Goal: Task Accomplishment & Management: Complete application form

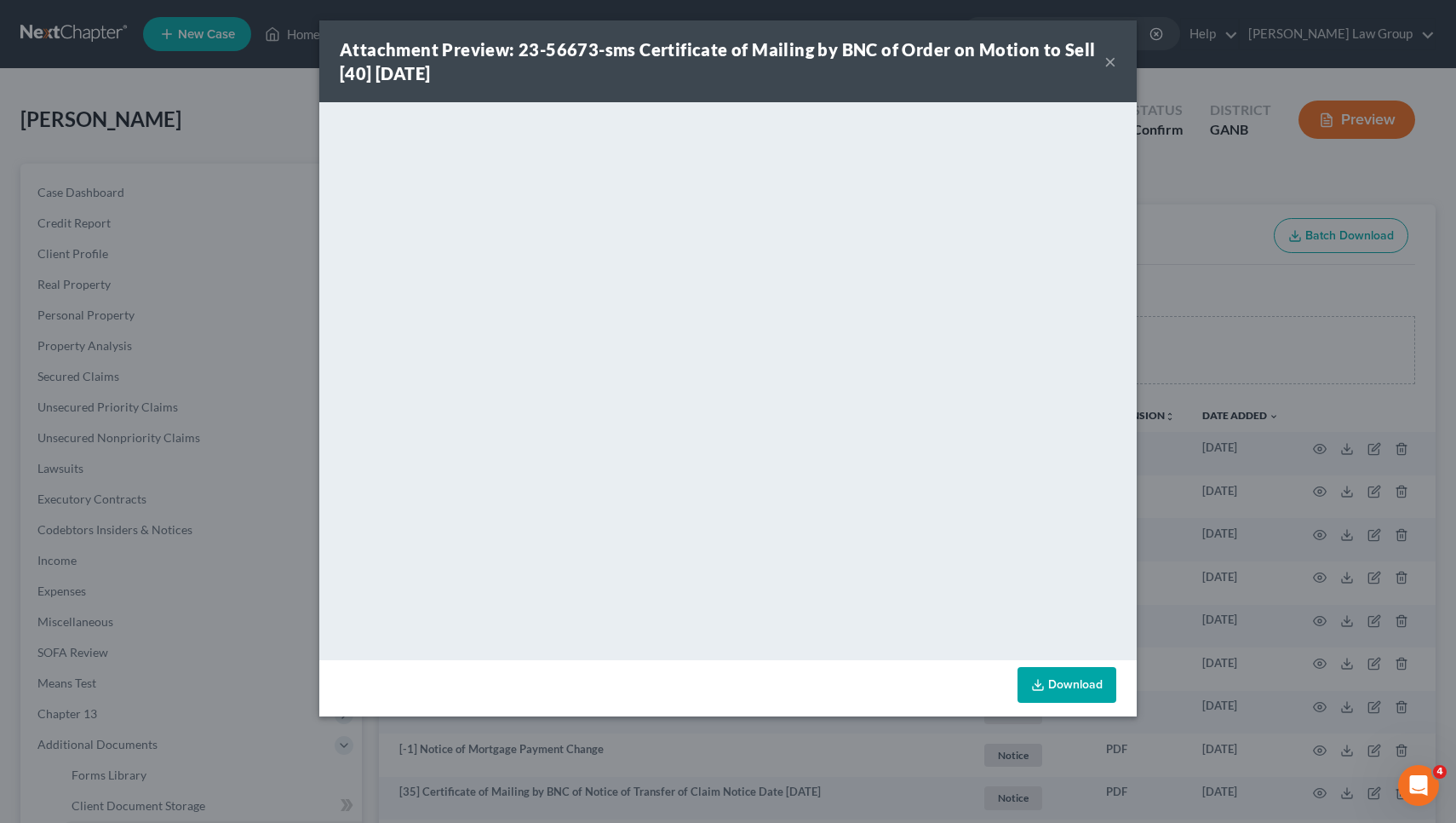
click at [1111, 54] on button "×" at bounding box center [1110, 61] width 12 height 21
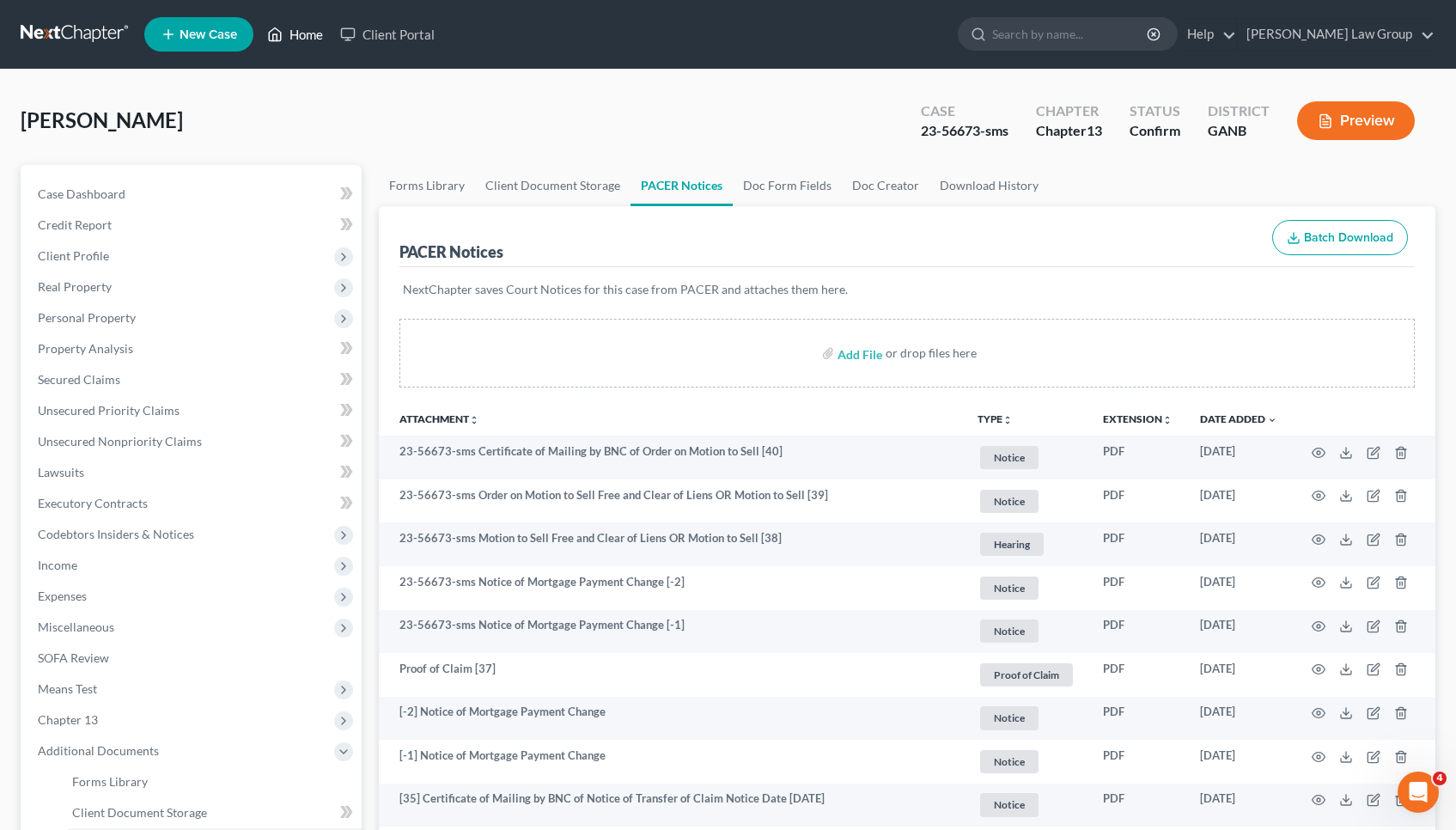
click at [301, 36] on link "Home" at bounding box center [294, 34] width 73 height 31
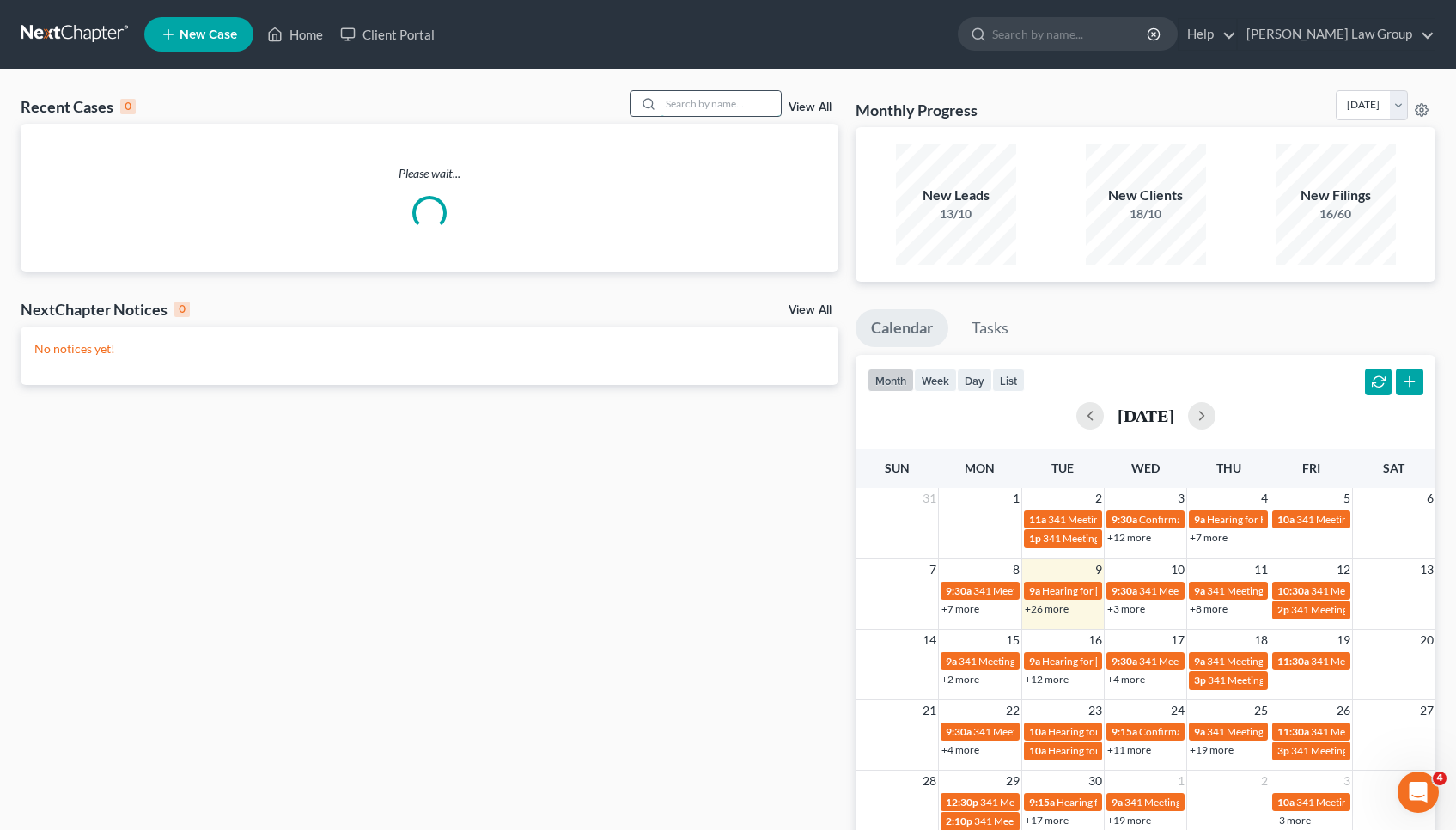
click at [728, 109] on input "search" at bounding box center [721, 103] width 120 height 25
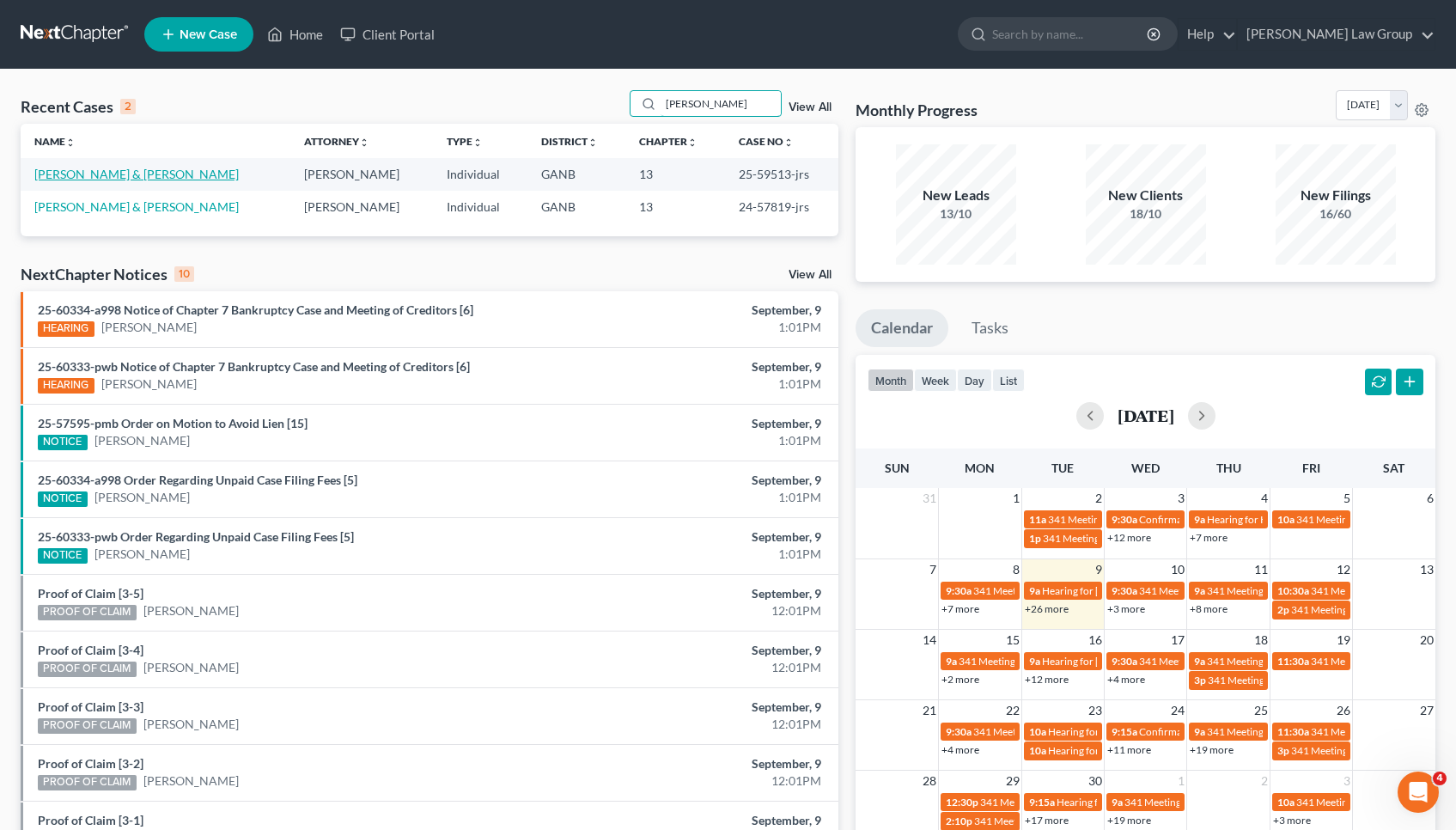
type input "[PERSON_NAME]"
click at [200, 173] on link "[PERSON_NAME] & [PERSON_NAME]" at bounding box center [137, 174] width 205 height 15
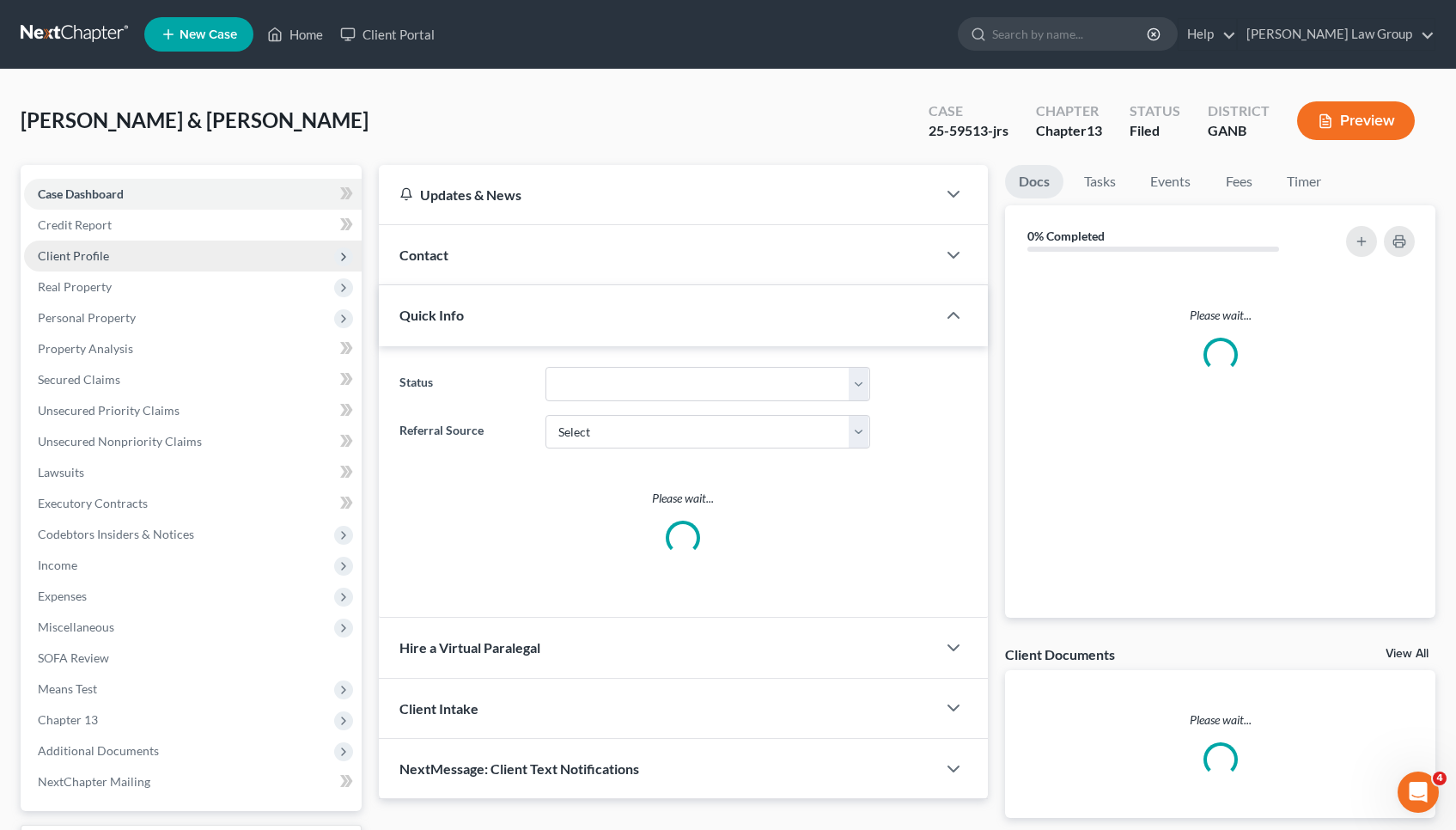
click at [165, 264] on span "Client Profile" at bounding box center [193, 255] width 338 height 31
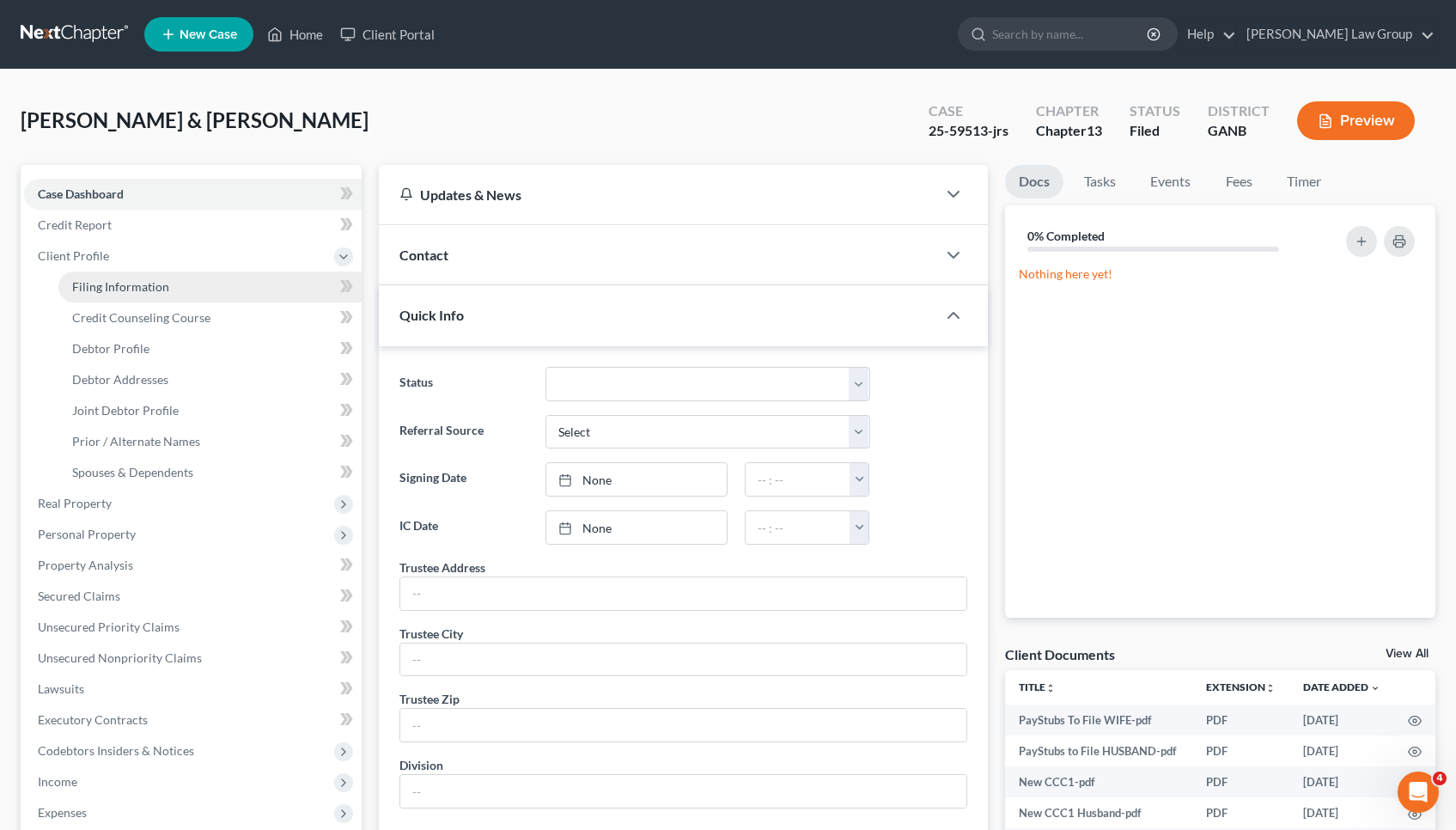
click at [161, 295] on link "Filing Information" at bounding box center [210, 286] width 303 height 31
select select "1"
select select "3"
select select "19"
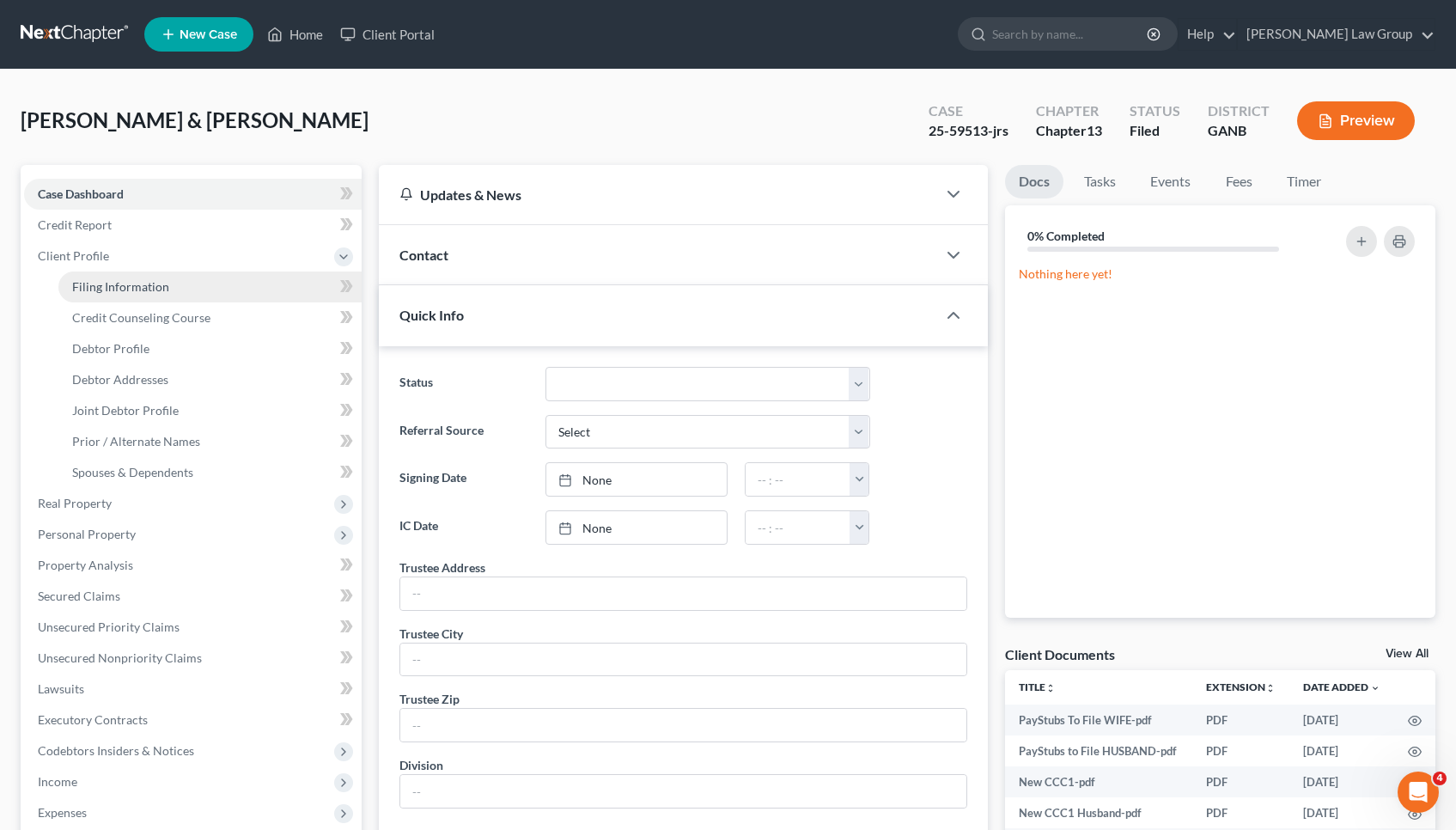
select select "0"
select select "10"
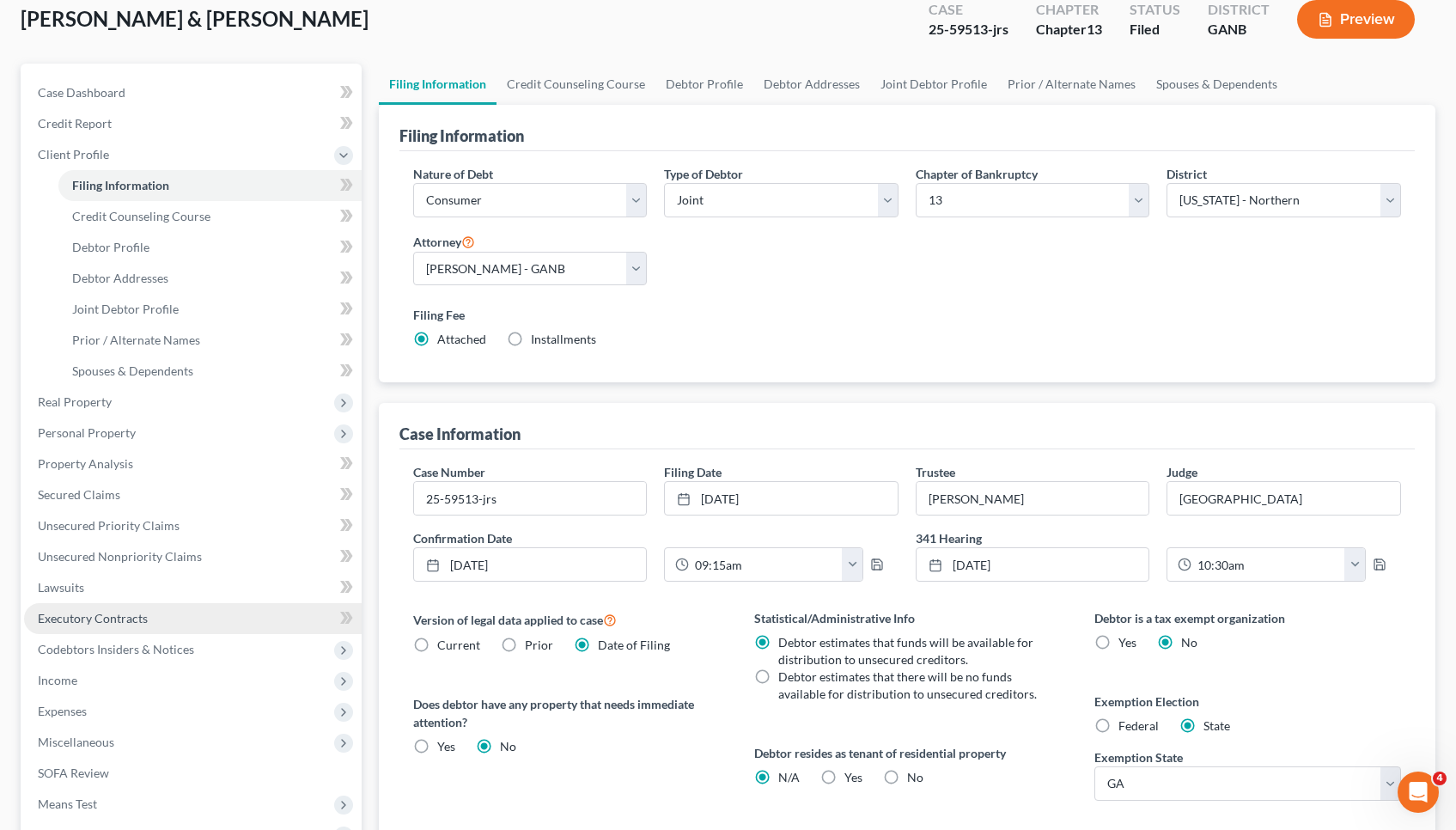
scroll to position [113, 0]
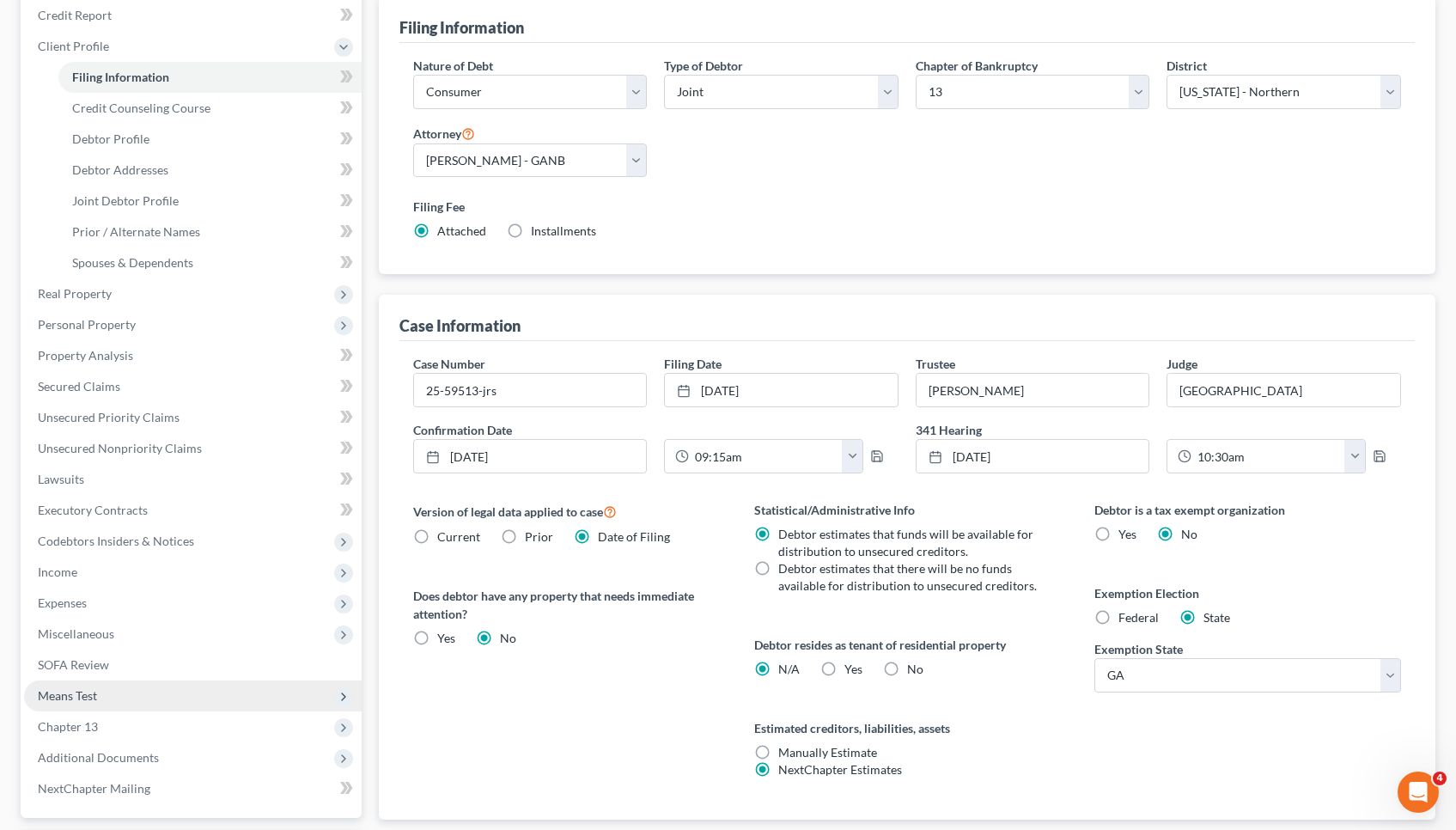
click at [110, 790] on span "NextChapter Mailing" at bounding box center [93, 788] width 112 height 15
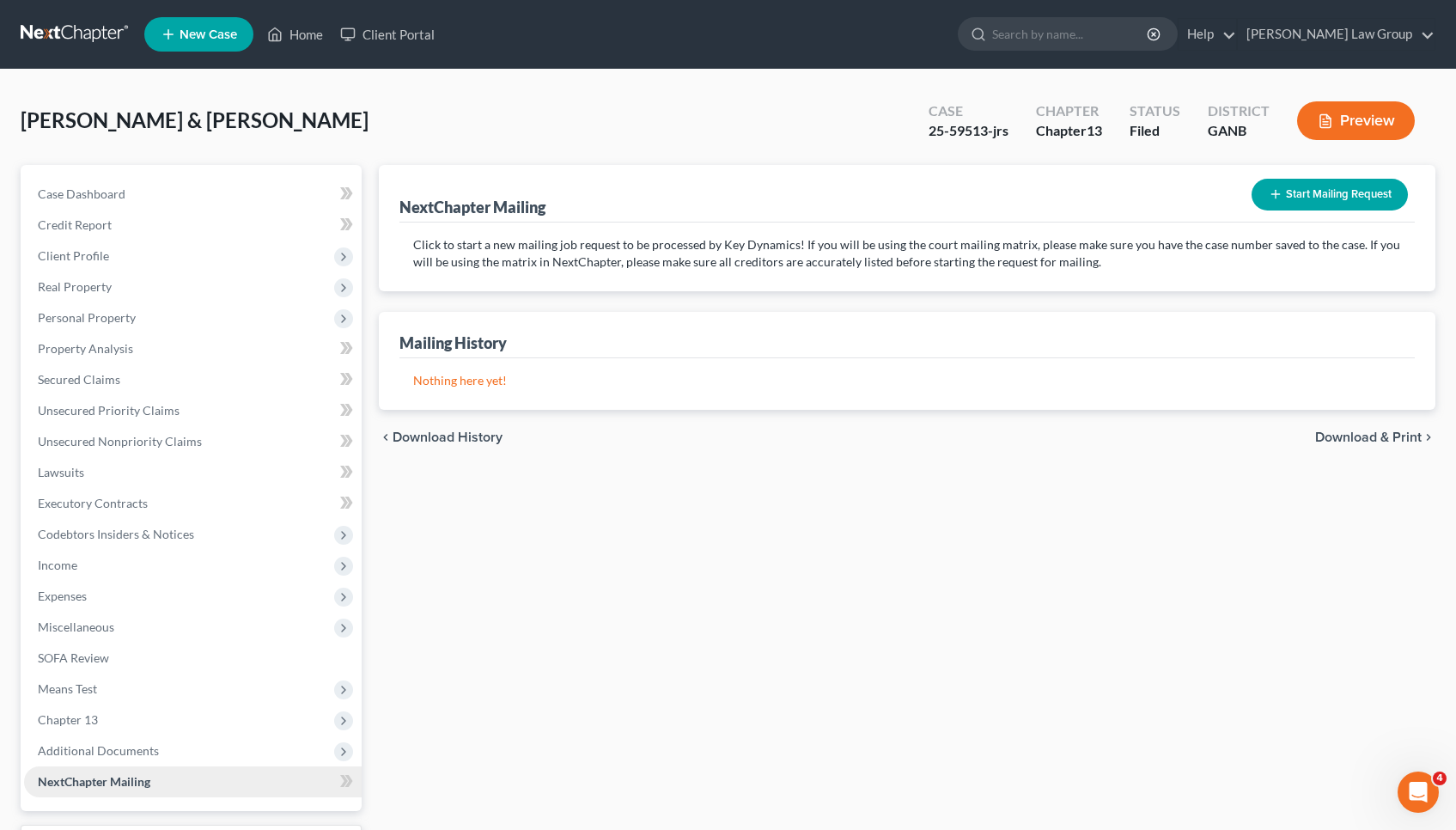
scroll to position [1, 0]
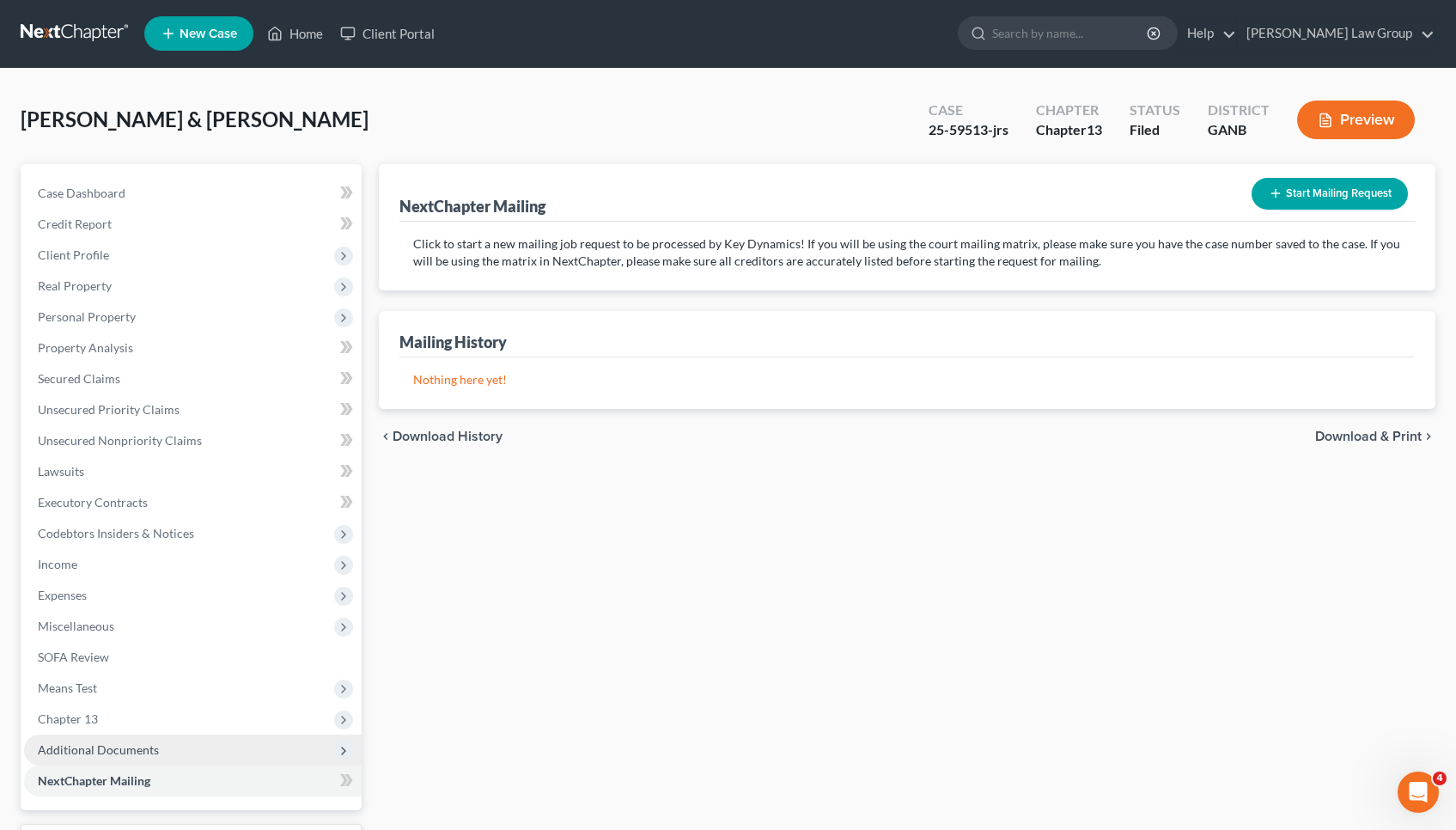
click at [117, 750] on span "Additional Documents" at bounding box center [98, 749] width 121 height 15
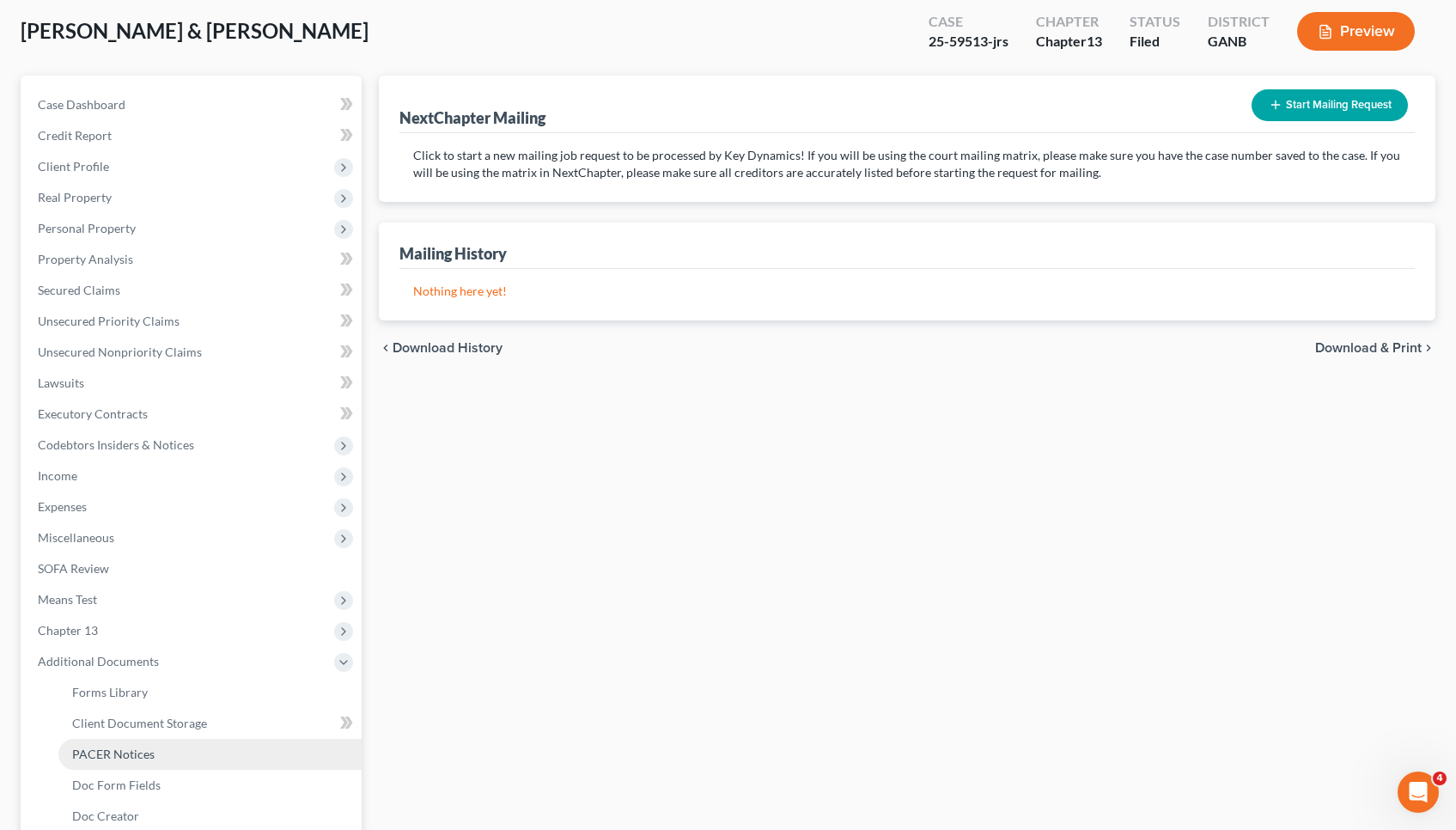
scroll to position [92, 0]
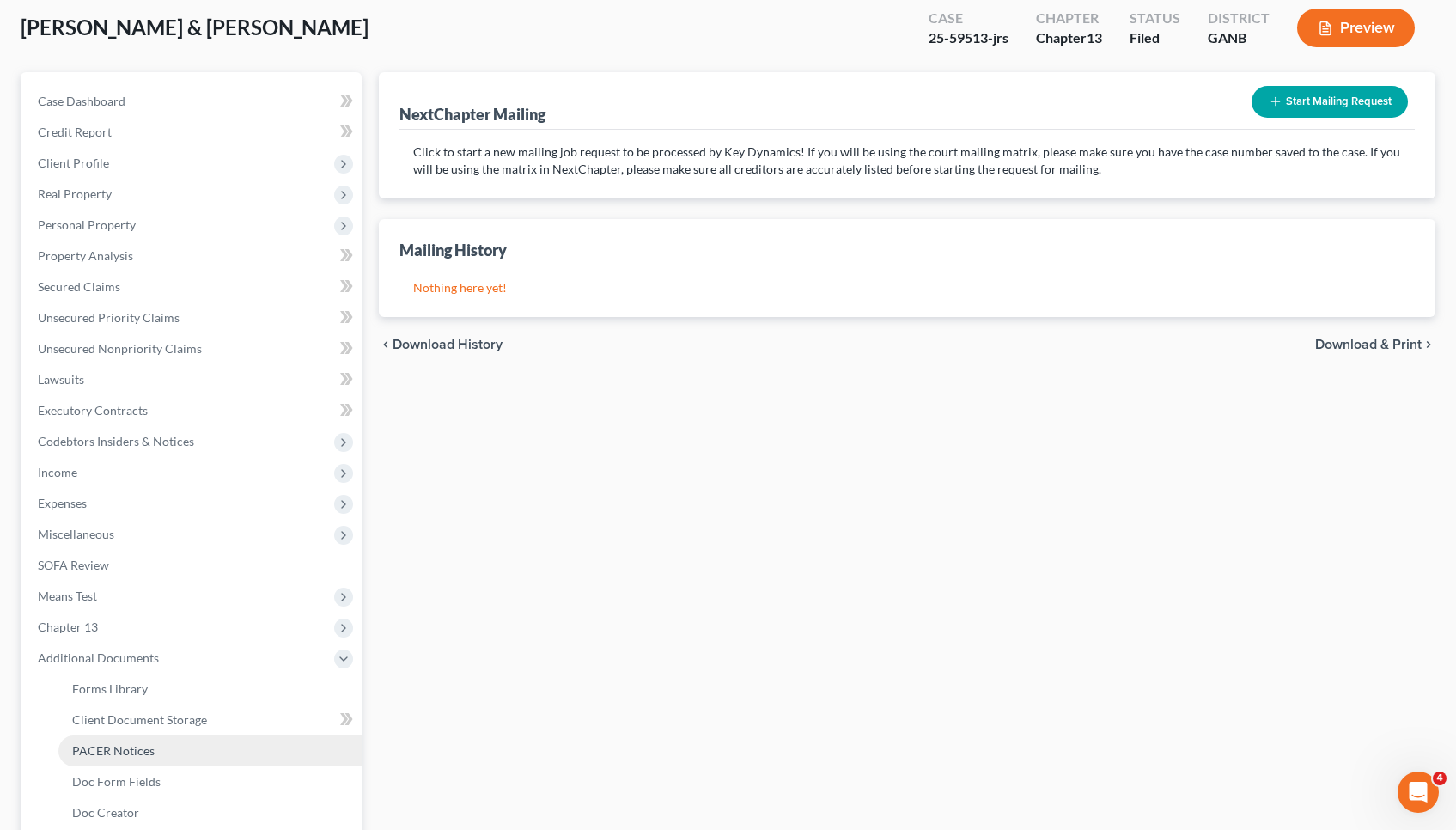
click at [170, 750] on link "PACER Notices" at bounding box center [210, 750] width 303 height 31
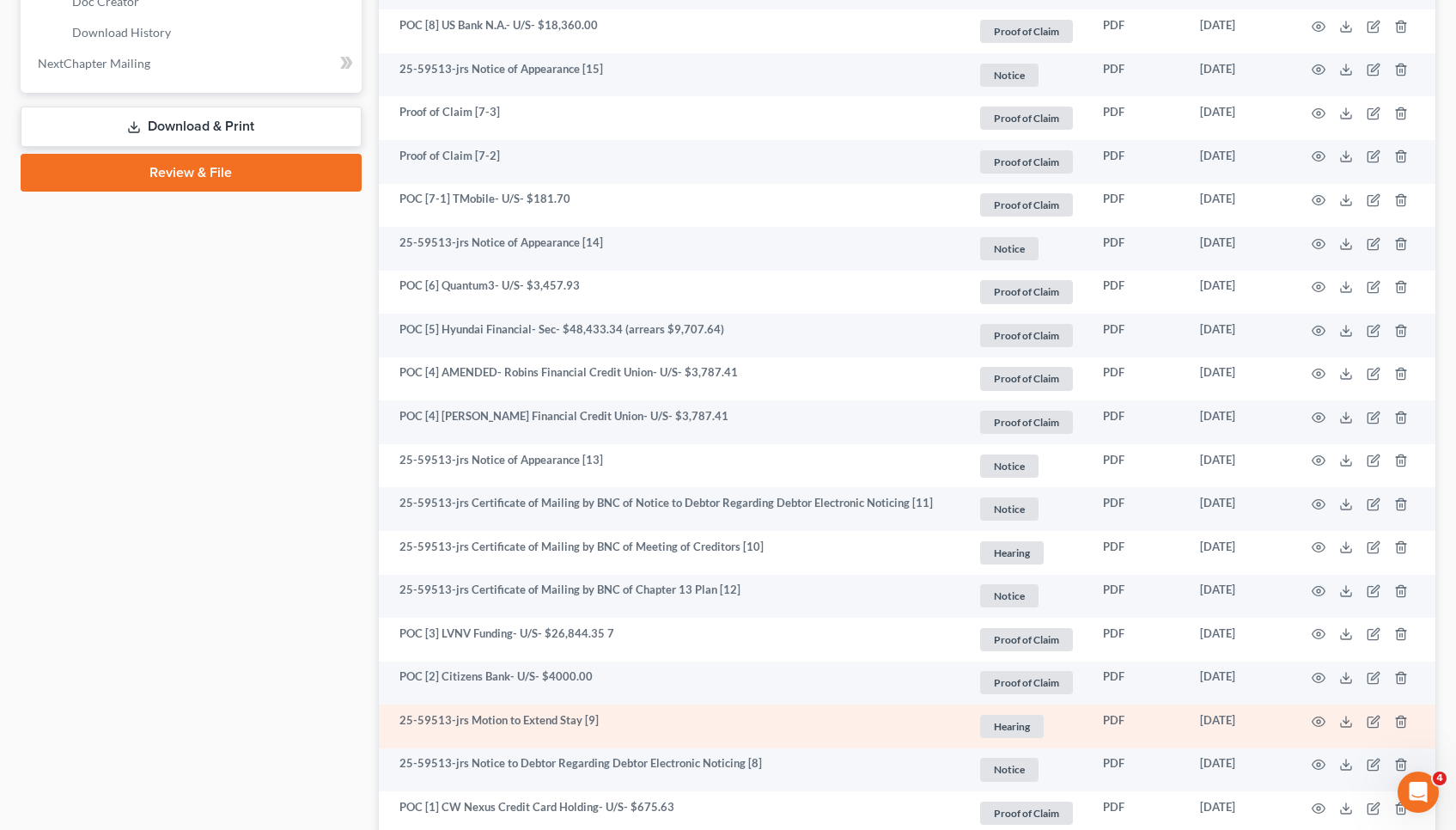
scroll to position [906, 0]
click at [1318, 714] on icon "button" at bounding box center [1319, 721] width 14 height 14
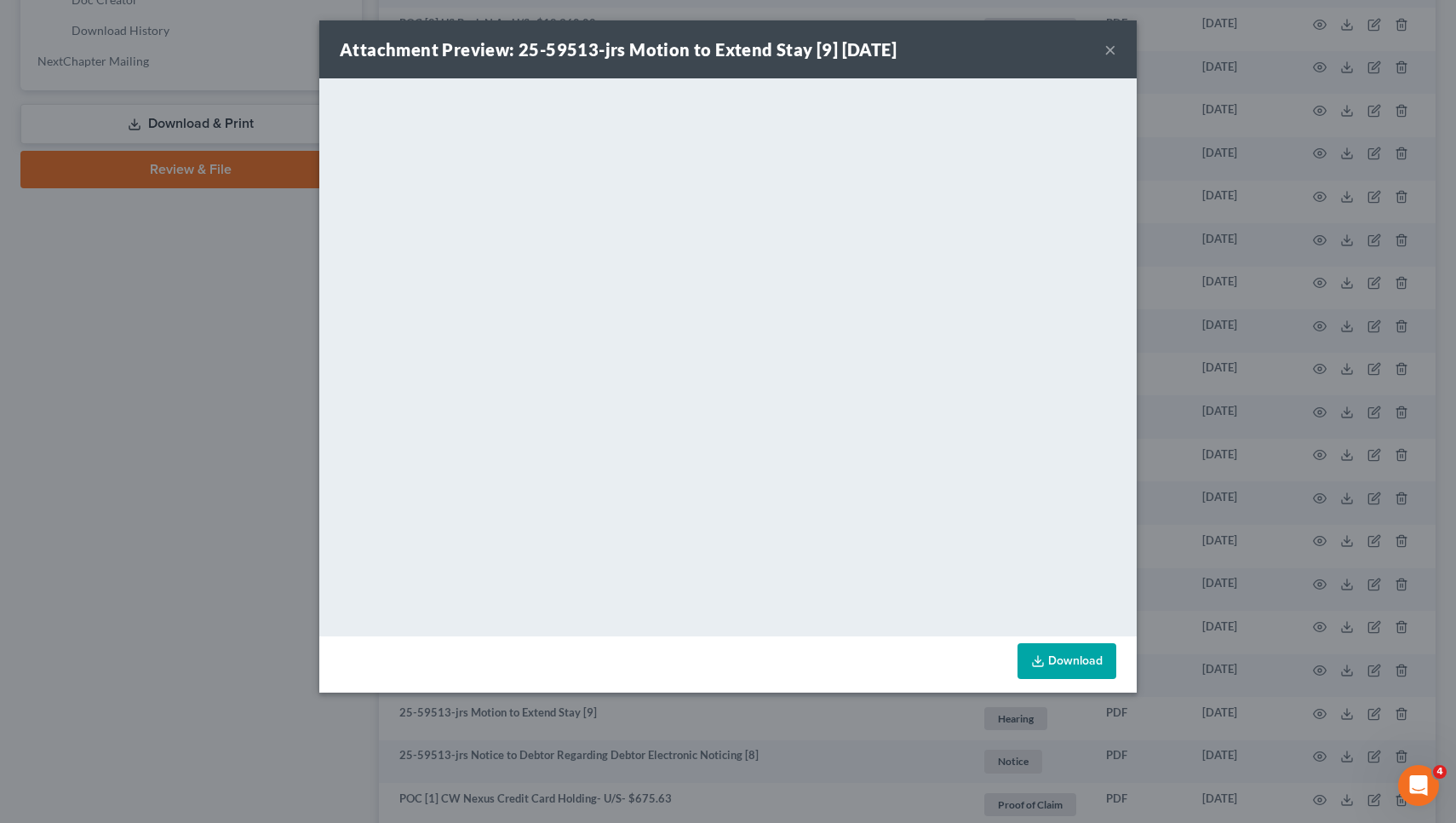
click at [1107, 49] on button "×" at bounding box center [1110, 49] width 12 height 21
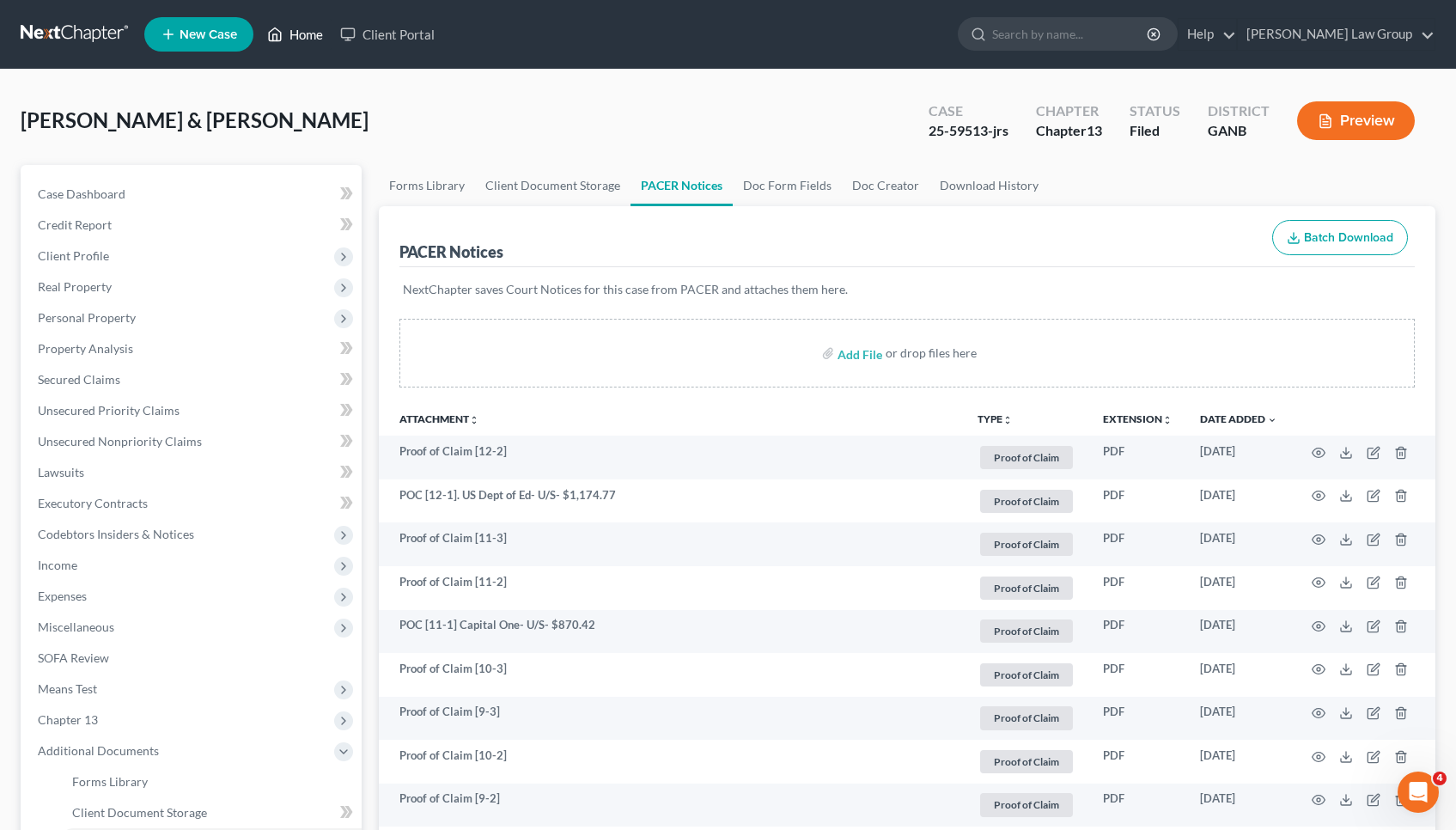
scroll to position [0, 0]
click at [313, 46] on link "Home" at bounding box center [294, 34] width 73 height 31
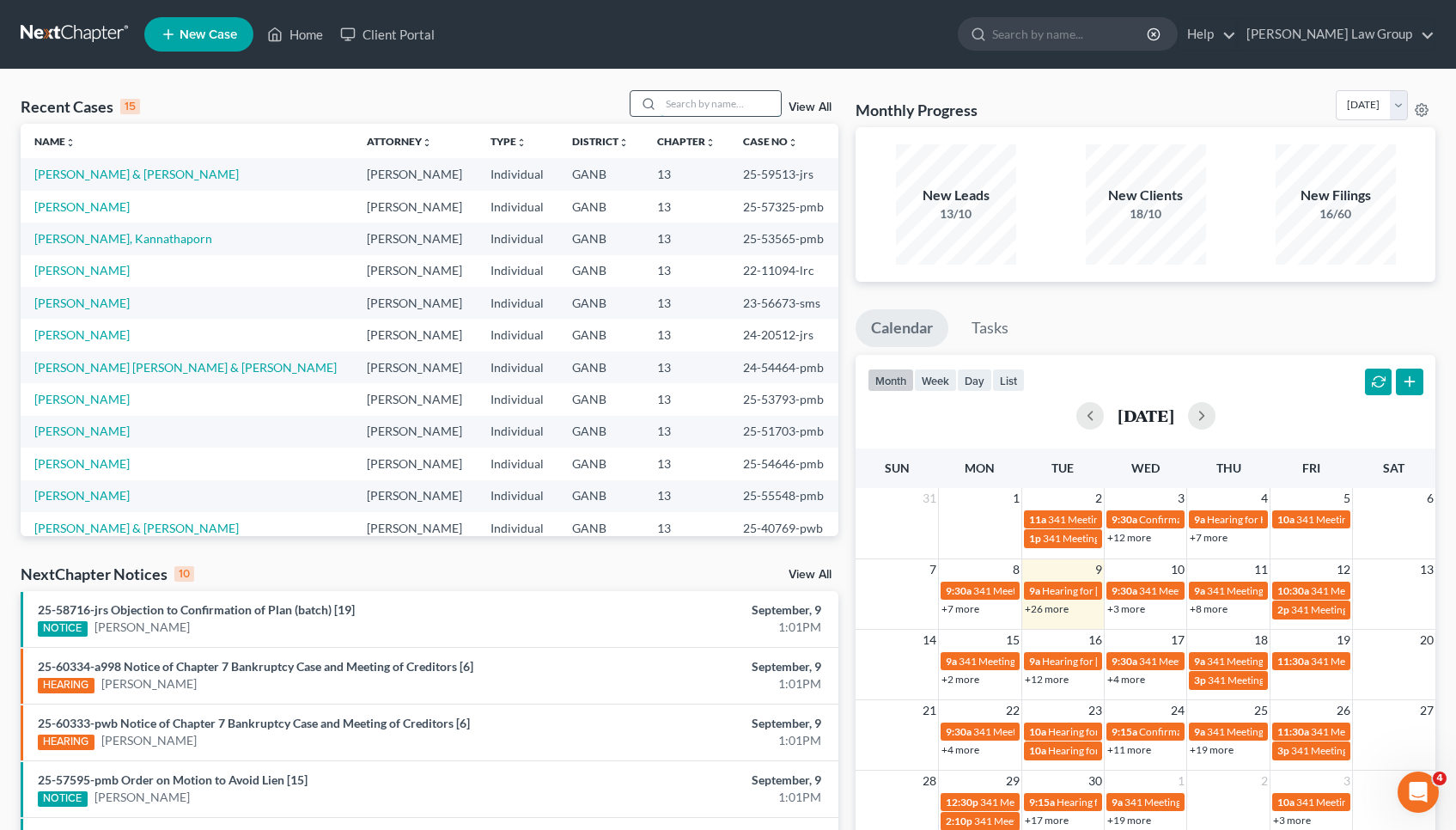
click at [717, 101] on input "search" at bounding box center [721, 103] width 120 height 25
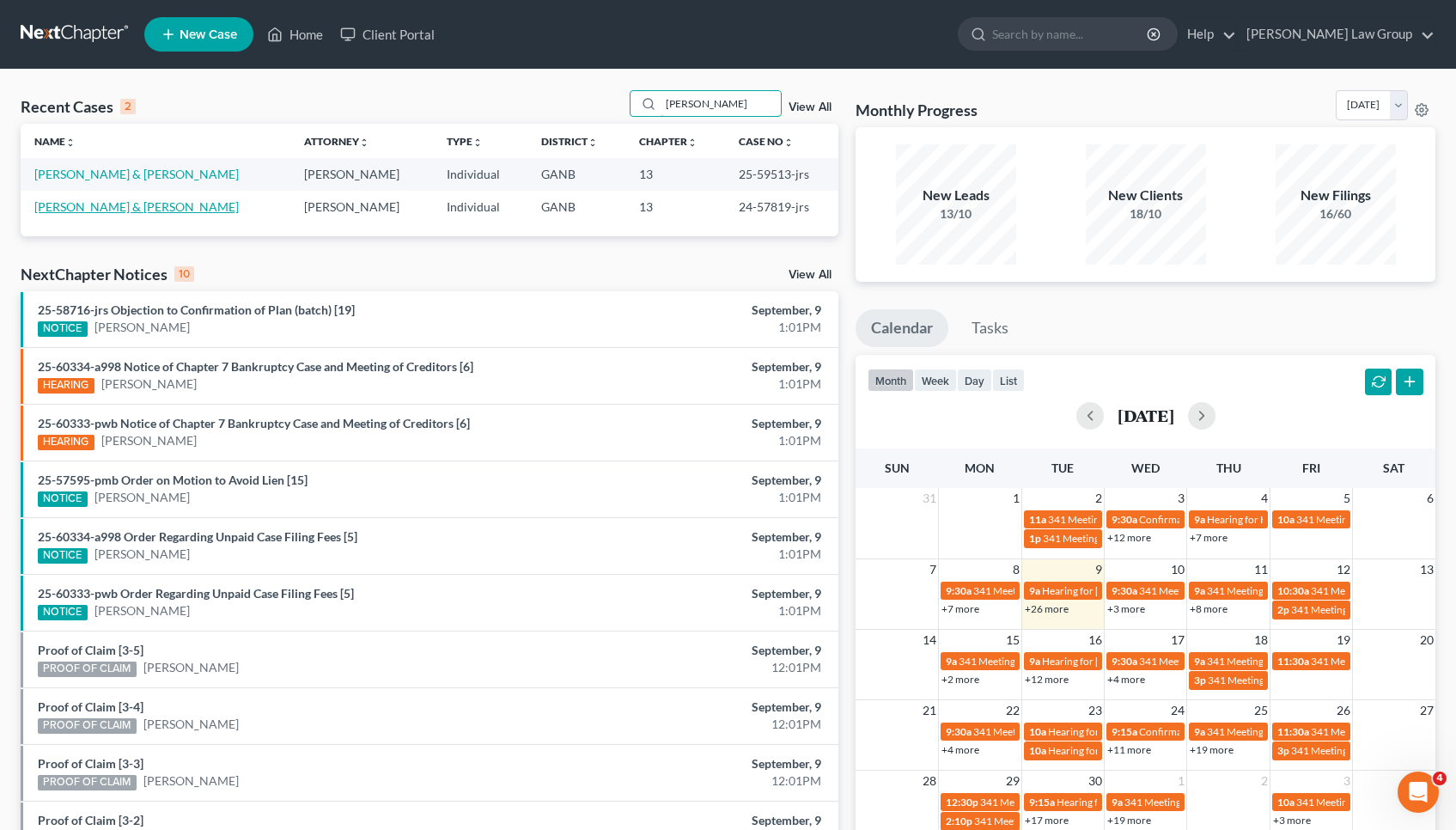
type input "[PERSON_NAME]"
click at [207, 202] on link "[PERSON_NAME] & [PERSON_NAME]" at bounding box center [137, 207] width 205 height 15
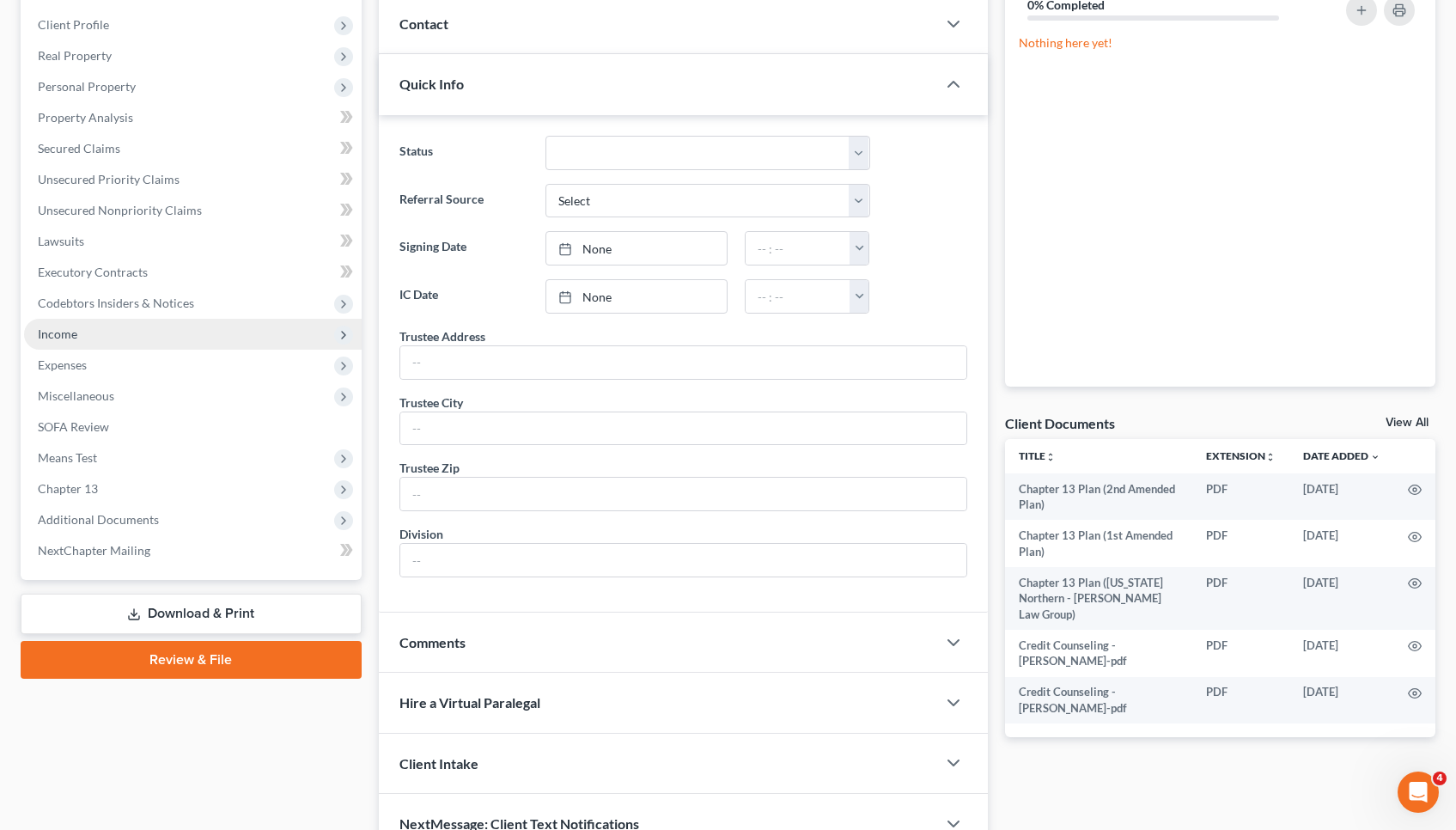
scroll to position [279, 0]
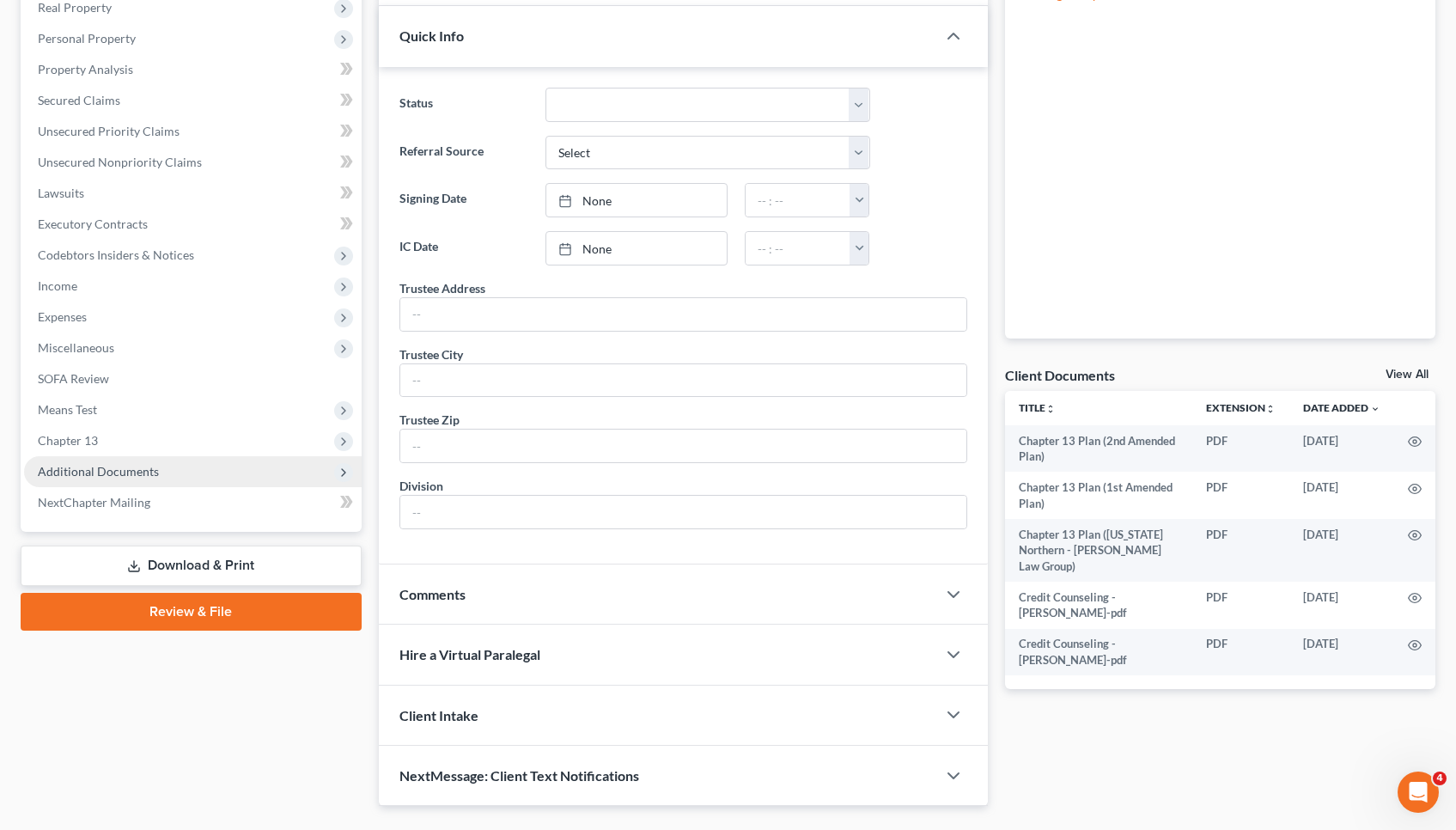
click at [195, 484] on span "Additional Documents" at bounding box center [193, 471] width 338 height 31
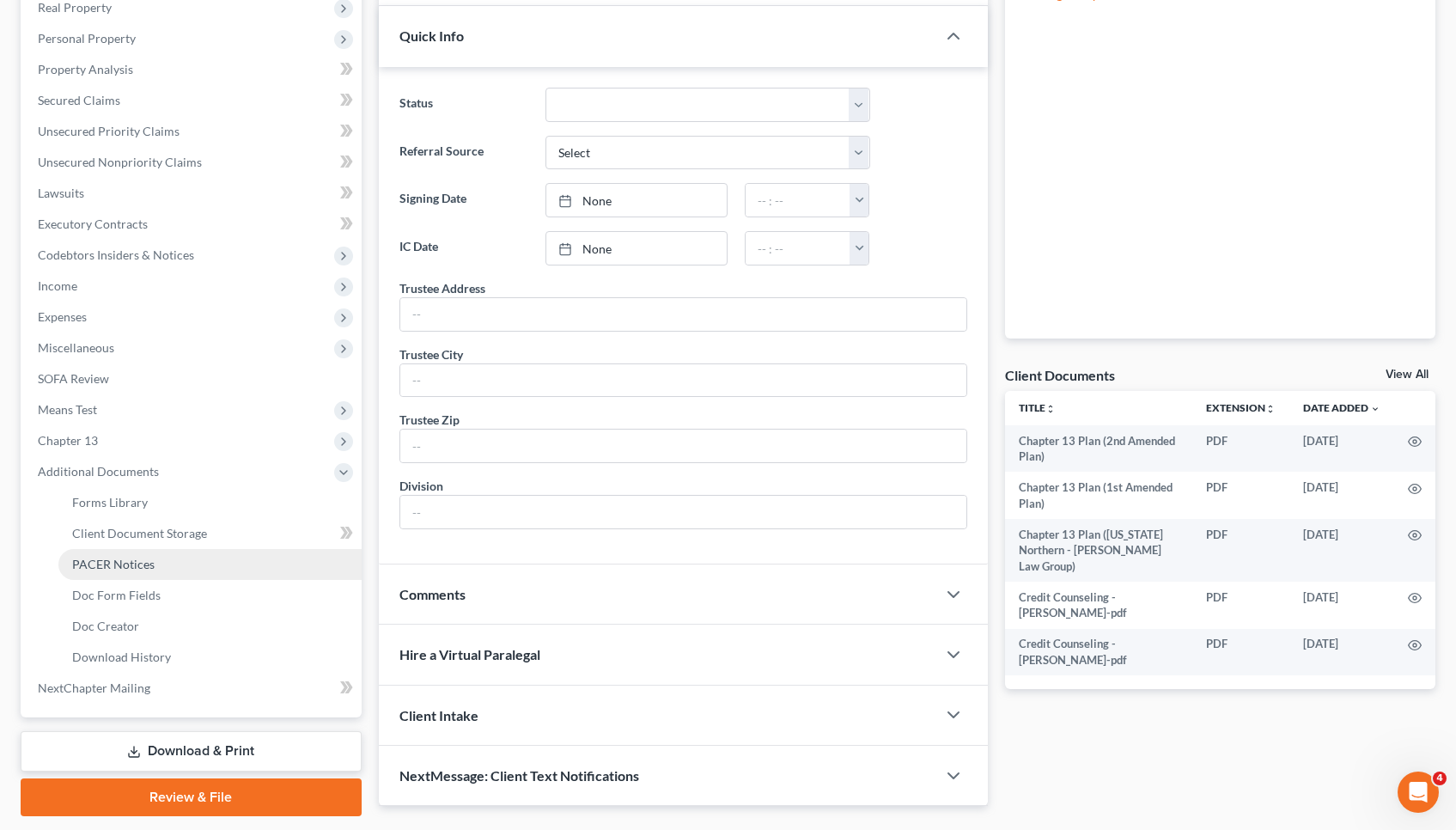
click at [208, 572] on link "PACER Notices" at bounding box center [210, 564] width 303 height 31
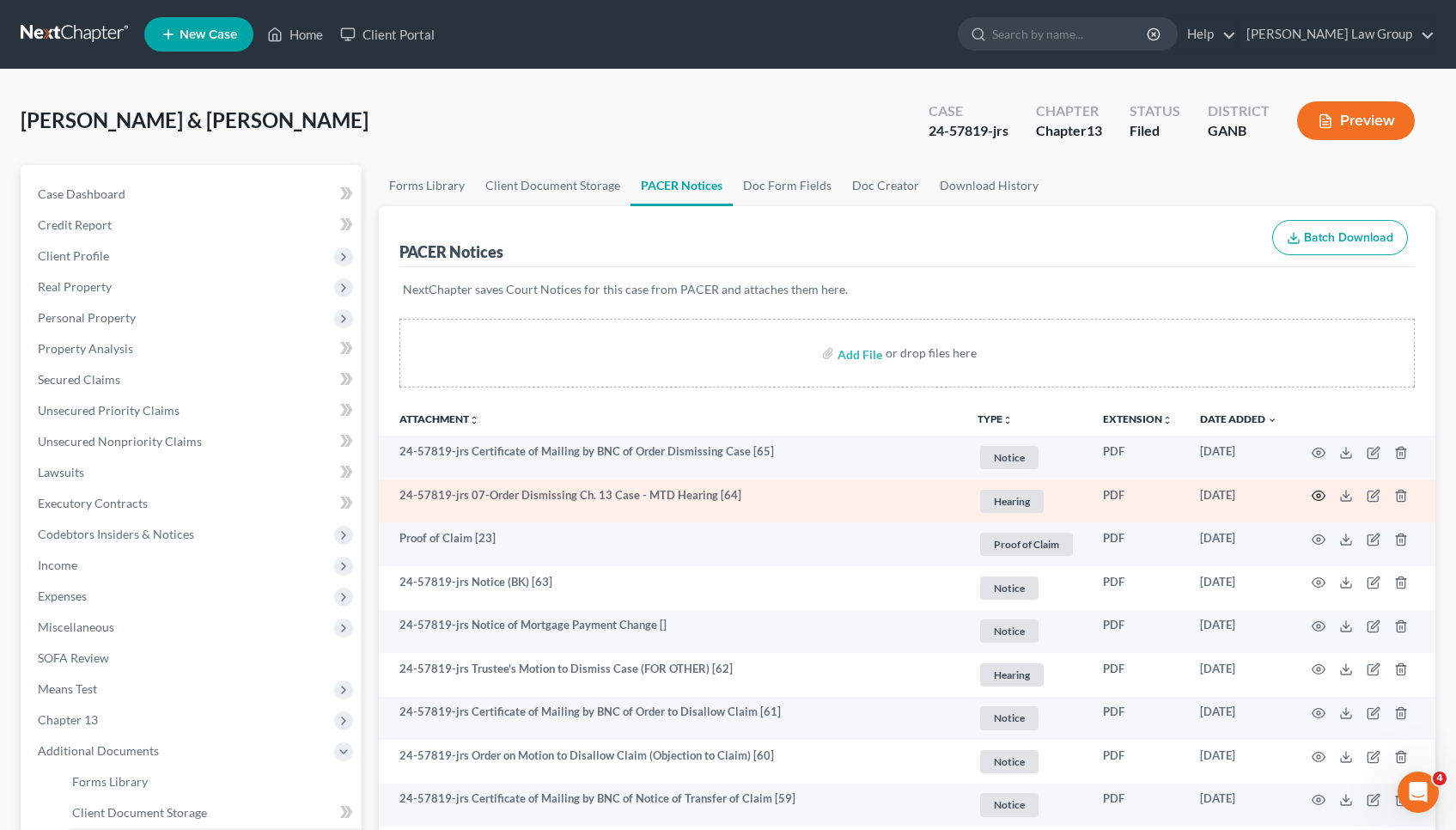
click at [1316, 495] on icon "button" at bounding box center [1319, 496] width 14 height 14
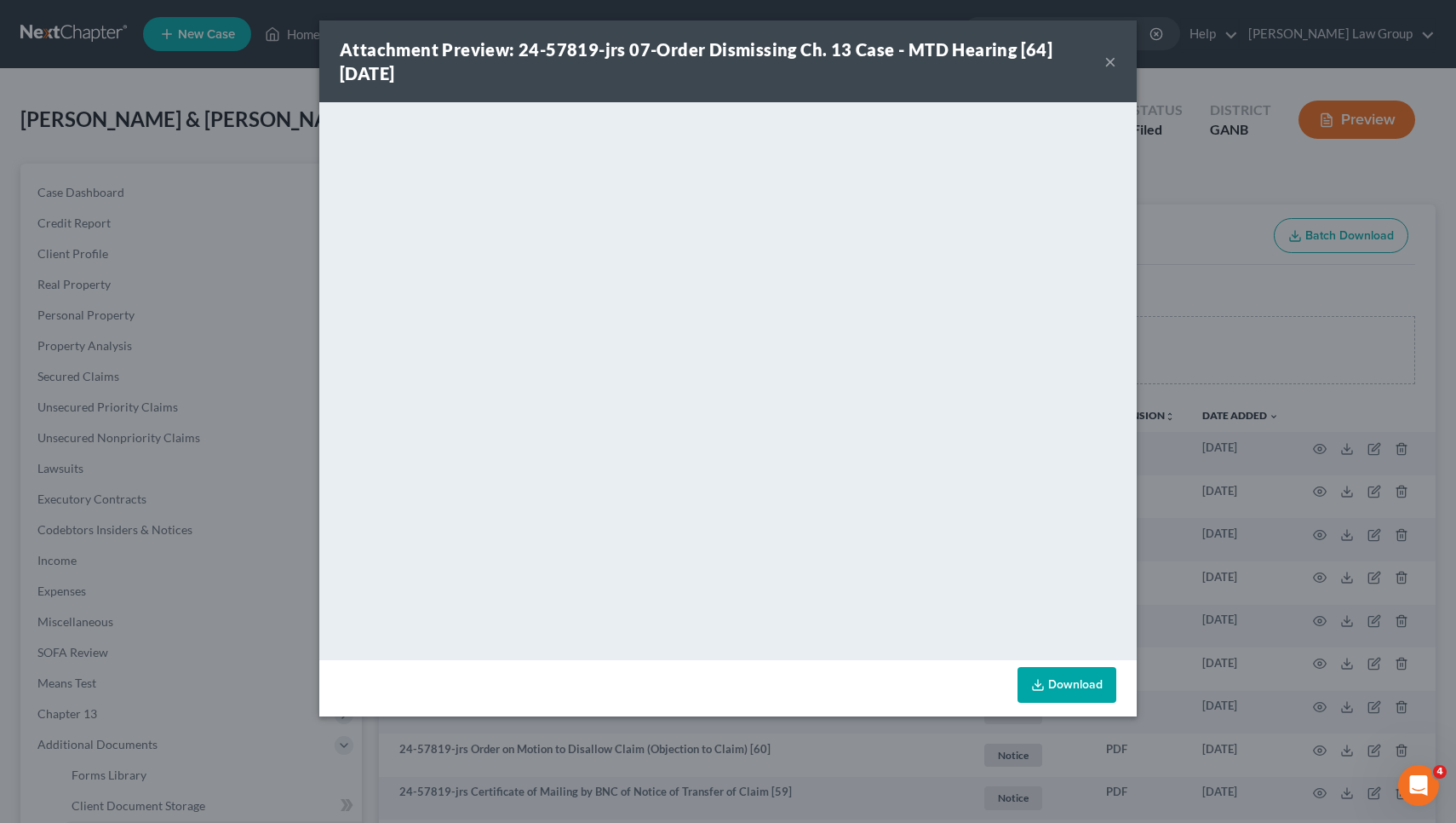
click at [1109, 63] on button "×" at bounding box center [1110, 61] width 12 height 21
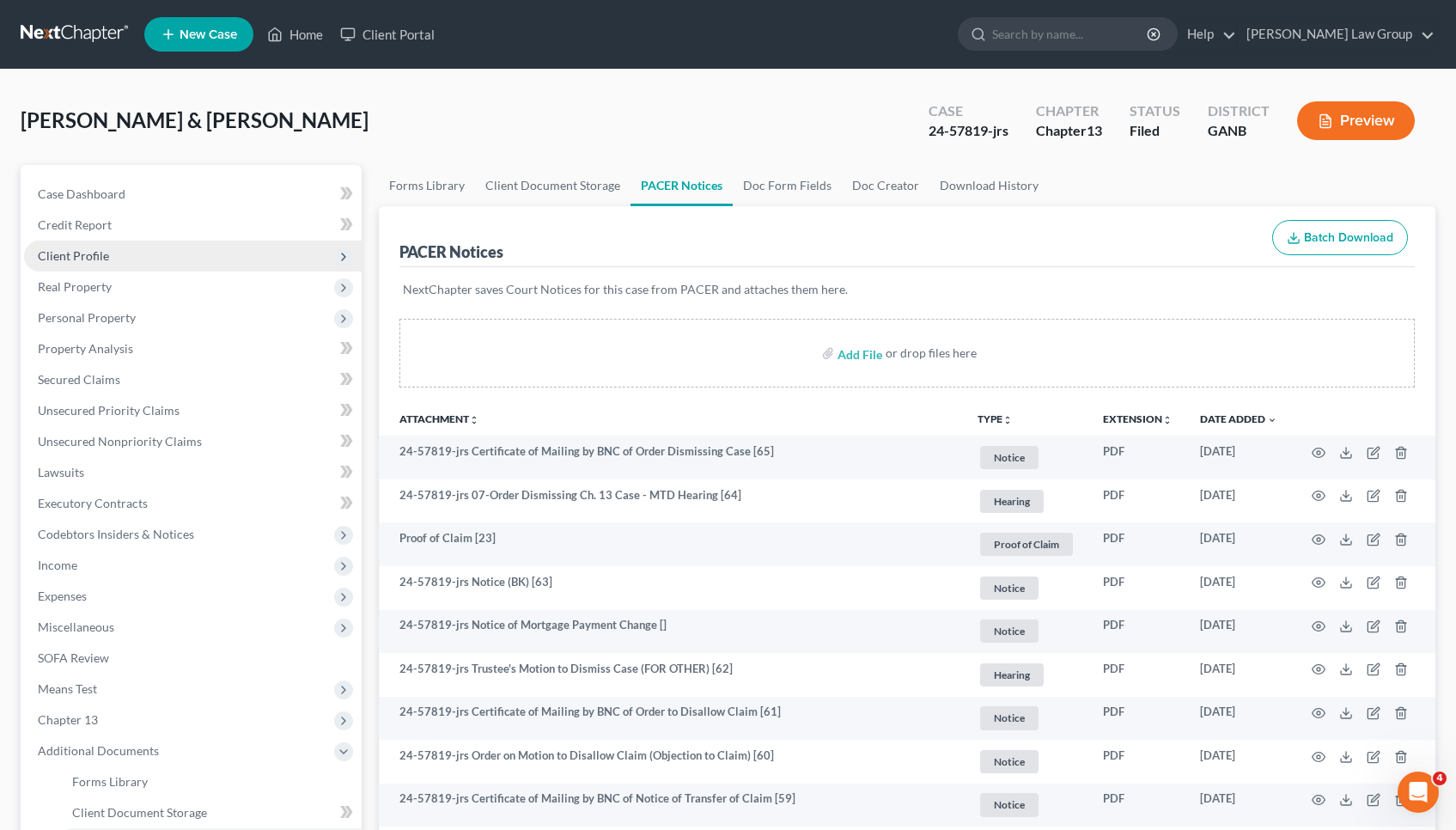
click at [259, 253] on span "Client Profile" at bounding box center [193, 255] width 338 height 31
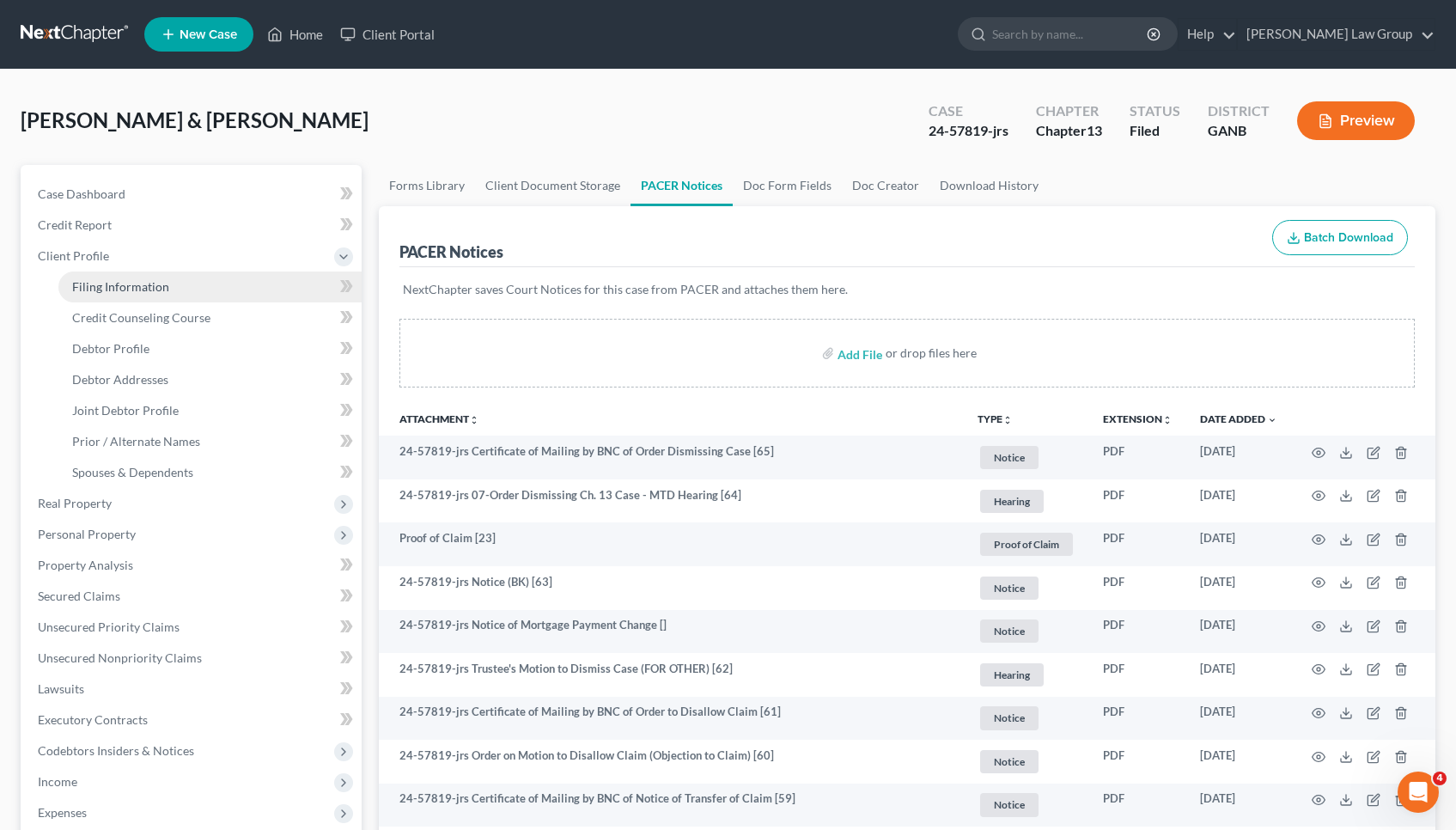
click at [262, 287] on link "Filing Information" at bounding box center [210, 286] width 303 height 31
select select "1"
select select "3"
select select "19"
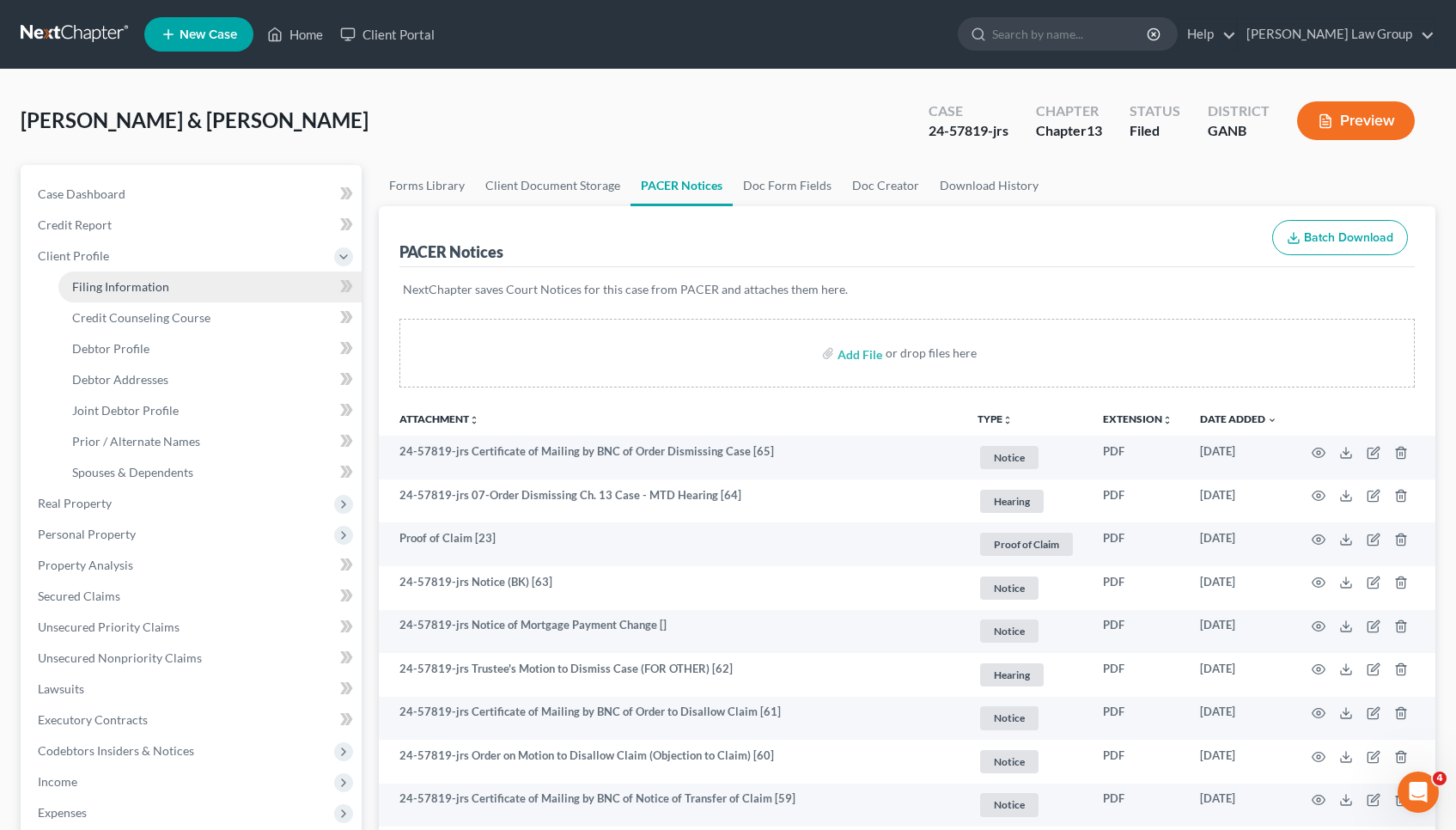
select select "0"
select select "10"
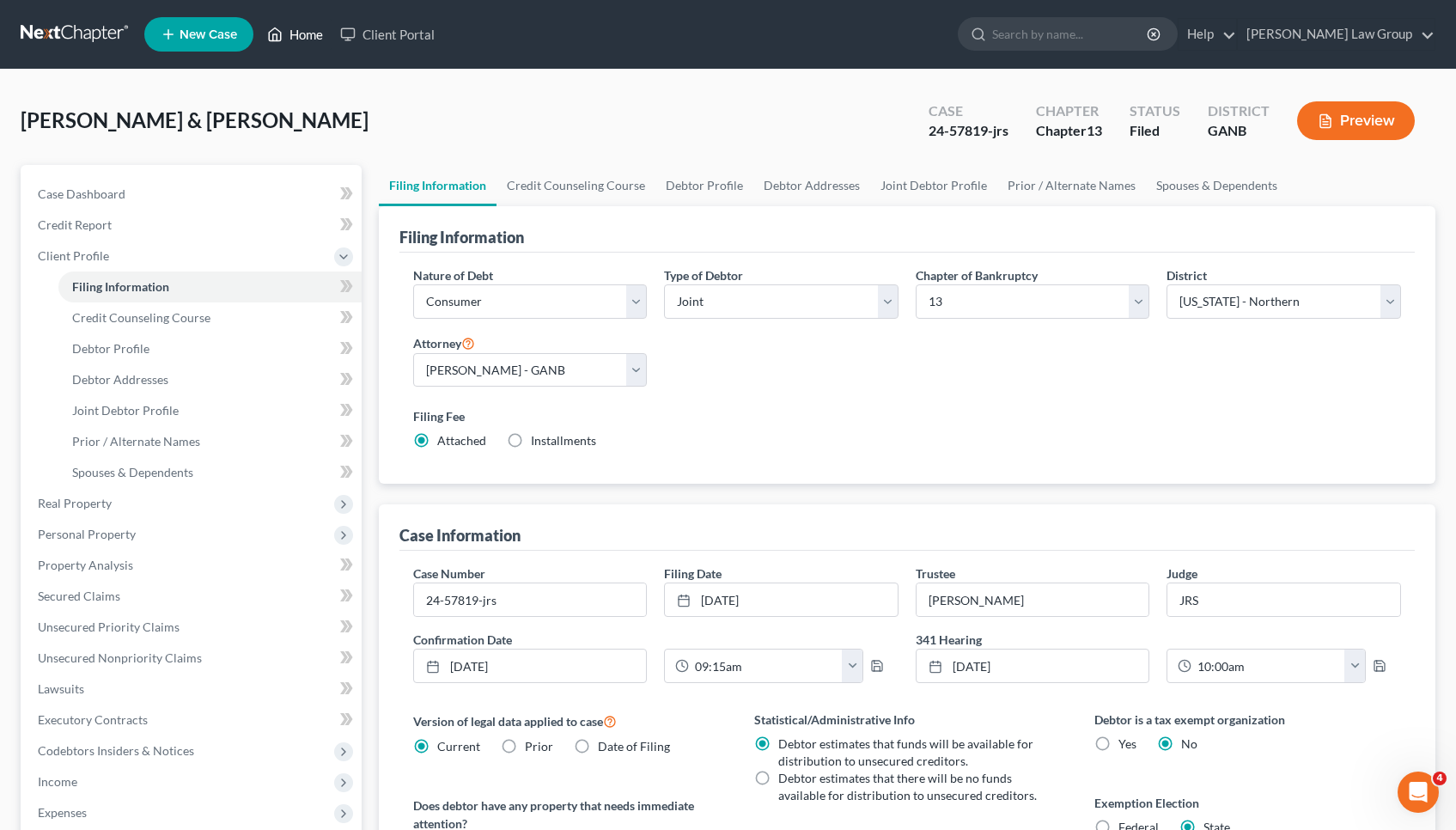
click at [302, 44] on link "Home" at bounding box center [294, 34] width 73 height 31
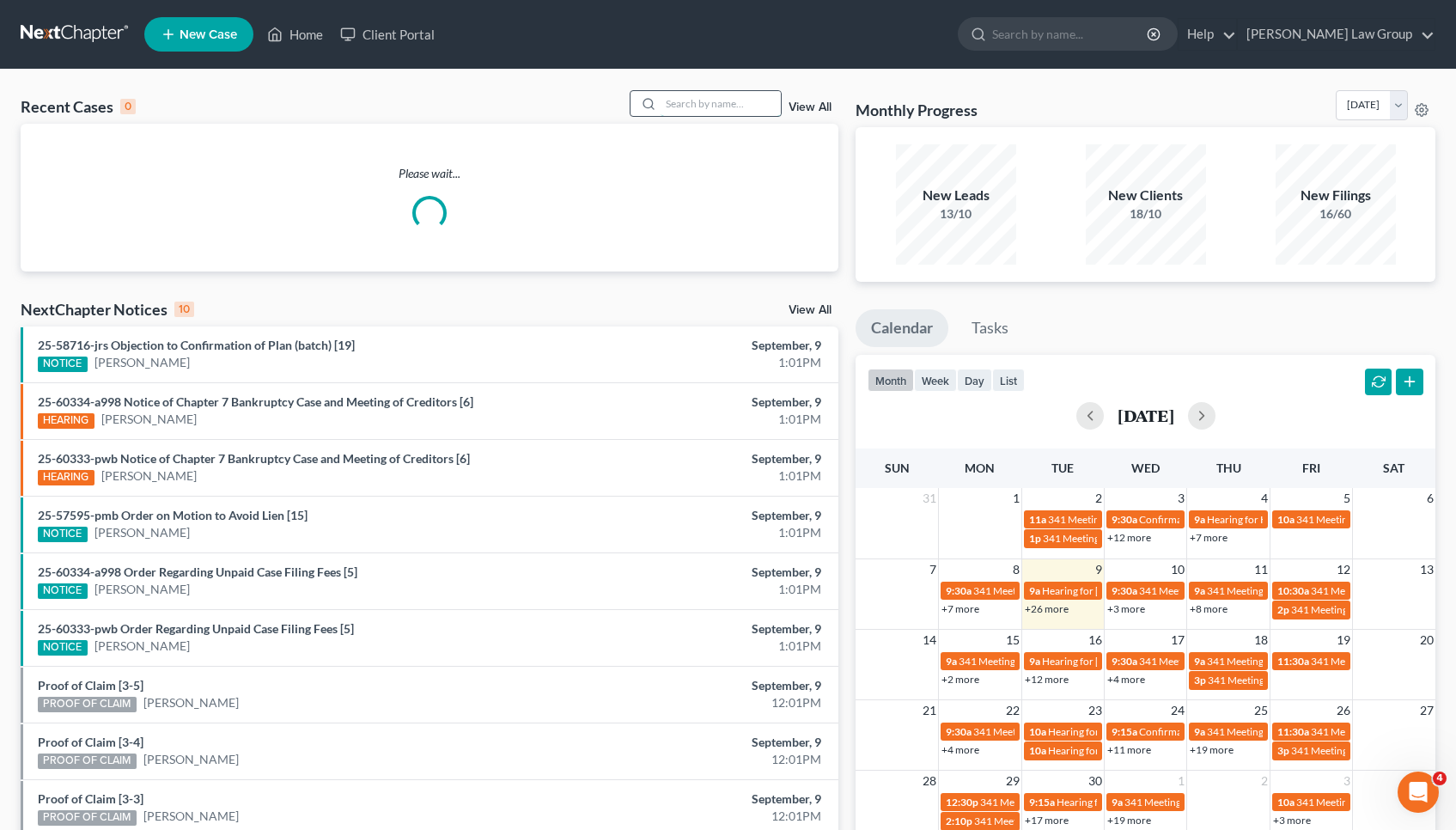
click at [688, 98] on input "search" at bounding box center [721, 103] width 120 height 25
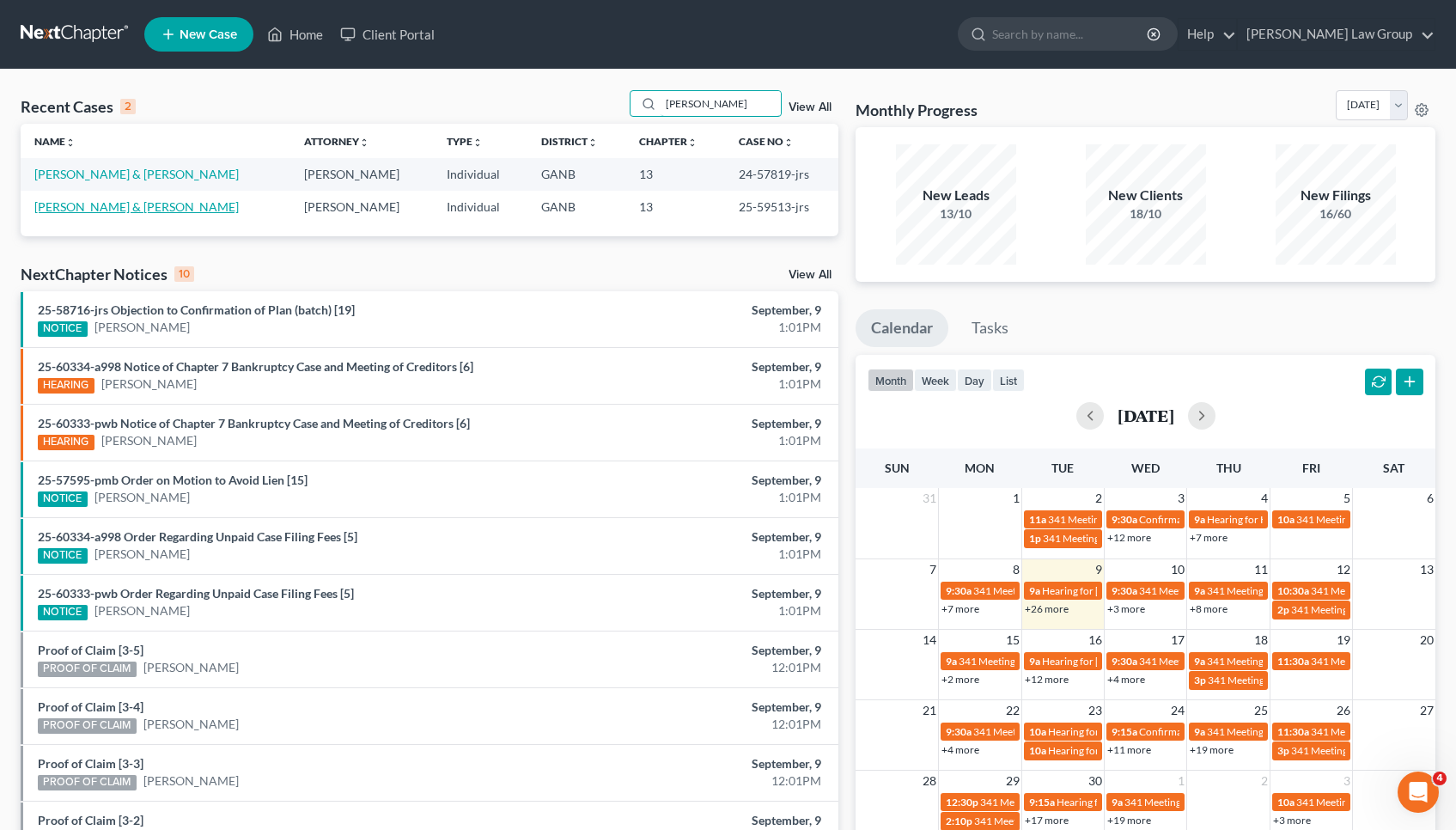
type input "[PERSON_NAME]"
click at [175, 207] on link "[PERSON_NAME] & [PERSON_NAME]" at bounding box center [137, 207] width 205 height 15
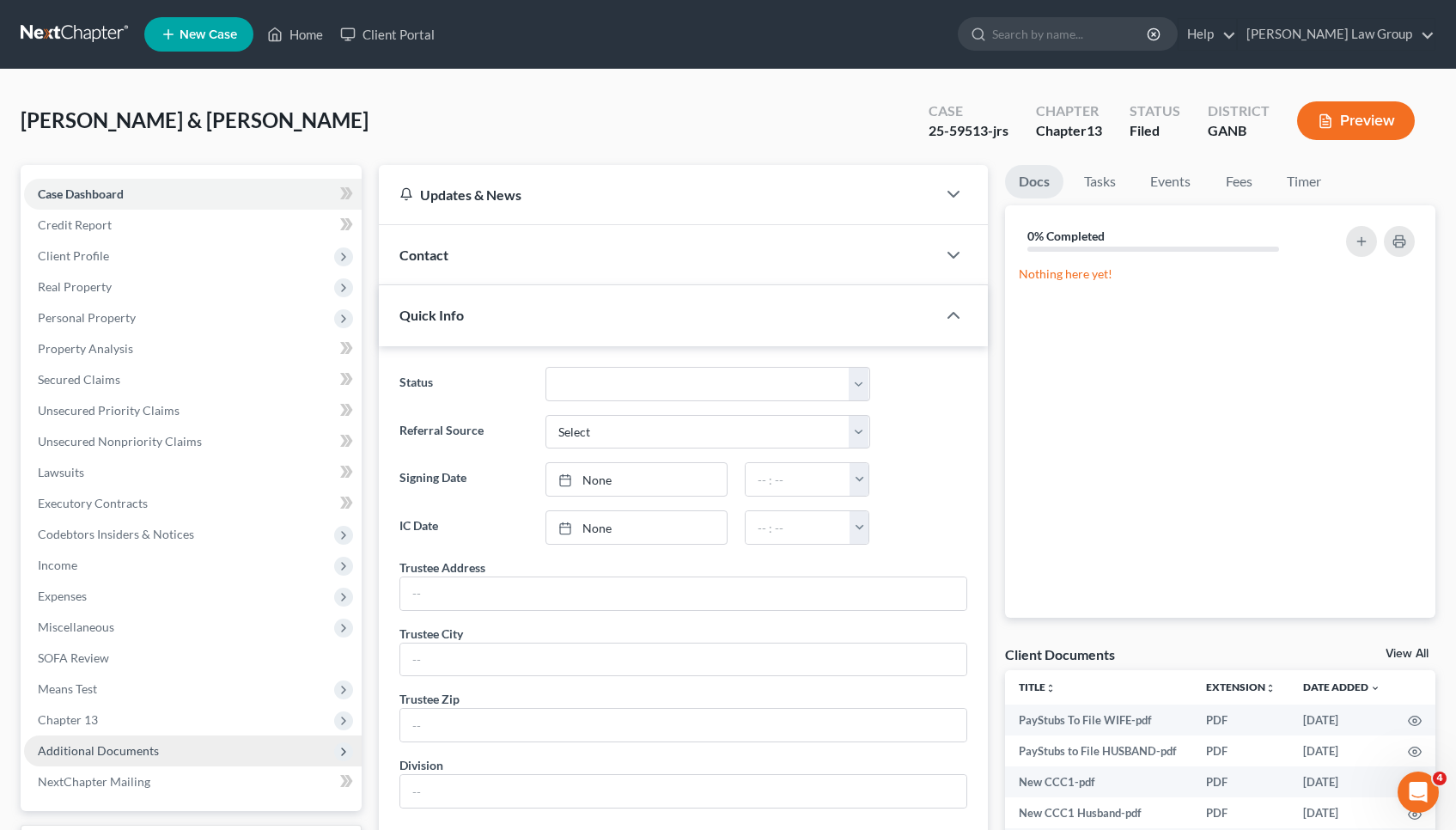
click at [206, 748] on span "Additional Documents" at bounding box center [193, 750] width 338 height 31
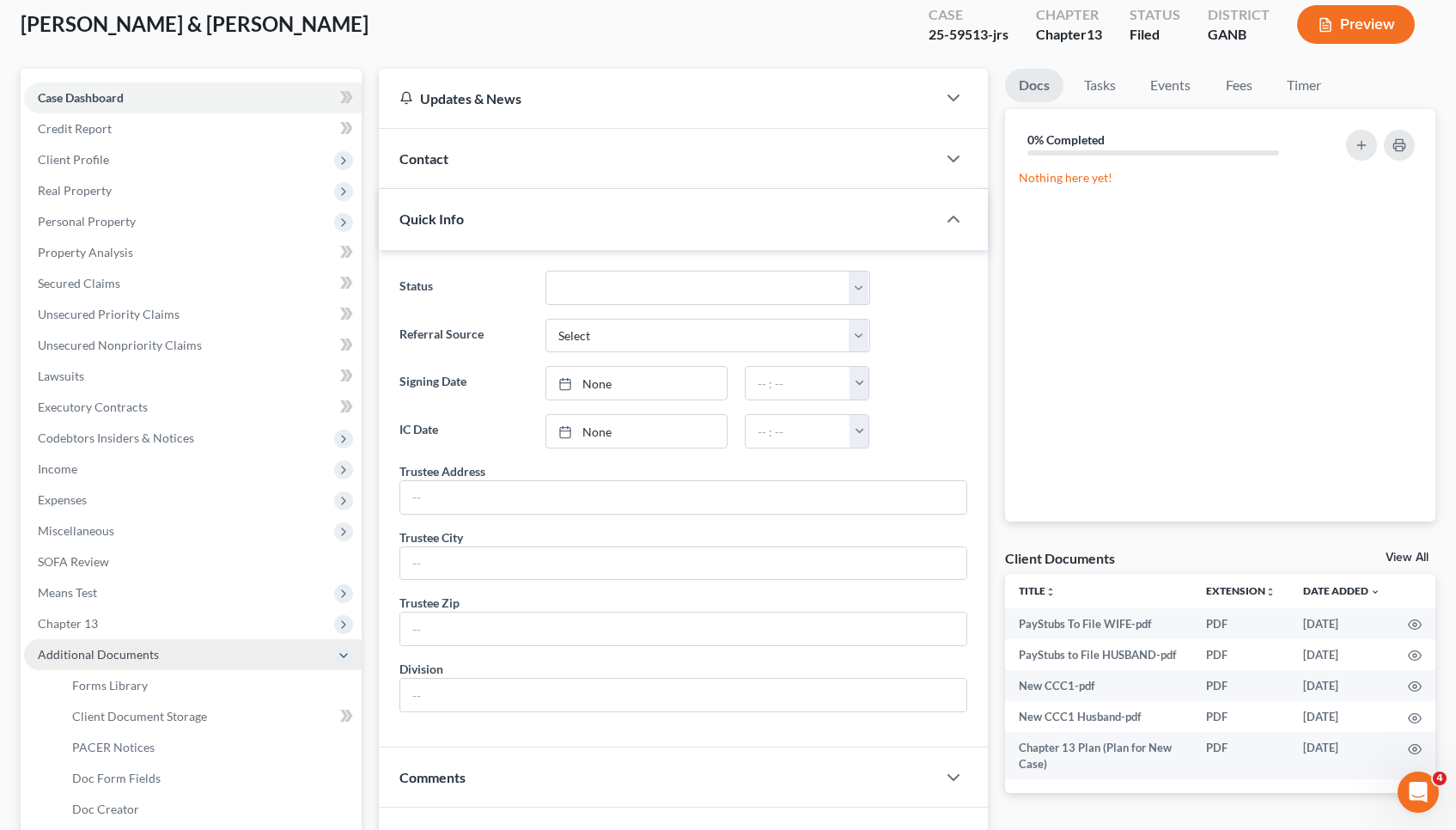
scroll to position [97, 0]
click at [206, 747] on link "PACER Notices" at bounding box center [210, 747] width 303 height 31
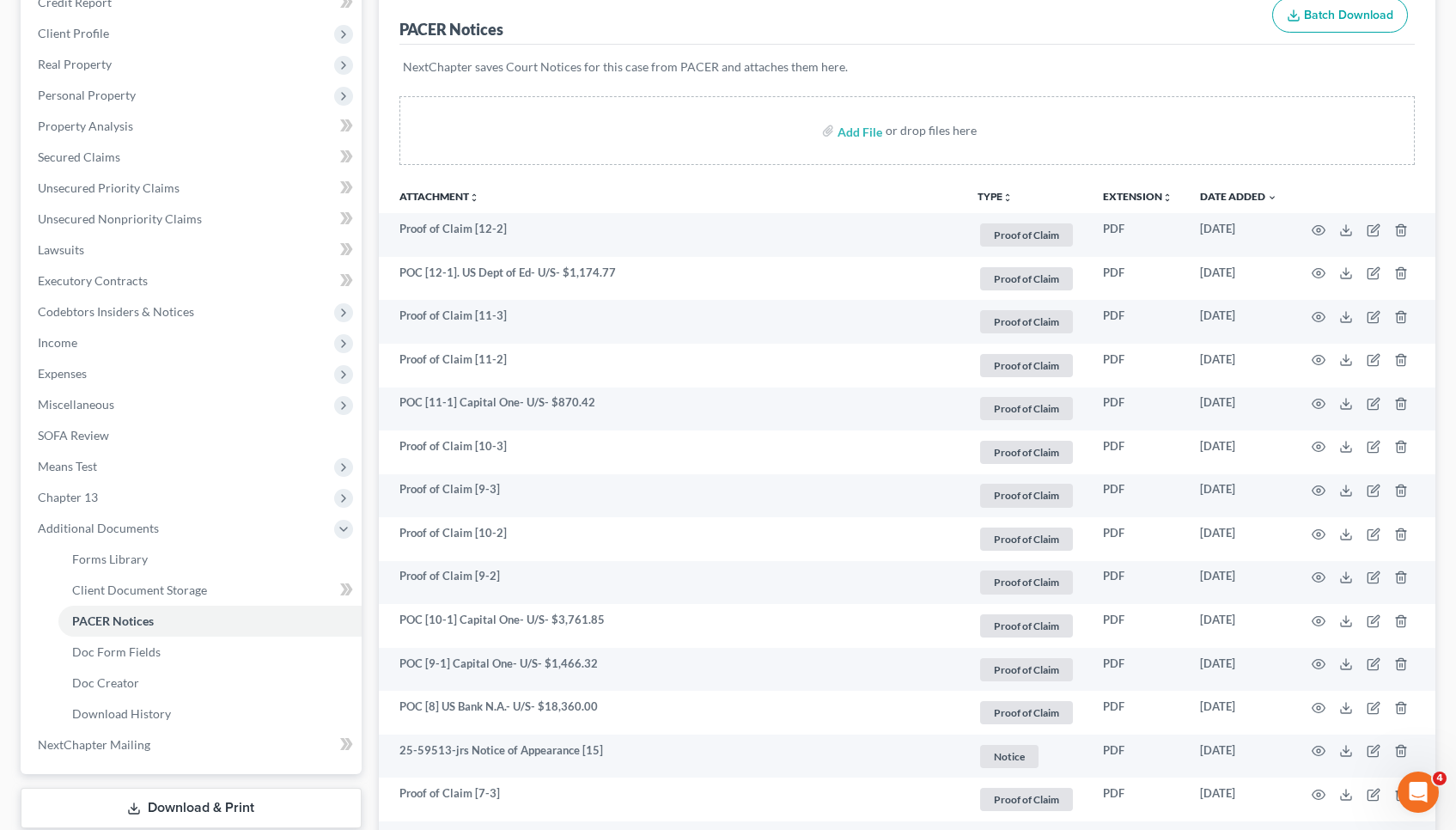
scroll to position [322, 0]
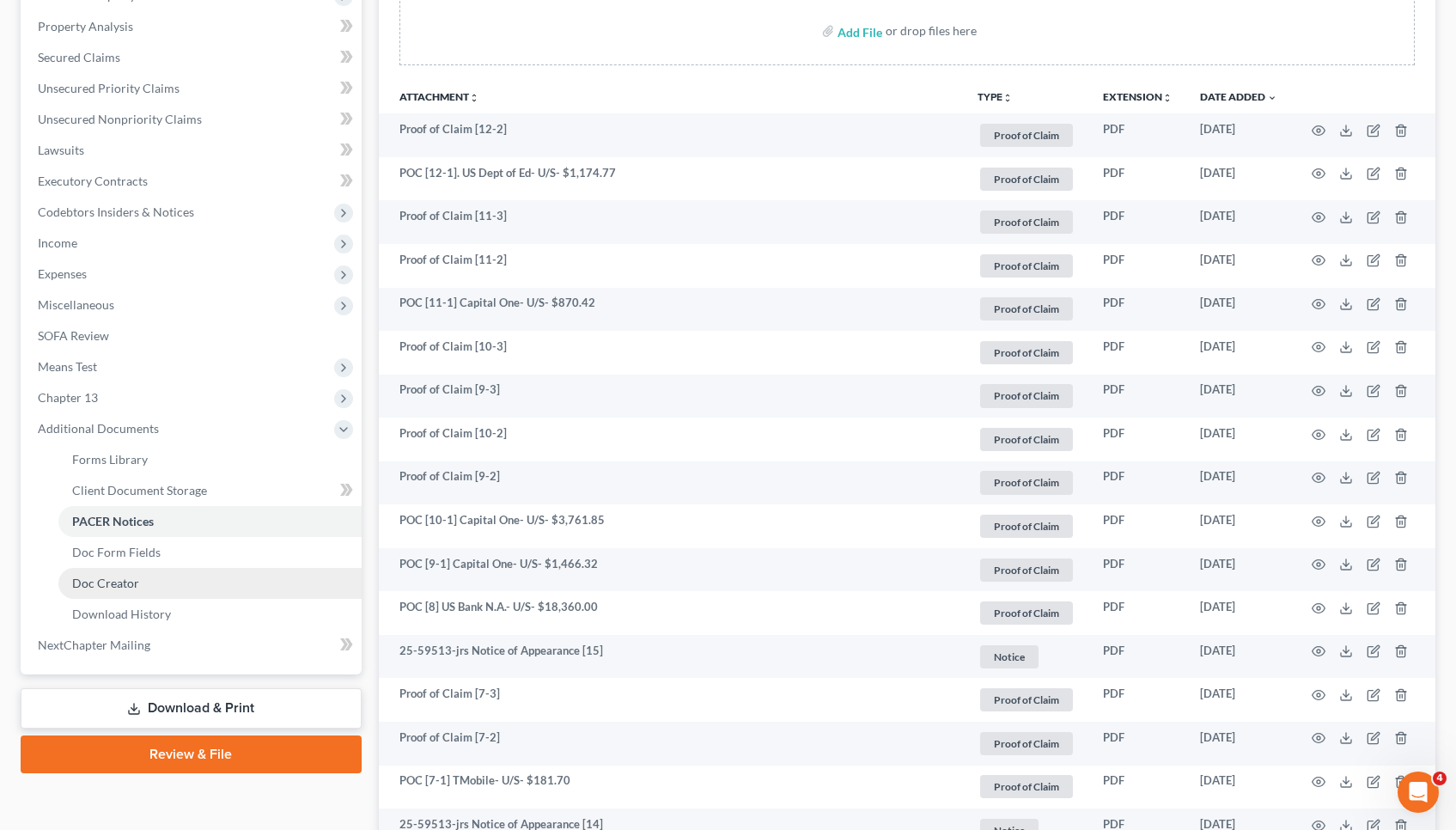
click at [299, 584] on link "Doc Creator" at bounding box center [210, 582] width 303 height 31
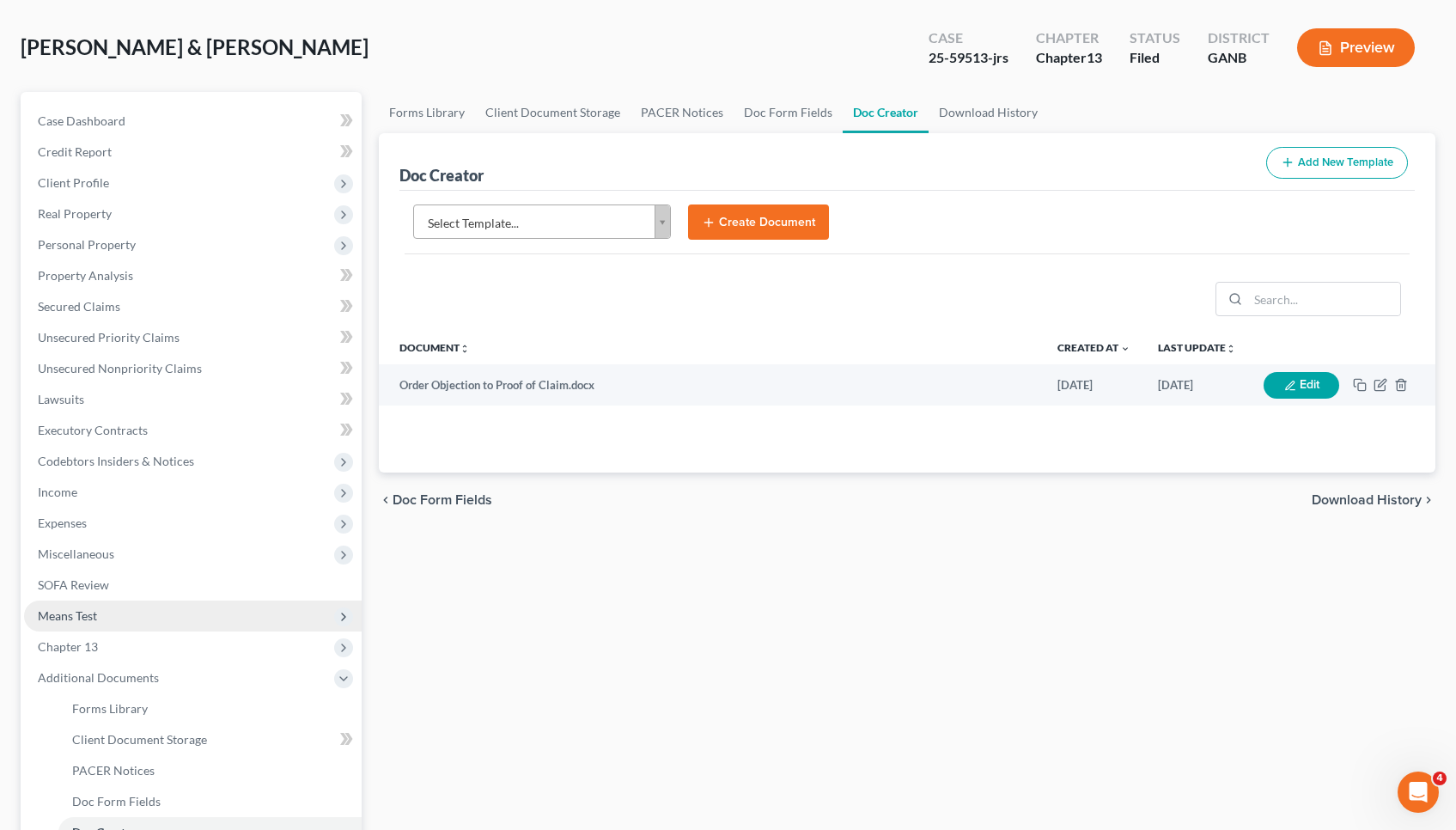
scroll to position [73, 0]
click at [642, 220] on body "Home New Case Client Portal [PERSON_NAME] Law Group [EMAIL_ADDRESS][DOMAIN_NAME…" at bounding box center [728, 508] width 1456 height 1161
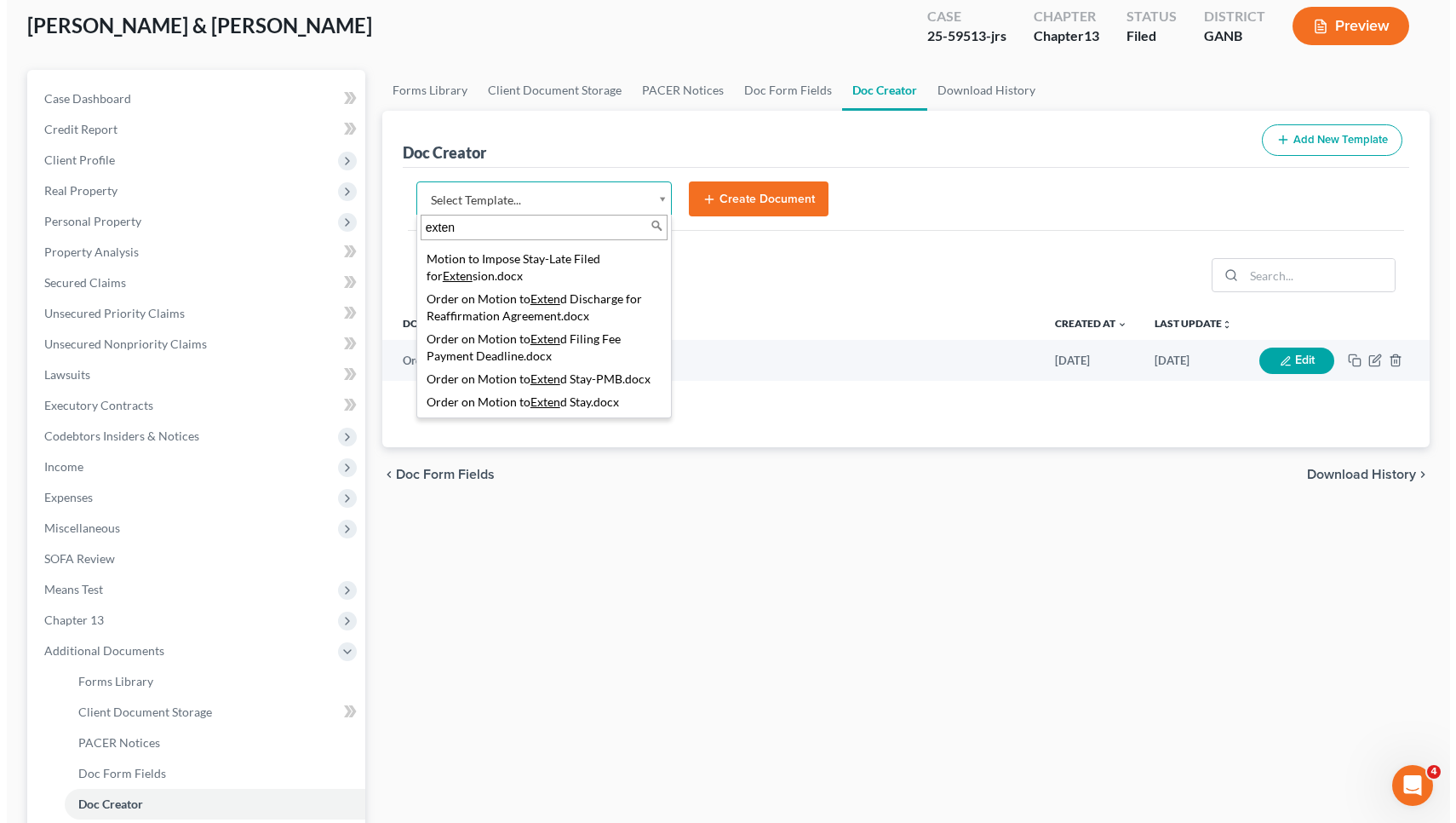
scroll to position [225, 0]
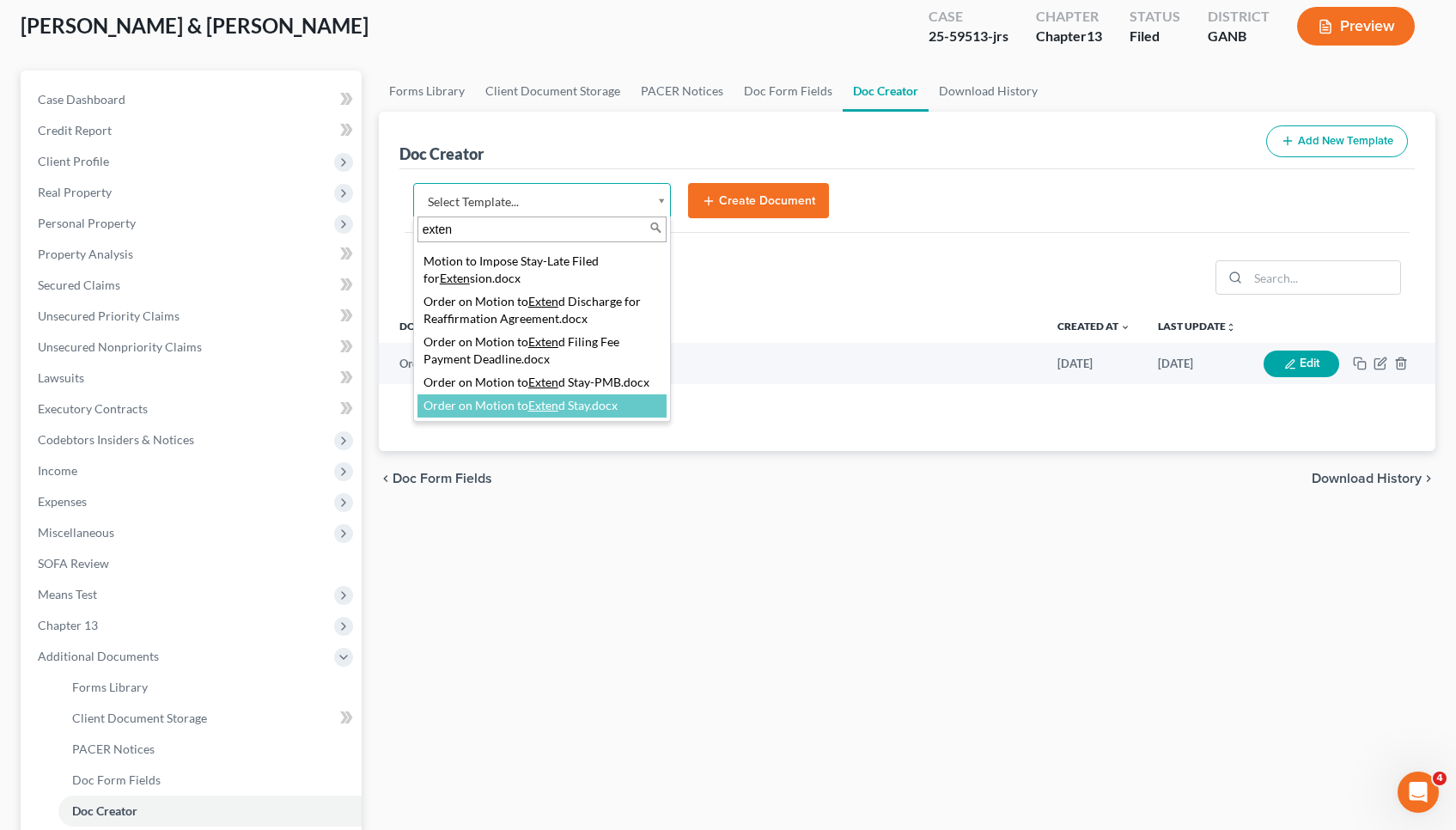
type input "exten"
select select "111917"
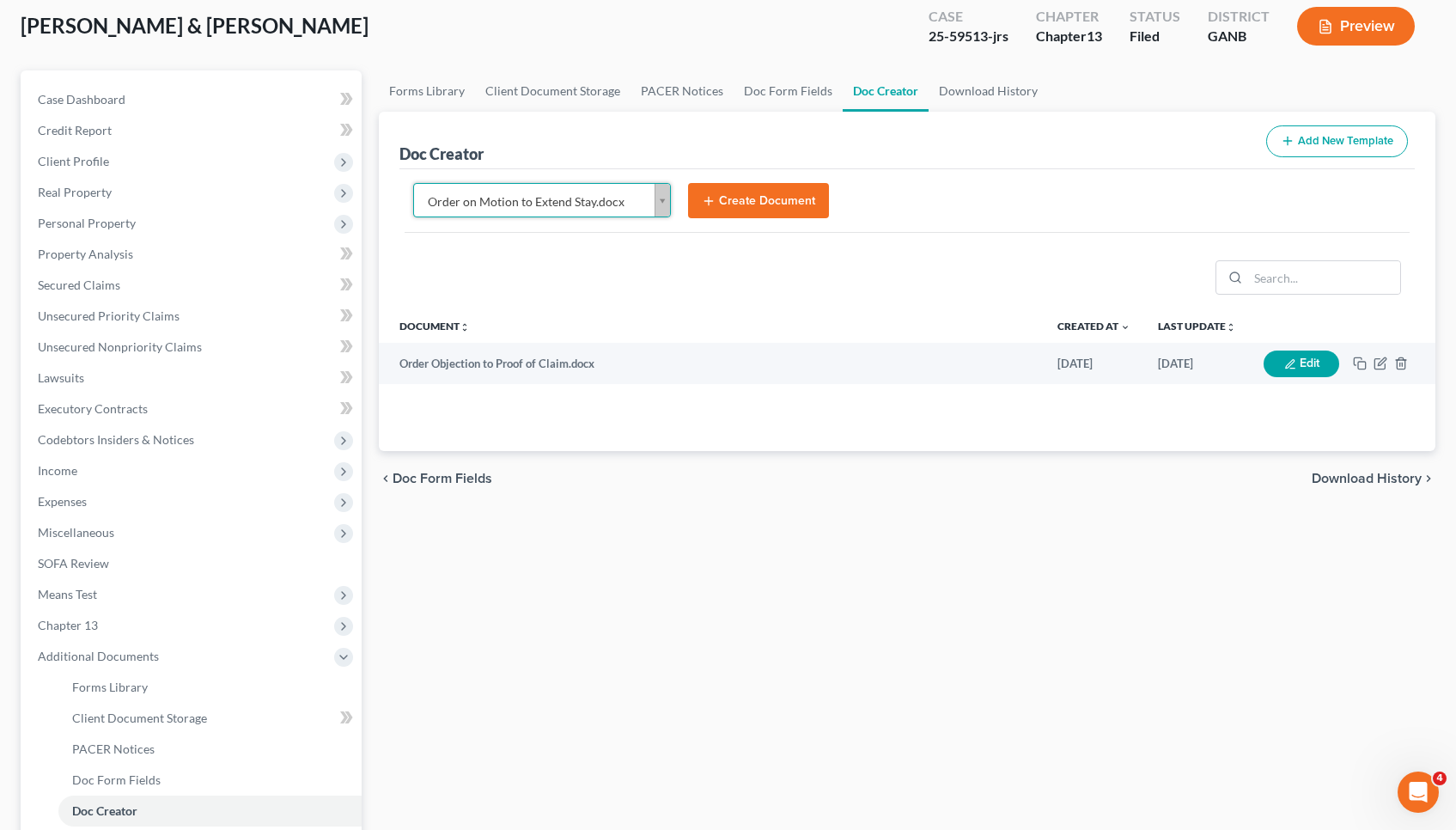
click at [756, 197] on button "Create Document" at bounding box center [758, 201] width 141 height 36
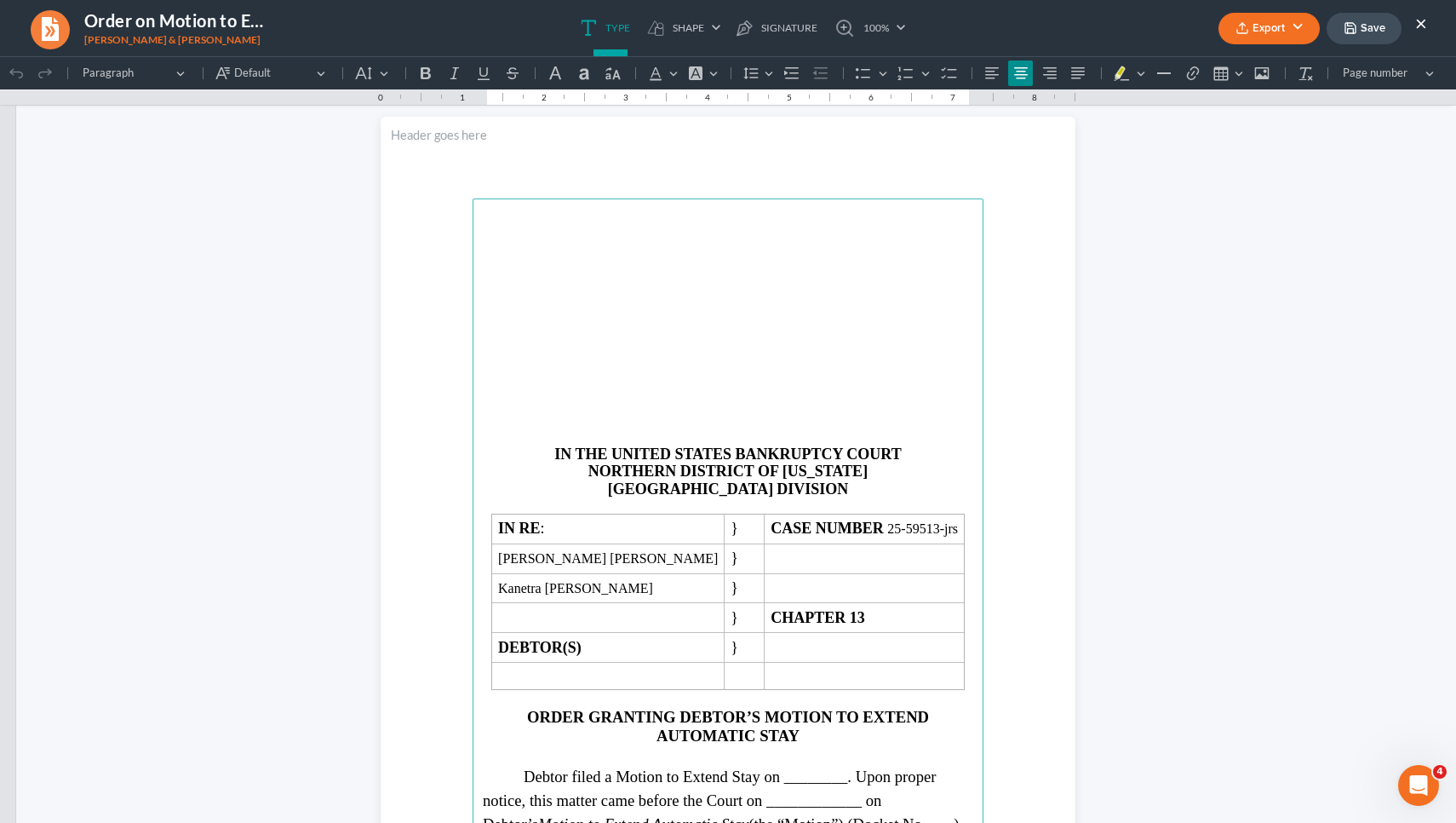
scroll to position [60, 0]
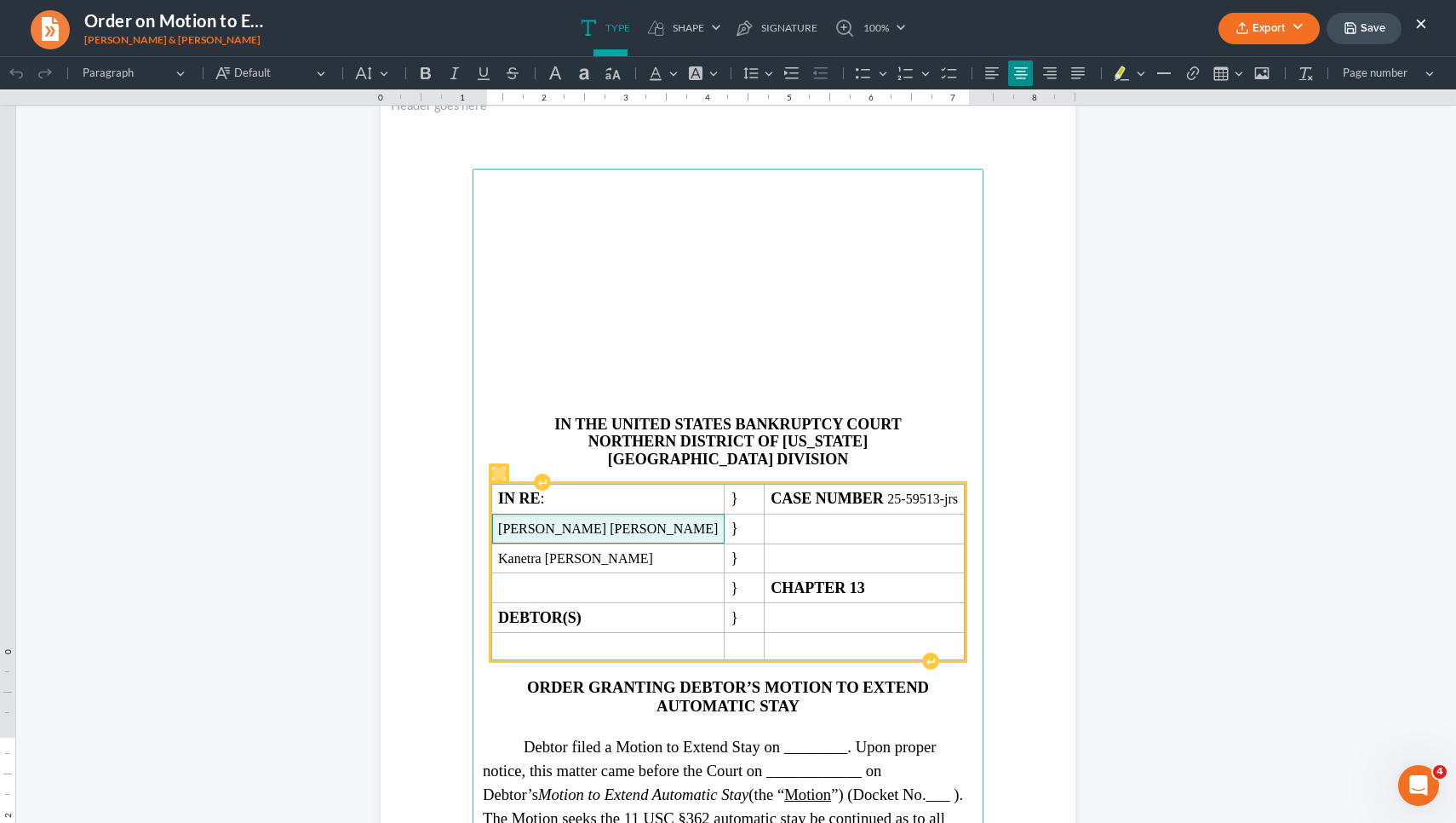
click at [673, 537] on span "[PERSON_NAME] [PERSON_NAME]" at bounding box center [608, 529] width 220 height 16
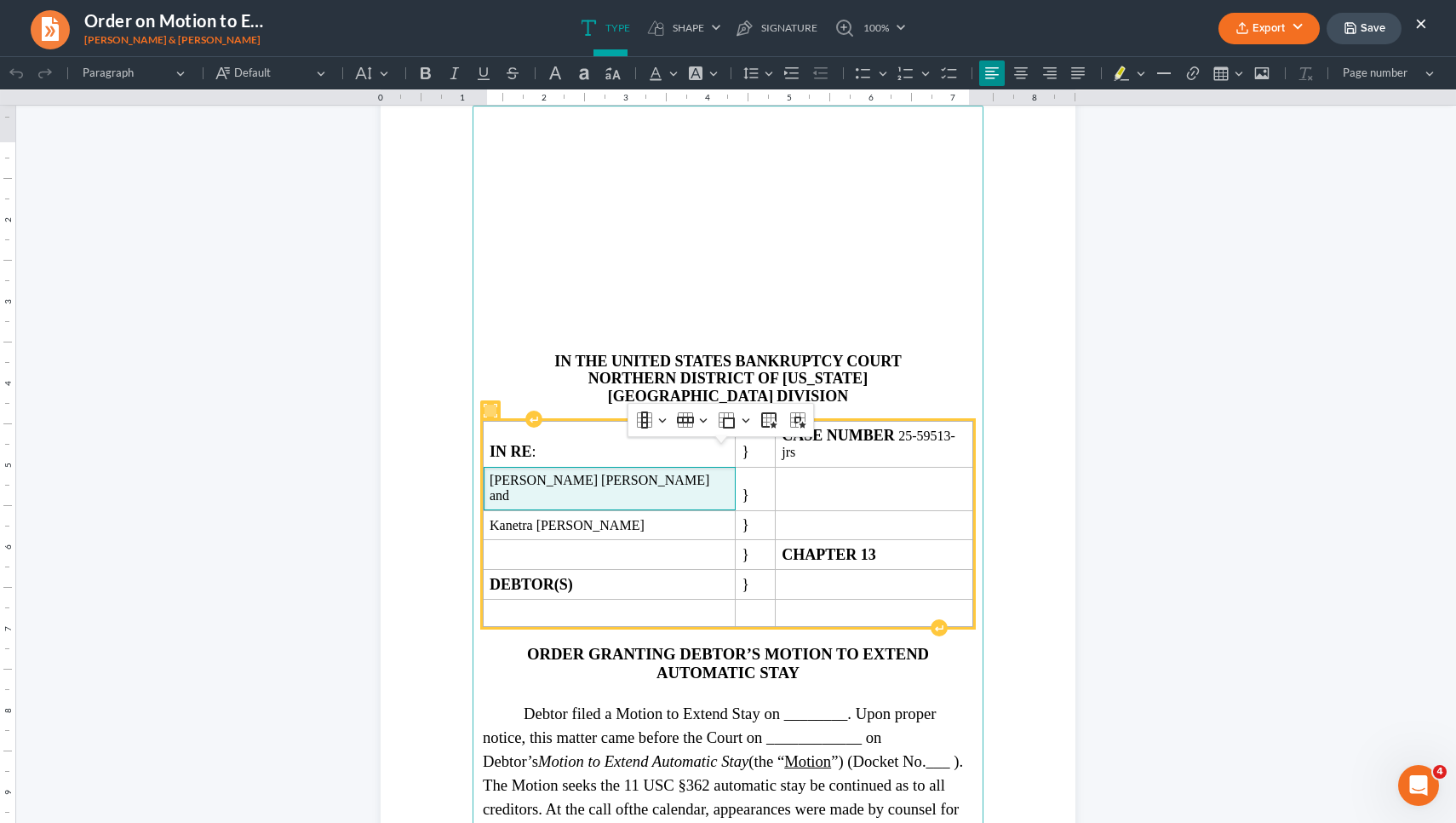
scroll to position [188, 0]
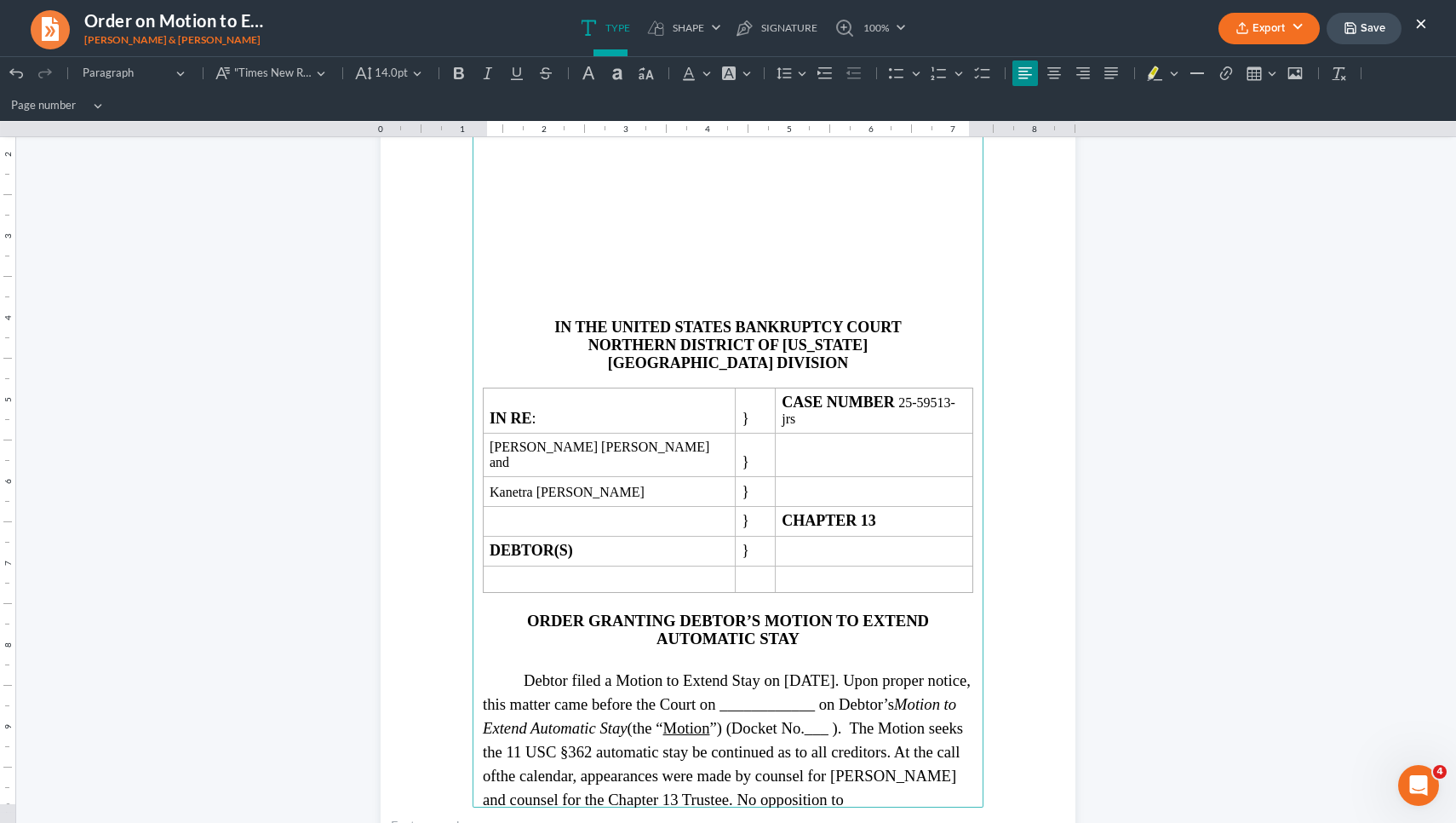
click at [935, 694] on span "Debtor filed a Motion to Extend Stay on [DATE]. Upon proper notice, this matter…" at bounding box center [726, 727] width 488 height 113
click at [848, 671] on span "Debtor filed a Motion to Extend Stay on [DATE]. Upon proper notice, this matter…" at bounding box center [726, 716] width 488 height 90
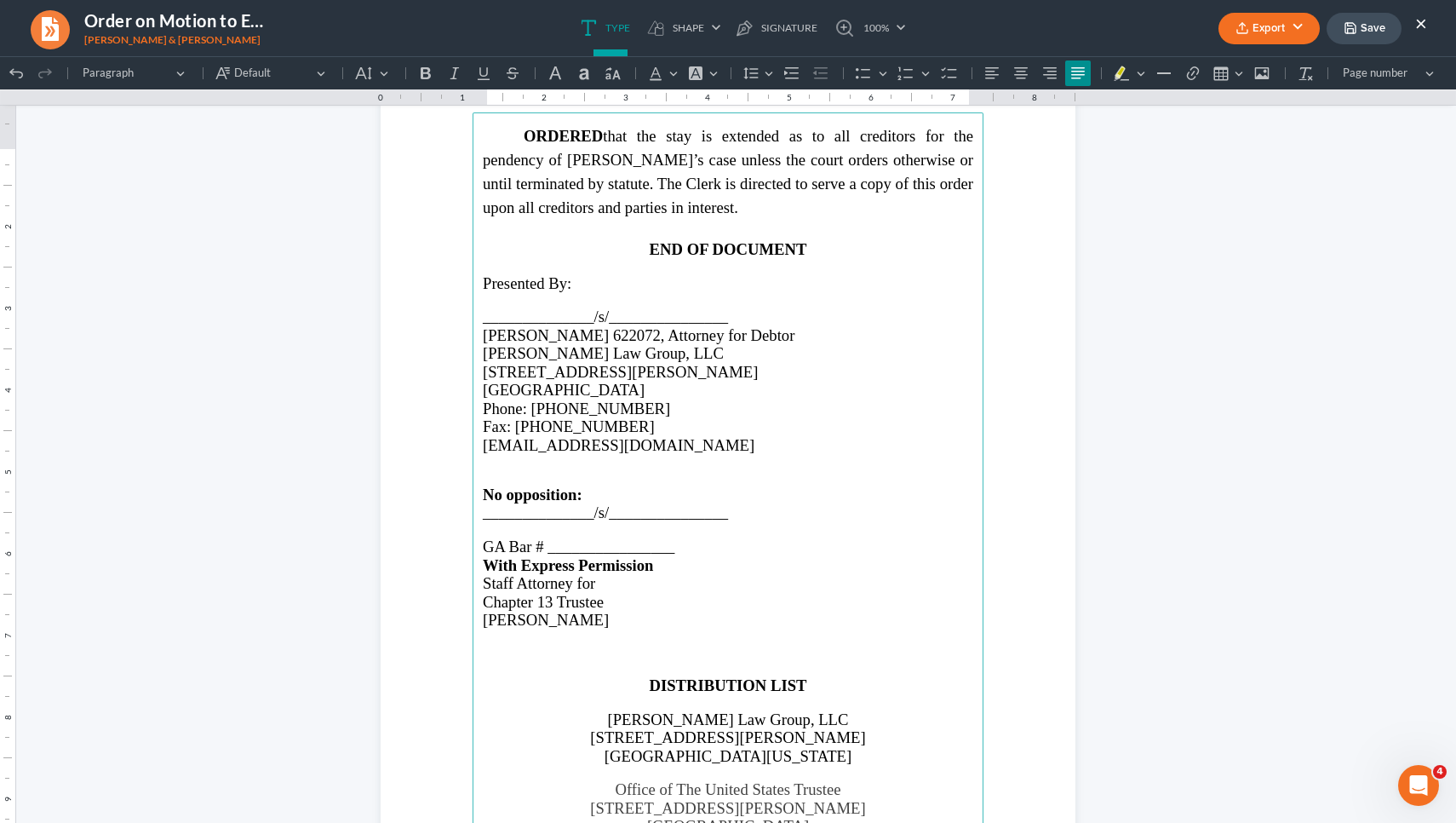
scroll to position [1113, 0]
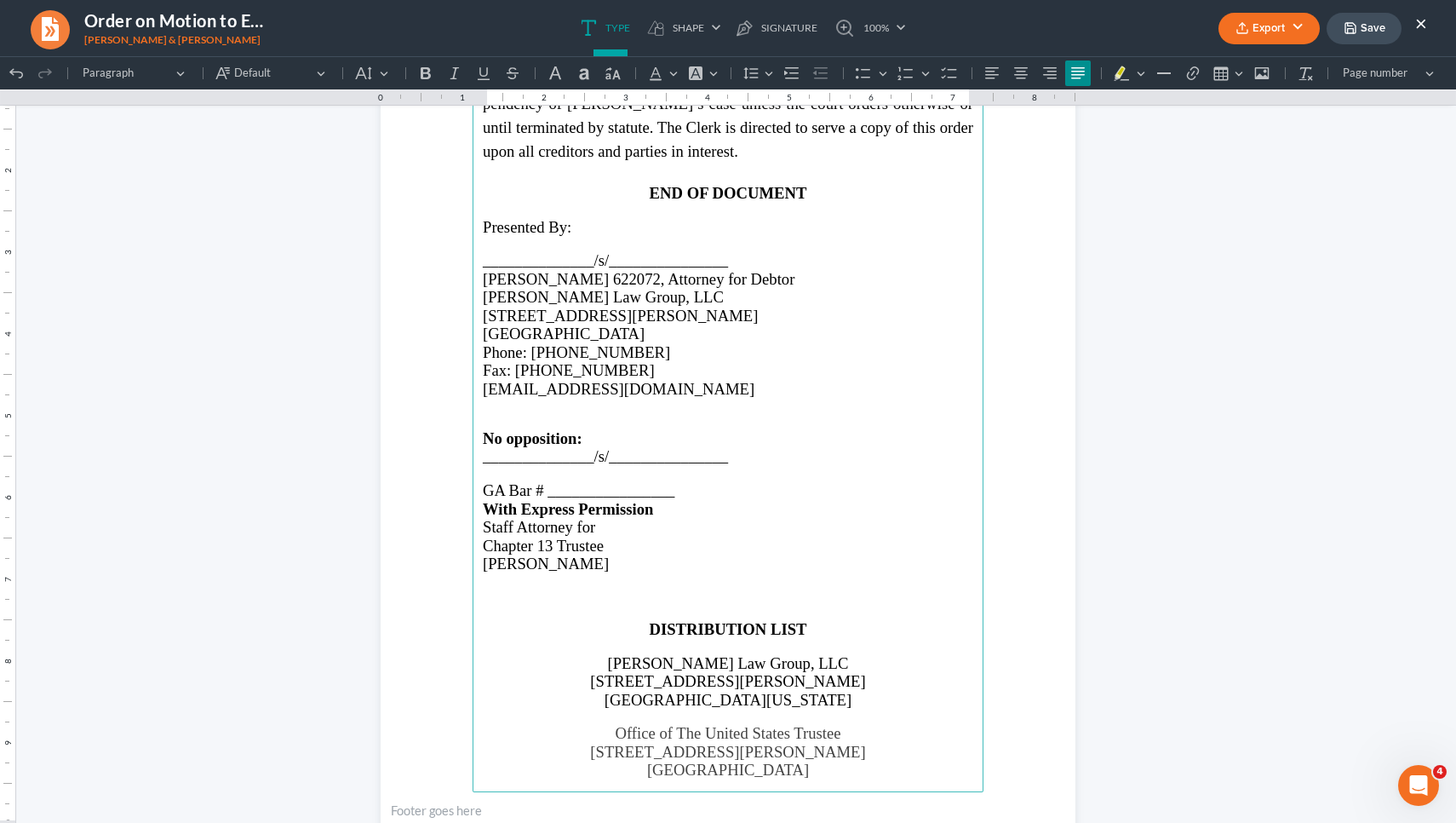
click at [788, 604] on p "Rich Text Editor, page-1-main" at bounding box center [728, 596] width 491 height 16
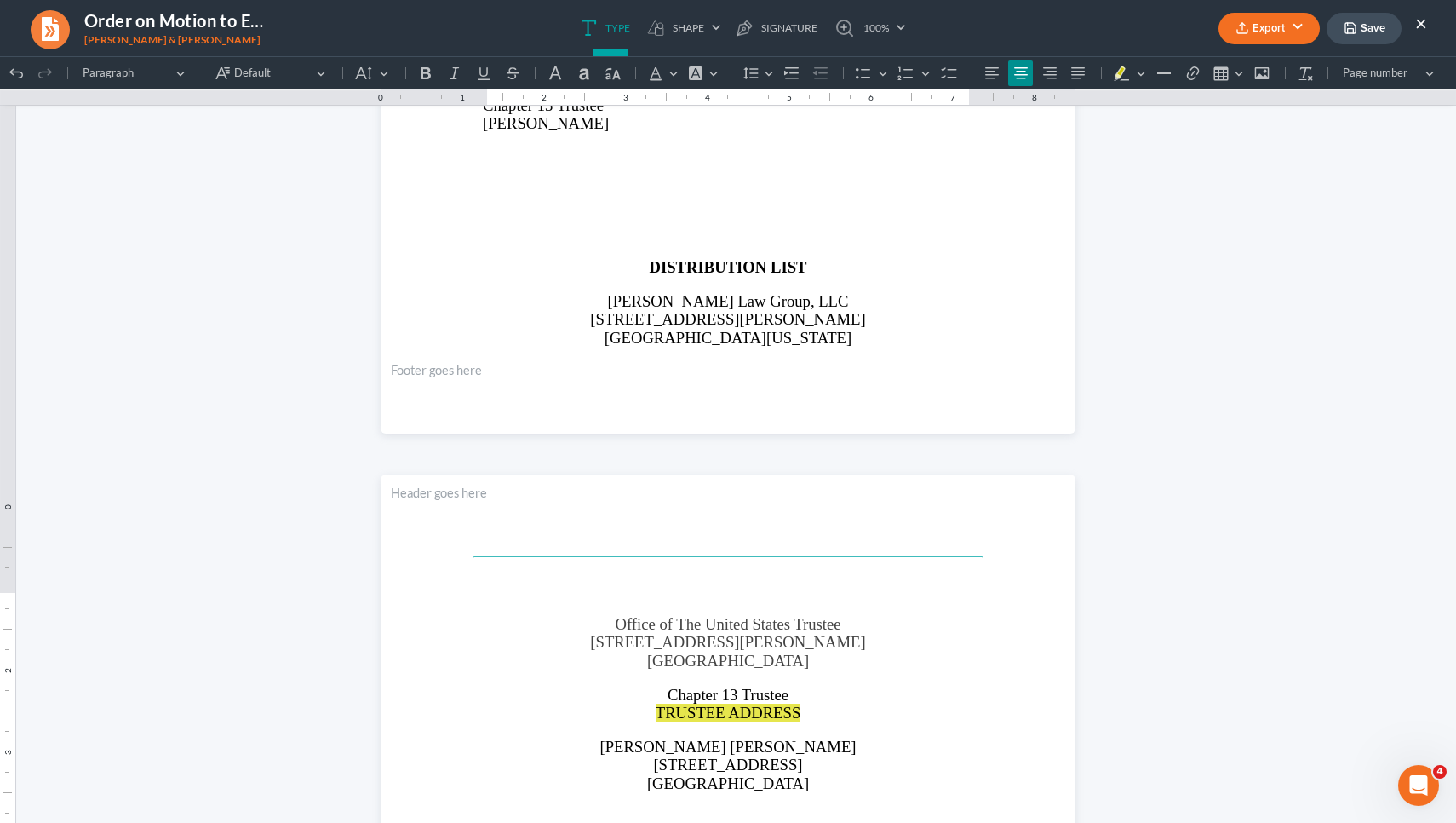
scroll to position [1557, 0]
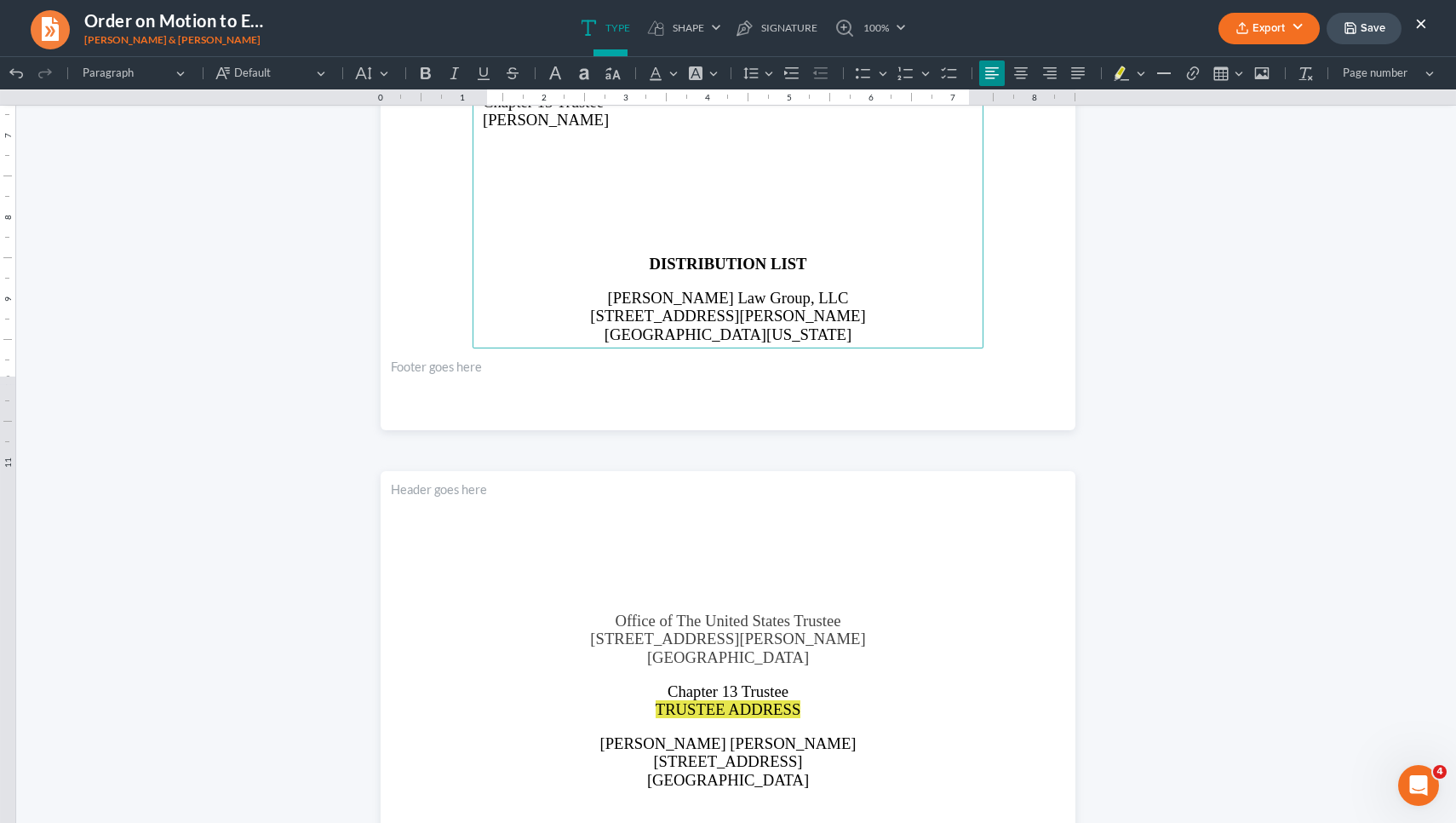
click at [704, 224] on p "Rich Text Editor, page-1-main" at bounding box center [728, 216] width 491 height 16
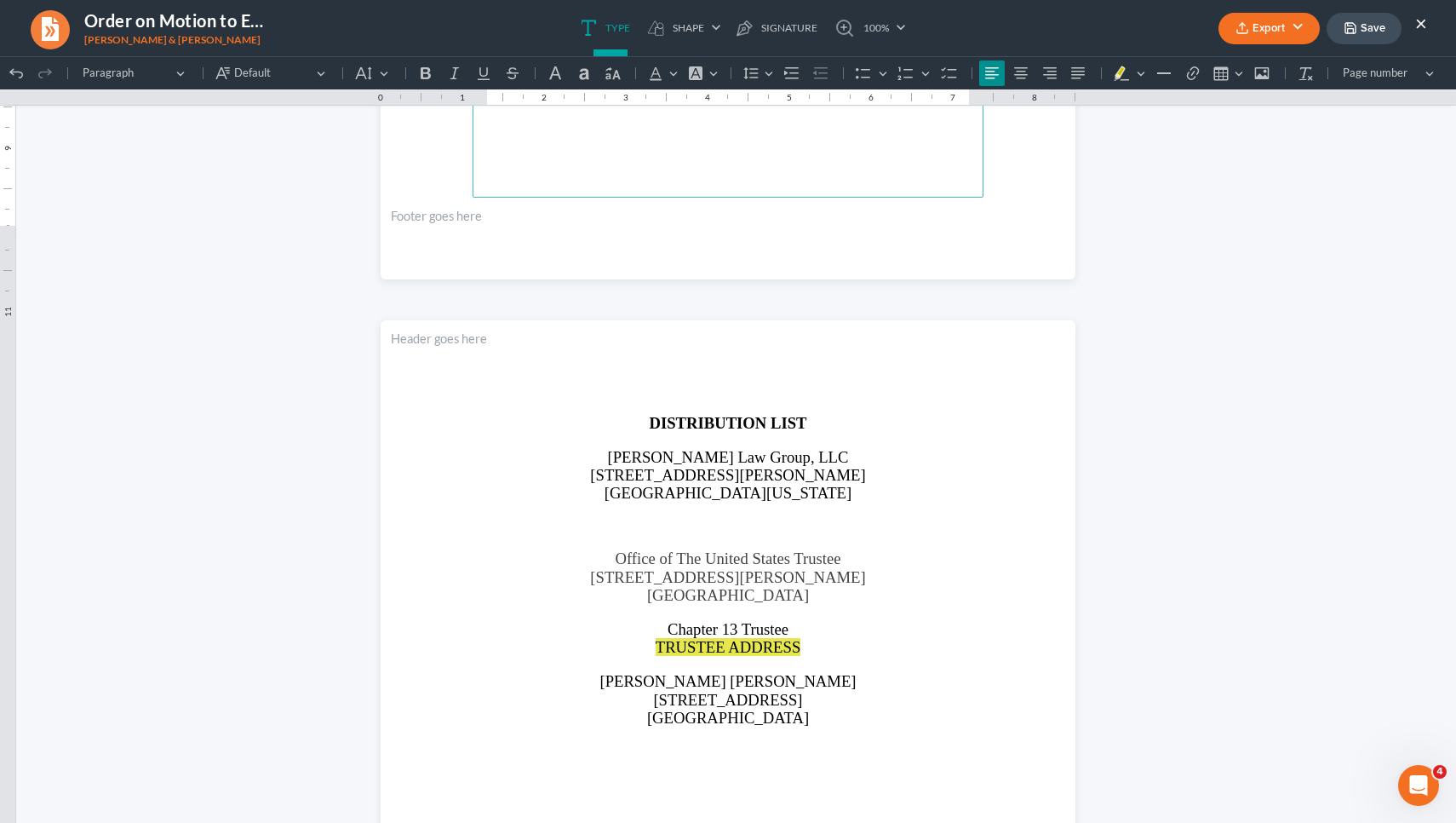
scroll to position [1771, 0]
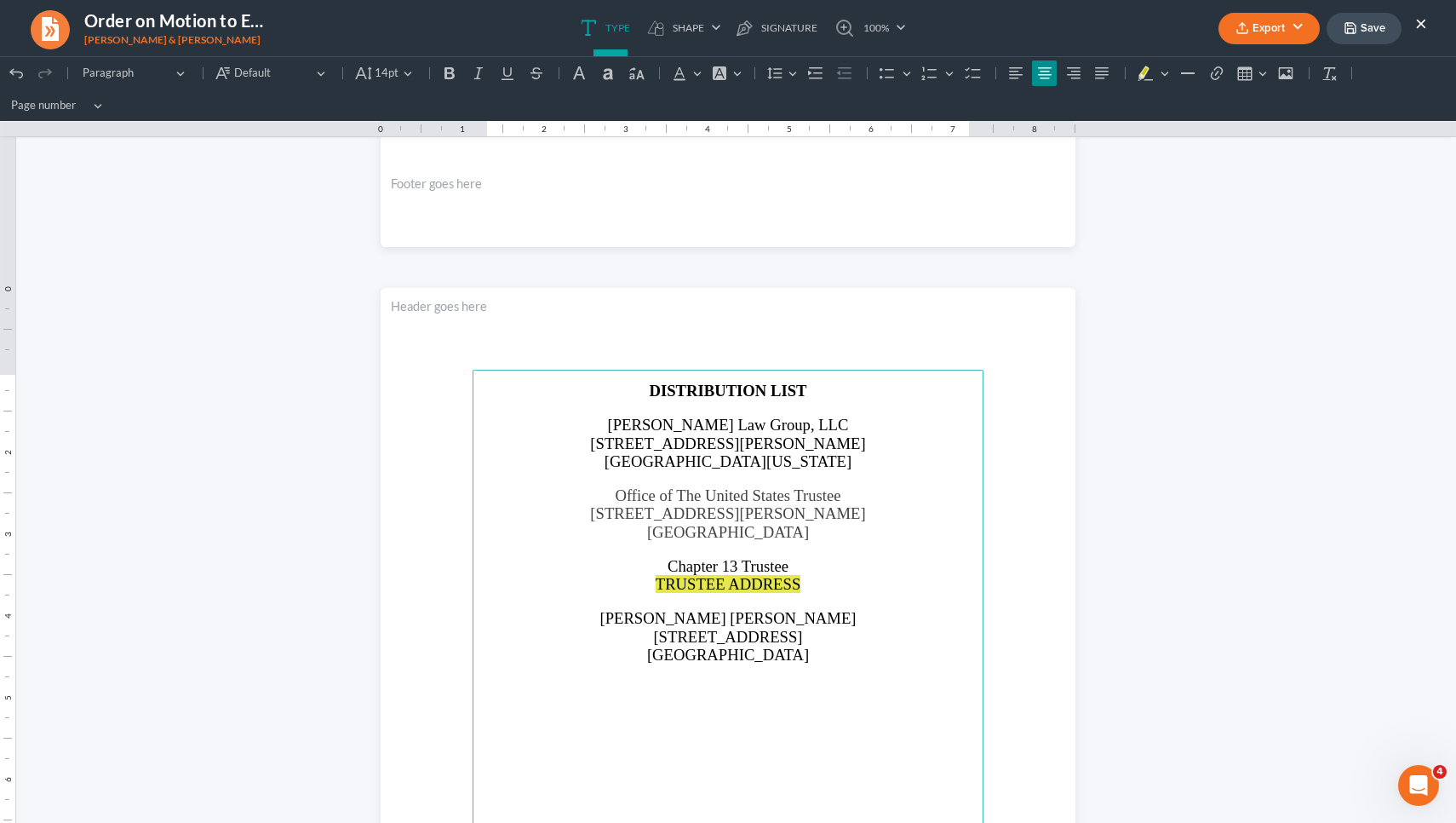
click at [798, 614] on p "[PERSON_NAME] [PERSON_NAME]" at bounding box center [728, 618] width 491 height 18
click at [767, 582] on span "TRUSTEE ADDRESS" at bounding box center [729, 584] width 146 height 18
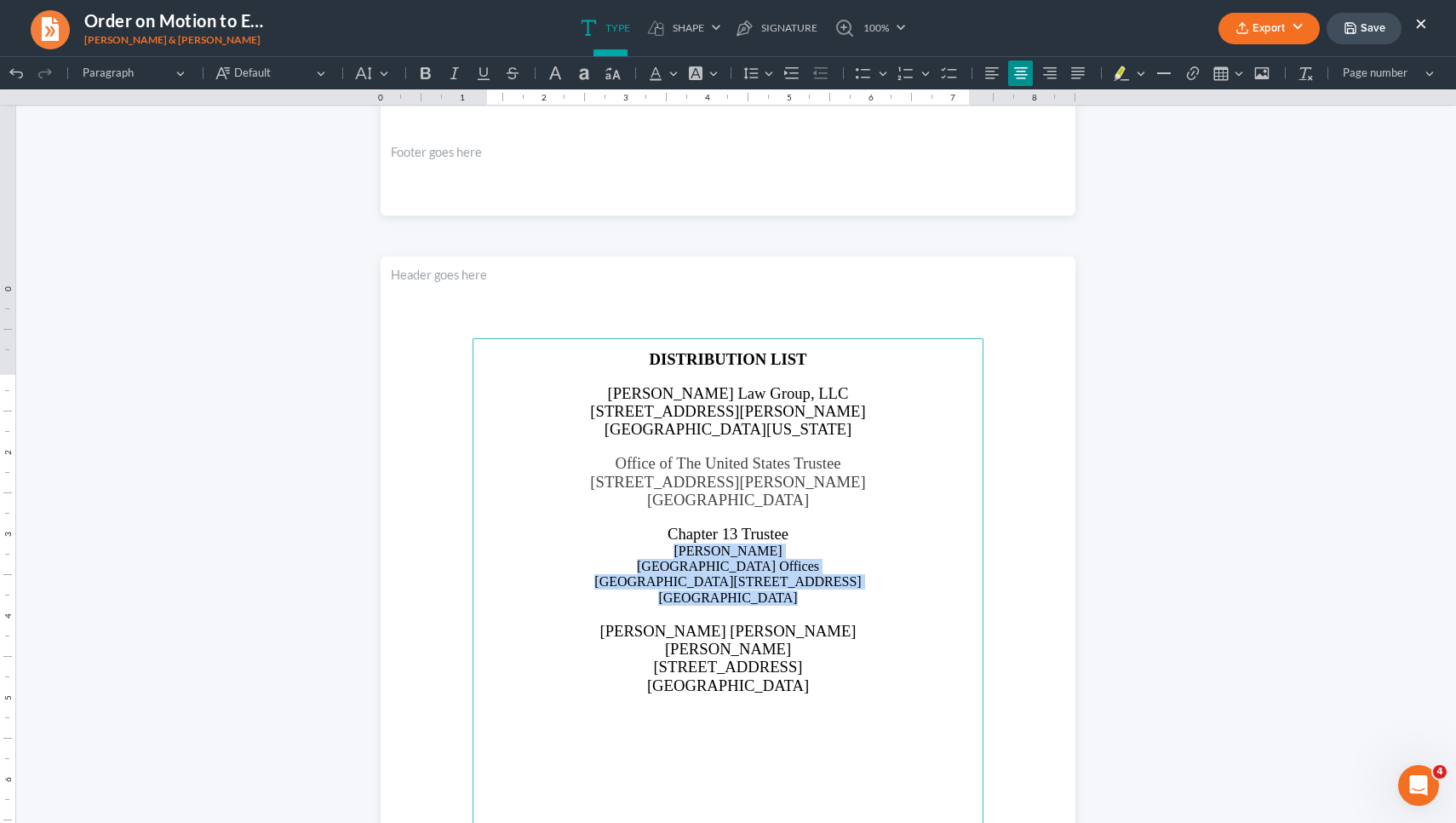
drag, startPoint x: 783, startPoint y: 622, endPoint x: 667, endPoint y: 579, distance: 123.7
click at [667, 579] on main "DISTRIBUTION LIST [PERSON_NAME] Law Group, LLC [STREET_ADDRESS][PERSON_NAME][US…" at bounding box center [728, 706] width 511 height 736
click at [381, 74] on button "Default" at bounding box center [372, 73] width 45 height 26
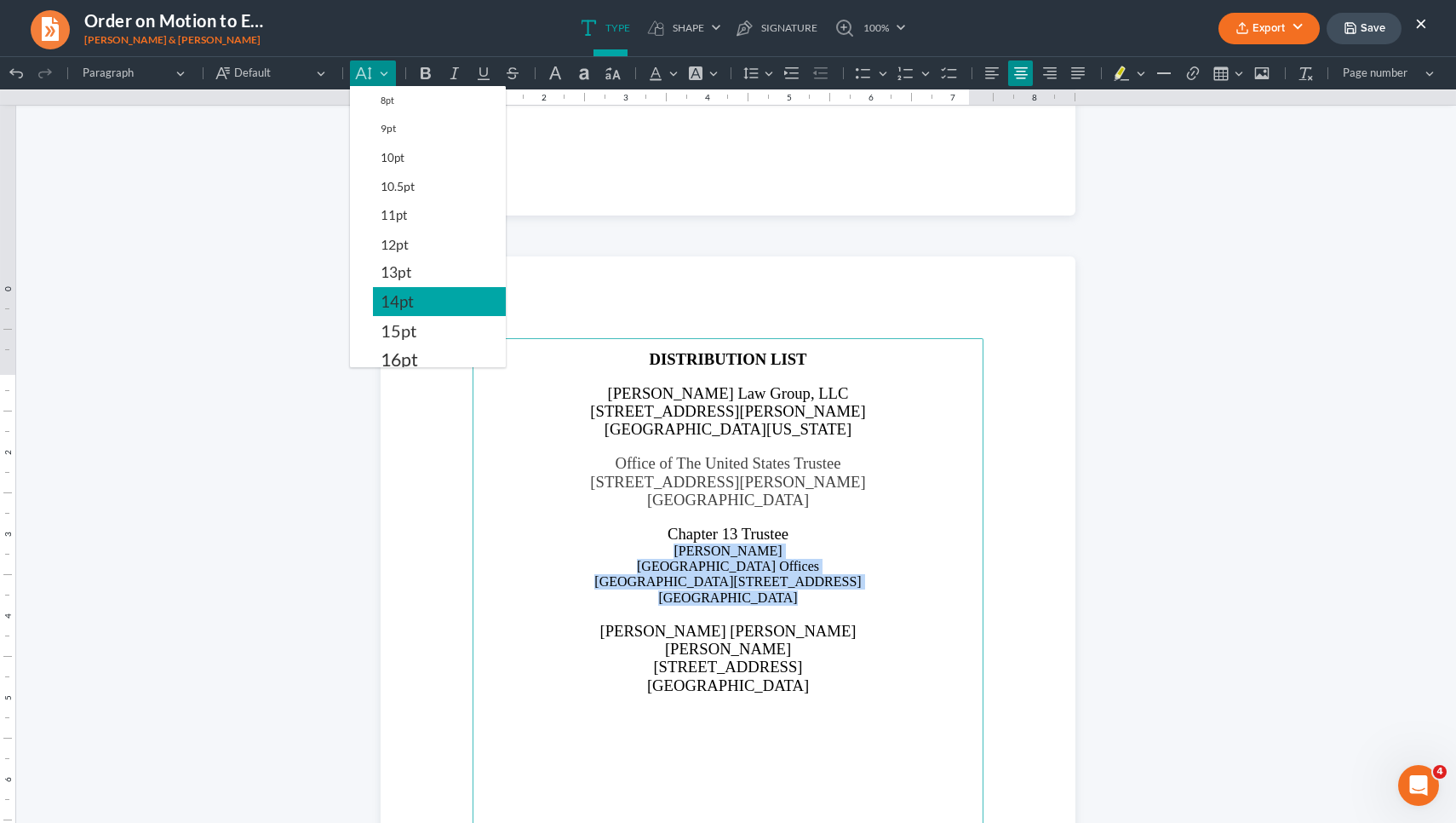
click at [419, 302] on button "14pt" at bounding box center [439, 301] width 133 height 29
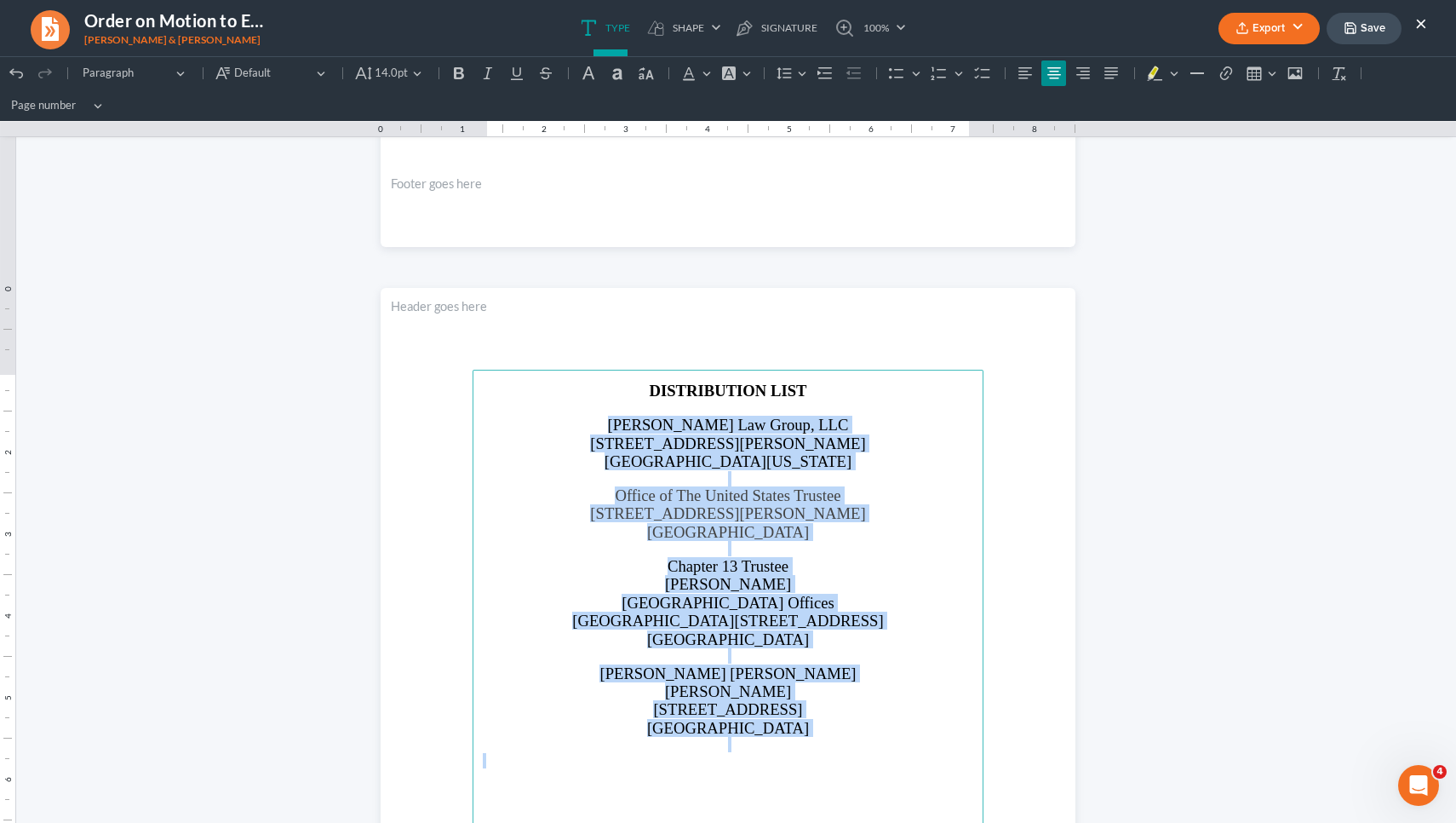
drag, startPoint x: 632, startPoint y: 428, endPoint x: 732, endPoint y: 754, distance: 341.0
click at [732, 754] on main "DISTRIBUTION LIST [PERSON_NAME] Law Group, LLC [STREET_ADDRESS][PERSON_NAME][US…" at bounding box center [728, 737] width 511 height 736
click at [778, 76] on icon "Editor toolbar" at bounding box center [783, 73] width 15 height 12
click at [811, 121] on span "1.15" at bounding box center [813, 128] width 23 height 20
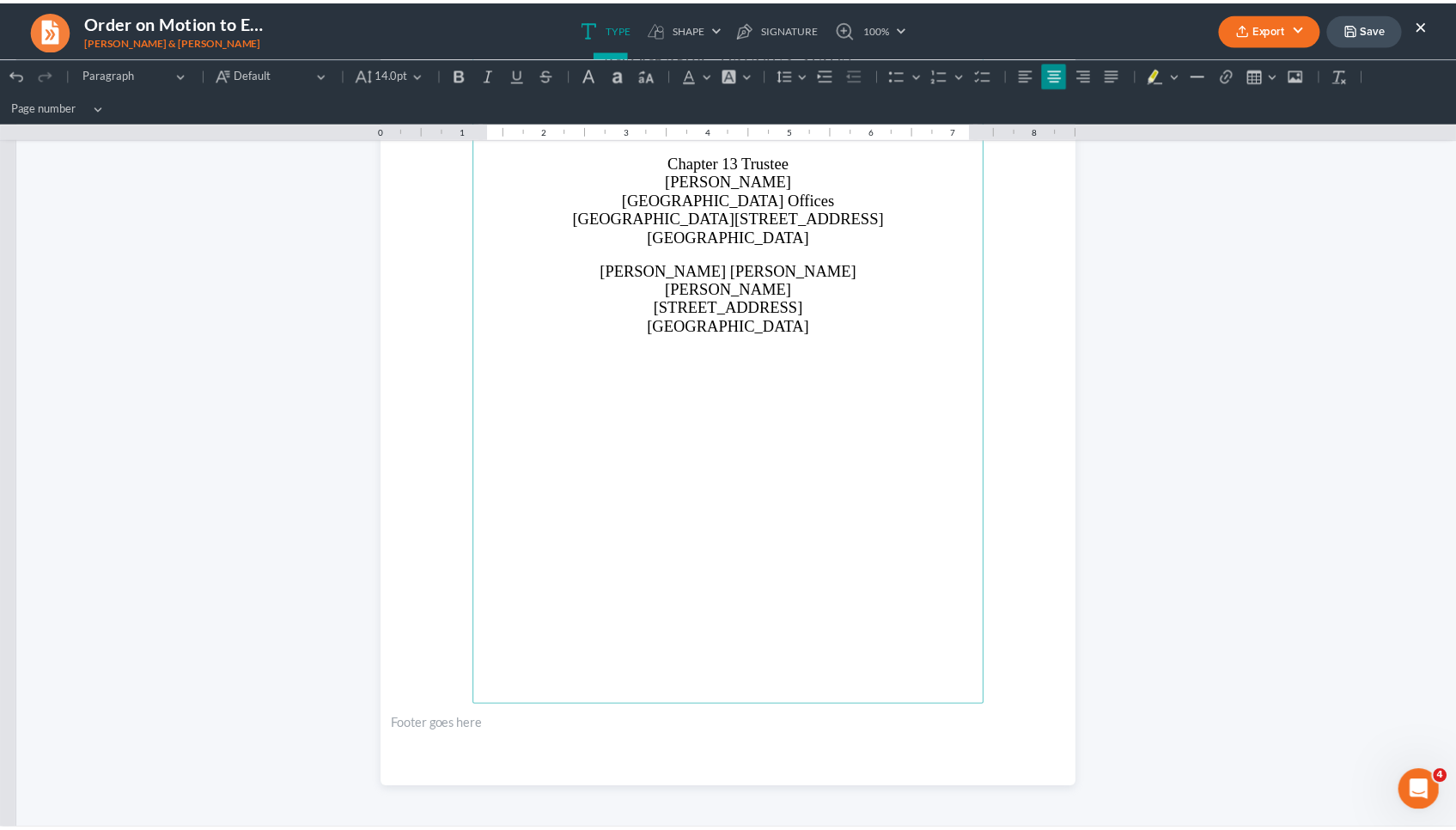
scroll to position [2197, 0]
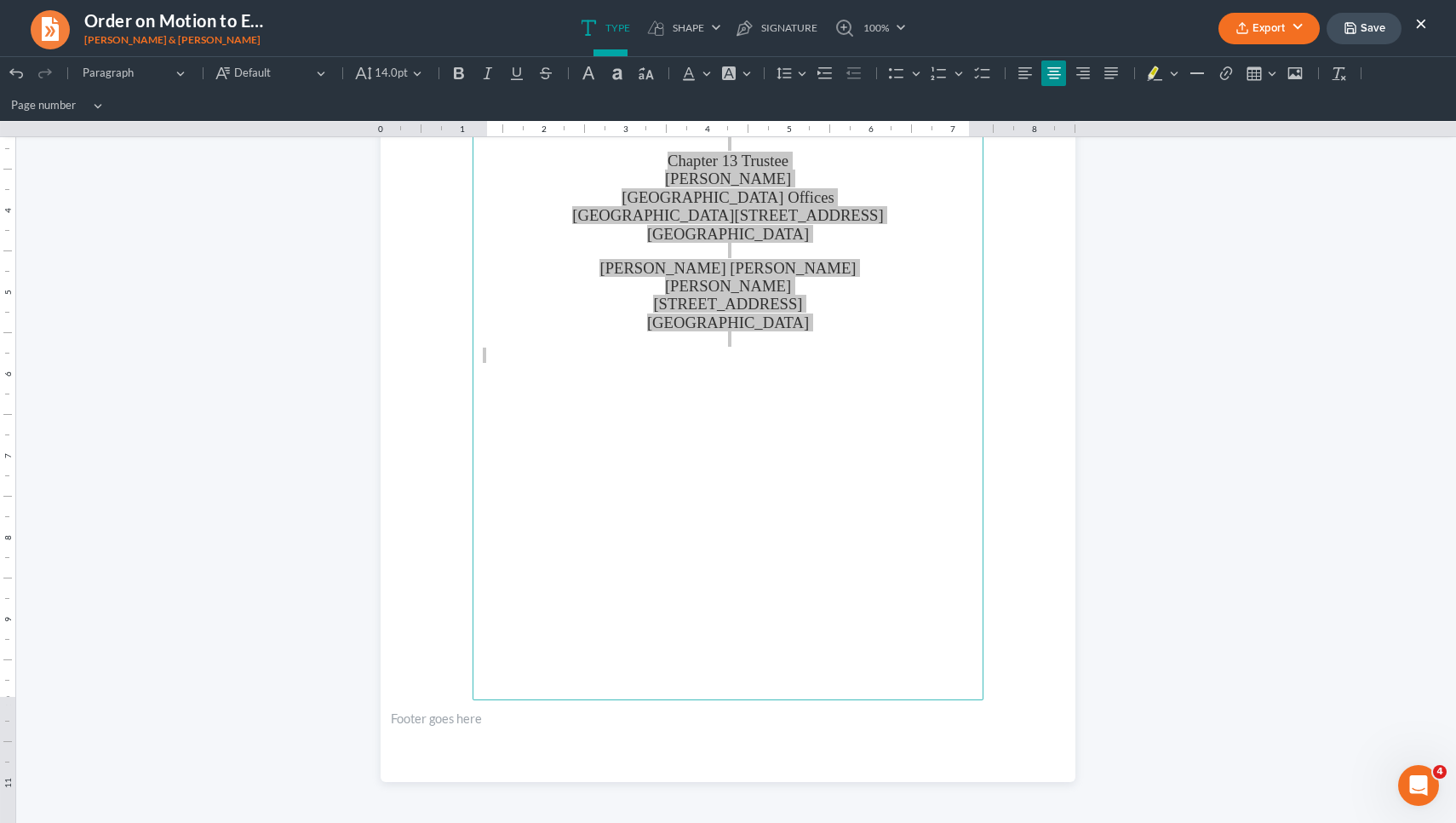
click at [1350, 29] on polyline "button" at bounding box center [1351, 31] width 6 height 4
click at [960, 35] on ul "Type shapes Shape Line Check Arrow Circle Rectangle pen-tool Signature 100% Fit…" at bounding box center [744, 28] width 853 height 56
click at [1258, 32] on button "Export" at bounding box center [1269, 29] width 101 height 32
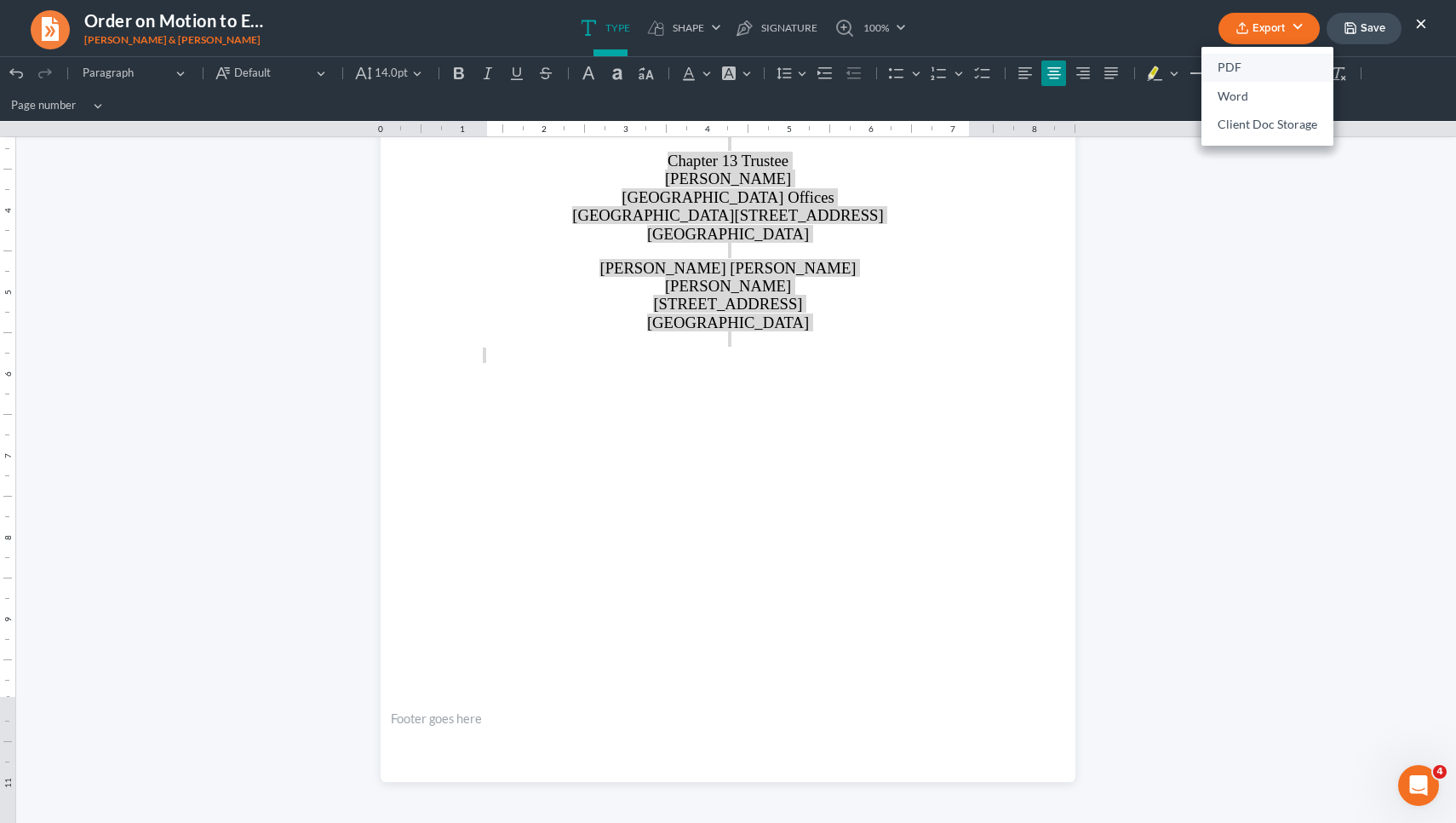
click at [1228, 66] on link "PDF" at bounding box center [1268, 67] width 132 height 29
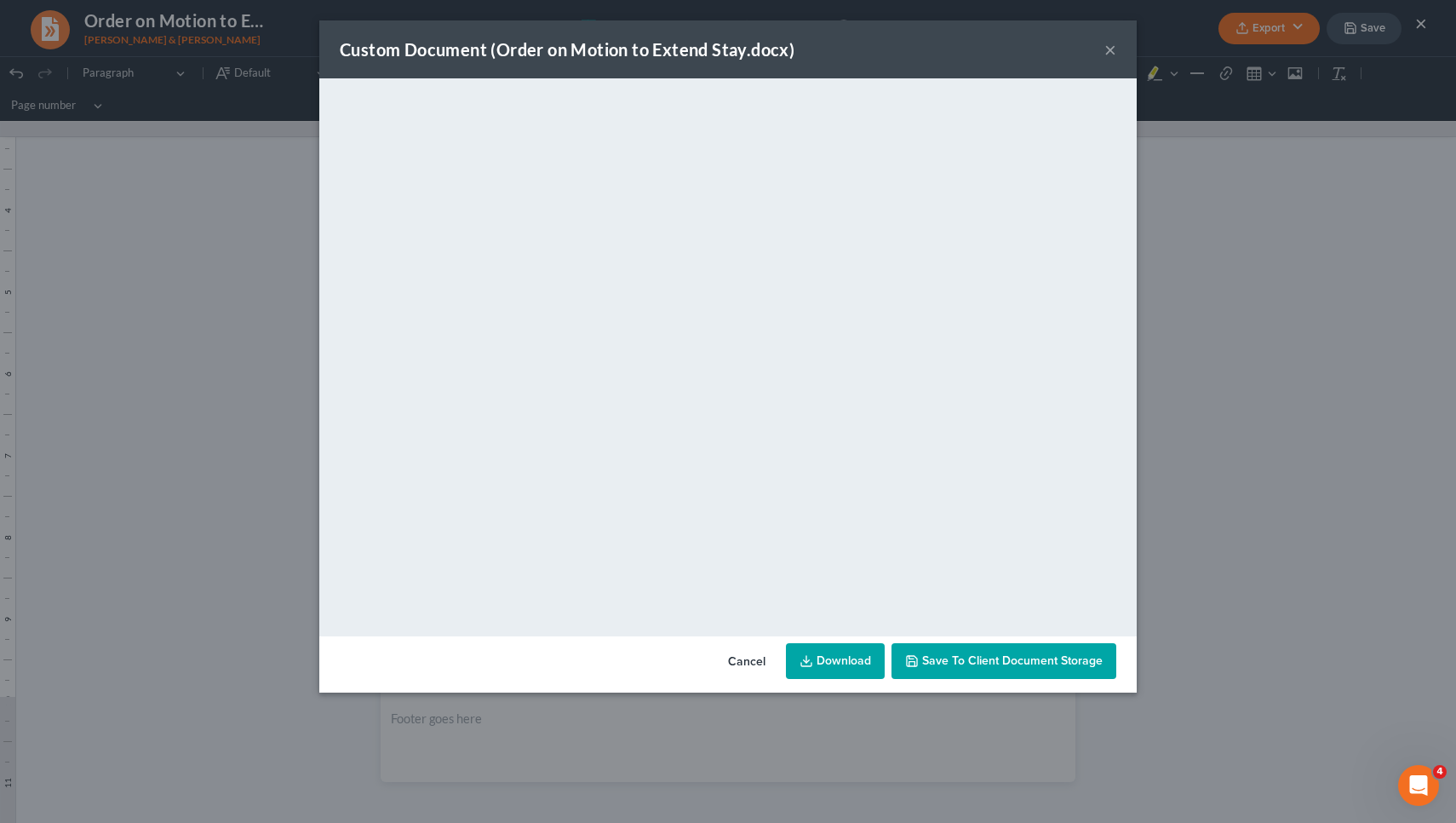
click at [1109, 49] on button "×" at bounding box center [1110, 49] width 12 height 21
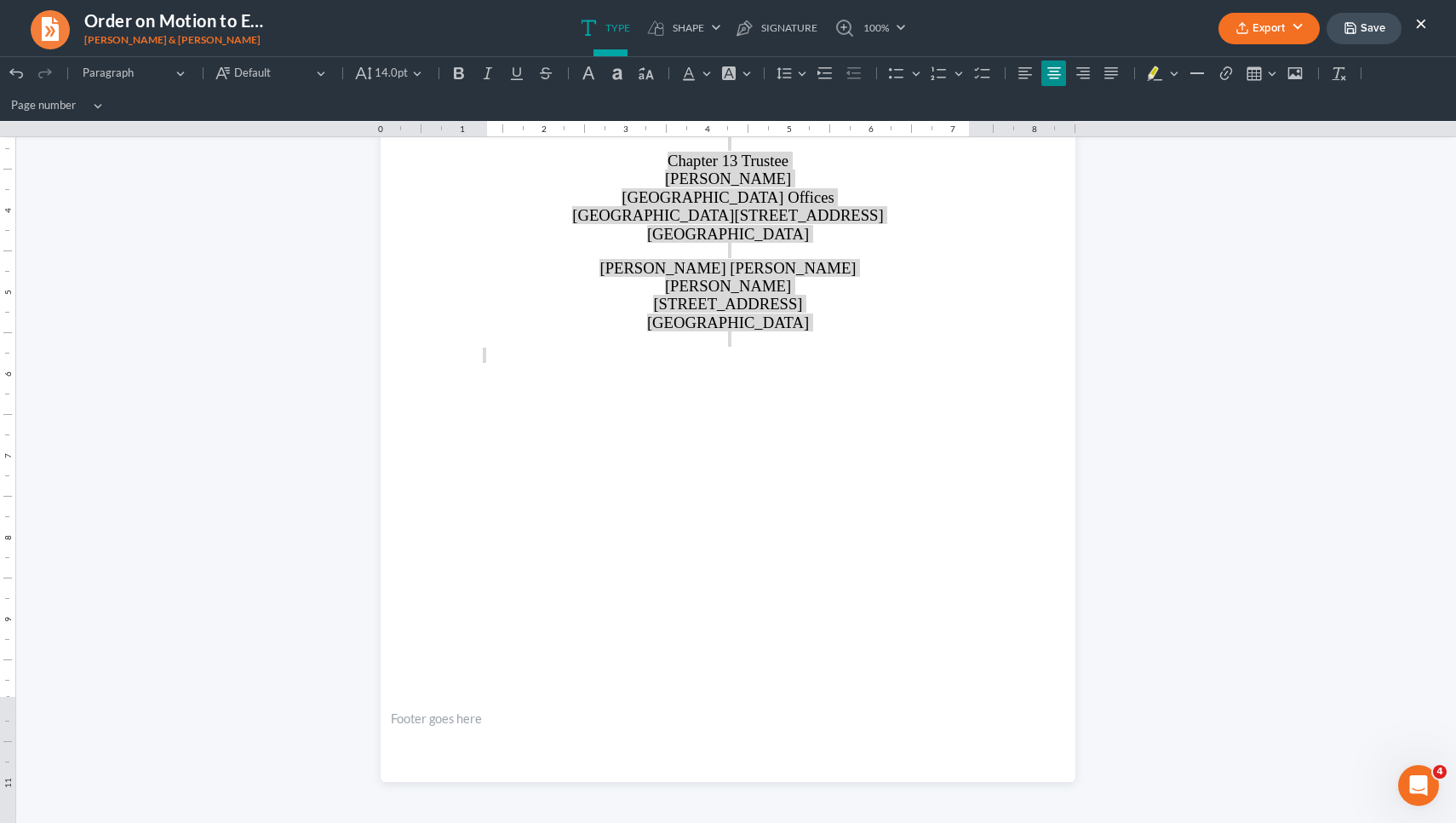
click at [1418, 20] on button "×" at bounding box center [1422, 23] width 12 height 21
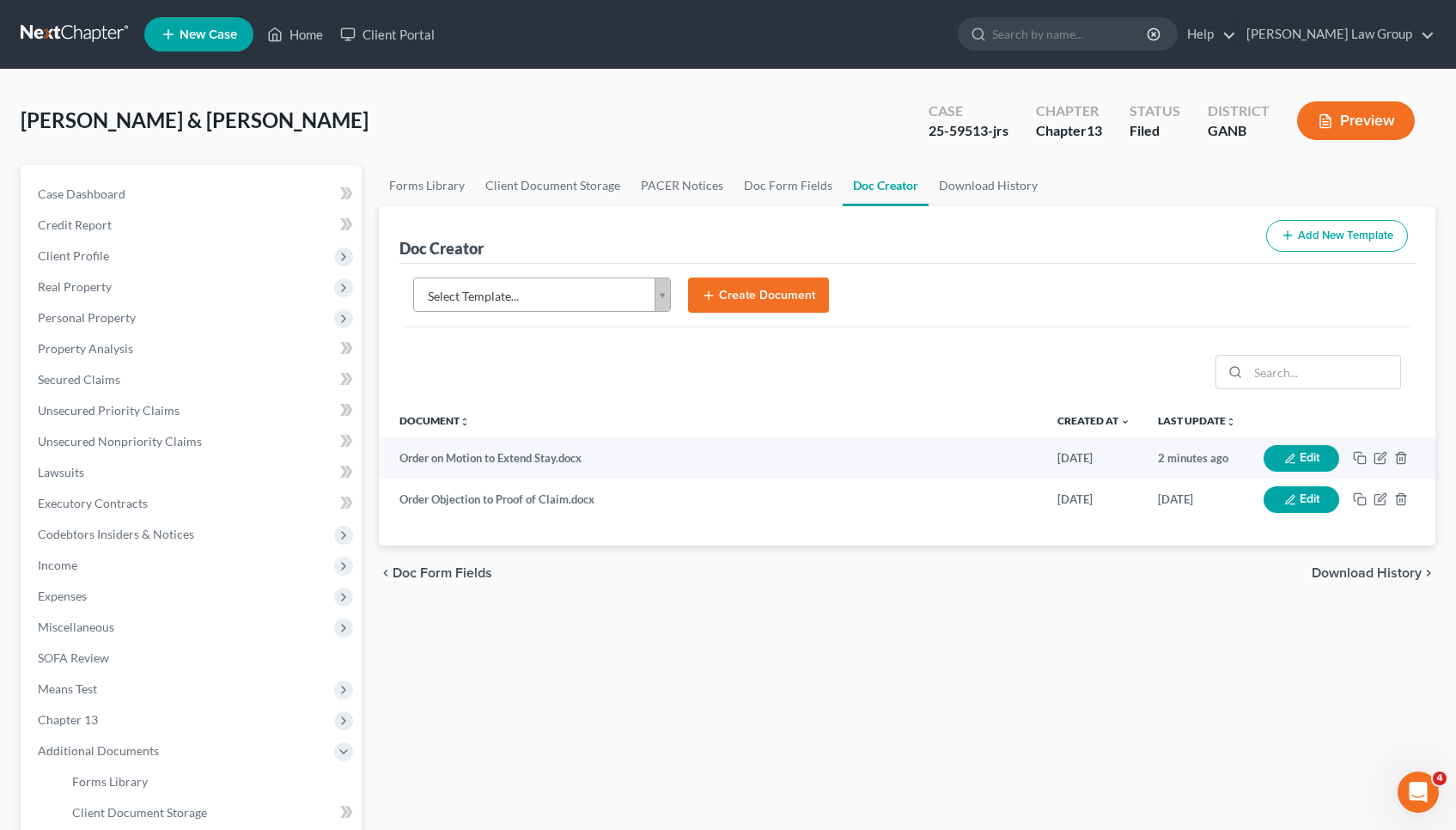
scroll to position [0, 0]
click at [308, 35] on link "Home" at bounding box center [294, 34] width 73 height 31
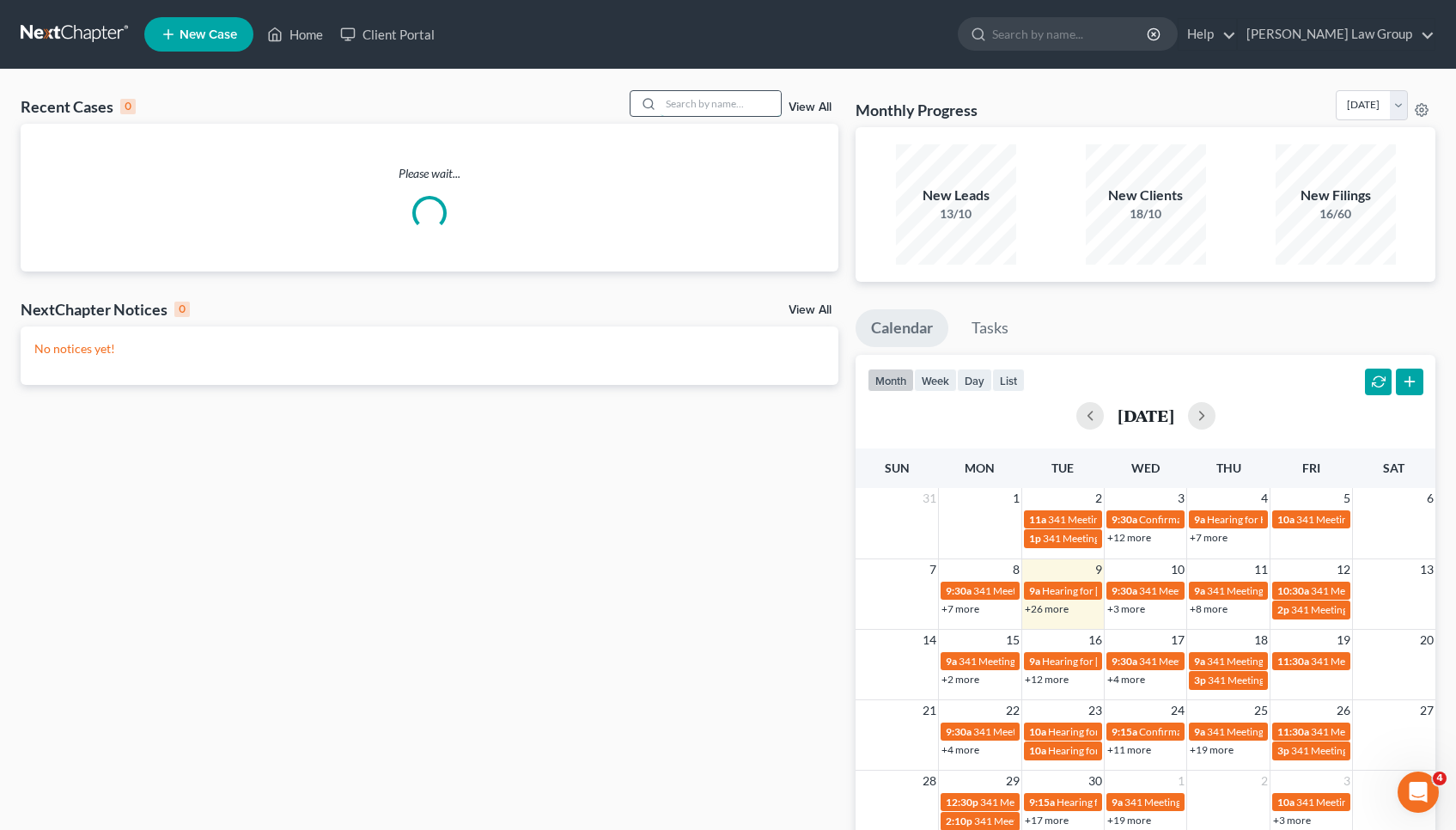
click at [690, 101] on input "search" at bounding box center [721, 103] width 120 height 25
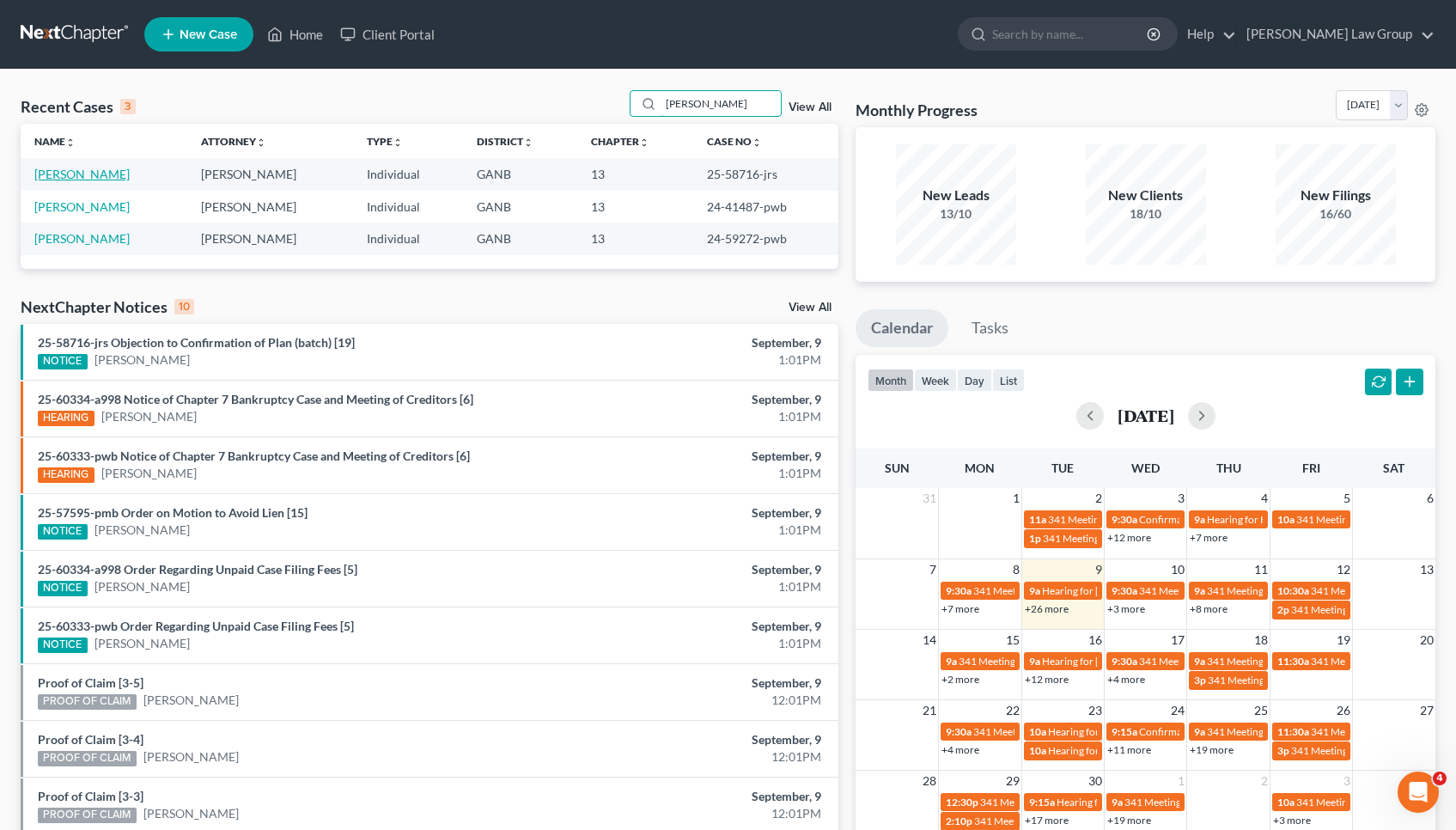
type input "[PERSON_NAME]"
click at [93, 175] on link "[PERSON_NAME]" at bounding box center [82, 174] width 95 height 15
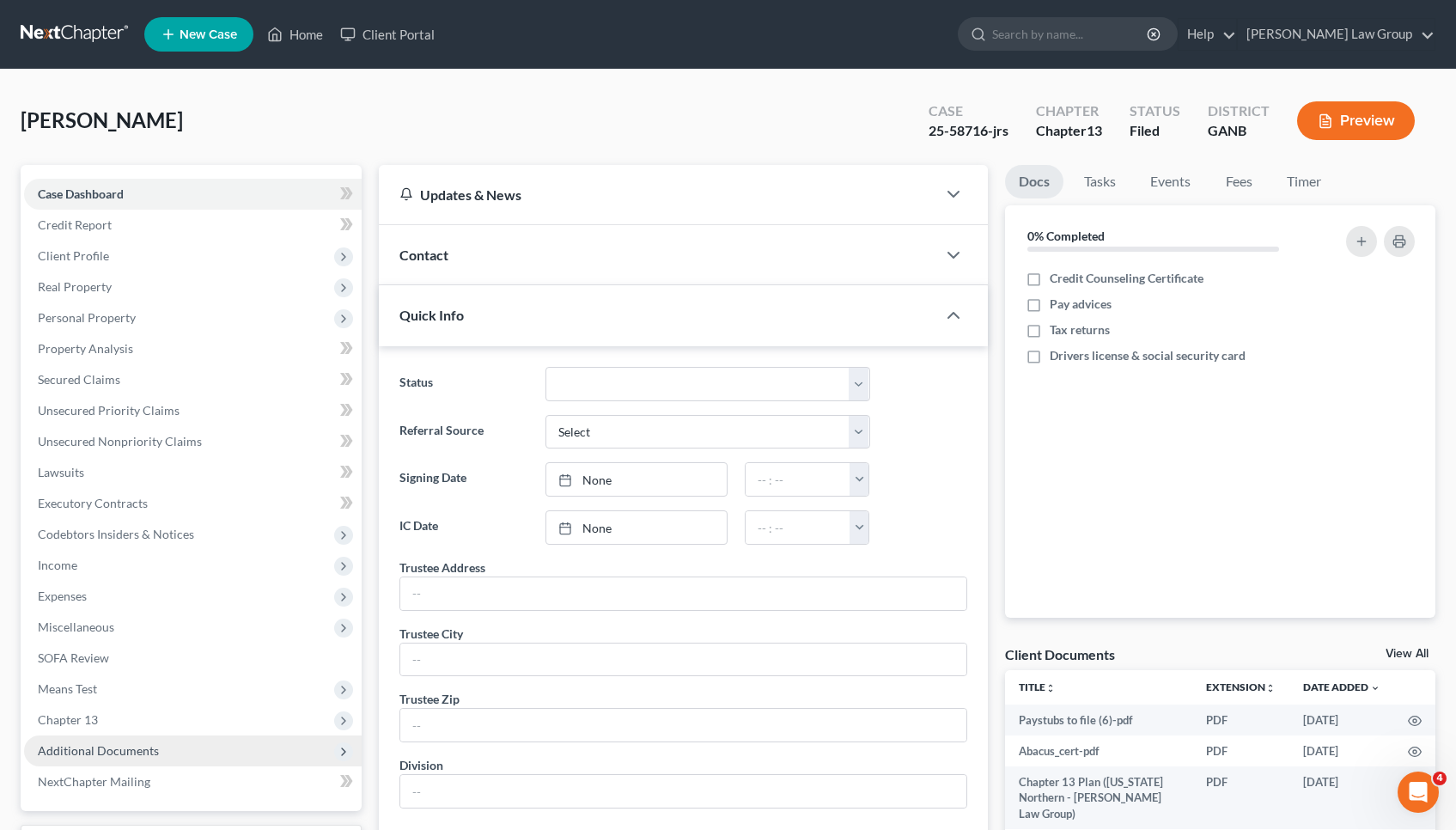
click at [140, 760] on span "Additional Documents" at bounding box center [193, 750] width 338 height 31
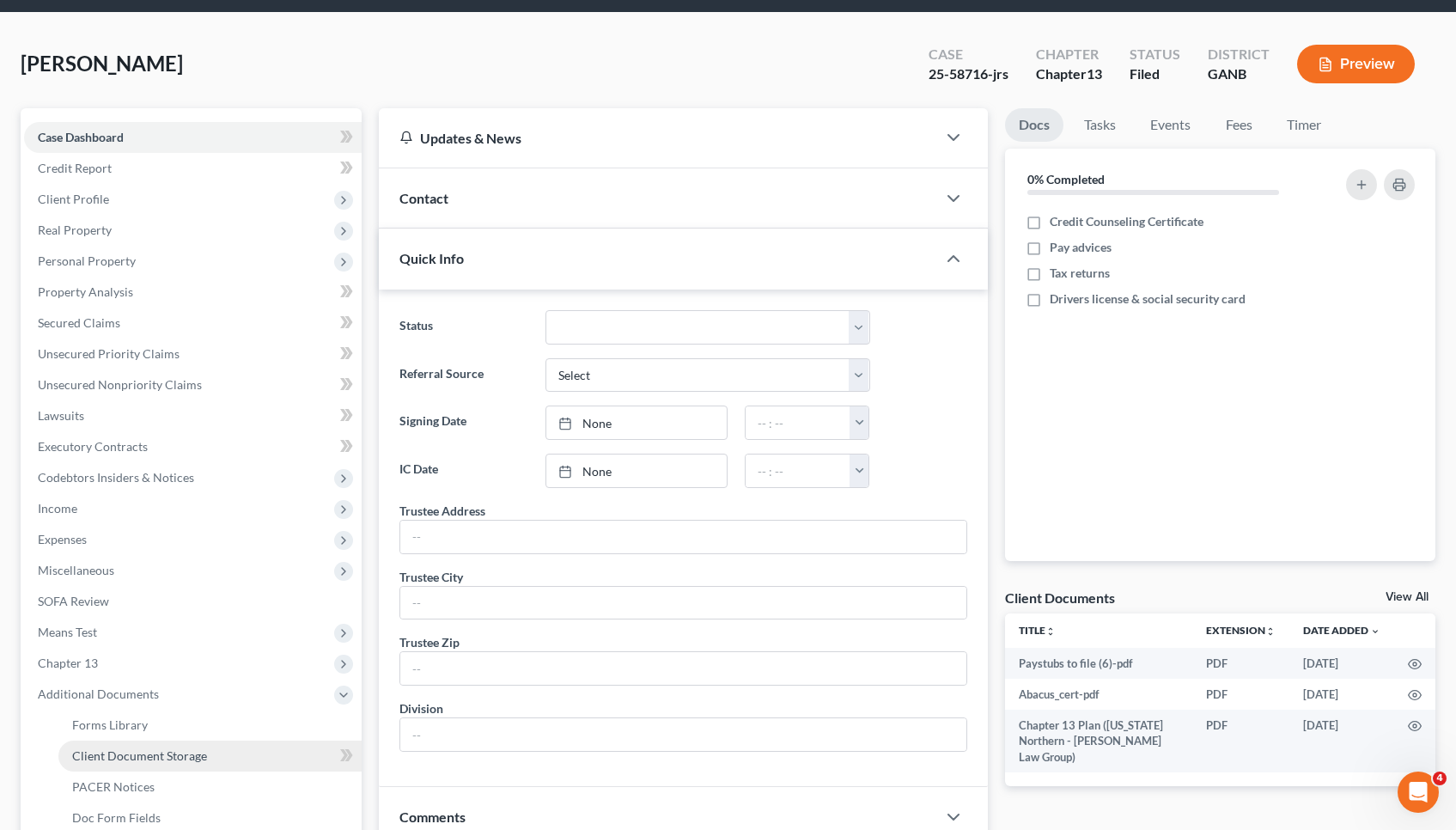
scroll to position [59, 0]
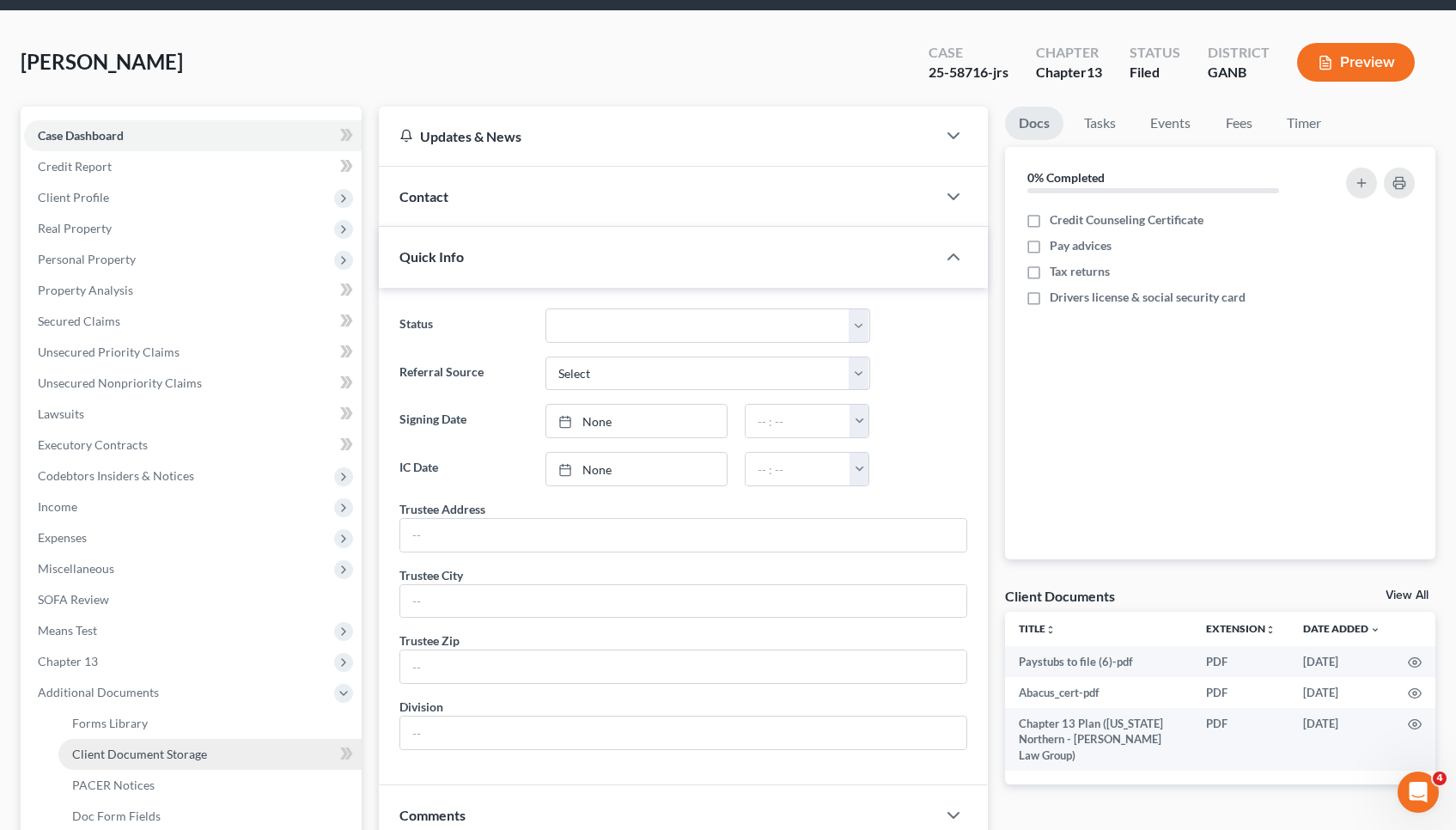
click at [149, 797] on link "PACER Notices" at bounding box center [210, 785] width 303 height 31
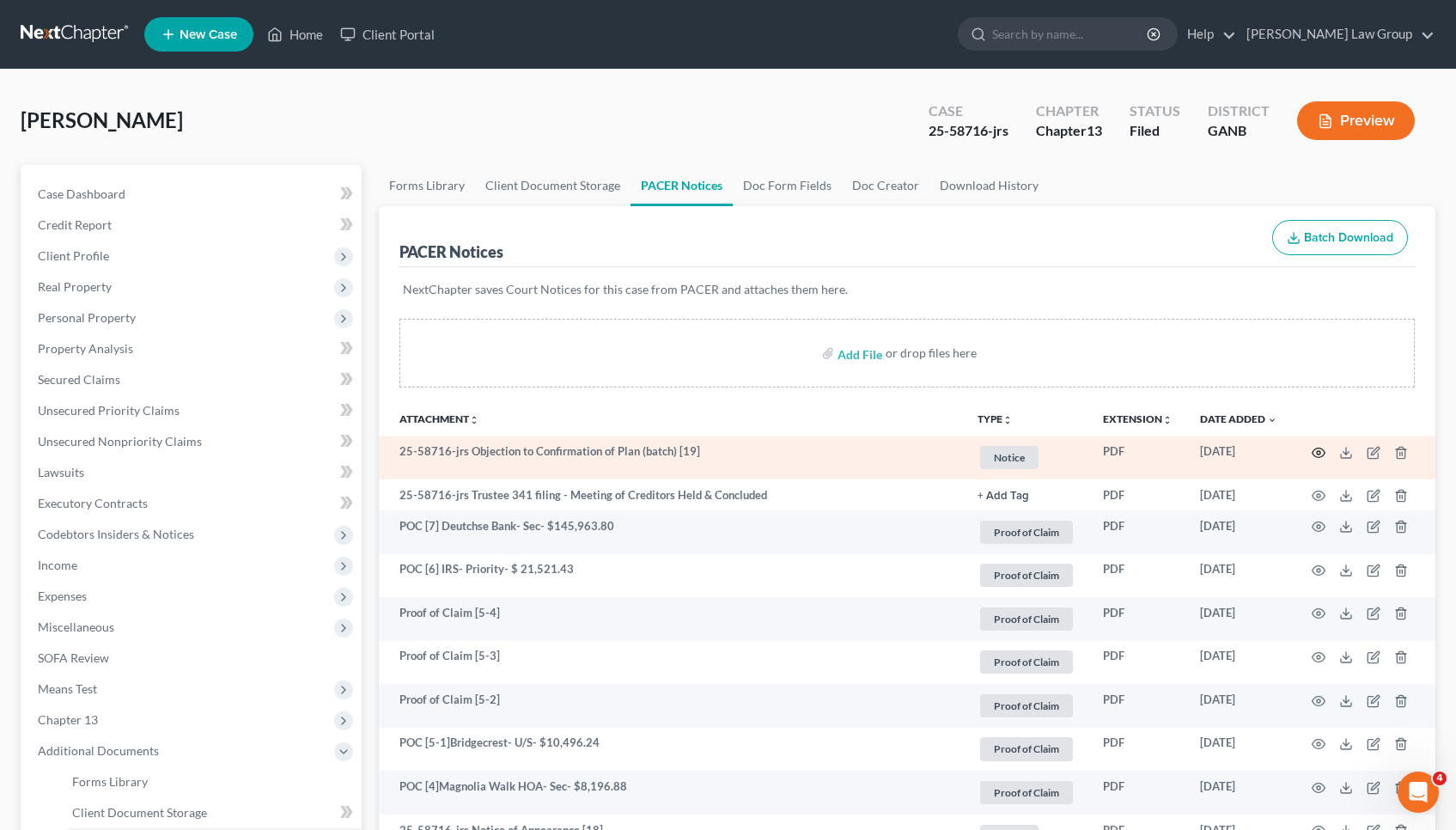
click at [1321, 453] on circle "button" at bounding box center [1318, 452] width 3 height 3
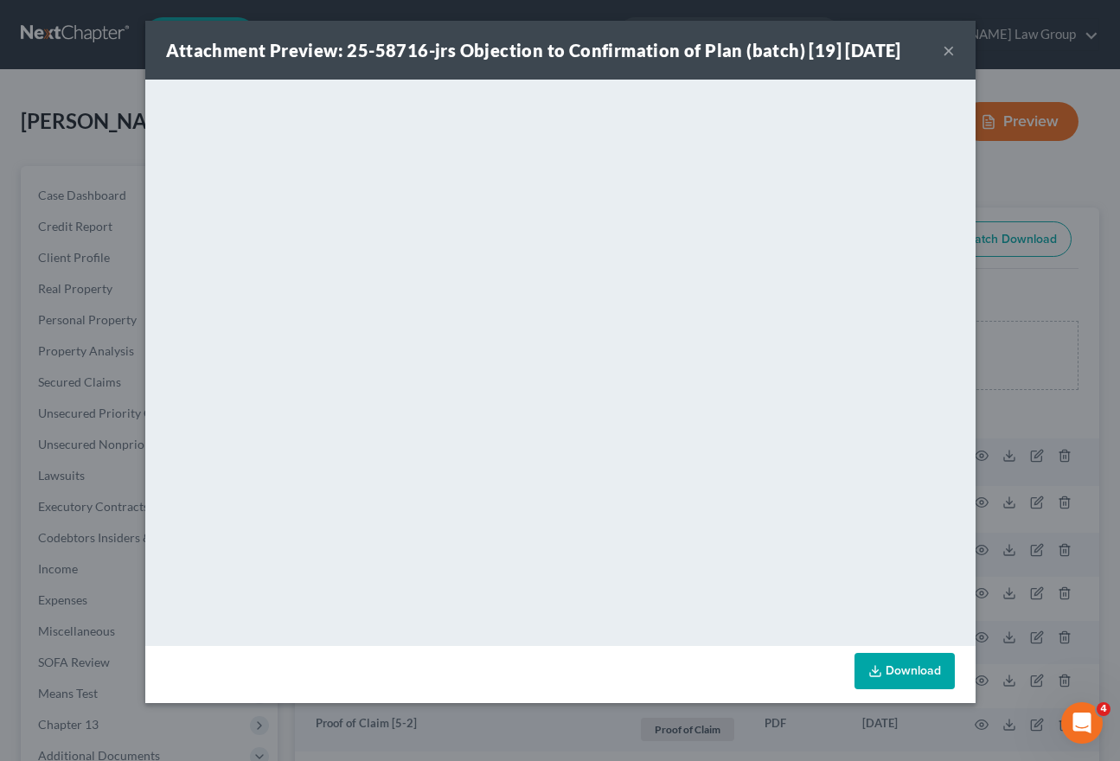
click at [947, 54] on button "×" at bounding box center [948, 50] width 12 height 21
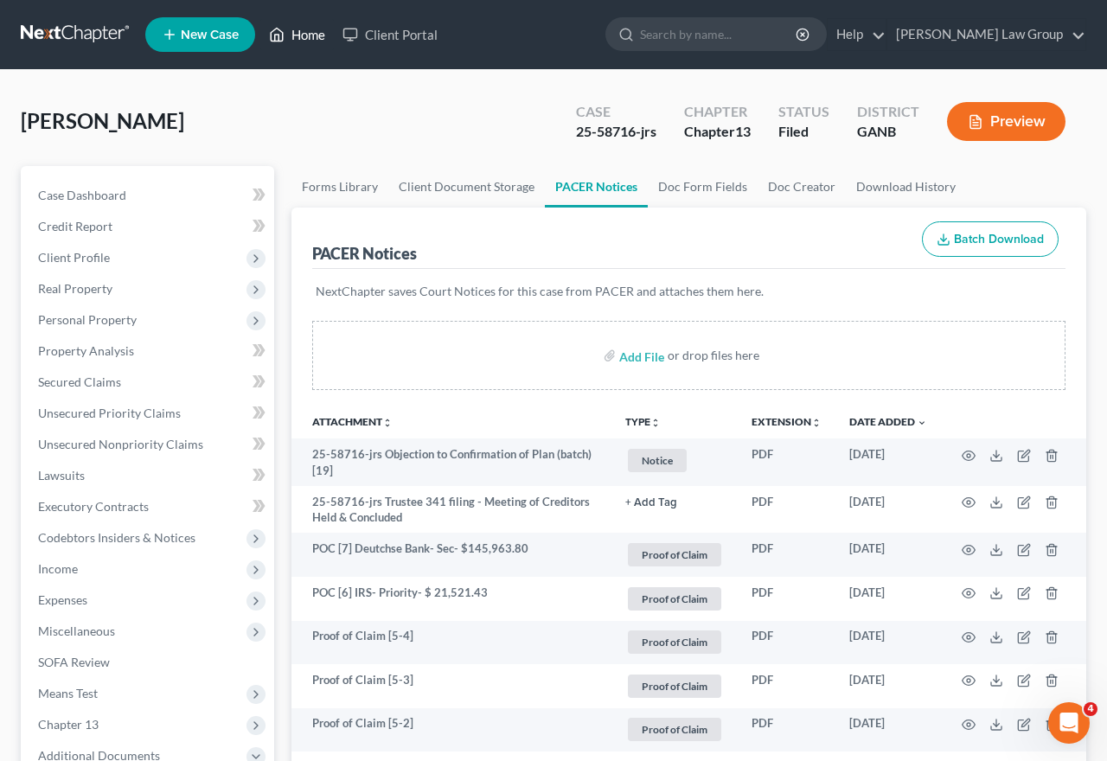
click at [314, 42] on link "Home" at bounding box center [296, 34] width 73 height 31
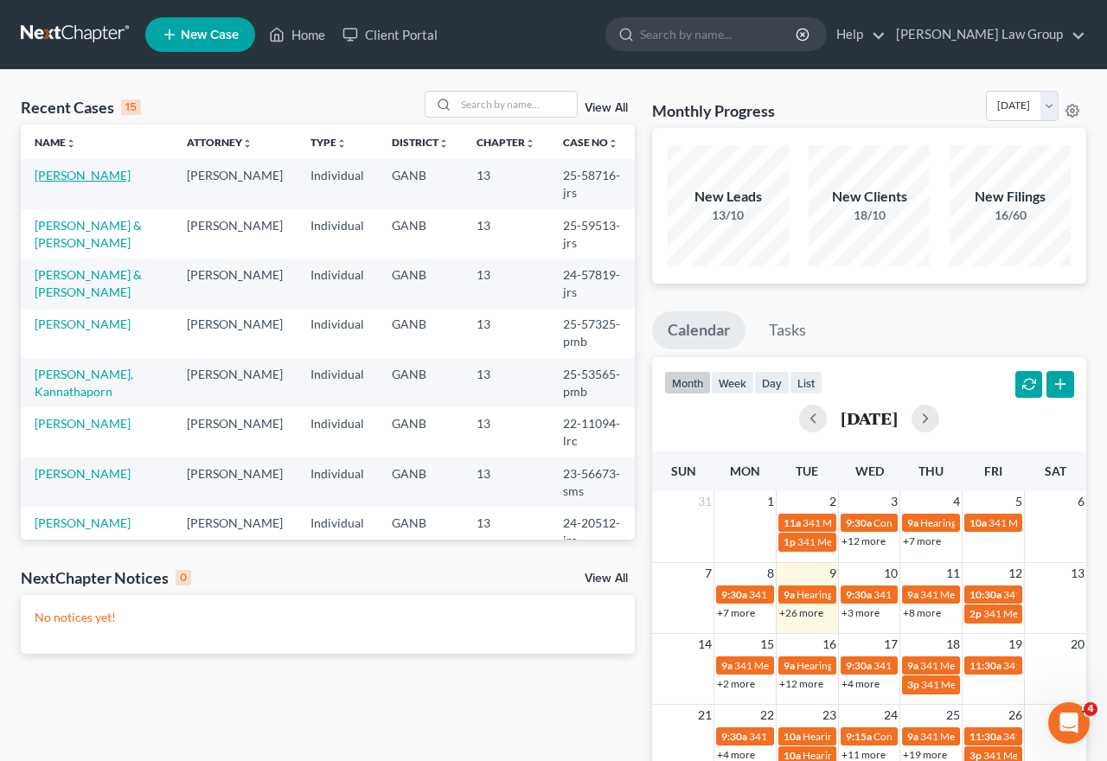
click at [93, 174] on link "[PERSON_NAME]" at bounding box center [83, 175] width 96 height 15
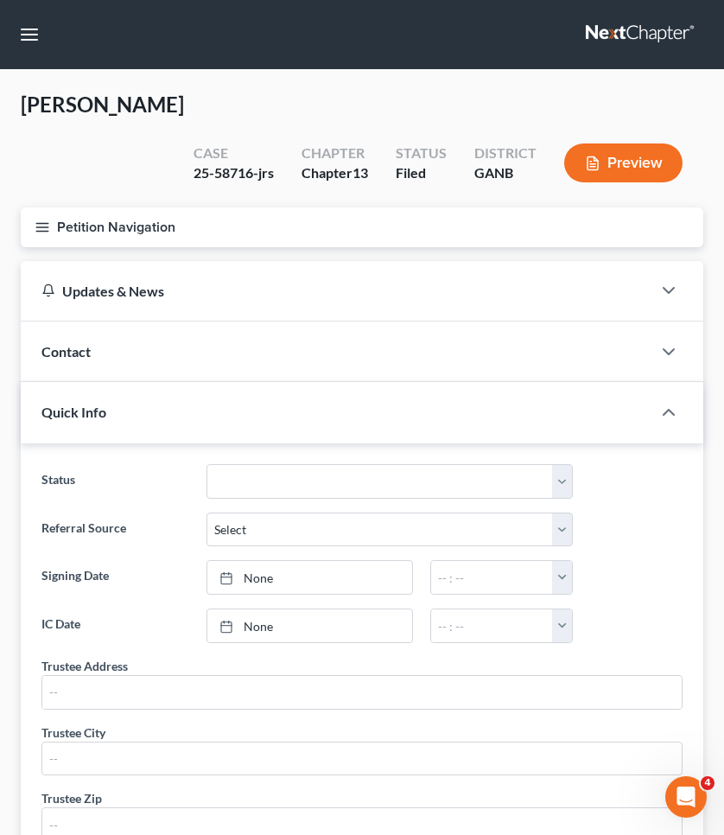
click at [73, 207] on button "Petition Navigation" at bounding box center [362, 227] width 683 height 40
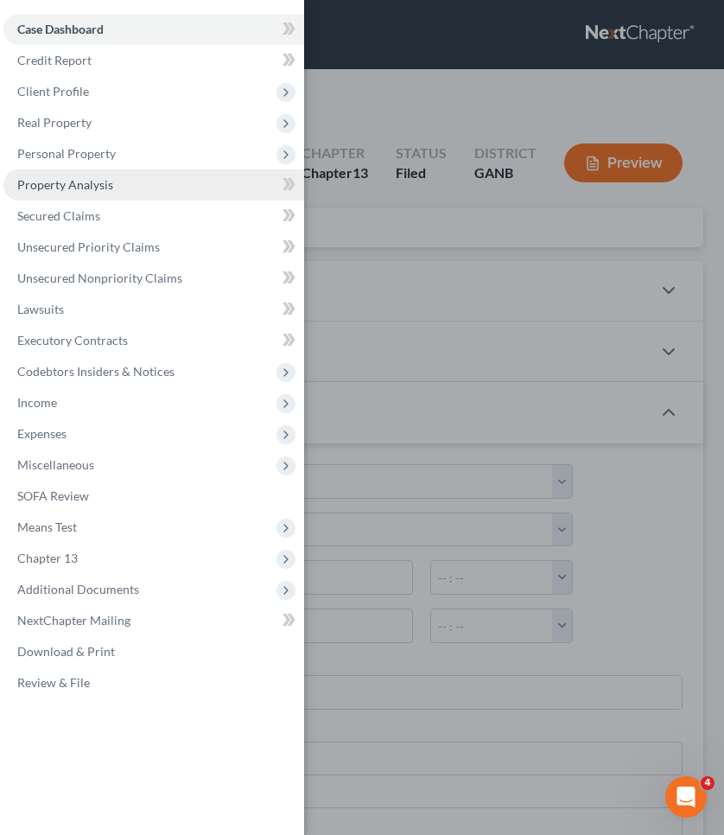
scroll to position [4, 0]
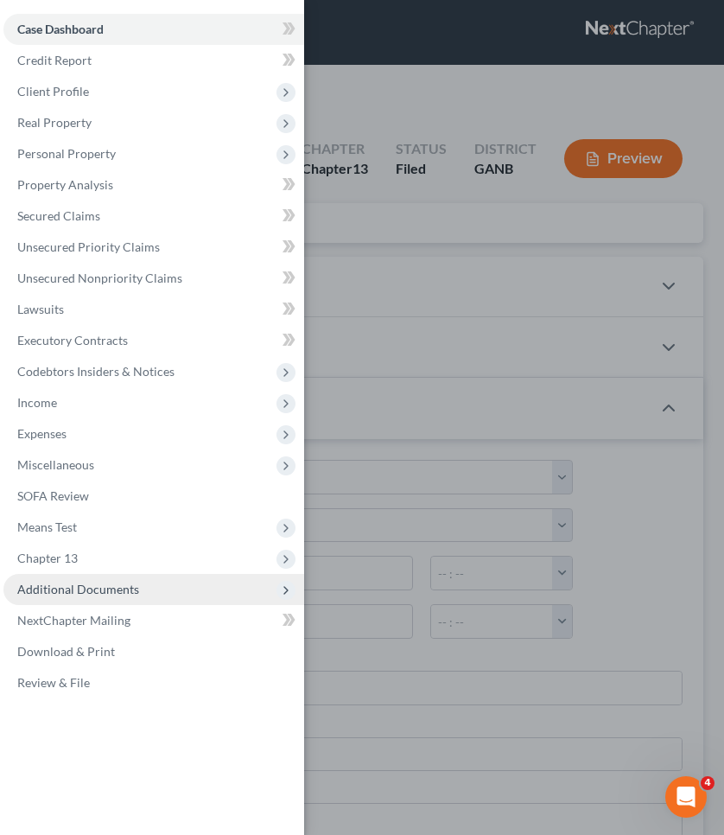
click at [86, 597] on span "Additional Documents" at bounding box center [153, 589] width 301 height 31
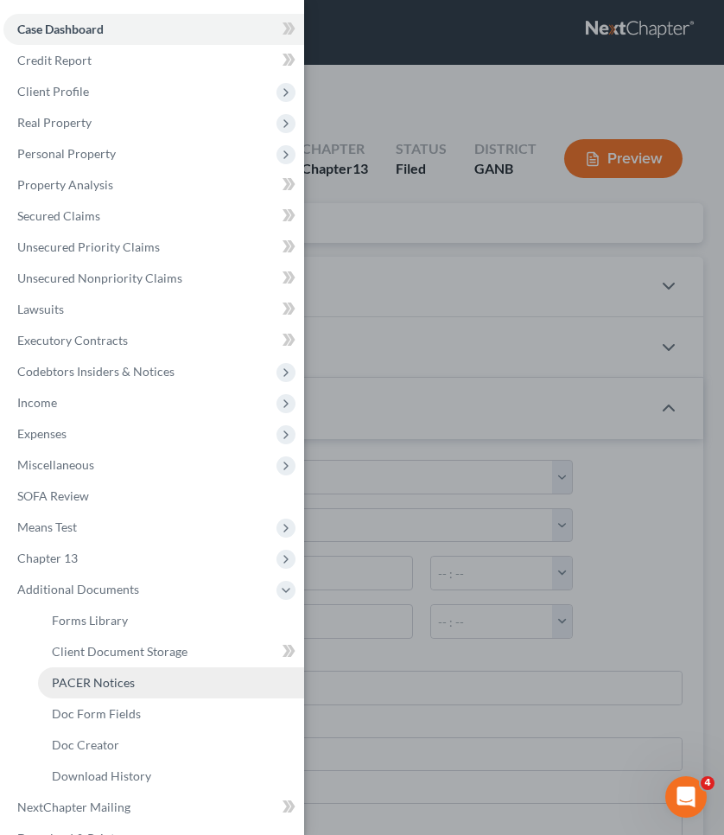
click at [93, 680] on span "PACER Notices" at bounding box center [93, 682] width 83 height 15
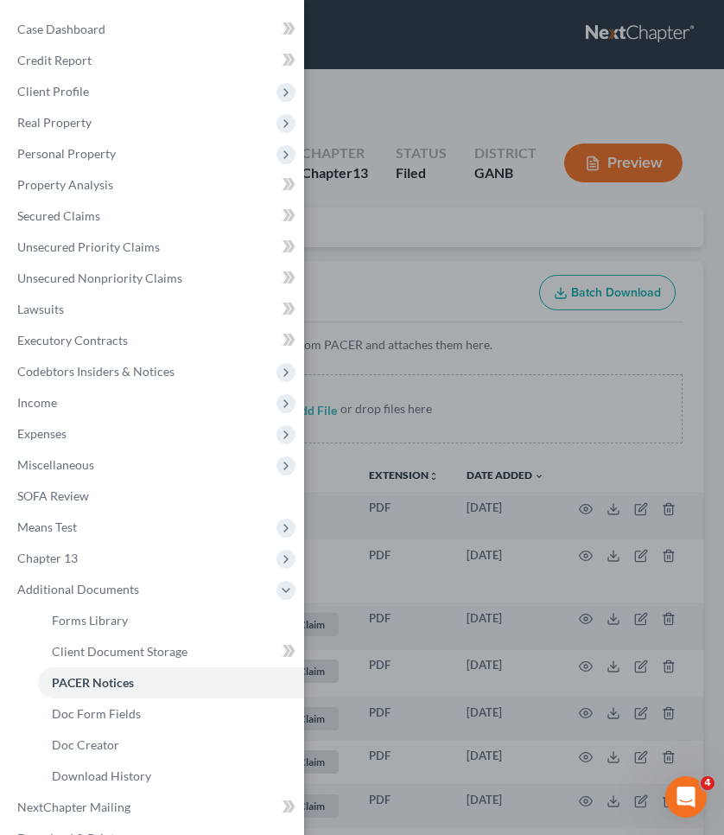
click at [395, 250] on div "Case Dashboard Payments Invoices Payments Payments Credit Report Client Profile" at bounding box center [362, 417] width 724 height 835
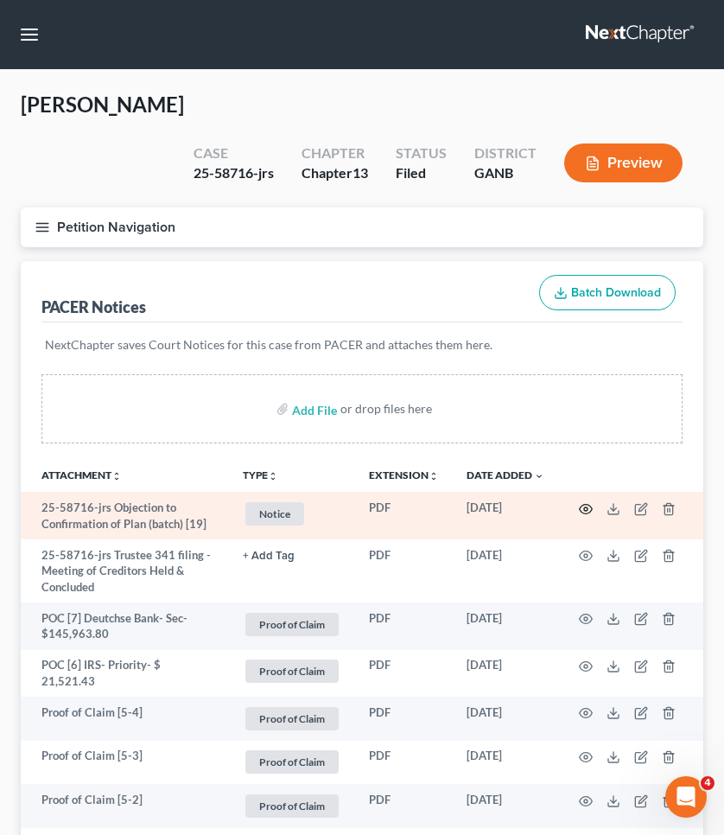
click at [583, 502] on icon "button" at bounding box center [586, 509] width 14 height 14
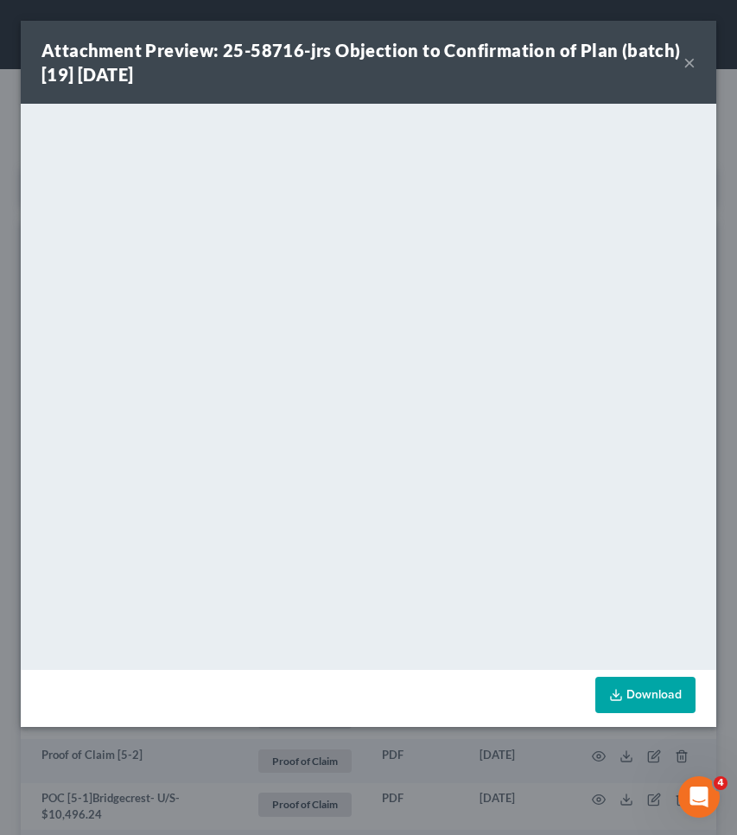
click at [685, 65] on button "×" at bounding box center [690, 62] width 12 height 21
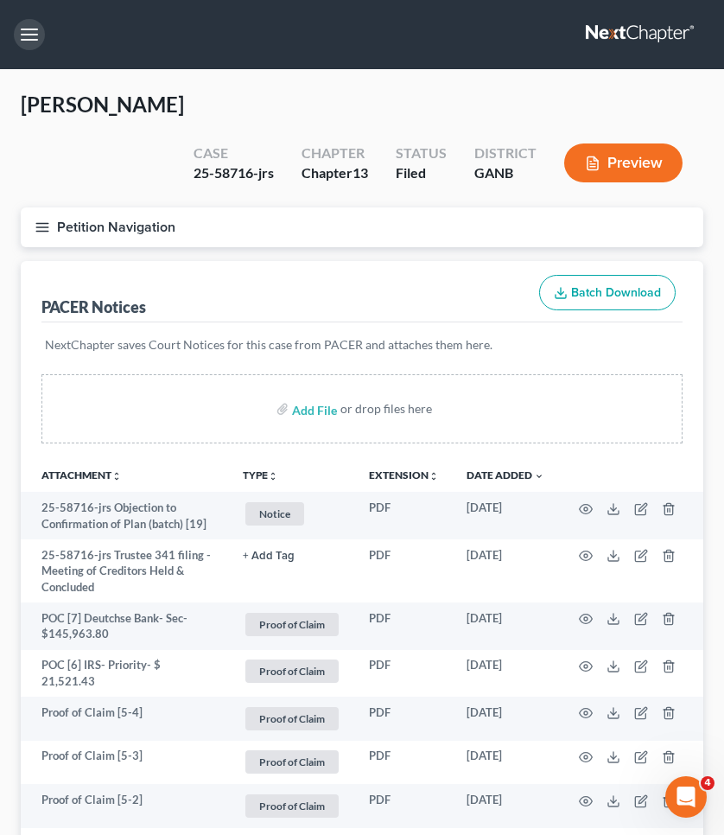
click at [35, 35] on button "button" at bounding box center [29, 34] width 31 height 31
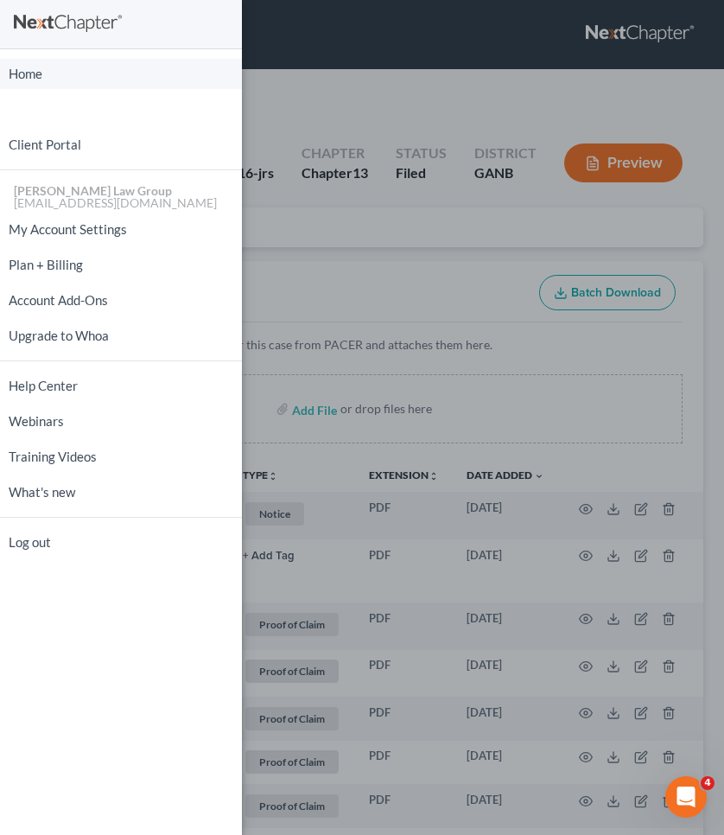
click at [58, 79] on link "Home" at bounding box center [121, 74] width 242 height 30
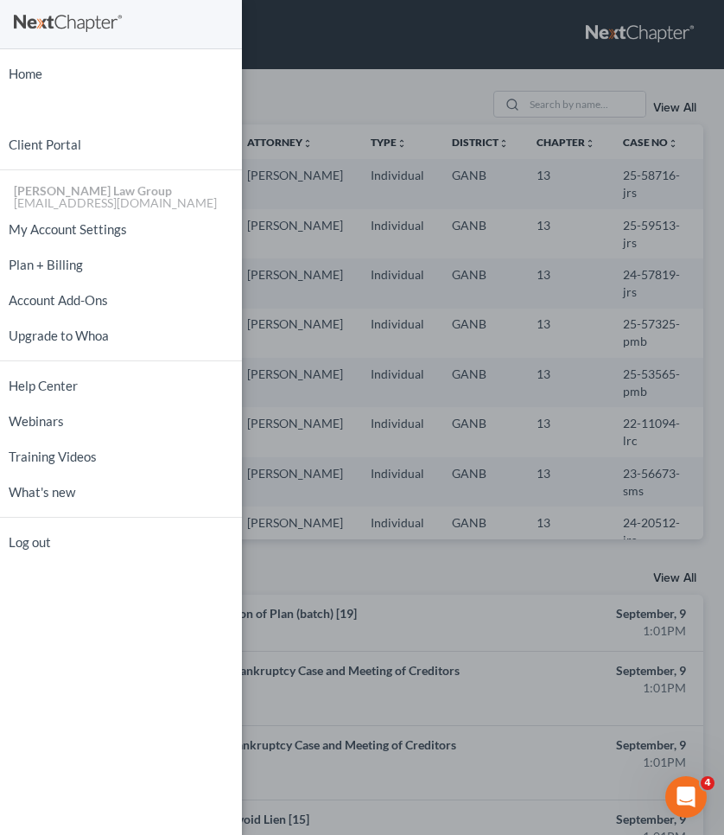
click at [600, 97] on div "Home New Case Client Portal [PERSON_NAME] Law Group [EMAIL_ADDRESS][DOMAIN_NAME…" at bounding box center [362, 417] width 724 height 835
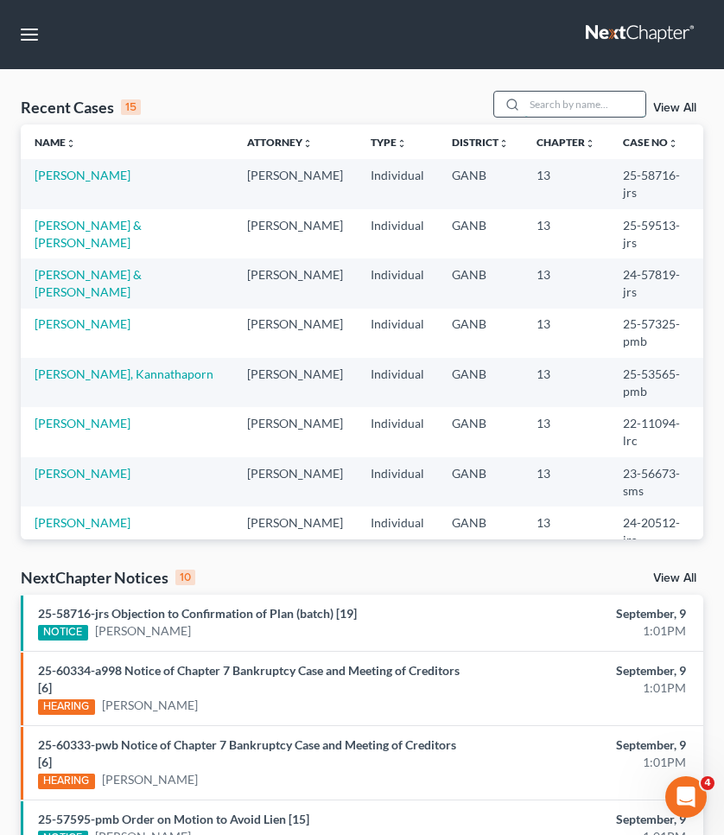
click at [593, 108] on input "search" at bounding box center [585, 104] width 121 height 25
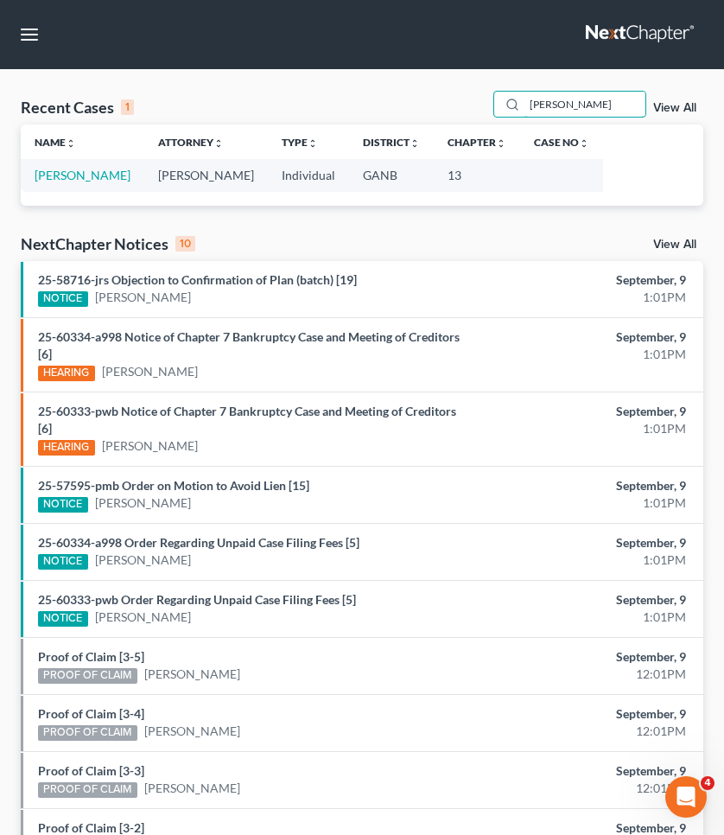
type input "[PERSON_NAME]"
click at [94, 172] on link "[PERSON_NAME]" at bounding box center [83, 175] width 96 height 15
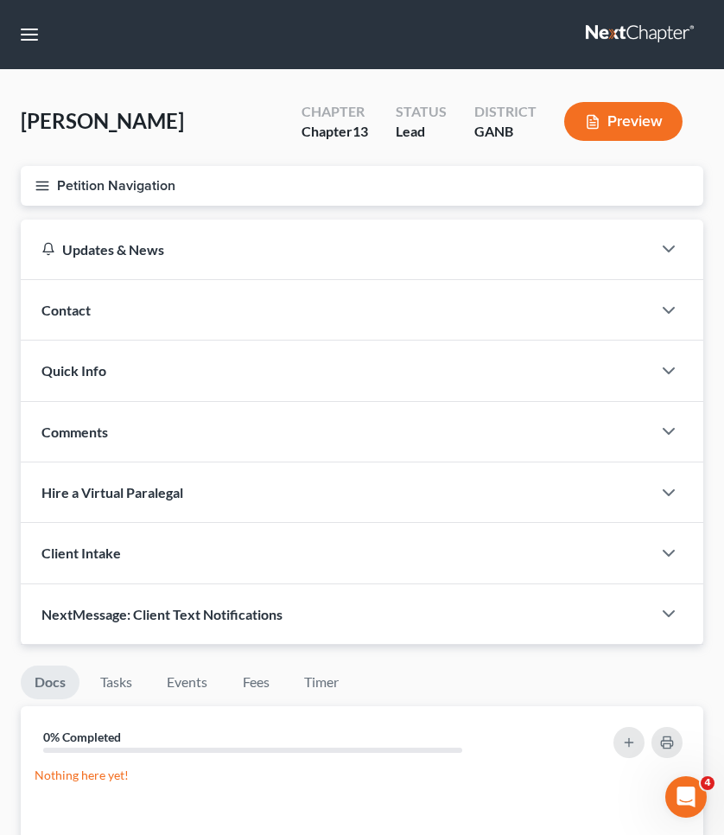
click at [124, 196] on button "Petition Navigation" at bounding box center [362, 186] width 683 height 40
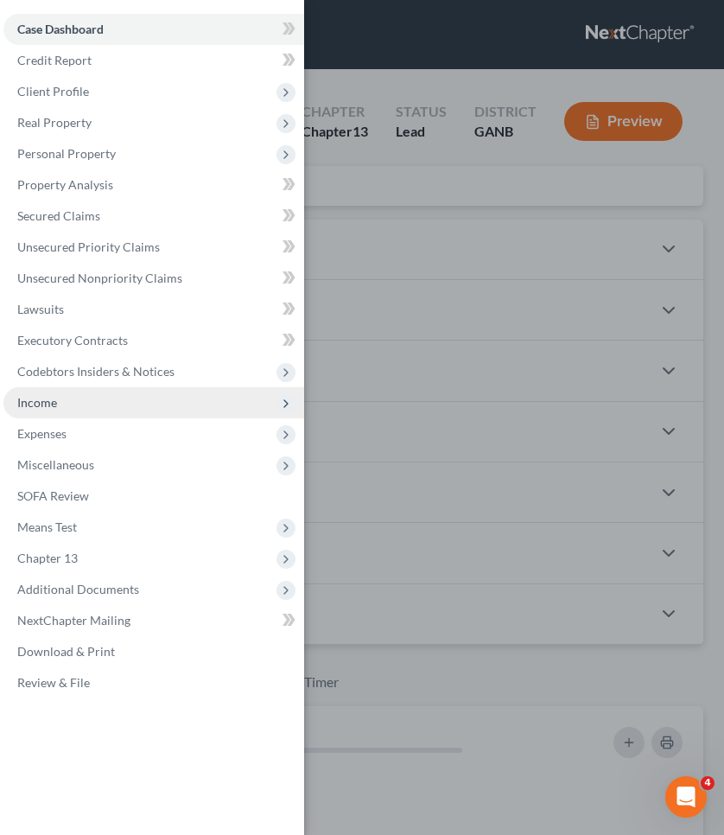
click at [88, 394] on span "Income" at bounding box center [153, 402] width 301 height 31
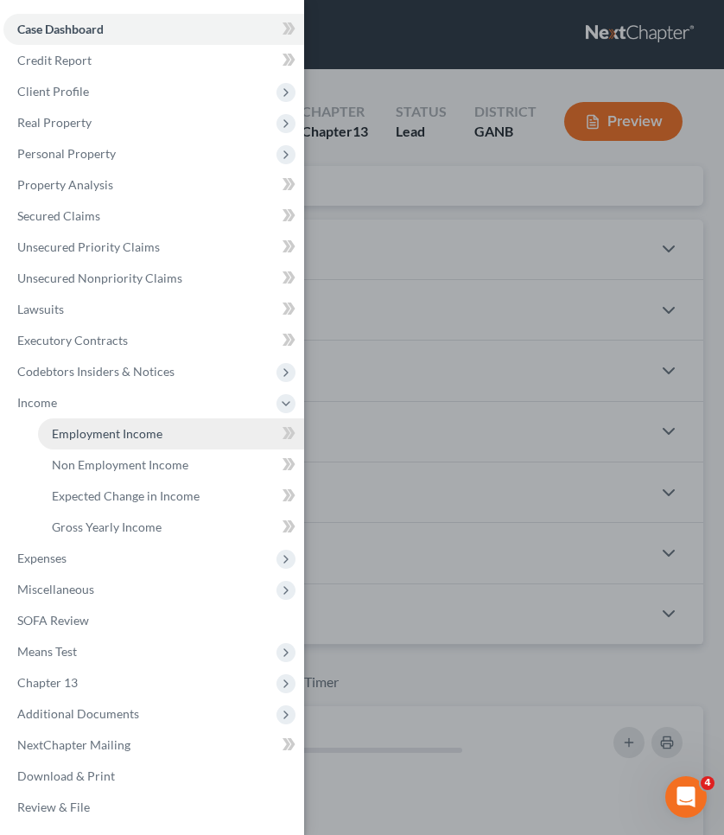
click at [99, 423] on link "Employment Income" at bounding box center [171, 433] width 266 height 31
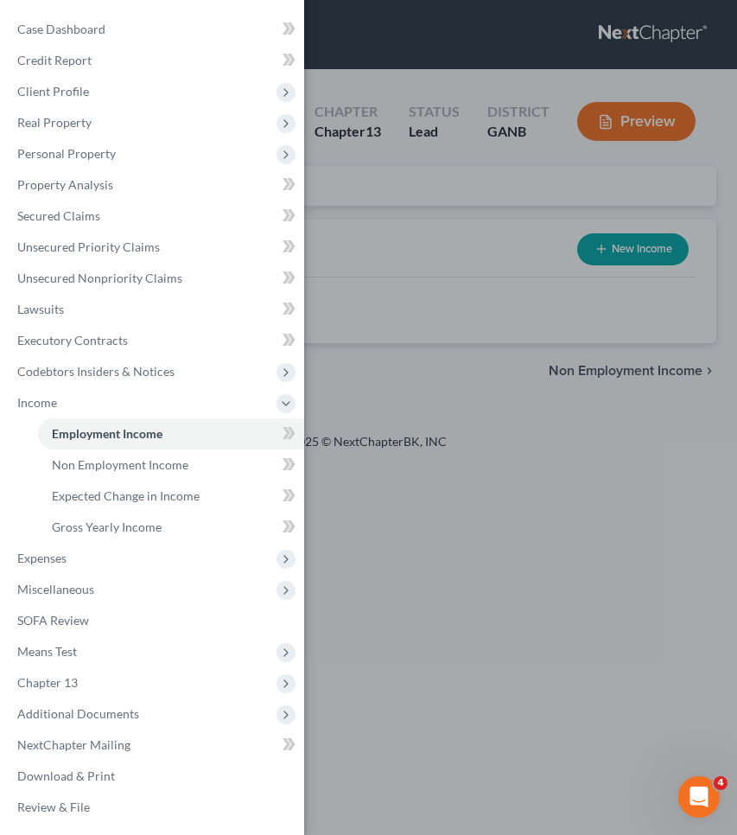
click at [476, 242] on div "Case Dashboard Payments Invoices Payments Payments Credit Report Client Profile" at bounding box center [368, 417] width 737 height 835
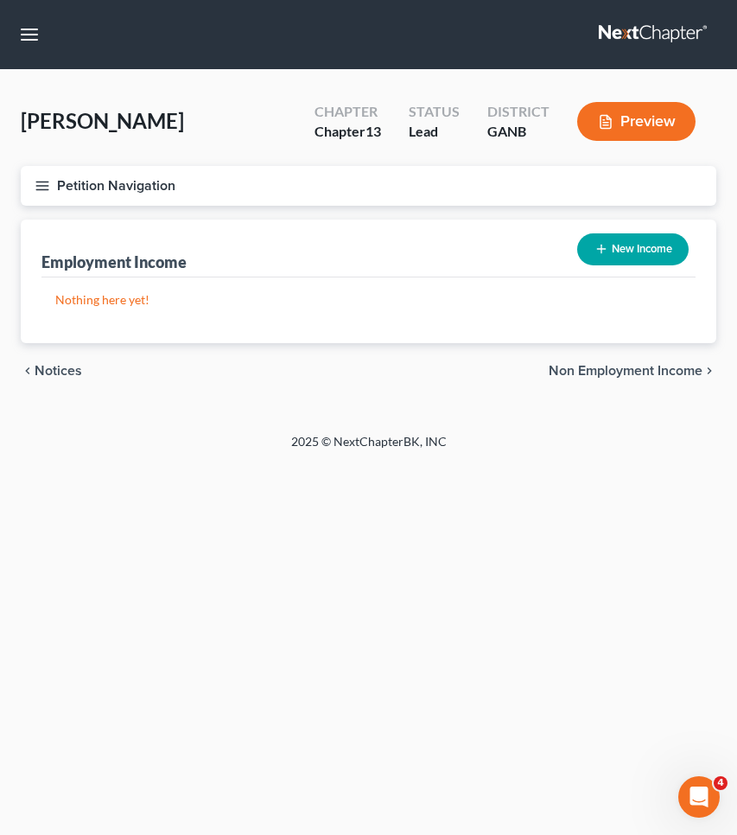
click at [658, 245] on button "New Income" at bounding box center [634, 249] width 112 height 32
select select "0"
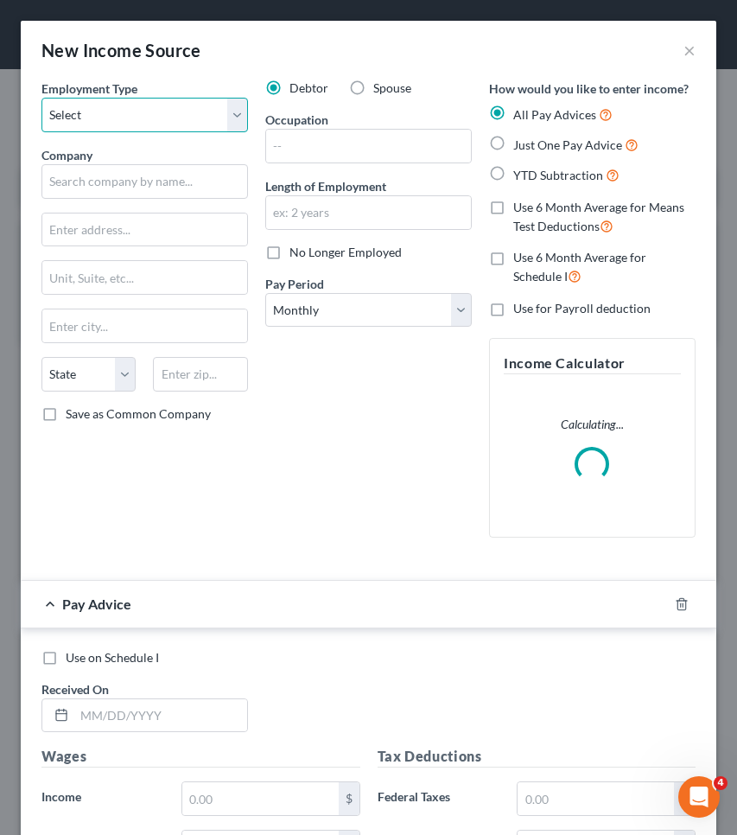
select select "0"
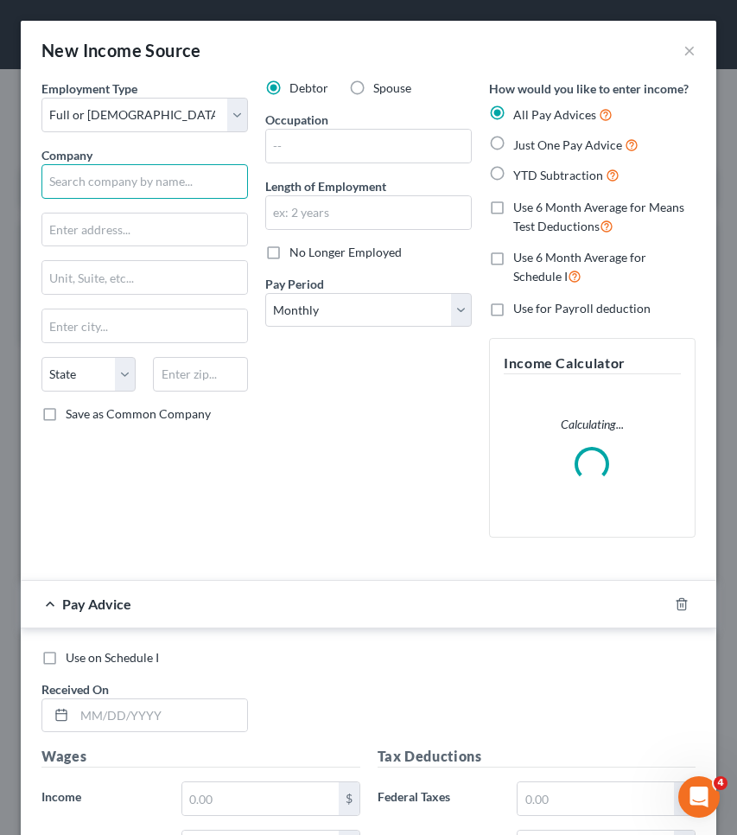
click at [169, 190] on input "text" at bounding box center [144, 181] width 207 height 35
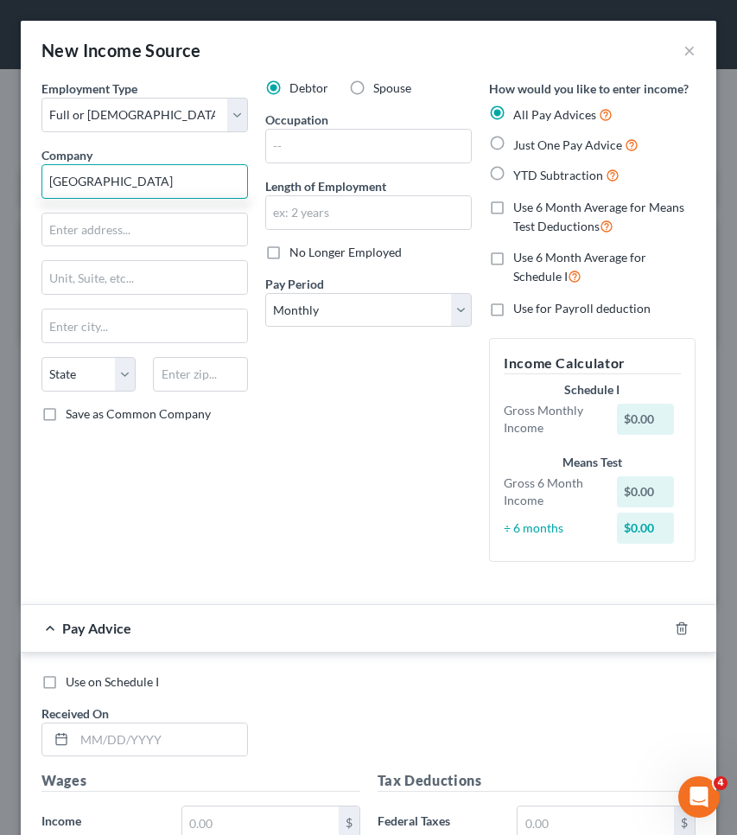
type input "[GEOGRAPHIC_DATA]"
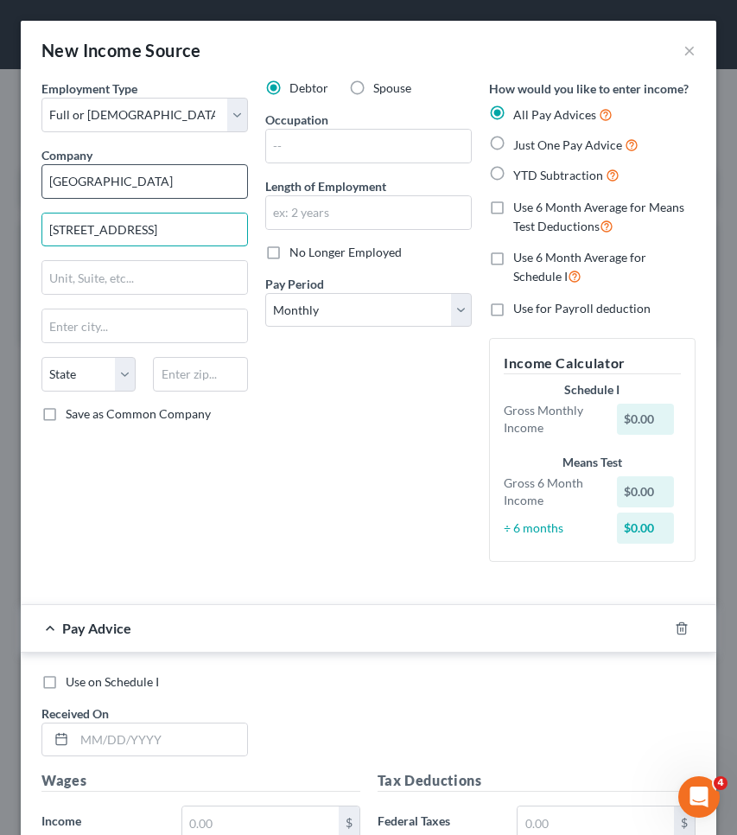
type input "[STREET_ADDRESS]"
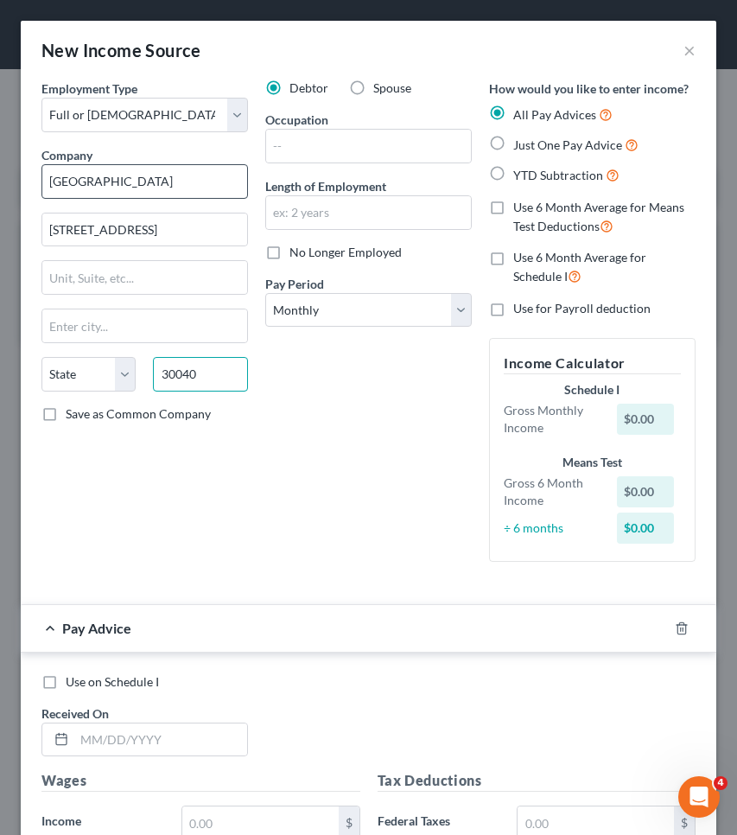
type input "30040"
type input "Cumming"
select select "10"
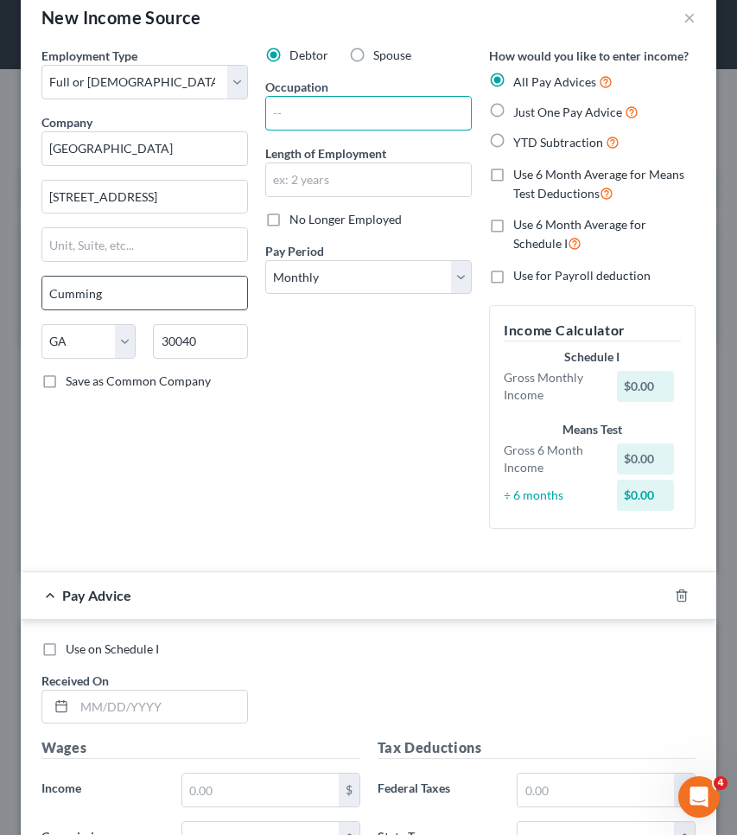
scroll to position [39, 0]
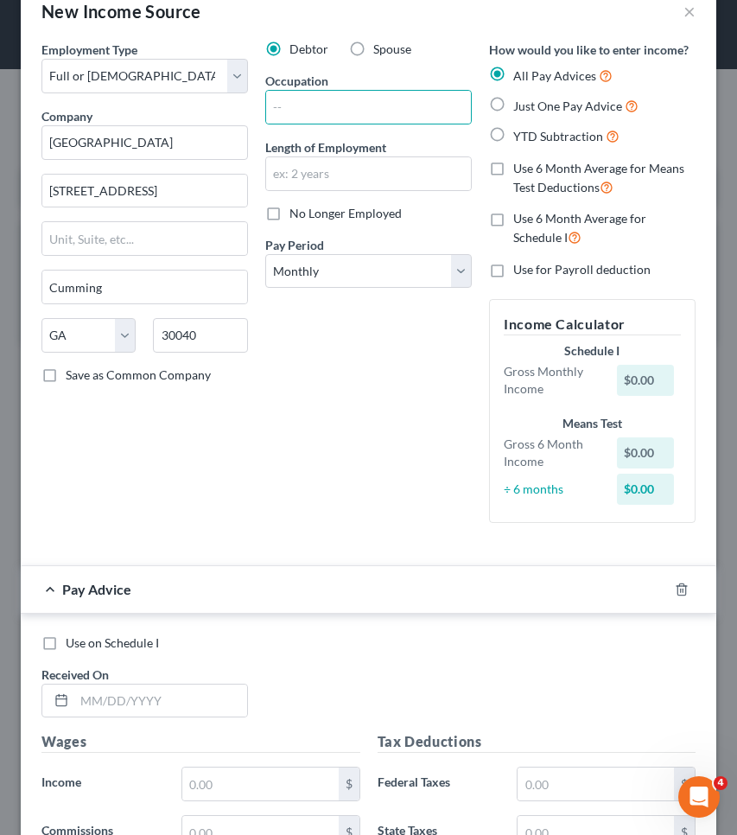
click at [526, 106] on span "Just One Pay Advice" at bounding box center [568, 106] width 109 height 15
click at [526, 106] on input "Just One Pay Advice" at bounding box center [525, 101] width 11 height 11
radio input "true"
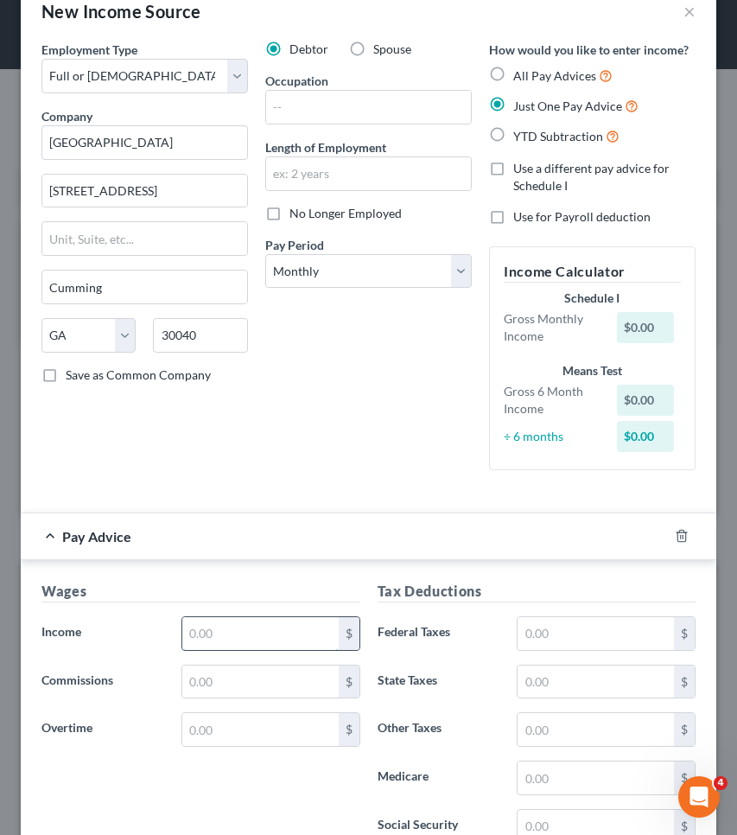
click at [270, 632] on input "text" at bounding box center [260, 633] width 156 height 33
type input "2,366.39"
click at [625, 635] on input "text" at bounding box center [596, 633] width 156 height 33
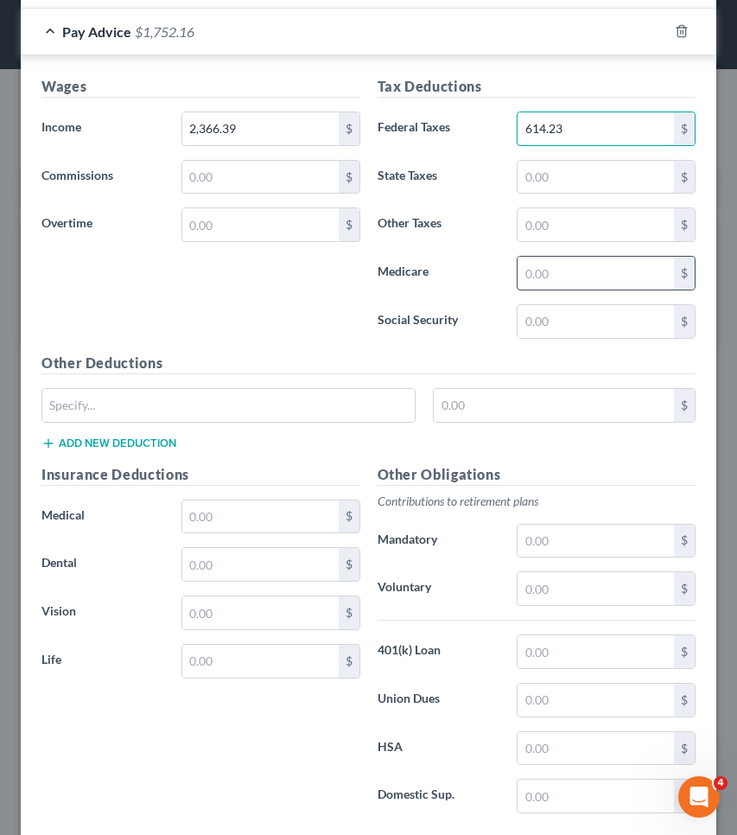
scroll to position [533, 0]
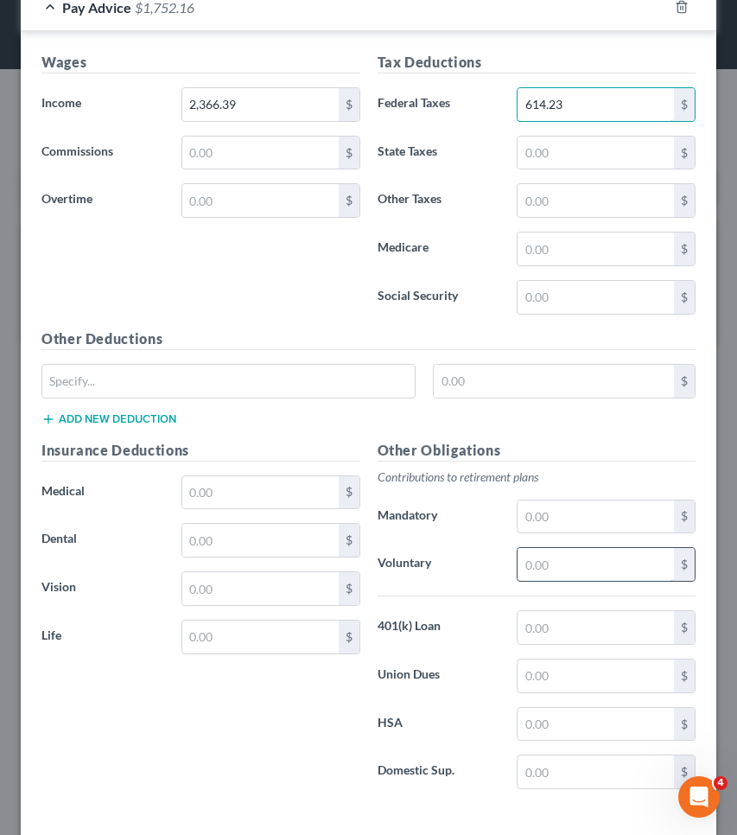
type input "614.23"
click at [550, 572] on input "text" at bounding box center [596, 564] width 156 height 33
type input "32.66"
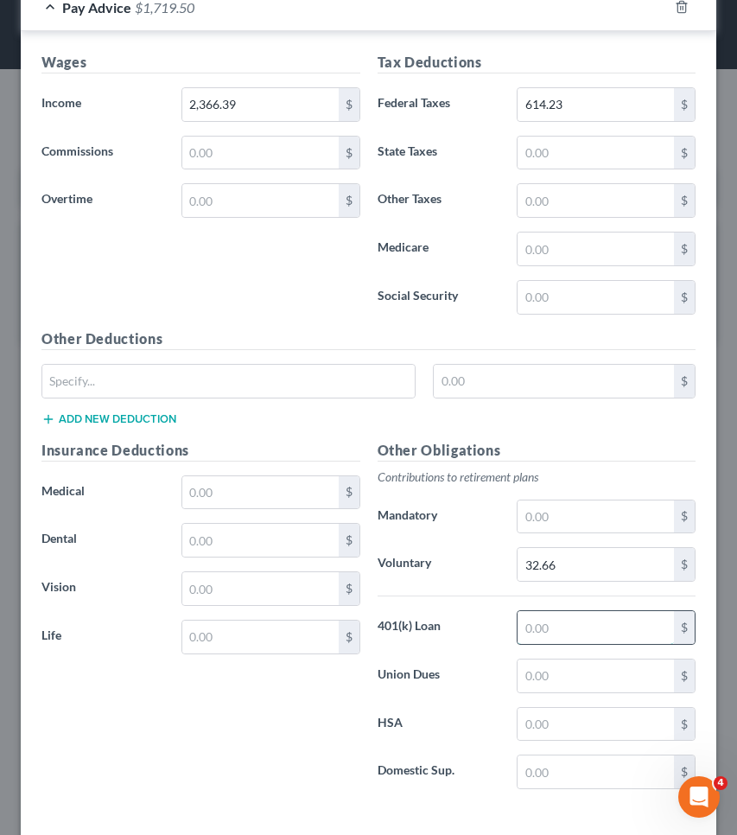
click at [538, 633] on input "text" at bounding box center [596, 627] width 156 height 33
type input "107.45"
click at [268, 547] on input "text" at bounding box center [260, 540] width 156 height 33
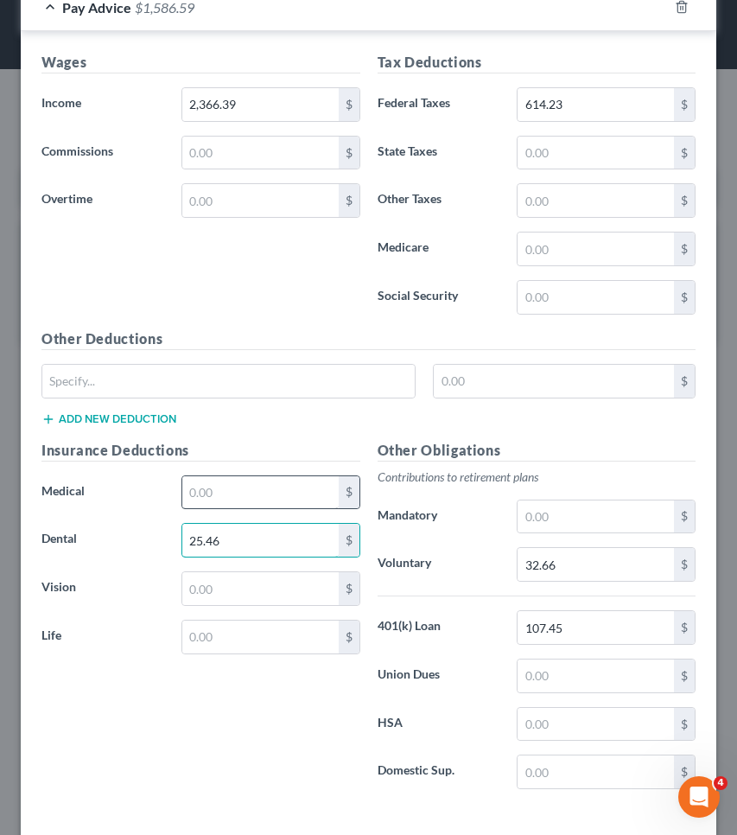
type input "25.46"
click at [244, 491] on input "text" at bounding box center [260, 492] width 156 height 33
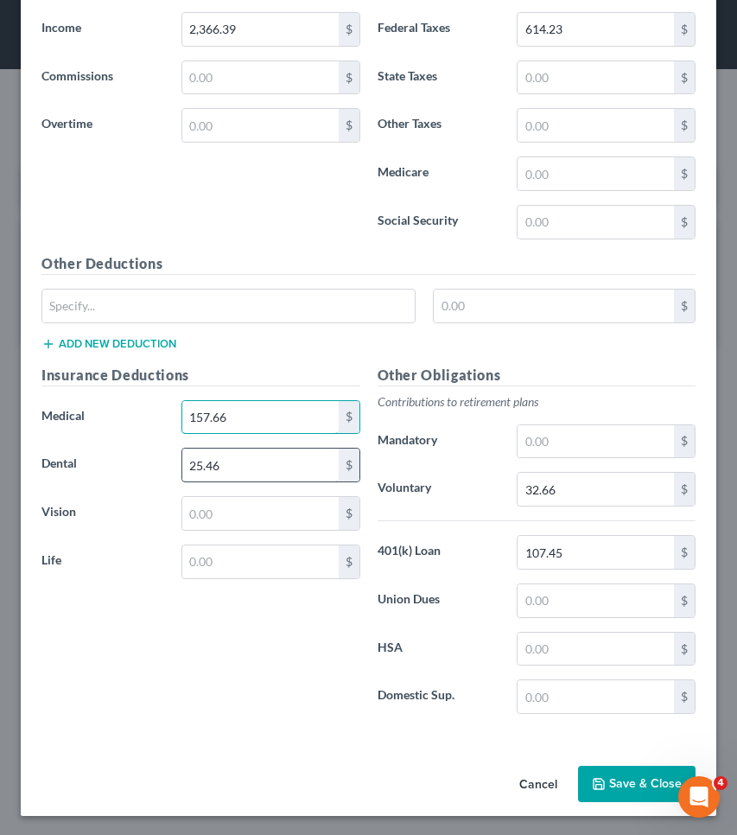
scroll to position [608, 0]
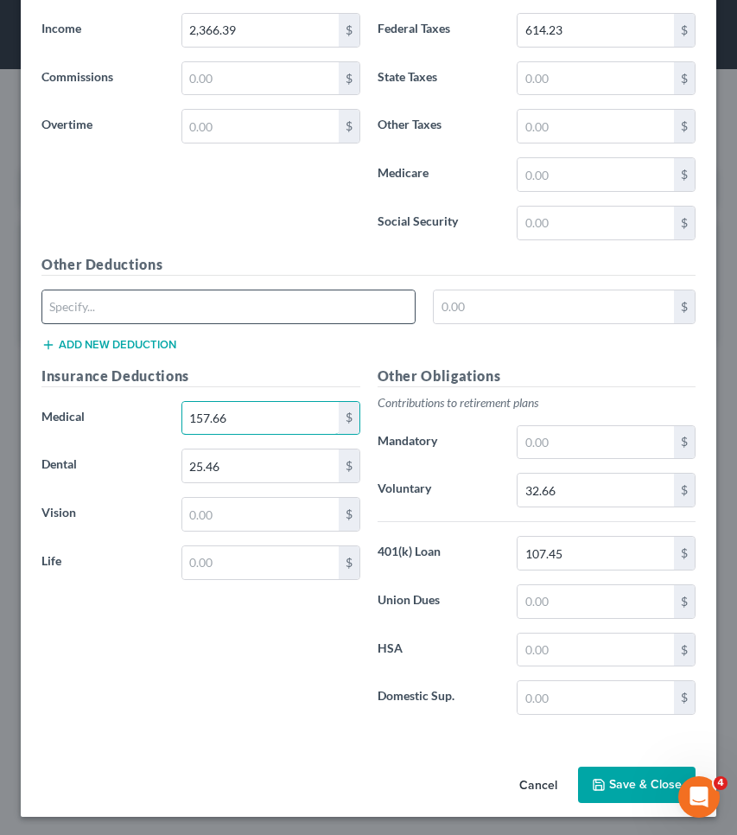
type input "157.66"
type input "OP Crit Child/Emp"
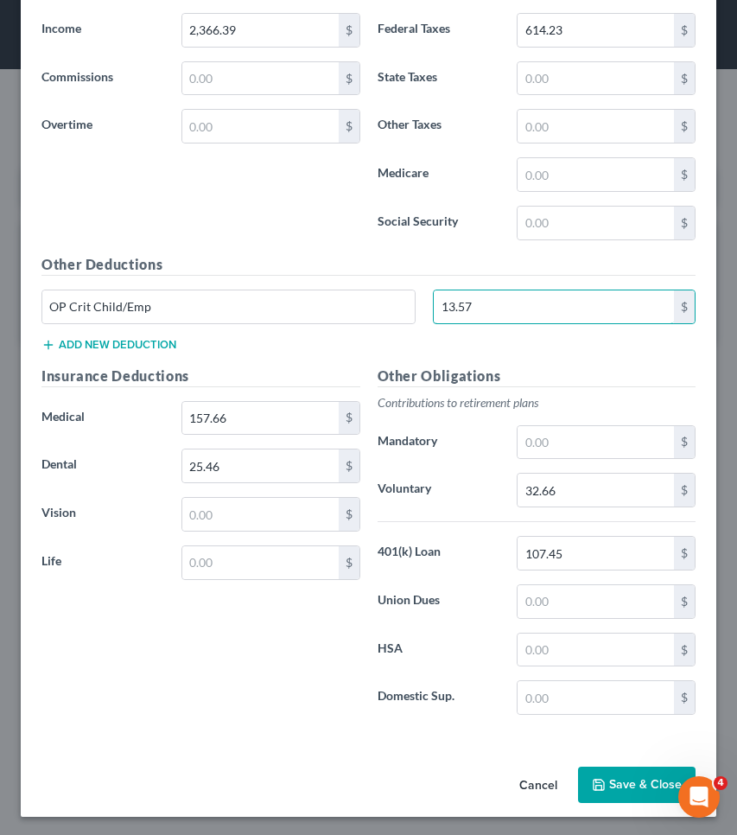
type input "13.57"
click at [136, 340] on button "Add new deduction" at bounding box center [108, 345] width 135 height 14
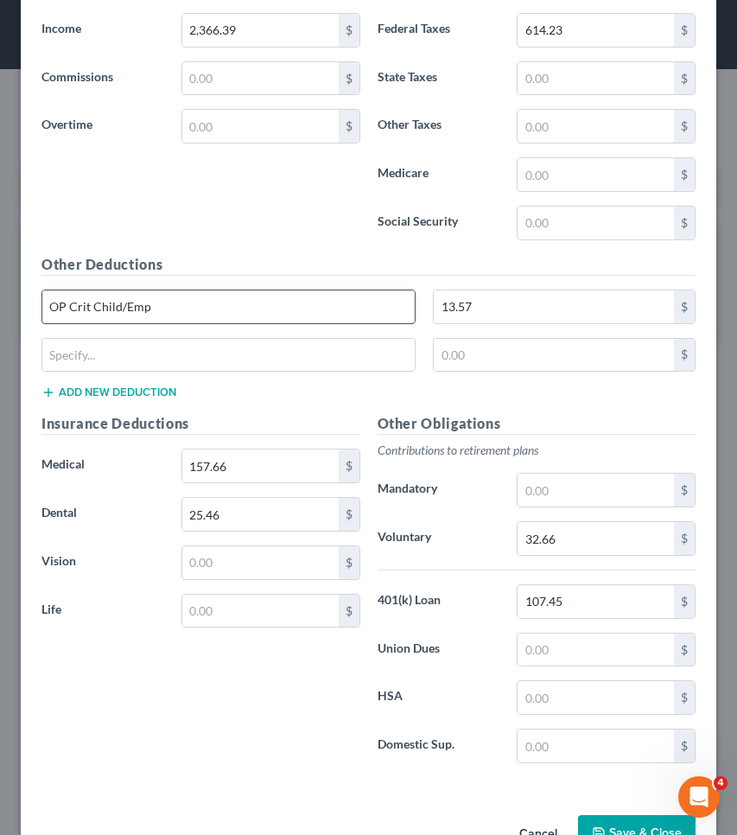
click at [168, 316] on input "OP Crit Child/Emp" at bounding box center [228, 306] width 373 height 33
type input "OP Crit Child/Emp/Spouse"
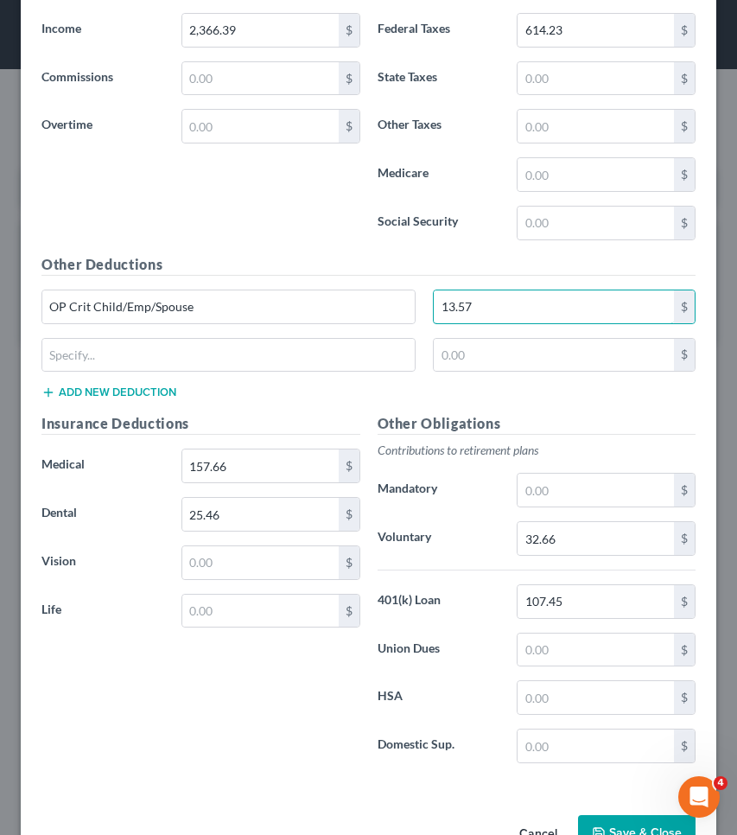
drag, startPoint x: 490, startPoint y: 309, endPoint x: 313, endPoint y: 273, distance: 180.7
click at [313, 273] on div "Other Deductions OP Crit Child/Emp/Spouse 13.57 $ $ Add new deduction" at bounding box center [369, 334] width 672 height 160
type input "17.91"
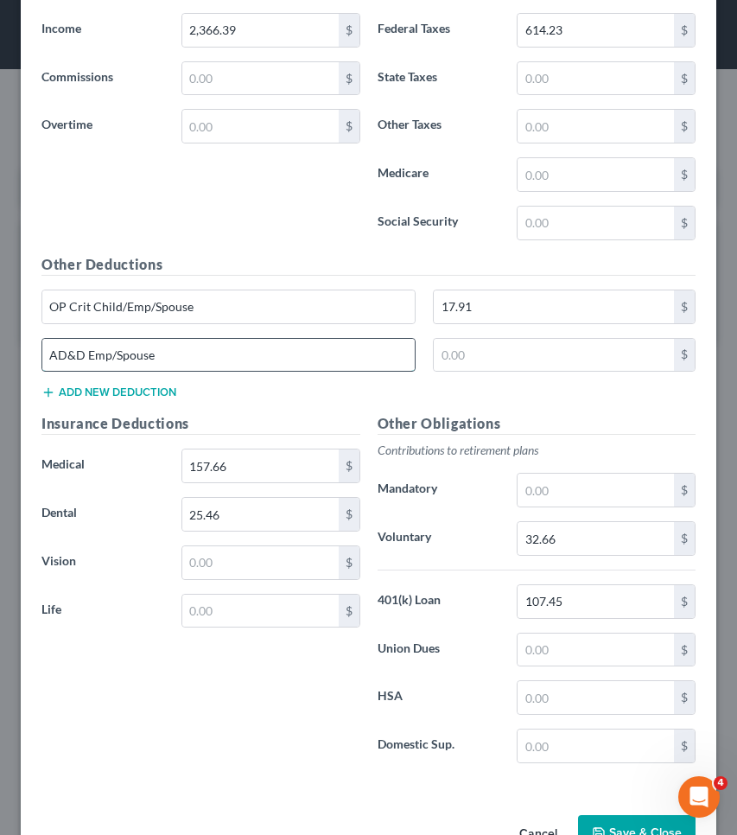
type input "AD&D Emp/Spouse"
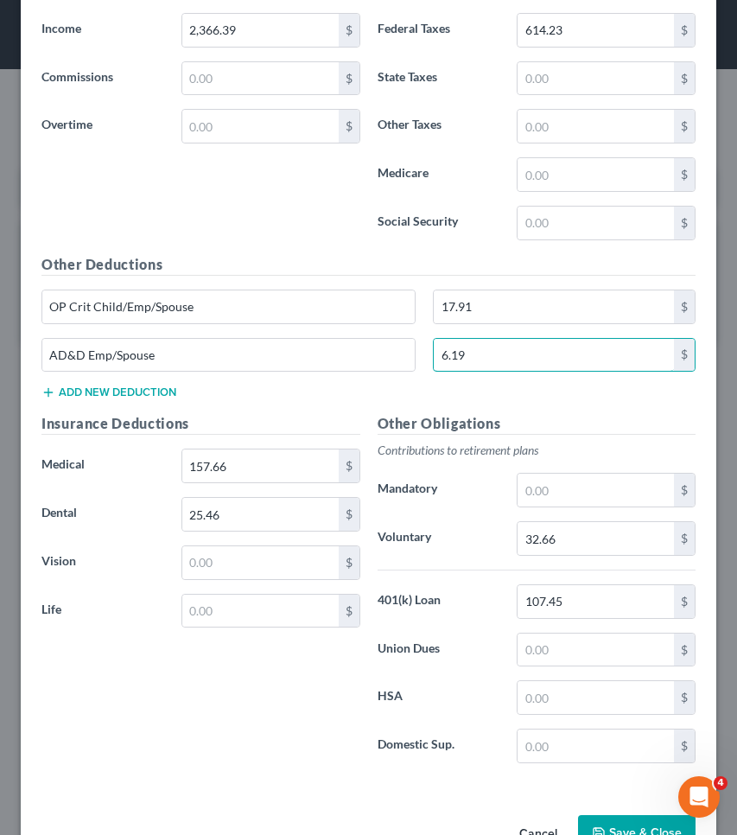
type input "6.19"
click at [88, 387] on button "Add new deduction" at bounding box center [108, 393] width 135 height 14
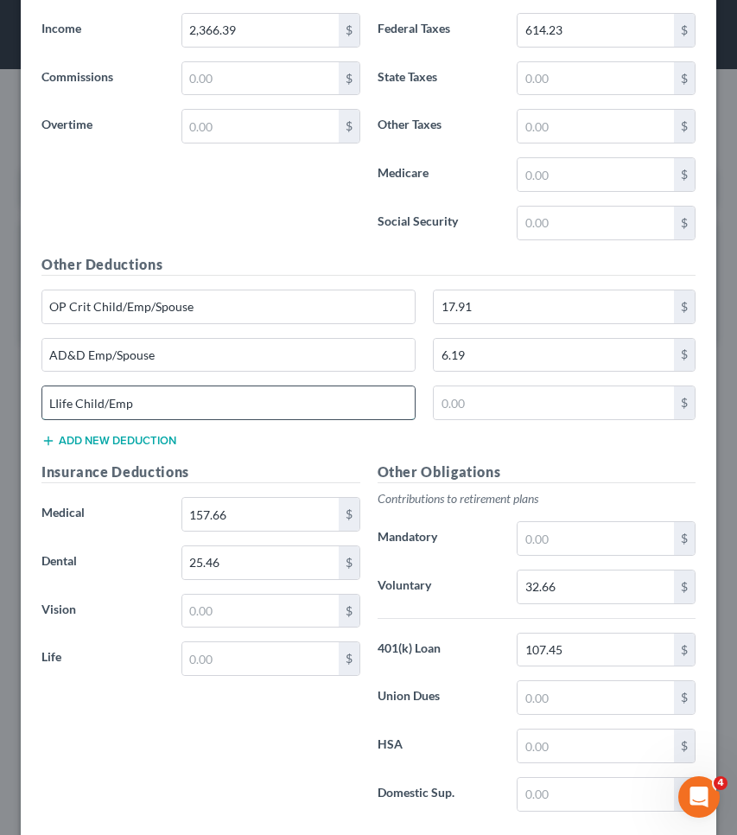
type input "LIife Child/Emp"
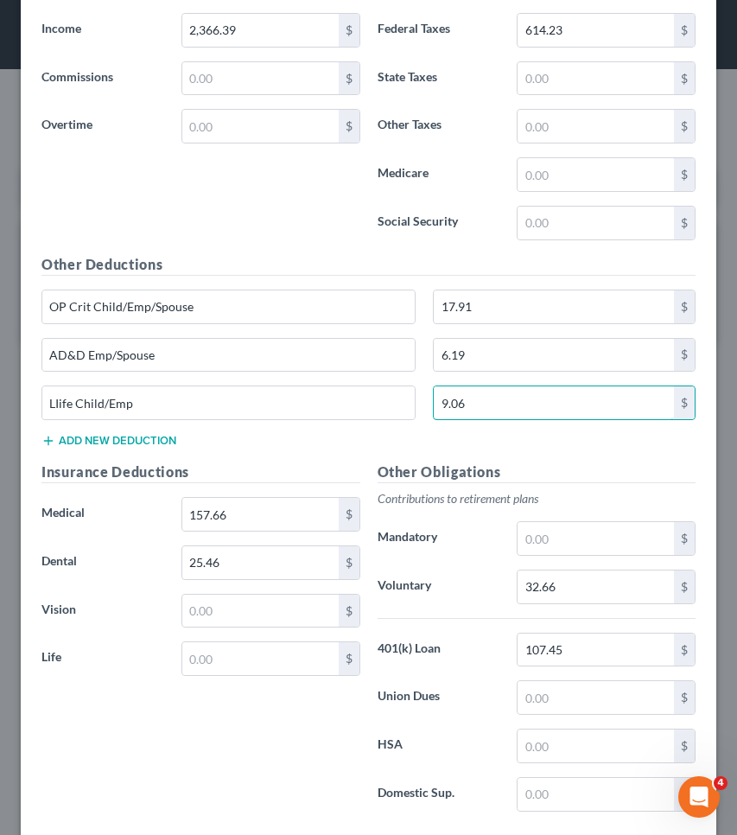
type input "9.06"
click at [163, 446] on div "Other Deductions OP Crit Child/Emp/Spouse 17.91 $ AD&D Emp/Spouse 6.19 $ LIife …" at bounding box center [369, 357] width 672 height 207
click at [162, 440] on button "Add new deduction" at bounding box center [108, 441] width 135 height 14
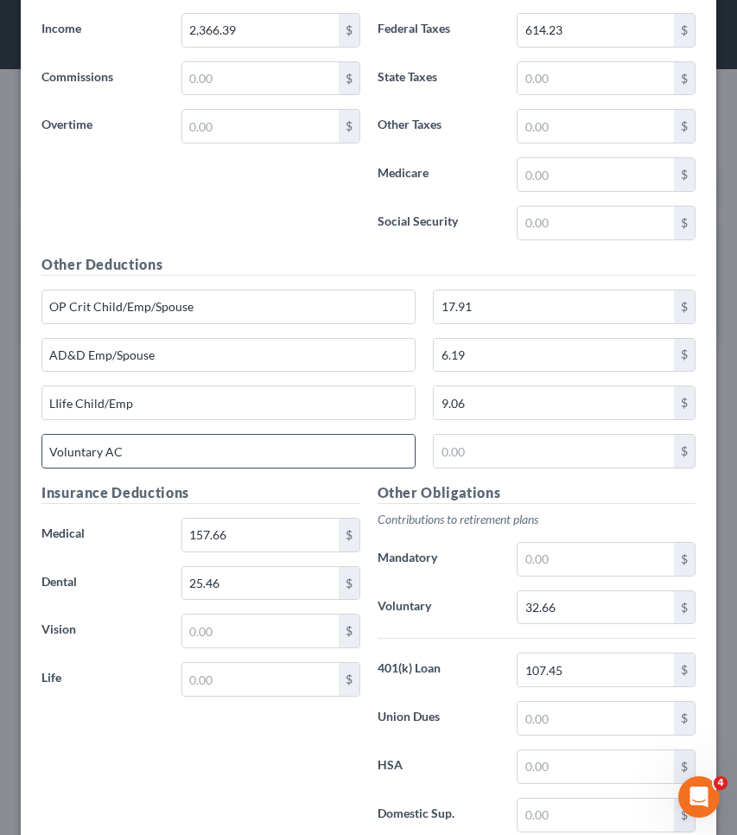
type input "Voluntary AC"
type input "1,265"
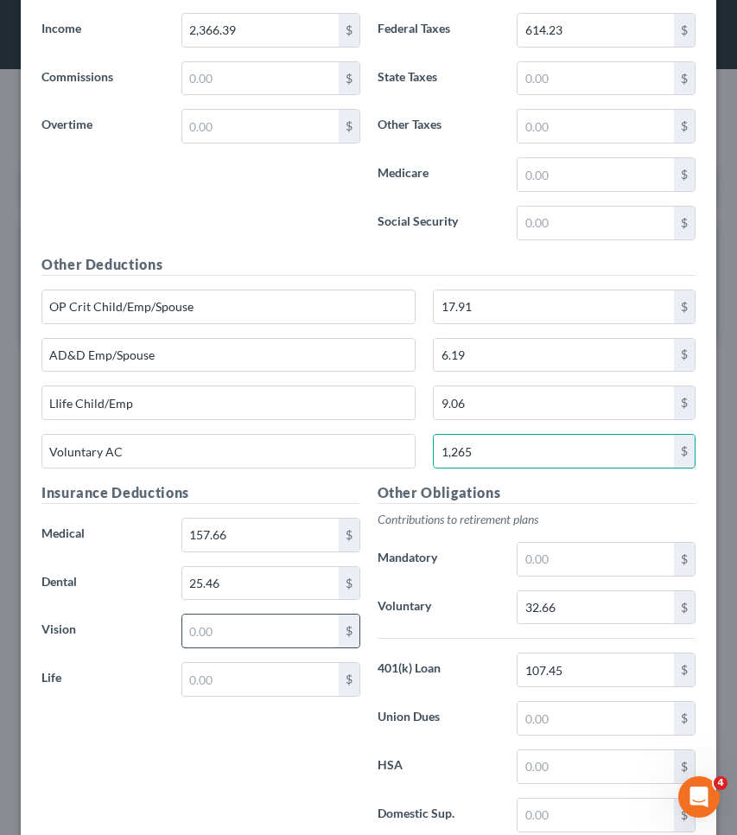
click at [225, 632] on input "text" at bounding box center [260, 631] width 156 height 33
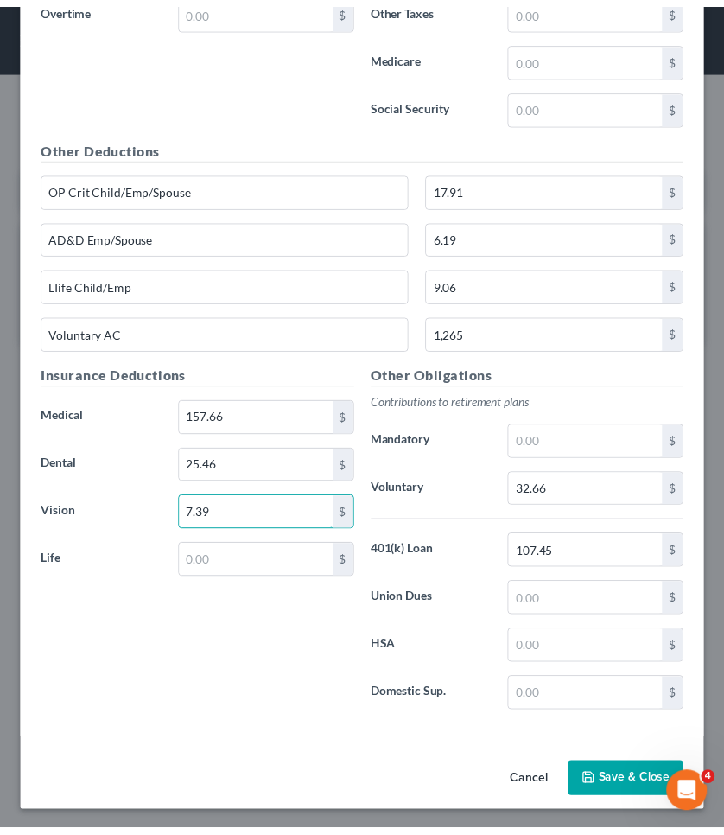
scroll to position [724, 0]
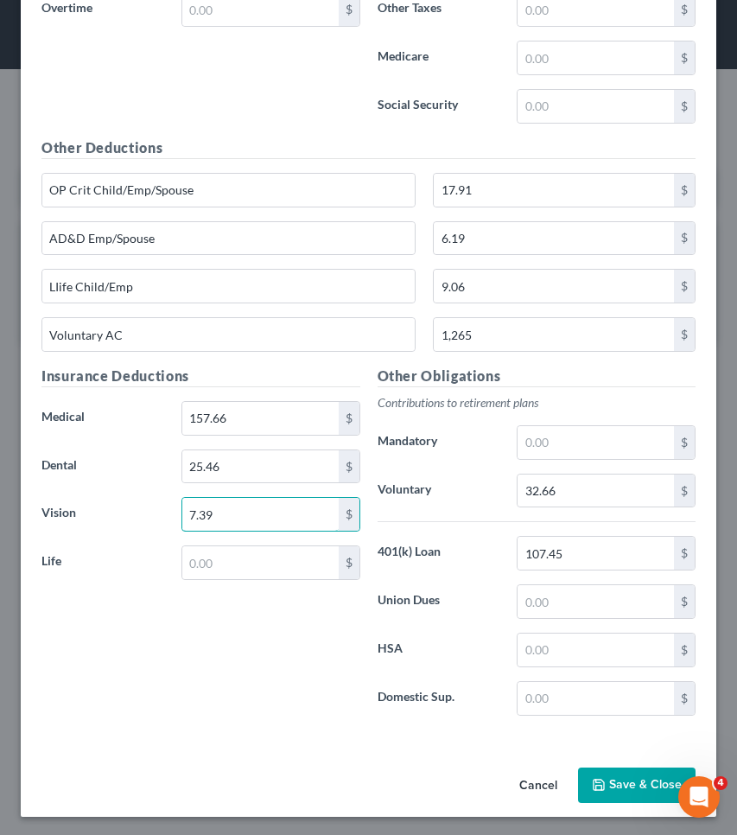
type input "7.39"
click at [622, 785] on button "Save & Close" at bounding box center [637, 786] width 118 height 36
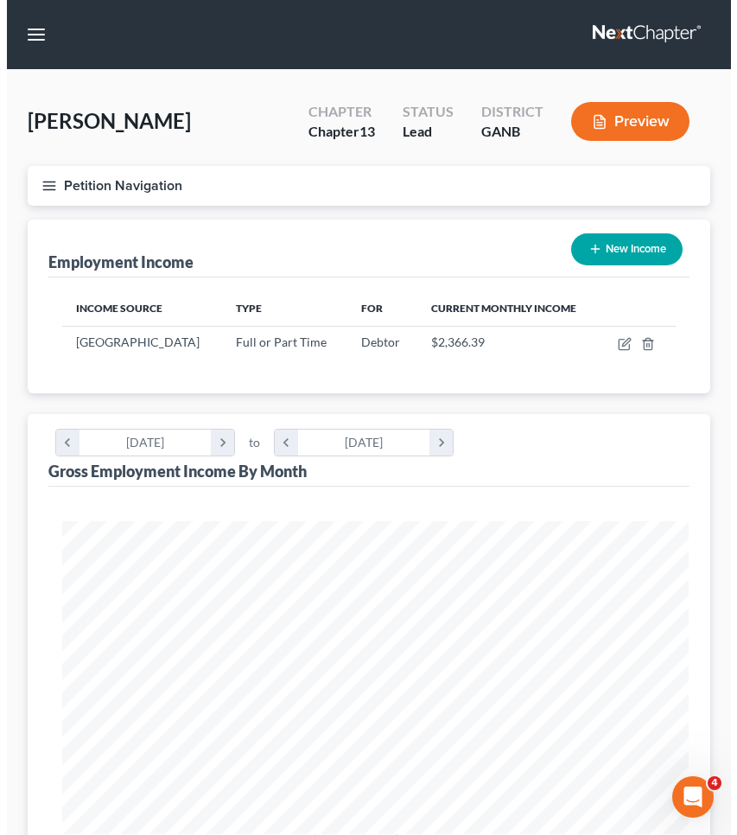
scroll to position [864234, 863893]
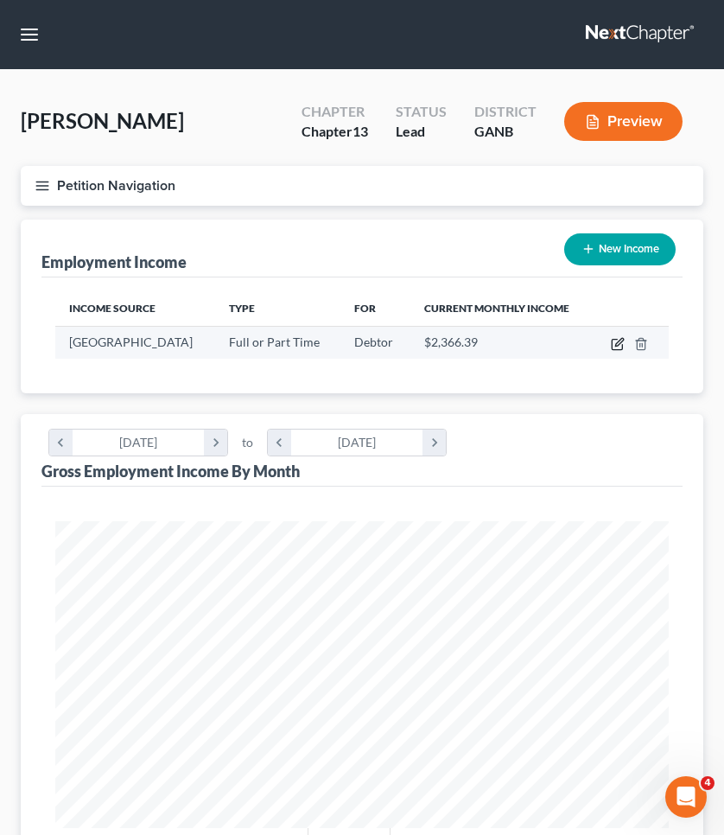
click at [621, 345] on icon "button" at bounding box center [618, 344] width 14 height 14
select select "0"
select select "10"
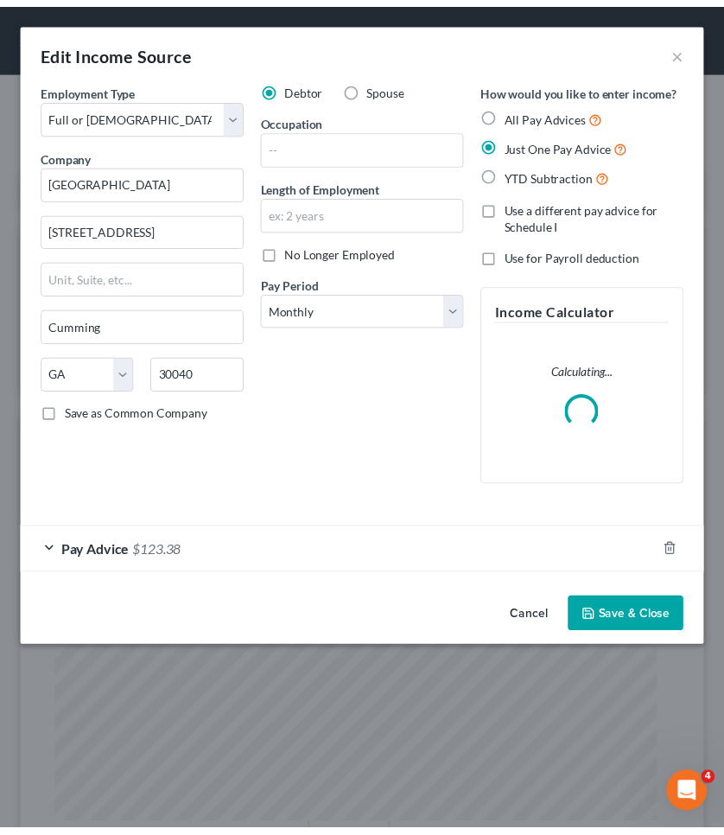
scroll to position [313, 661]
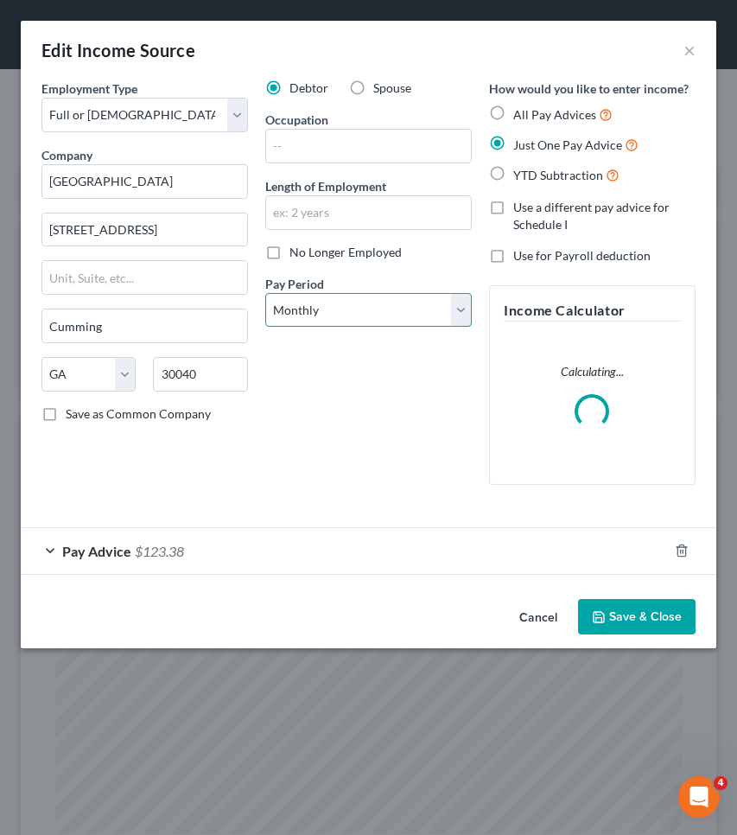
select select "1"
click at [621, 622] on button "Save & Close" at bounding box center [637, 617] width 118 height 36
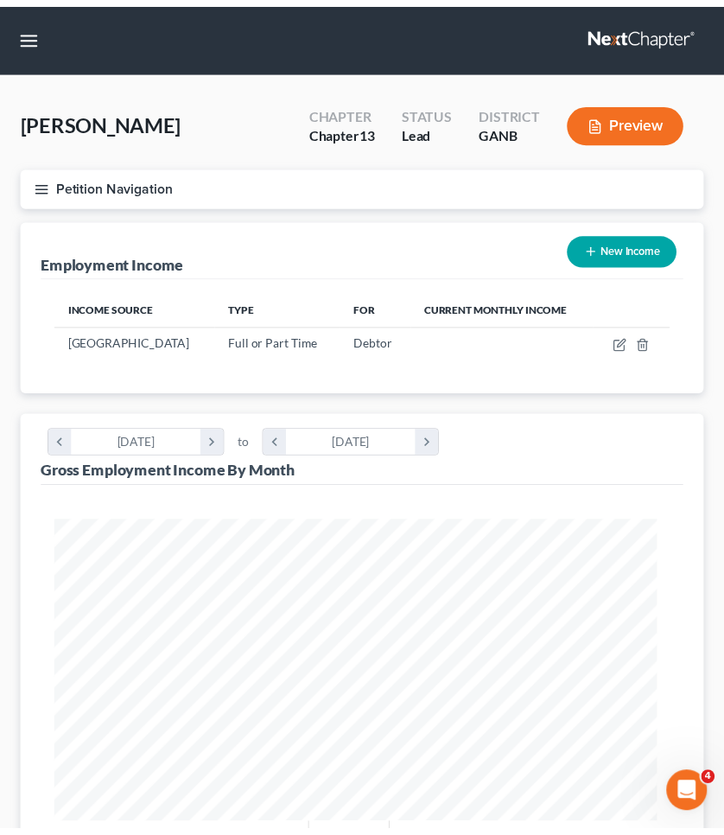
scroll to position [864234, 863893]
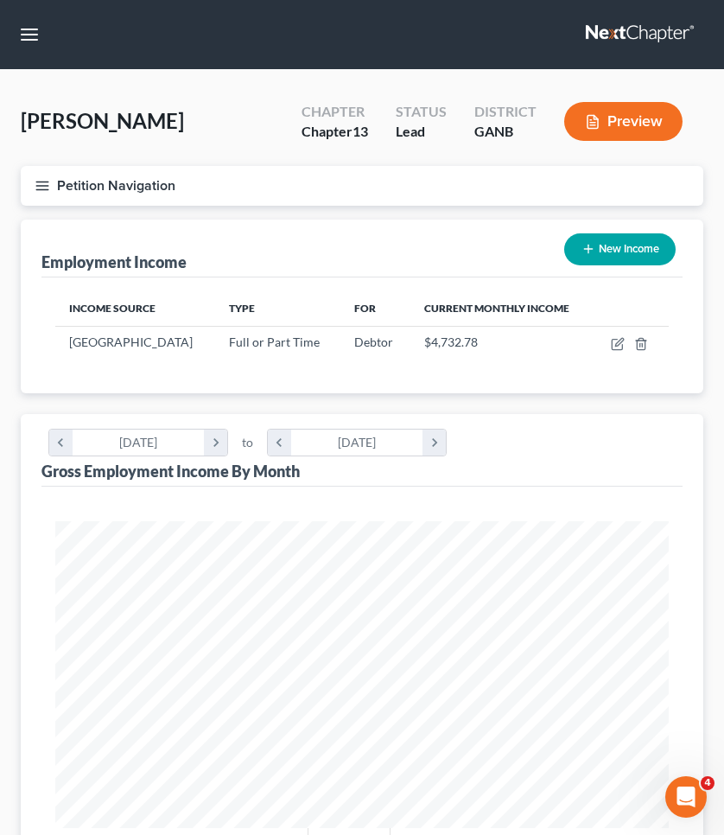
click at [110, 182] on button "Petition Navigation" at bounding box center [362, 186] width 683 height 40
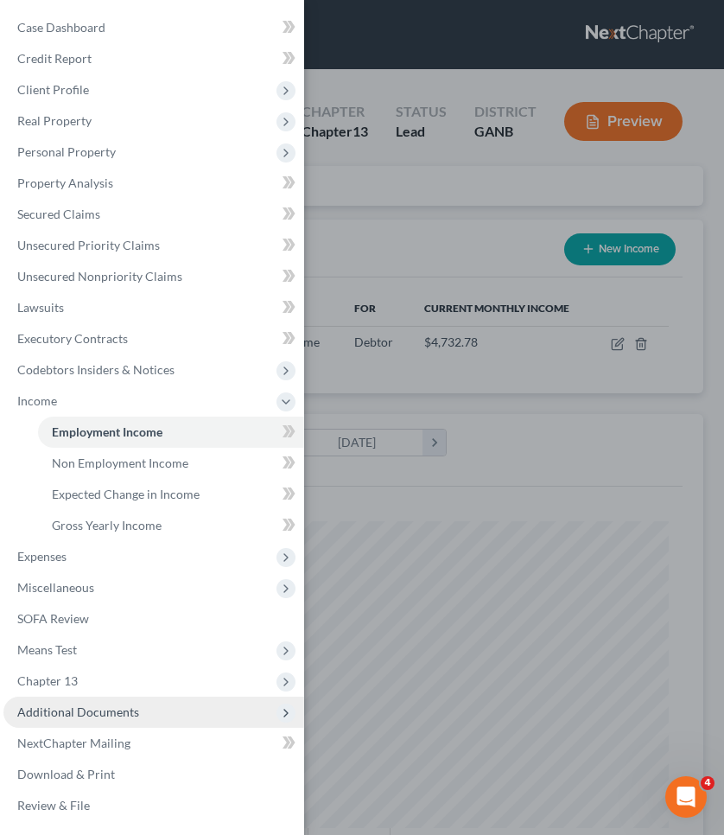
scroll to position [2, 0]
click at [130, 718] on span "Additional Documents" at bounding box center [78, 712] width 122 height 15
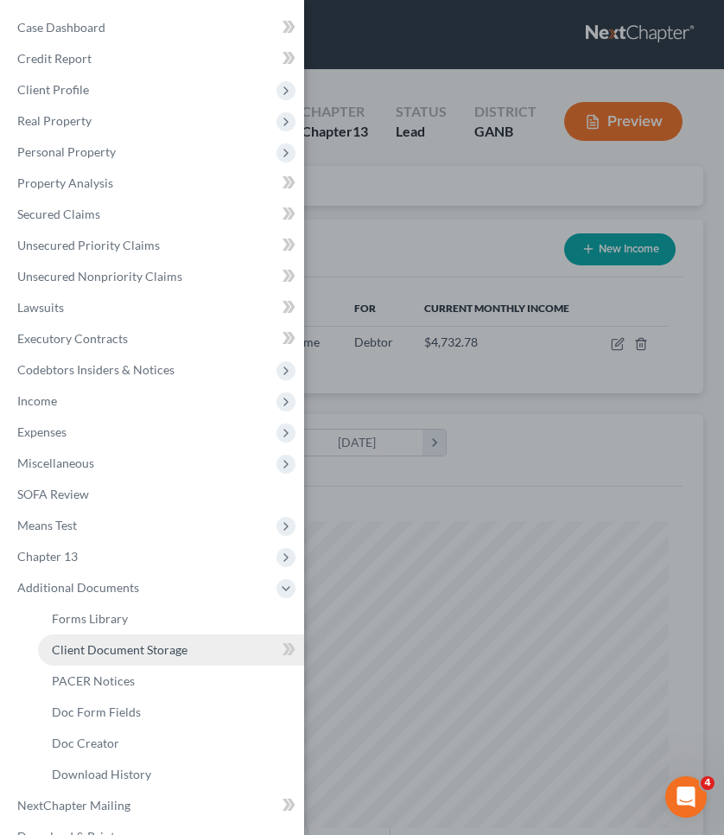
click at [131, 650] on span "Client Document Storage" at bounding box center [120, 649] width 136 height 15
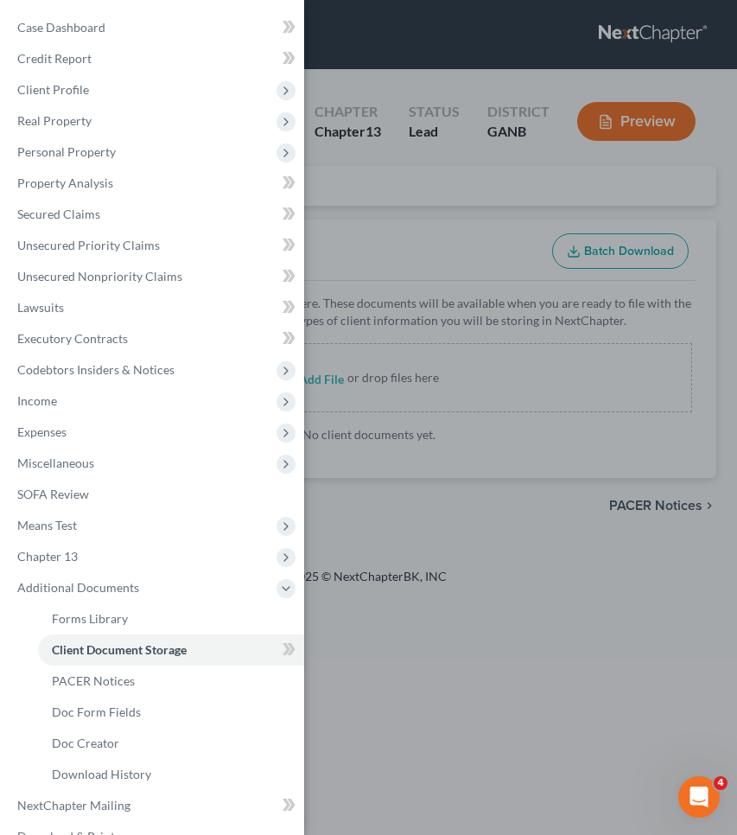
click at [356, 379] on div "Case Dashboard Payments Invoices Payments Payments Credit Report Client Profile" at bounding box center [368, 417] width 737 height 835
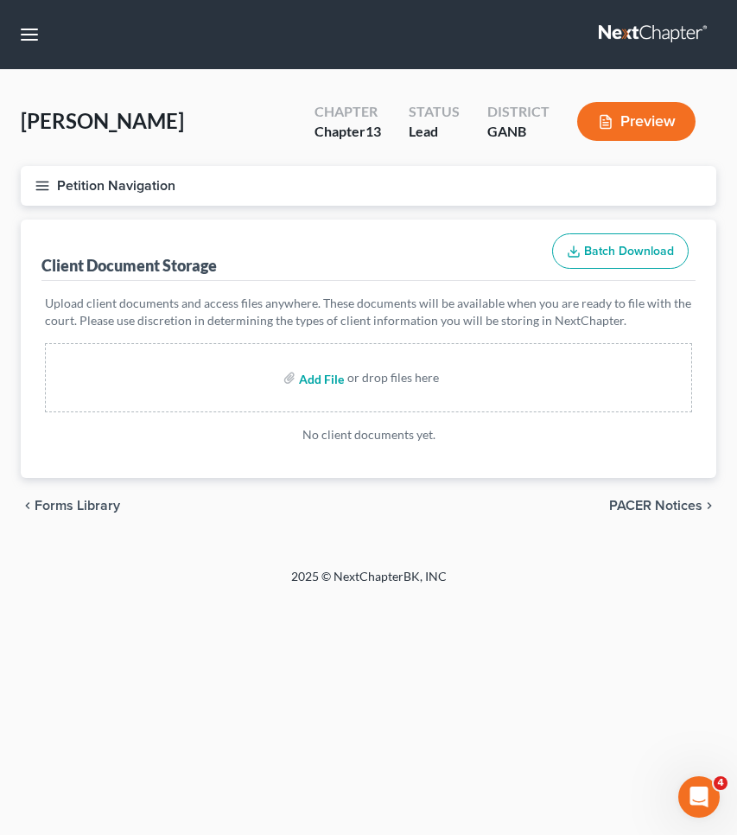
click at [317, 378] on input "file" at bounding box center [319, 377] width 41 height 31
type input "C:\fakepath\combined paystubs.pdf"
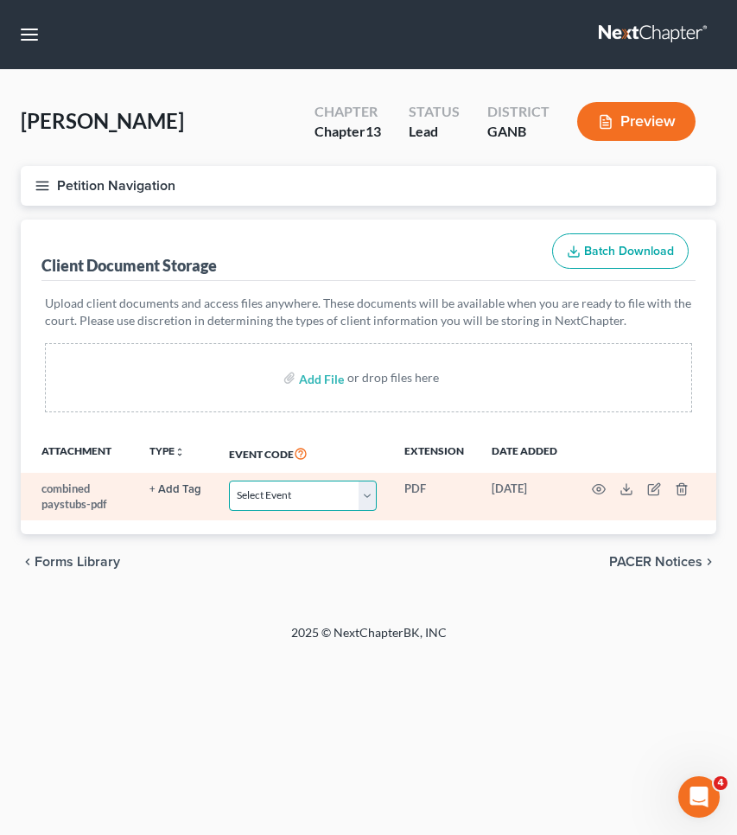
select select "35"
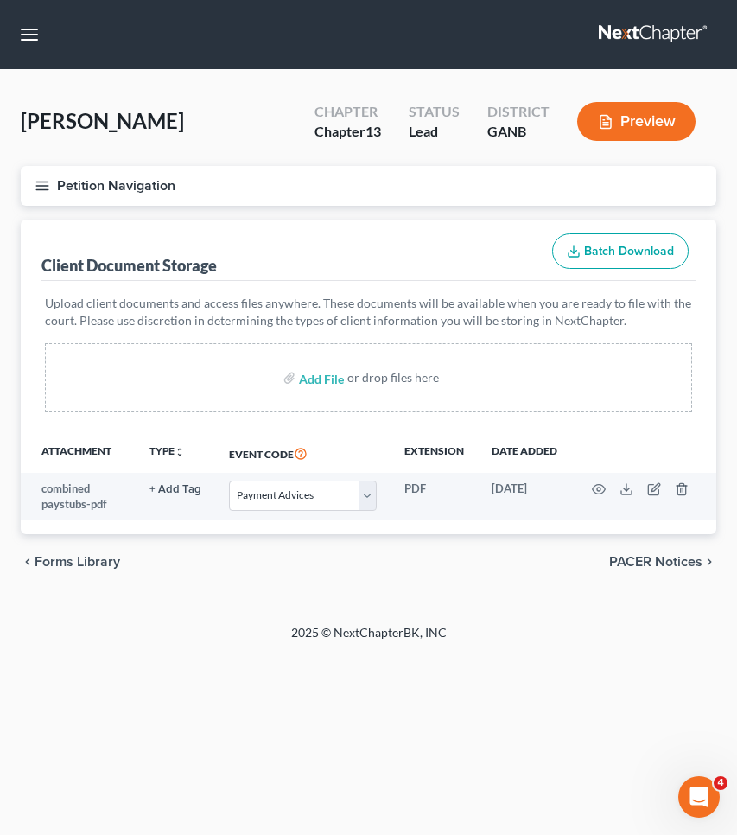
click at [124, 182] on button "Petition Navigation" at bounding box center [369, 186] width 696 height 40
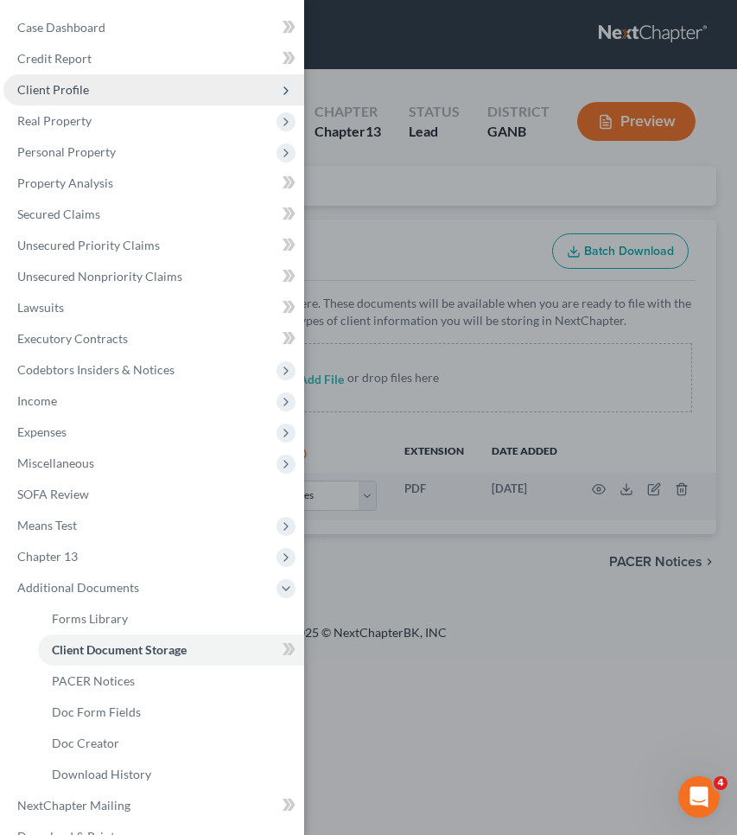
click at [105, 100] on span "Client Profile" at bounding box center [153, 89] width 301 height 31
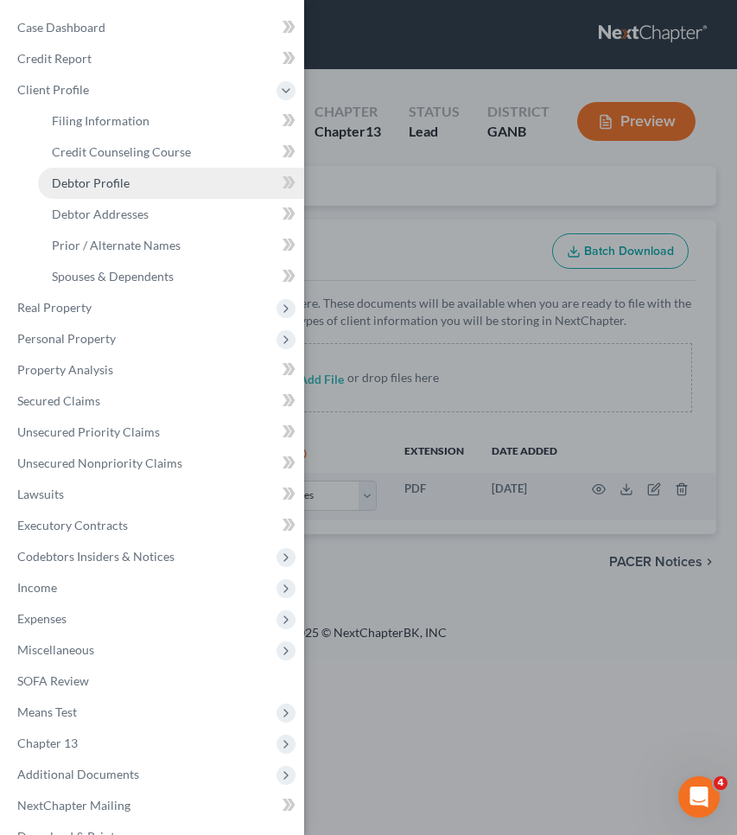
click at [116, 184] on span "Debtor Profile" at bounding box center [91, 183] width 78 height 15
select select "0"
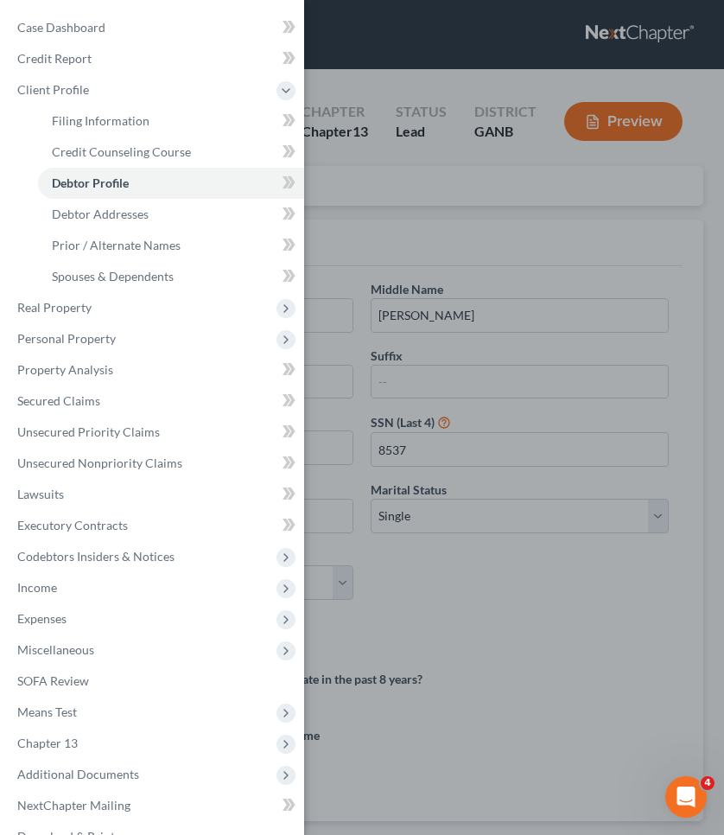
click at [405, 217] on div "Case Dashboard Payments Invoices Payments Payments Credit Report Client Profile" at bounding box center [362, 417] width 724 height 835
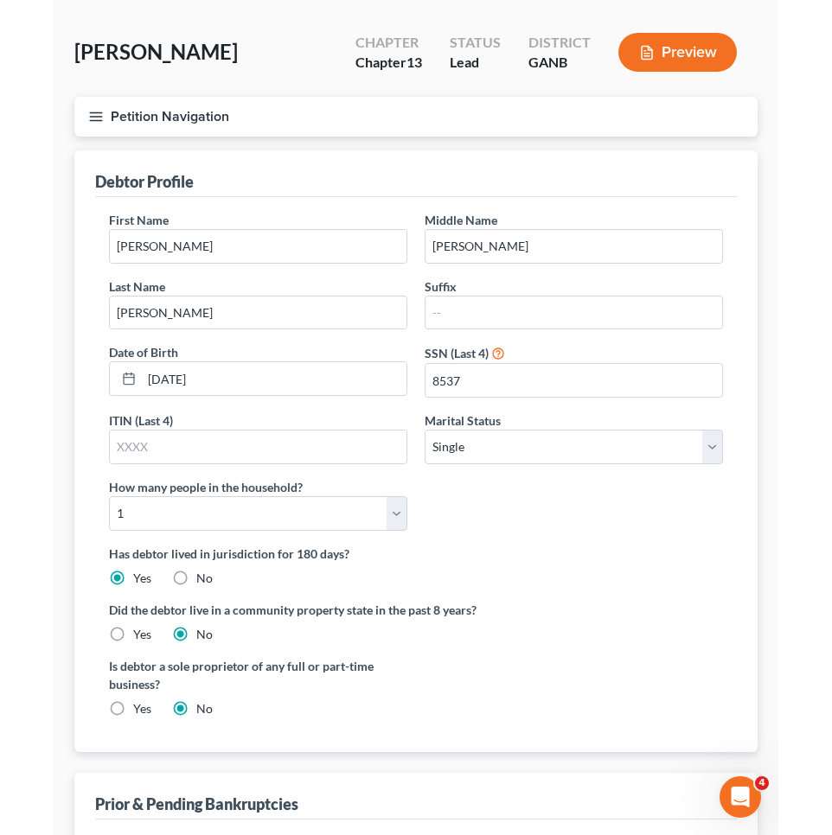
scroll to position [69, 0]
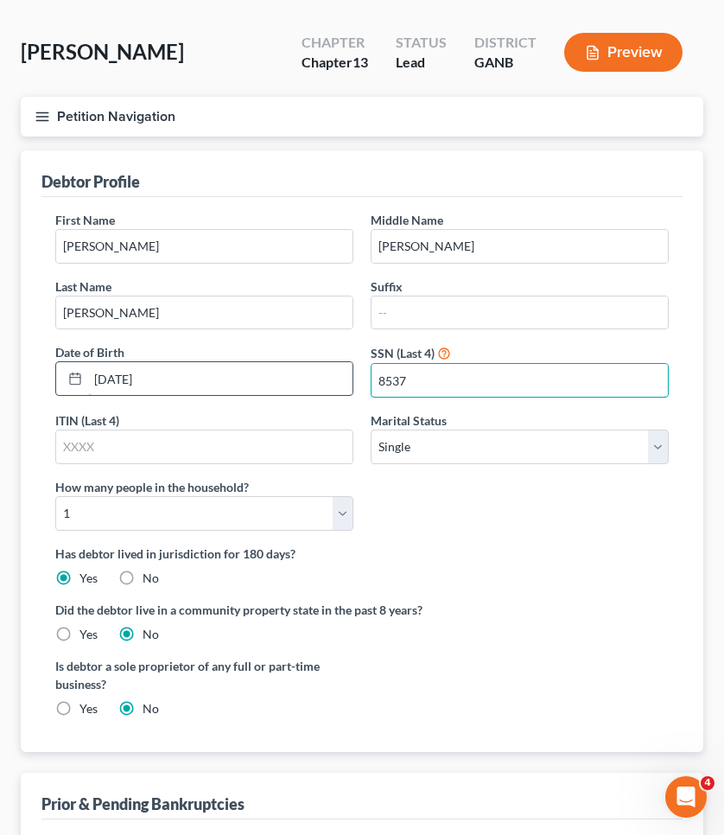
drag, startPoint x: 412, startPoint y: 383, endPoint x: 316, endPoint y: 383, distance: 96.0
click at [316, 383] on div "First Name [PERSON_NAME] Middle Name [PERSON_NAME] Last Name [PERSON_NAME] Suff…" at bounding box center [362, 378] width 631 height 334
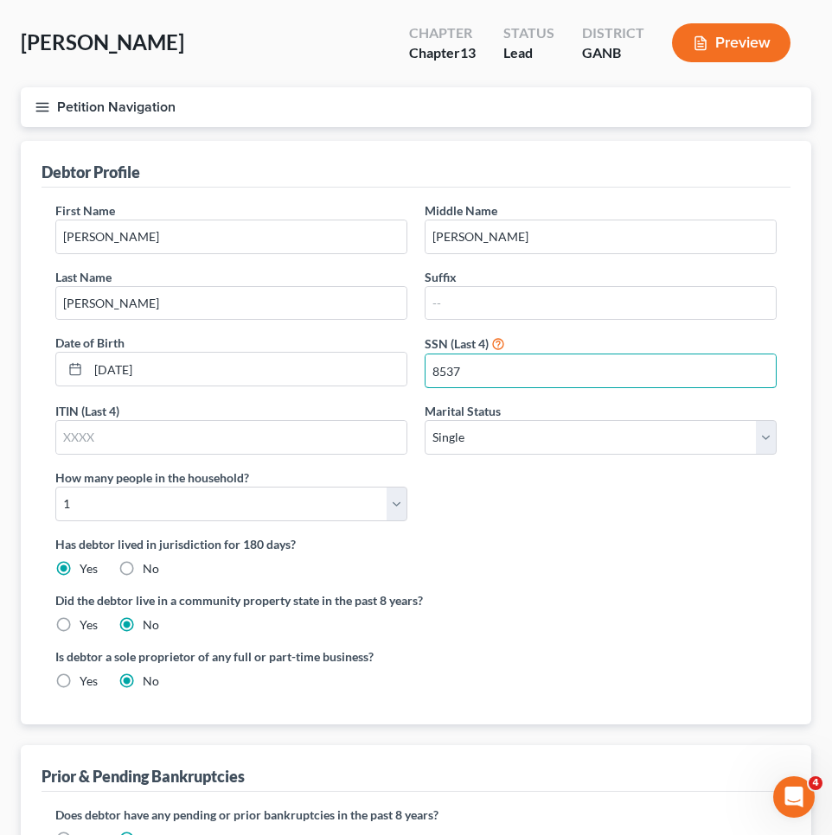
scroll to position [79, 0]
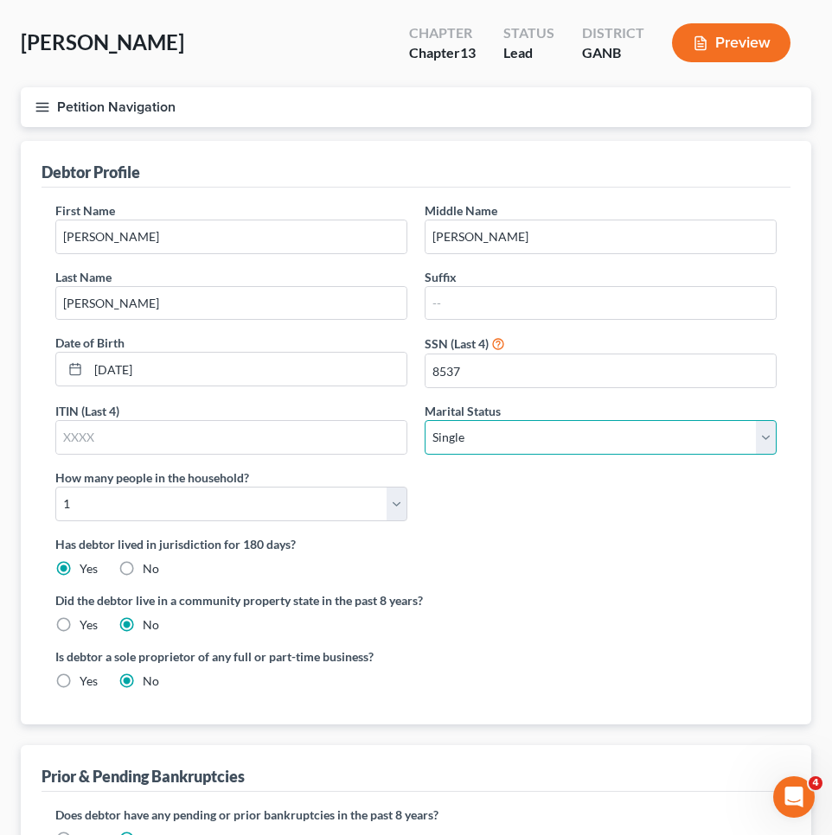
select select "2"
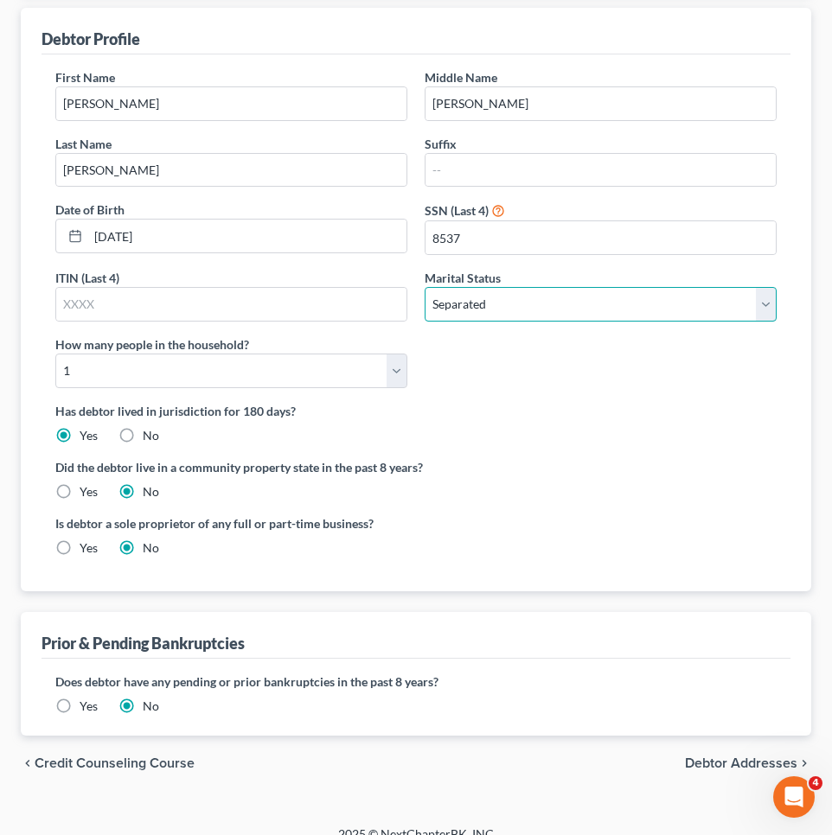
scroll to position [225, 0]
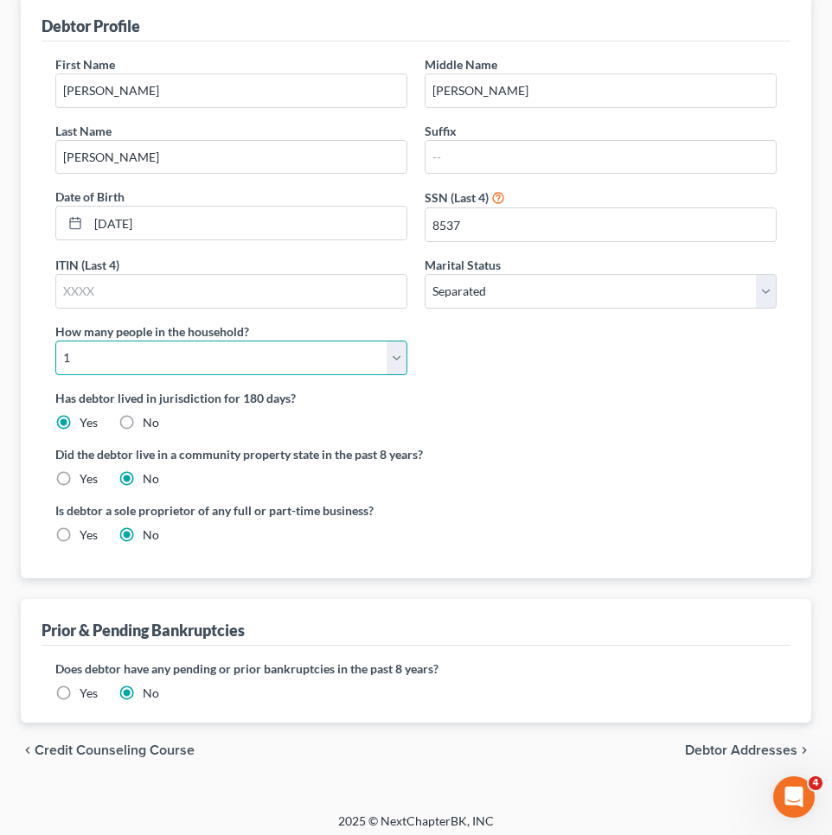
select select "1"
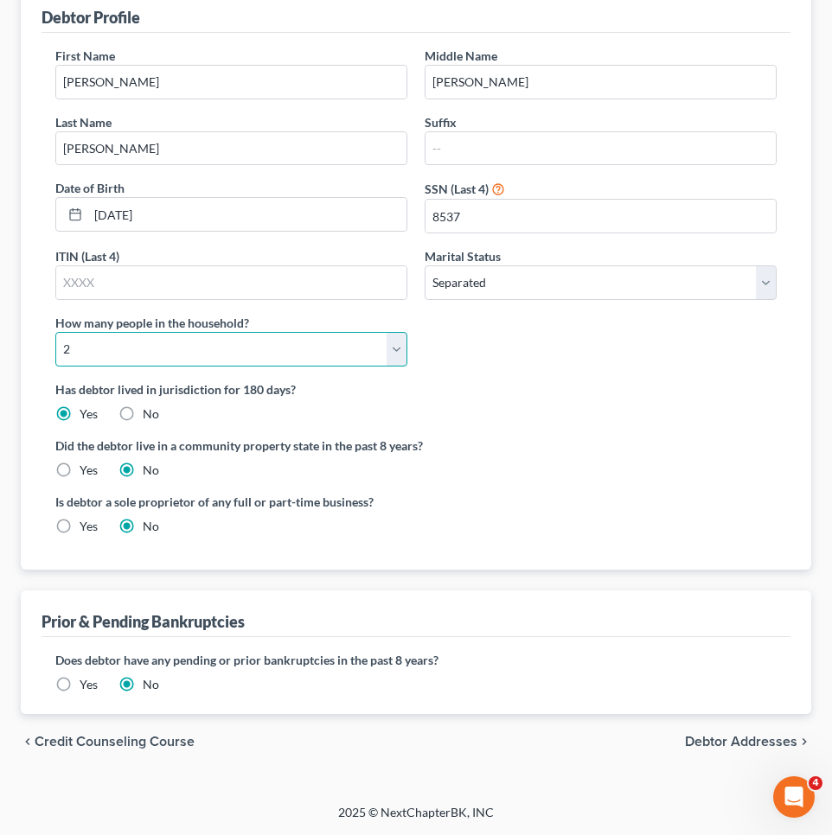
scroll to position [233, 0]
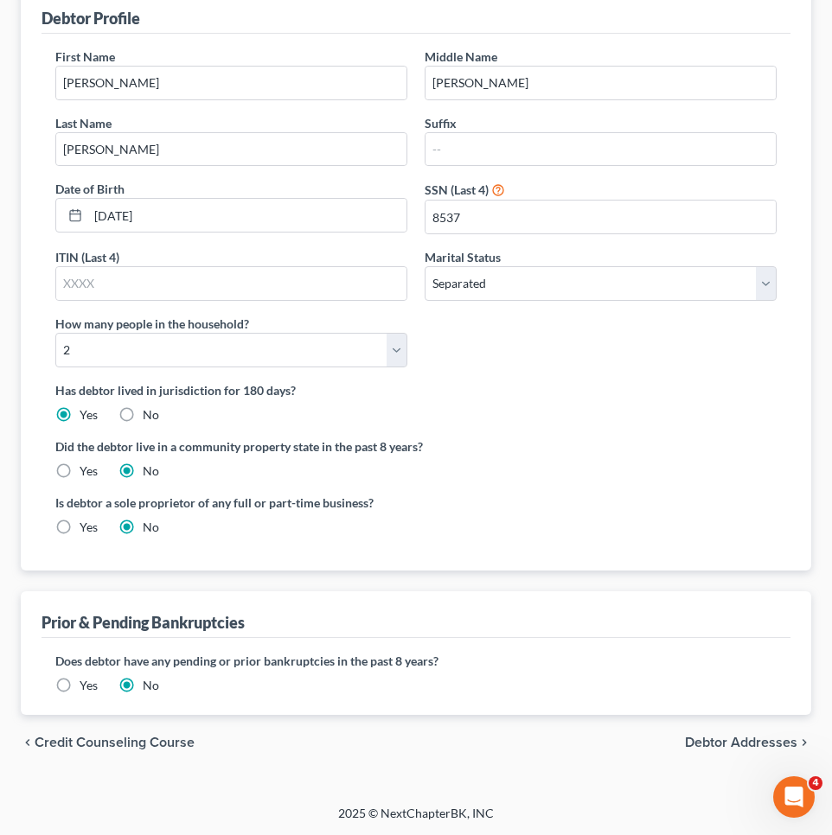
click at [723, 747] on span "Debtor Addresses" at bounding box center [741, 743] width 112 height 14
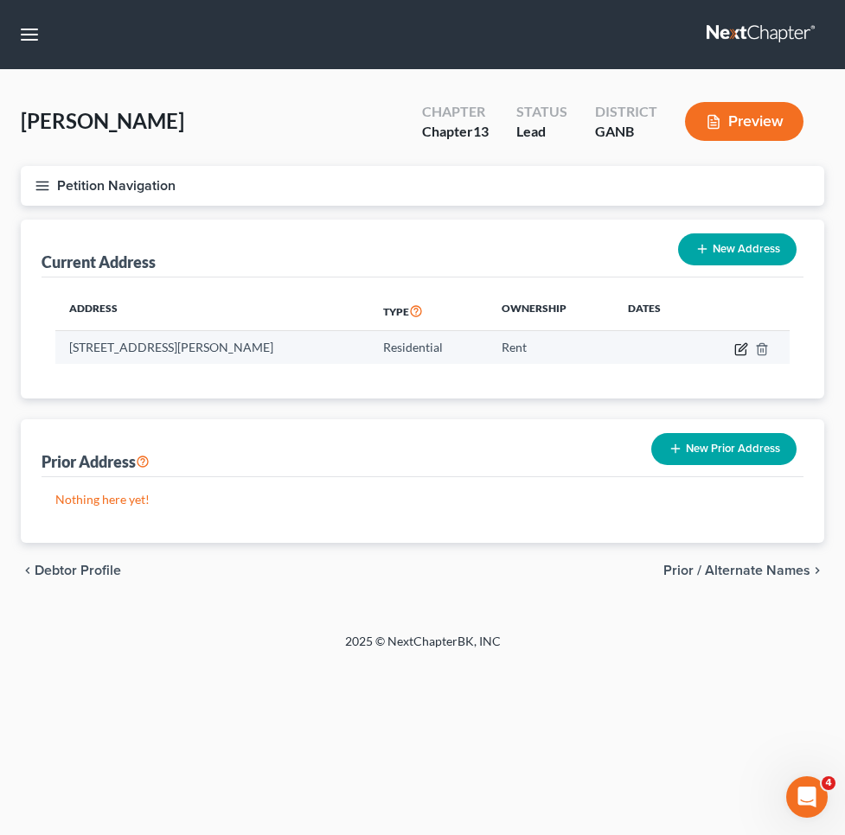
click at [745, 352] on icon "button" at bounding box center [740, 349] width 10 height 10
select select "10"
select select "0"
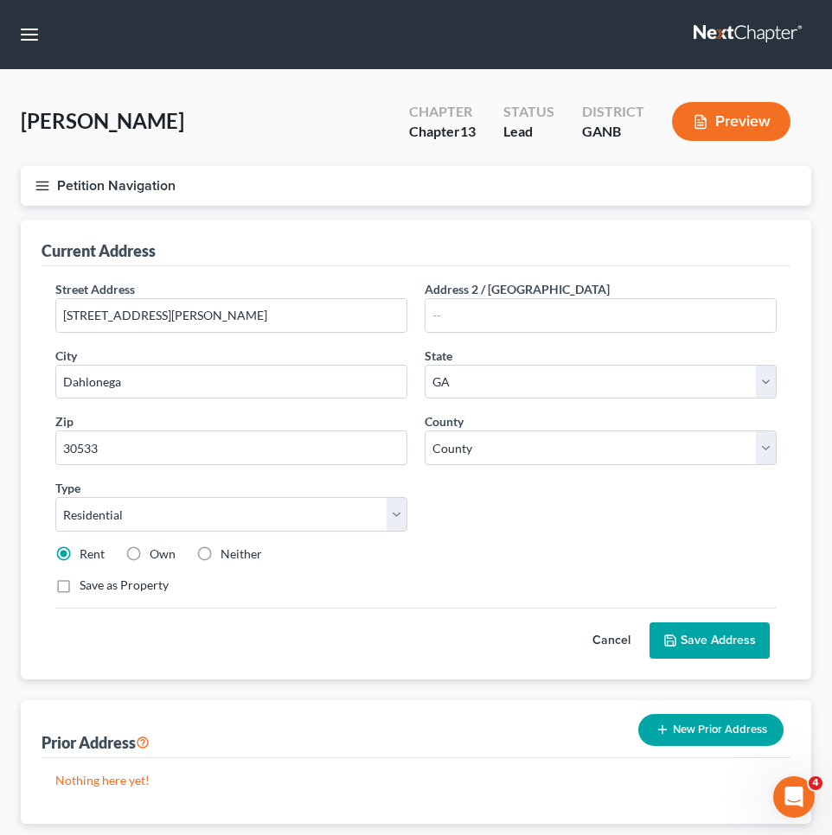
click at [220, 551] on label "Neither" at bounding box center [240, 554] width 41 height 17
click at [227, 551] on input "Neither" at bounding box center [232, 551] width 11 height 11
radio input "true"
click at [694, 635] on button "Save Address" at bounding box center [709, 640] width 120 height 36
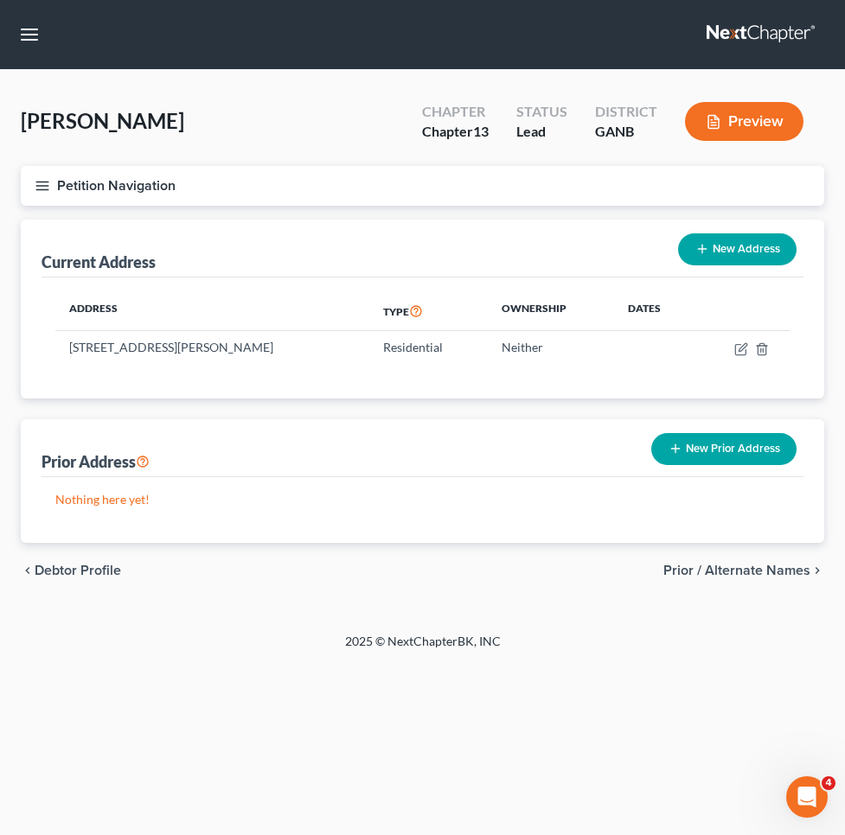
click at [769, 575] on span "Prior / Alternate Names" at bounding box center [736, 571] width 147 height 14
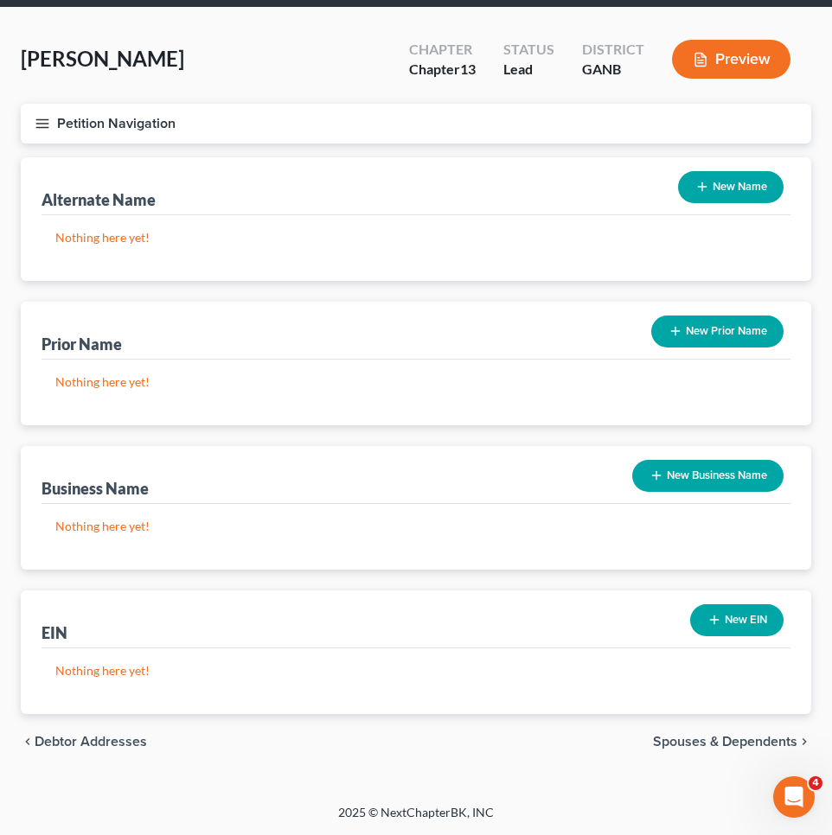
scroll to position [62, 0]
click at [737, 745] on span "Spouses & Dependents" at bounding box center [725, 742] width 144 height 14
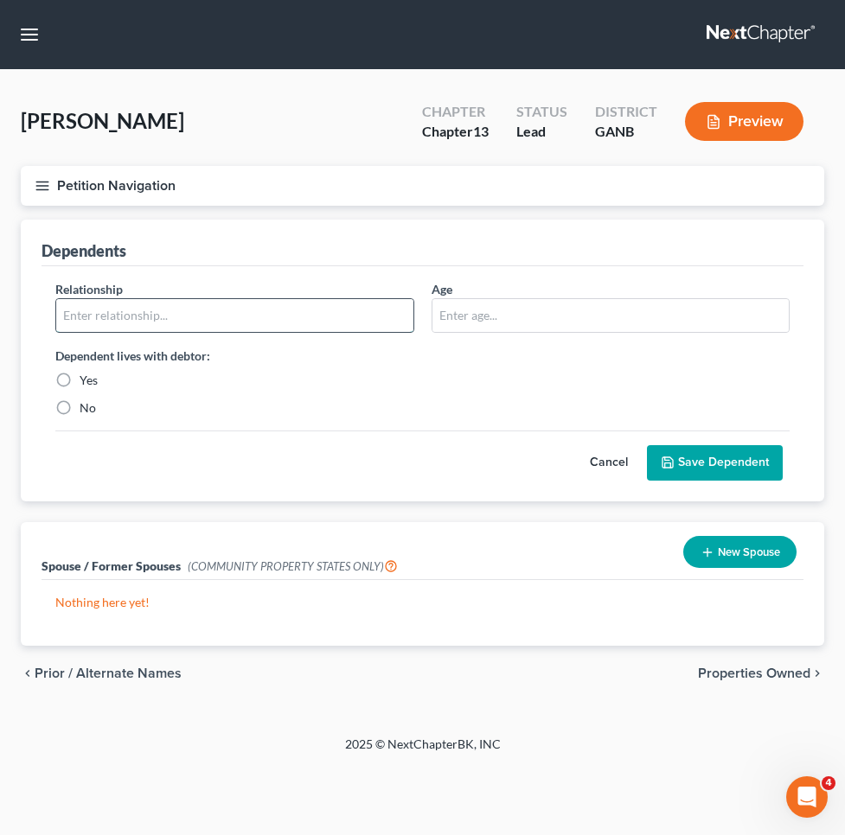
click at [301, 318] on input "text" at bounding box center [234, 315] width 357 height 33
type input "child"
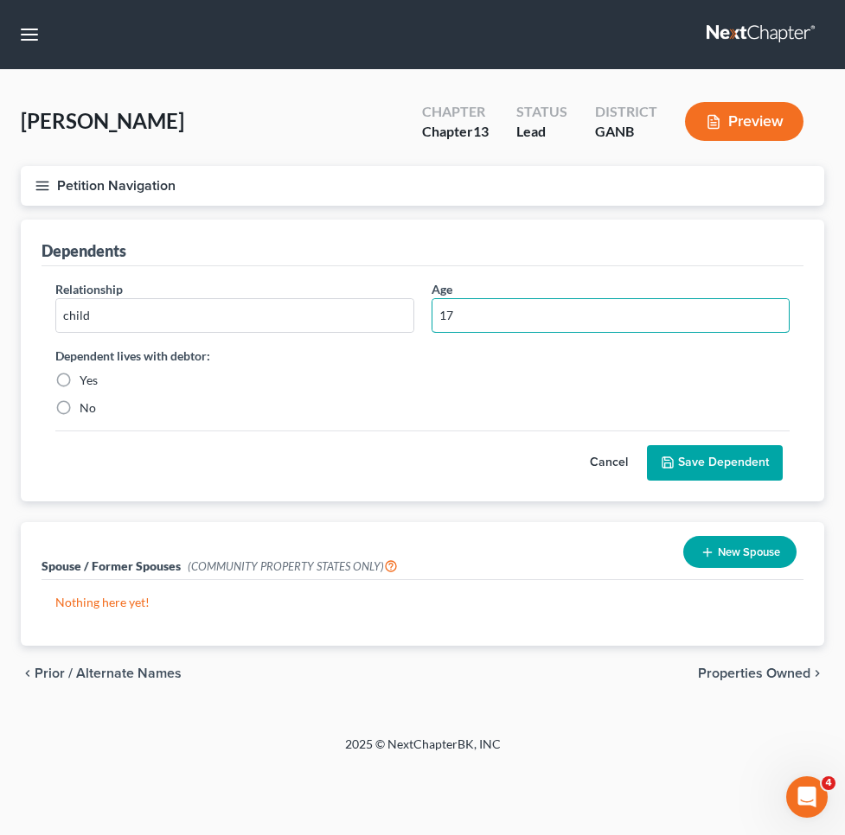
type input "17"
click at [80, 381] on label "Yes" at bounding box center [89, 380] width 18 height 17
click at [86, 381] on input "Yes" at bounding box center [91, 377] width 11 height 11
radio input "true"
click at [670, 468] on icon "submit" at bounding box center [667, 462] width 10 height 10
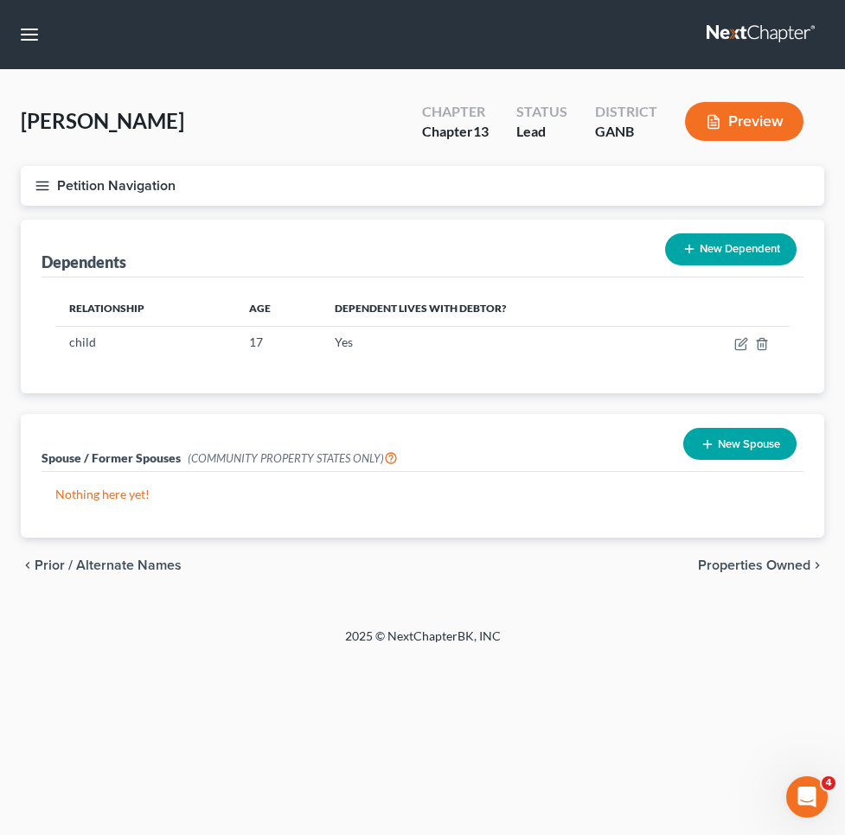
click at [164, 564] on span "Prior / Alternate Names" at bounding box center [108, 565] width 147 height 14
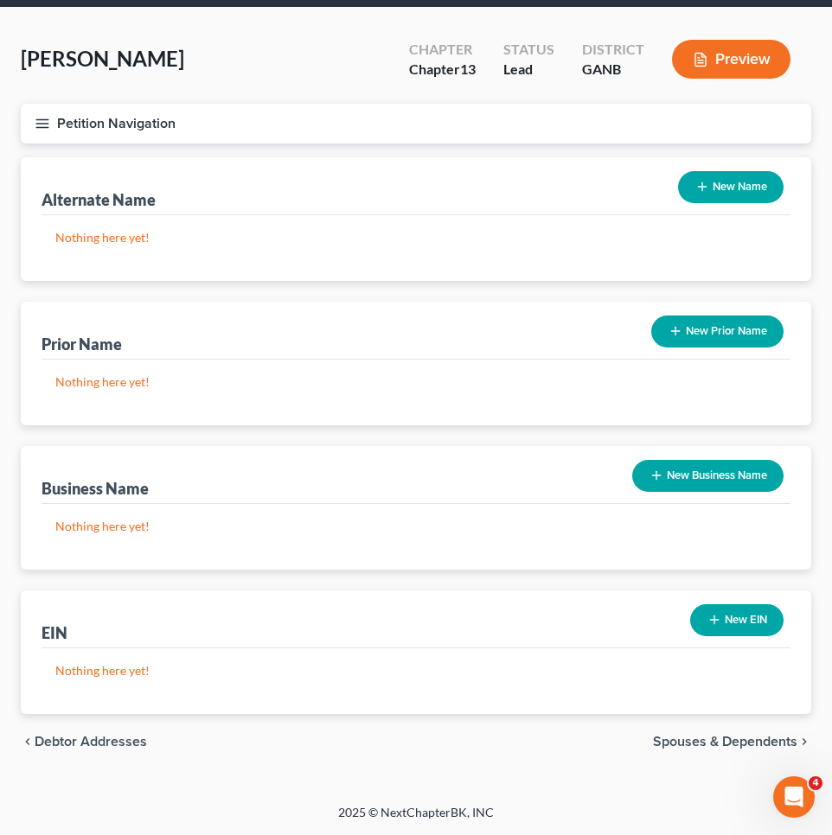
scroll to position [62, 0]
click at [85, 737] on span "Debtor Addresses" at bounding box center [91, 742] width 112 height 14
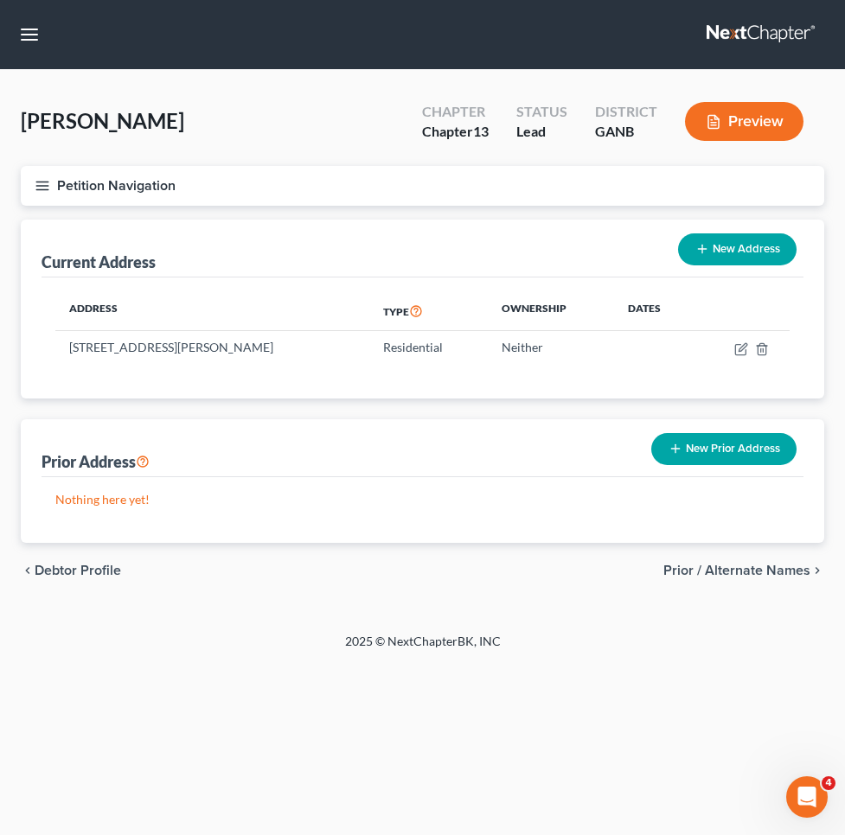
click at [78, 571] on span "Debtor Profile" at bounding box center [78, 571] width 86 height 14
select select "2"
select select "1"
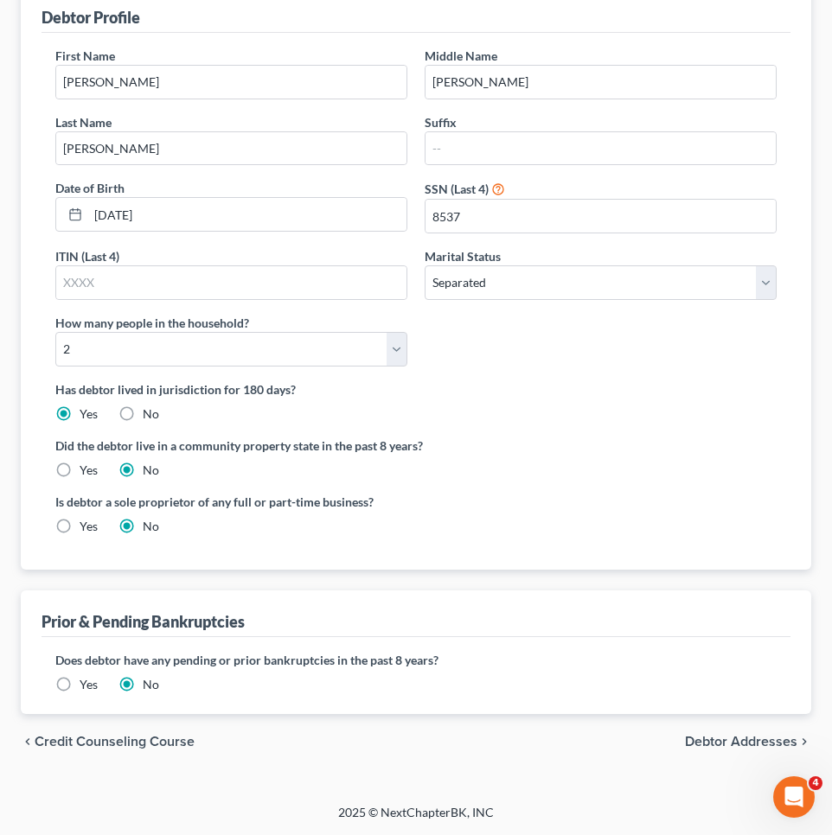
scroll to position [233, 0]
click at [80, 683] on label "Yes" at bounding box center [89, 685] width 18 height 17
click at [86, 683] on input "Yes" at bounding box center [91, 682] width 11 height 11
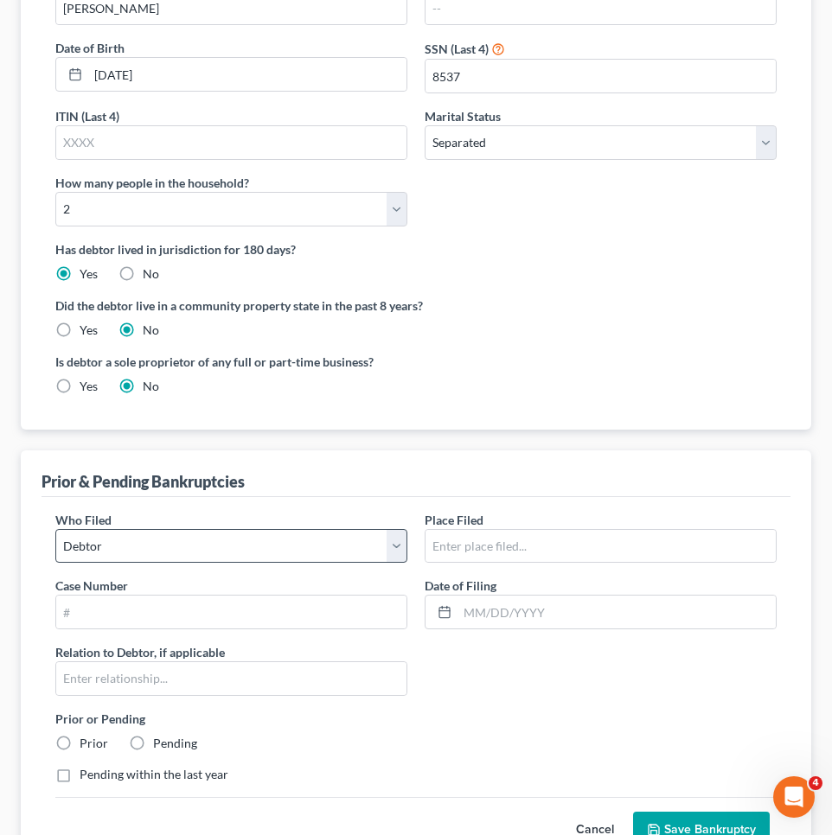
scroll to position [381, 0]
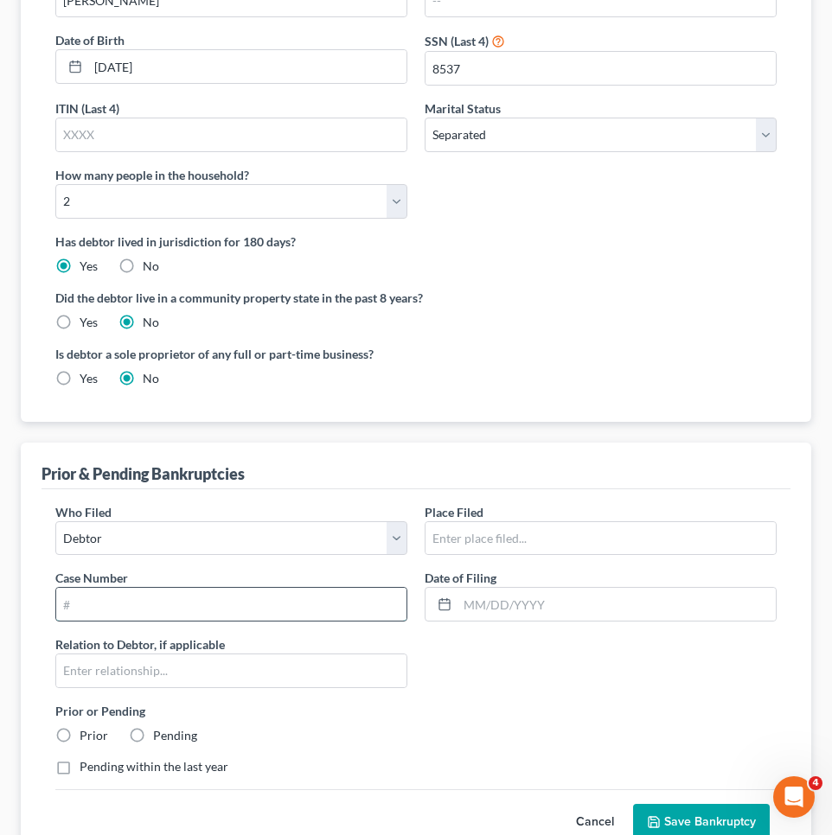
click at [199, 606] on input "text" at bounding box center [231, 604] width 350 height 33
type input "20-21555"
click at [567, 535] on input "text" at bounding box center [600, 538] width 350 height 33
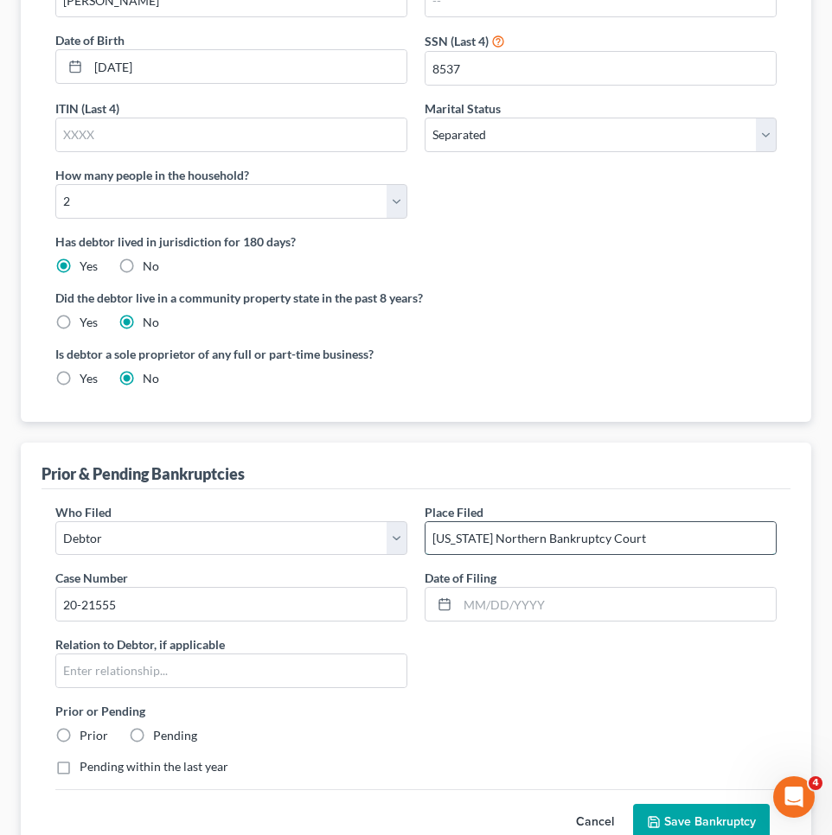
type input "[US_STATE] Northern Bankruptcy Court"
paste input "[DATE]"
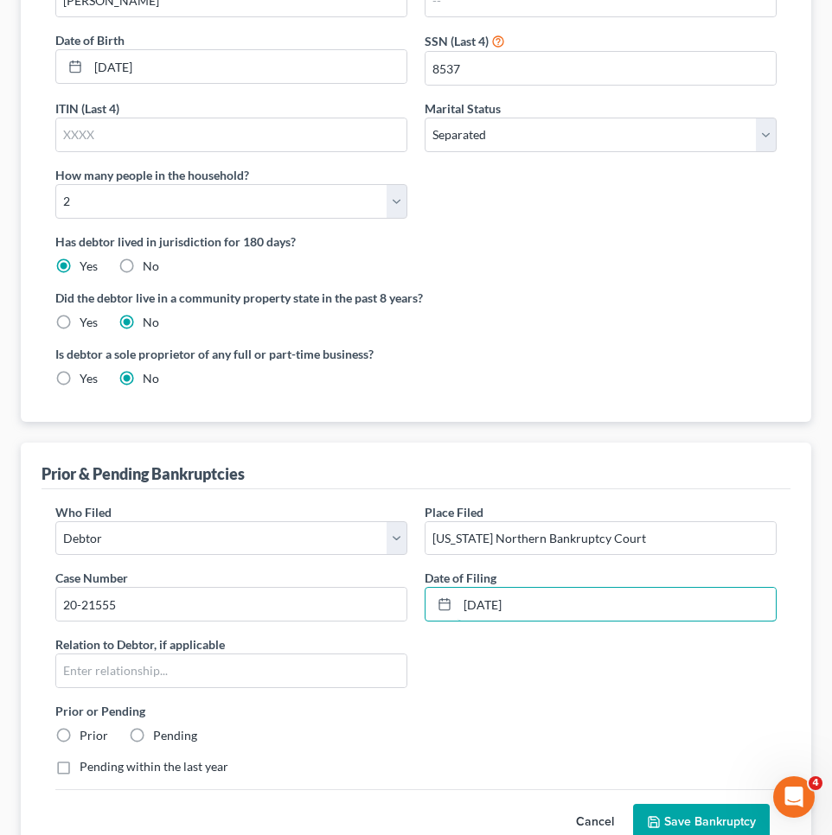
type input "[DATE]"
click at [102, 728] on label "Prior" at bounding box center [94, 735] width 29 height 17
click at [98, 728] on input "Prior" at bounding box center [91, 732] width 11 height 11
radio input "true"
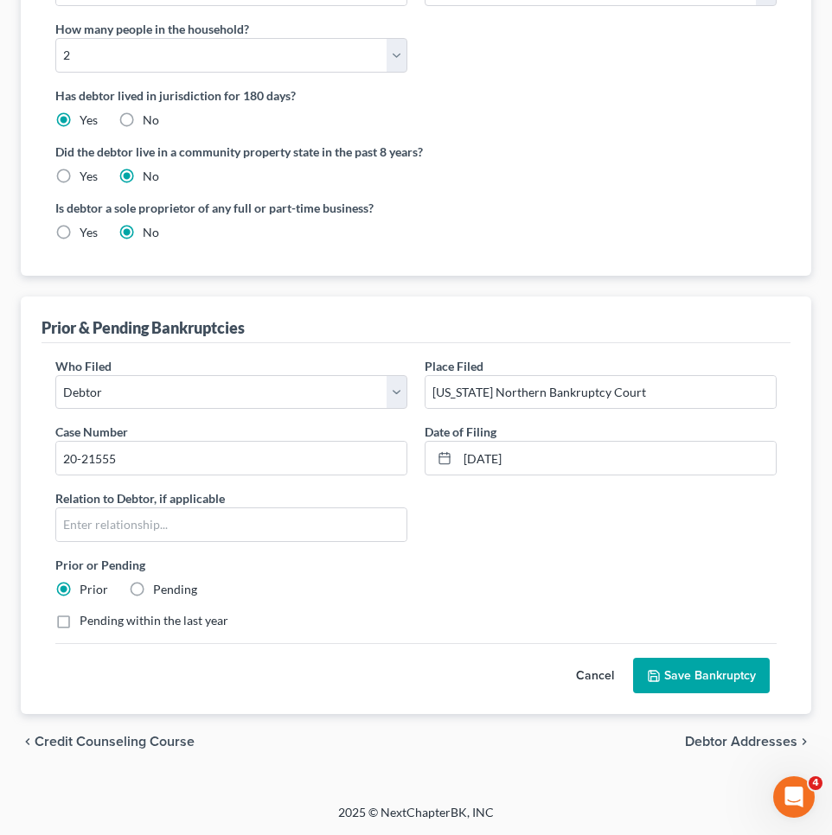
click at [701, 673] on button "Save Bankruptcy" at bounding box center [701, 676] width 137 height 36
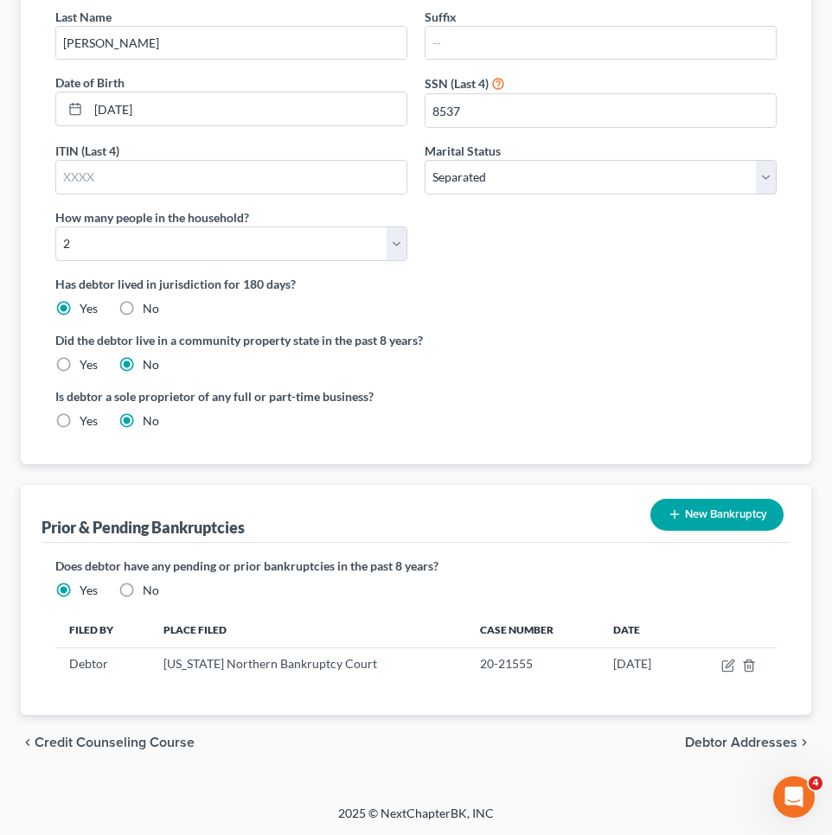
click at [718, 745] on span "Debtor Addresses" at bounding box center [741, 743] width 112 height 14
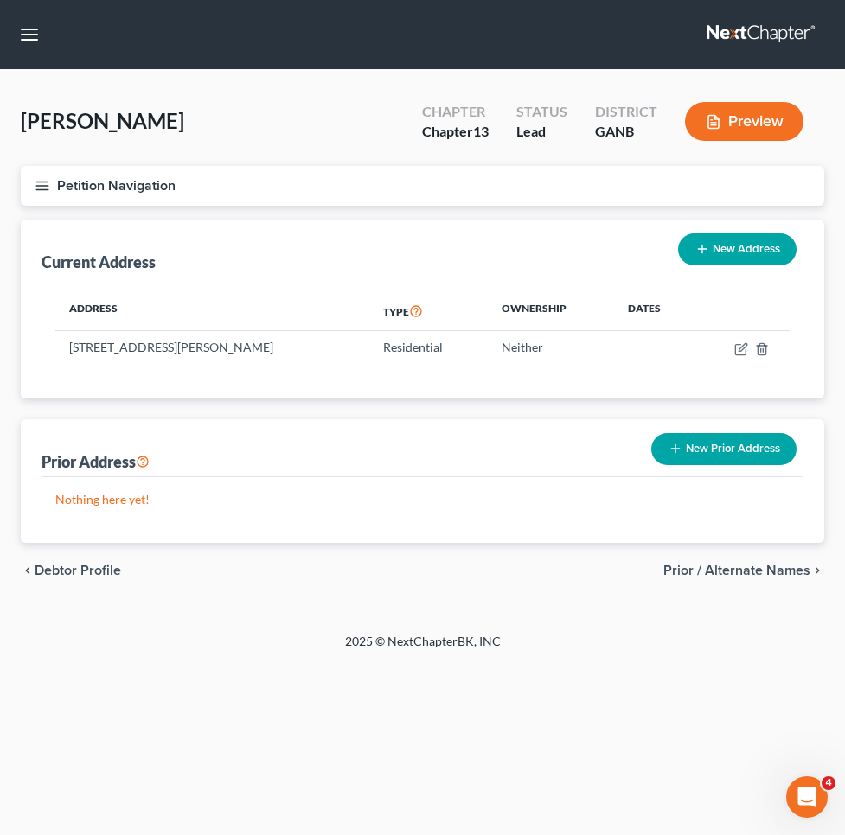
click at [726, 571] on span "Prior / Alternate Names" at bounding box center [736, 571] width 147 height 14
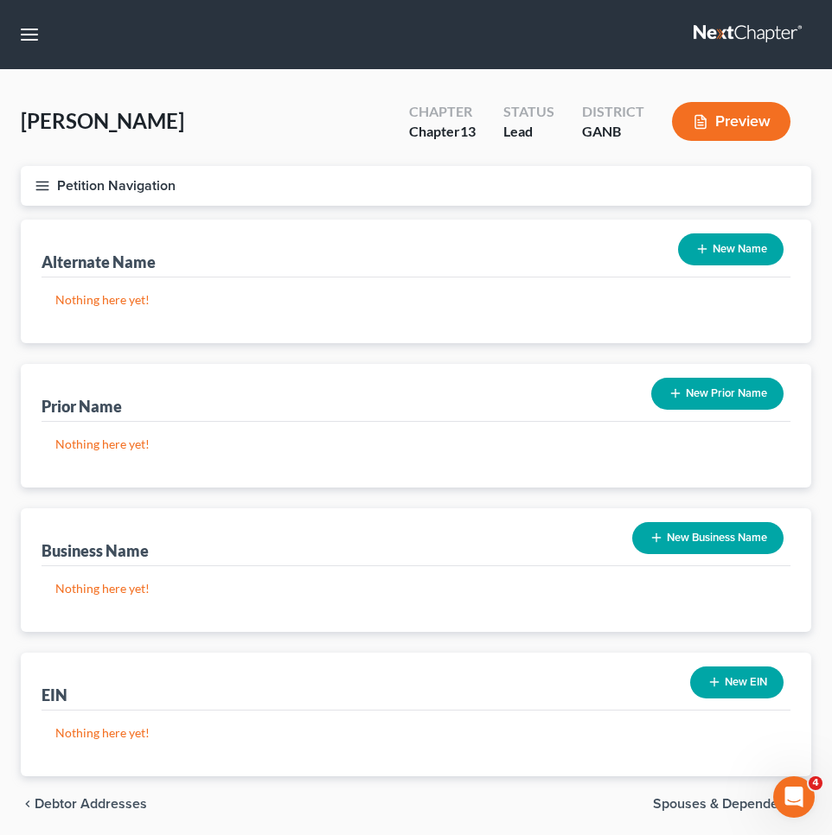
click at [163, 187] on button "Petition Navigation" at bounding box center [416, 186] width 790 height 40
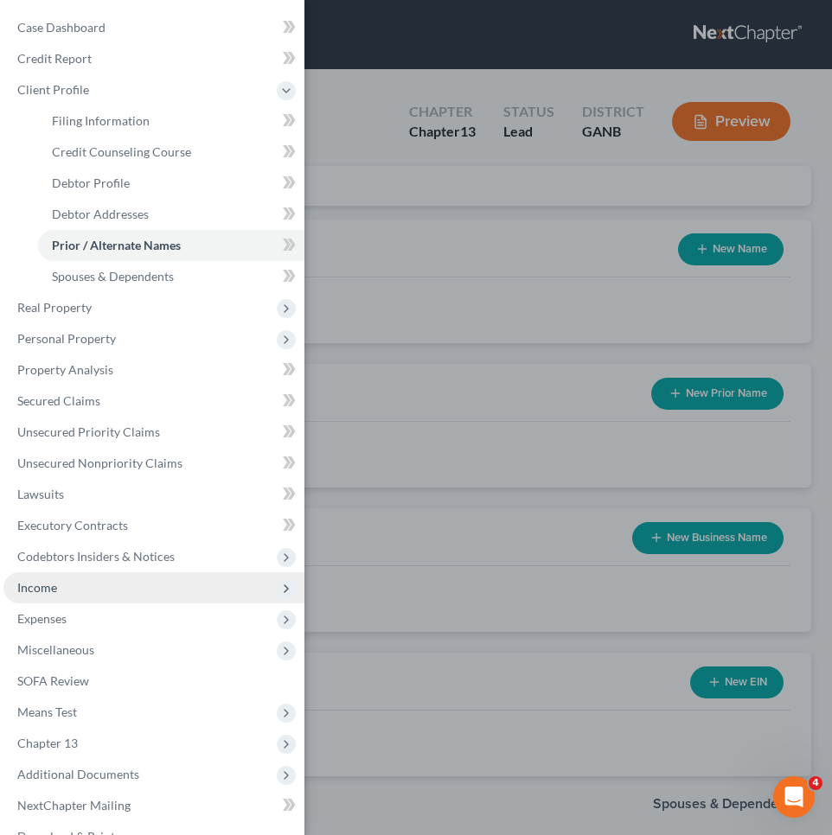
click at [99, 584] on span "Income" at bounding box center [153, 587] width 301 height 31
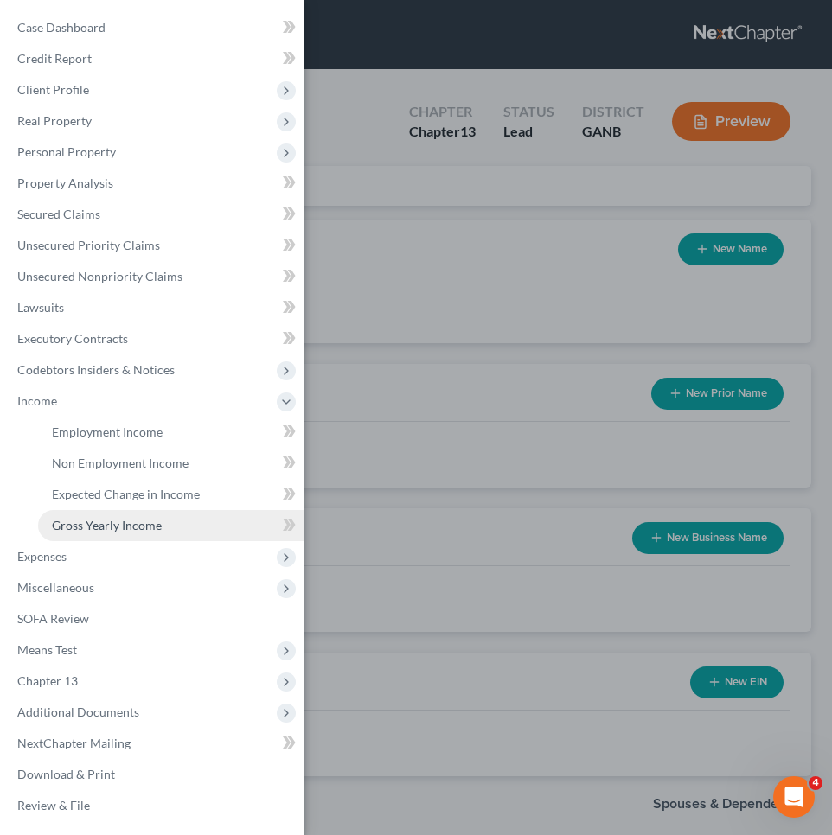
click at [121, 529] on span "Gross Yearly Income" at bounding box center [107, 525] width 110 height 15
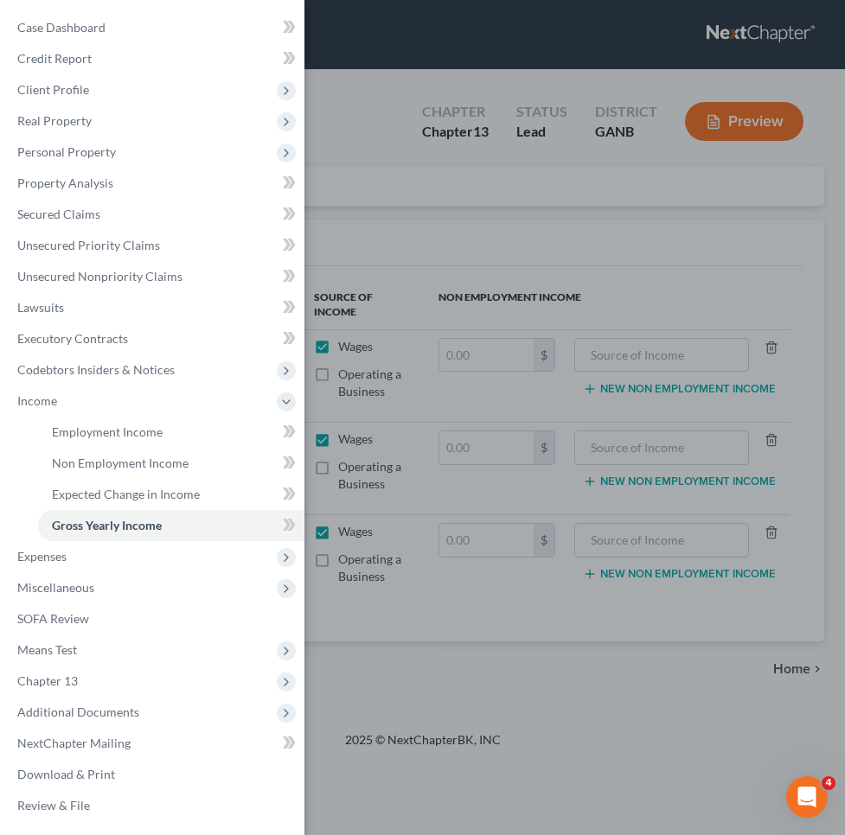
click at [562, 245] on div "Case Dashboard Payments Invoices Payments Payments Credit Report Client Profile" at bounding box center [422, 417] width 845 height 835
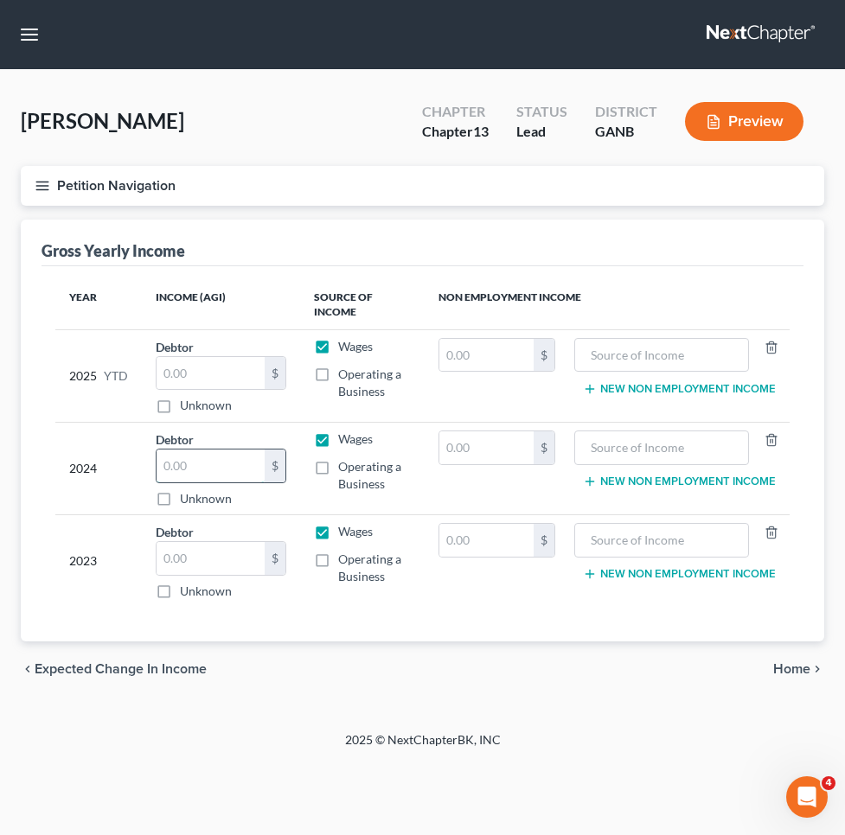
click at [234, 467] on input "text" at bounding box center [210, 466] width 108 height 33
type input "81,052"
click at [231, 564] on input "text" at bounding box center [210, 558] width 108 height 33
type input "80,459"
click at [220, 389] on input "text" at bounding box center [210, 373] width 108 height 33
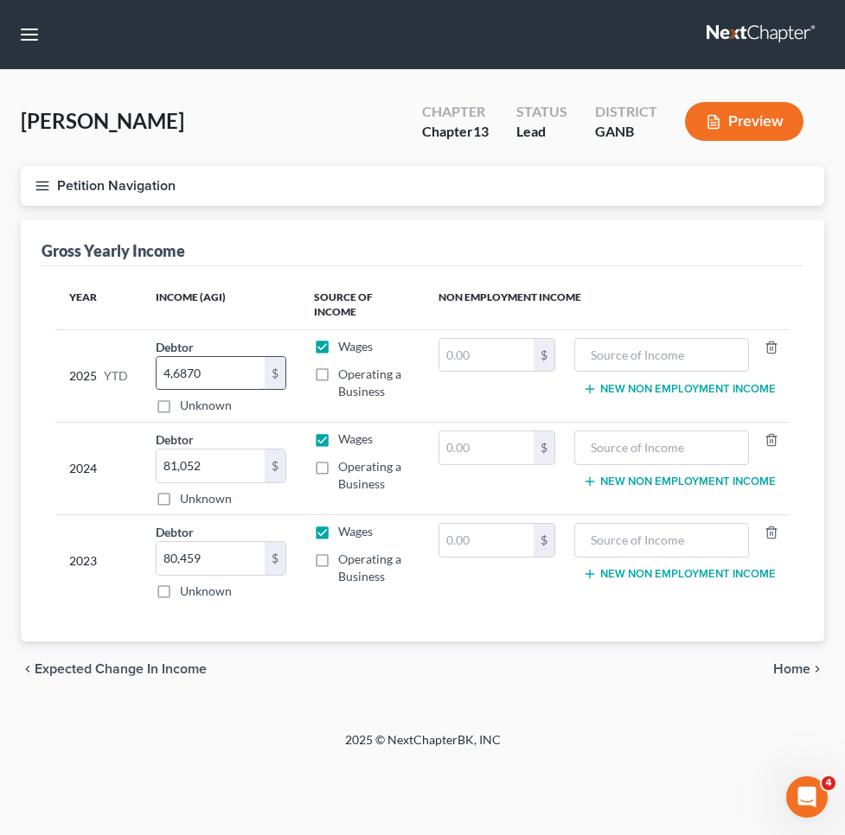
type input "46,870"
click at [131, 178] on button "Petition Navigation" at bounding box center [422, 186] width 803 height 40
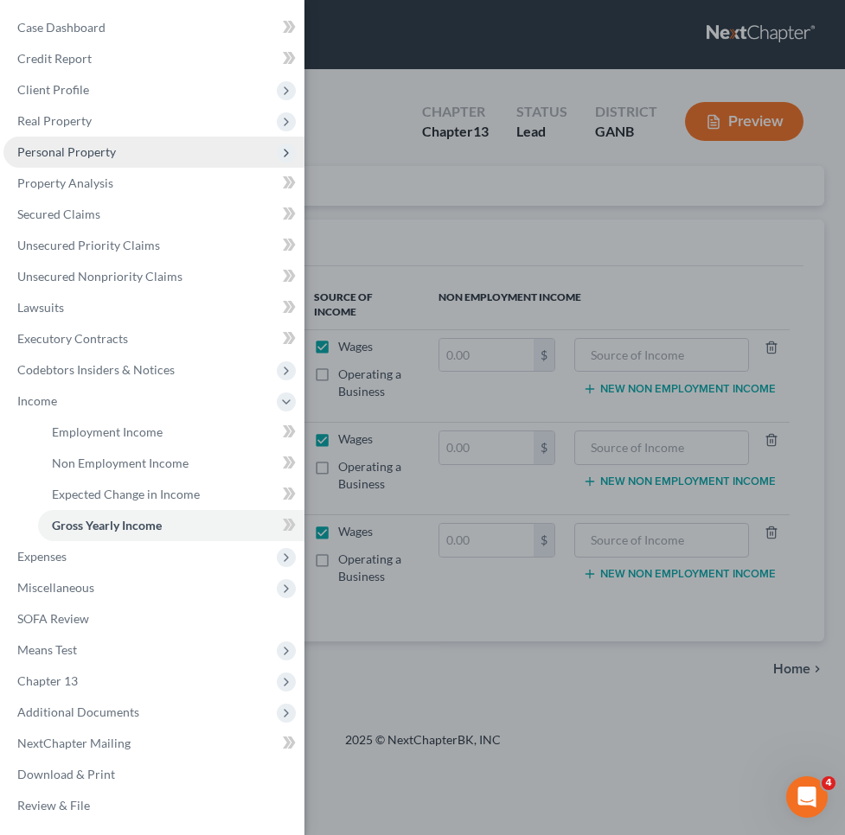
click at [117, 161] on span "Personal Property" at bounding box center [153, 152] width 301 height 31
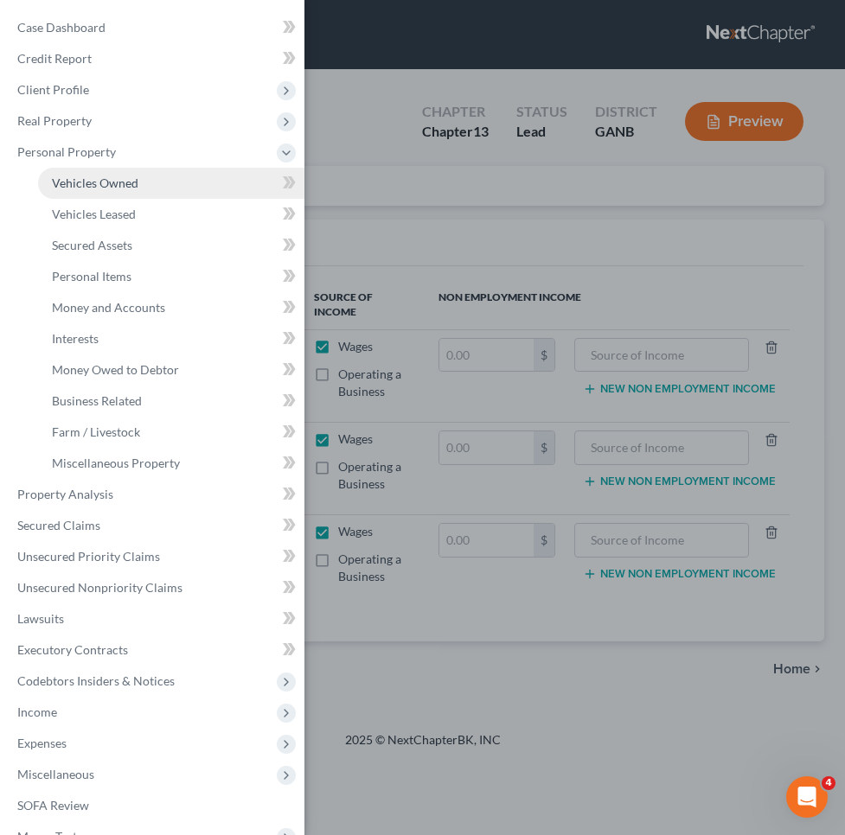
click at [117, 182] on span "Vehicles Owned" at bounding box center [95, 183] width 86 height 15
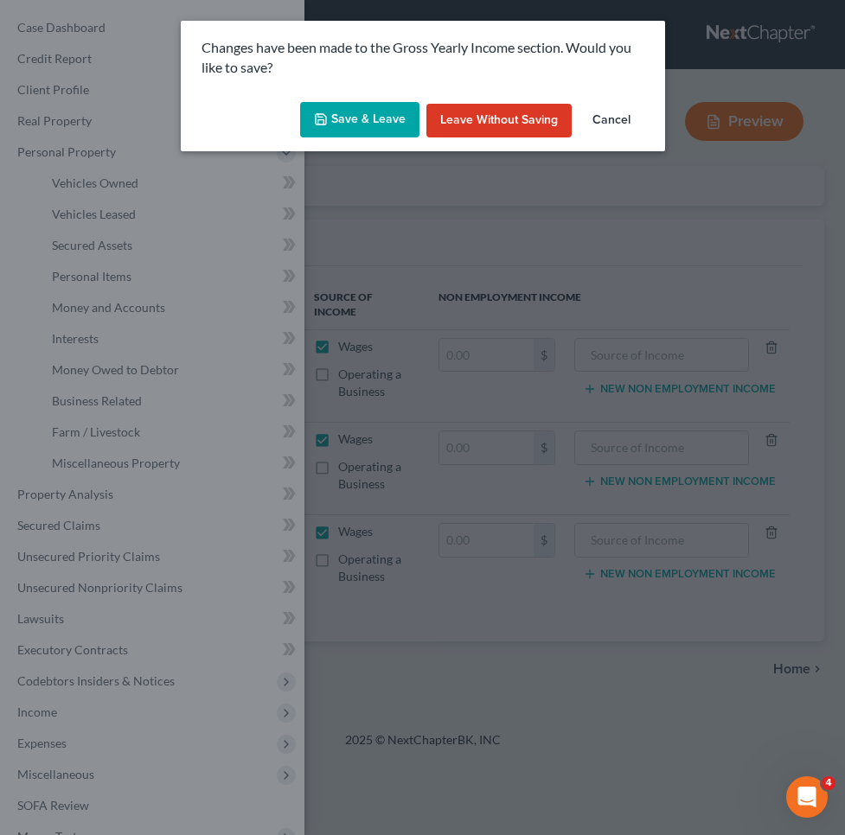
click at [368, 113] on button "Save & Leave" at bounding box center [359, 120] width 119 height 36
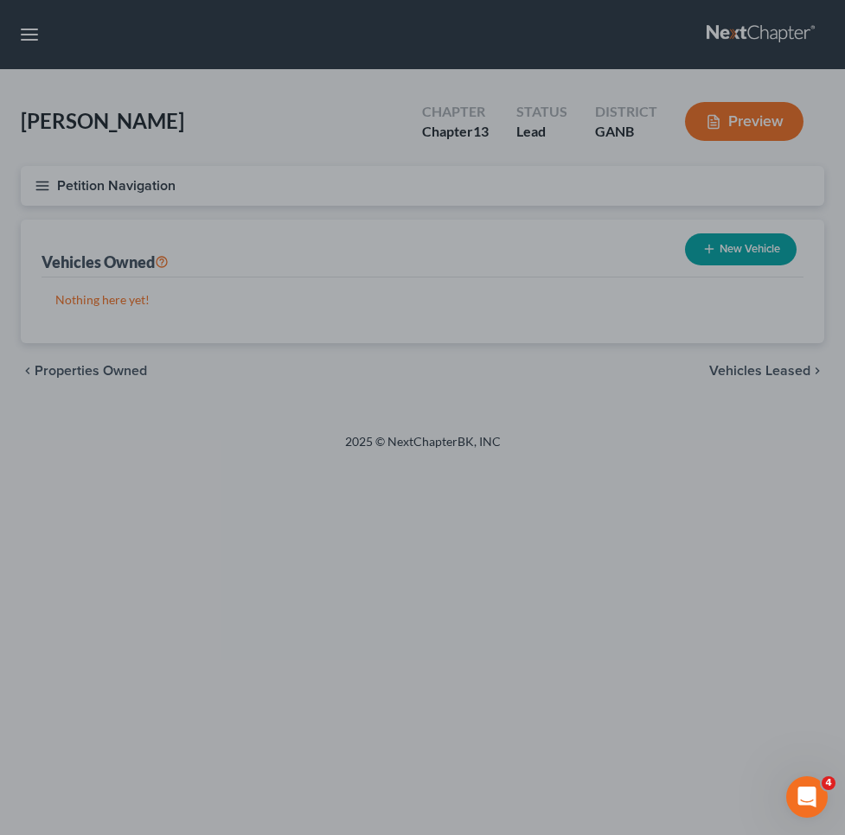
click at [731, 249] on div at bounding box center [422, 417] width 845 height 835
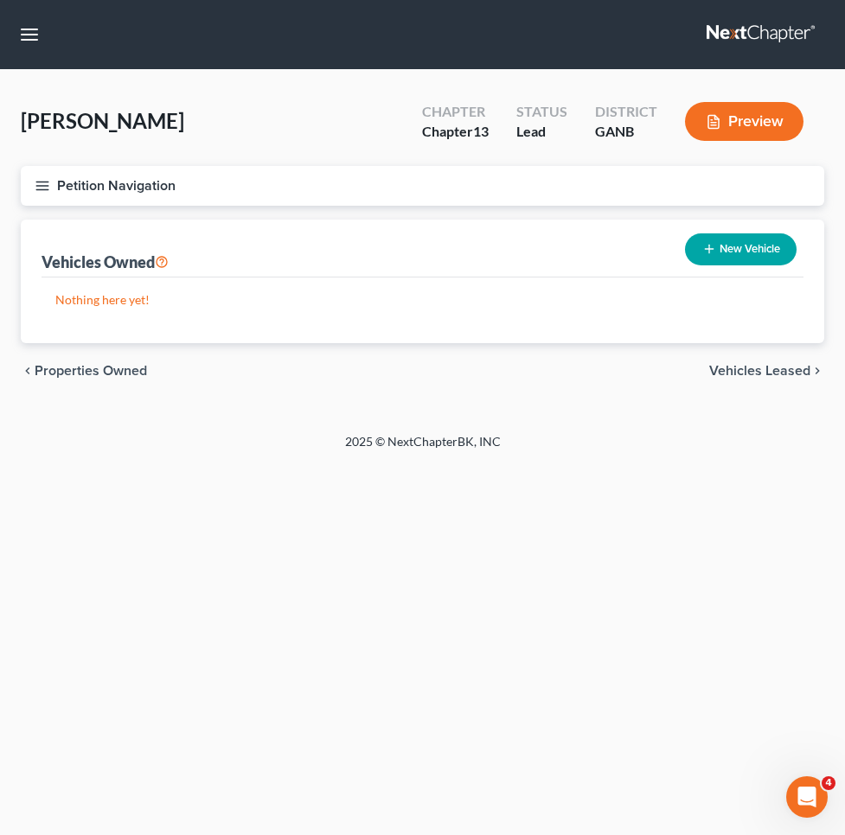
click at [752, 242] on button "New Vehicle" at bounding box center [741, 249] width 112 height 32
select select "0"
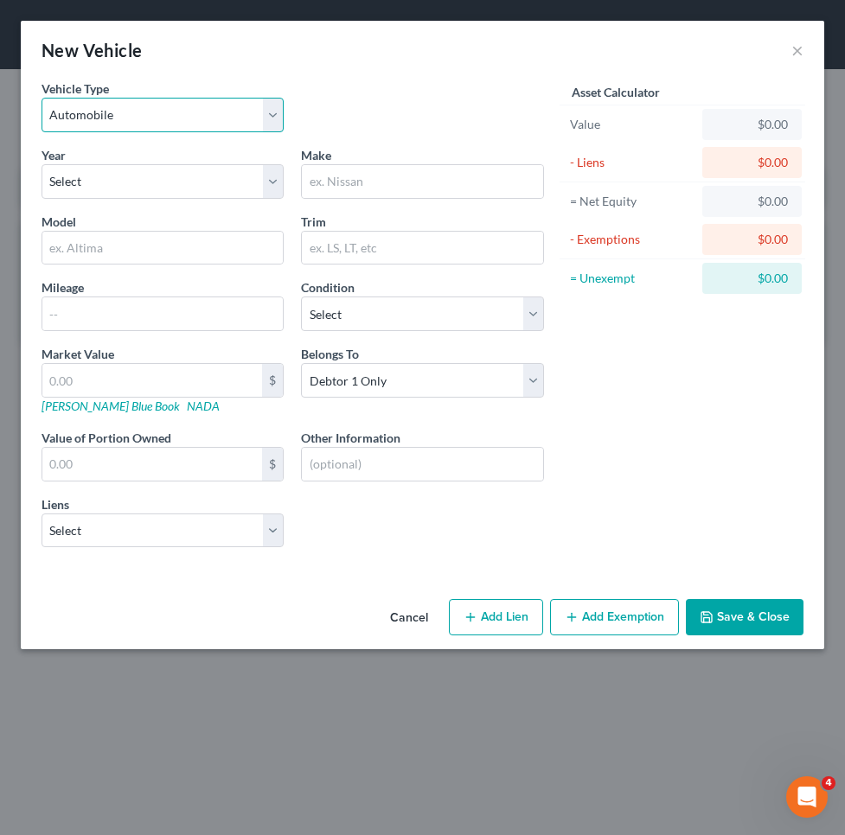
select select "1"
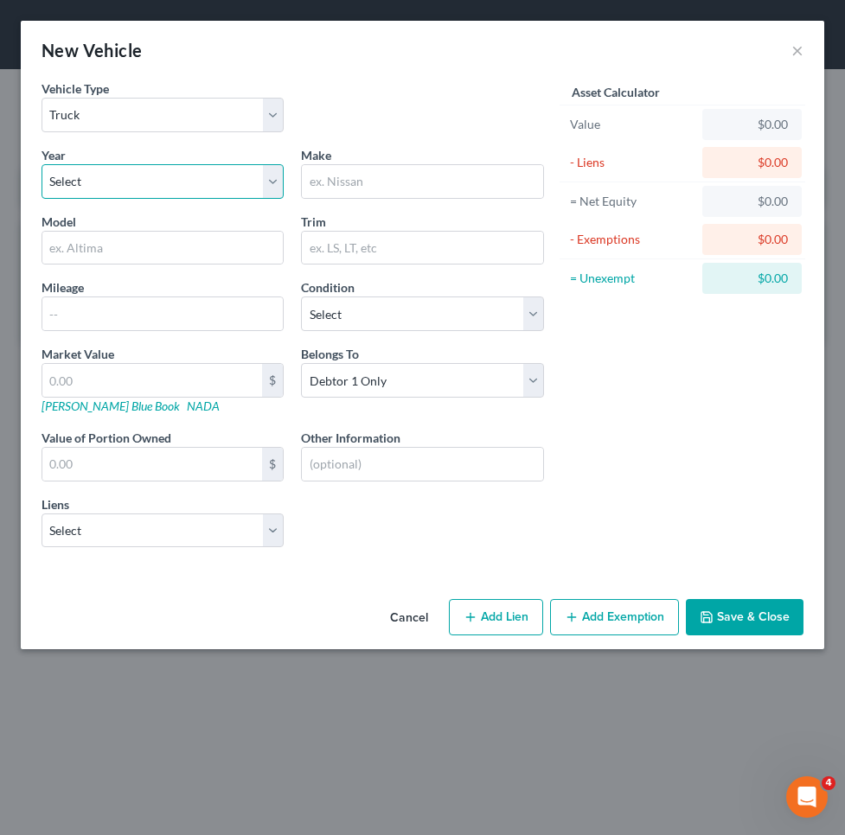
select select "11"
click at [468, 183] on input "text" at bounding box center [422, 181] width 240 height 33
type input "Chevrolet"
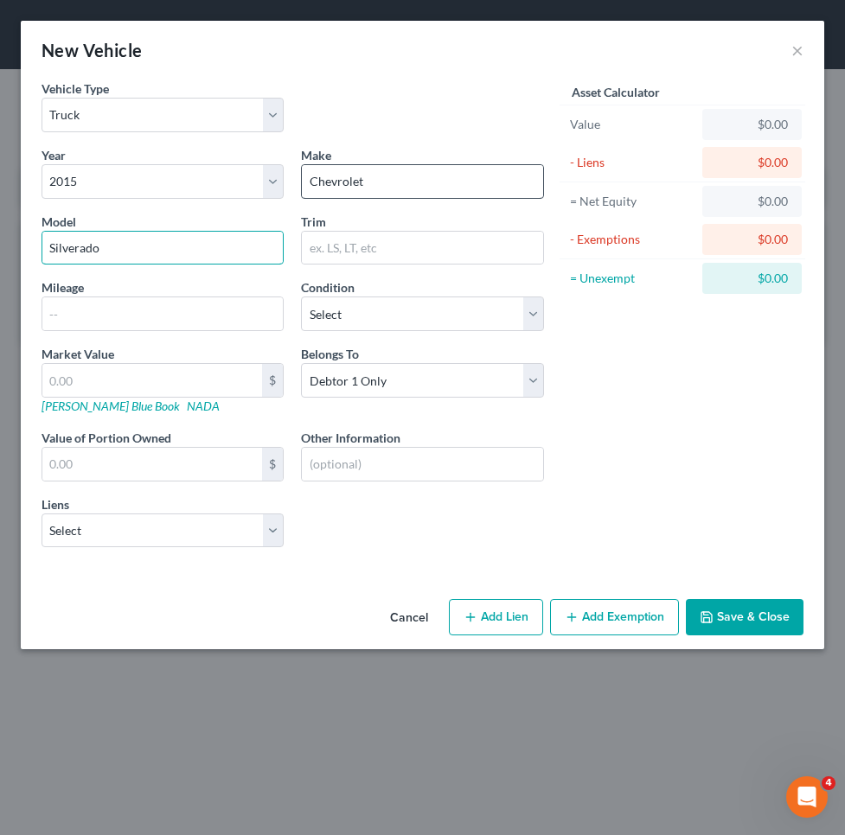
type input "Silverado"
type input "90000"
click at [718, 615] on button "Save & Close" at bounding box center [745, 617] width 118 height 36
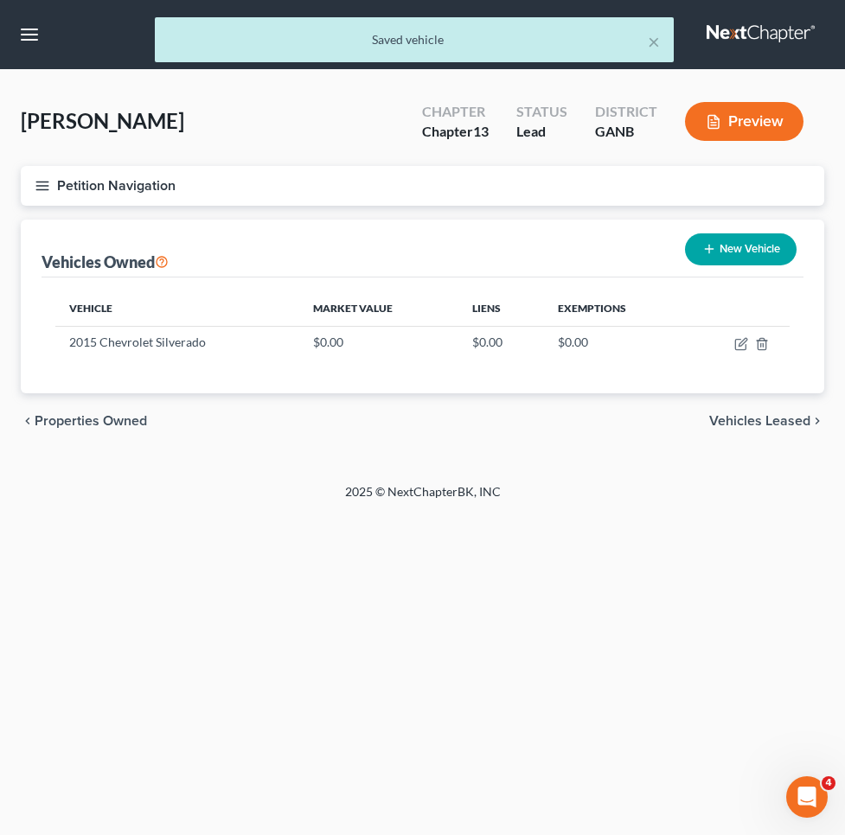
click at [696, 248] on button "New Vehicle" at bounding box center [741, 249] width 112 height 32
select select "0"
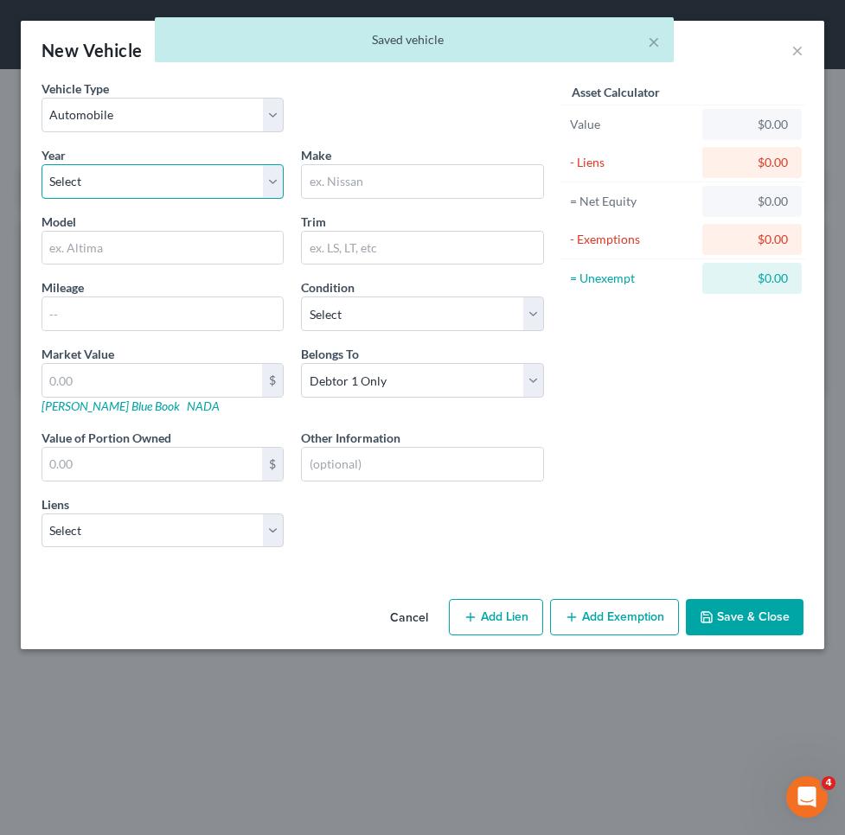
select select "2"
click at [383, 186] on input "text" at bounding box center [422, 181] width 240 height 33
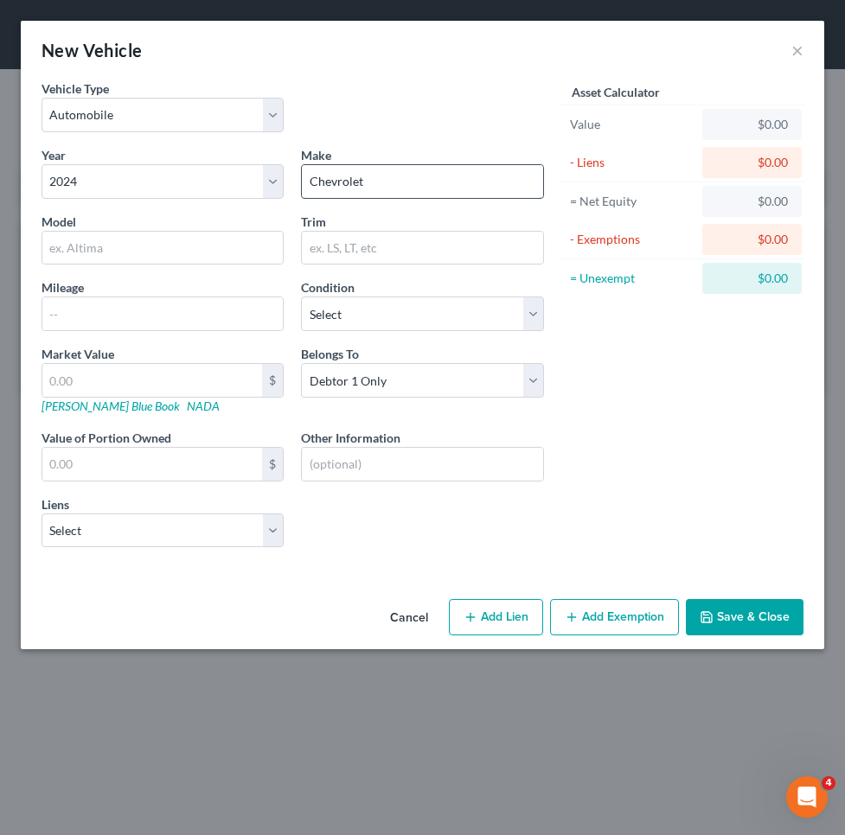
type input "Chevrolet"
type input "Trailblazer"
type input "10000"
select select "0"
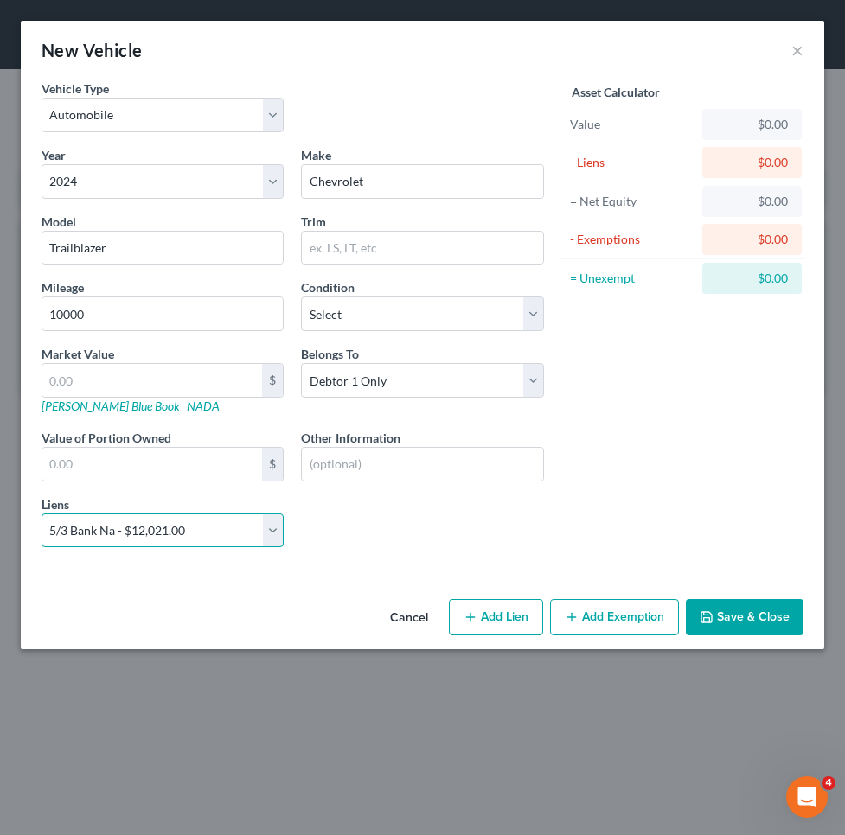
select select
select select "36"
select select "0"
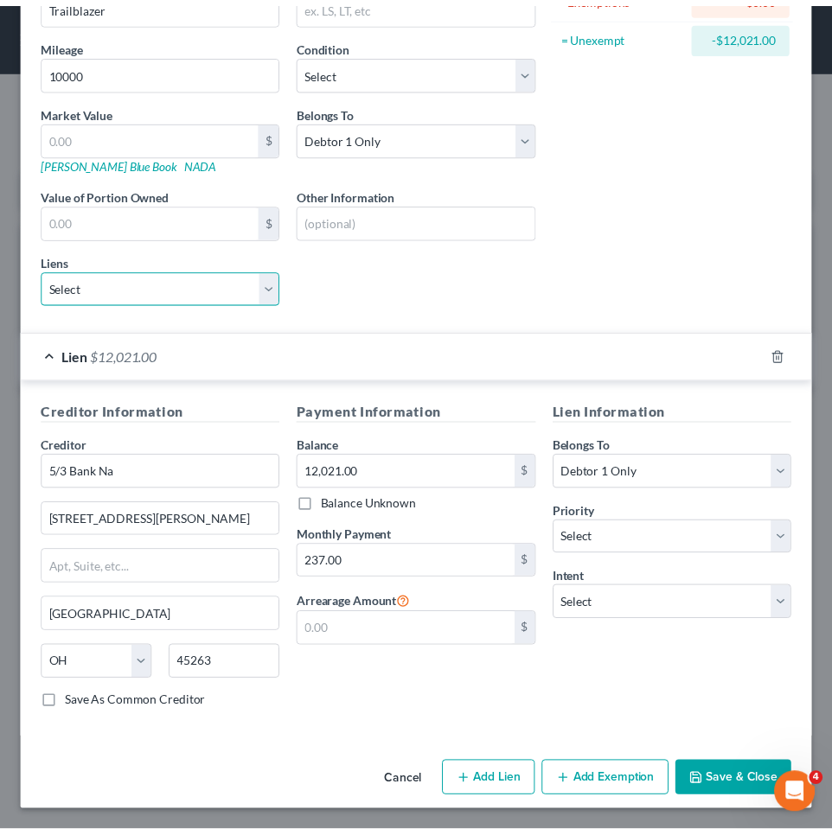
scroll to position [243, 0]
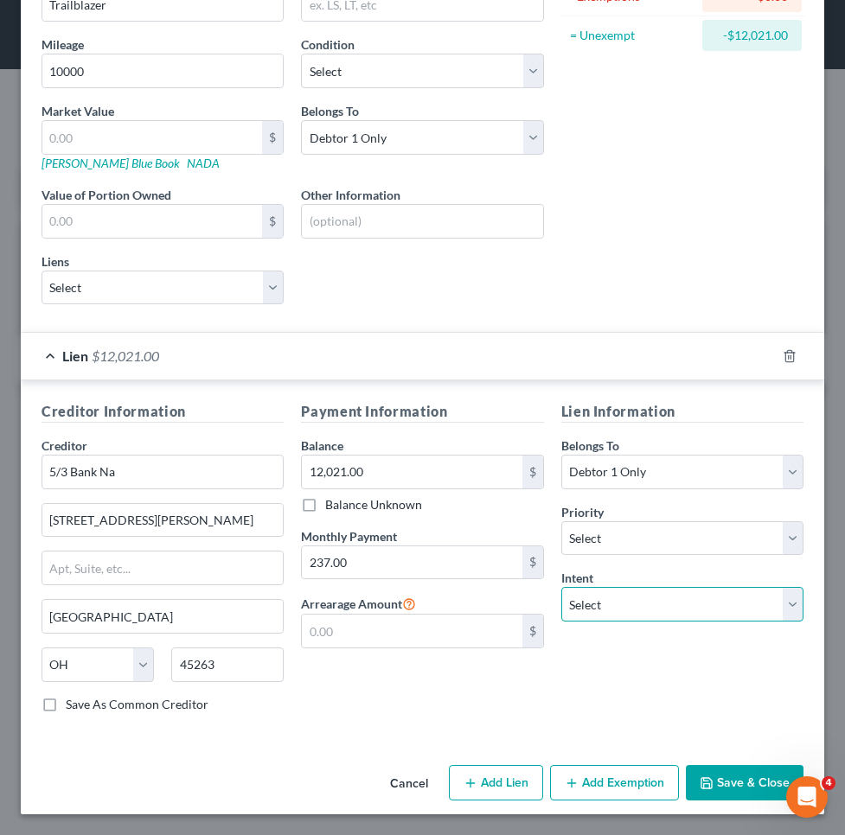
select select "2"
click at [720, 782] on button "Save & Close" at bounding box center [745, 783] width 118 height 36
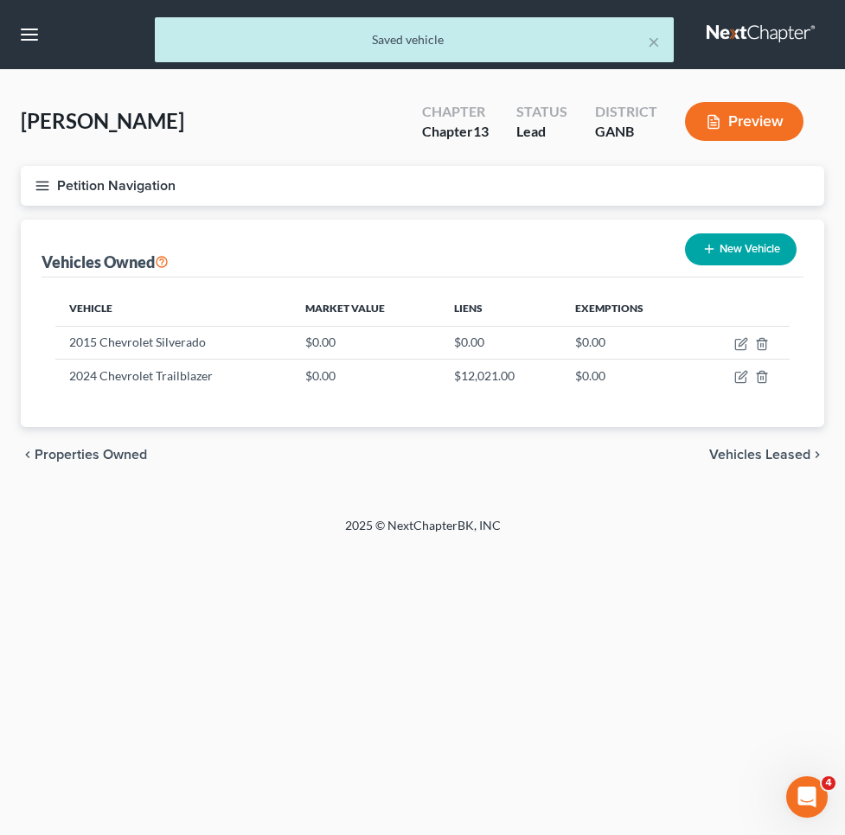
click at [777, 458] on span "Vehicles Leased" at bounding box center [759, 455] width 101 height 14
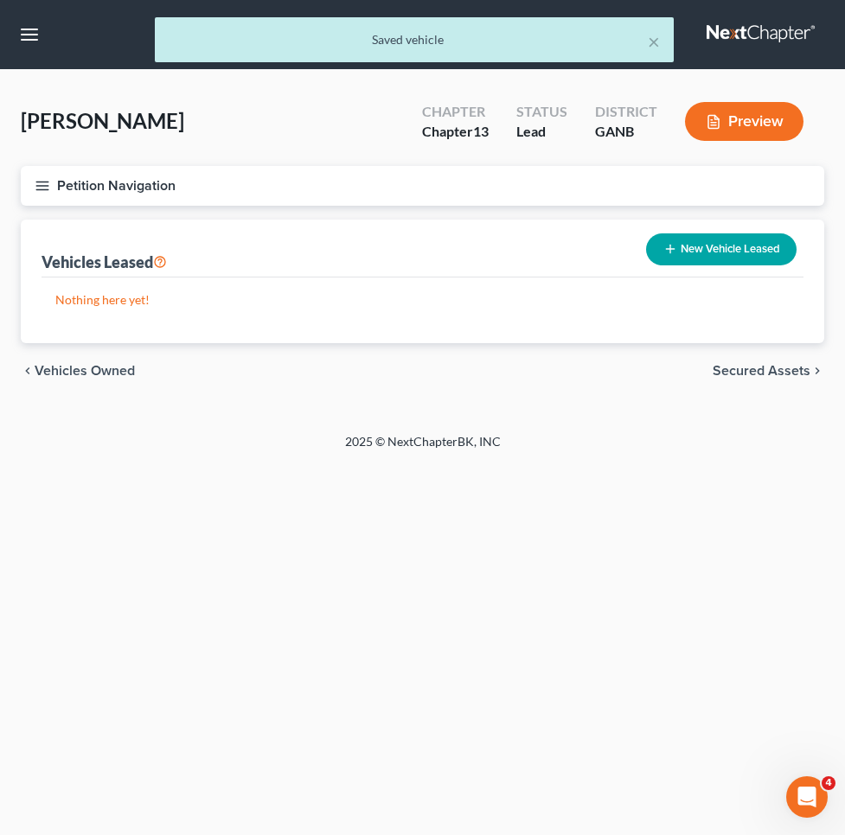
click at [759, 376] on span "Secured Assets" at bounding box center [761, 371] width 98 height 14
click at [758, 377] on span "Personal Items" at bounding box center [764, 371] width 93 height 14
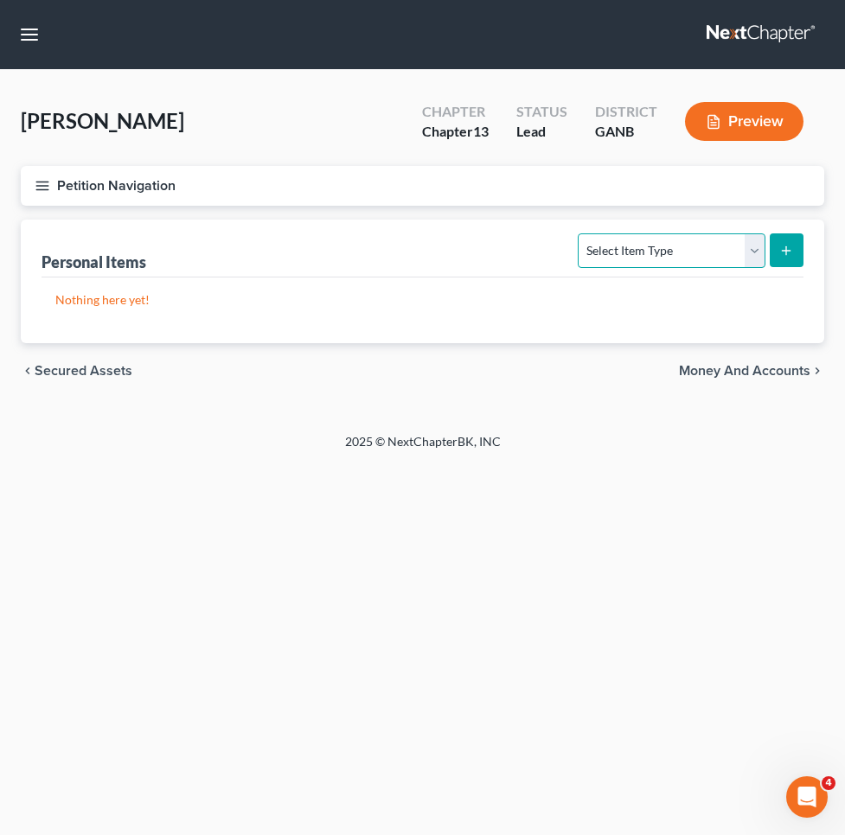
select select "clothing"
click at [782, 253] on icon "submit" at bounding box center [786, 251] width 14 height 14
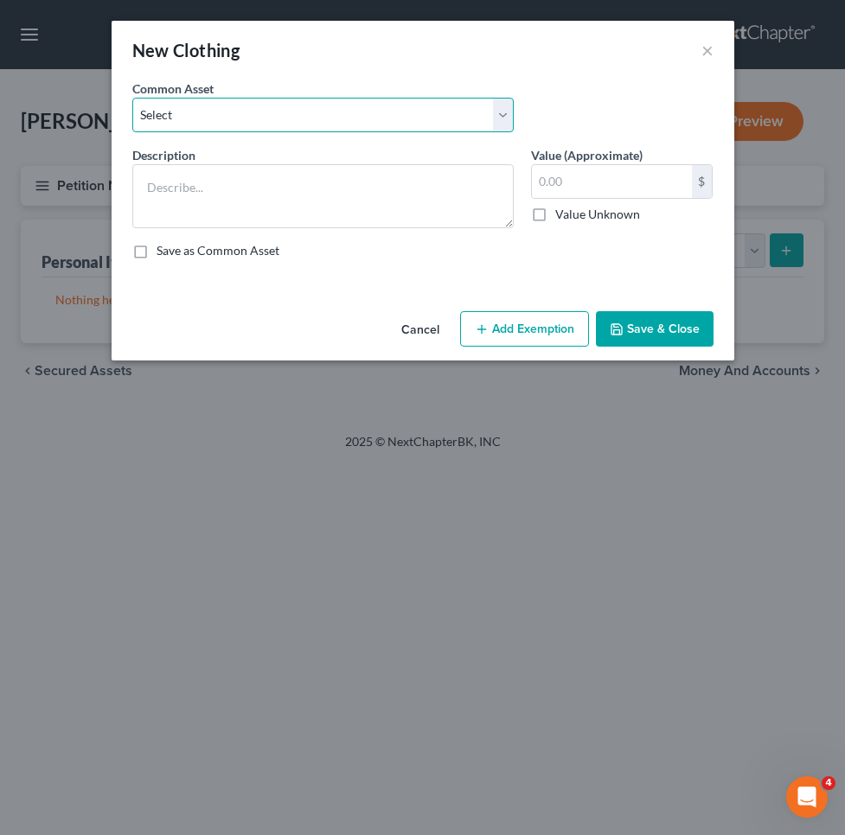
select select "0"
type textarea "Clothing"
type input "500.00"
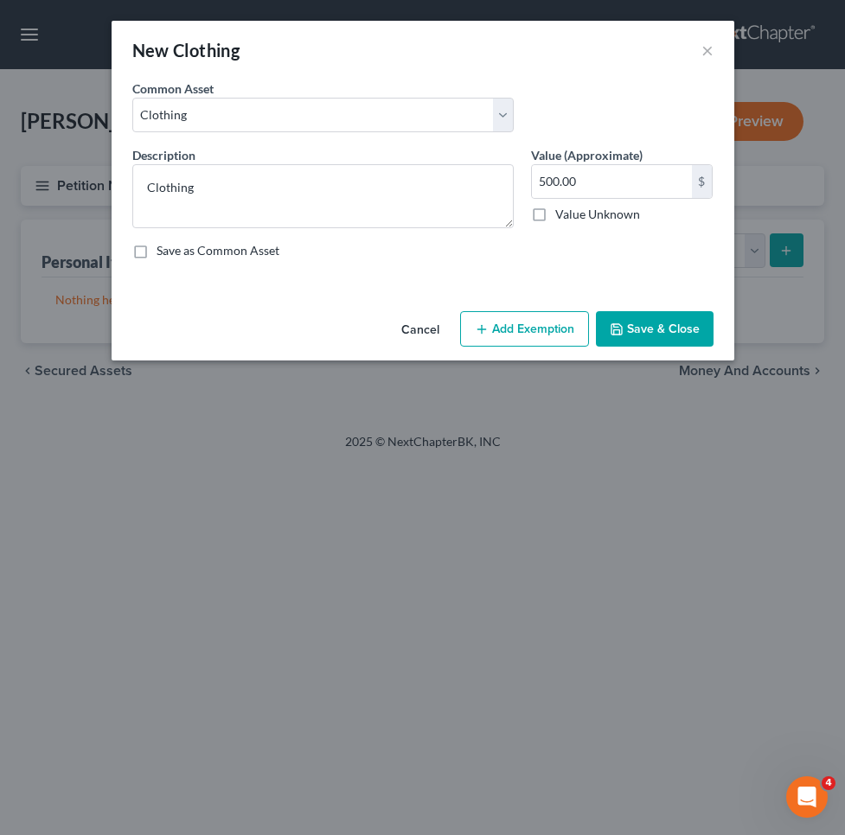
click at [503, 322] on button "Add Exemption" at bounding box center [524, 329] width 129 height 36
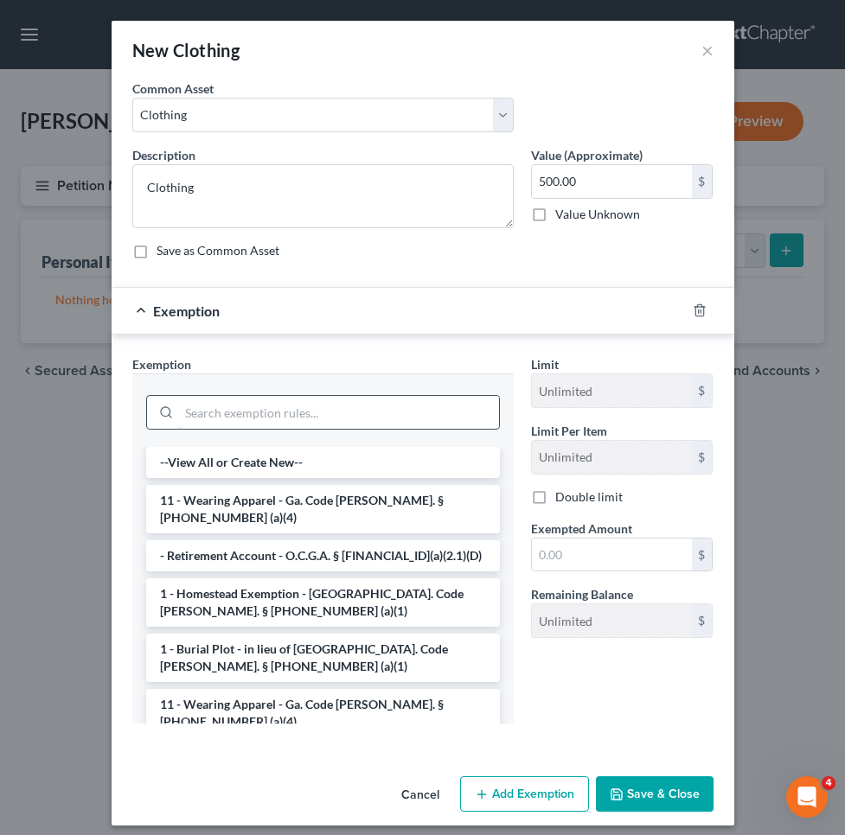
click at [434, 405] on input "search" at bounding box center [339, 412] width 320 height 33
click at [415, 501] on li "11 - Wearing Apparel - Ga. Code Ann. § 44-13-100 (a)(4)" at bounding box center [323, 509] width 354 height 48
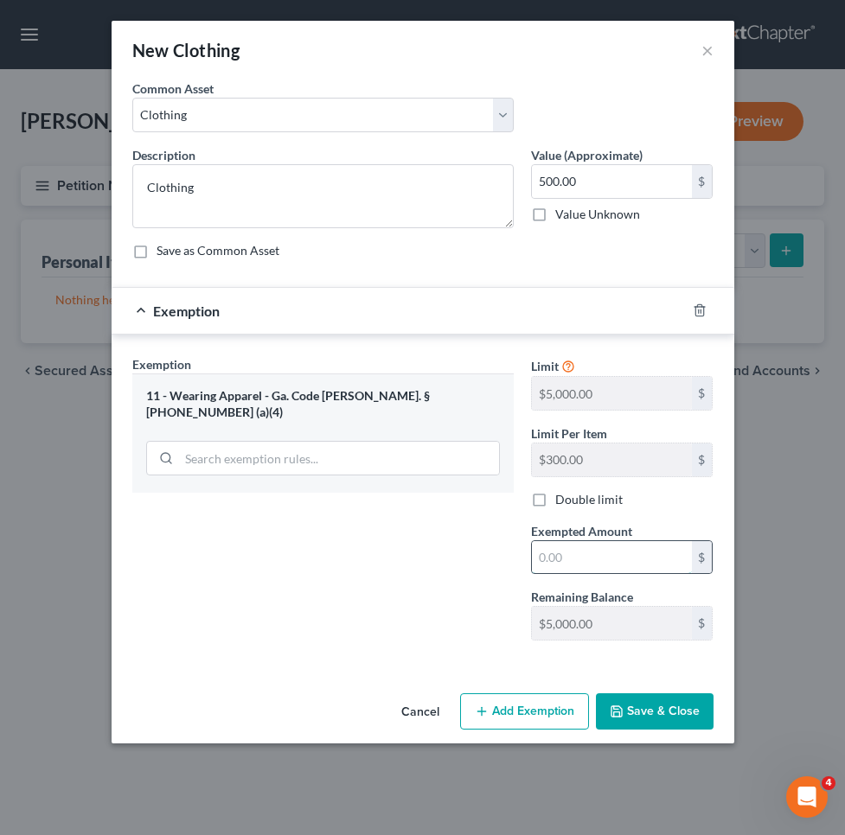
click at [610, 565] on input "text" at bounding box center [612, 557] width 160 height 33
type input "500"
click at [657, 704] on button "Save & Close" at bounding box center [655, 711] width 118 height 36
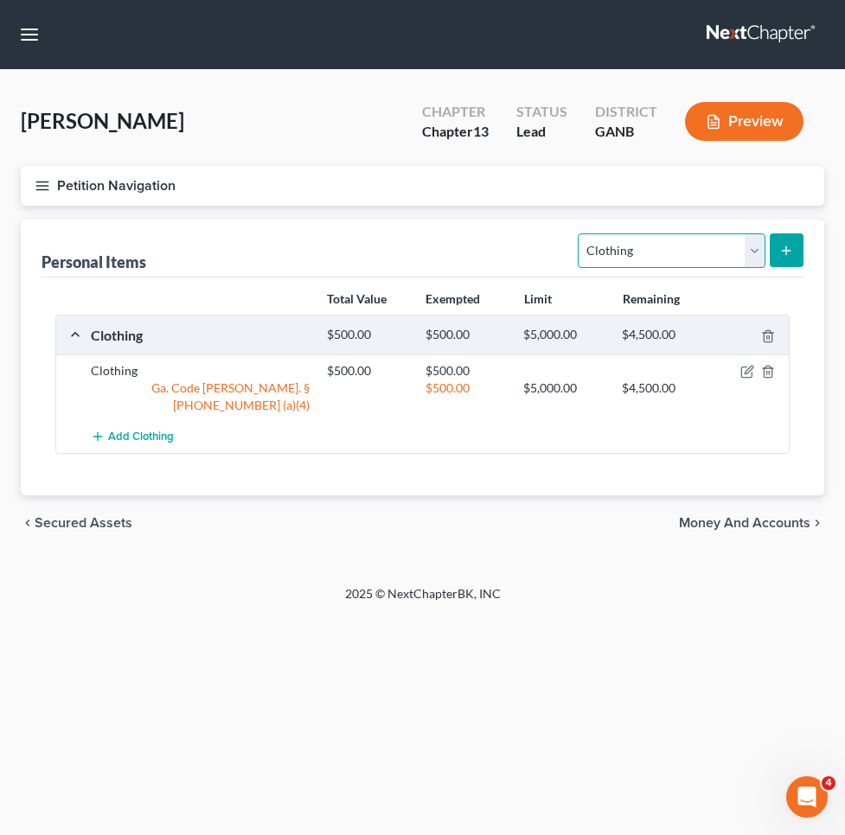
select select "electronics"
click at [780, 256] on icon "submit" at bounding box center [786, 251] width 14 height 14
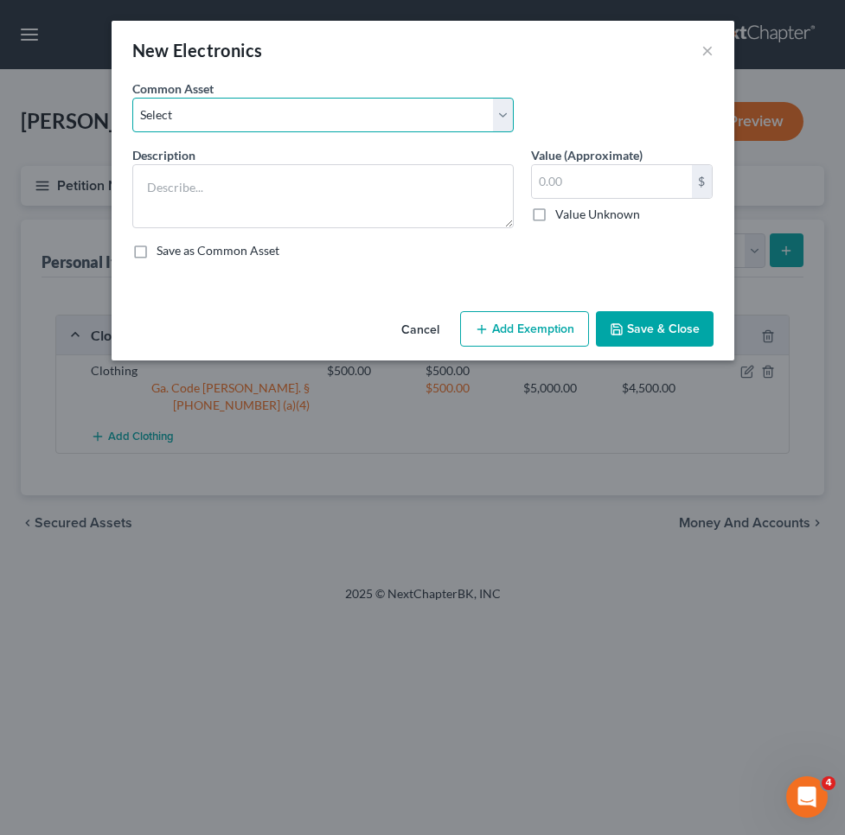
select select "1"
type textarea "Electronics"
type input "500.00"
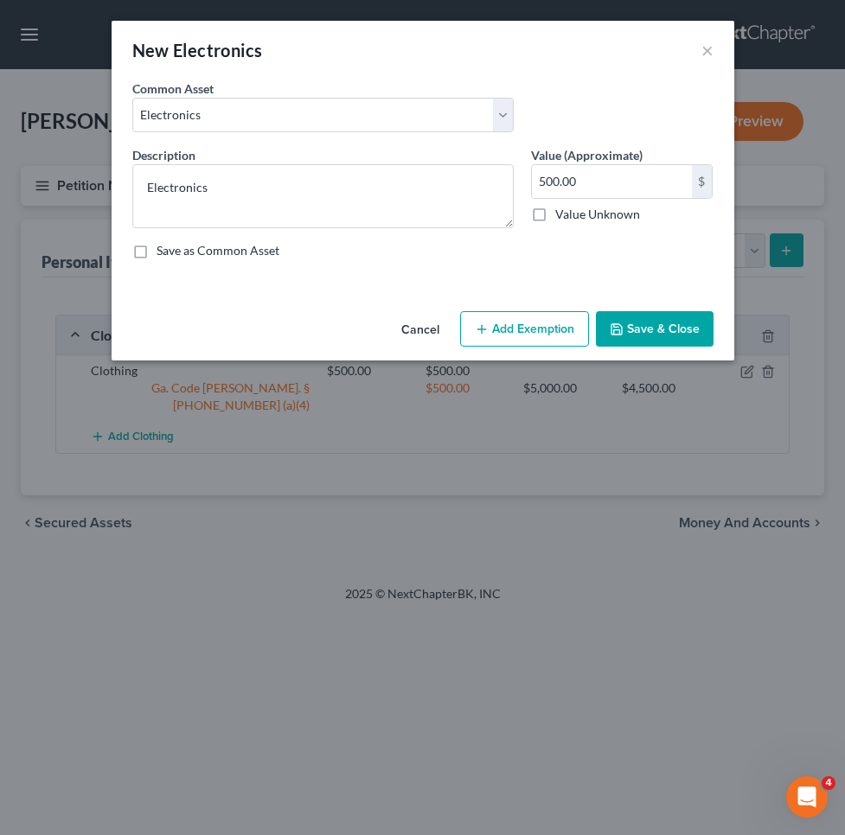
click at [483, 344] on button "Add Exemption" at bounding box center [524, 329] width 129 height 36
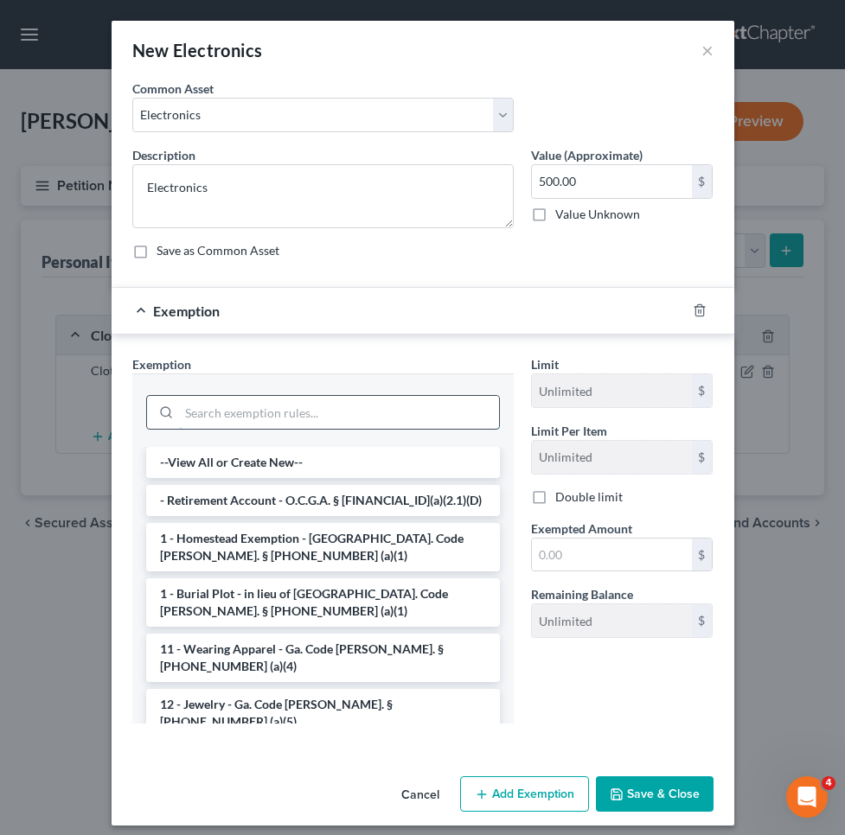
click at [441, 422] on input "search" at bounding box center [339, 412] width 320 height 33
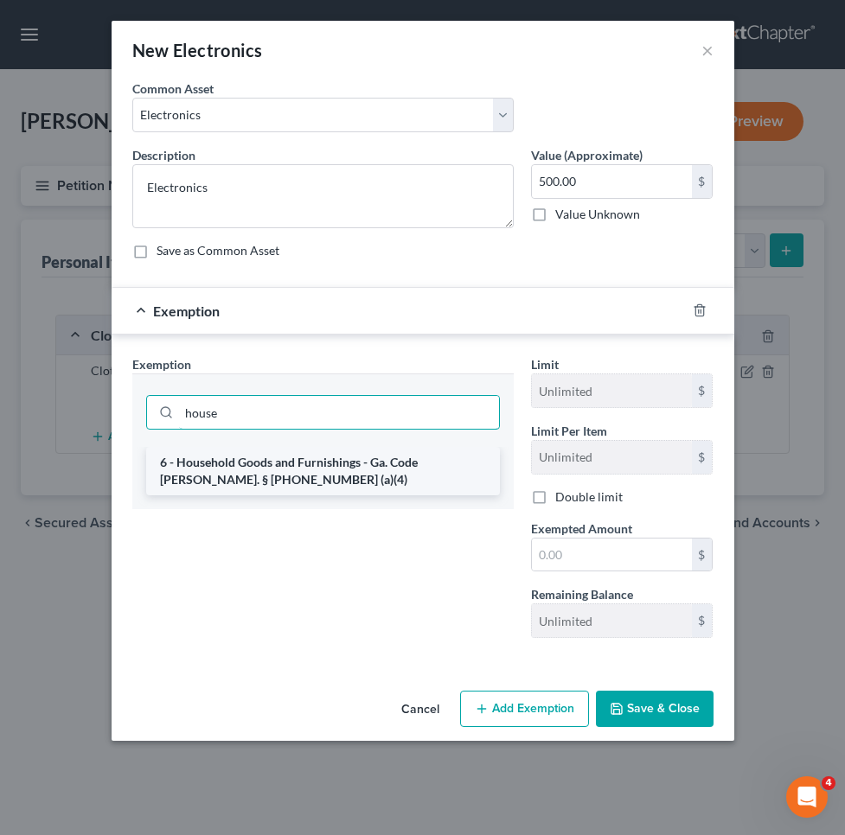
type input "house"
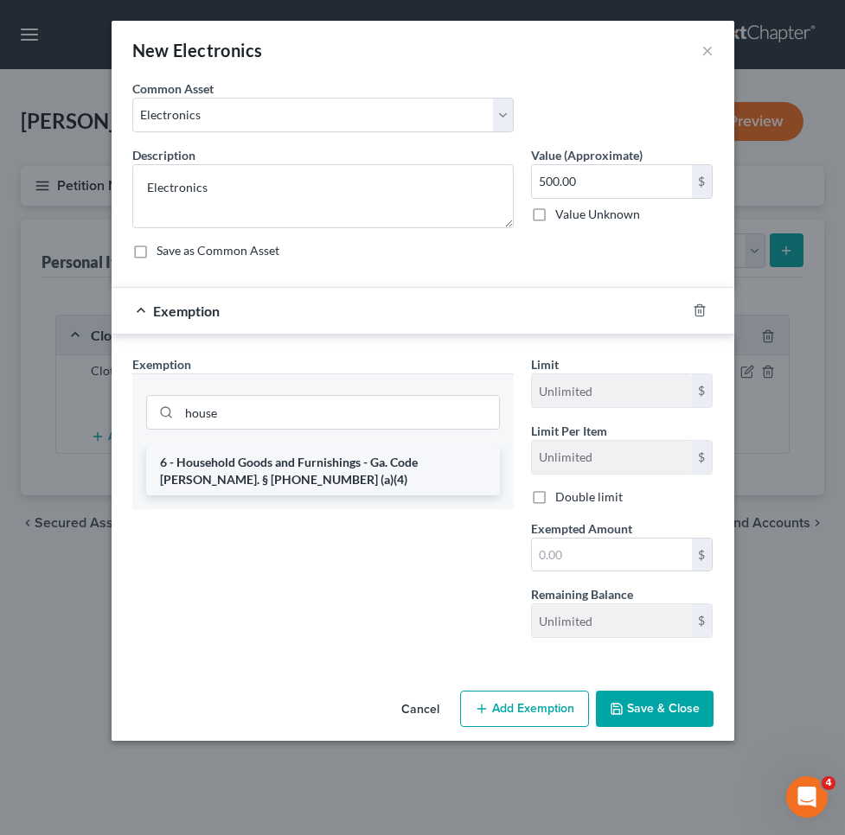
click at [445, 465] on li "6 - Household Goods and Furnishings - Ga. Code Ann. § 44-13-100 (a)(4)" at bounding box center [323, 471] width 354 height 48
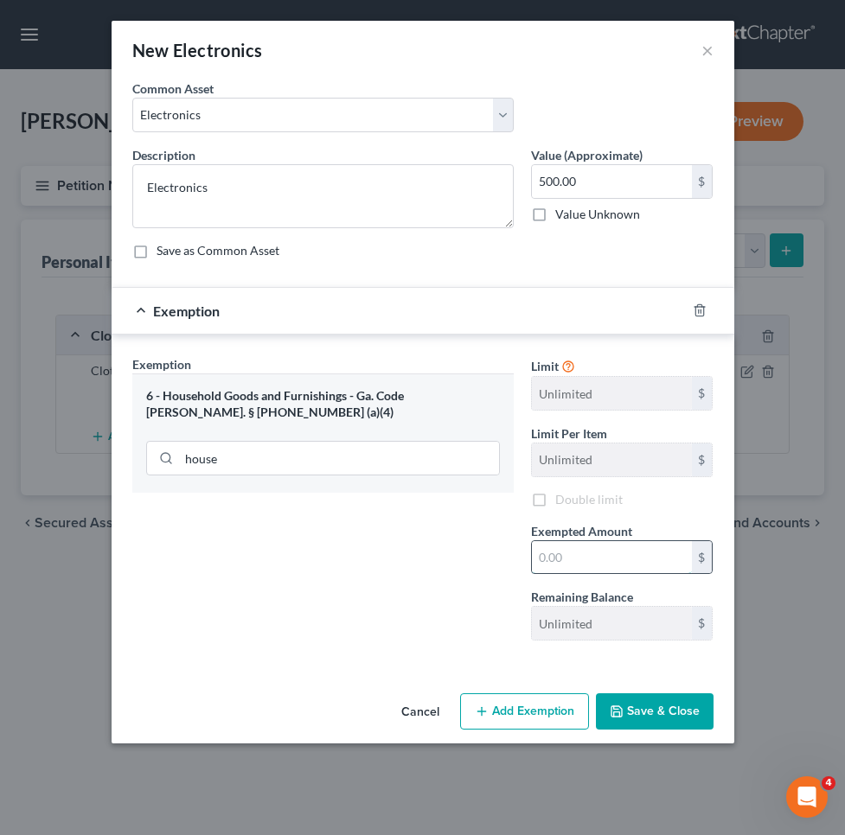
click at [580, 556] on input "text" at bounding box center [612, 557] width 160 height 33
type input "500"
click at [671, 717] on button "Save & Close" at bounding box center [655, 711] width 118 height 36
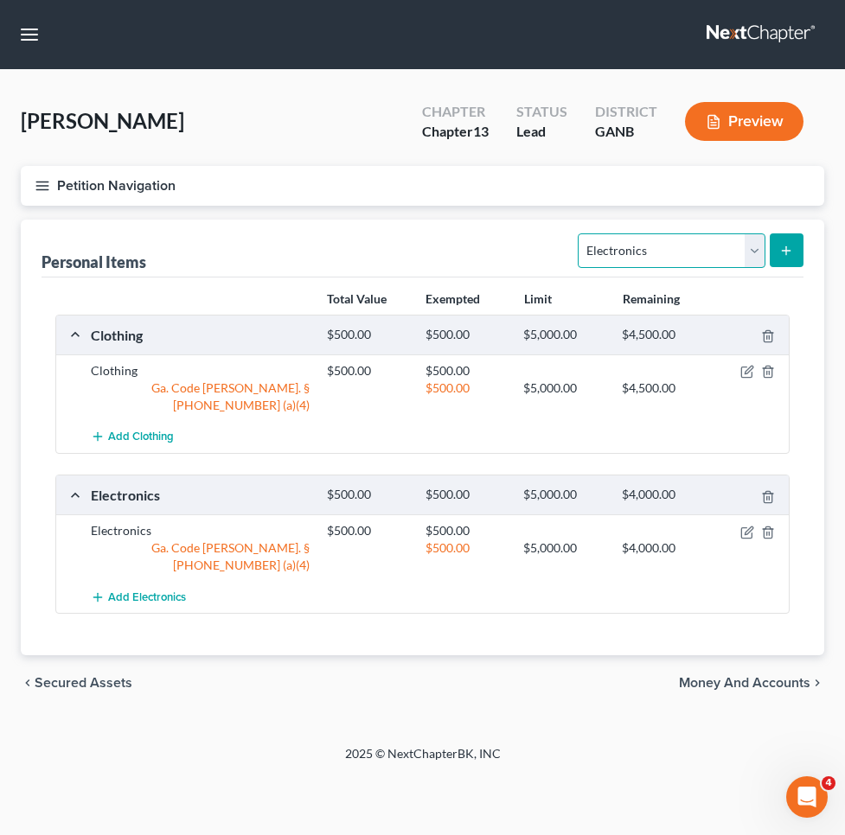
select select "household_goods"
click at [786, 244] on icon "submit" at bounding box center [786, 251] width 14 height 14
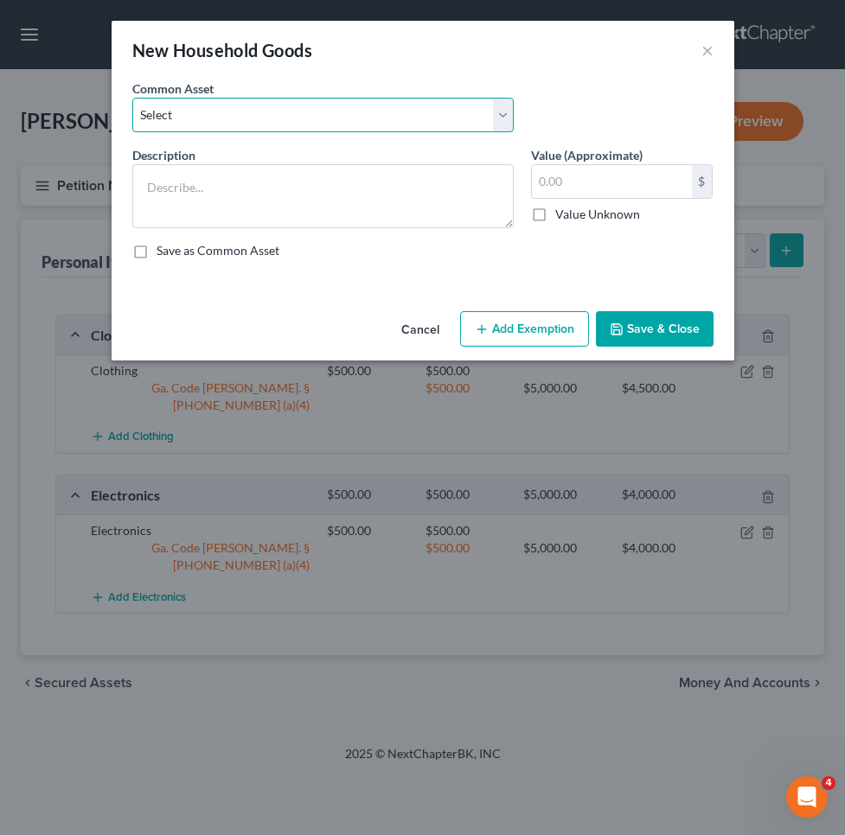
select select "0"
type textarea "Household goods"
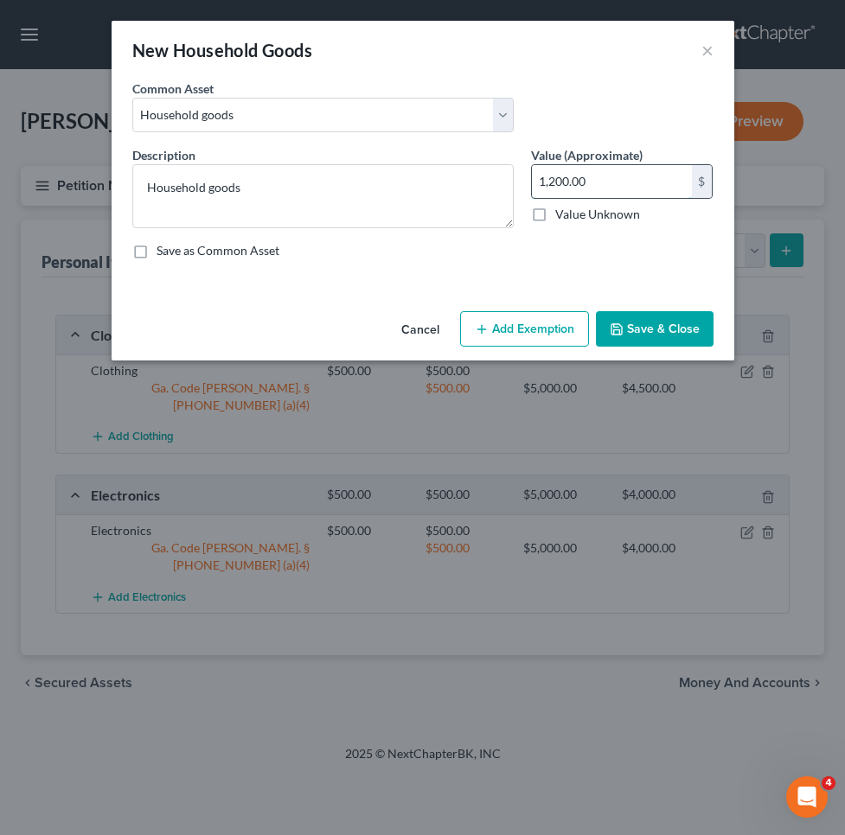
click at [567, 188] on input "1,200.00" at bounding box center [612, 181] width 160 height 33
drag, startPoint x: 600, startPoint y: 186, endPoint x: 448, endPoint y: 182, distance: 152.2
click at [448, 184] on div "Description * Household goods Value (Approximate) 1,200.00 $ Value Unknown Bala…" at bounding box center [423, 209] width 598 height 127
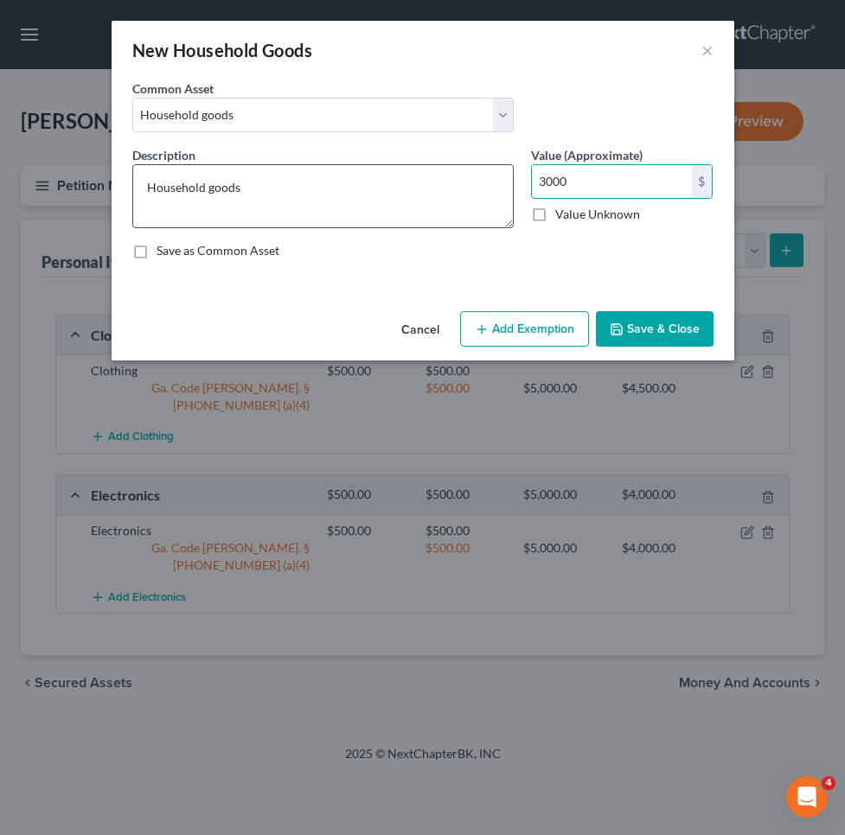
type input "3,000"
click at [507, 329] on button "Add Exemption" at bounding box center [524, 329] width 129 height 36
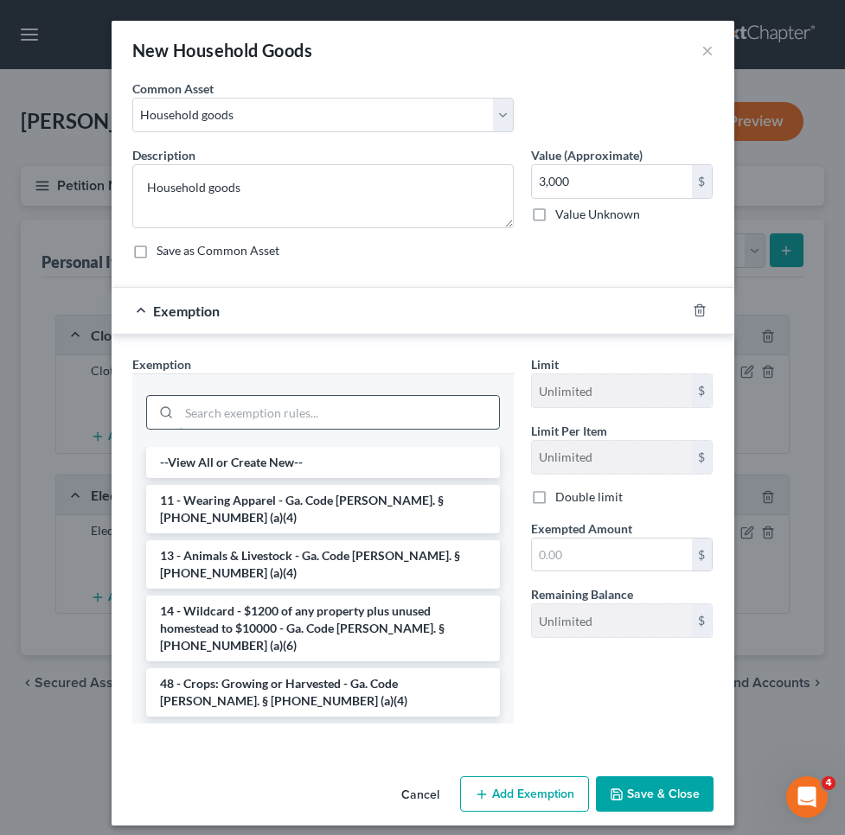
click at [463, 419] on input "search" at bounding box center [339, 412] width 320 height 33
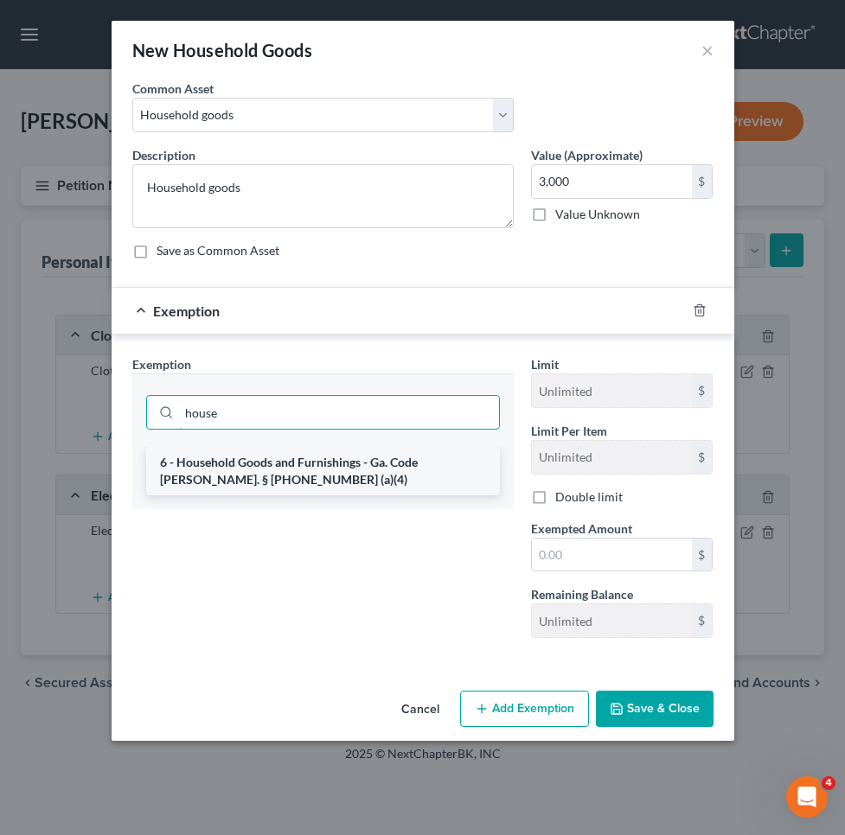
type input "house"
click at [442, 476] on li "6 - Household Goods and Furnishings - Ga. Code Ann. § 44-13-100 (a)(4)" at bounding box center [323, 471] width 354 height 48
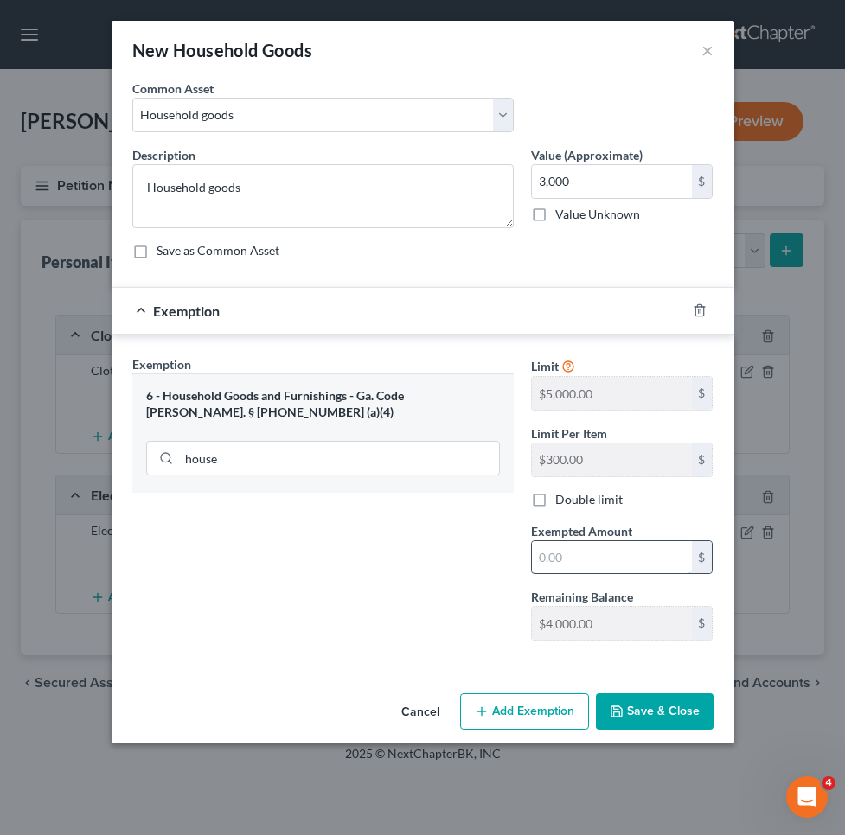
click at [597, 553] on input "text" at bounding box center [612, 557] width 160 height 33
type input "3,000"
click at [683, 719] on button "Save & Close" at bounding box center [655, 711] width 118 height 36
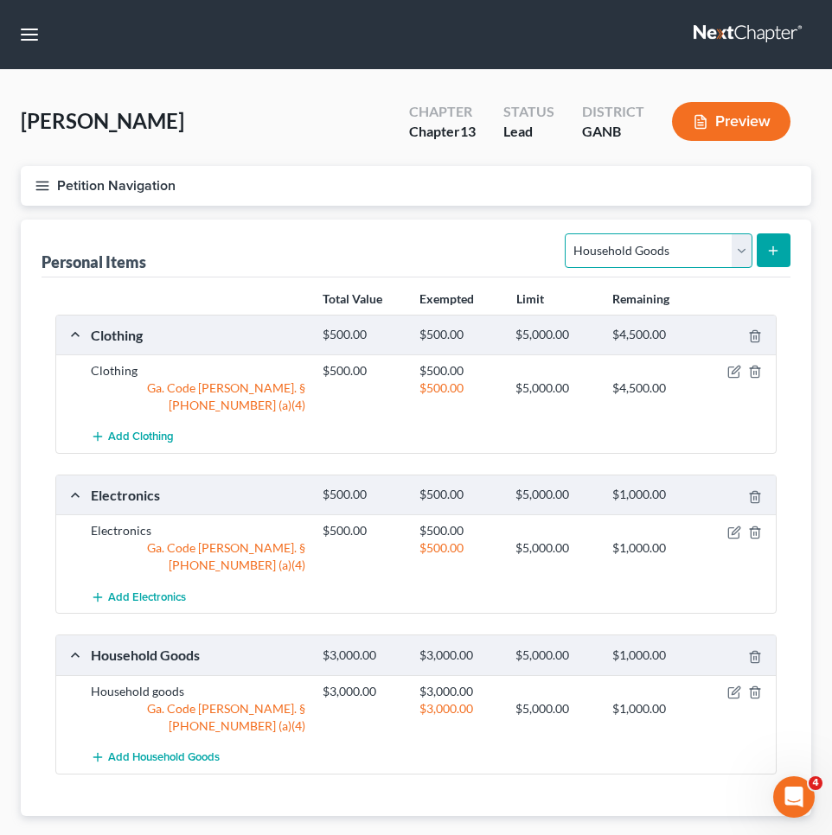
select select "firearms"
click at [773, 254] on line "submit" at bounding box center [773, 250] width 0 height 8
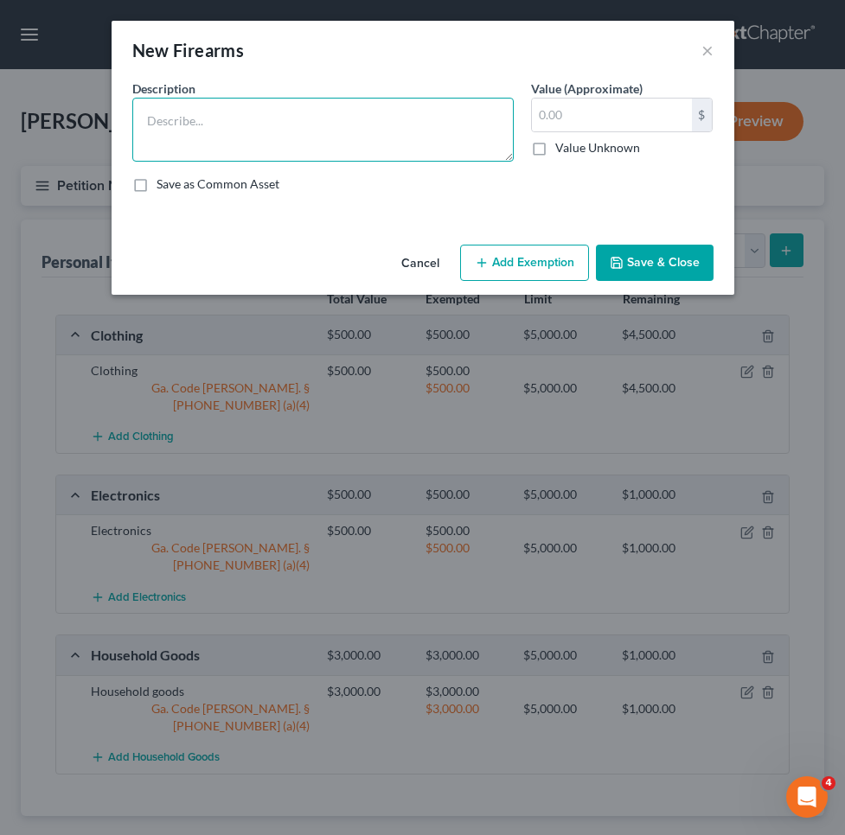
click at [425, 131] on textarea at bounding box center [322, 130] width 381 height 64
type textarea "firearms"
type input "1,000"
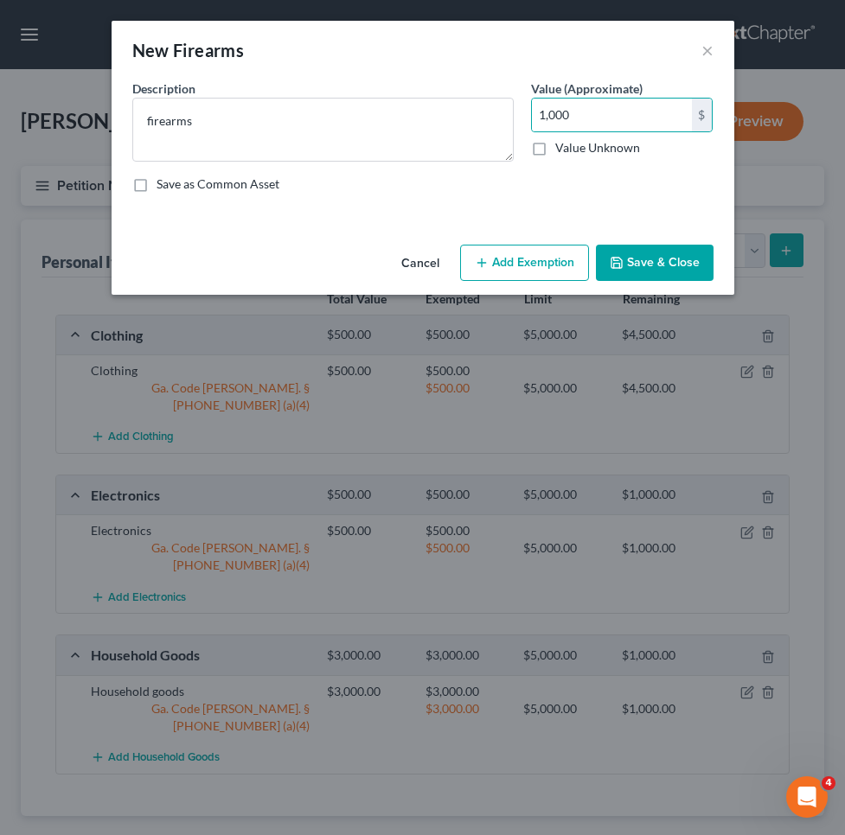
click at [492, 257] on button "Add Exemption" at bounding box center [524, 263] width 129 height 36
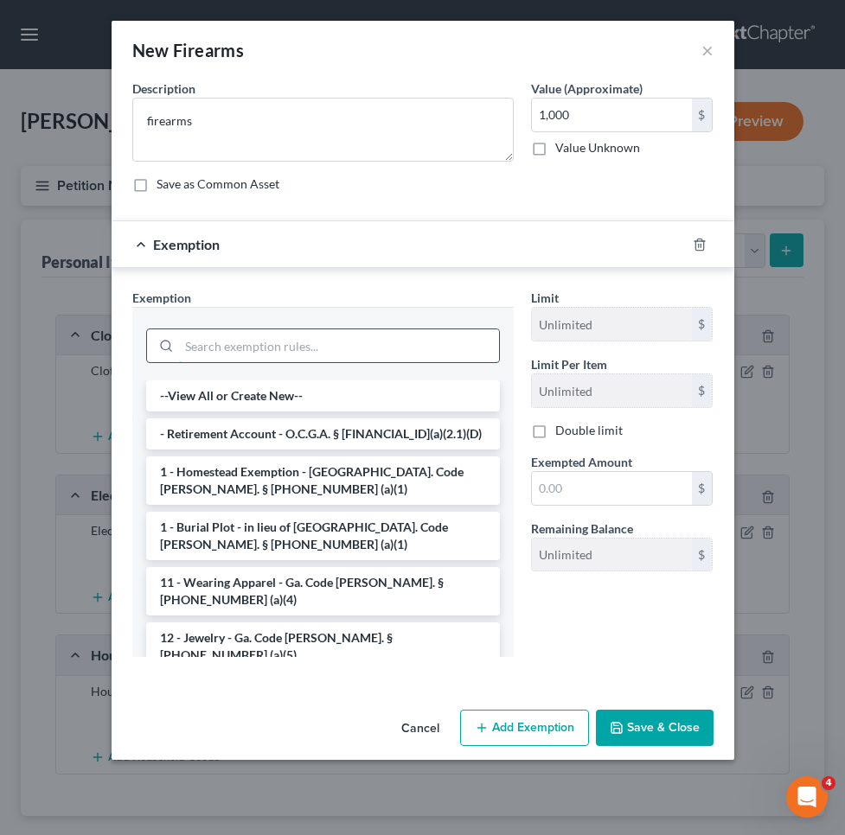
click at [452, 344] on input "search" at bounding box center [339, 345] width 320 height 33
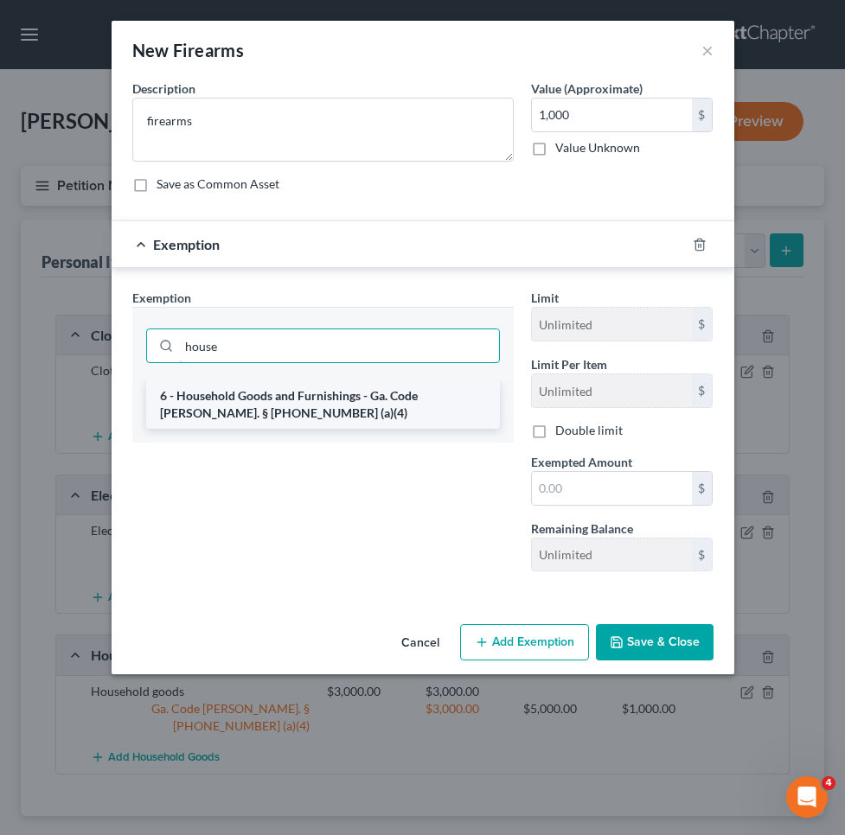
type input "house"
click at [452, 406] on li "6 - Household Goods and Furnishings - Ga. Code Ann. § 44-13-100 (a)(4)" at bounding box center [323, 404] width 354 height 48
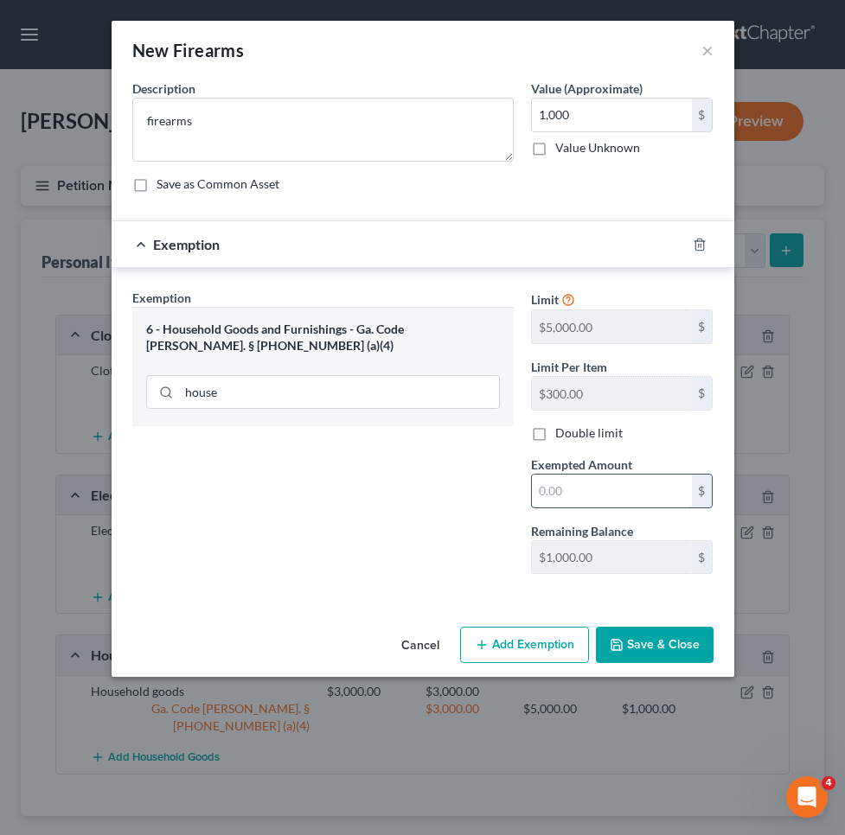
click at [575, 482] on input "text" at bounding box center [612, 491] width 160 height 33
type input "1,000"
click at [667, 644] on button "Save & Close" at bounding box center [655, 645] width 118 height 36
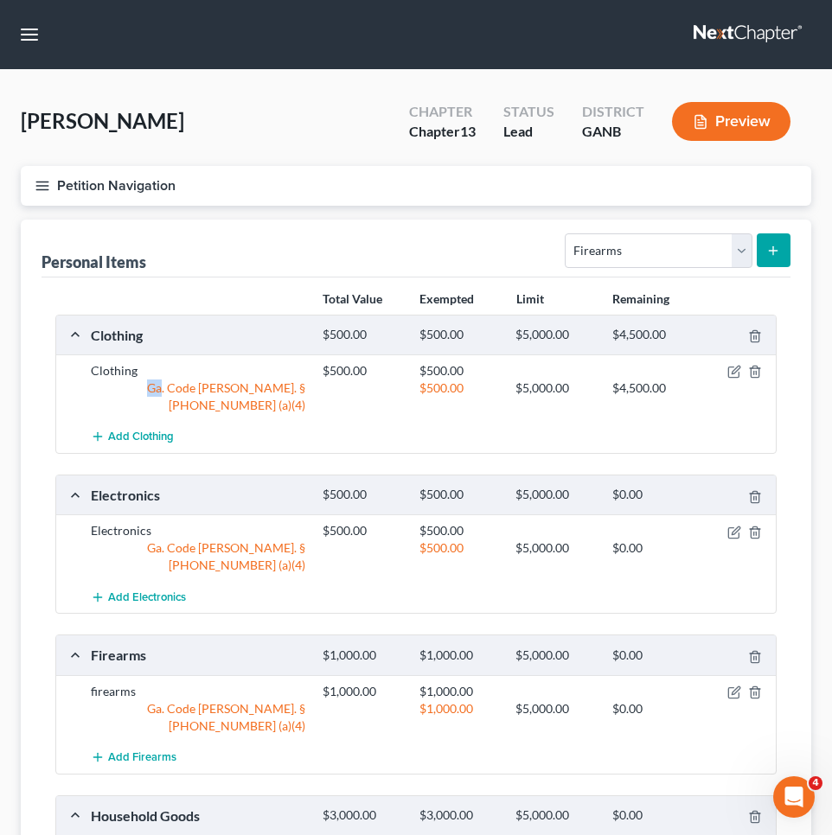
drag, startPoint x: 708, startPoint y: 246, endPoint x: 700, endPoint y: 358, distance: 111.8
click at [700, 358] on div "Clothing $500.00 $500.00 Ga. Code Ann. § 44-13-100 (a)(4) $500.00 $5,000.00 $4,…" at bounding box center [415, 387] width 719 height 67
select select "sports_and_hobby_equipment"
click at [774, 252] on icon "submit" at bounding box center [773, 251] width 14 height 14
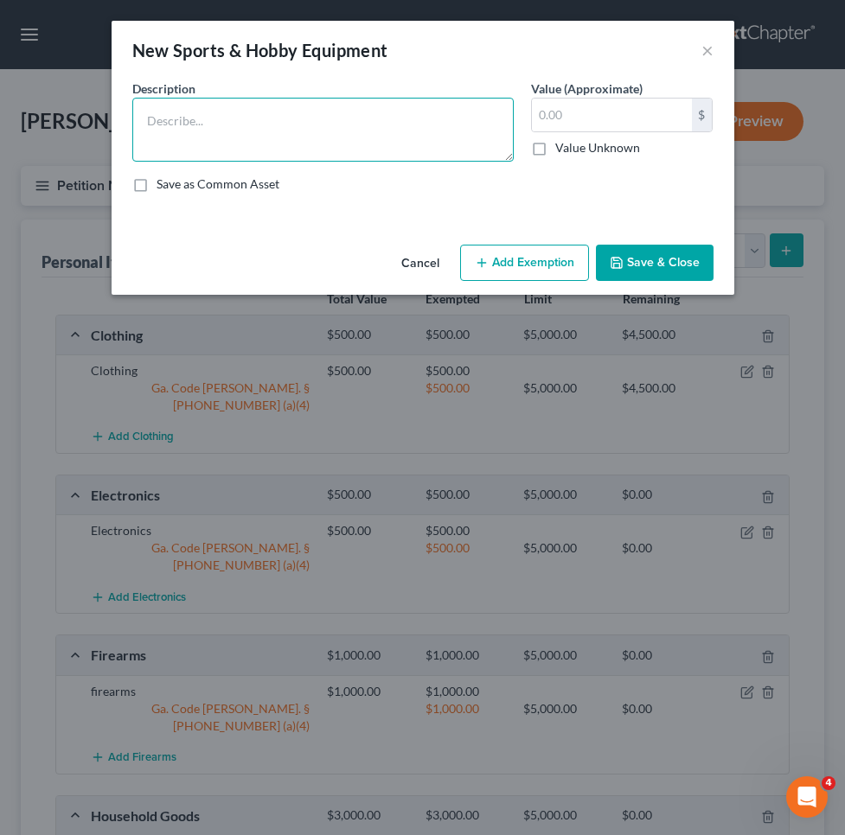
click at [429, 124] on textarea at bounding box center [322, 130] width 381 height 64
type textarea "sporting equipment"
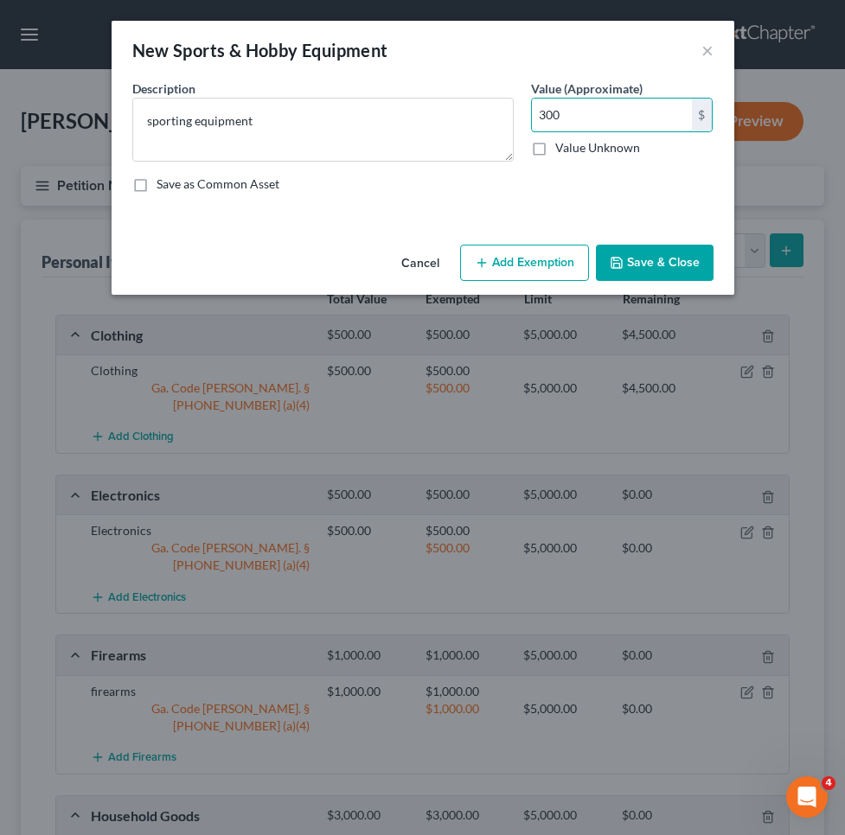
type input "300"
click at [501, 263] on button "Add Exemption" at bounding box center [524, 263] width 129 height 36
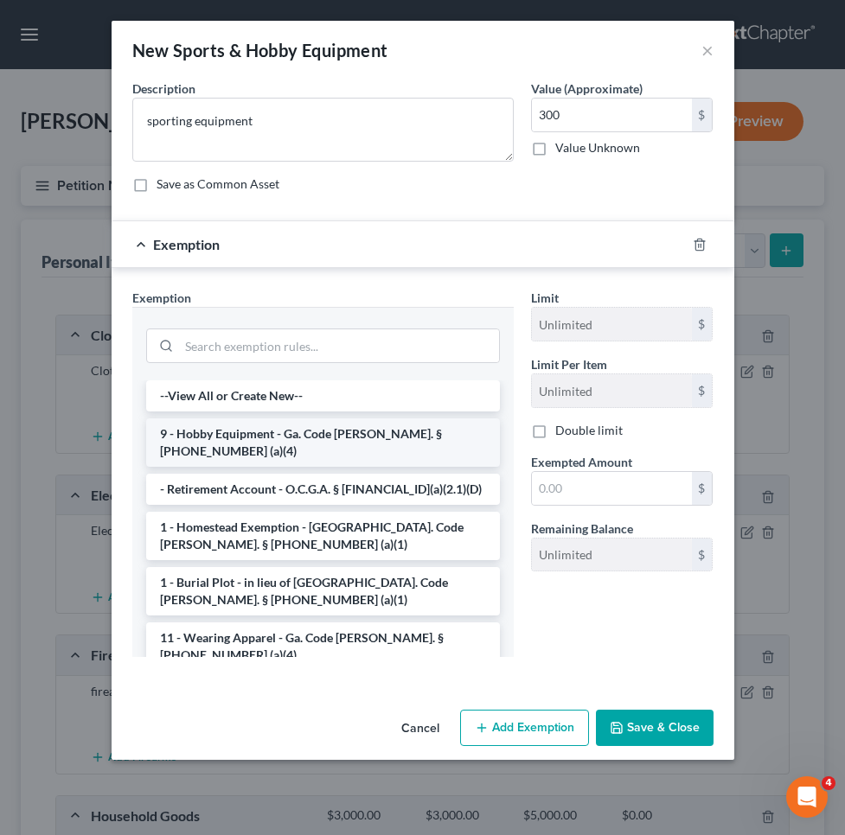
click at [421, 427] on li "9 - Hobby Equipment - Ga. Code Ann. § 44-13-100 (a)(4)" at bounding box center [323, 442] width 354 height 48
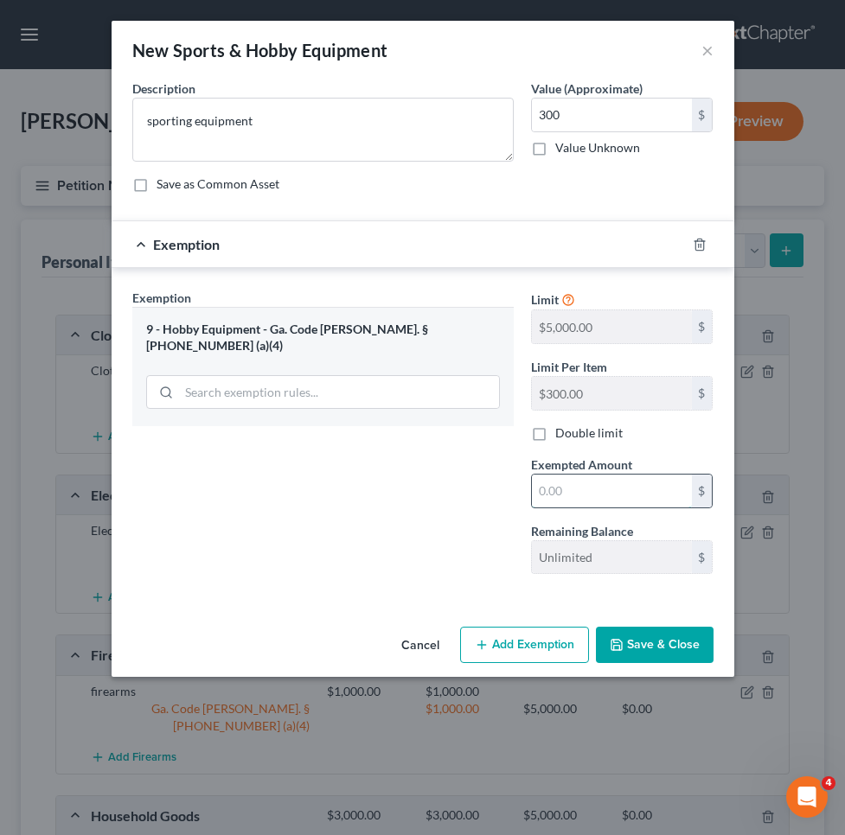
click at [572, 494] on input "text" at bounding box center [612, 491] width 160 height 33
type input "300"
click at [685, 649] on button "Save & Close" at bounding box center [655, 645] width 118 height 36
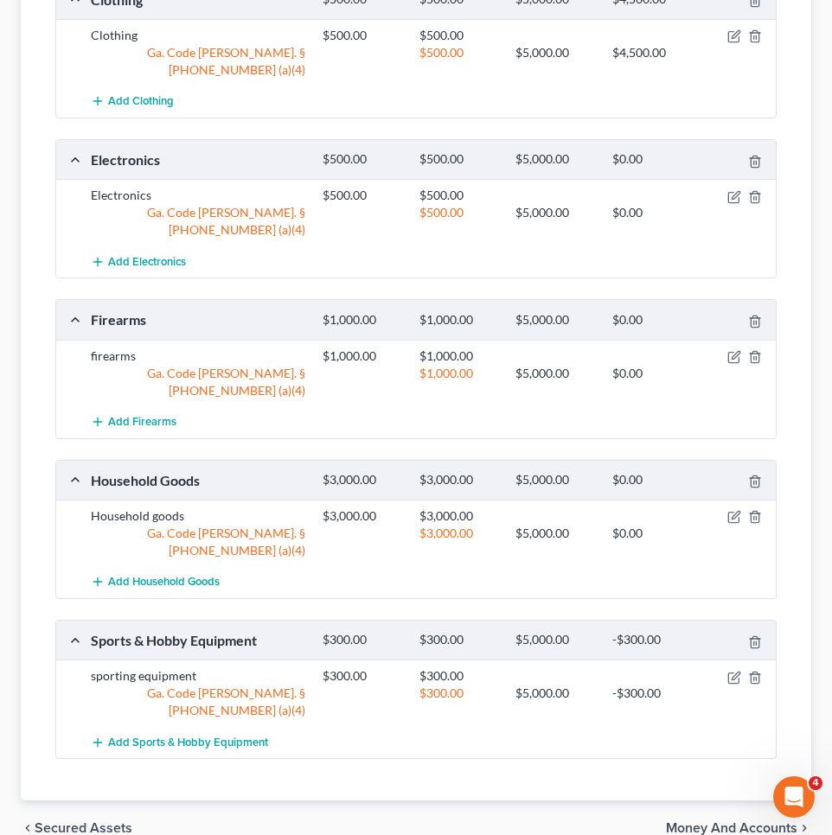
scroll to position [335, 0]
click at [704, 822] on span "Money and Accounts" at bounding box center [731, 829] width 131 height 14
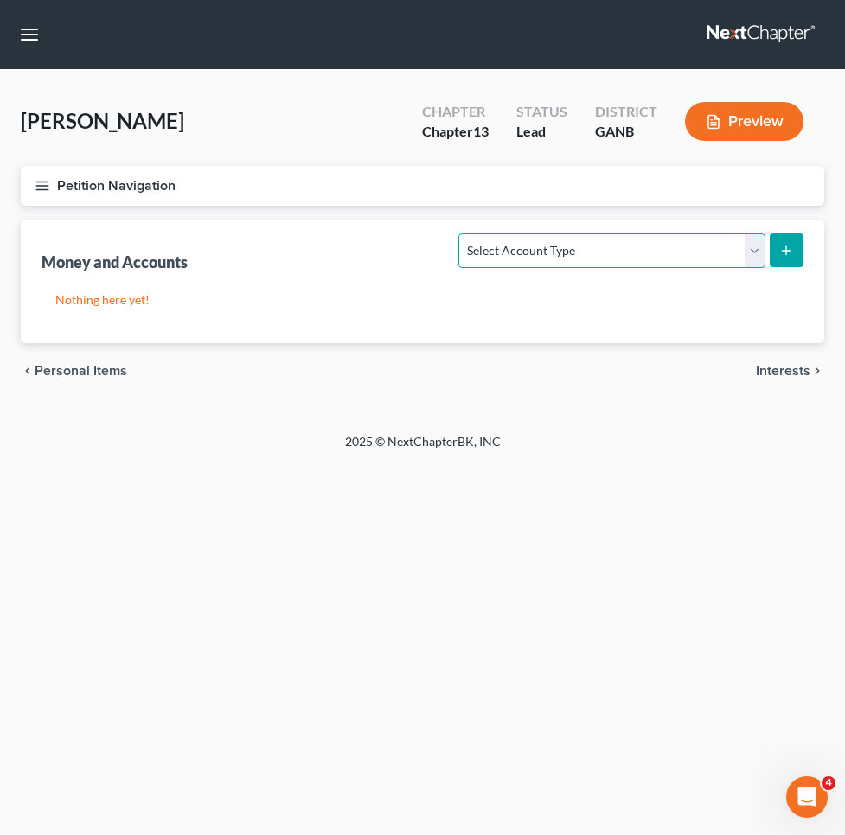
select select "other"
click at [791, 250] on icon "submit" at bounding box center [786, 251] width 14 height 14
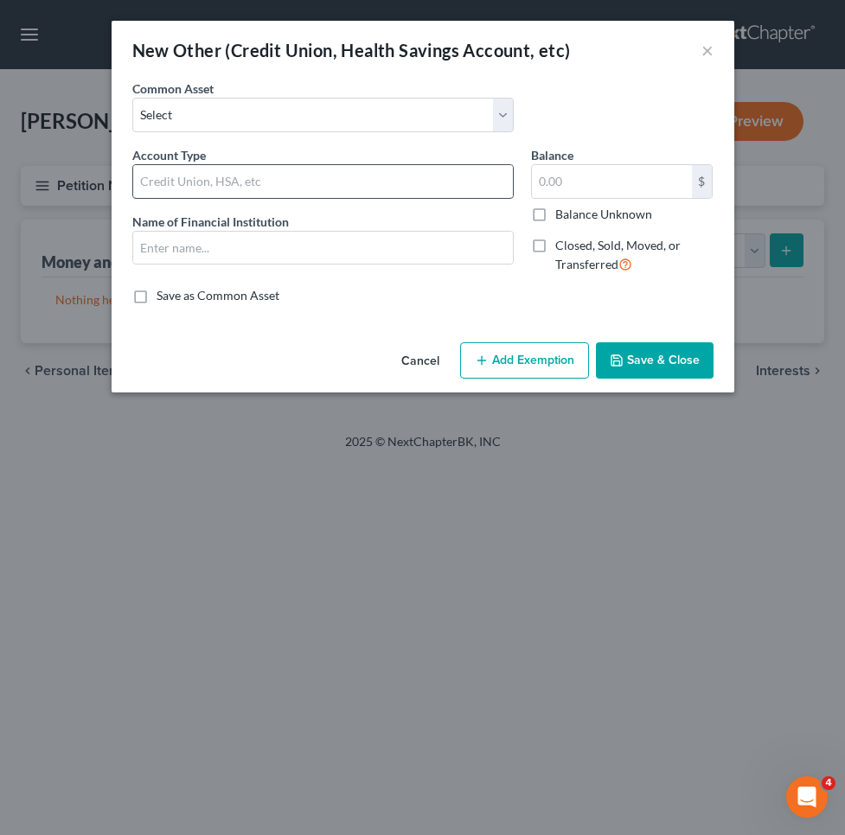
click at [419, 195] on input "text" at bounding box center [323, 181] width 380 height 33
type input "PayPal"
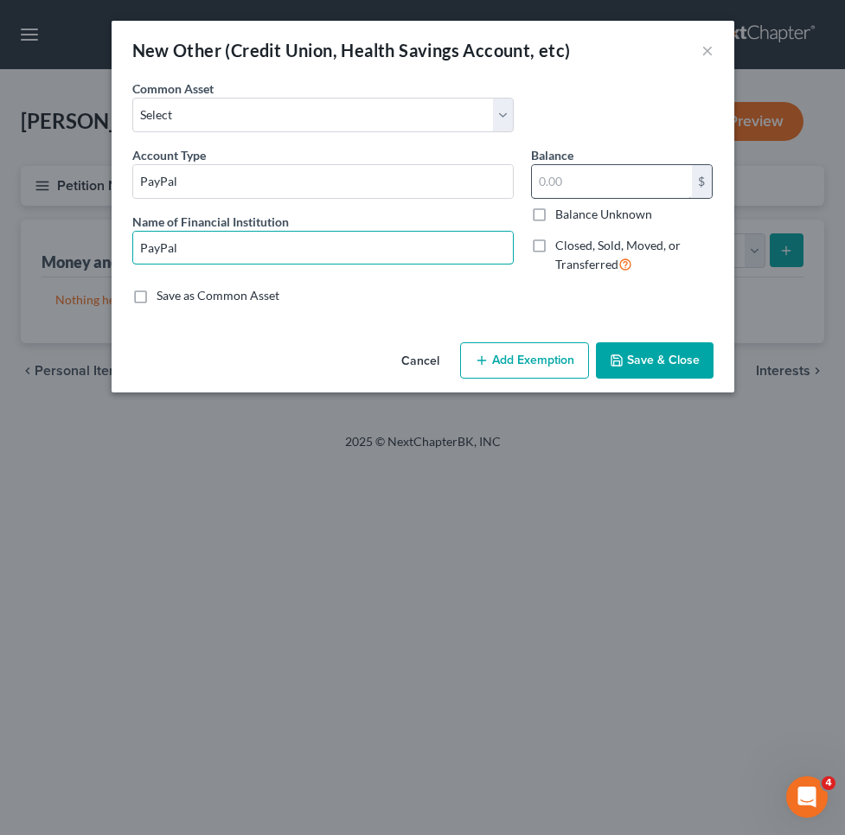
type input "PayPal"
click at [606, 186] on input "text" at bounding box center [612, 181] width 160 height 33
type input "0"
click at [568, 366] on button "Add Exemption" at bounding box center [524, 360] width 129 height 36
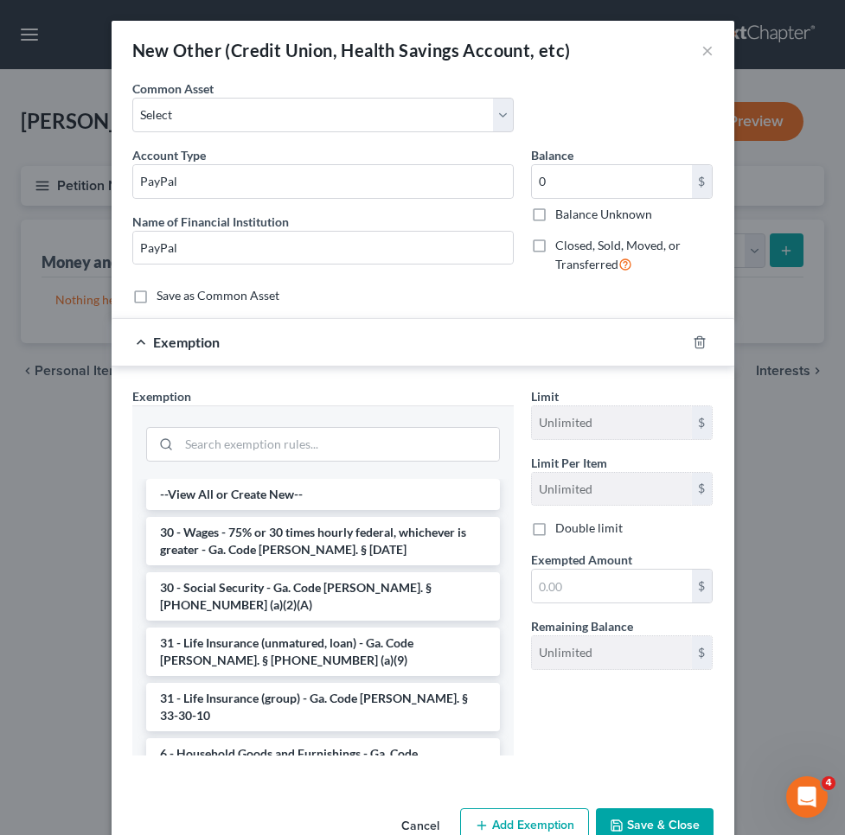
click at [498, 445] on div at bounding box center [322, 441] width 381 height 73
click at [484, 445] on input "search" at bounding box center [339, 444] width 320 height 33
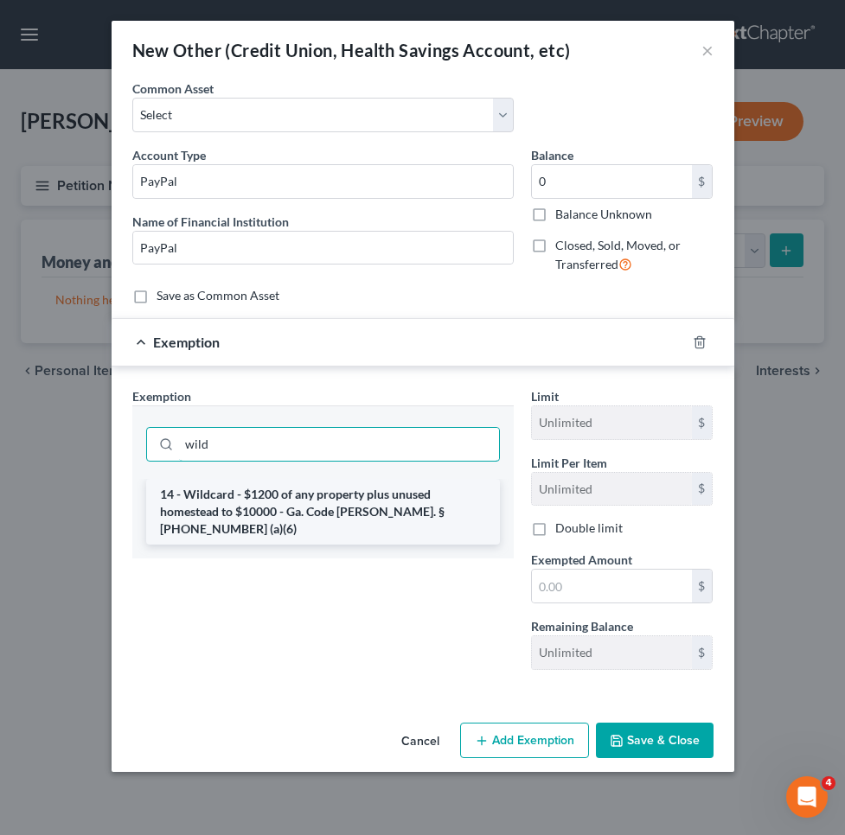
type input "wild"
click at [428, 504] on li "14 - Wildcard - $1200 of any property plus unused homestead to $10000 - Ga. Cod…" at bounding box center [323, 512] width 354 height 66
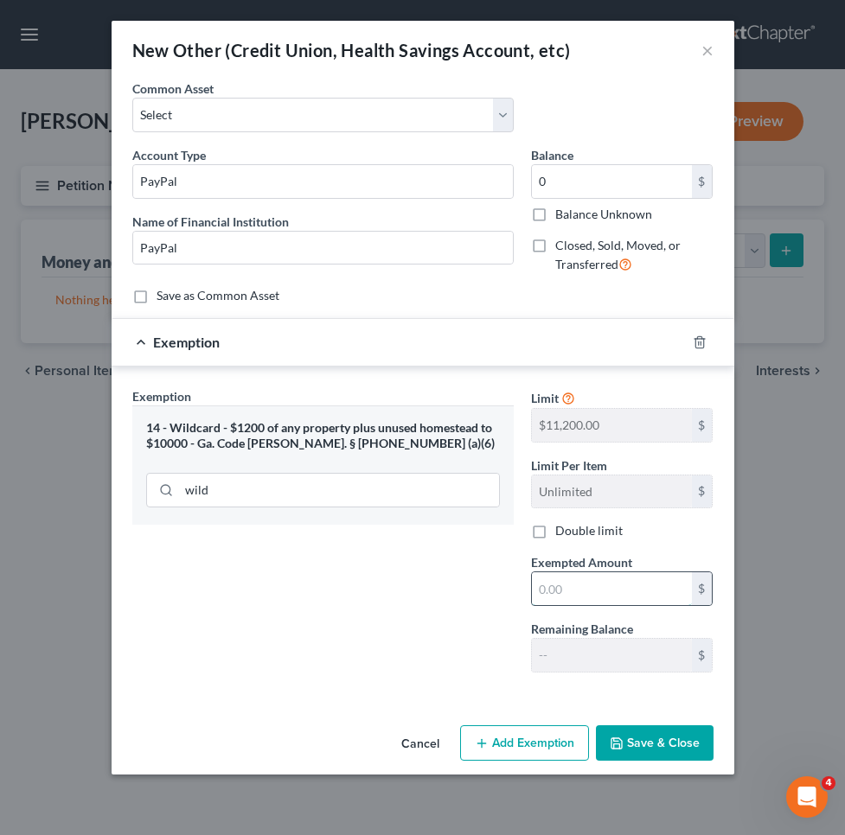
click at [578, 594] on input "text" at bounding box center [612, 588] width 160 height 33
type input "0"
click at [640, 747] on button "Save & Close" at bounding box center [655, 743] width 118 height 36
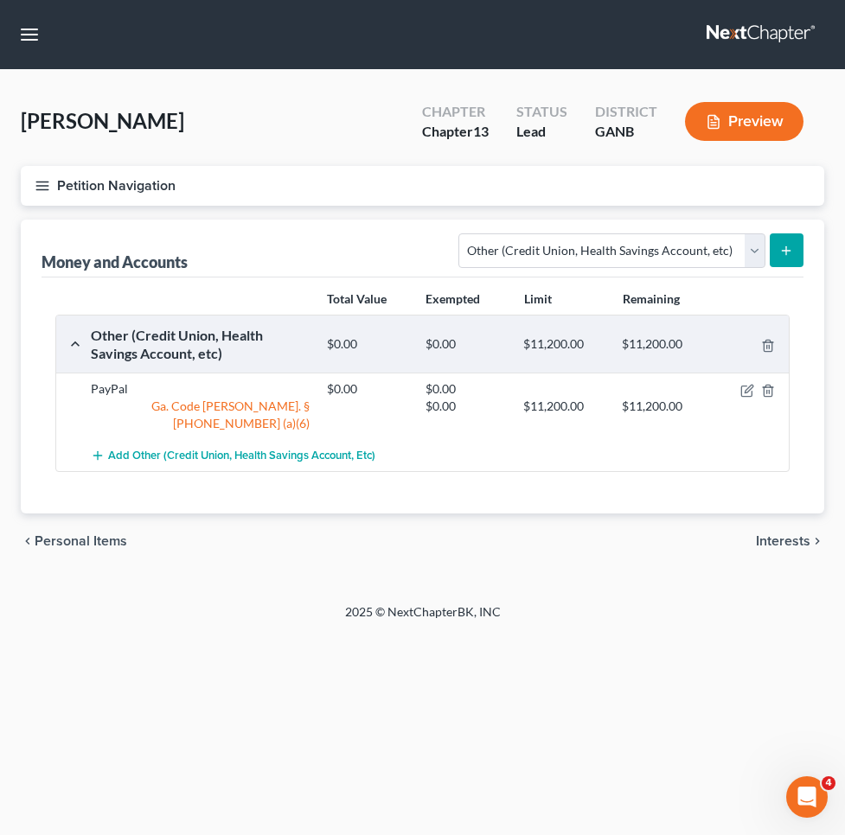
click at [791, 257] on icon "submit" at bounding box center [786, 251] width 14 height 14
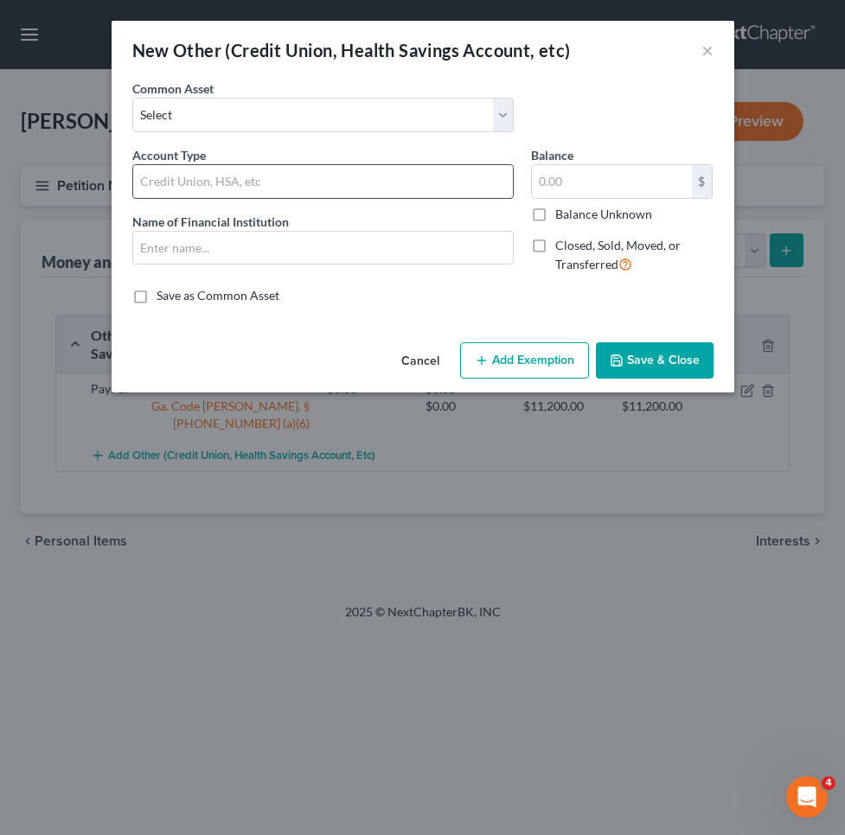
click at [414, 171] on input "text" at bounding box center [323, 181] width 380 height 33
type input "Venmo"
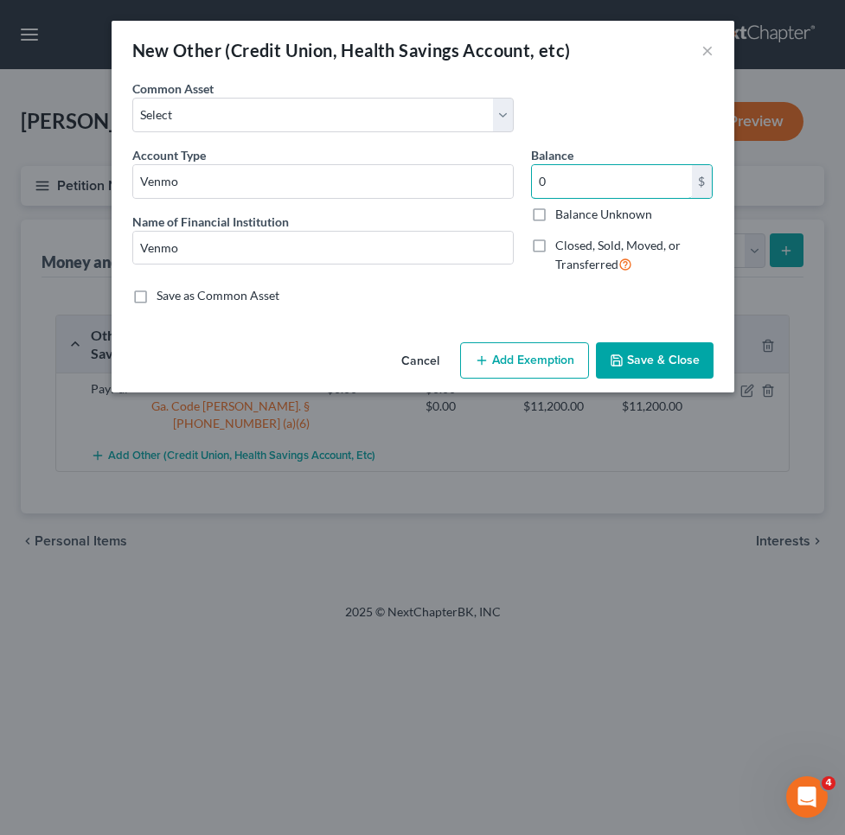
type input "0"
click at [514, 355] on button "Add Exemption" at bounding box center [524, 360] width 129 height 36
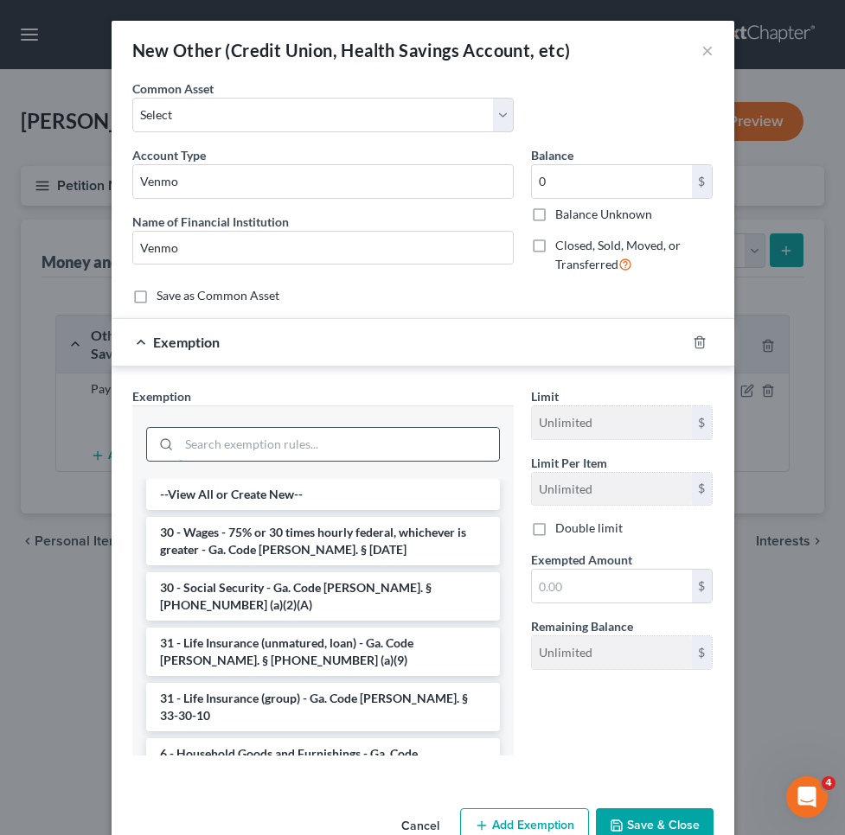
click at [429, 431] on input "search" at bounding box center [339, 444] width 320 height 33
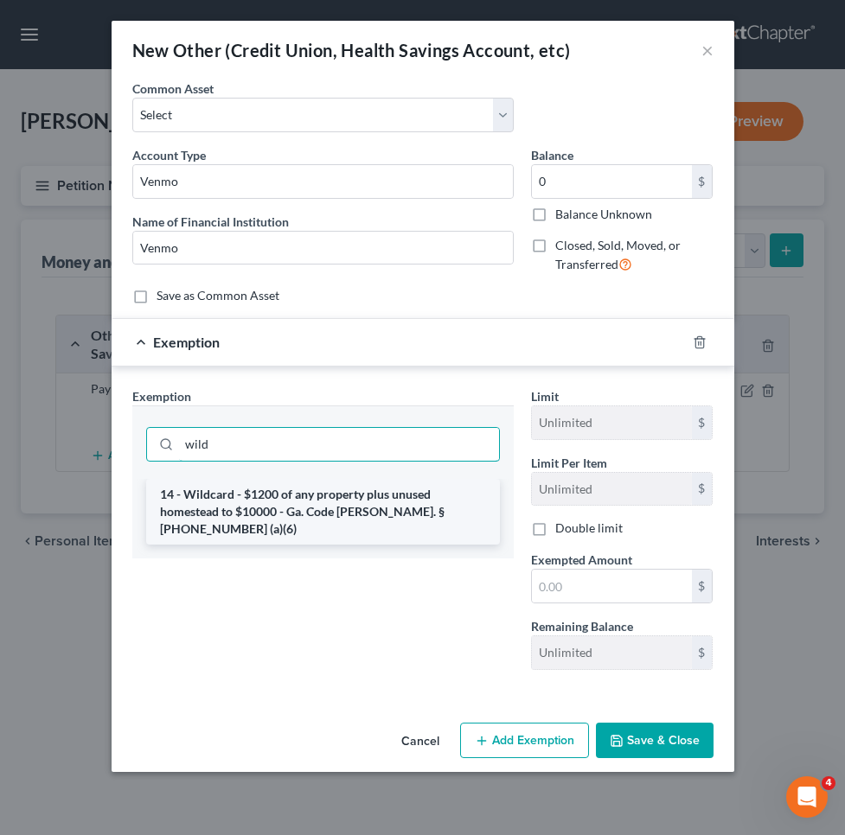
type input "wild"
click at [420, 502] on li "14 - Wildcard - $1200 of any property plus unused homestead to $10000 - Ga. Cod…" at bounding box center [323, 512] width 354 height 66
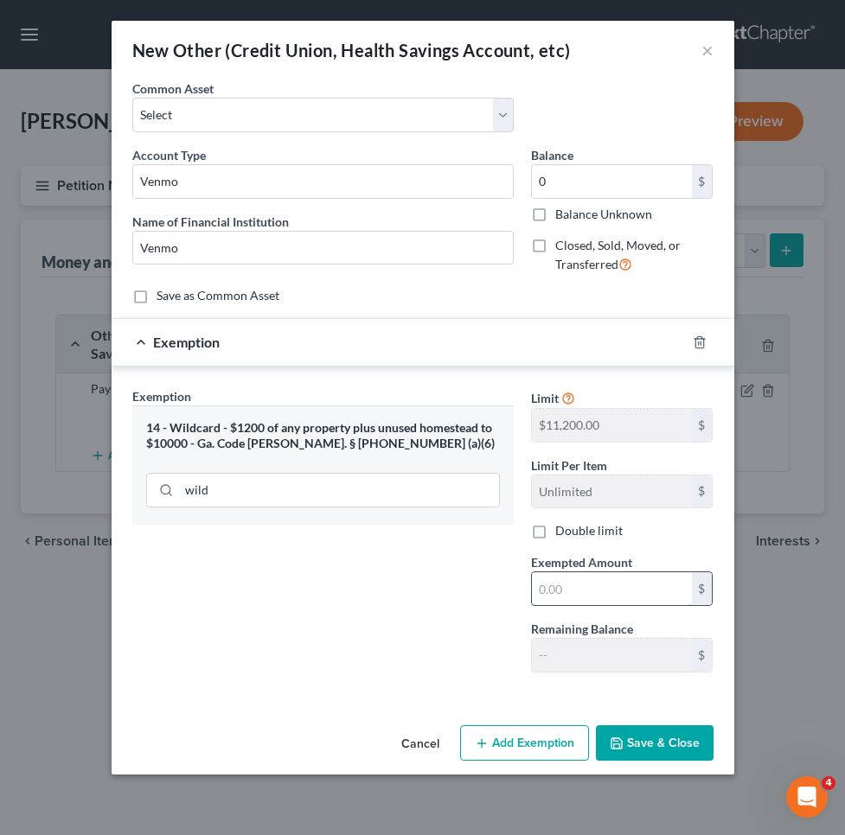
click at [559, 585] on input "text" at bounding box center [612, 588] width 160 height 33
type input "0"
click at [654, 747] on button "Save & Close" at bounding box center [655, 743] width 118 height 36
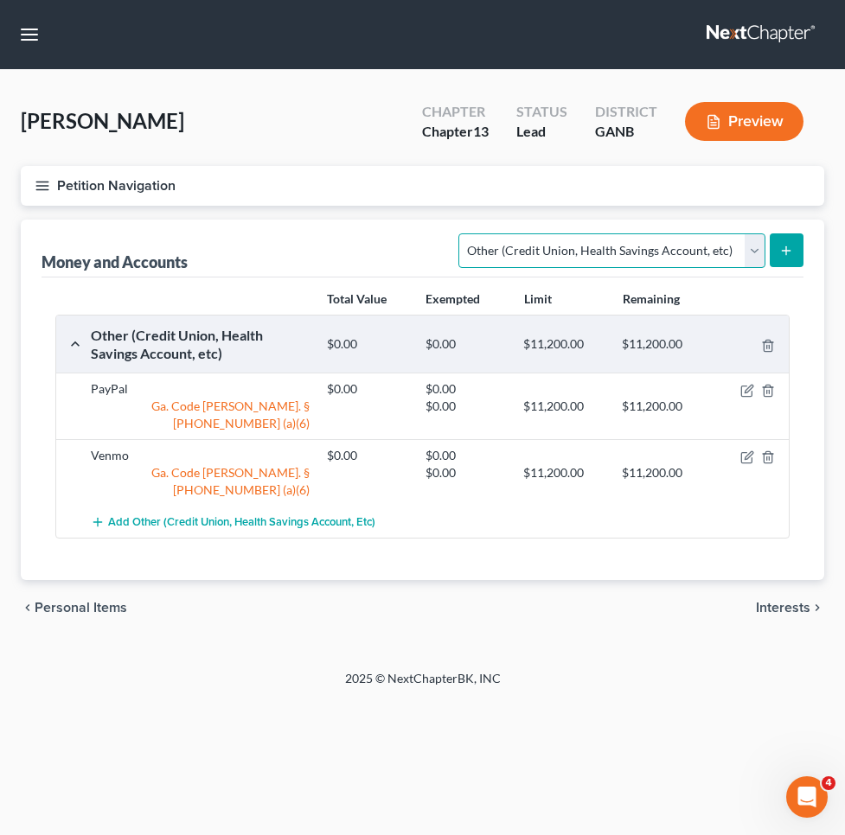
select select "checking"
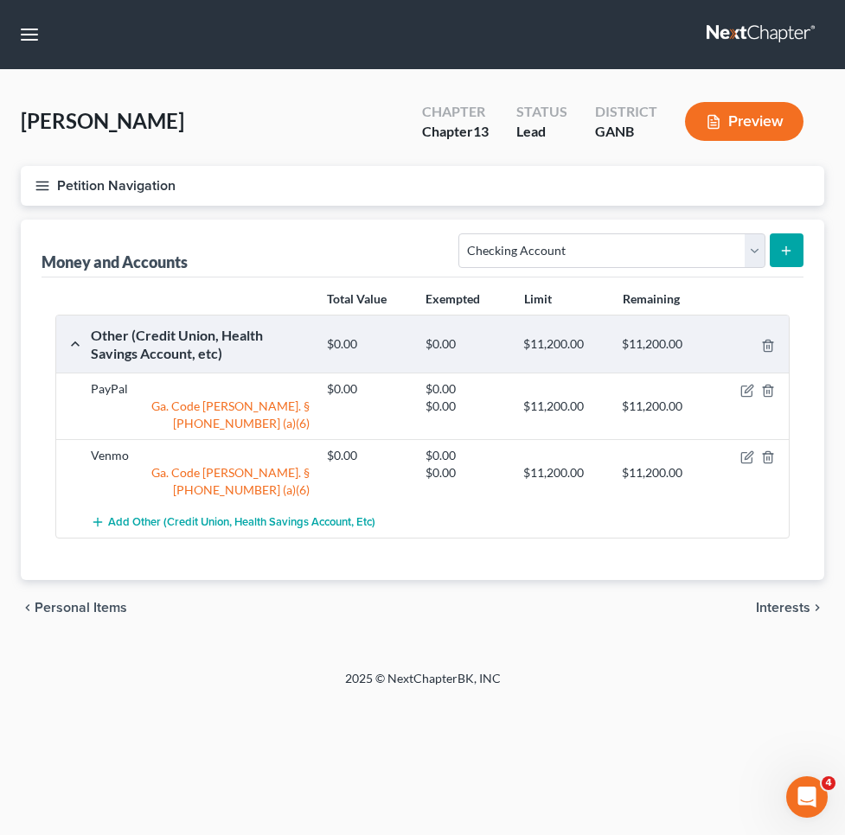
click at [789, 257] on icon "submit" at bounding box center [786, 251] width 14 height 14
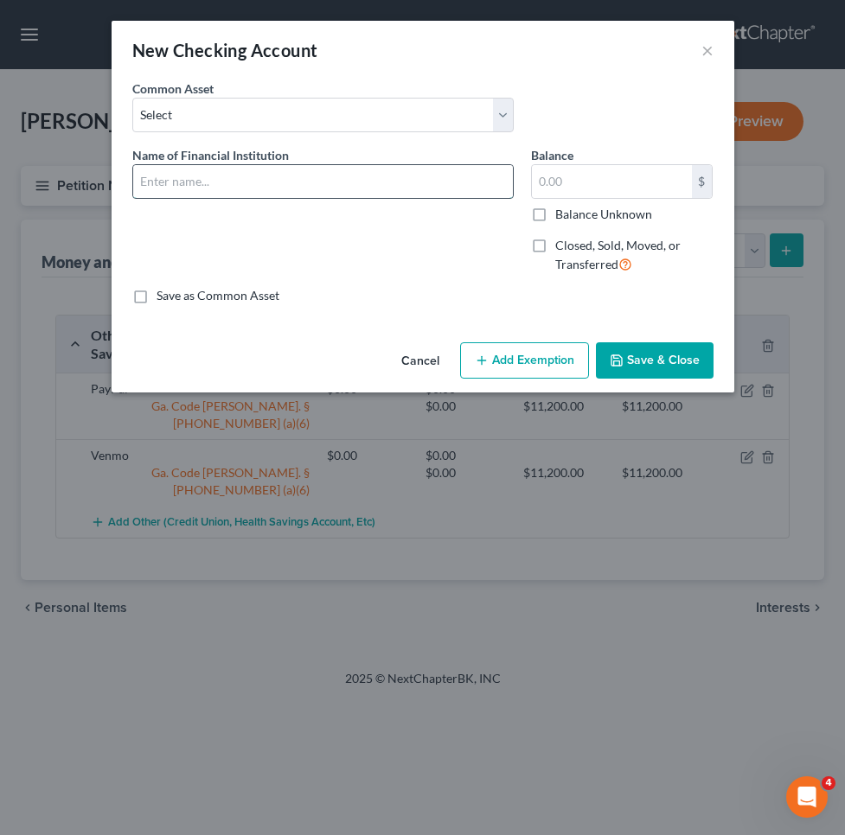
click at [431, 179] on input "text" at bounding box center [323, 181] width 380 height 33
type input "Capital One"
type input "0"
click at [555, 366] on button "Add Exemption" at bounding box center [524, 360] width 129 height 36
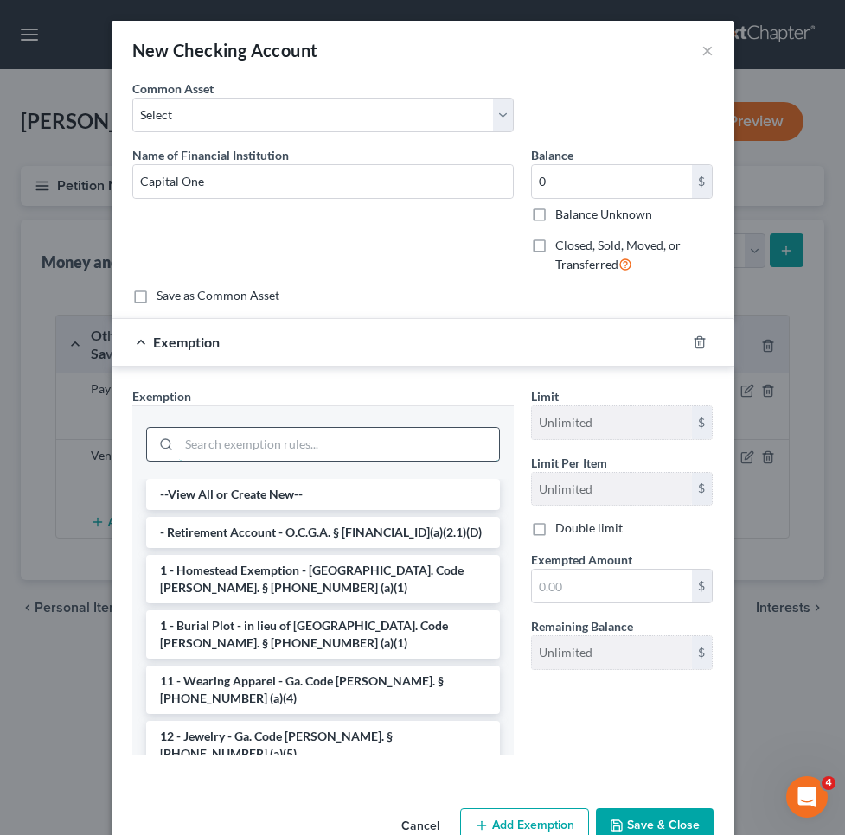
click at [440, 448] on input "search" at bounding box center [339, 444] width 320 height 33
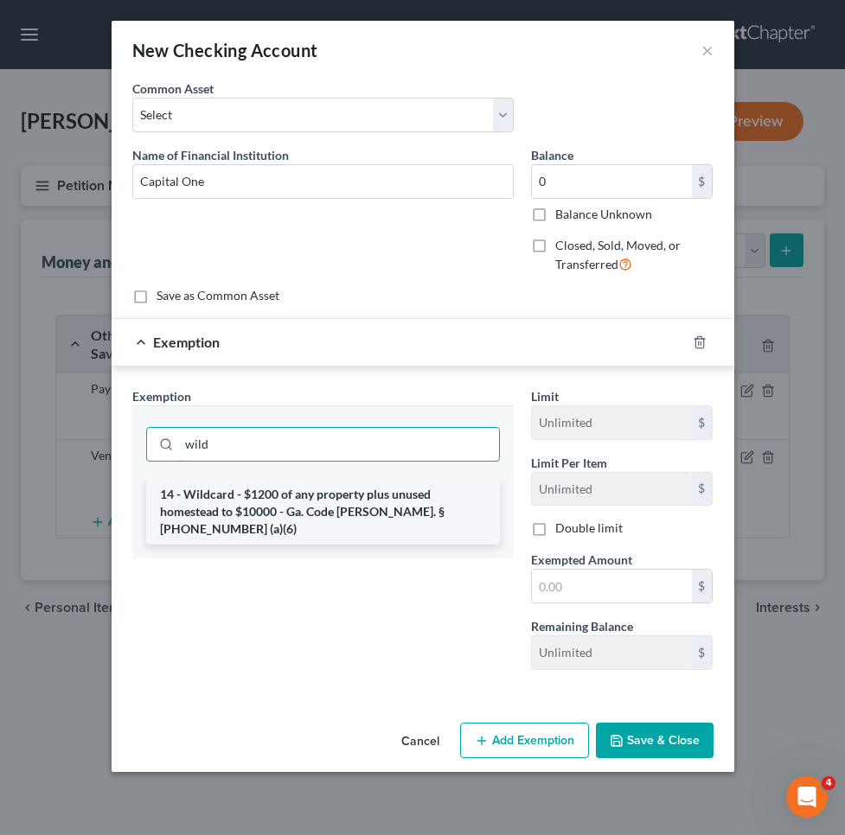
type input "wild"
click at [419, 507] on li "14 - Wildcard - $1200 of any property plus unused homestead to $10000 - Ga. Cod…" at bounding box center [323, 512] width 354 height 66
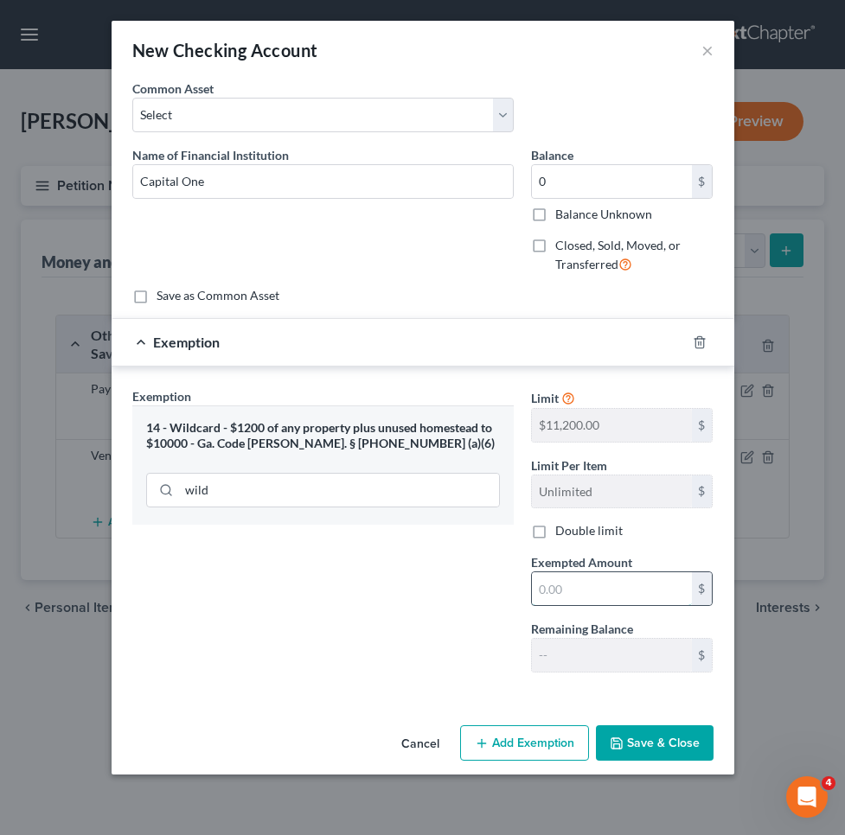
click at [566, 589] on input "text" at bounding box center [612, 588] width 160 height 33
type input "0"
click at [701, 743] on button "Save & Close" at bounding box center [655, 743] width 118 height 36
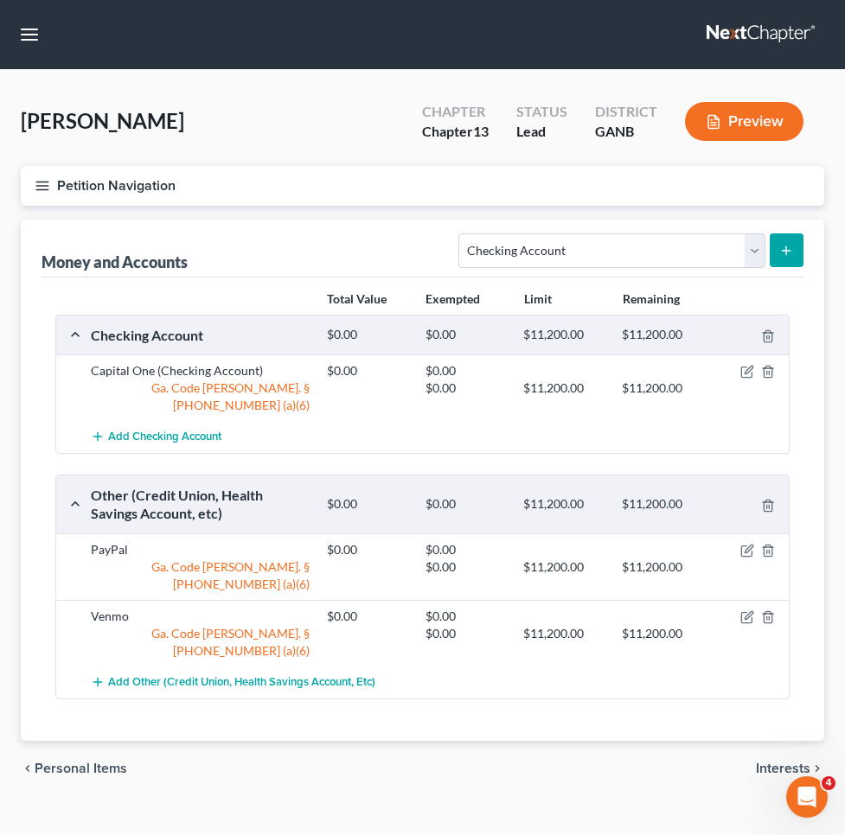
click at [788, 762] on span "Interests" at bounding box center [783, 769] width 54 height 14
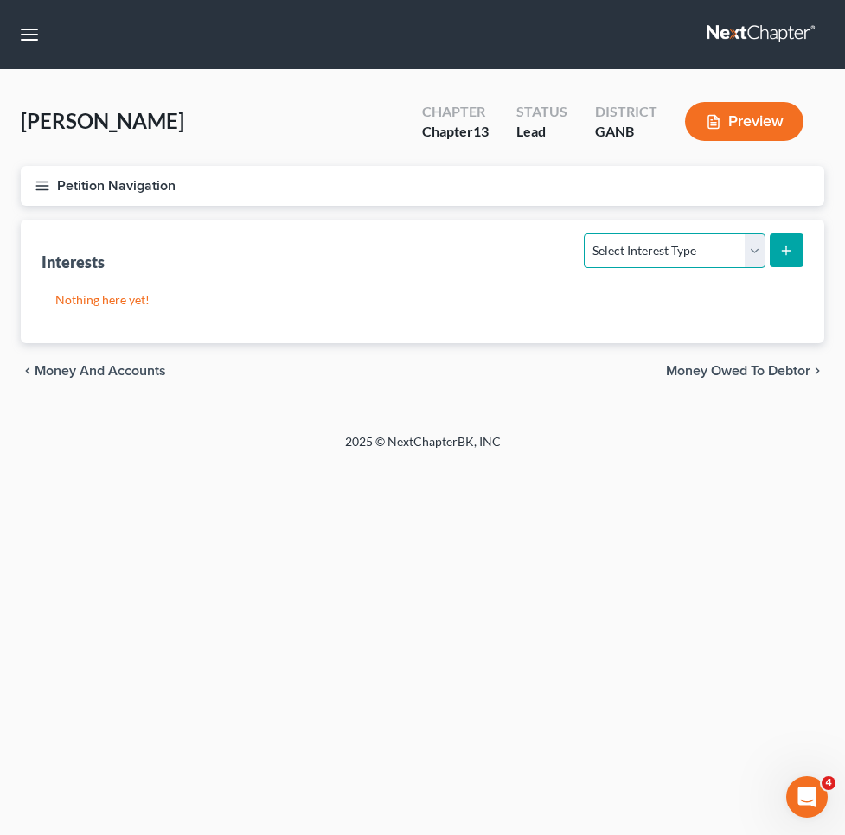
select select "401k"
click at [782, 240] on button "submit" at bounding box center [786, 250] width 34 height 34
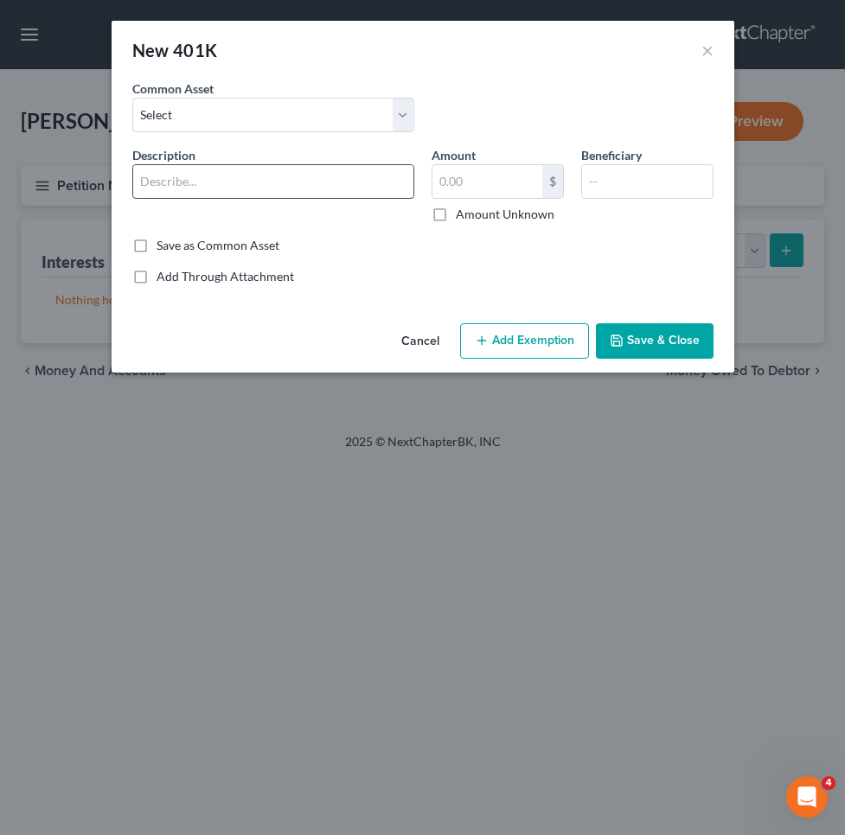
click at [314, 183] on input "text" at bounding box center [273, 181] width 280 height 33
type input "401k"
click at [456, 211] on label "Amount Unknown" at bounding box center [505, 214] width 99 height 17
click at [463, 211] on input "Amount Unknown" at bounding box center [468, 211] width 11 height 11
checkbox input "true"
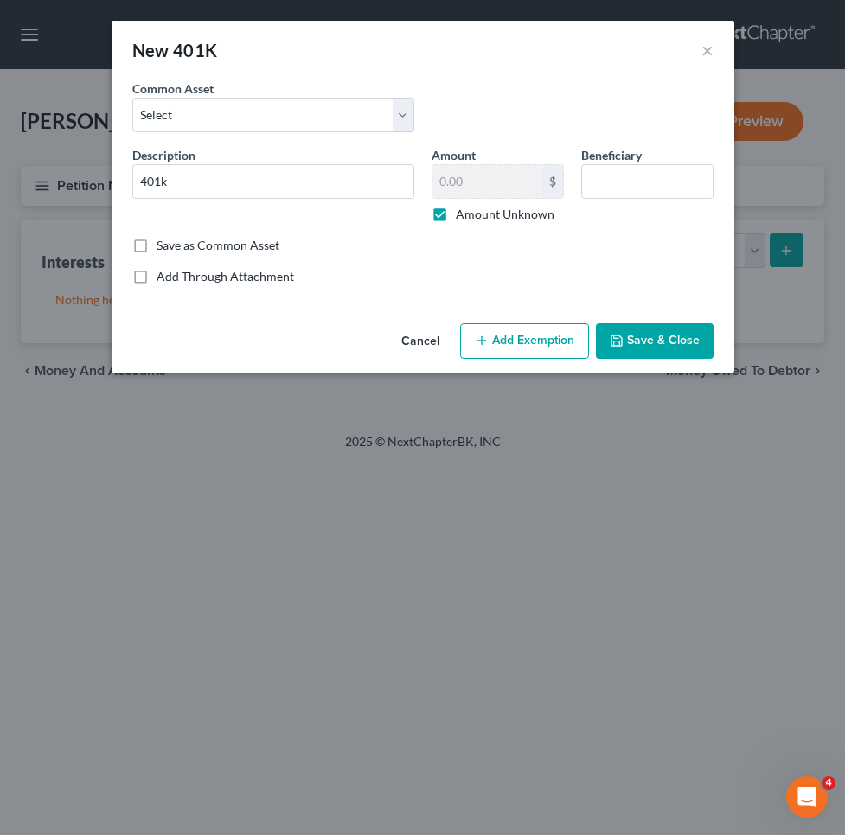
click at [546, 345] on button "Add Exemption" at bounding box center [524, 341] width 129 height 36
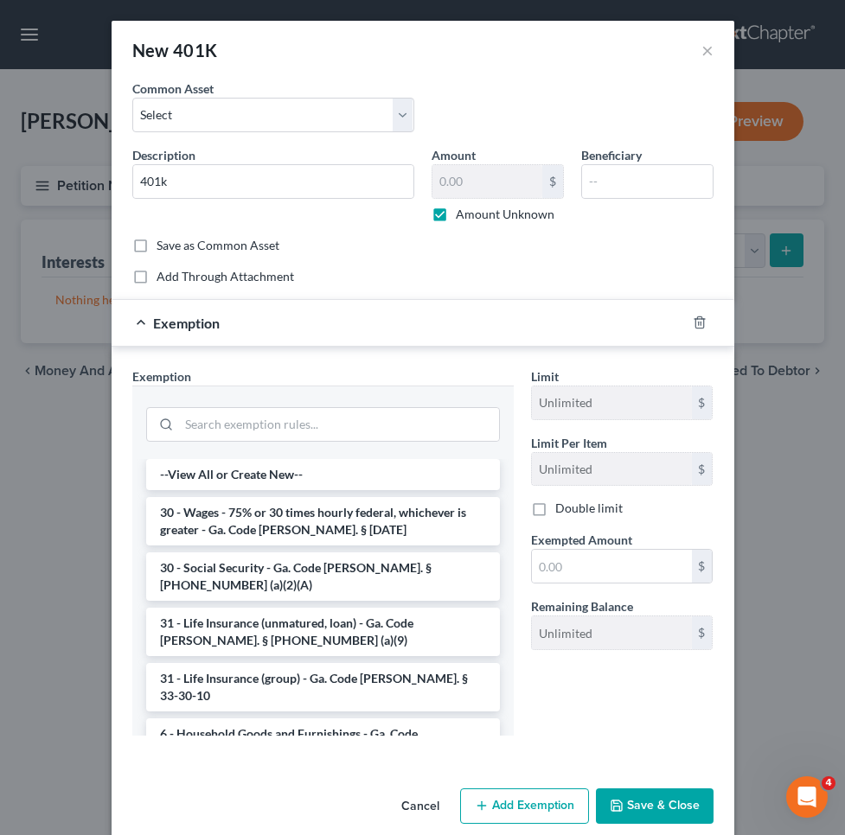
click at [387, 447] on div at bounding box center [322, 422] width 381 height 73
click at [387, 428] on input "search" at bounding box center [339, 424] width 320 height 33
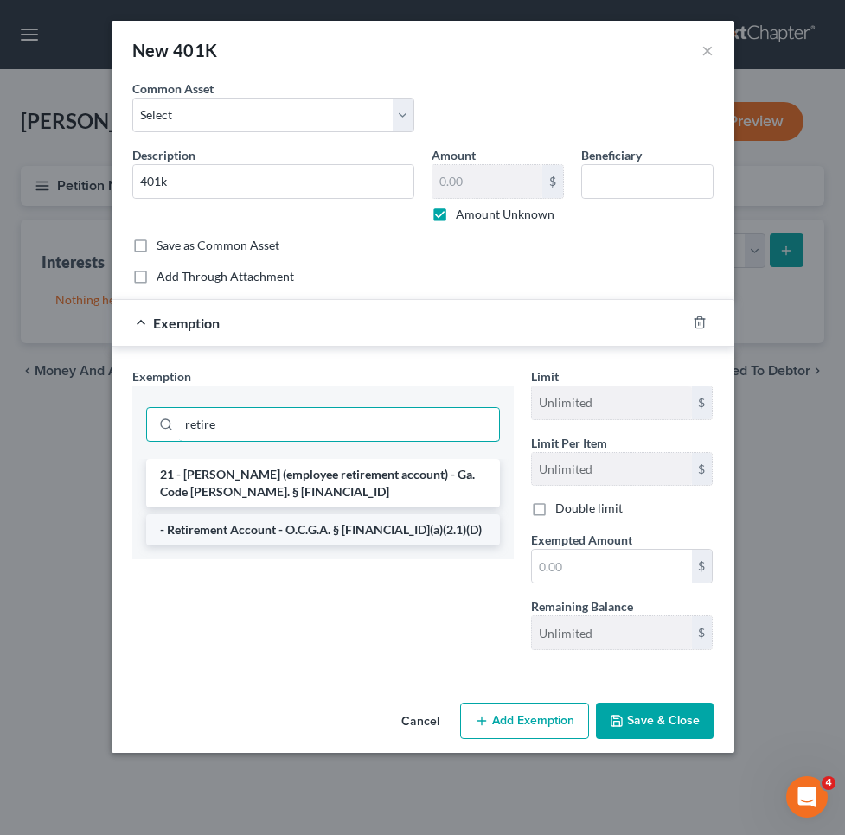
type input "retire"
click at [395, 533] on li "- Retirement Account - O.C.G.A. § 44-13-100(a)(2.1)(D)" at bounding box center [323, 529] width 354 height 31
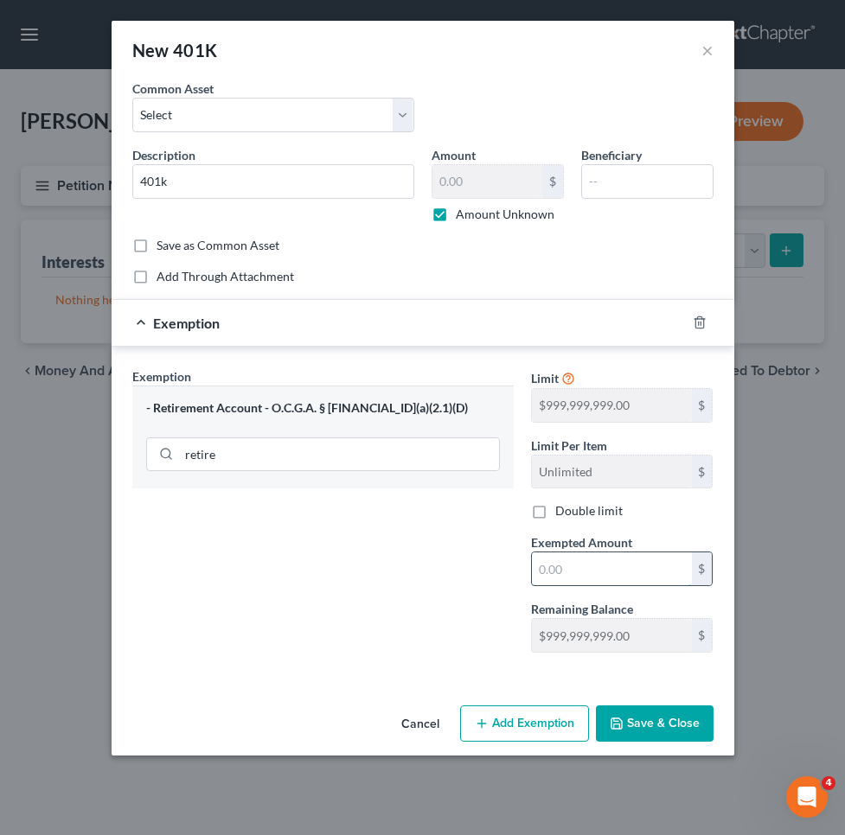
click at [587, 580] on input "text" at bounding box center [612, 568] width 160 height 33
type input "999,999"
click at [680, 720] on button "Save & Close" at bounding box center [655, 723] width 118 height 36
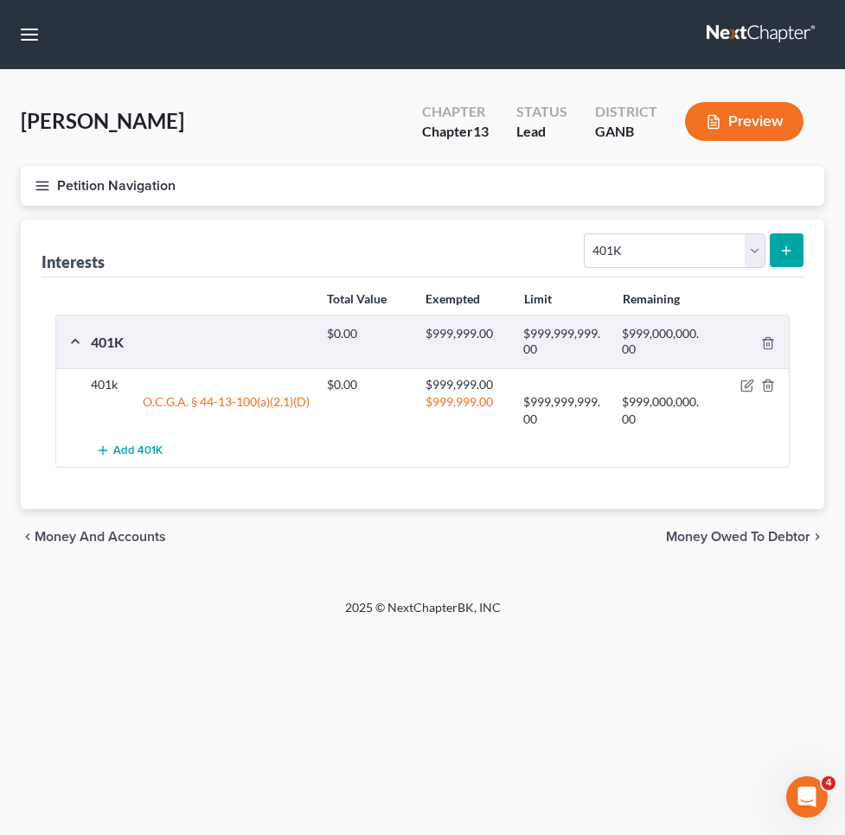
click at [156, 189] on button "Petition Navigation" at bounding box center [422, 186] width 803 height 40
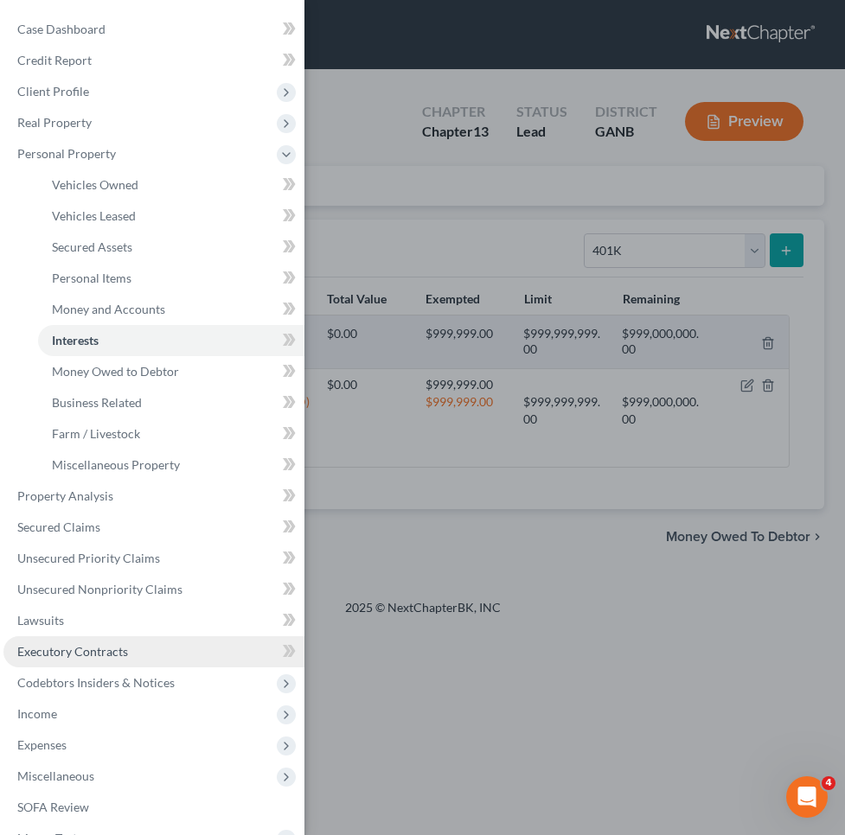
click at [130, 654] on link "Executory Contracts" at bounding box center [153, 651] width 301 height 31
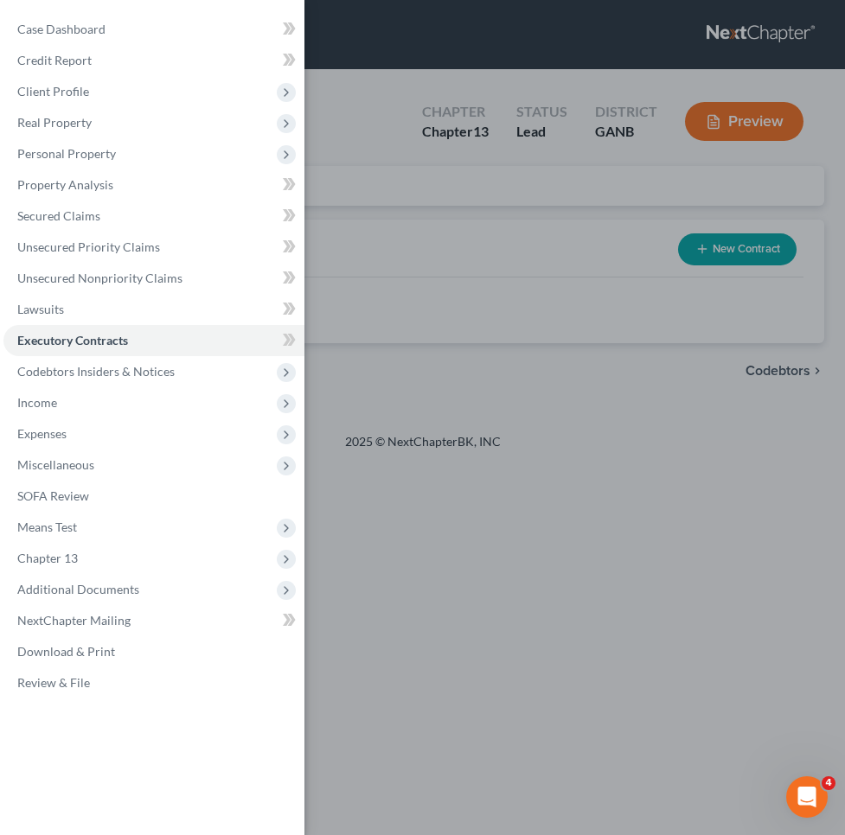
click at [490, 232] on div "Case Dashboard Payments Invoices Payments Payments Credit Report Client Profile" at bounding box center [422, 417] width 845 height 835
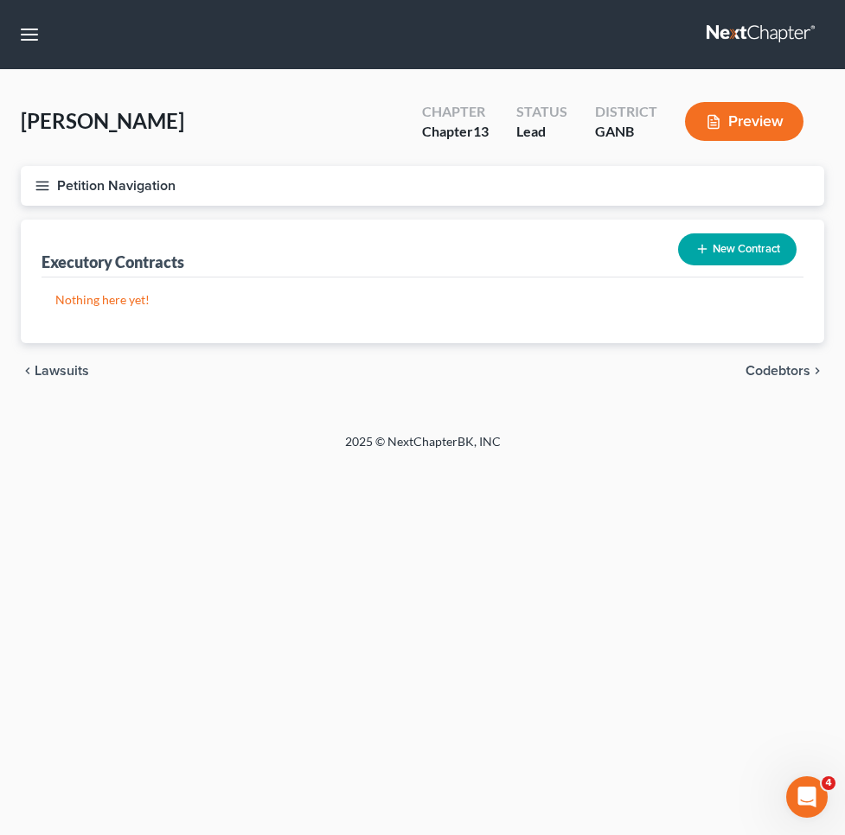
click at [712, 246] on button "New Contract" at bounding box center [737, 249] width 118 height 32
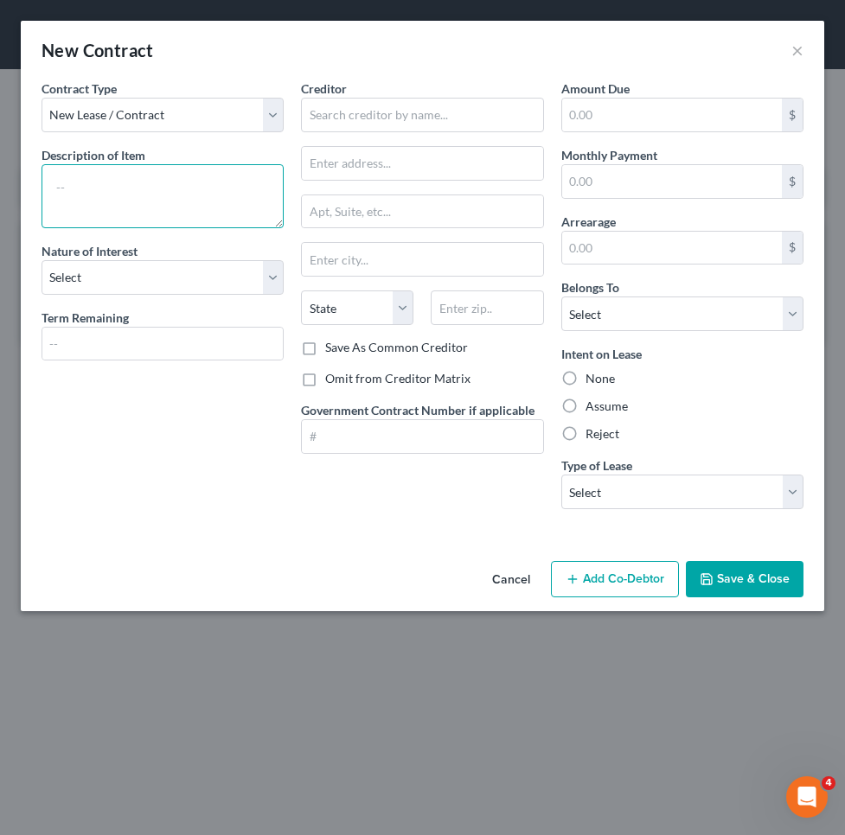
click at [187, 179] on textarea at bounding box center [162, 196] width 242 height 64
type textarea "storage unit"
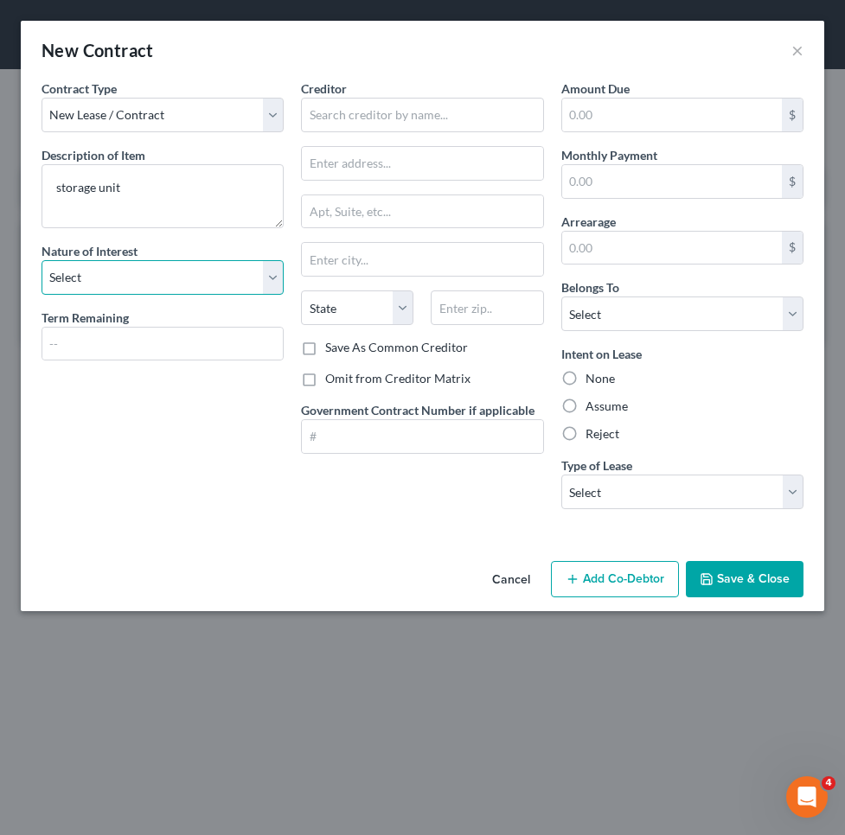
select select "3"
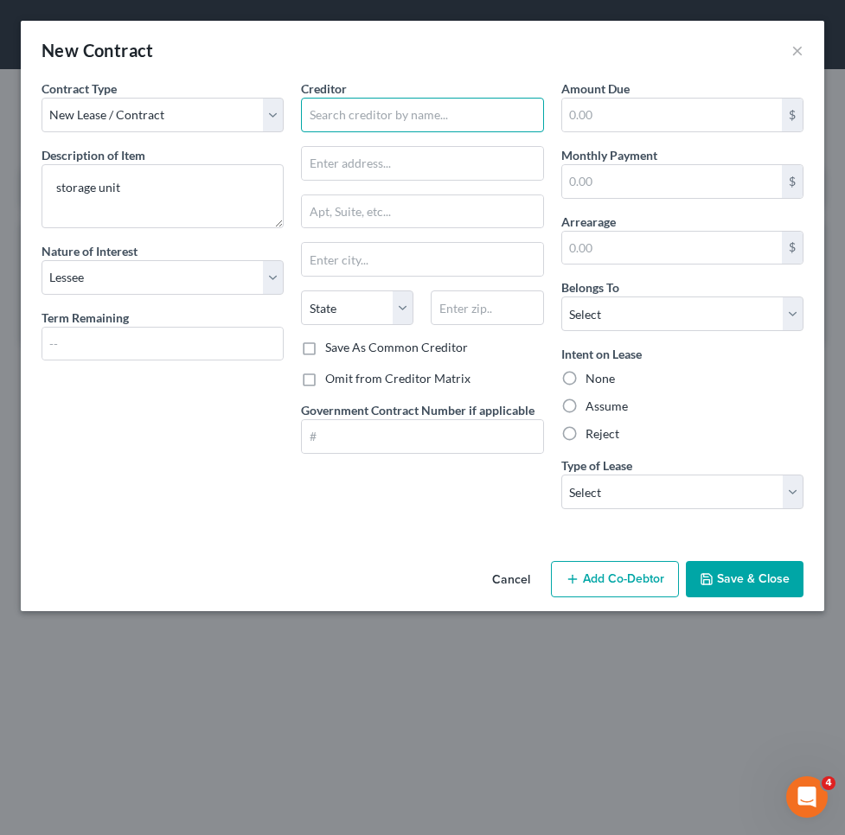
click at [391, 123] on input "text" at bounding box center [422, 115] width 242 height 35
type input "Mini Mall Stoage"
type input "3318 Auroria Rd"
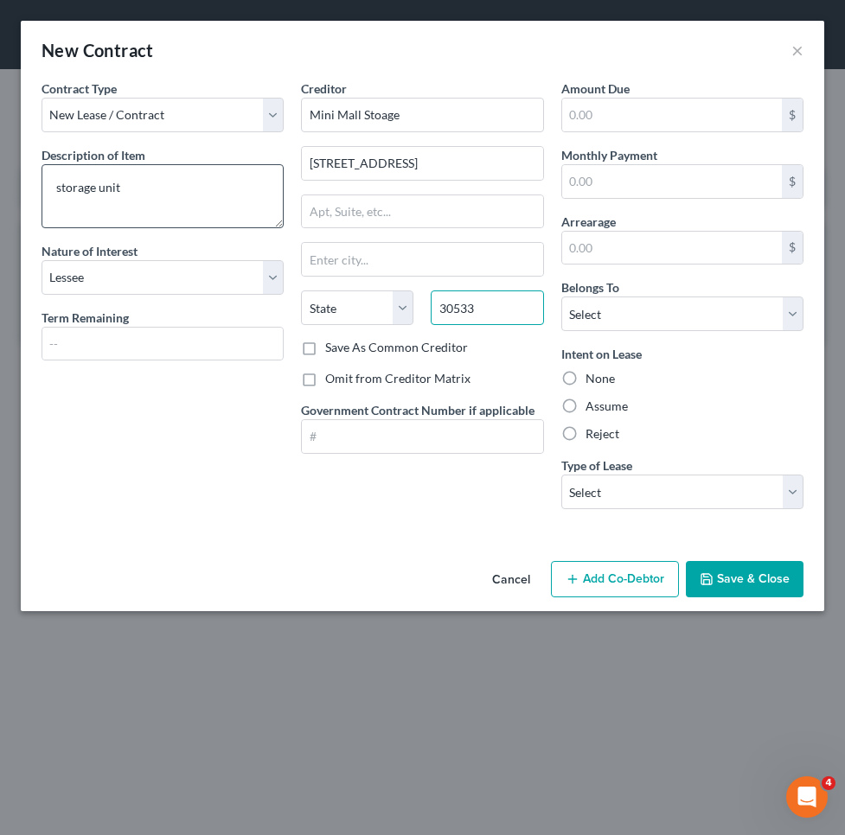
type input "30533"
click at [203, 183] on textarea "storage unit" at bounding box center [162, 196] width 242 height 64
type input "Dahlonega"
select select "10"
type textarea "storage unit- household items, furniture"
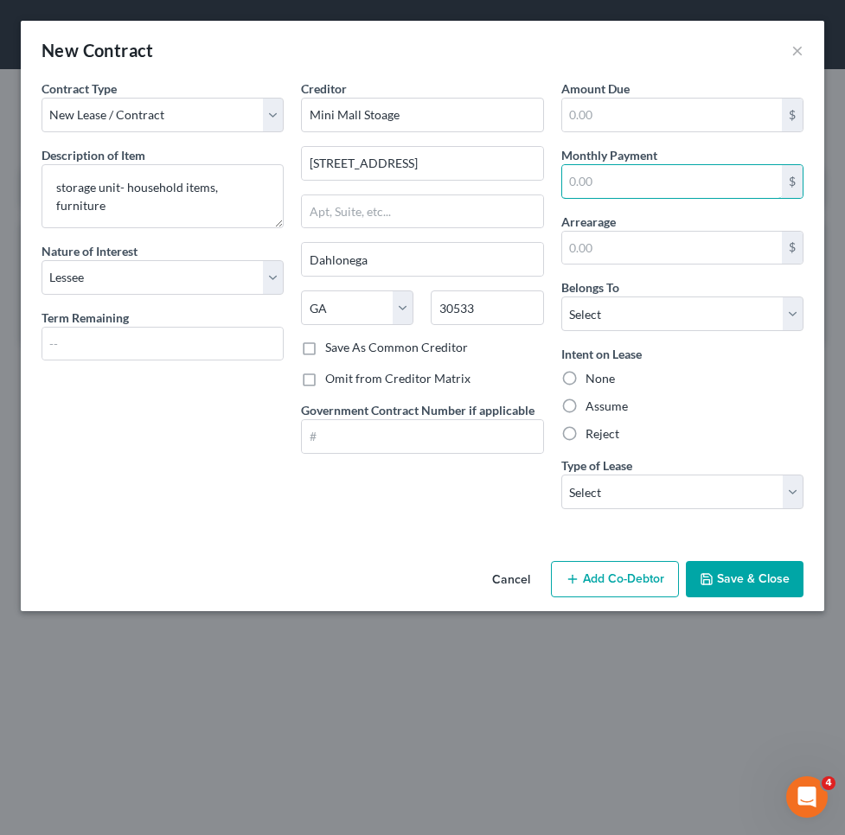
drag, startPoint x: 651, startPoint y: 186, endPoint x: 501, endPoint y: 185, distance: 149.6
click at [501, 185] on div "Contract Type New Lease / Contract New Timeshare Description of non-residential…" at bounding box center [422, 302] width 779 height 444
type input "386"
click at [603, 410] on label "Assume" at bounding box center [606, 406] width 42 height 17
click at [603, 409] on input "Assume" at bounding box center [597, 403] width 11 height 11
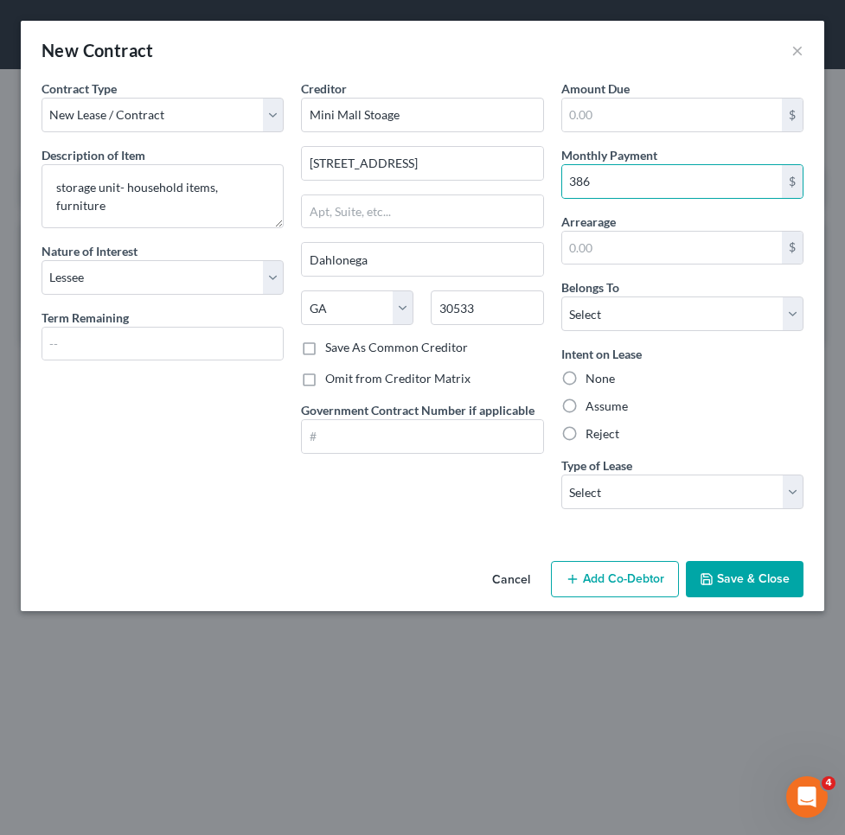
radio input "true"
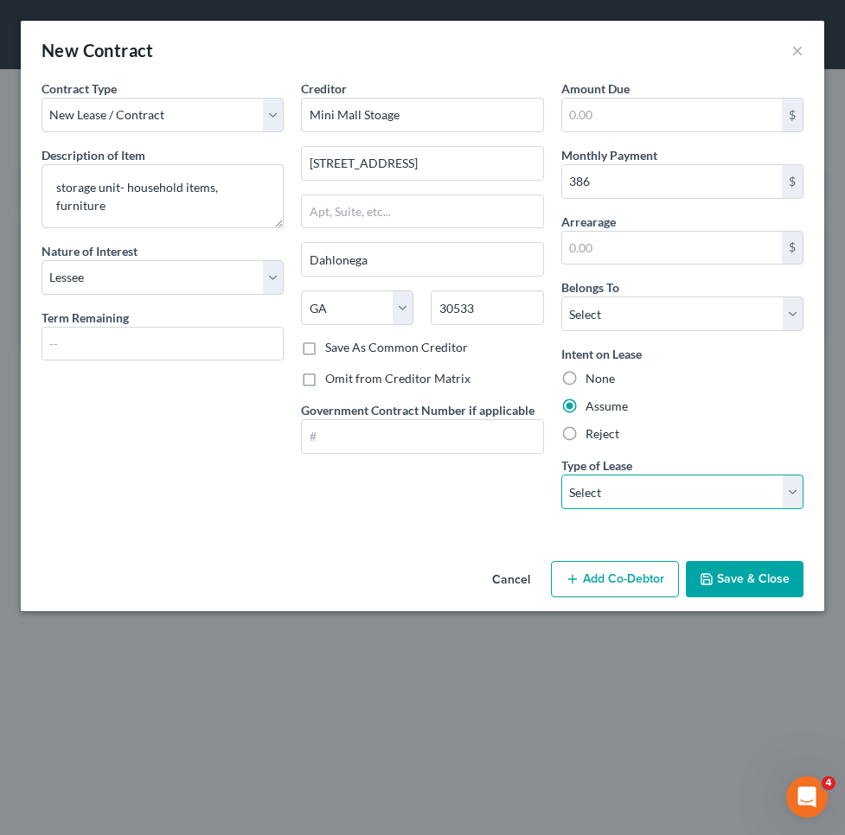
select select "2"
click at [712, 565] on button "Save & Close" at bounding box center [745, 579] width 118 height 36
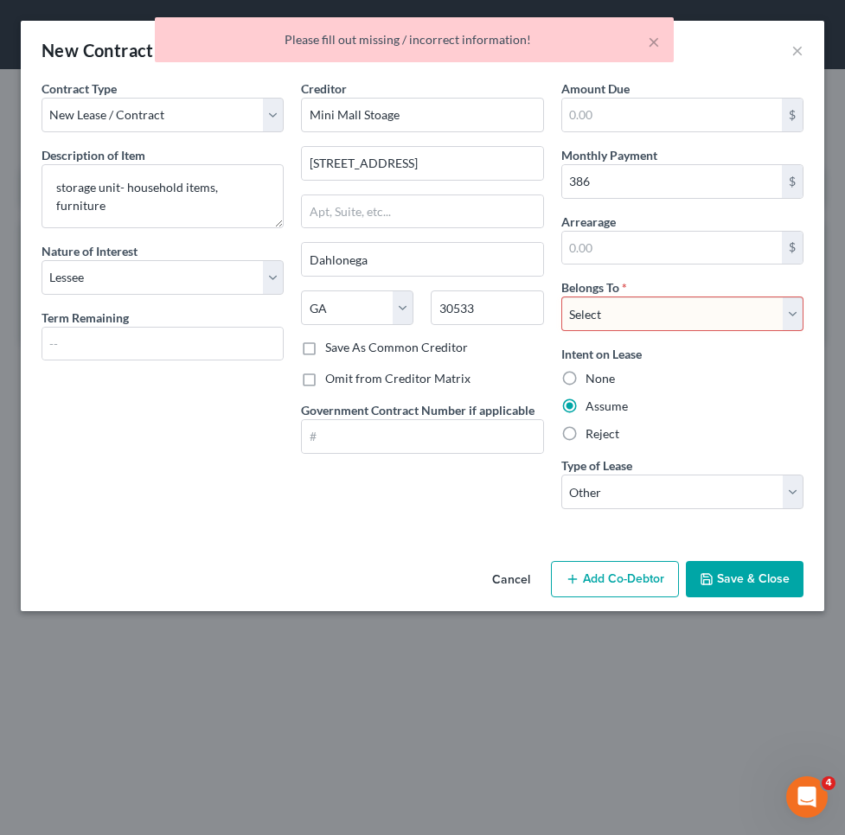
select select "0"
click at [740, 562] on button "Save & Close" at bounding box center [745, 579] width 118 height 36
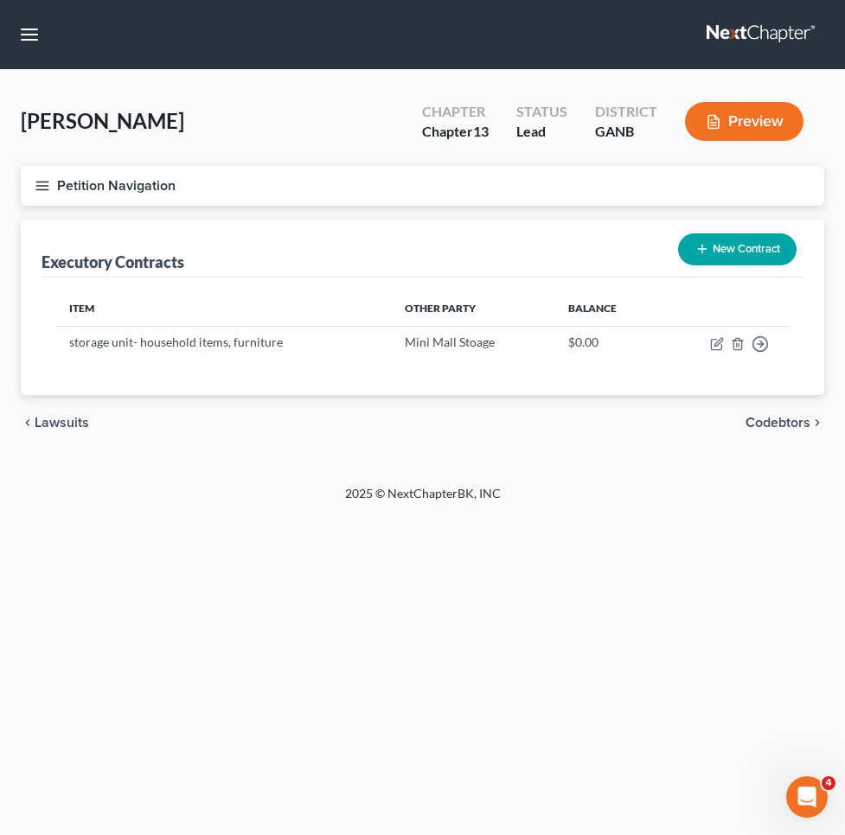
click at [177, 191] on button "Petition Navigation" at bounding box center [422, 186] width 803 height 40
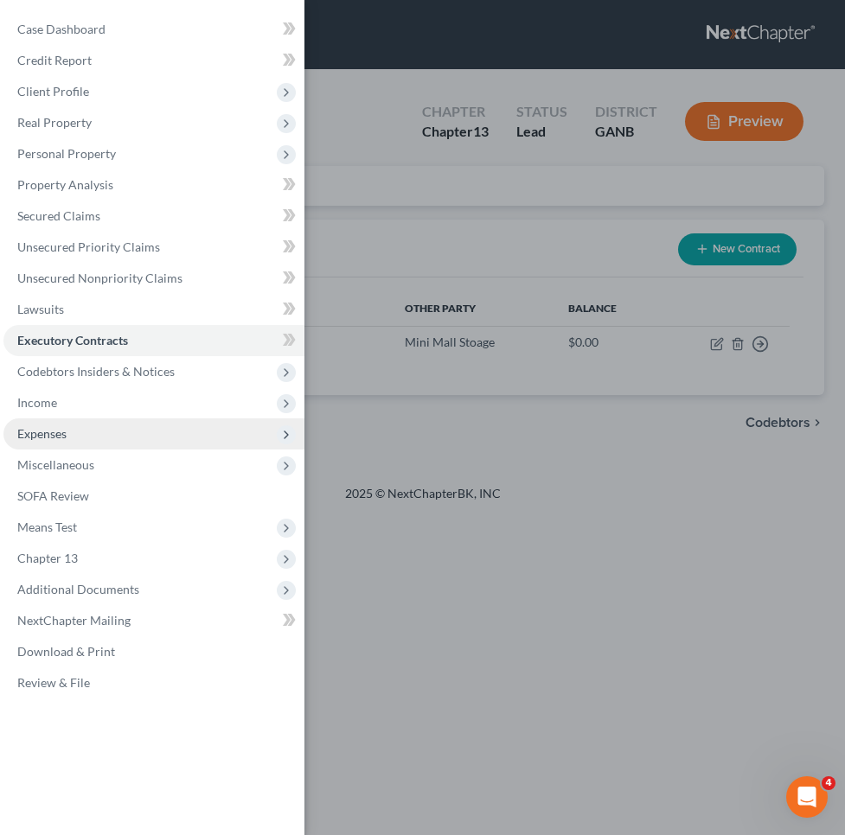
click at [126, 428] on span "Expenses" at bounding box center [153, 433] width 301 height 31
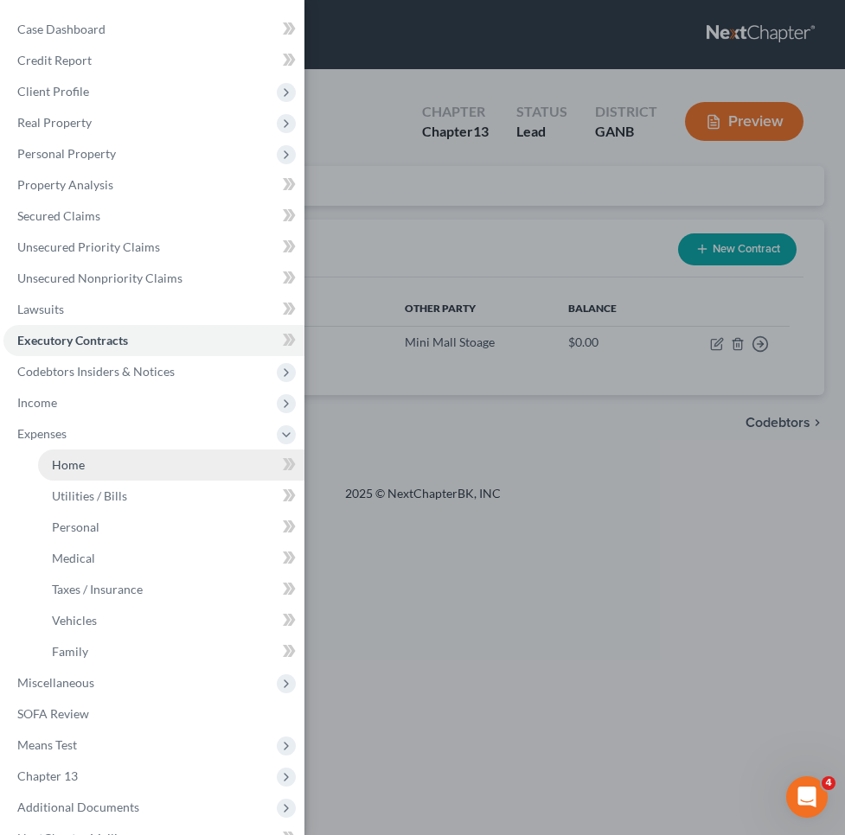
click at [131, 459] on link "Home" at bounding box center [171, 465] width 266 height 31
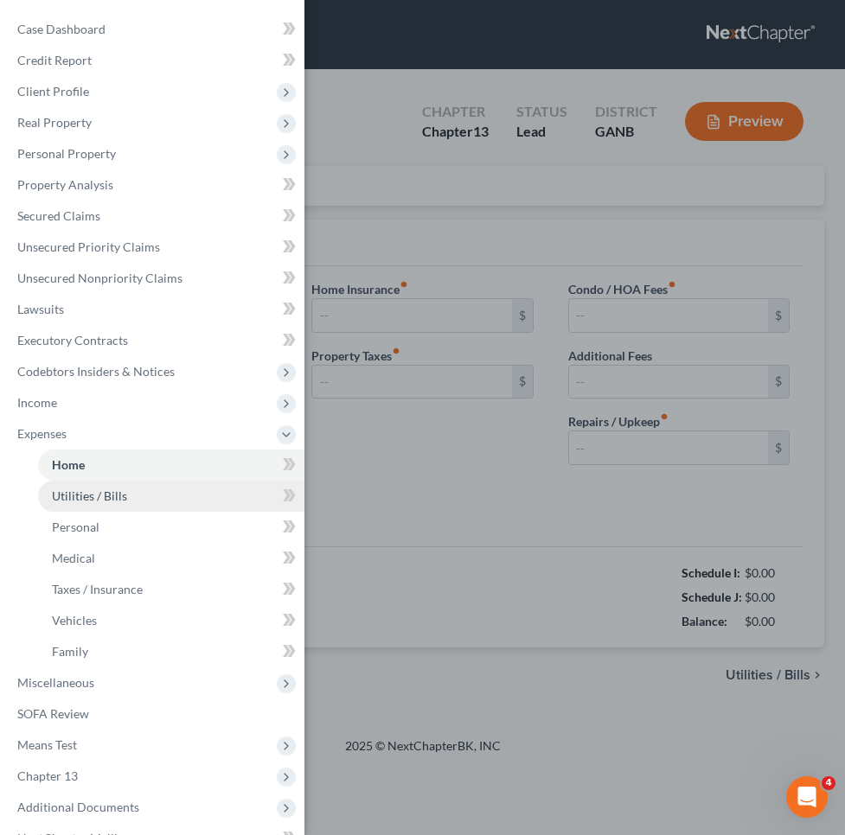
type input "0.00"
radio input "true"
type input "0.00"
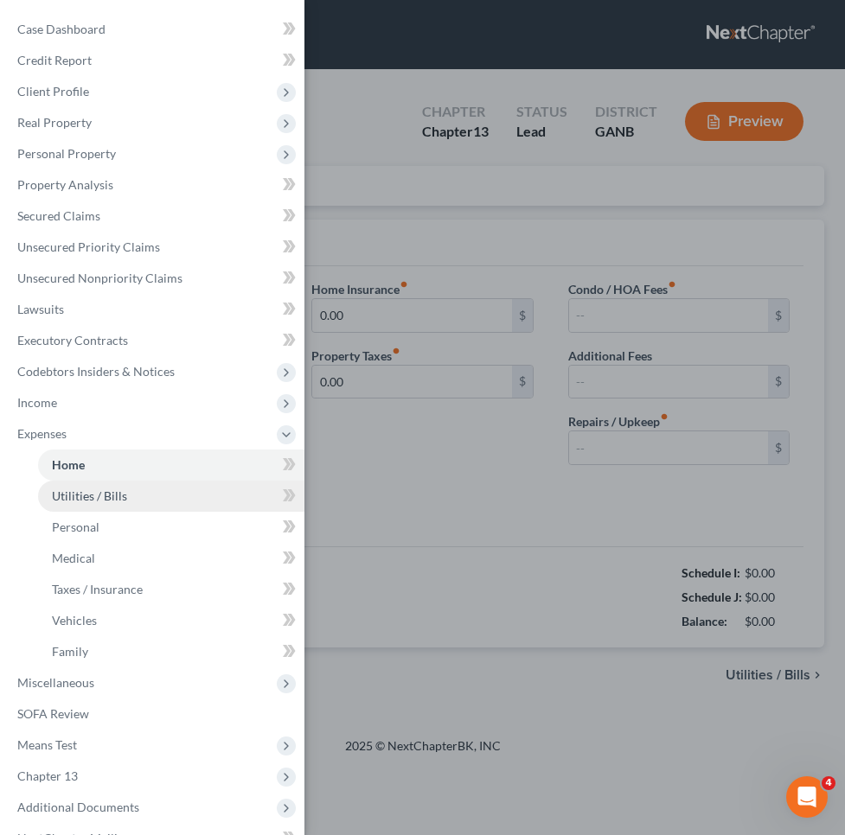
type input "0.00"
click at [131, 495] on link "Utilities / Bills" at bounding box center [171, 496] width 266 height 31
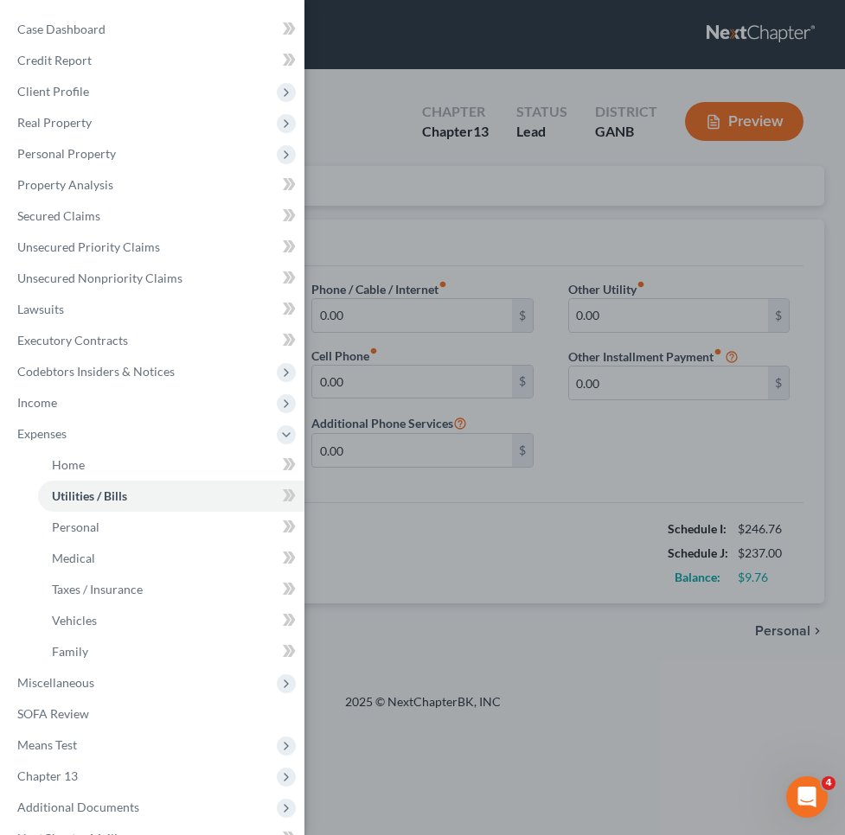
click at [347, 220] on div "Case Dashboard Payments Invoices Payments Payments Credit Report Client Profile" at bounding box center [422, 417] width 845 height 835
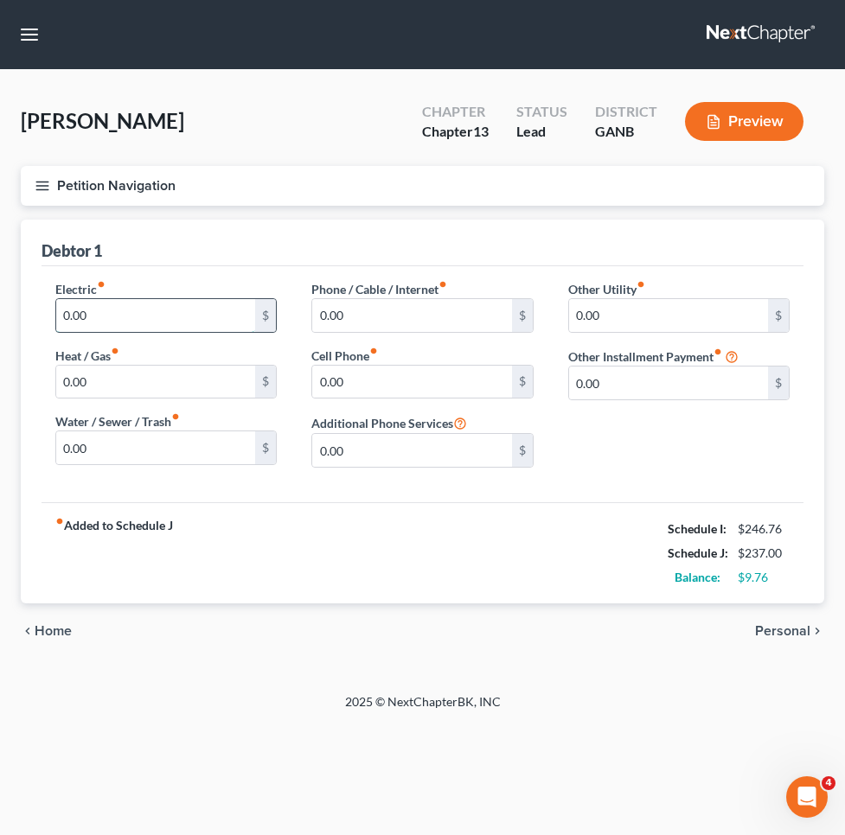
click at [143, 321] on input "0.00" at bounding box center [155, 315] width 199 height 33
type input "550"
click at [61, 444] on input "0.00" at bounding box center [155, 447] width 199 height 33
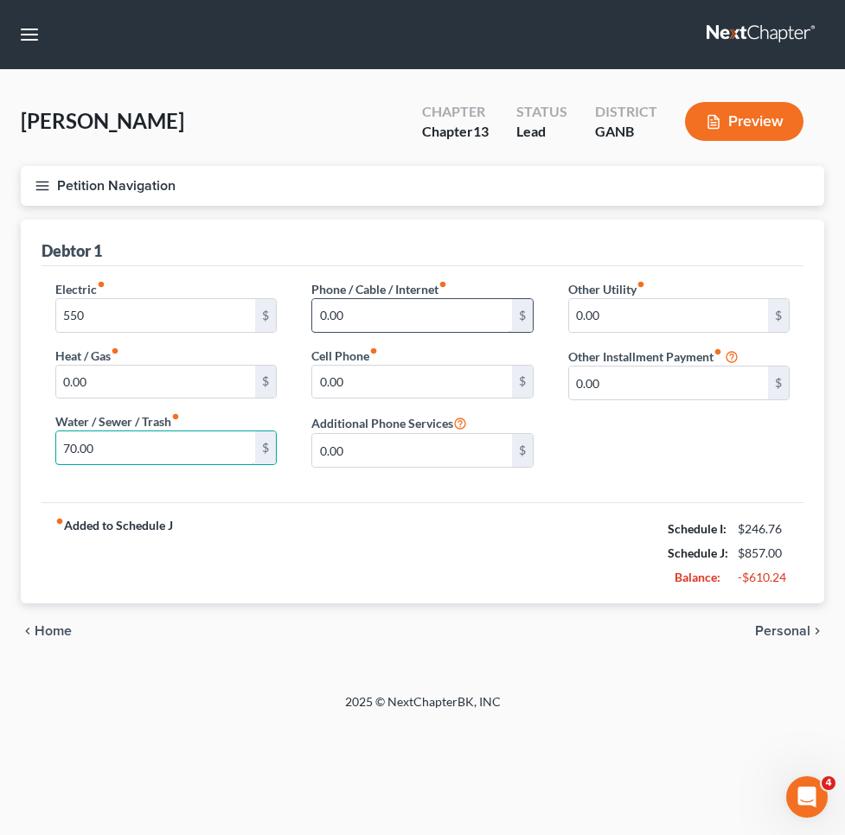
type input "70.00"
drag, startPoint x: 379, startPoint y: 310, endPoint x: 284, endPoint y: 310, distance: 94.2
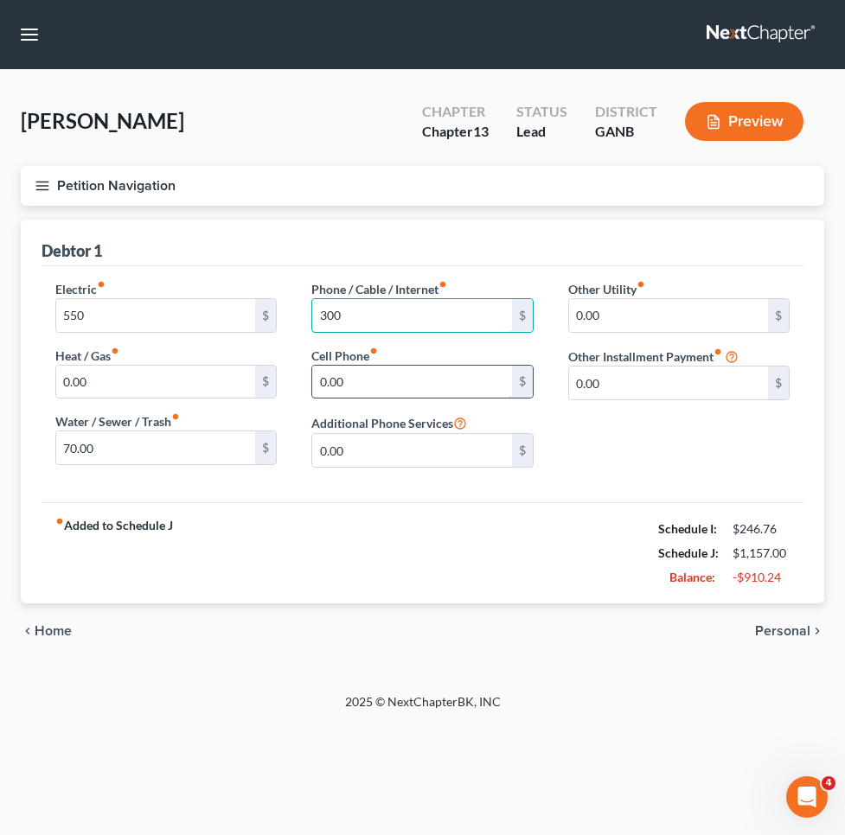
type input "300"
type input "450.00"
click at [776, 635] on span "Personal" at bounding box center [782, 631] width 55 height 14
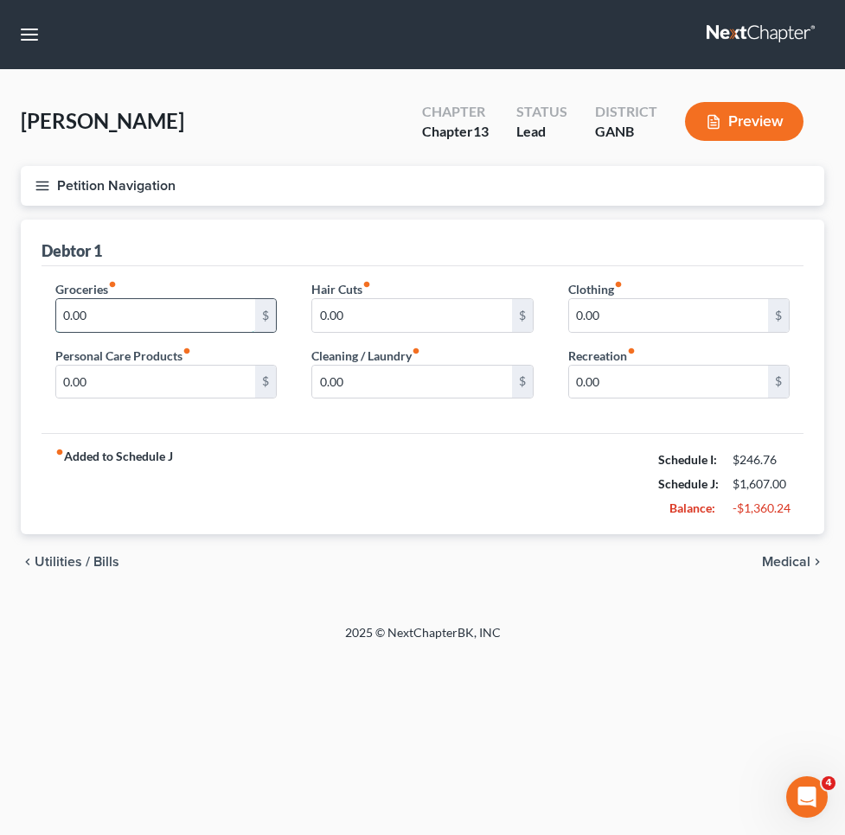
click at [61, 314] on input "0.00" at bounding box center [155, 315] width 199 height 33
type input "500.00"
click at [572, 316] on input "0.00" at bounding box center [668, 315] width 199 height 33
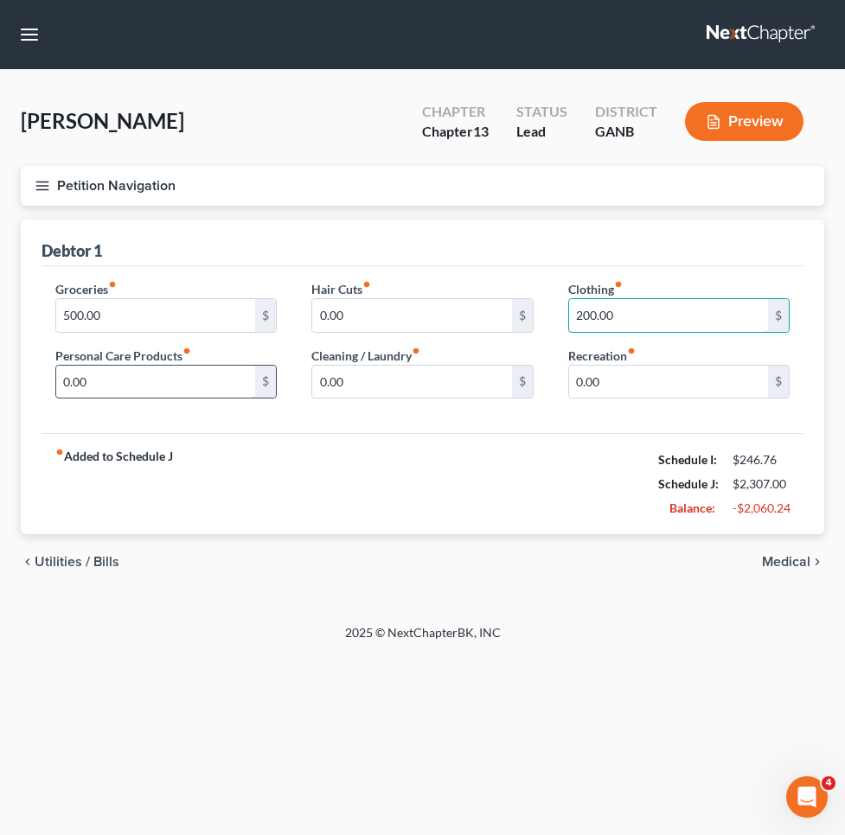
type input "200.00"
click at [60, 380] on input "0.00" at bounding box center [155, 382] width 199 height 33
type input "100.00"
click at [774, 561] on span "Medical" at bounding box center [786, 562] width 48 height 14
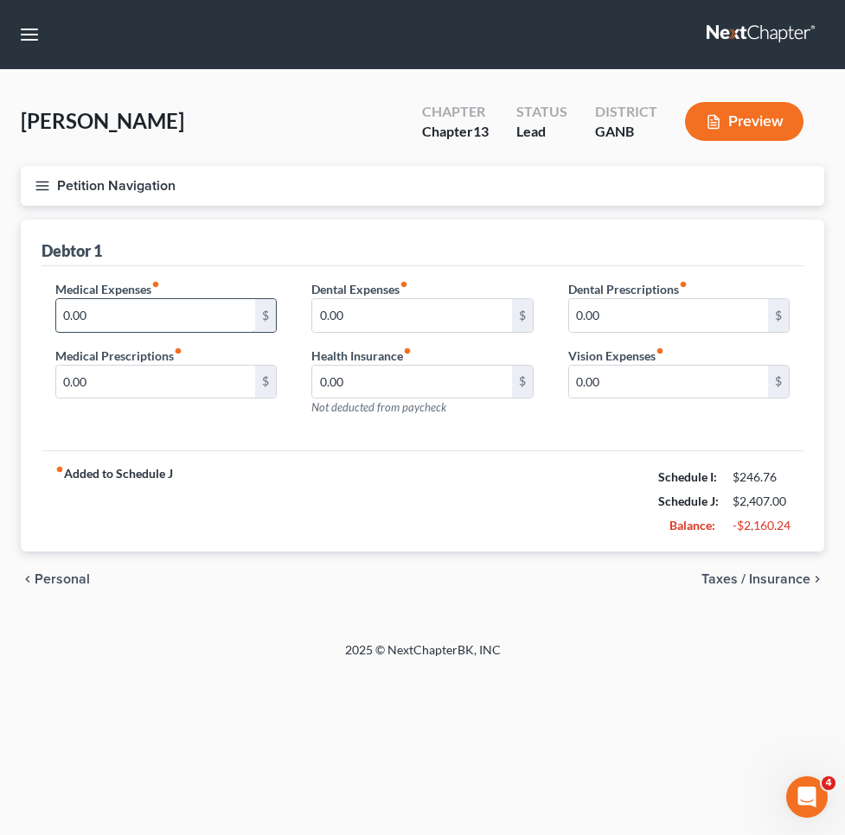
click at [62, 314] on input "0.00" at bounding box center [155, 315] width 199 height 33
type input "250.00"
click at [743, 578] on span "Taxes / Insurance" at bounding box center [755, 579] width 109 height 14
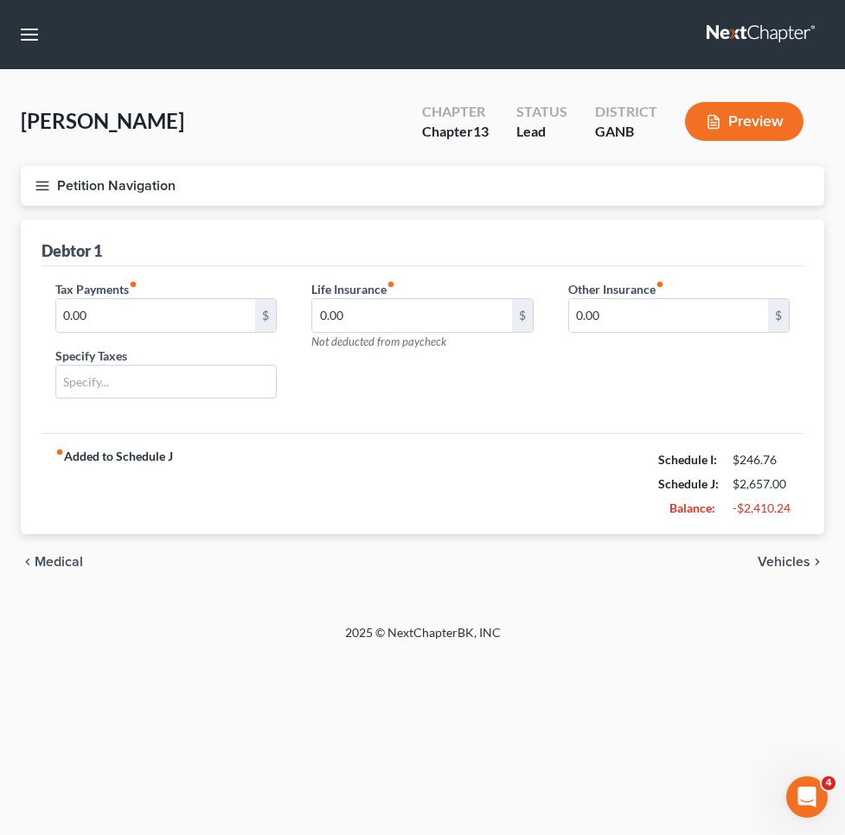
click at [773, 567] on span "Vehicles" at bounding box center [783, 562] width 53 height 14
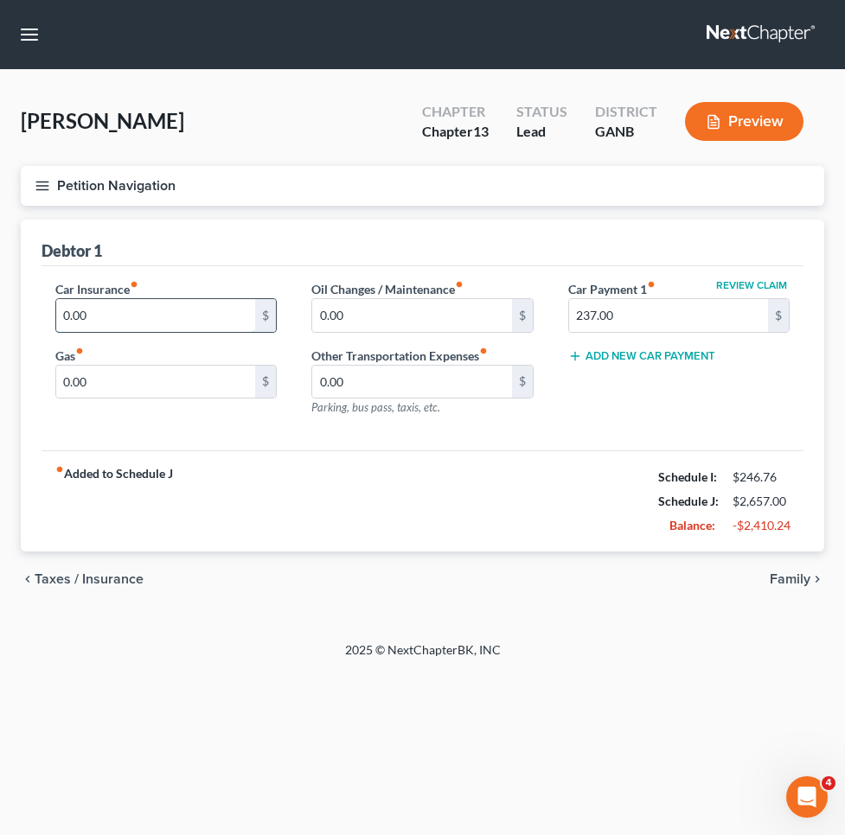
click at [61, 316] on input "0.00" at bounding box center [155, 315] width 199 height 33
type input "300.00"
click at [58, 381] on input "0.00" at bounding box center [155, 382] width 199 height 33
type input "300.00"
click at [805, 582] on span "Family" at bounding box center [789, 579] width 41 height 14
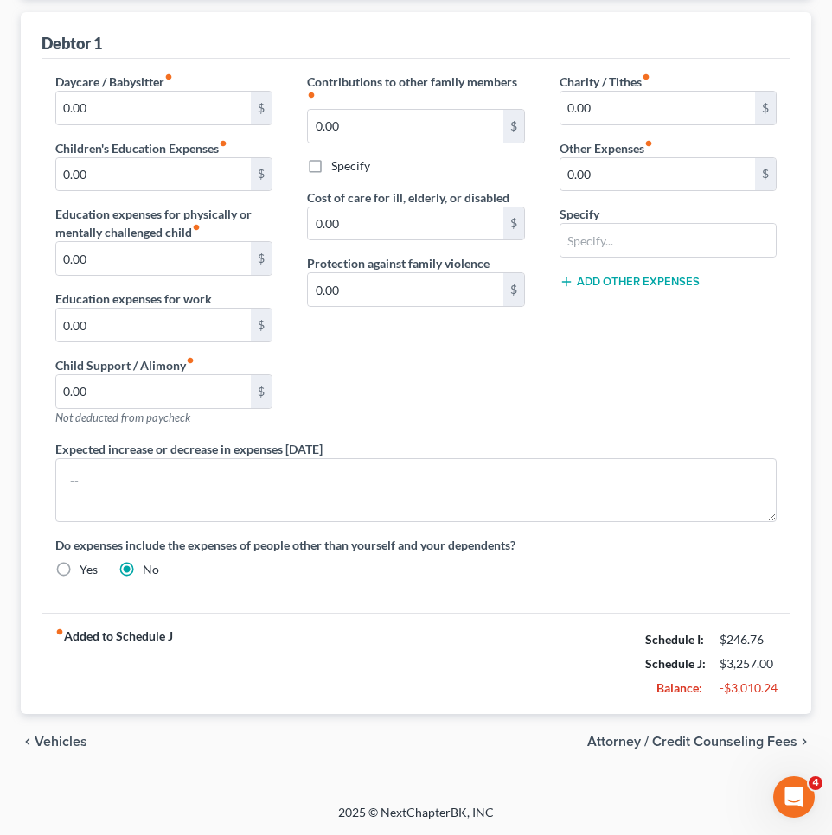
scroll to position [207, 0]
drag, startPoint x: 608, startPoint y: 178, endPoint x: 525, endPoint y: 177, distance: 83.0
click at [525, 177] on div "Daycare / Babysitter fiber_manual_record 0.00 $ Children's Education Expenses f…" at bounding box center [416, 333] width 756 height 520
type input "386"
type input "storage unit"
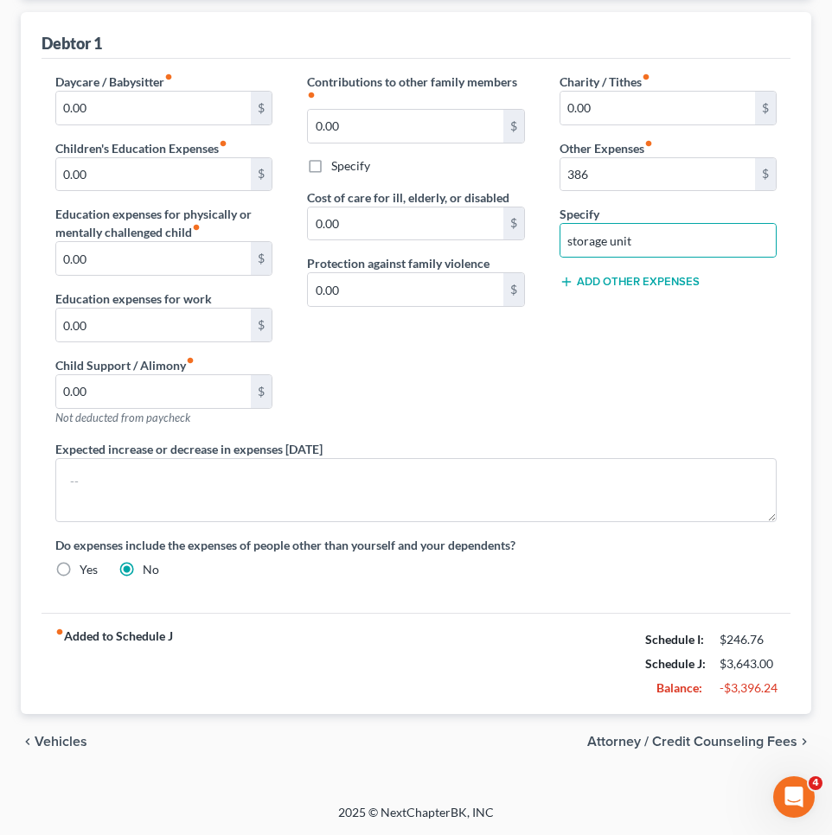
click at [577, 334] on div "Charity / Tithes fiber_manual_record 0.00 $ Other Expenses fiber_manual_record …" at bounding box center [668, 256] width 252 height 367
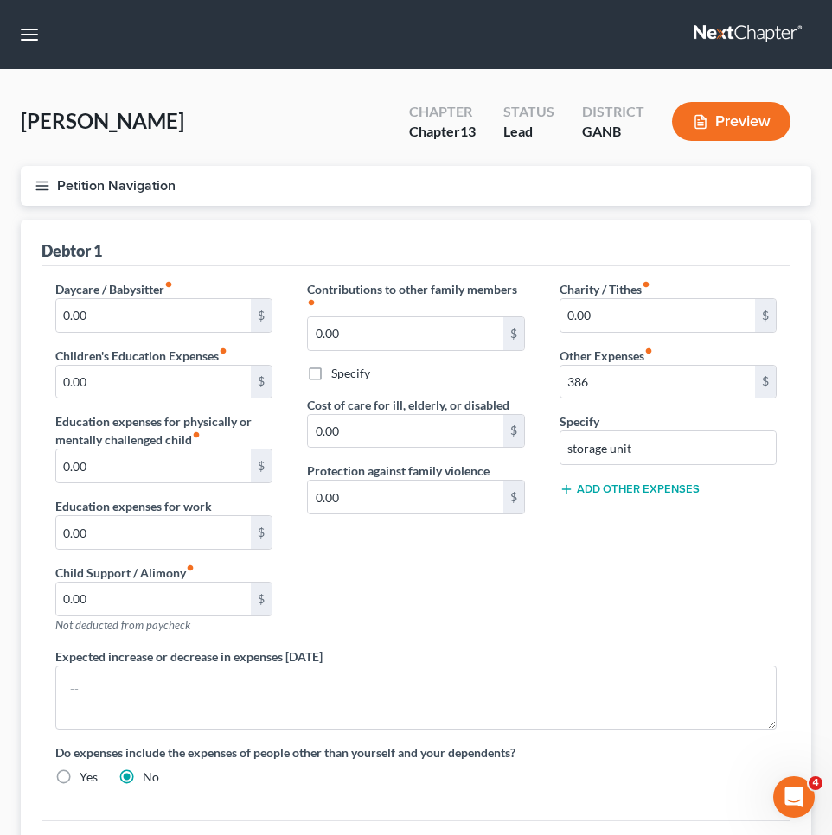
scroll to position [0, 0]
click at [127, 178] on button "Petition Navigation" at bounding box center [416, 186] width 790 height 40
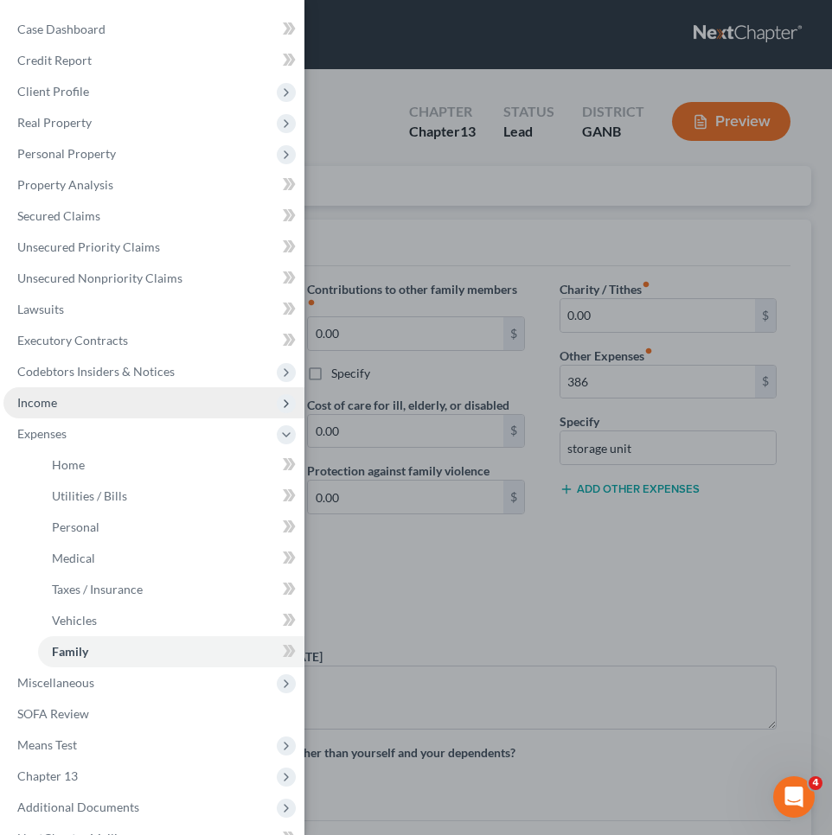
click at [142, 399] on span "Income" at bounding box center [153, 402] width 301 height 31
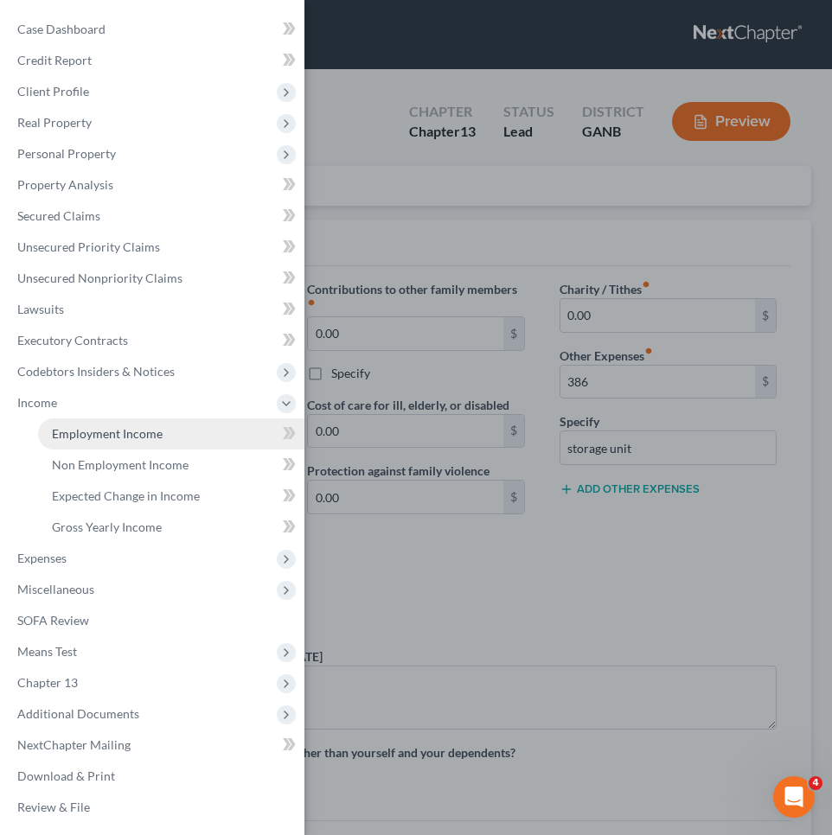
click at [148, 431] on span "Employment Income" at bounding box center [107, 433] width 111 height 15
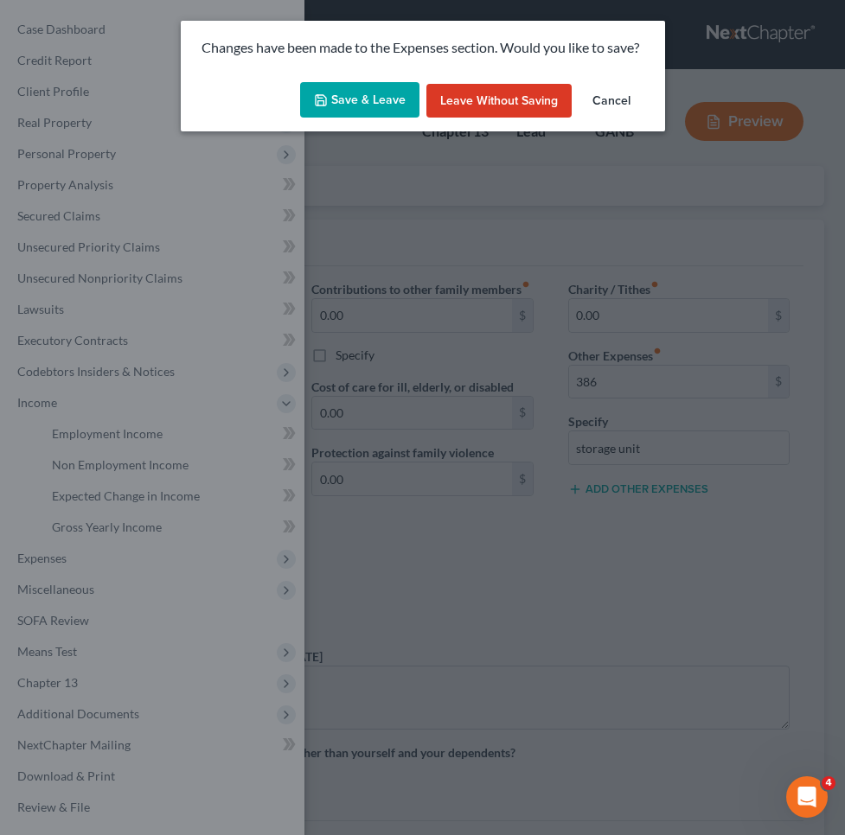
click at [340, 117] on div "Save & Leave Leave without Saving Cancel" at bounding box center [423, 103] width 484 height 57
click at [337, 106] on button "Save & Leave" at bounding box center [359, 100] width 119 height 36
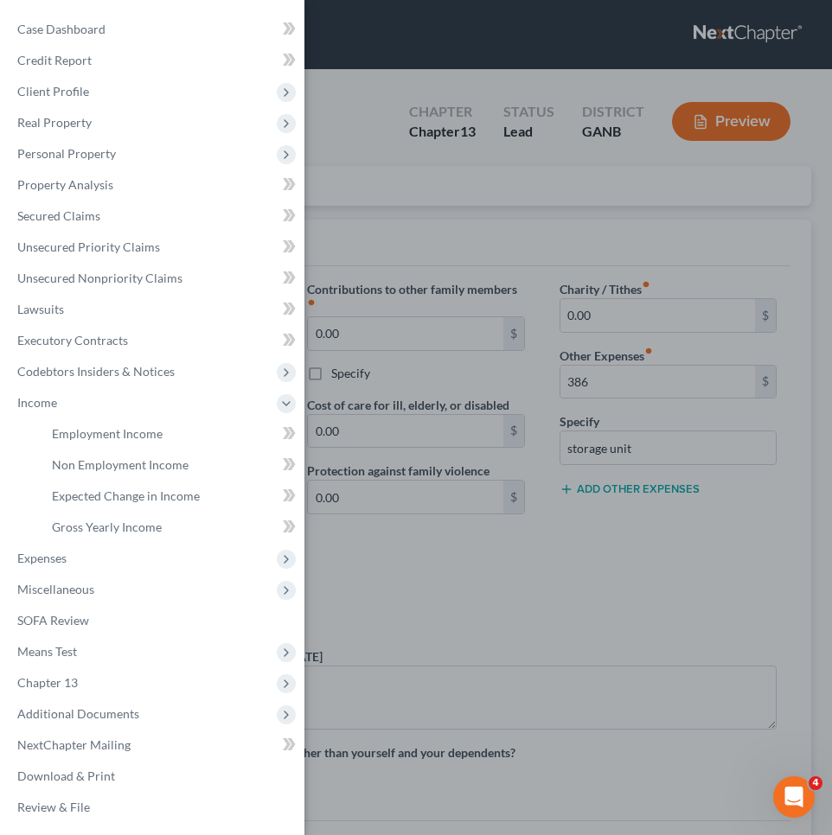
type input "386.00"
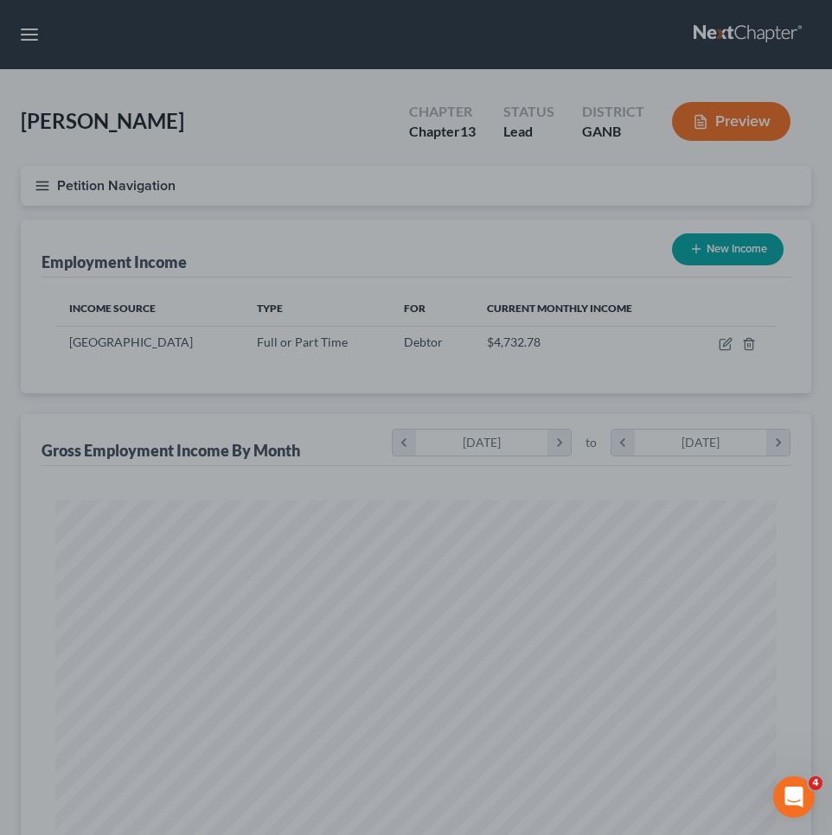
scroll to position [361, 756]
click at [337, 106] on div at bounding box center [416, 417] width 832 height 835
click at [727, 349] on div at bounding box center [416, 417] width 832 height 835
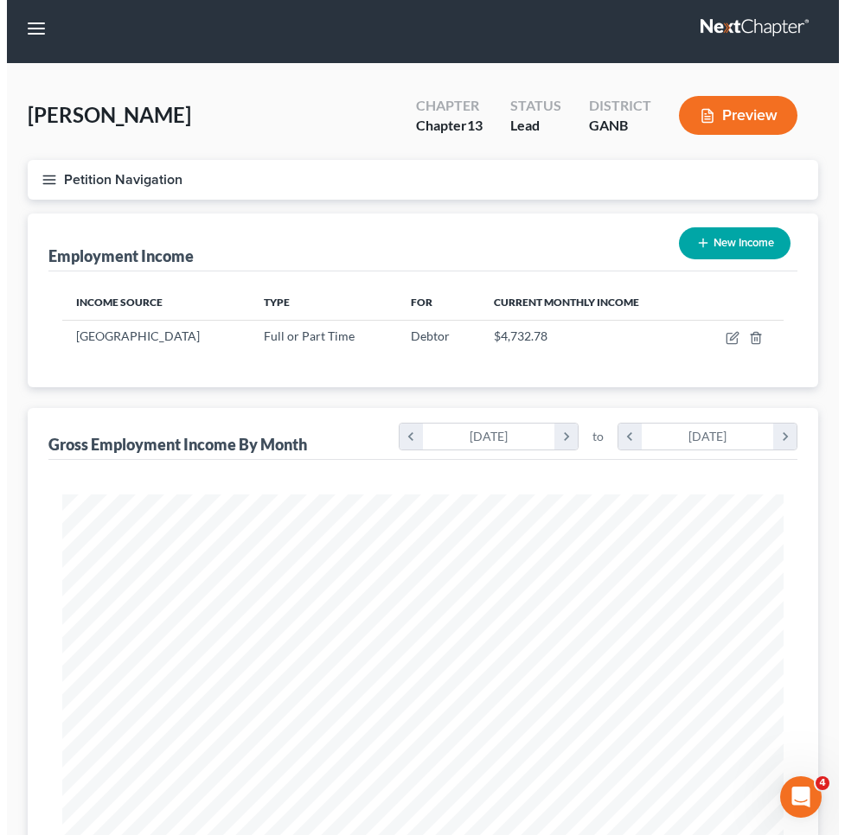
scroll to position [12, 0]
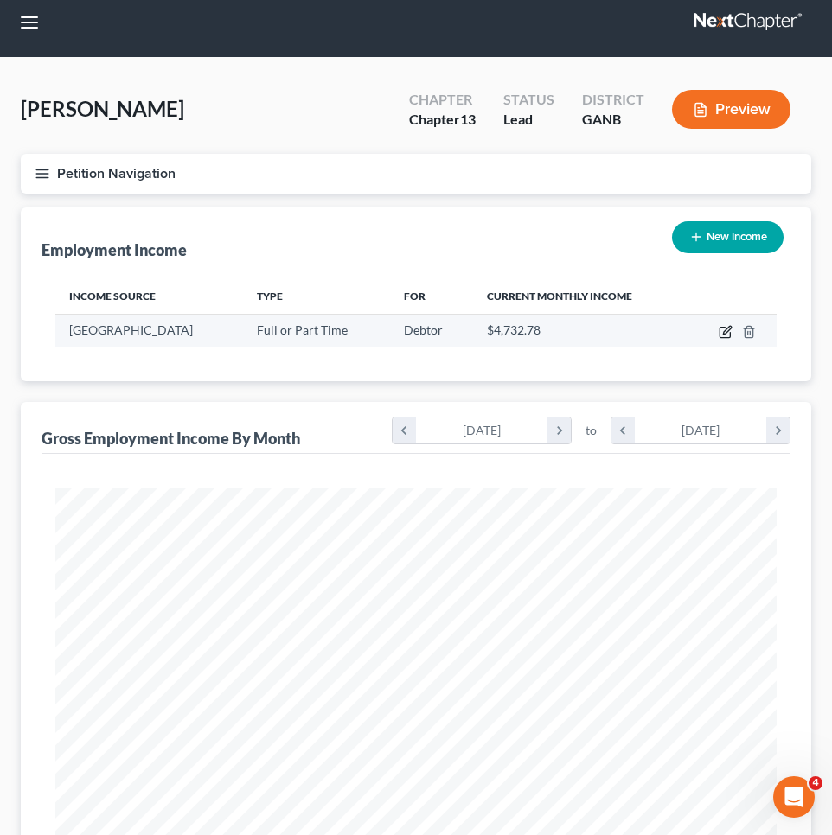
click at [721, 331] on icon "button" at bounding box center [725, 332] width 14 height 14
select select "0"
select select "10"
select select "1"
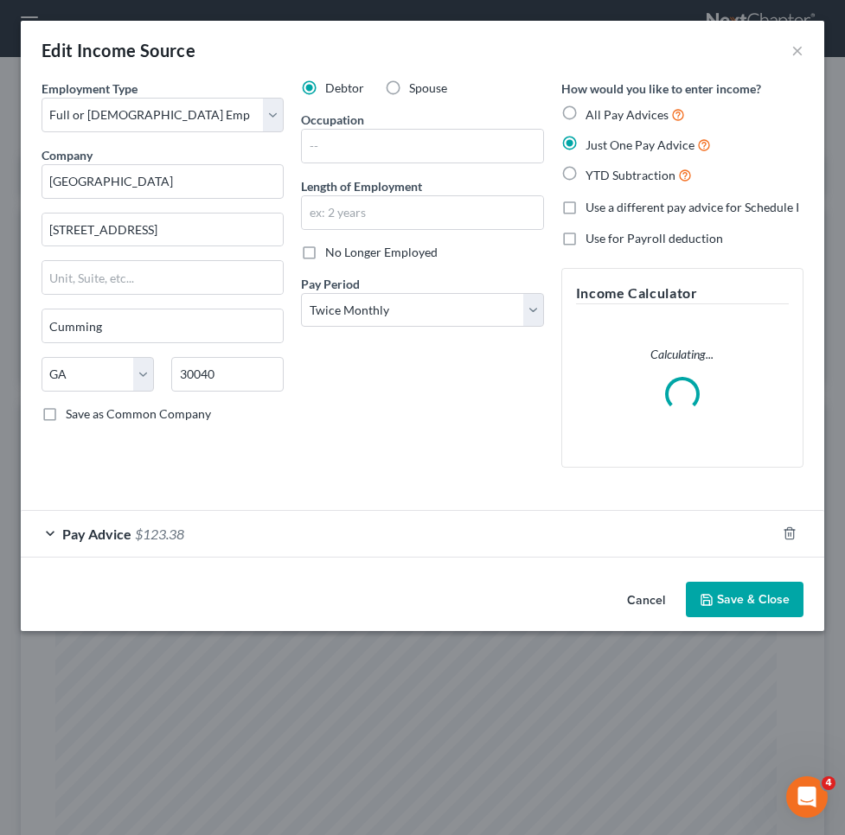
scroll to position [367, 769]
click at [584, 540] on div "Pay Advice $123.38" at bounding box center [398, 534] width 755 height 46
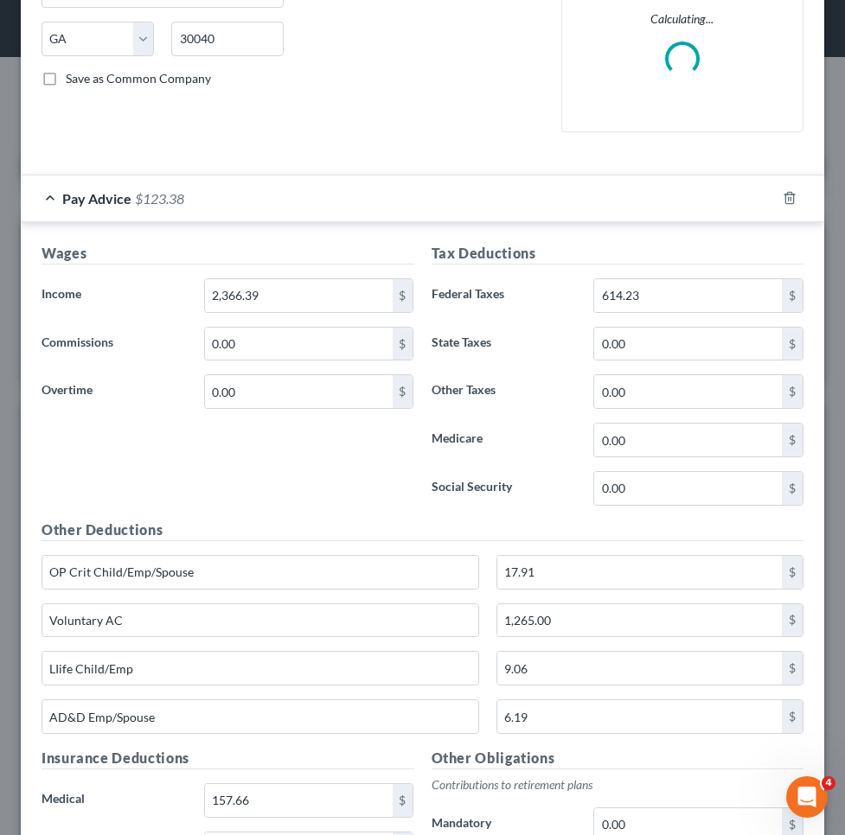
scroll to position [345, 0]
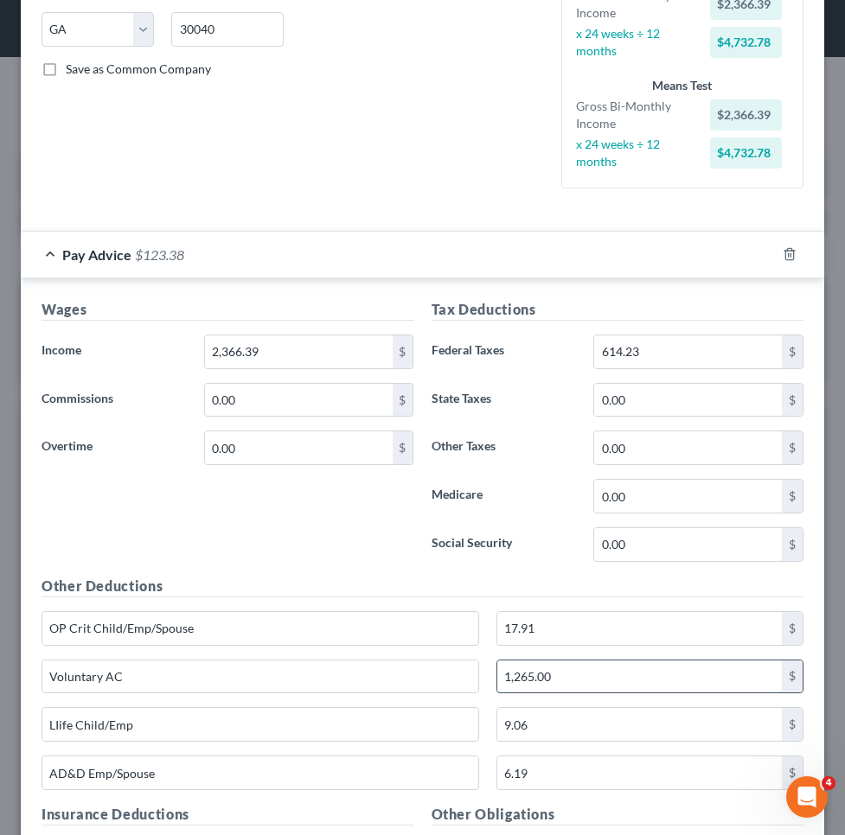
click at [514, 674] on input "1,265.00" at bounding box center [639, 677] width 284 height 33
type input "12.65"
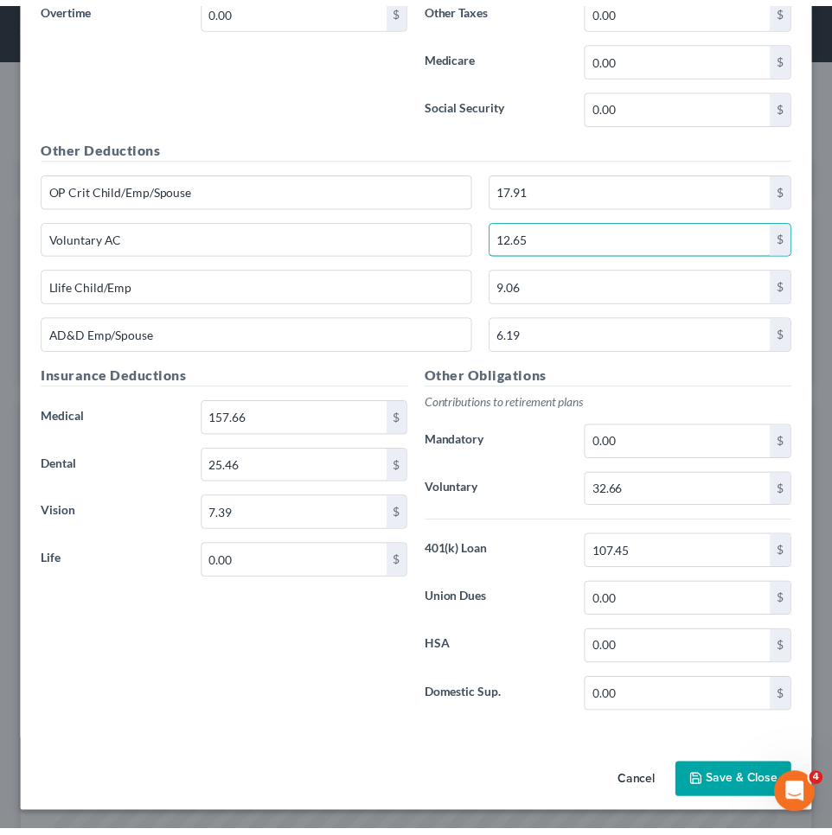
scroll to position [783, 0]
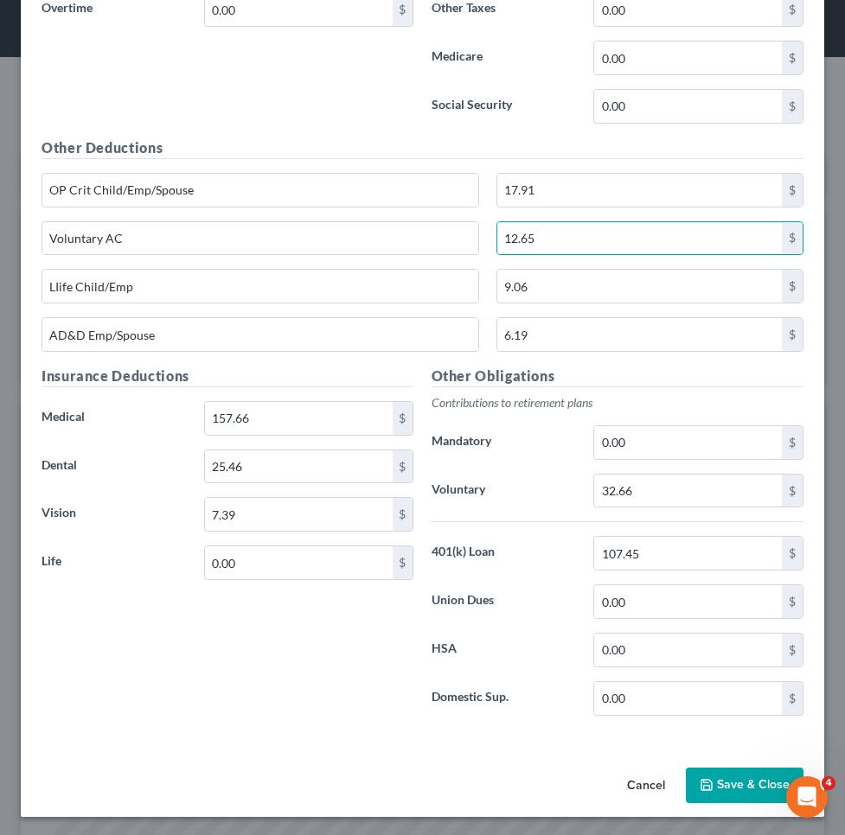
click at [714, 783] on button "Save & Close" at bounding box center [745, 786] width 118 height 36
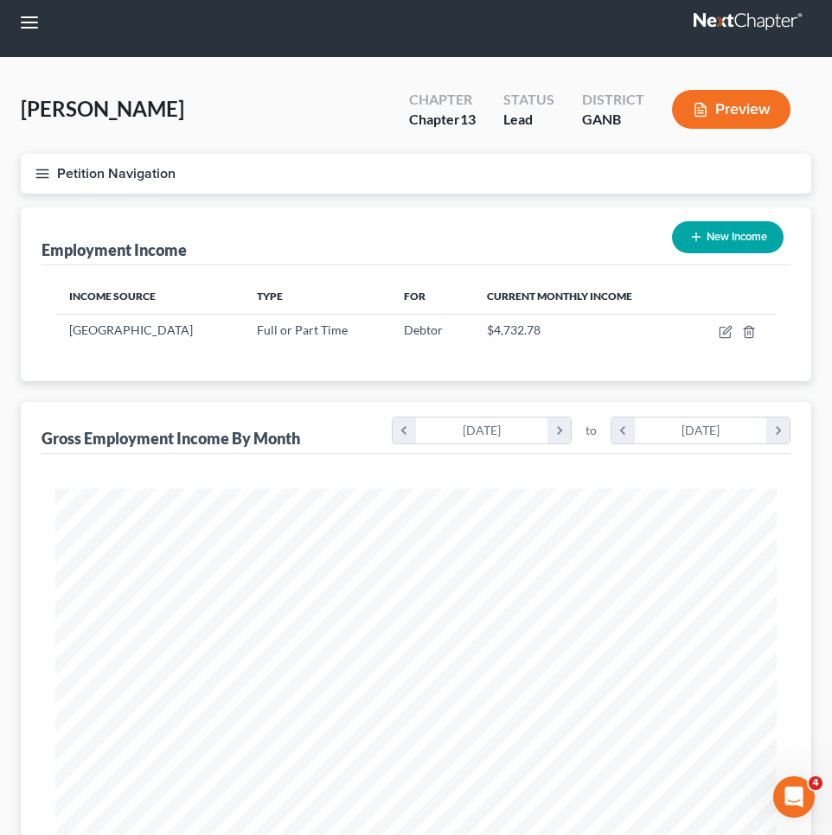
scroll to position [864181, 863786]
click at [131, 173] on button "Petition Navigation" at bounding box center [416, 174] width 790 height 40
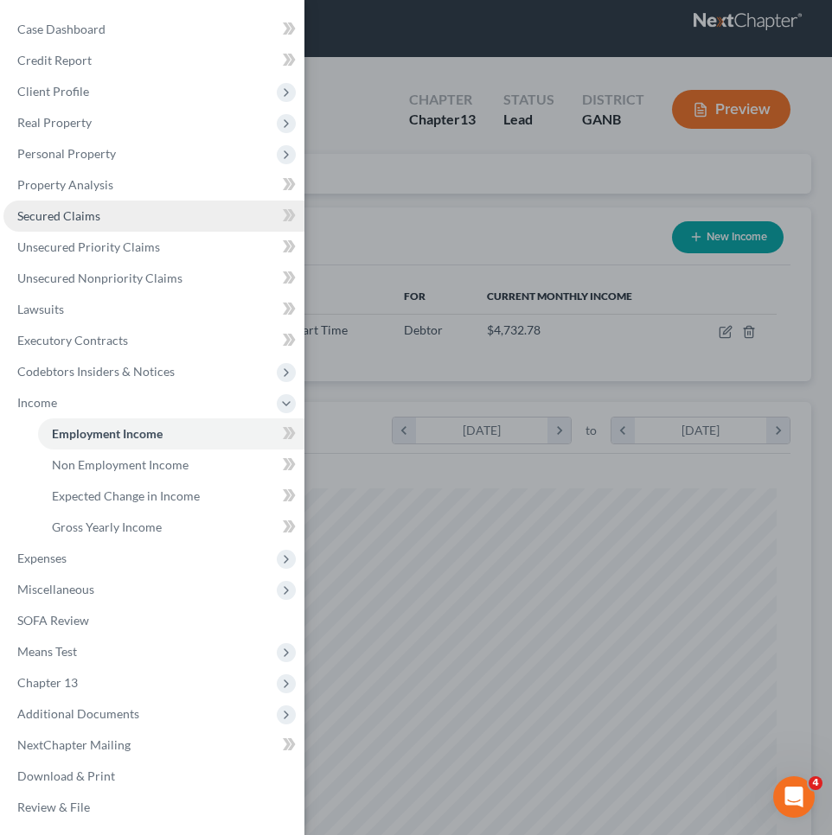
click at [112, 215] on link "Secured Claims" at bounding box center [153, 216] width 301 height 31
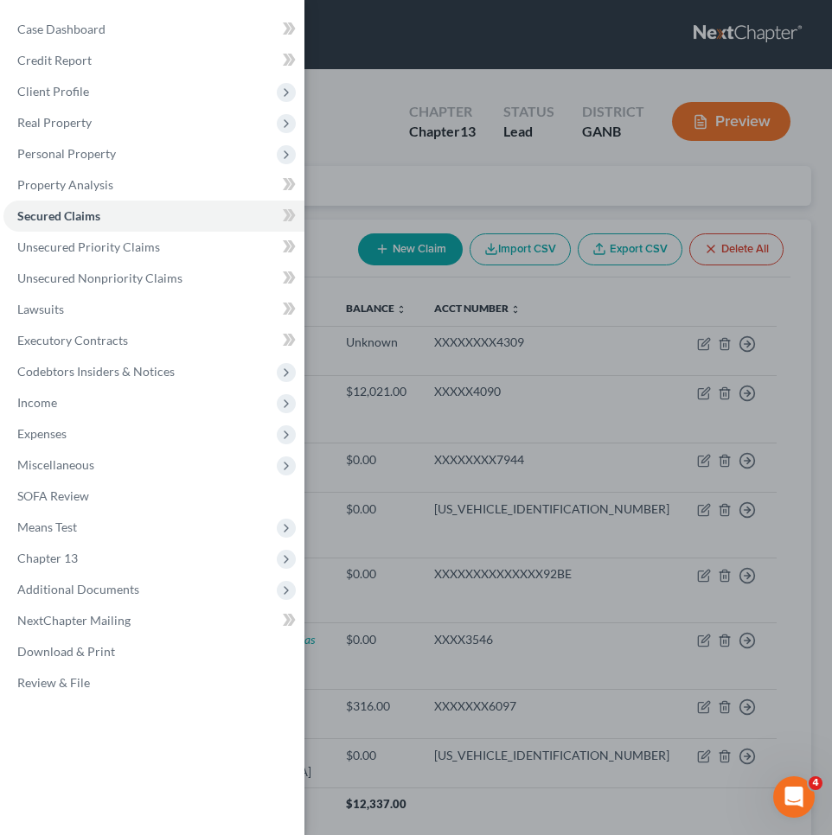
click at [433, 169] on div "Case Dashboard Payments Invoices Payments Payments Credit Report Client Profile" at bounding box center [416, 417] width 832 height 835
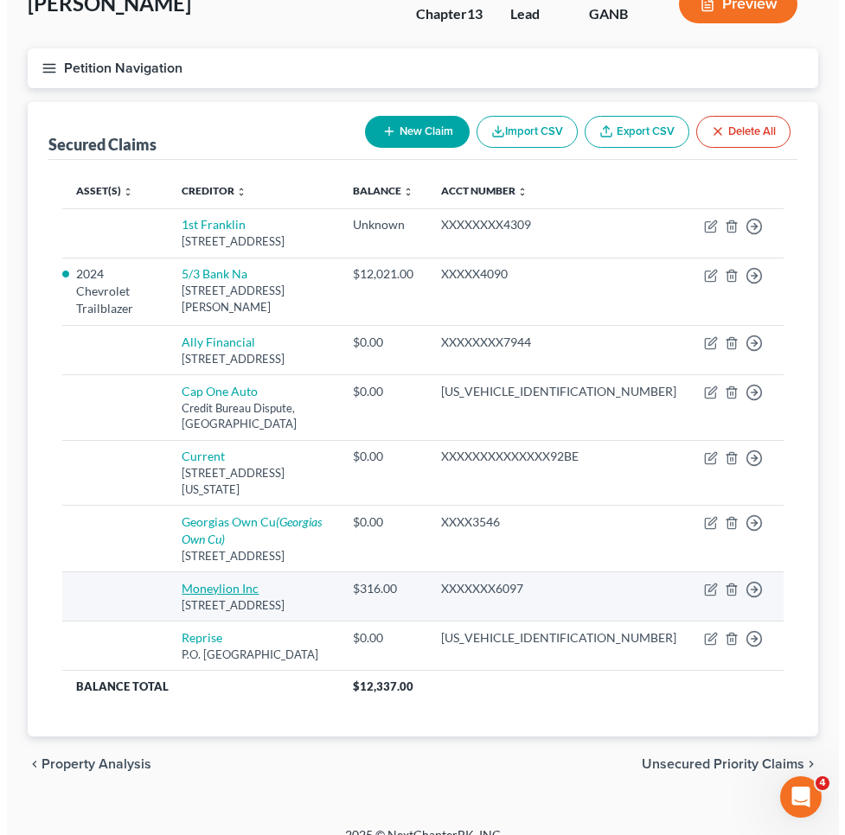
scroll to position [117, 0]
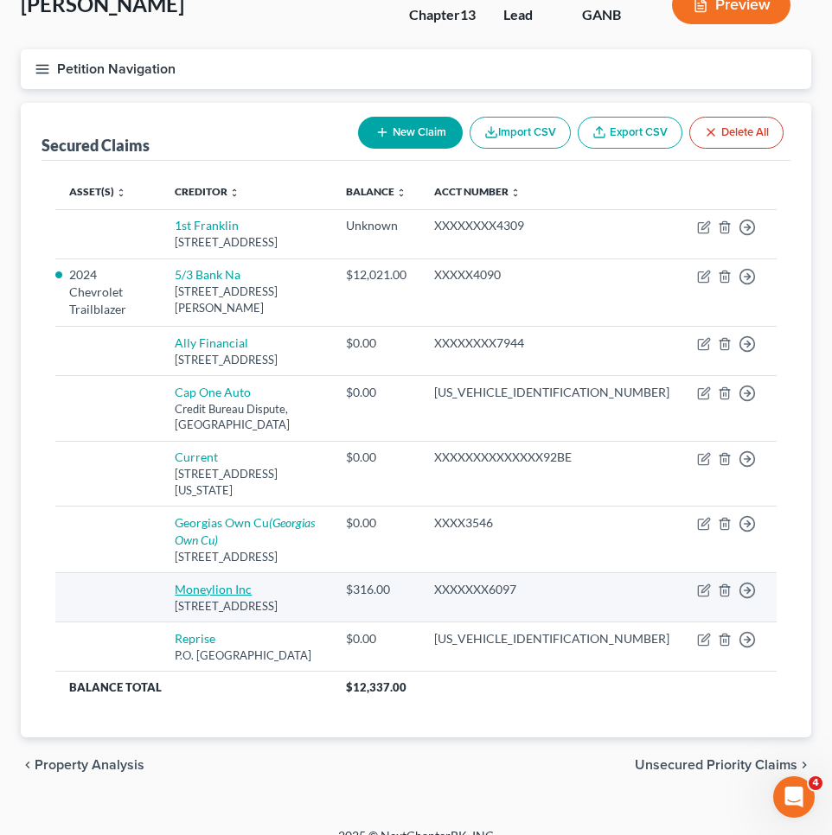
click at [252, 582] on link "Moneylion Inc" at bounding box center [213, 589] width 77 height 15
select select "46"
select select "0"
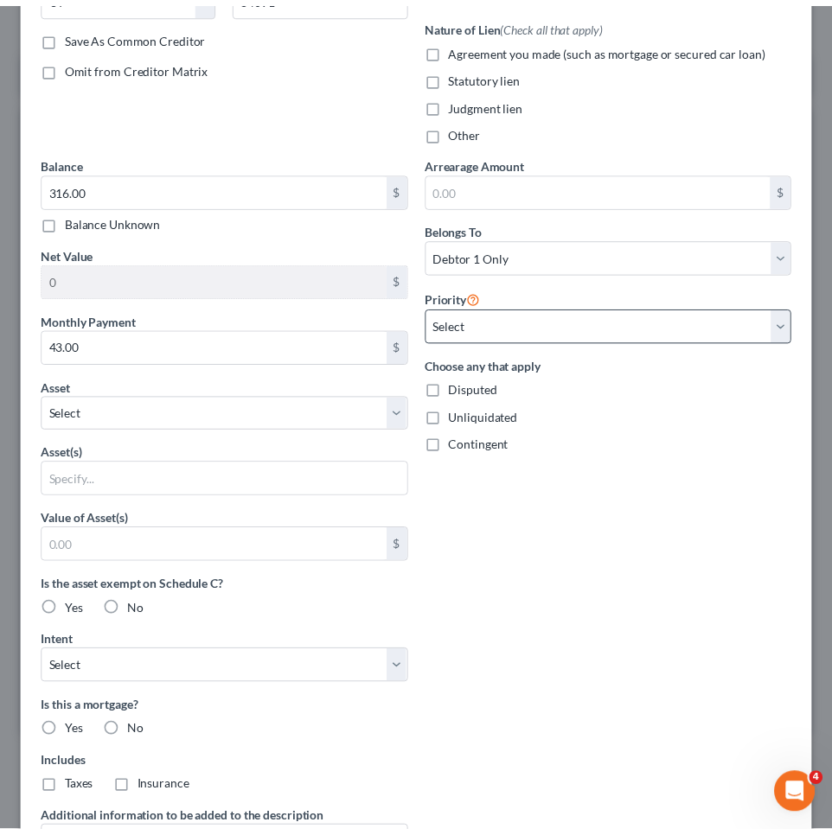
scroll to position [332, 0]
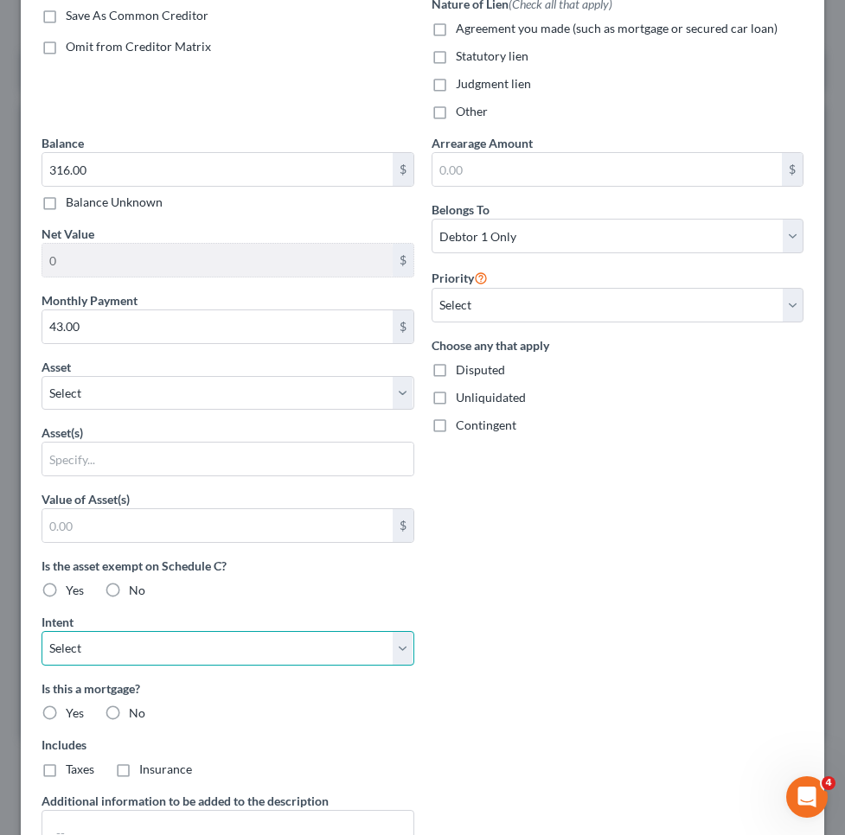
select select "3"
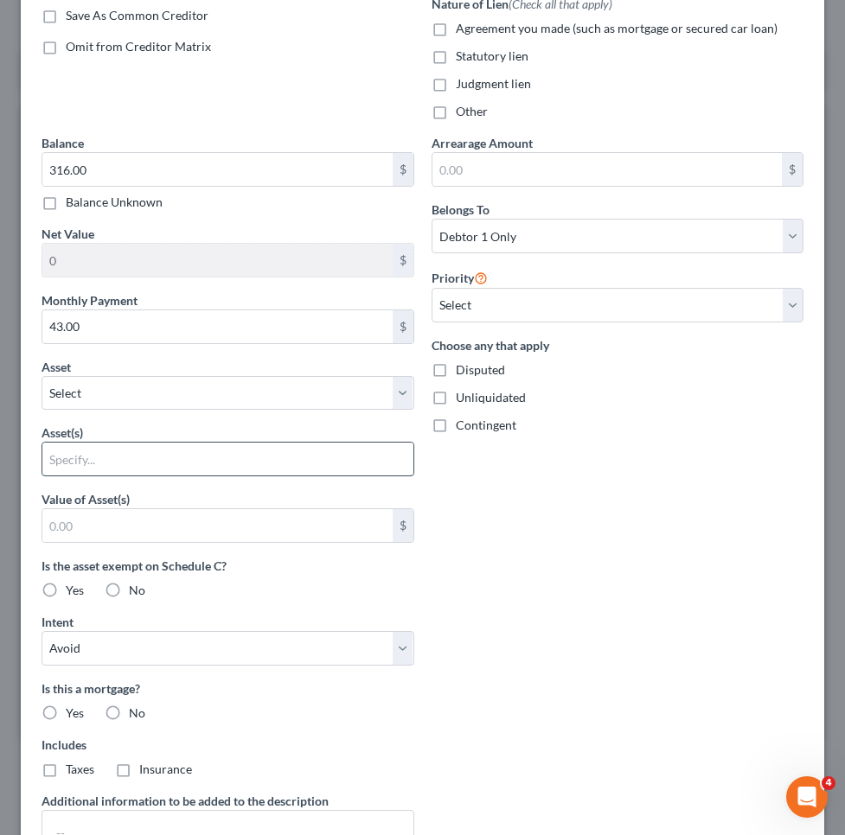
click at [334, 458] on input "text" at bounding box center [227, 459] width 371 height 33
type input "NPMSI"
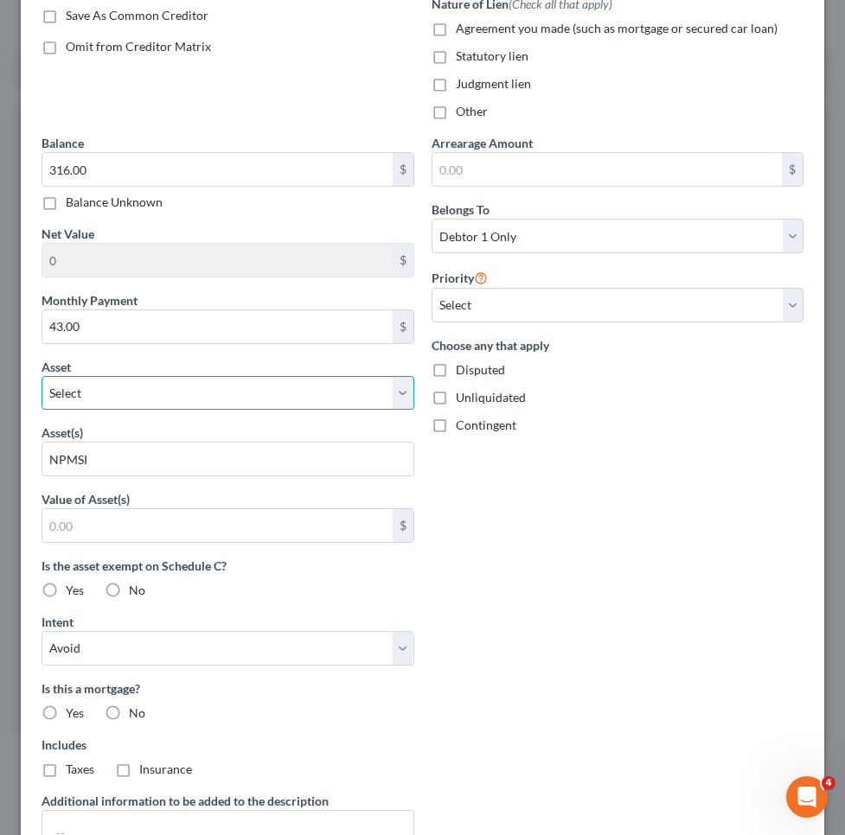
select select "9"
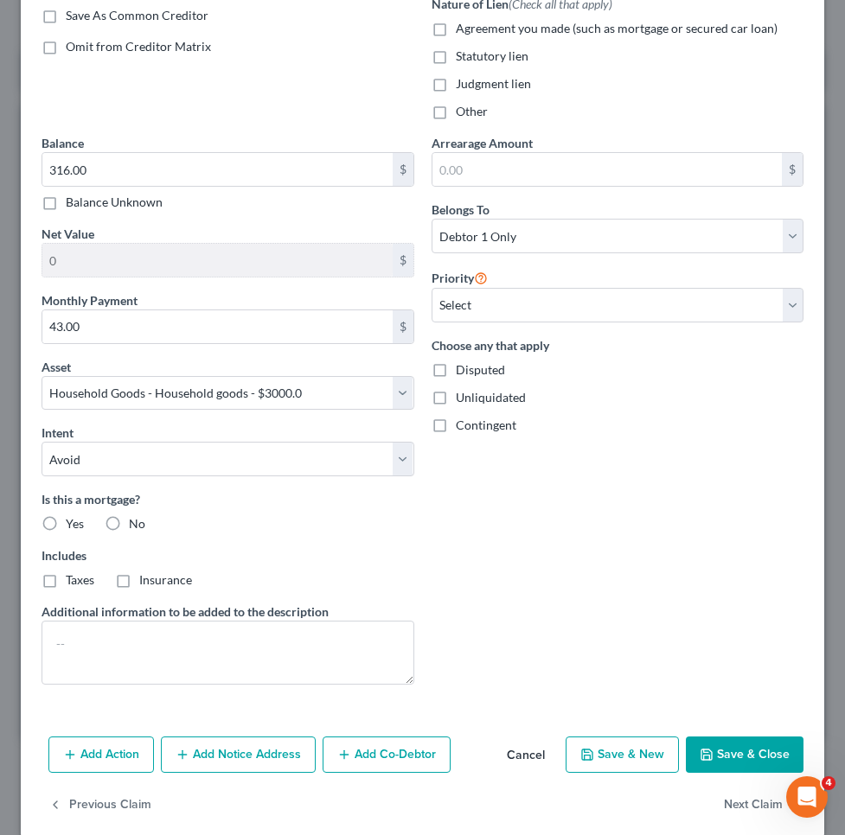
click at [724, 756] on button "Save & Close" at bounding box center [745, 755] width 118 height 36
select select
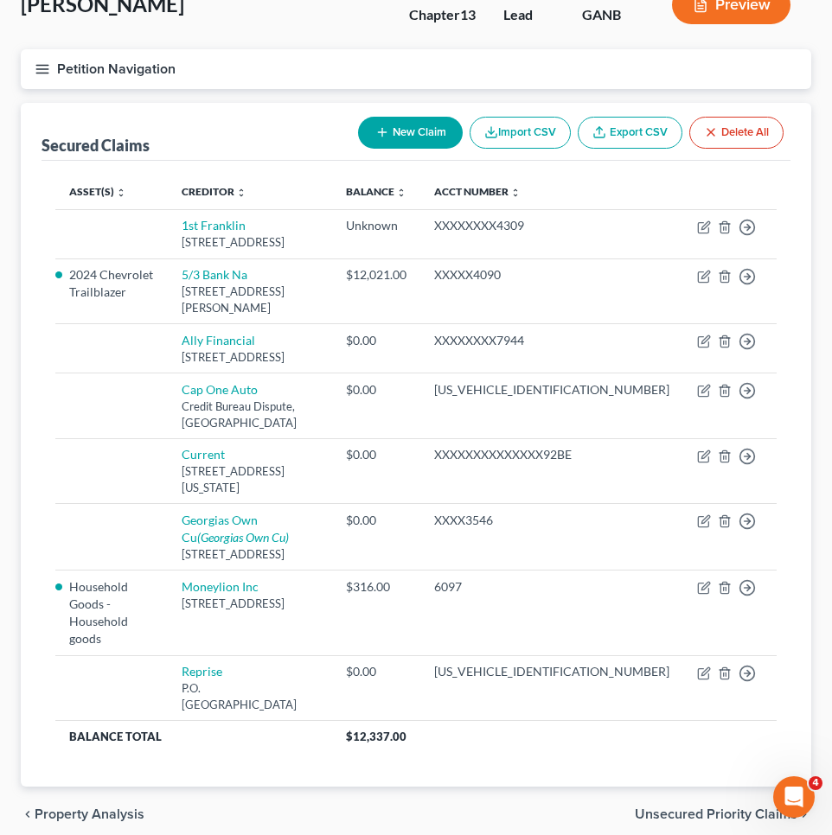
click at [699, 807] on span "Unsecured Priority Claims" at bounding box center [716, 814] width 163 height 14
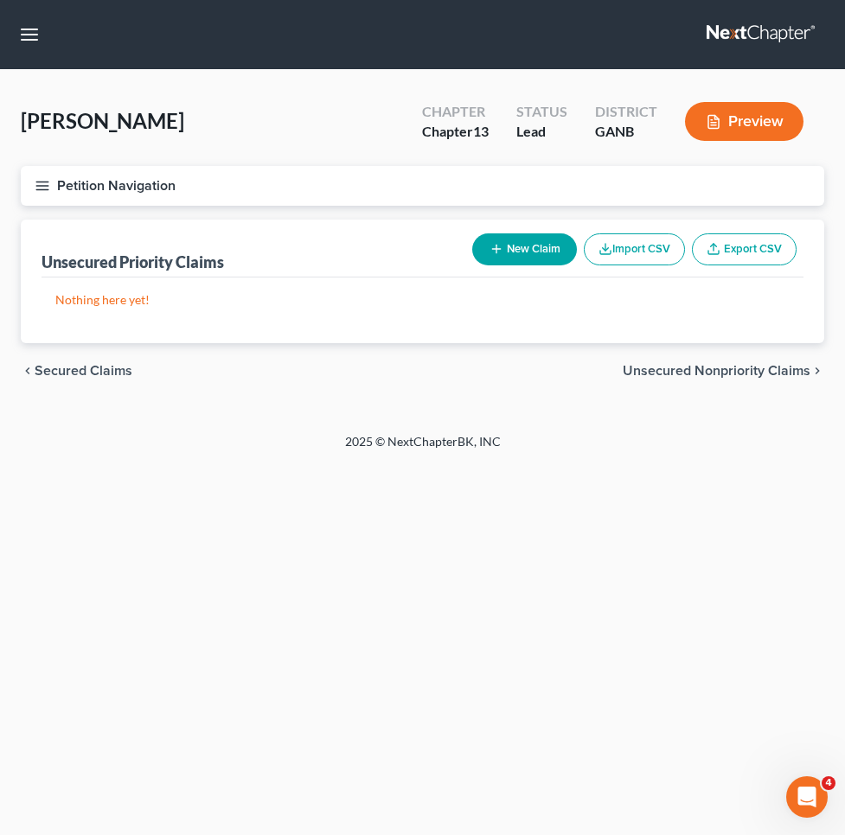
click at [689, 367] on span "Unsecured Nonpriority Claims" at bounding box center [716, 371] width 188 height 14
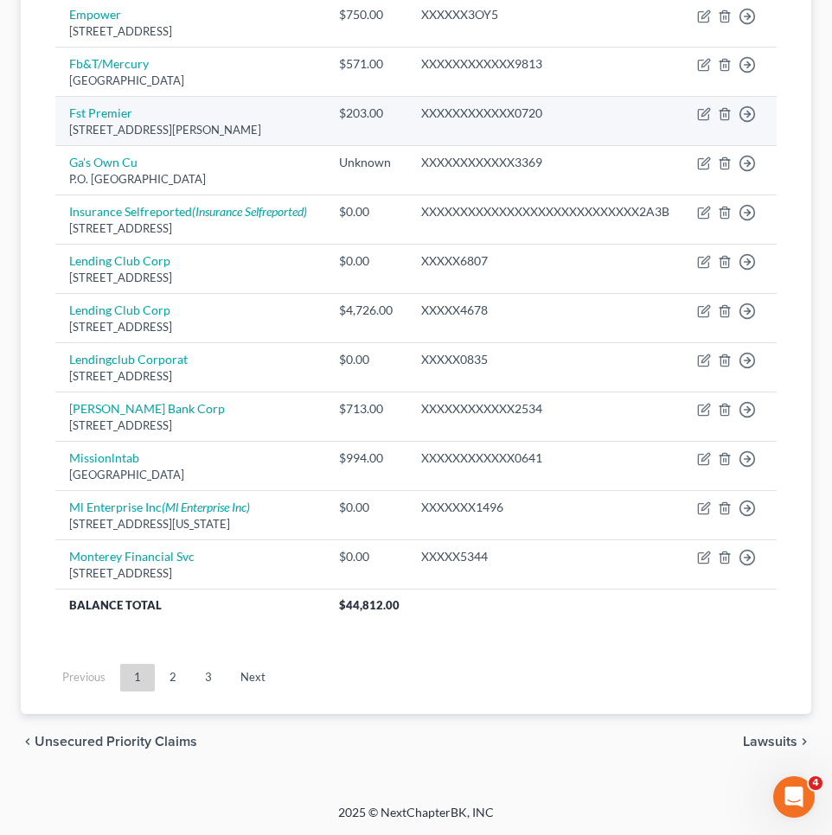
scroll to position [1313, 0]
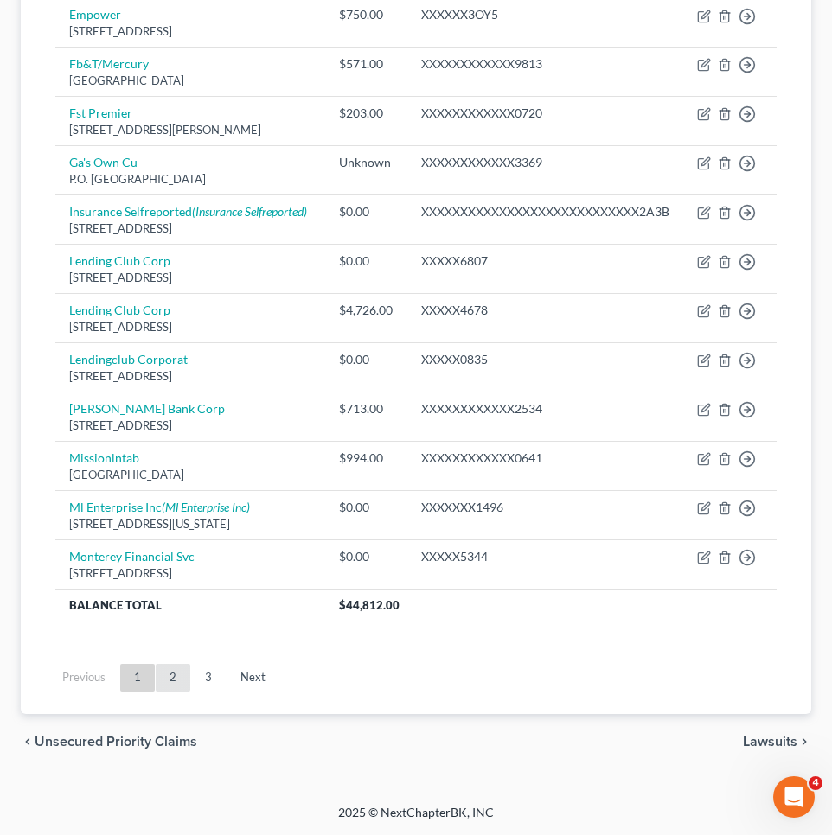
click at [169, 673] on link "2" at bounding box center [173, 678] width 35 height 28
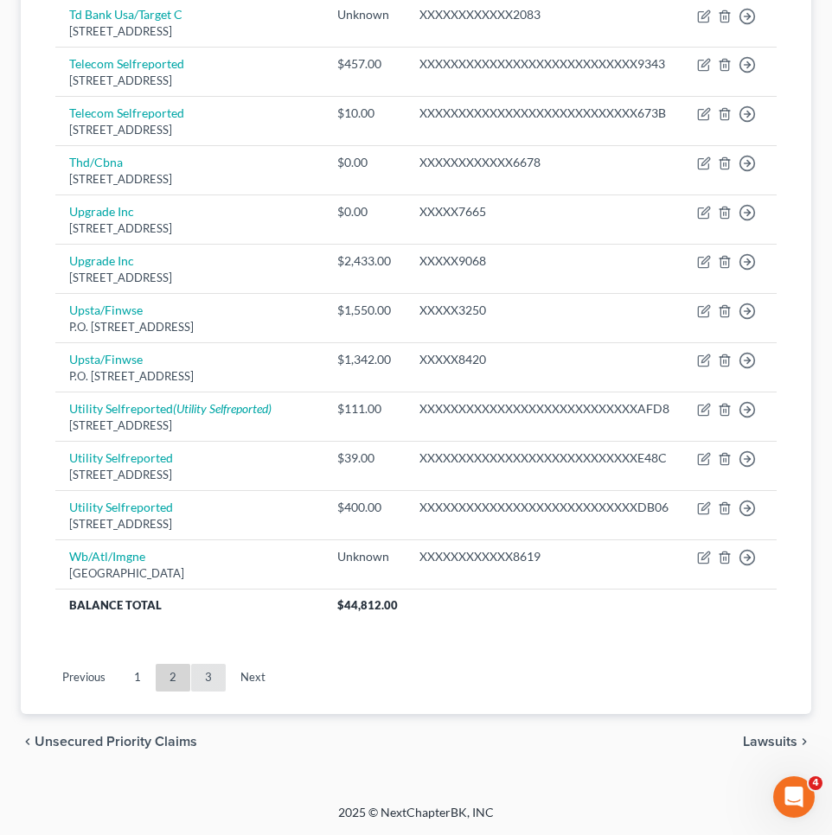
scroll to position [1296, 0]
click at [207, 680] on link "3" at bounding box center [208, 678] width 35 height 28
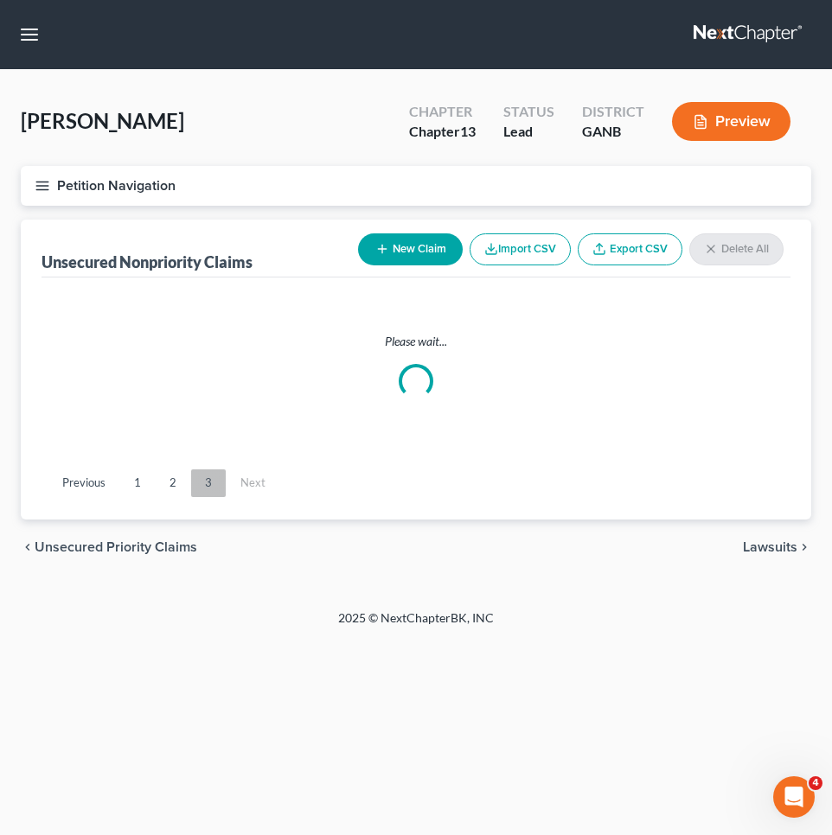
scroll to position [0, 0]
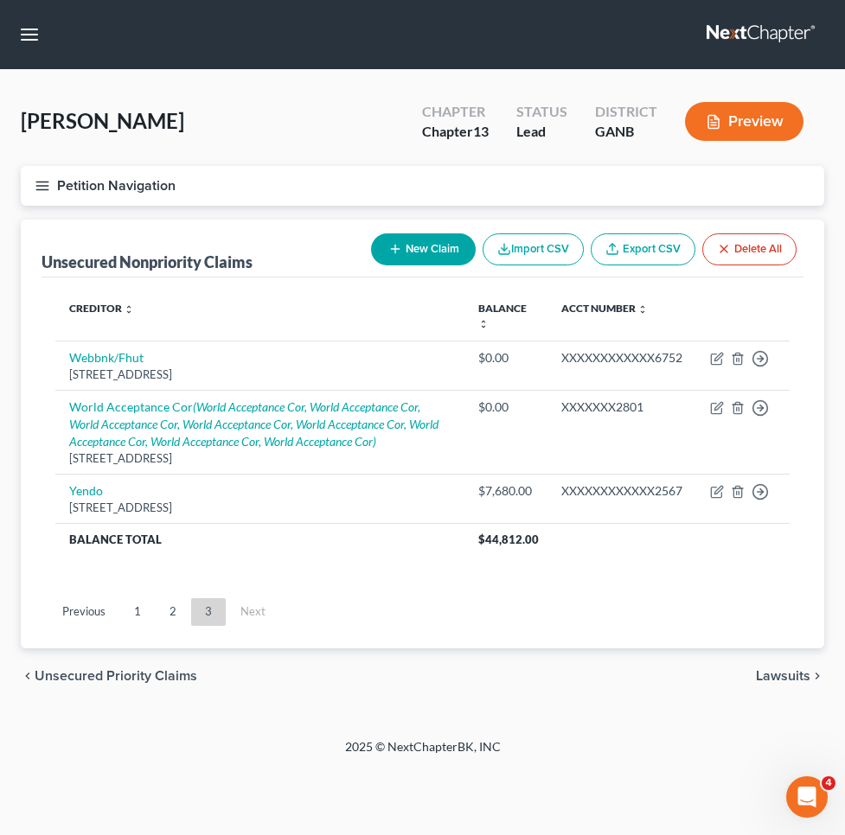
click at [99, 179] on button "Petition Navigation" at bounding box center [422, 186] width 803 height 40
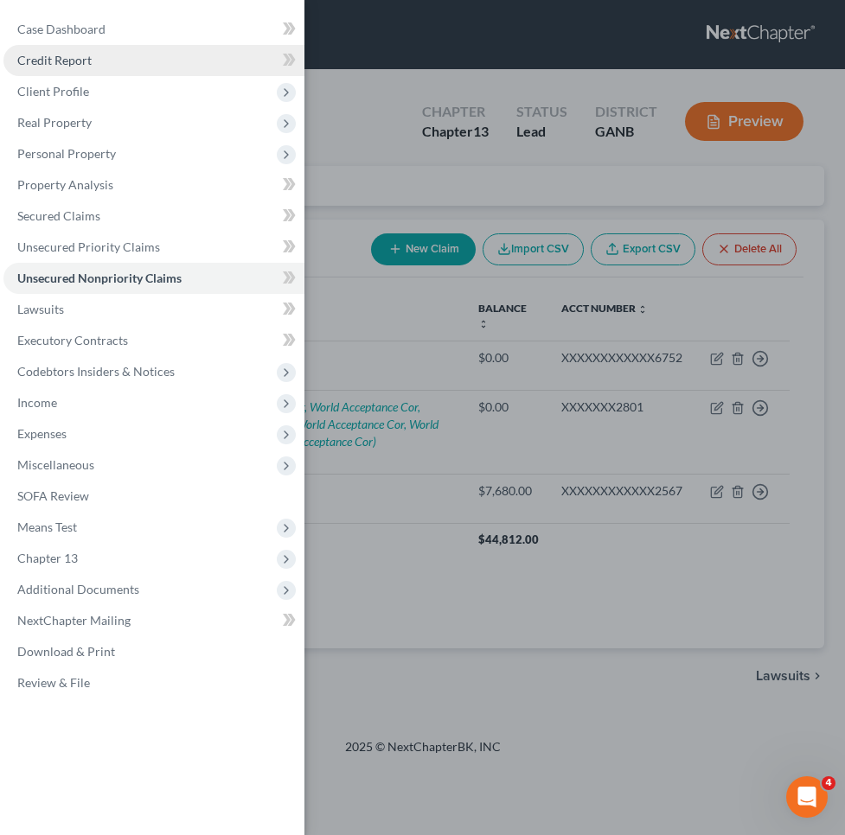
click at [99, 62] on link "Credit Report" at bounding box center [153, 60] width 301 height 31
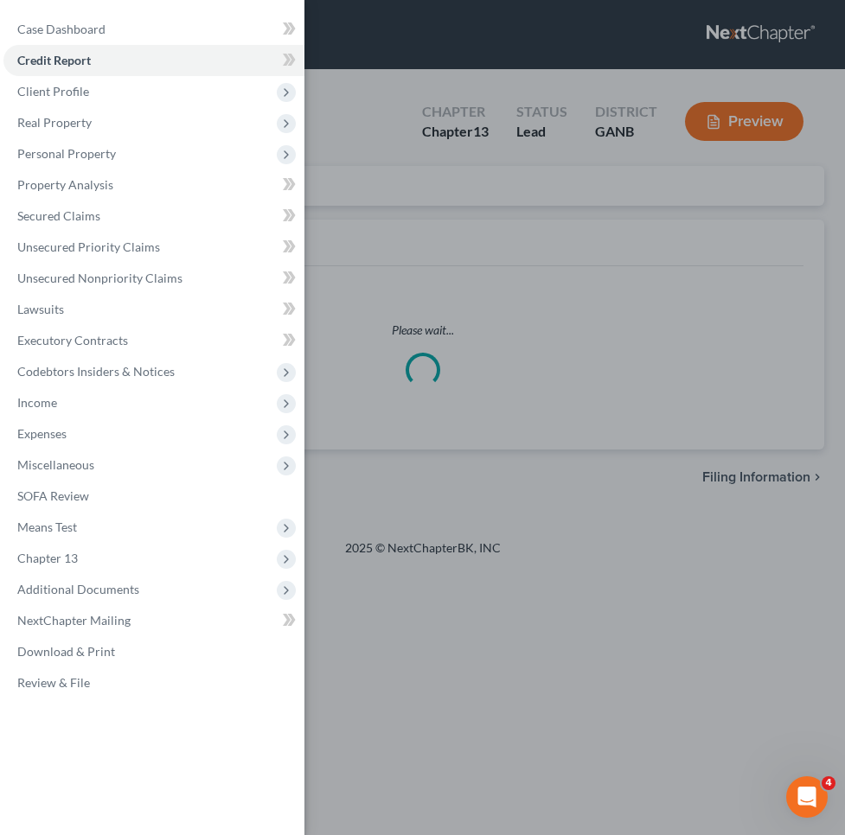
click at [346, 123] on div "Case Dashboard Payments Invoices Payments Payments Credit Report Client Profile" at bounding box center [422, 417] width 845 height 835
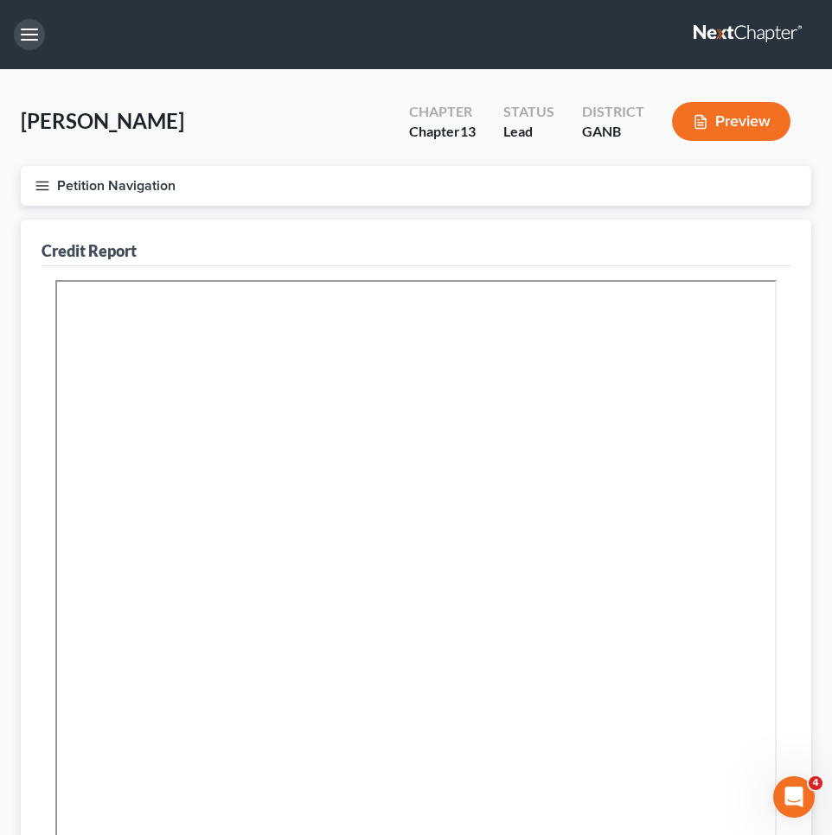
click at [35, 41] on button "button" at bounding box center [29, 34] width 31 height 31
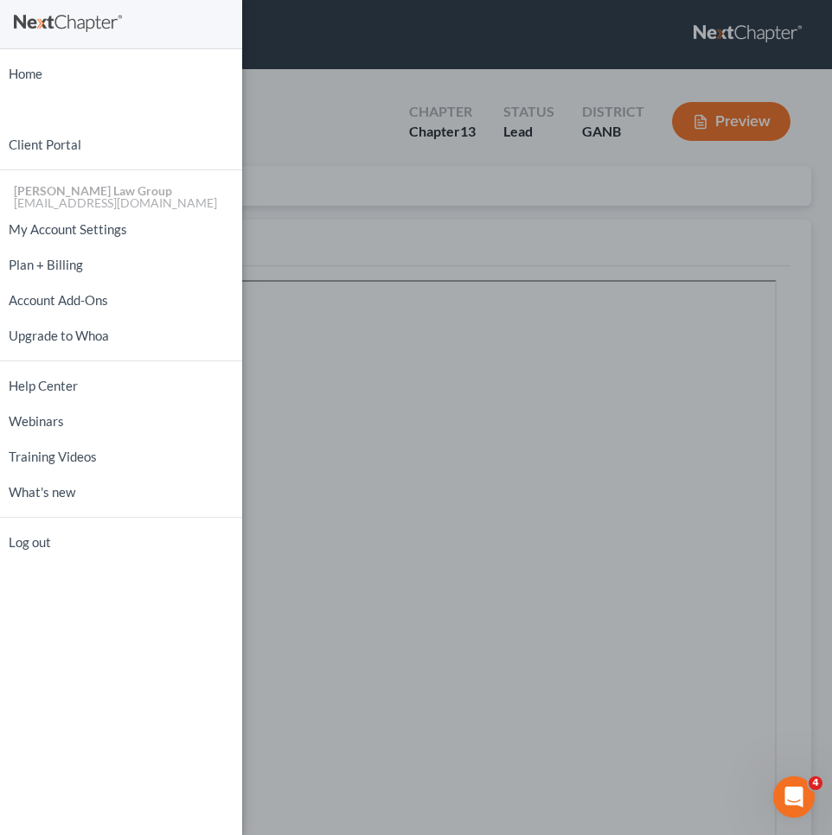
click at [321, 75] on div "Home New Case Client Portal [PERSON_NAME] Law Group [EMAIL_ADDRESS][DOMAIN_NAME…" at bounding box center [416, 417] width 832 height 835
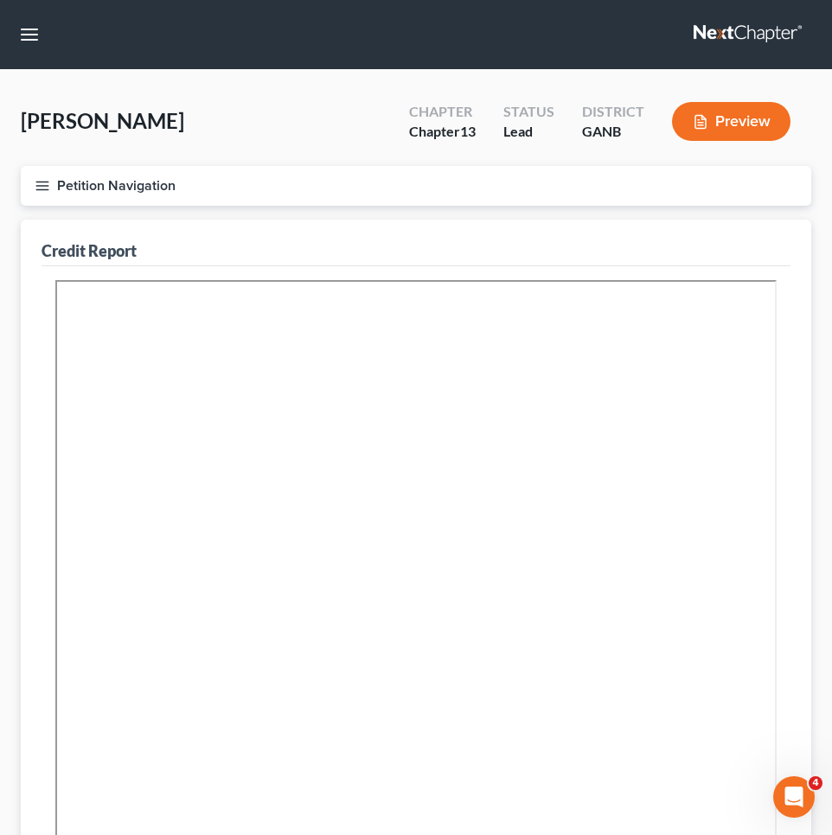
click at [55, 184] on button "Petition Navigation" at bounding box center [416, 186] width 790 height 40
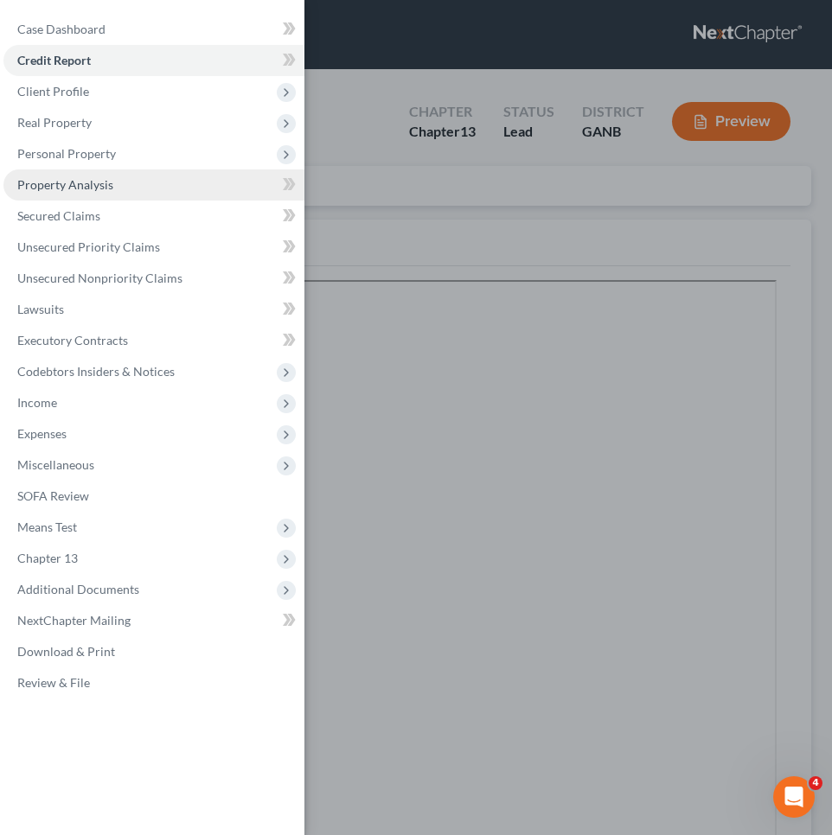
click at [93, 189] on span "Property Analysis" at bounding box center [65, 184] width 96 height 15
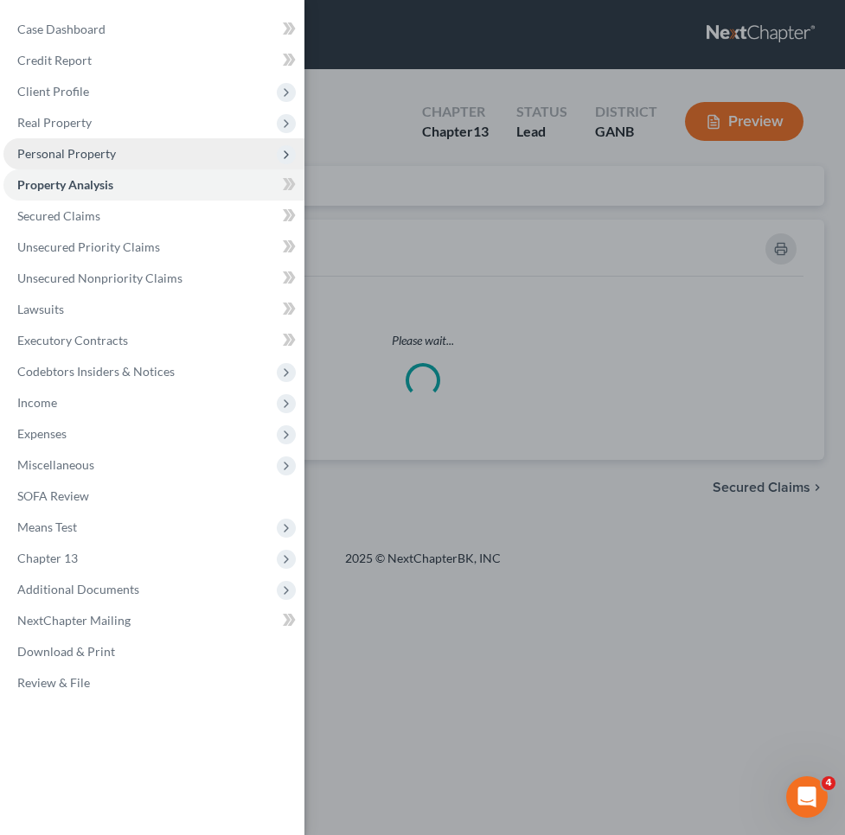
click at [95, 148] on span "Personal Property" at bounding box center [66, 153] width 99 height 15
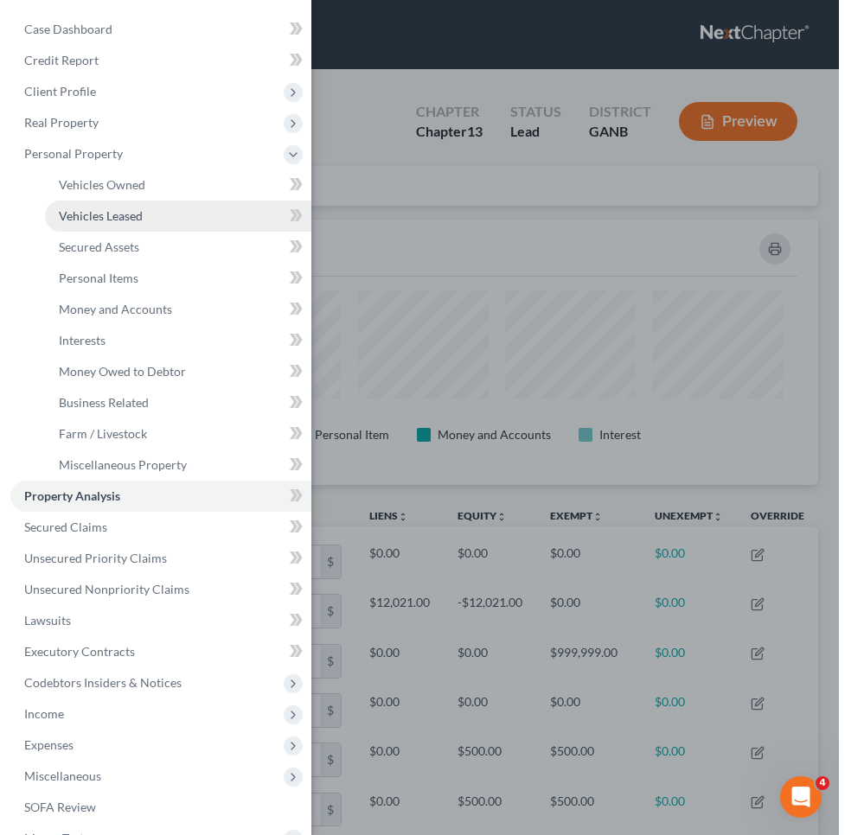
scroll to position [265, 790]
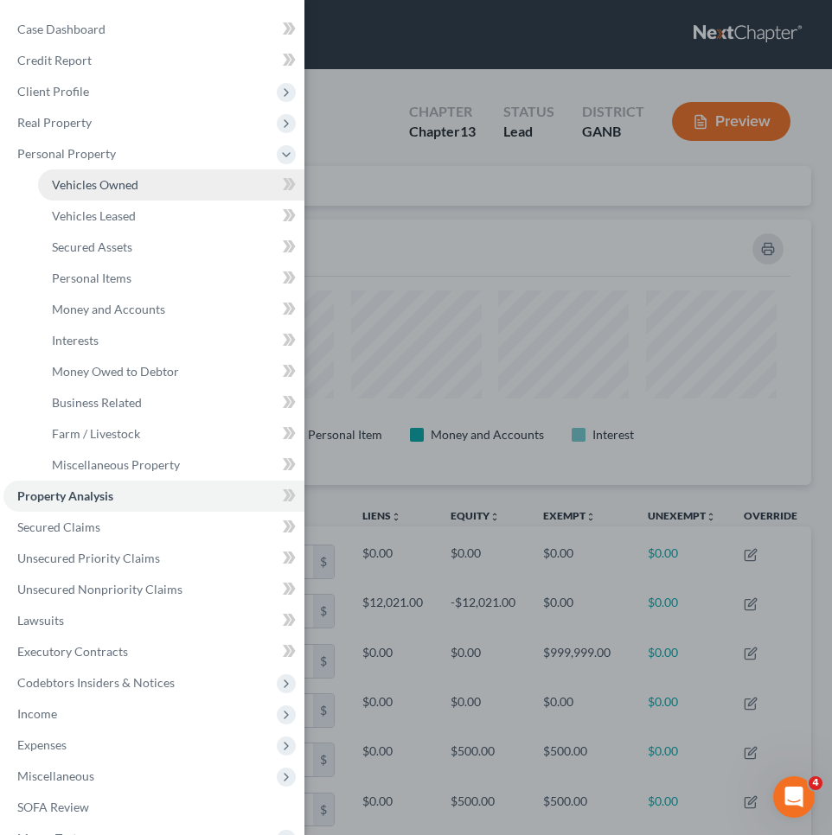
click at [96, 188] on span "Vehicles Owned" at bounding box center [95, 184] width 86 height 15
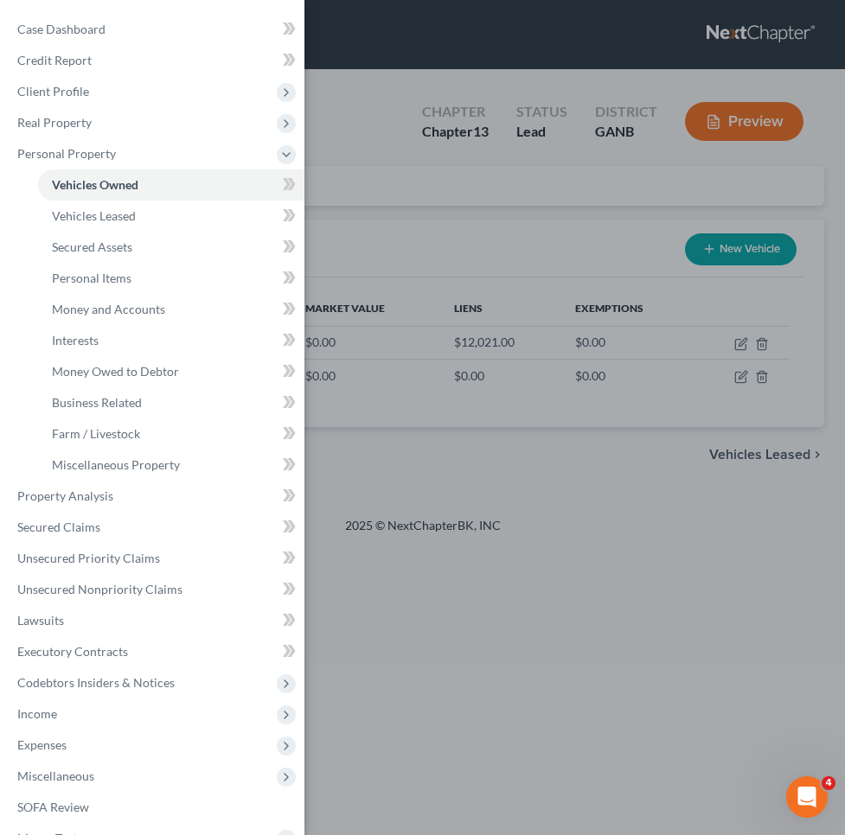
click at [397, 188] on div "Case Dashboard Payments Invoices Payments Payments Credit Report Client Profile" at bounding box center [422, 417] width 845 height 835
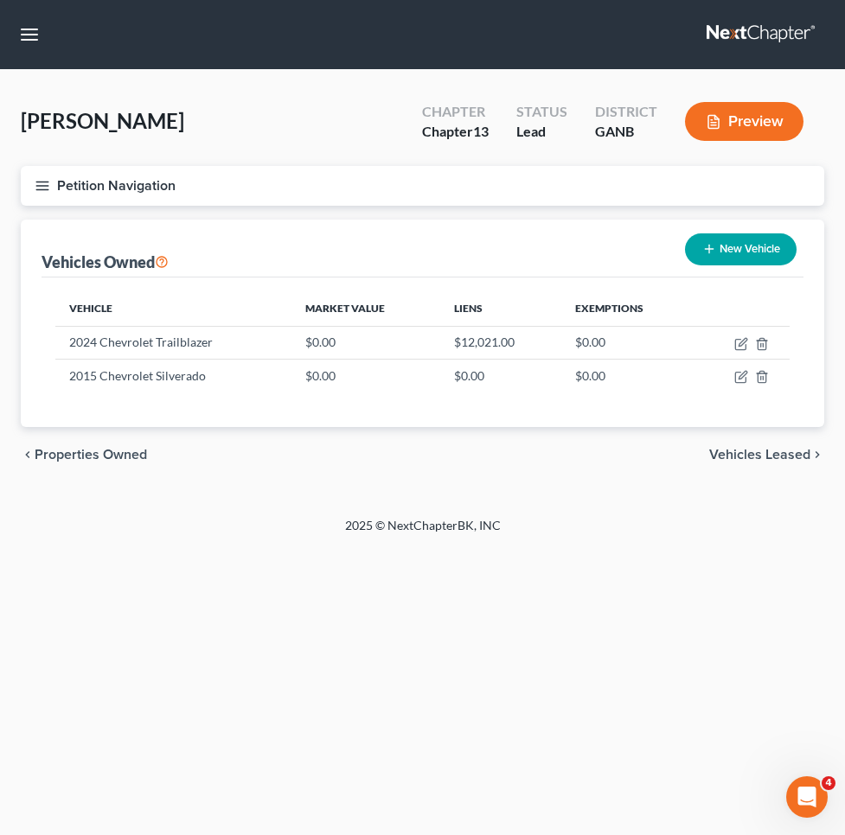
click at [745, 235] on button "New Vehicle" at bounding box center [741, 249] width 112 height 32
select select "0"
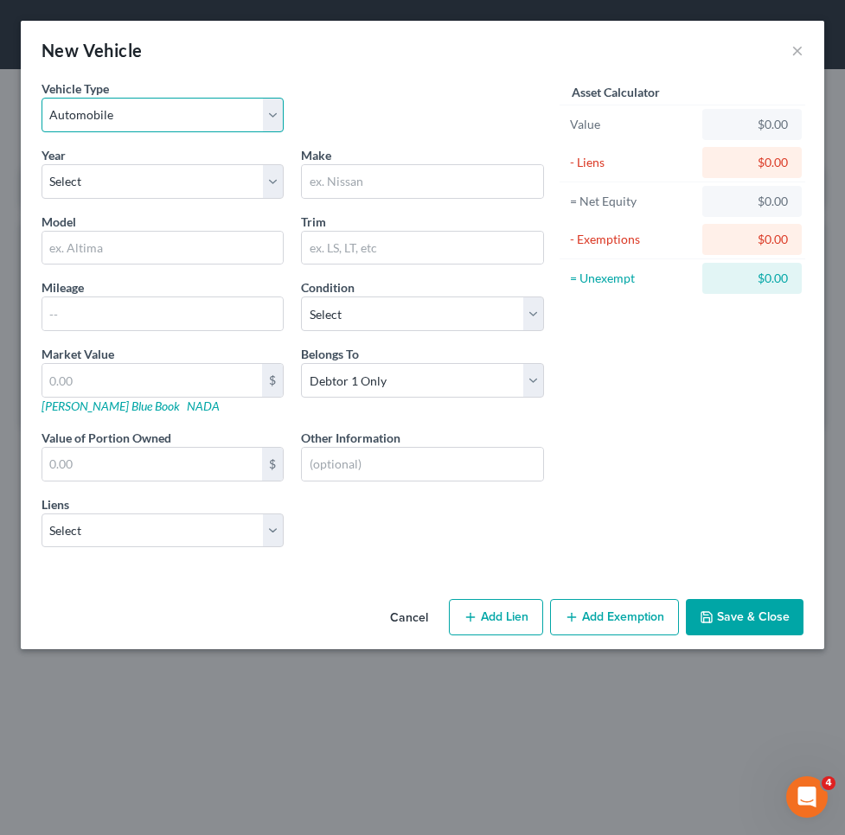
select select "2"
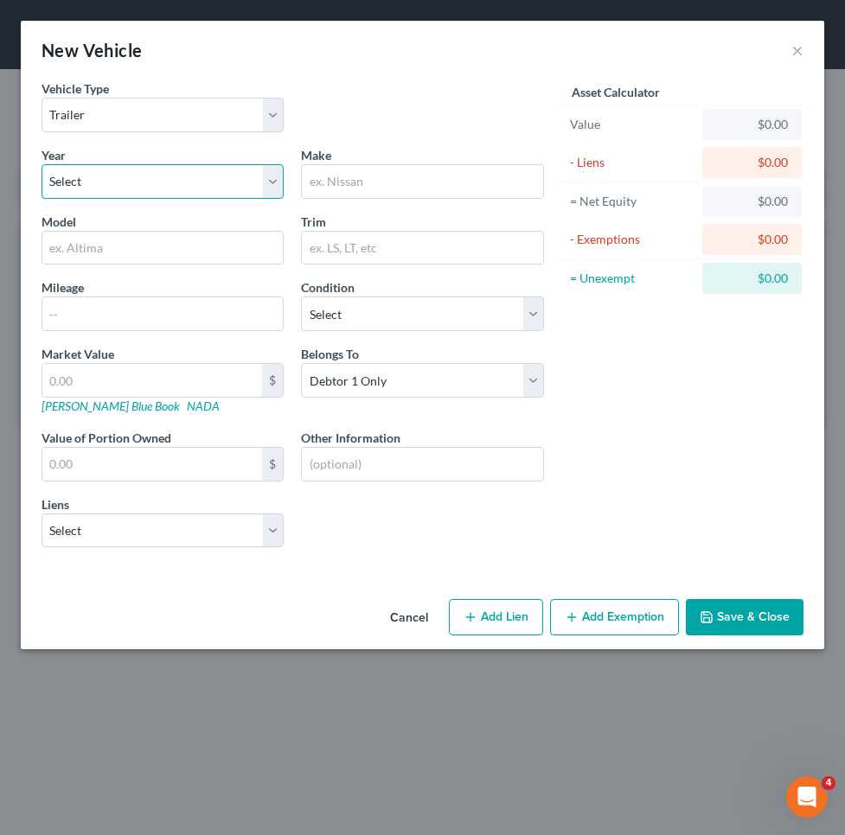
select select "1"
click at [384, 184] on input "text" at bounding box center [422, 181] width 240 height 33
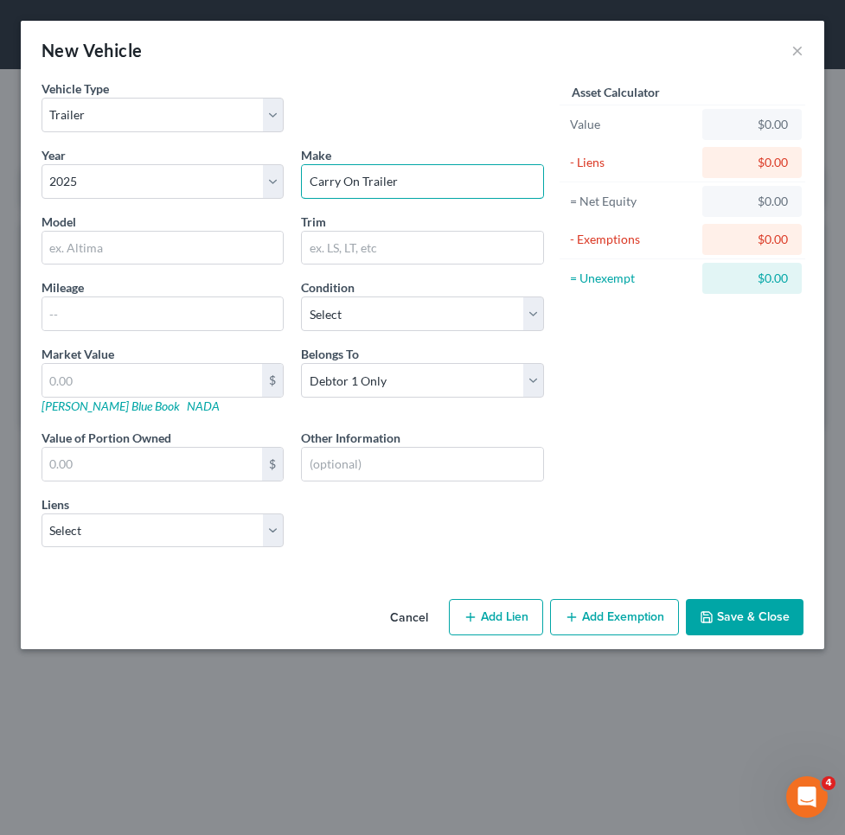
type input "Carry On Trailer"
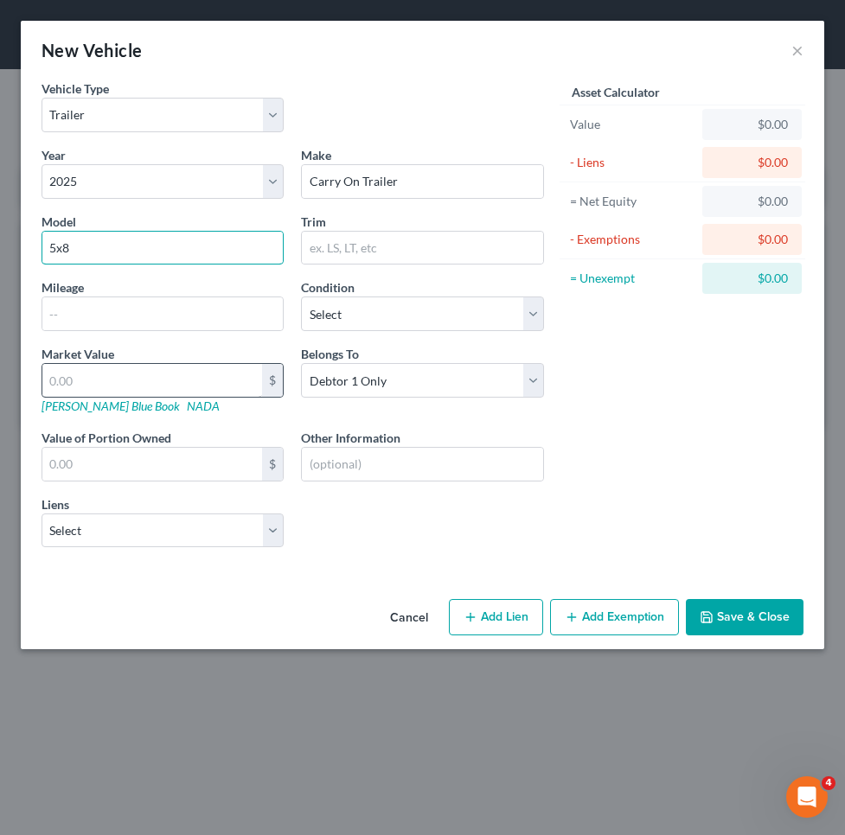
type input "5x8"
click at [168, 381] on input "text" at bounding box center [152, 380] width 220 height 33
type input "1"
type input "1.00"
type input "10"
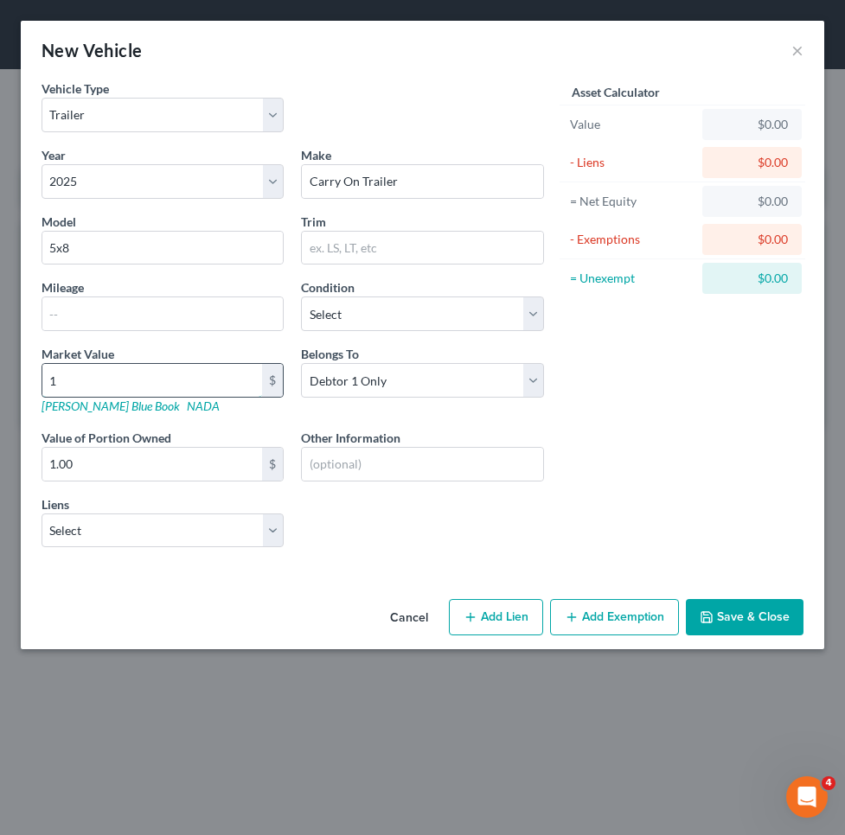
type input "10.00"
type input "100"
type input "100.00"
type input "1000"
type input "1,000.00"
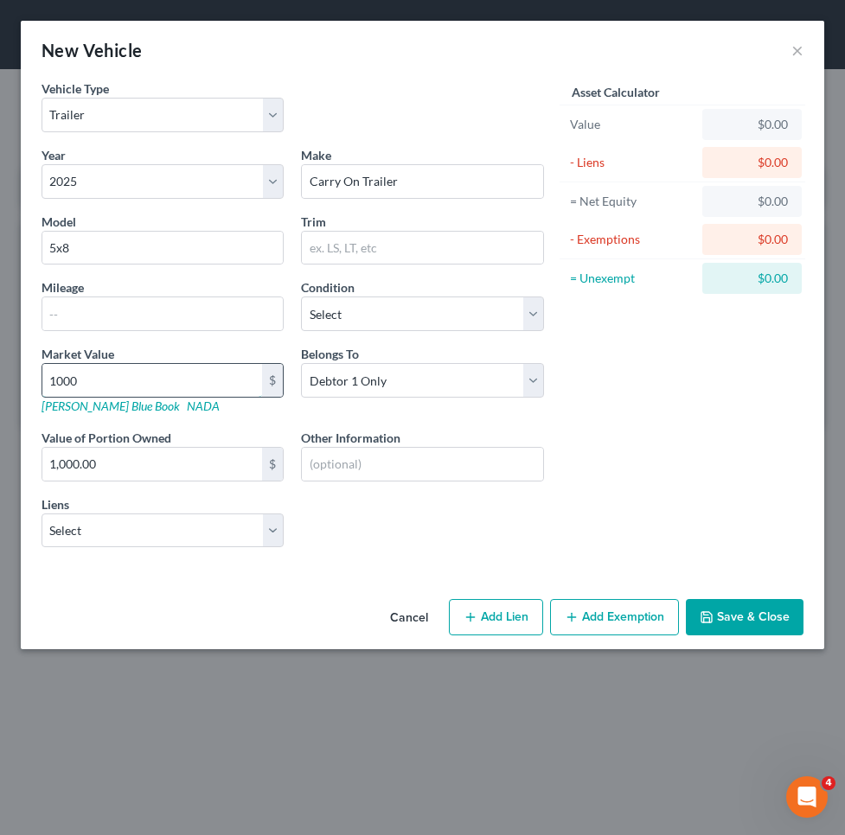
type input "1,000"
click at [585, 622] on button "Add Exemption" at bounding box center [614, 617] width 129 height 36
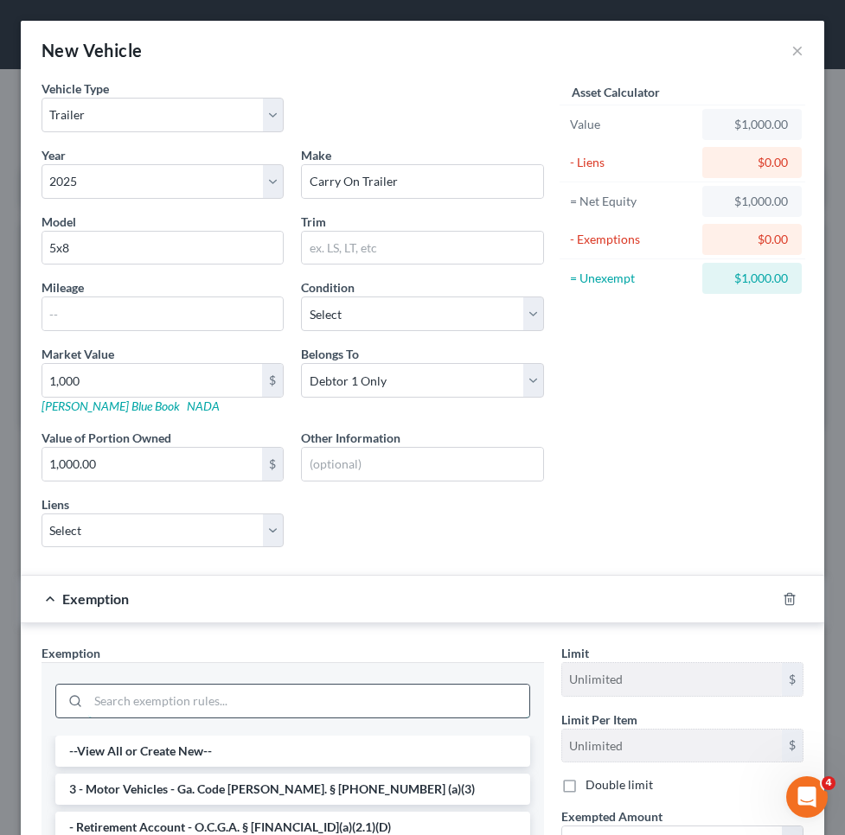
click at [421, 696] on input "search" at bounding box center [308, 701] width 441 height 33
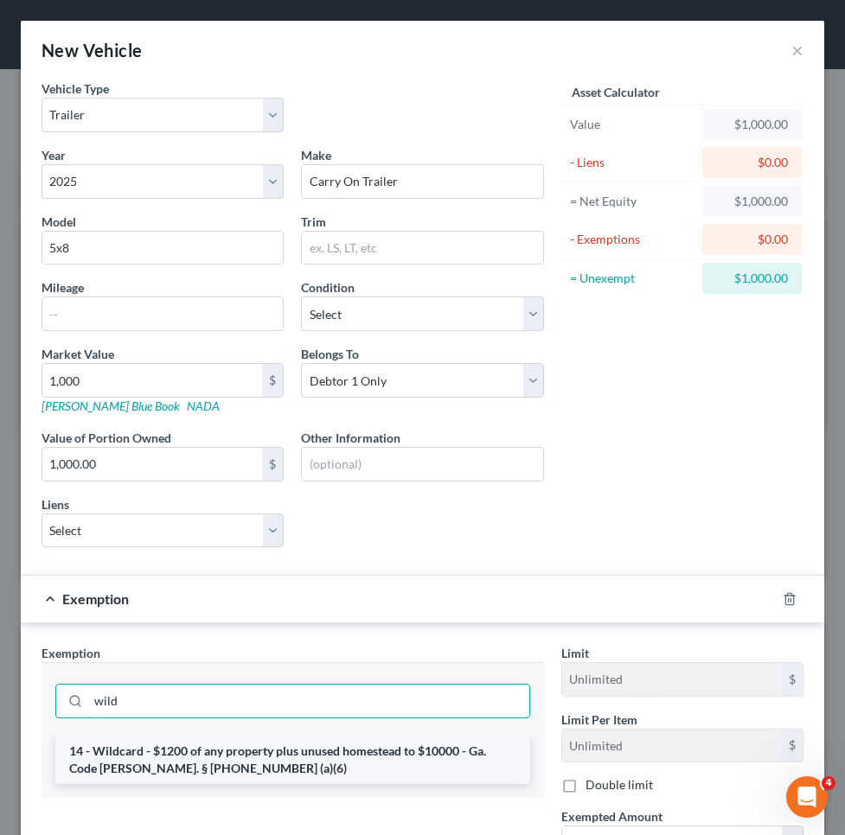
type input "wild"
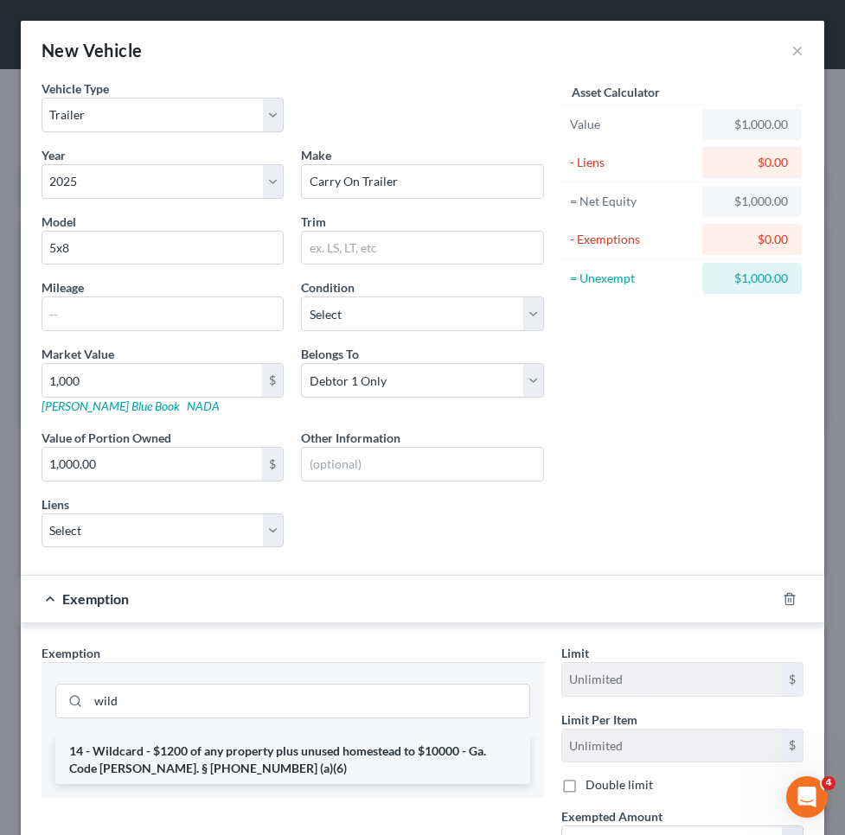
click at [412, 759] on li "14 - Wildcard - $1200 of any property plus unused homestead to $10000 - Ga. Cod…" at bounding box center [292, 760] width 475 height 48
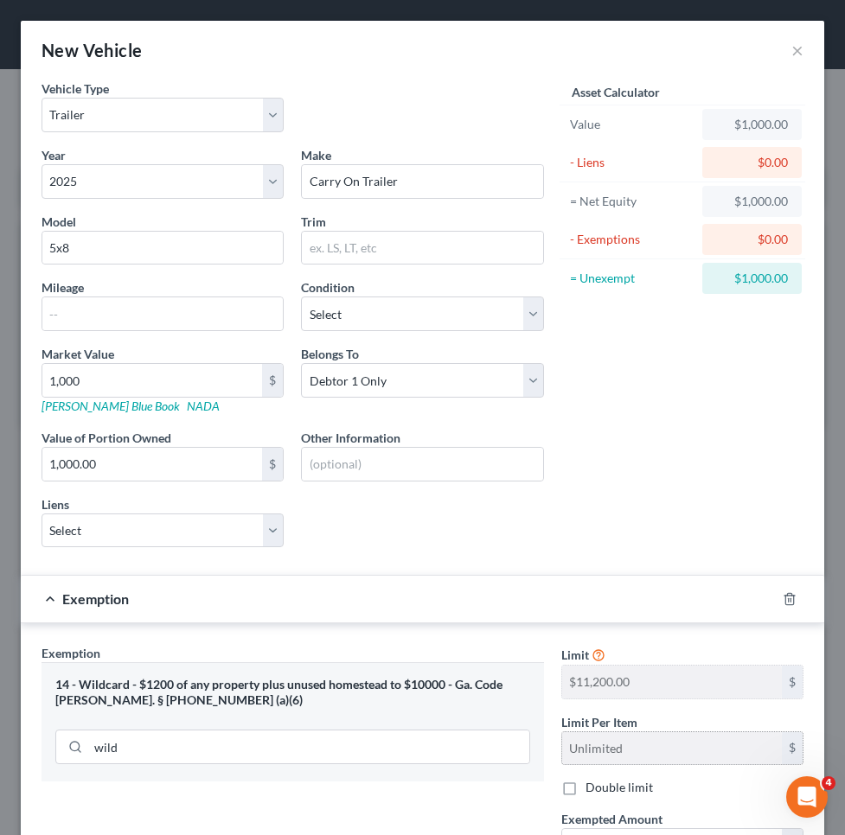
scroll to position [136, 0]
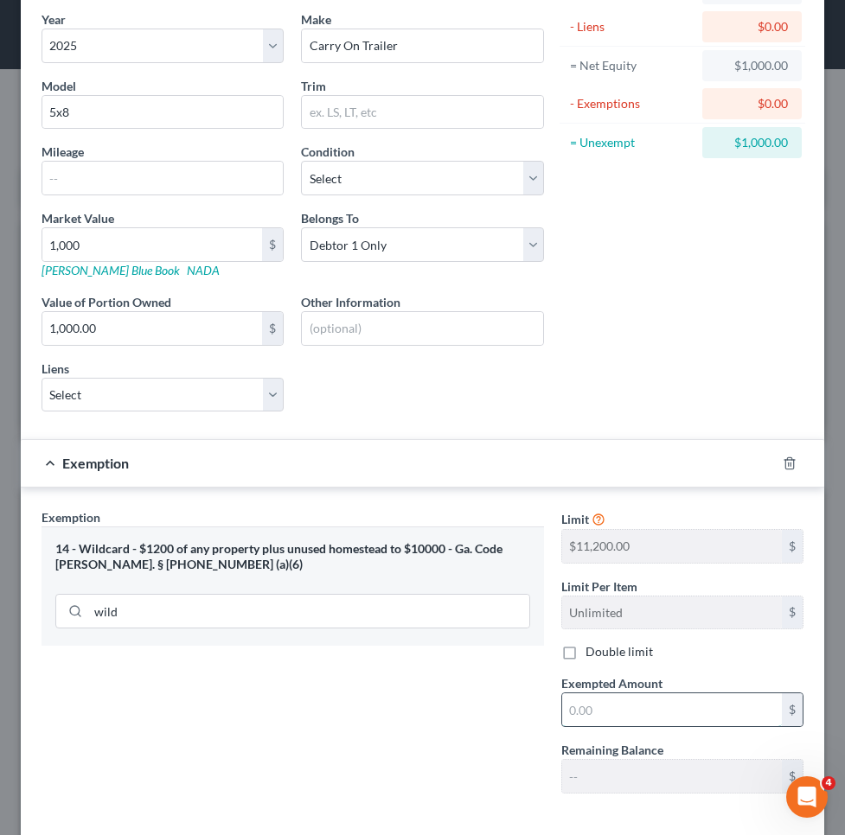
click at [604, 707] on input "text" at bounding box center [672, 709] width 220 height 33
type input "1,000"
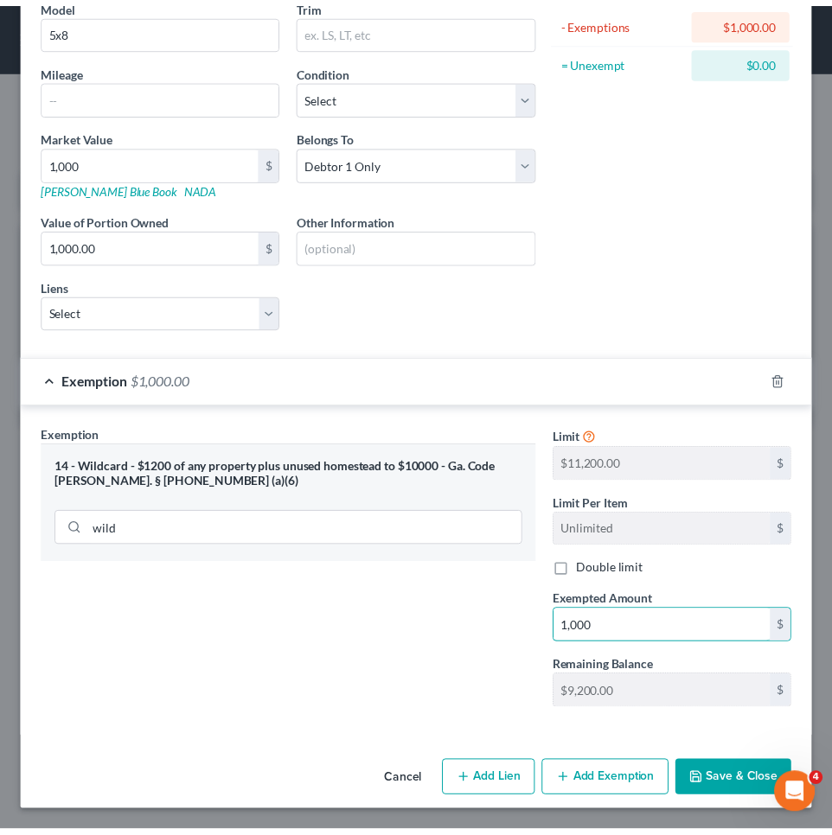
scroll to position [217, 0]
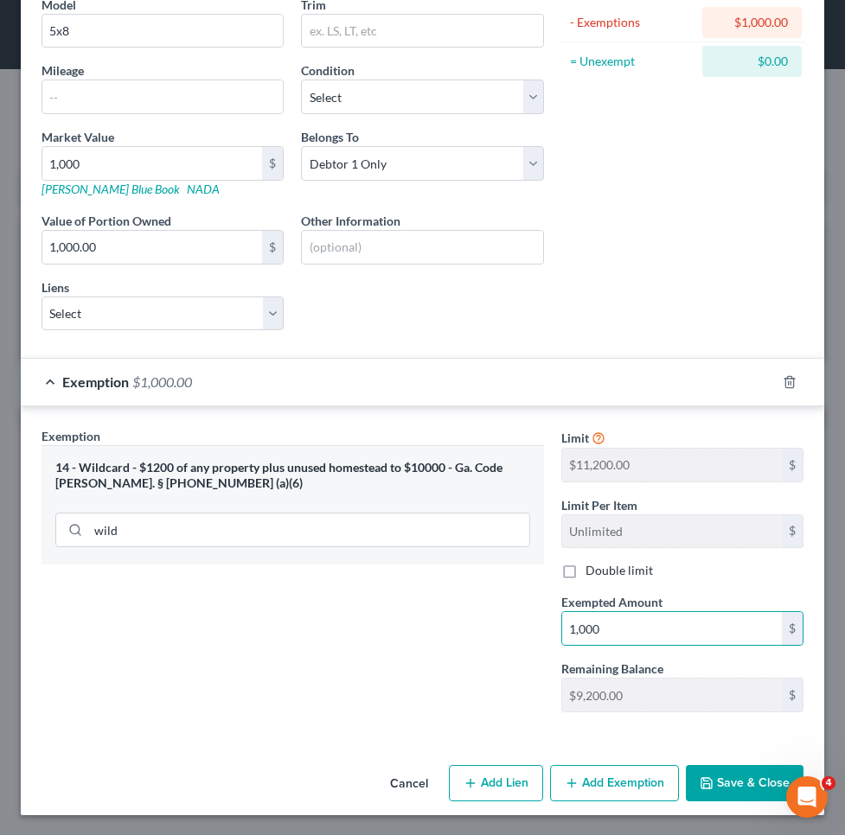
click at [729, 775] on button "Save & Close" at bounding box center [745, 783] width 118 height 36
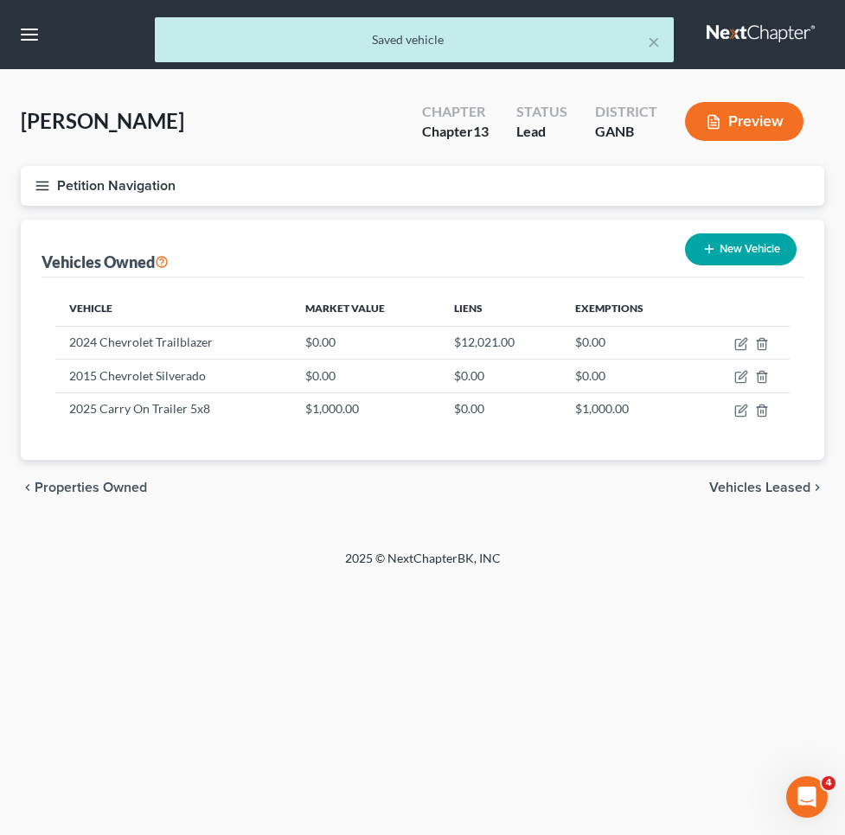
click at [178, 179] on button "Petition Navigation" at bounding box center [422, 186] width 803 height 40
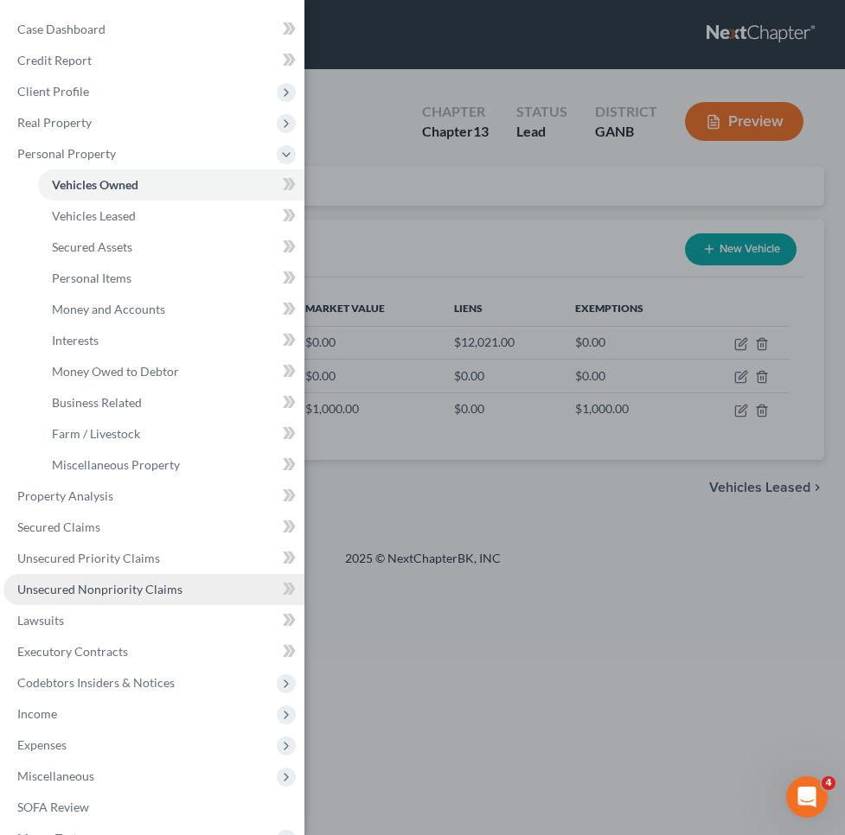
click at [154, 577] on link "Unsecured Nonpriority Claims" at bounding box center [153, 589] width 301 height 31
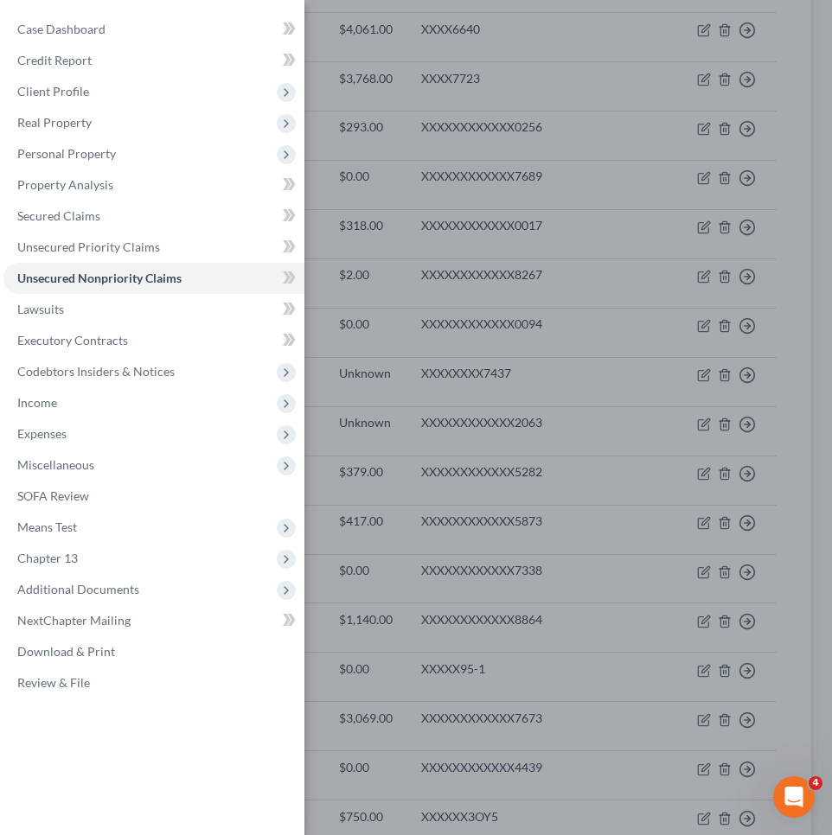
scroll to position [497, 0]
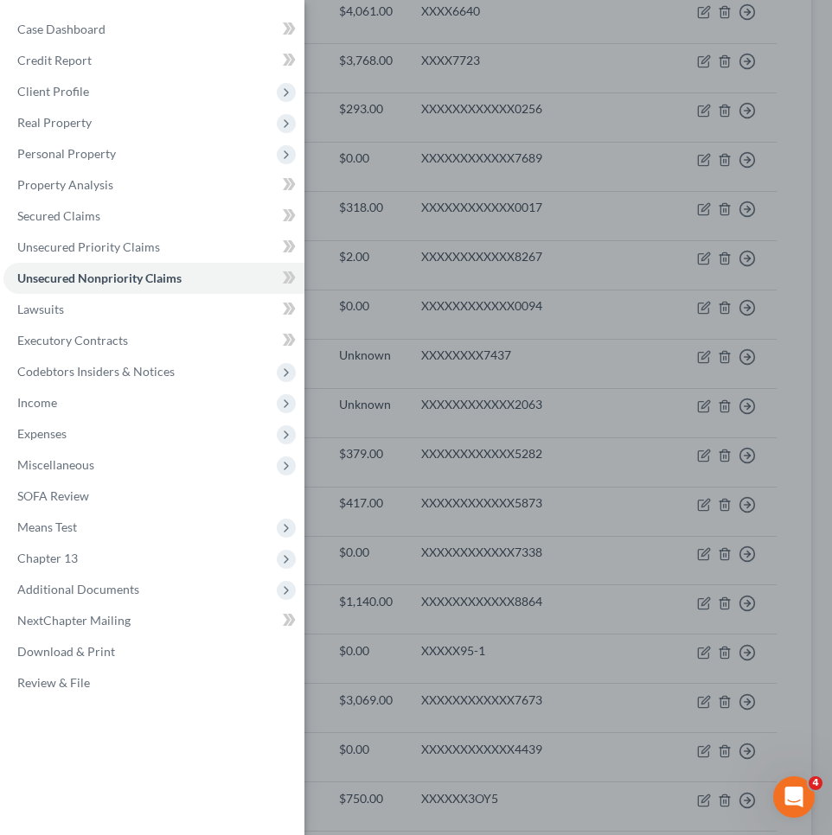
click at [652, 610] on div "Case Dashboard Payments Invoices Payments Payments Credit Report Client Profile" at bounding box center [416, 417] width 832 height 835
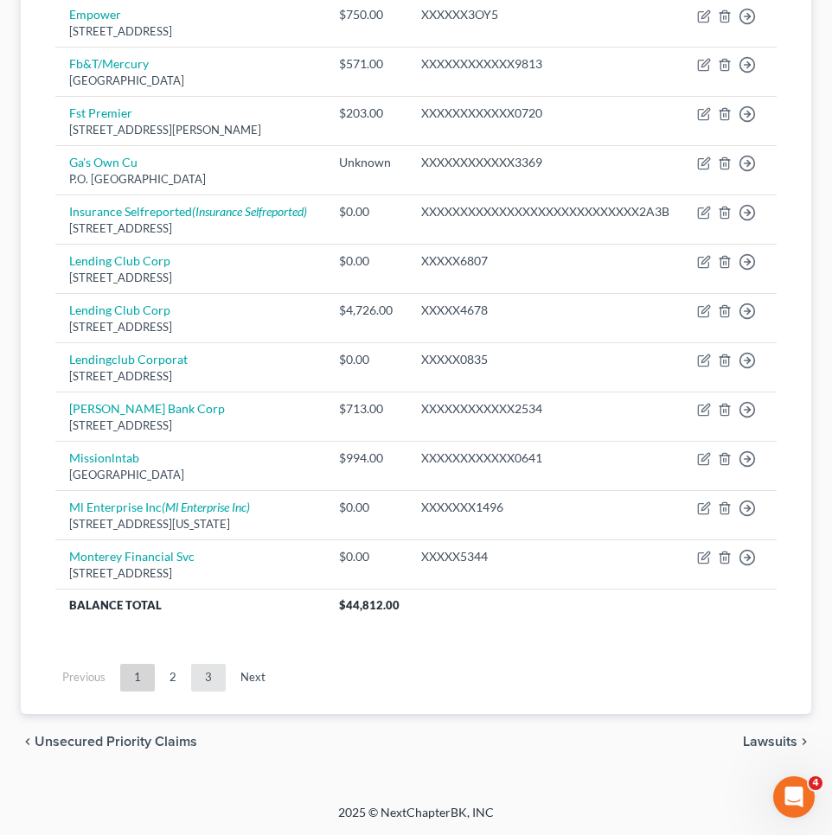
scroll to position [1296, 0]
click at [207, 692] on link "3" at bounding box center [208, 678] width 35 height 28
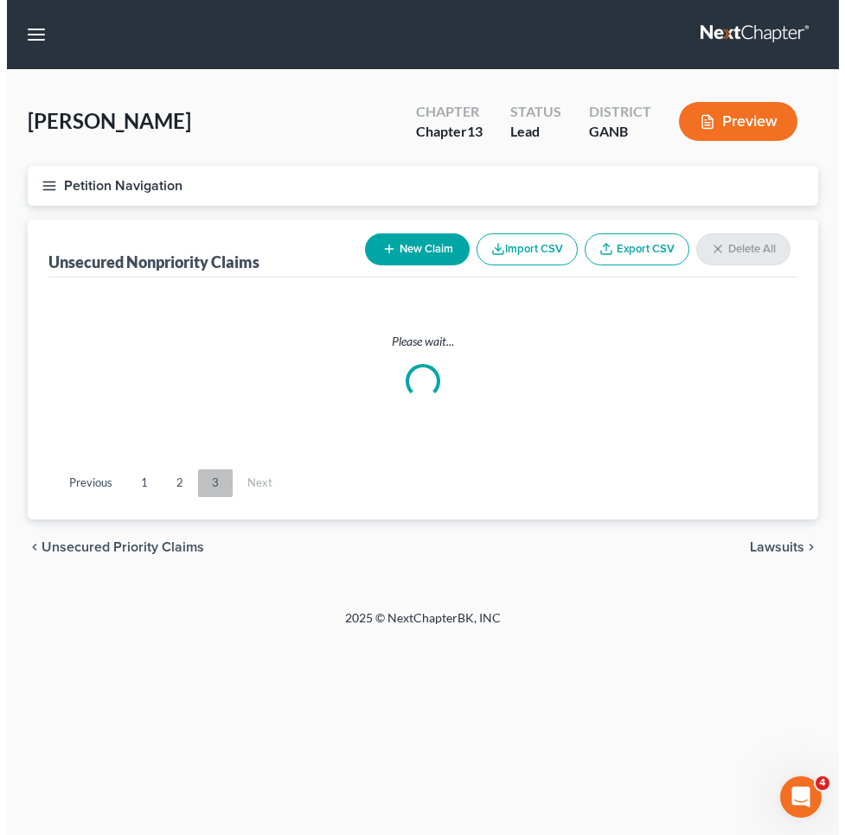
scroll to position [0, 0]
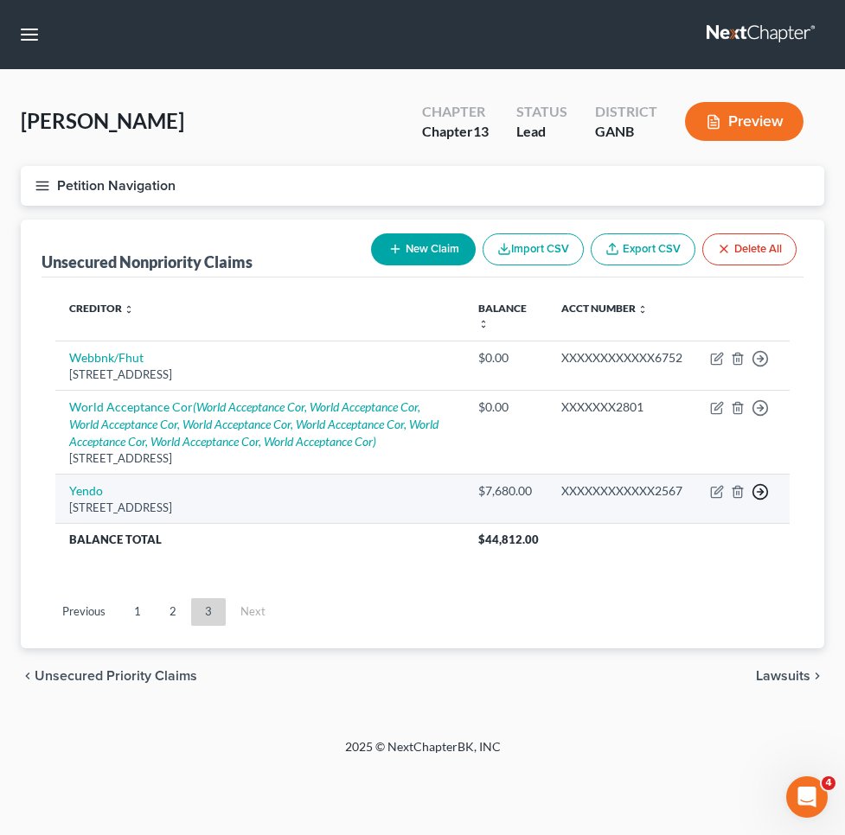
click at [761, 492] on line "button" at bounding box center [760, 492] width 6 height 0
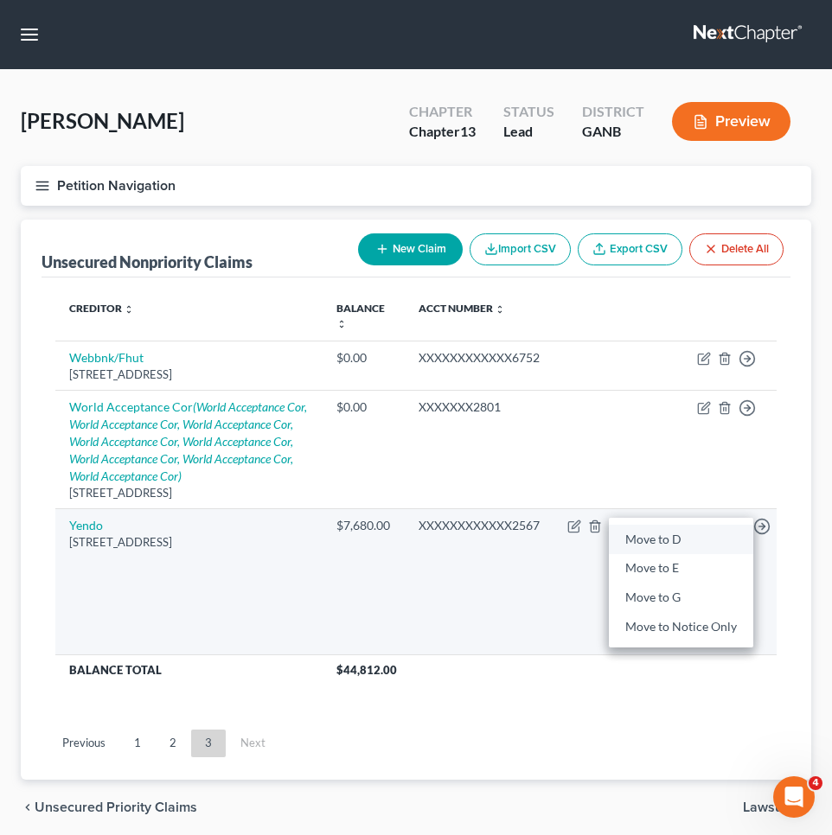
click at [682, 531] on link "Move to D" at bounding box center [681, 539] width 144 height 29
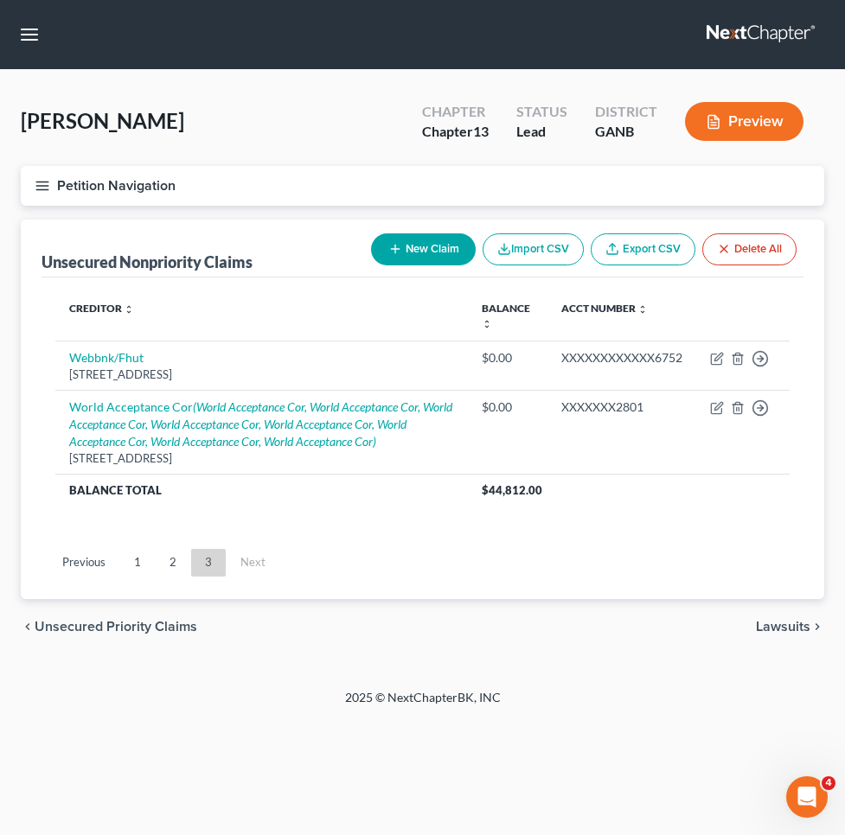
click at [140, 179] on button "Petition Navigation" at bounding box center [422, 186] width 803 height 40
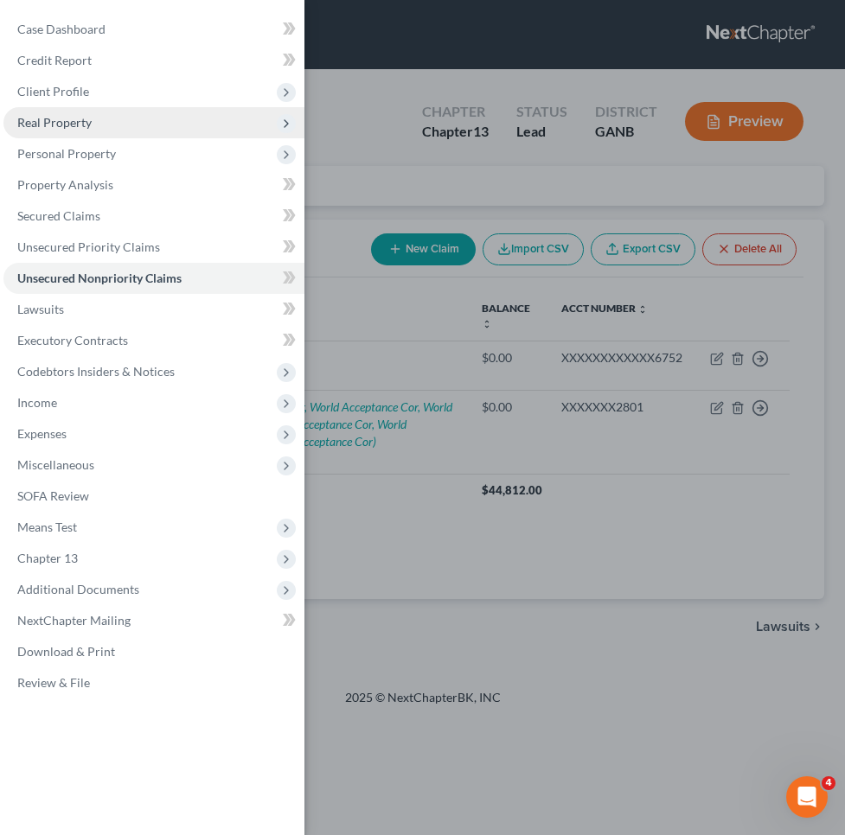
click at [127, 129] on span "Real Property" at bounding box center [153, 122] width 301 height 31
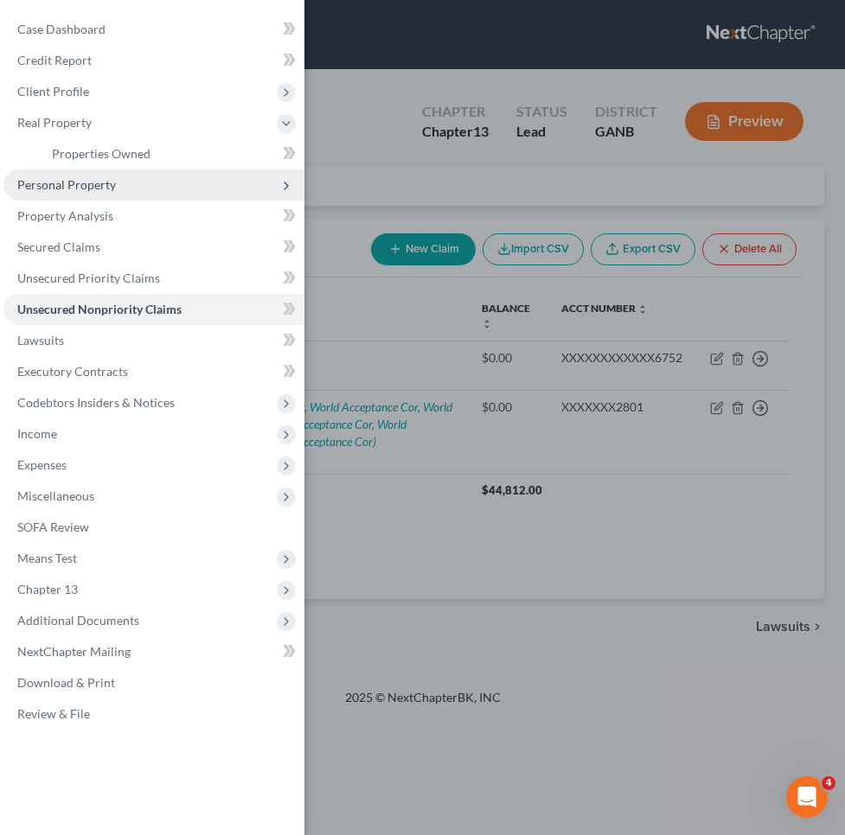
click at [123, 189] on span "Personal Property" at bounding box center [153, 184] width 301 height 31
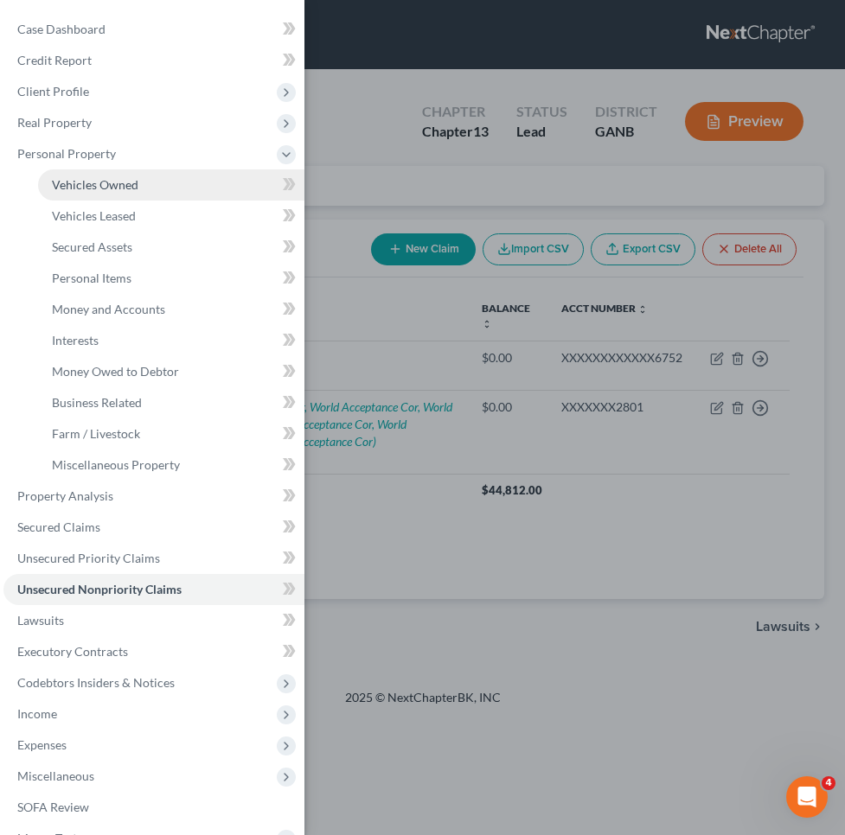
click at [124, 178] on span "Vehicles Owned" at bounding box center [95, 184] width 86 height 15
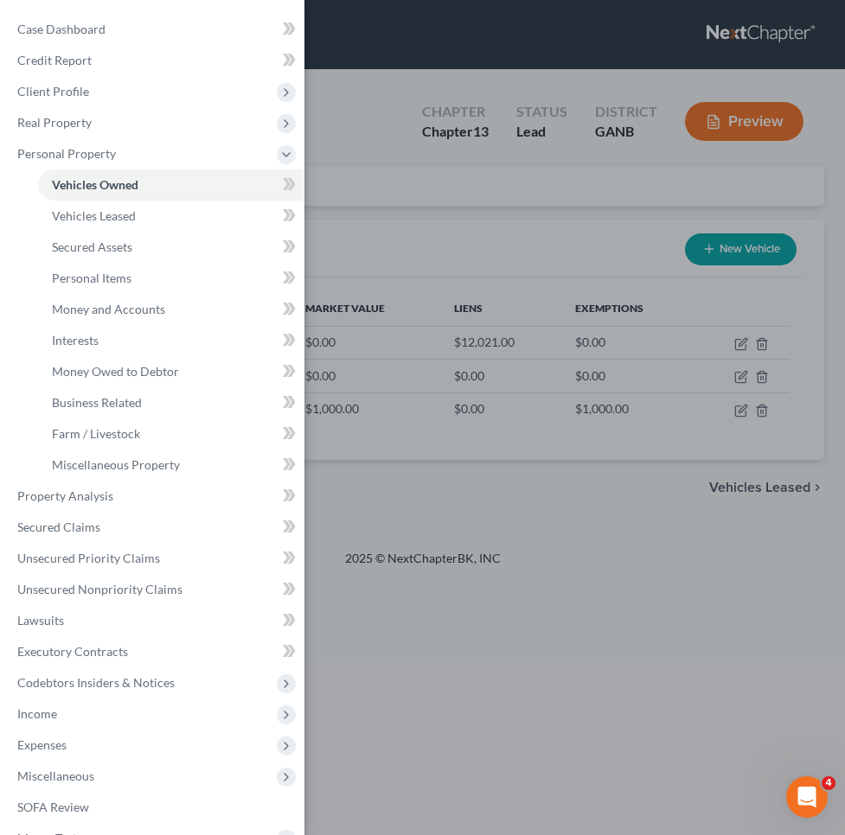
click at [306, 172] on div "Case Dashboard Payments Invoices Payments Payments Credit Report Client Profile" at bounding box center [422, 417] width 845 height 835
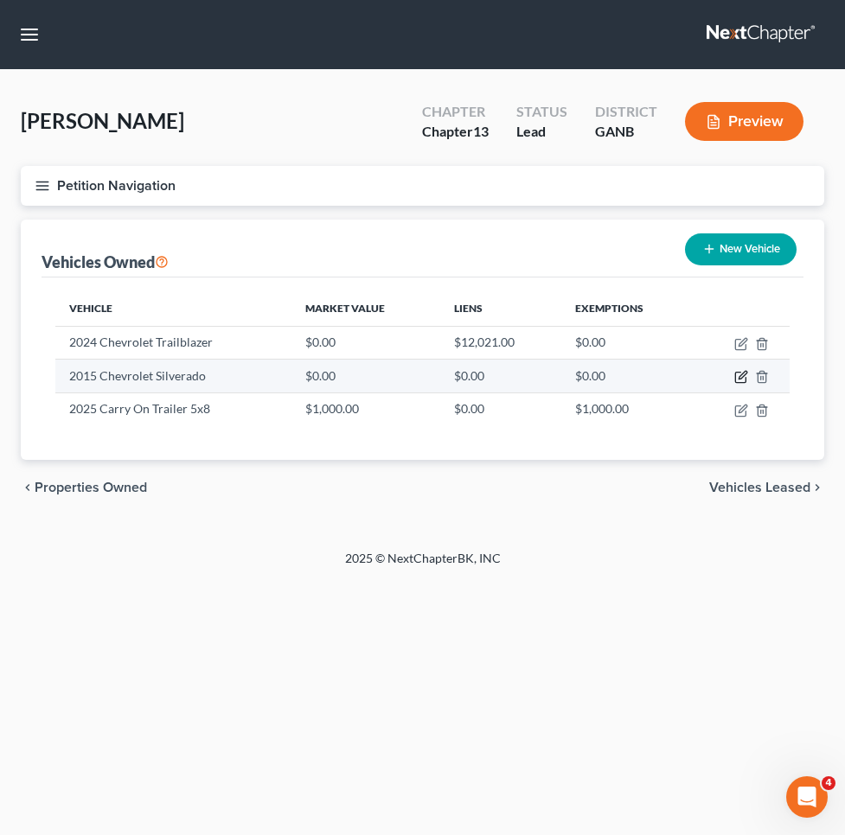
click at [737, 378] on icon "button" at bounding box center [741, 377] width 14 height 14
select select "1"
select select "11"
select select "0"
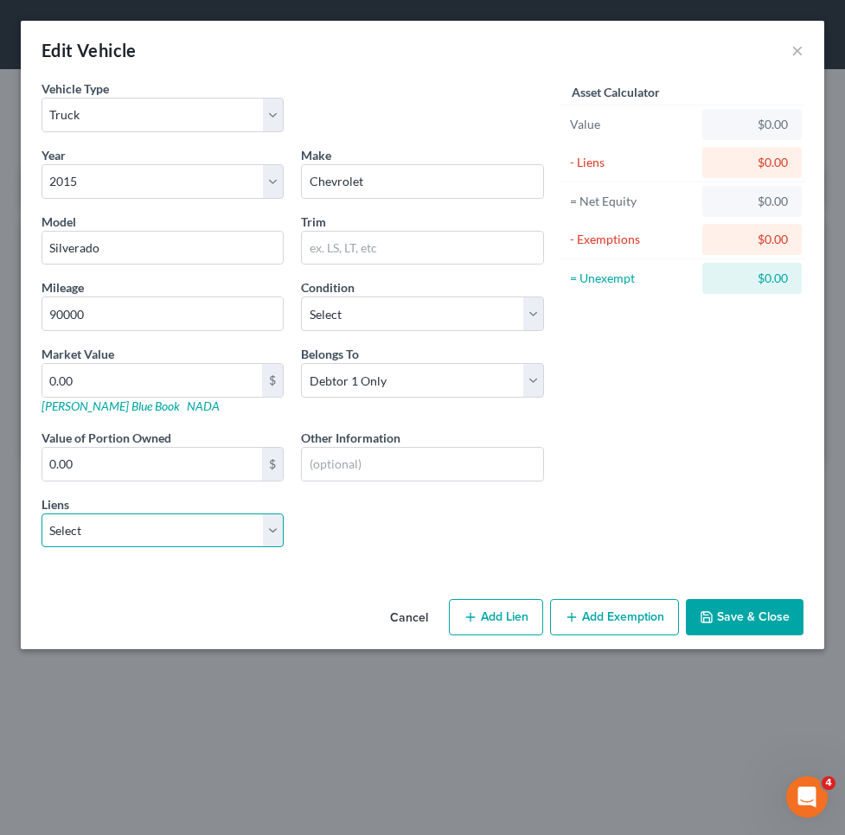
select select "0"
select select
select select "45"
select select "0"
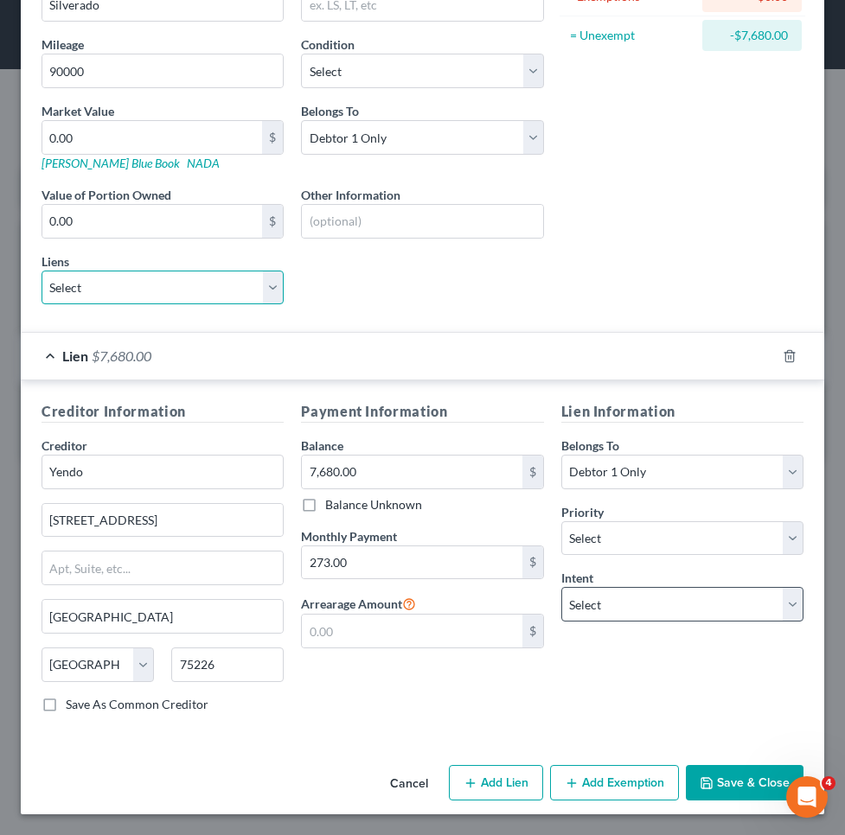
scroll to position [243, 0]
select select "2"
click at [727, 775] on button "Save & Close" at bounding box center [745, 783] width 118 height 36
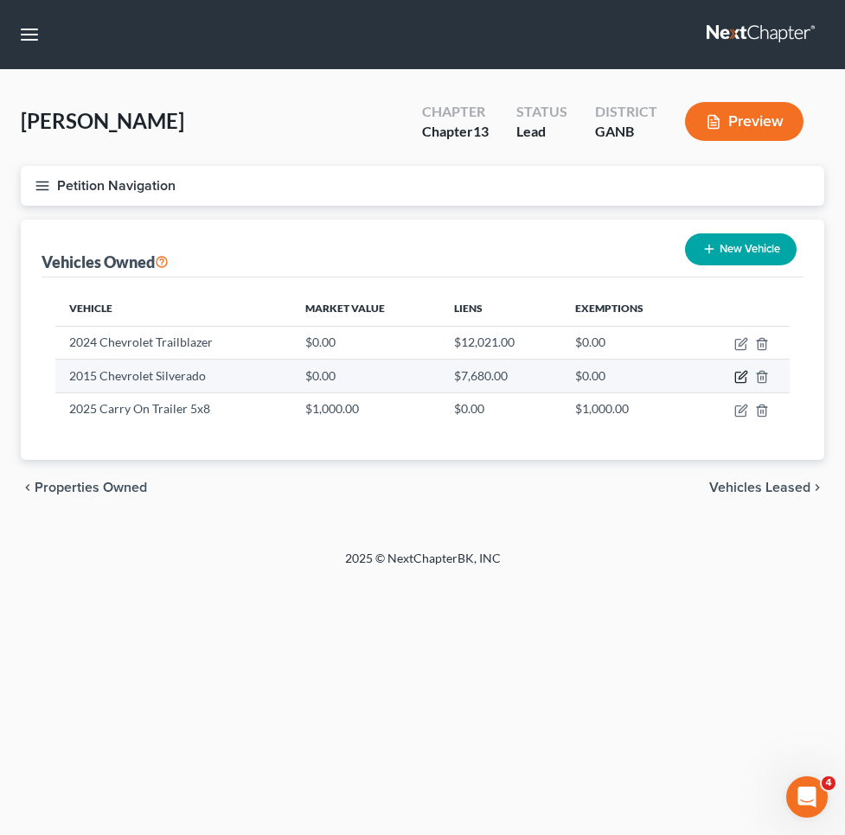
click at [743, 380] on icon "button" at bounding box center [741, 377] width 14 height 14
select select "1"
select select "11"
select select "0"
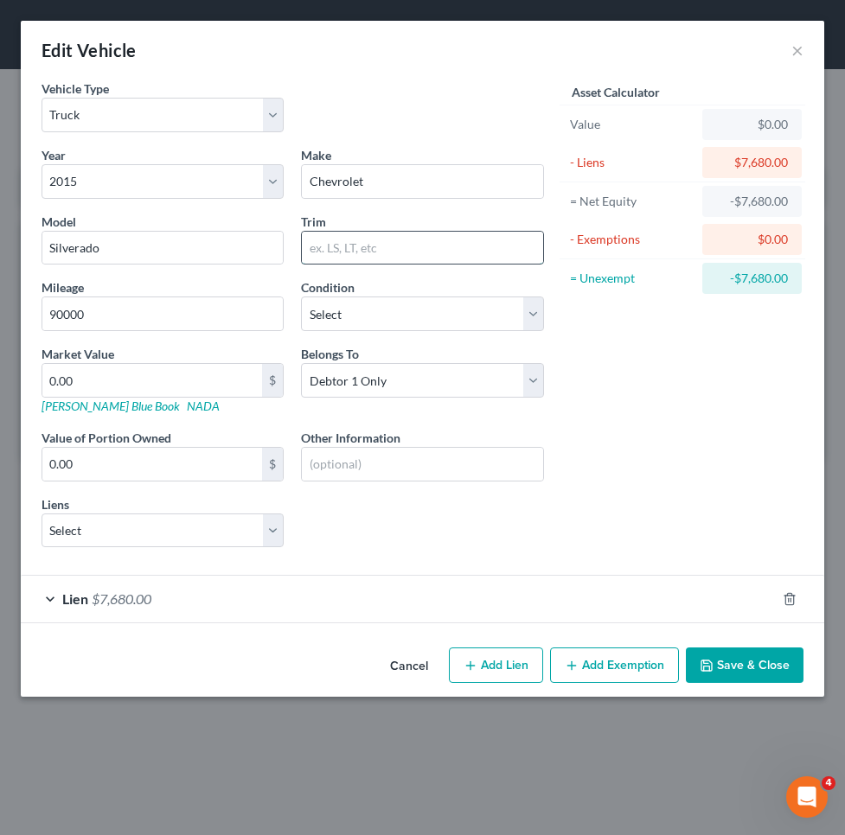
click at [399, 251] on input "text" at bounding box center [422, 248] width 240 height 33
paste input "K1500 LT"
type input "K1500 LT"
click at [187, 411] on link "NADA" at bounding box center [203, 406] width 33 height 15
click at [145, 386] on input "0.00" at bounding box center [152, 380] width 220 height 33
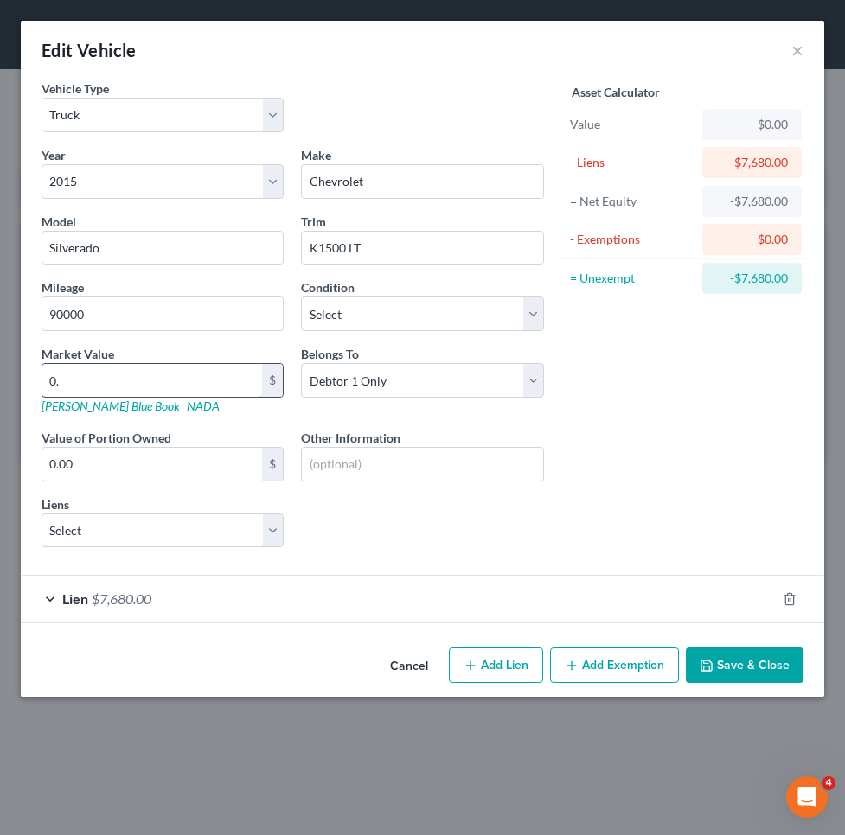
type input "0"
type input "1"
type input "1.00"
type input "15"
type input "15.00"
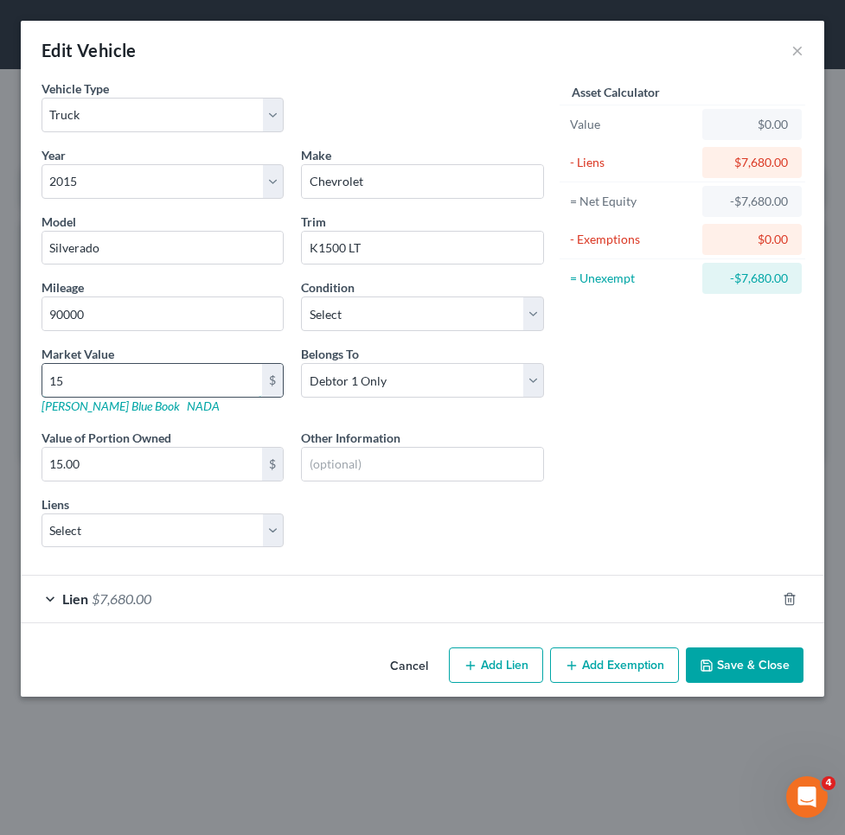
type input "156"
type input "156.00"
type input "1560"
type input "1,560.00"
type input "1,5600"
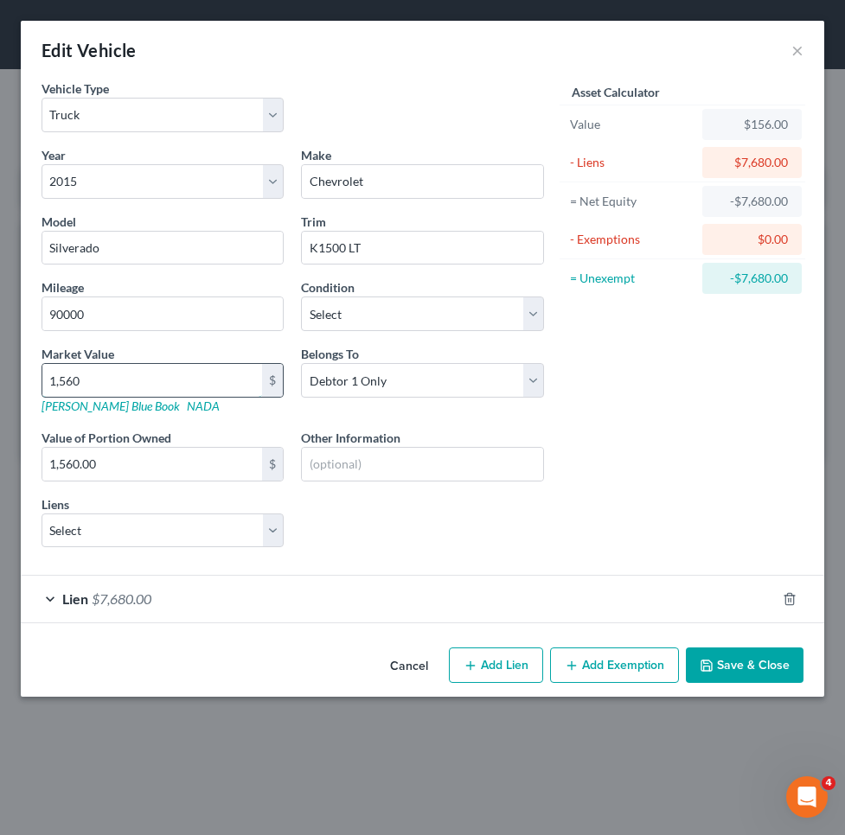
type input "15,600.00"
type input "15,600"
click at [575, 659] on icon "button" at bounding box center [572, 666] width 14 height 14
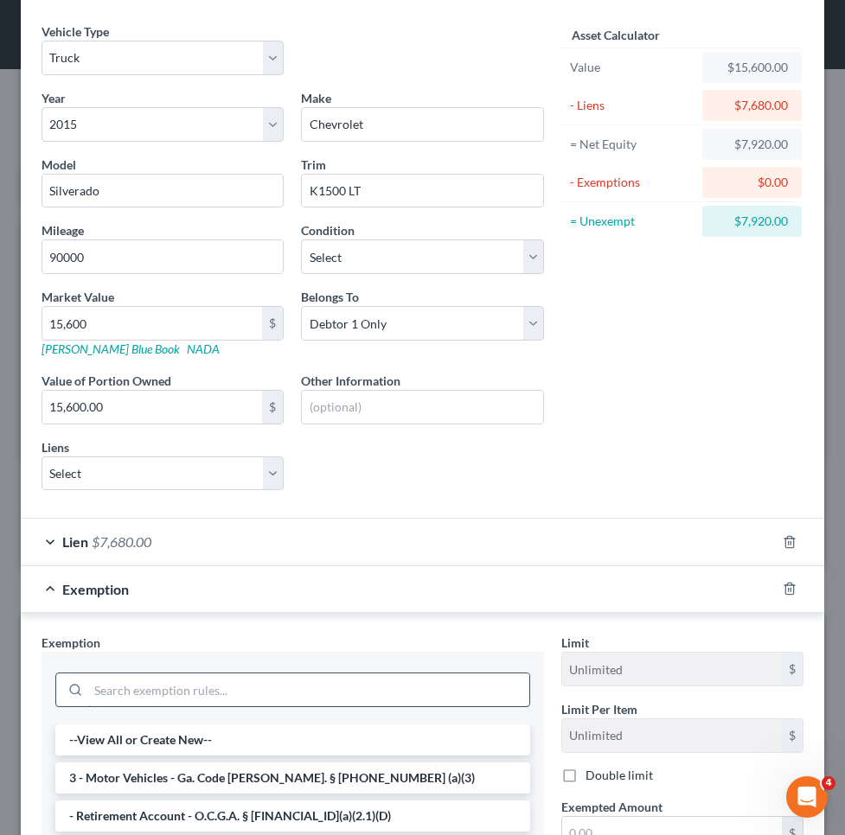
scroll to position [61, 0]
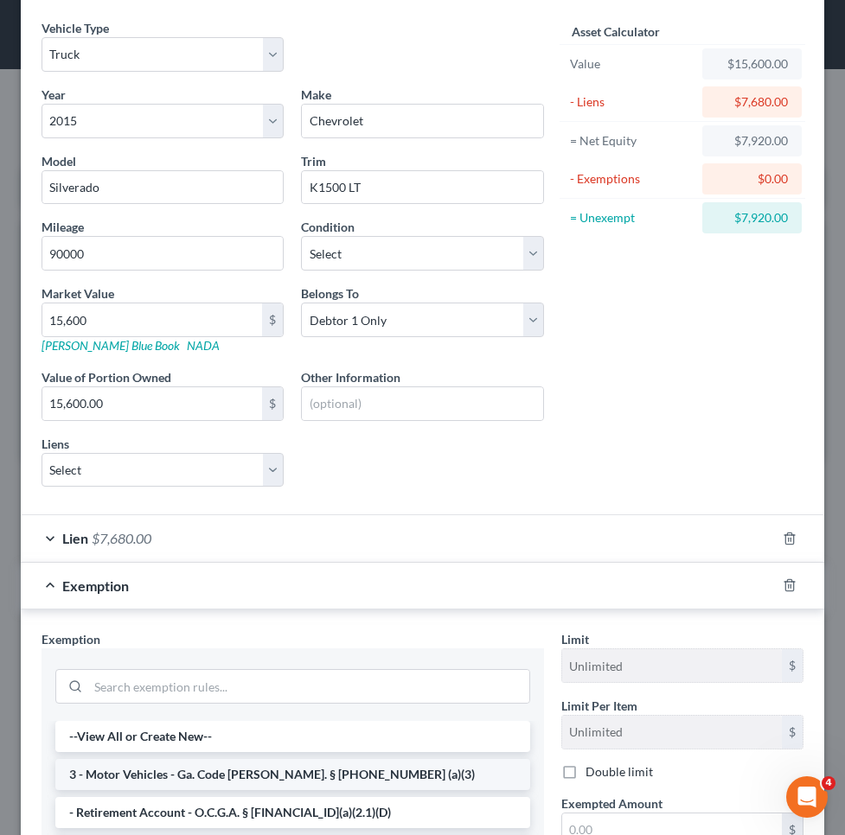
click at [439, 770] on li "3 - Motor Vehicles - Ga. Code Ann. § 44-13-100 (a)(3)" at bounding box center [292, 774] width 475 height 31
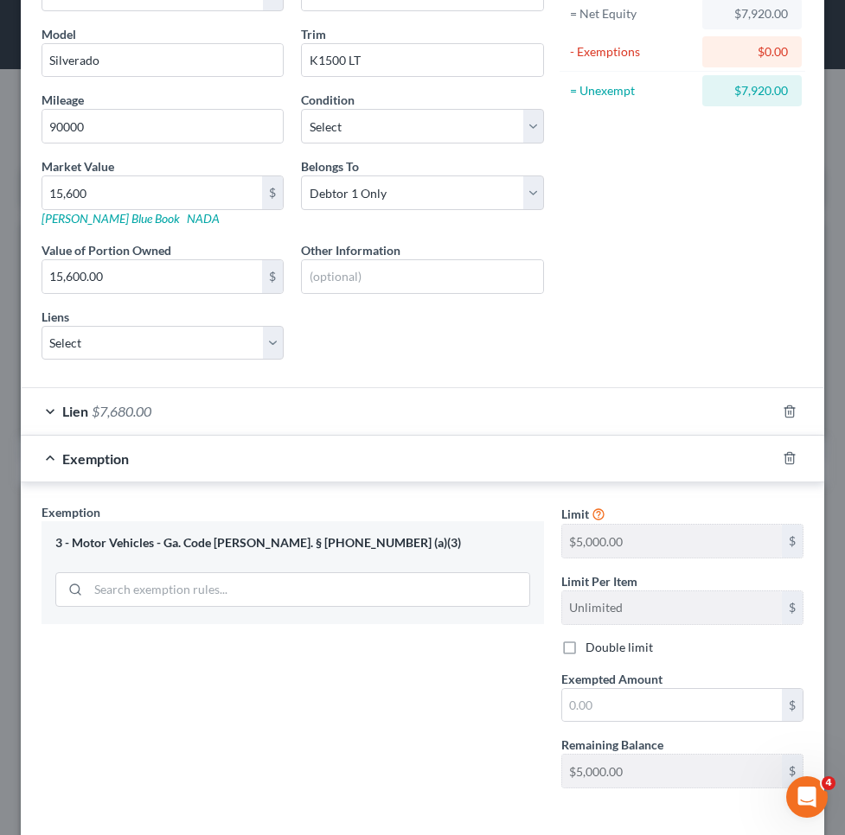
scroll to position [224, 0]
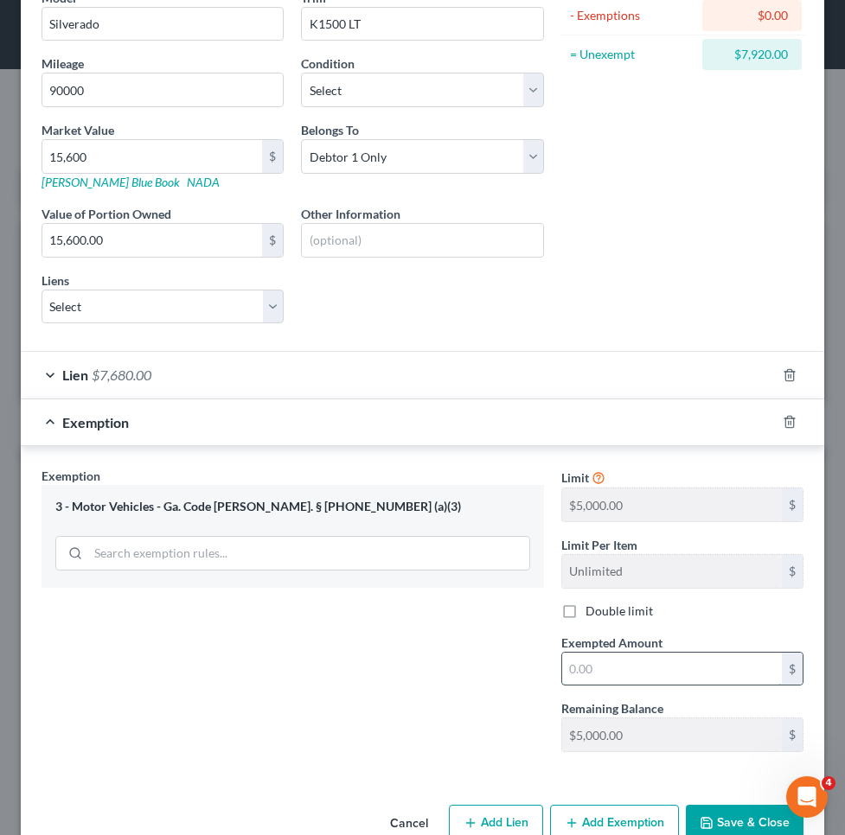
click at [603, 674] on input "text" at bounding box center [672, 669] width 220 height 33
type input "5,000"
click at [738, 814] on button "Save & Close" at bounding box center [745, 823] width 118 height 36
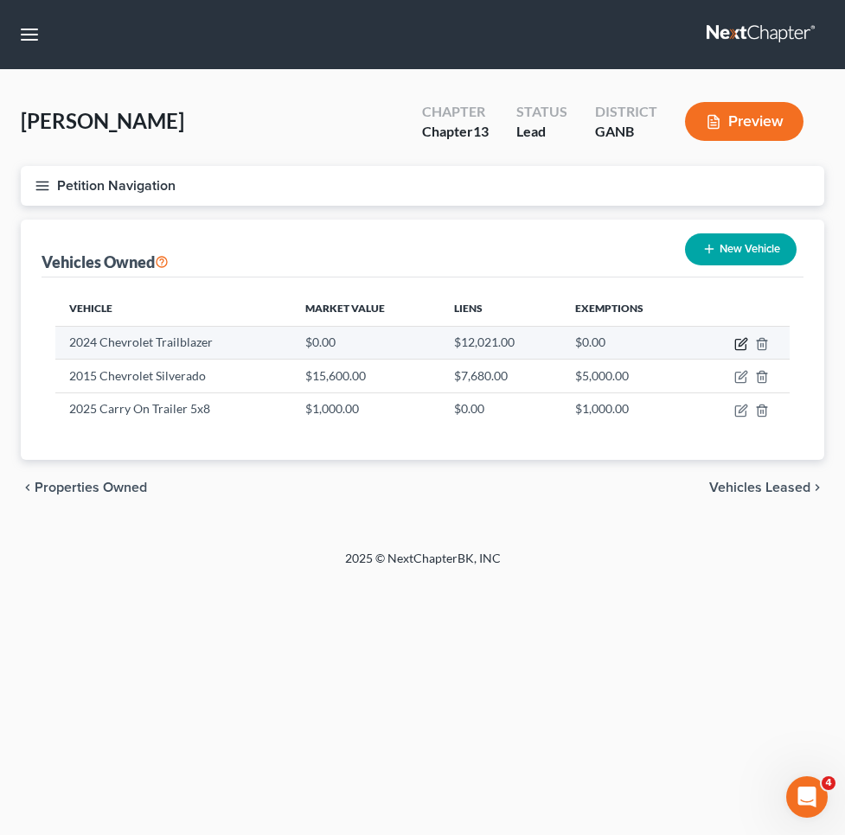
click at [740, 342] on icon "button" at bounding box center [742, 342] width 8 height 8
select select "0"
select select "2"
select select "0"
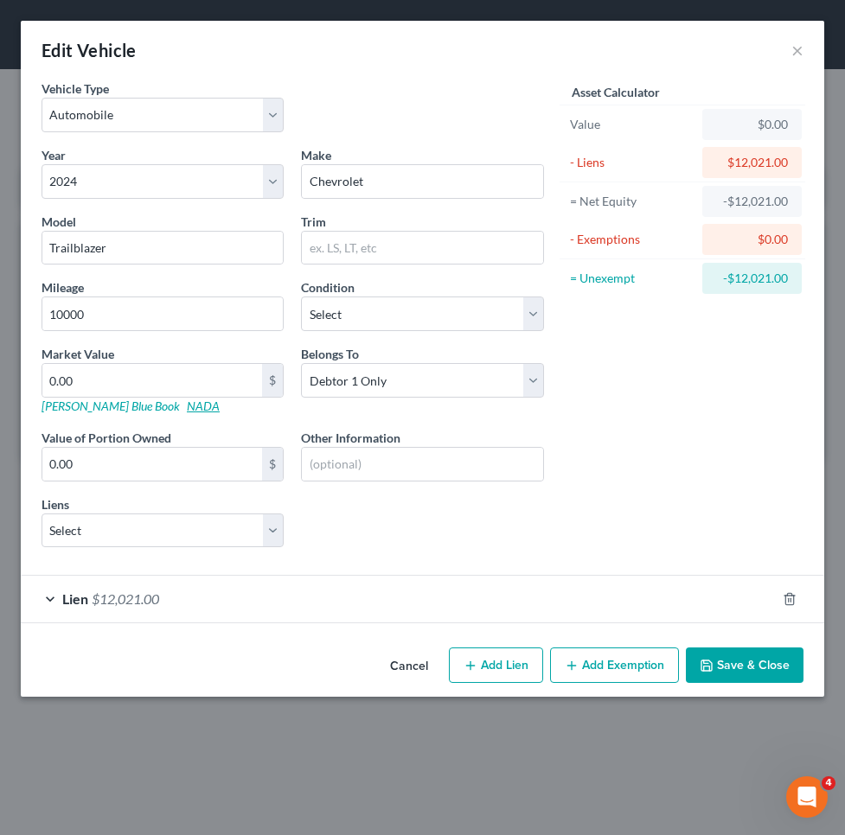
click at [187, 405] on link "NADA" at bounding box center [203, 406] width 33 height 15
click at [169, 378] on input "0.00" at bounding box center [152, 380] width 220 height 33
type input "0"
type input "2"
type input "2.00"
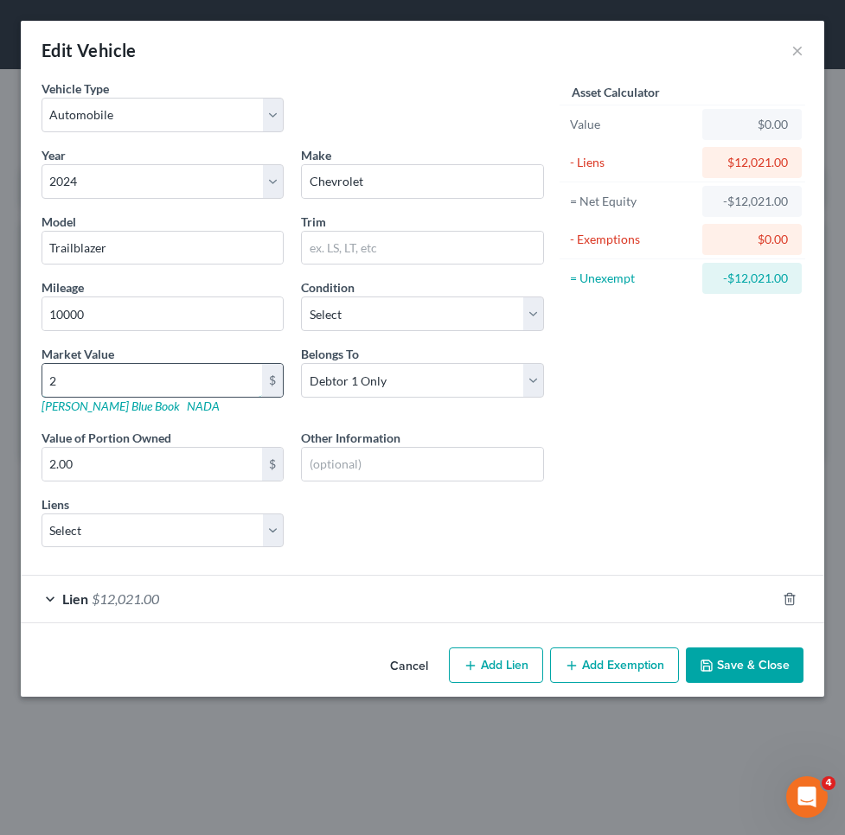
type input "23"
type input "23.00"
type input "239"
type input "239.00"
type input "2396"
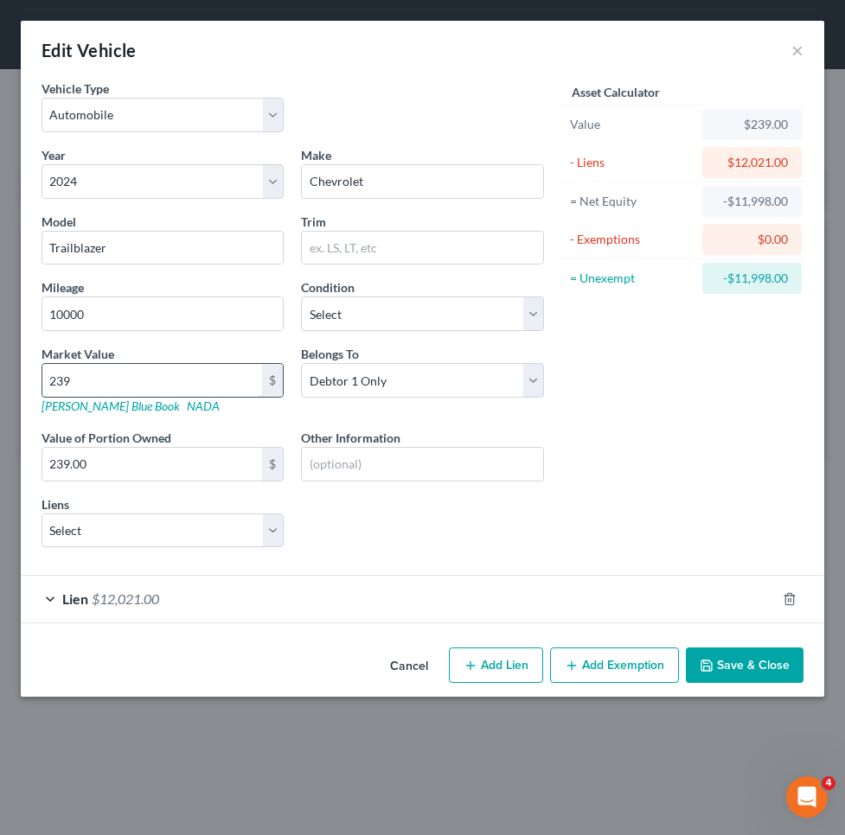
type input "2,396.00"
type input "2,39"
type input "239.00"
type input "2395"
type input "2,395.00"
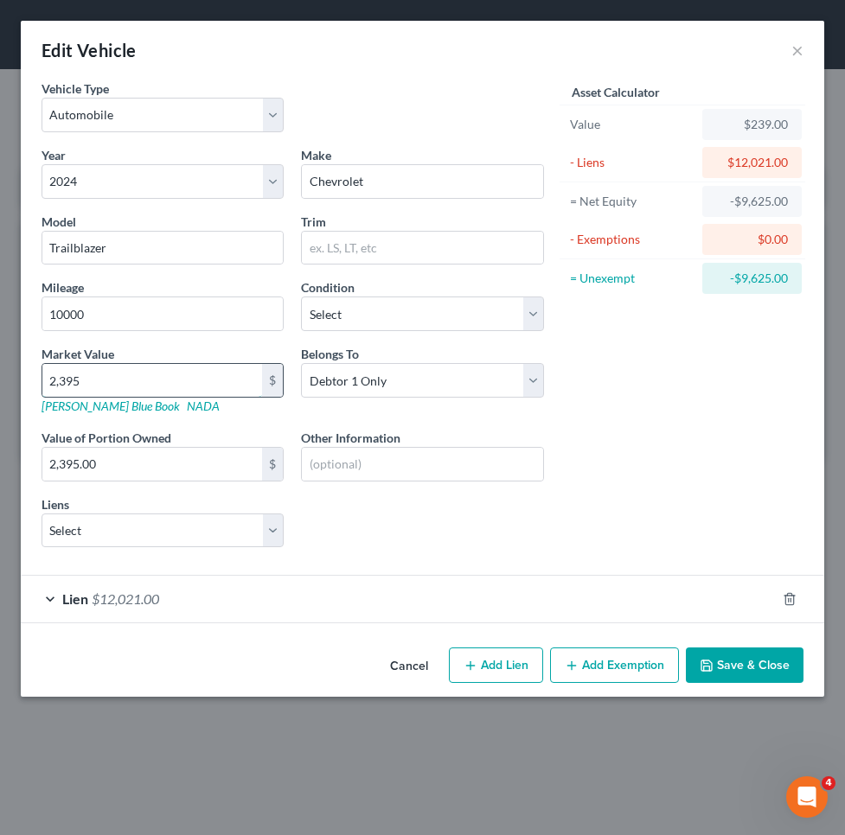
type input "2,3950"
type input "23,950.00"
type input "23,950"
click at [745, 673] on button "Save & Close" at bounding box center [745, 666] width 118 height 36
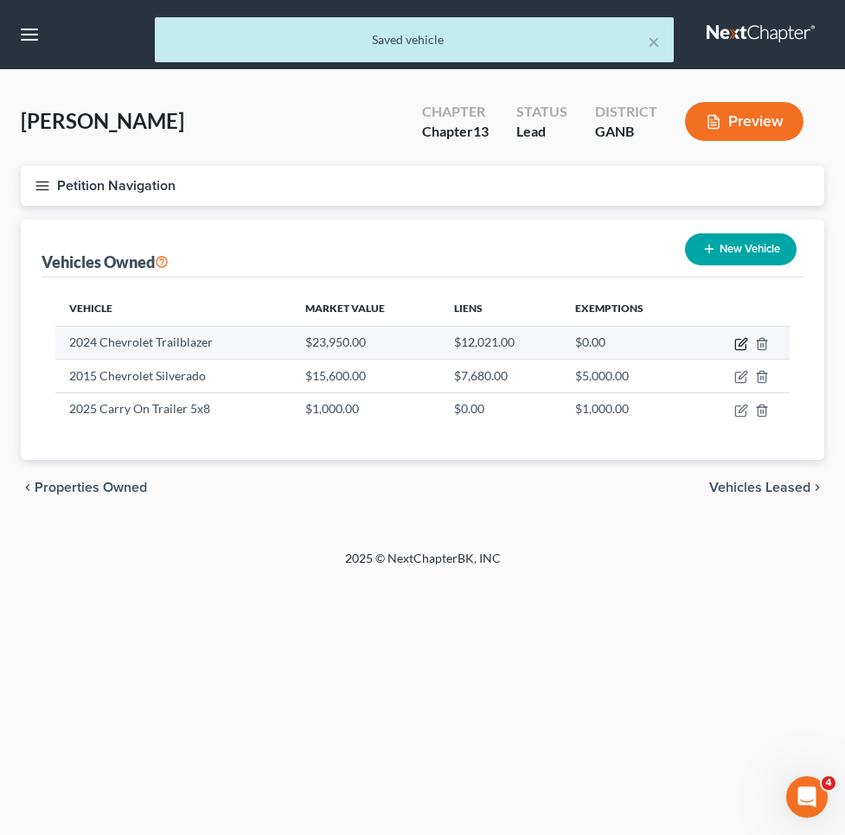
click at [748, 337] on icon "button" at bounding box center [741, 344] width 14 height 14
select select "0"
select select "2"
select select "0"
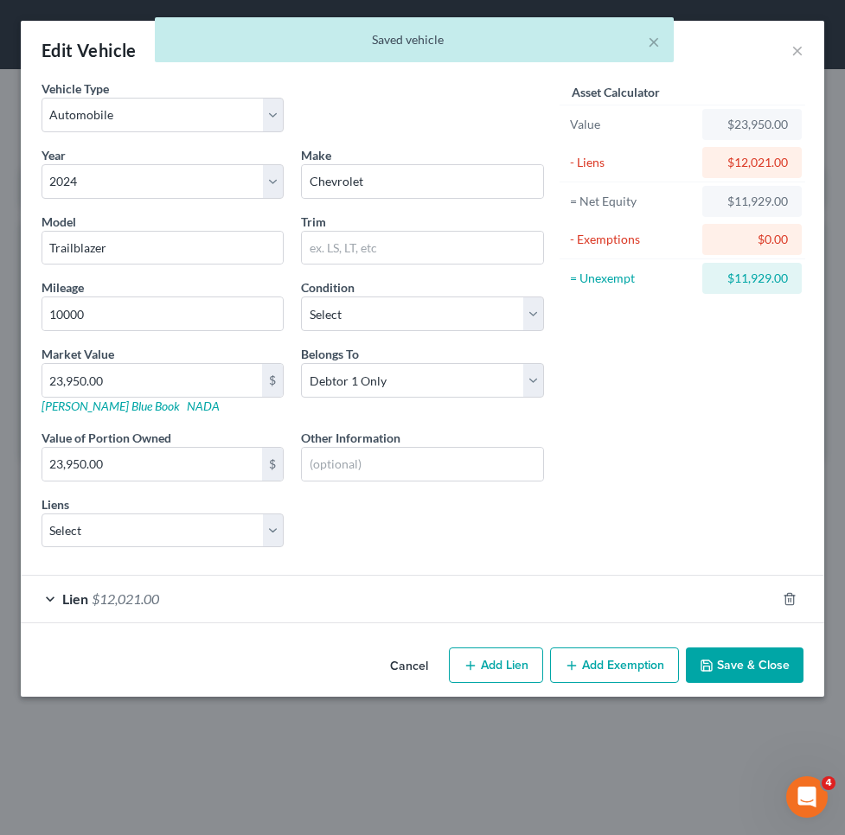
click at [456, 603] on div "Lien $12,021.00" at bounding box center [398, 599] width 755 height 46
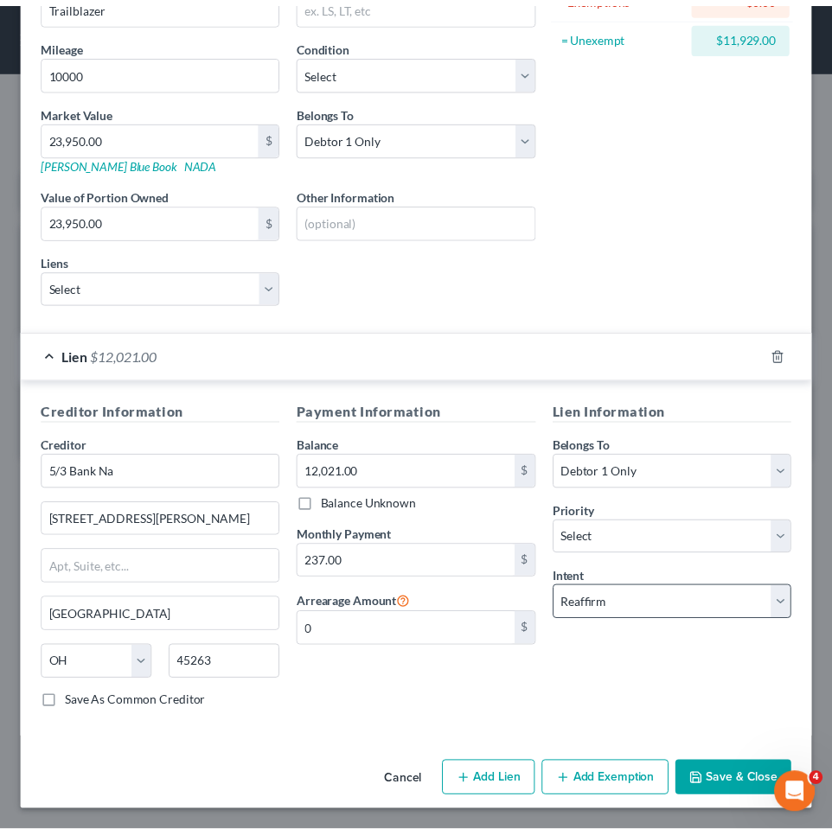
scroll to position [243, 0]
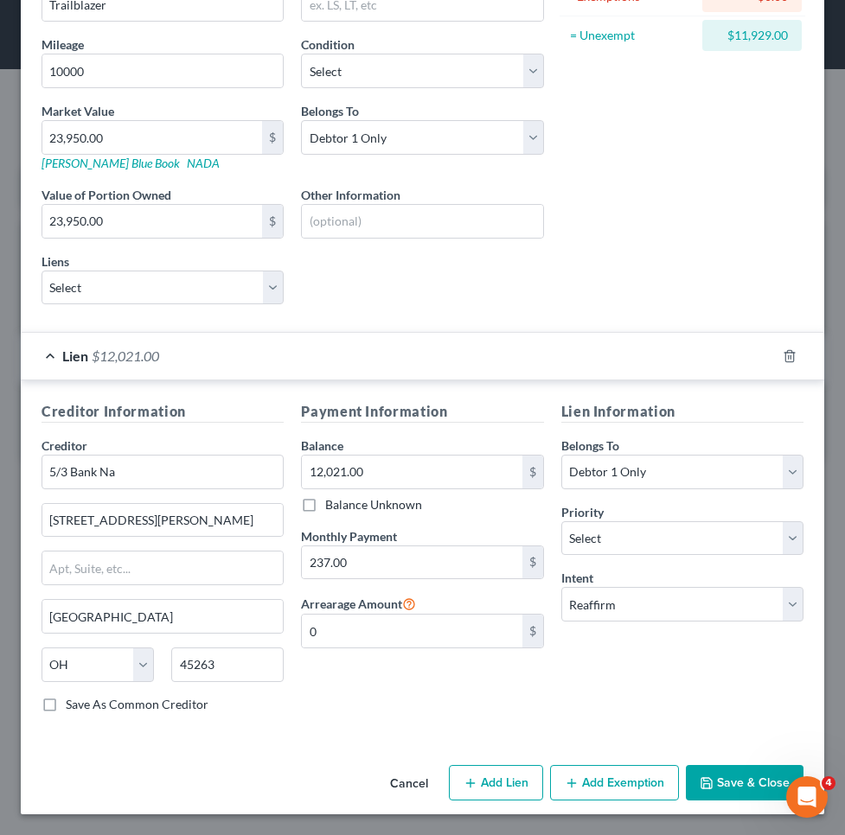
click at [741, 777] on button "Save & Close" at bounding box center [745, 783] width 118 height 36
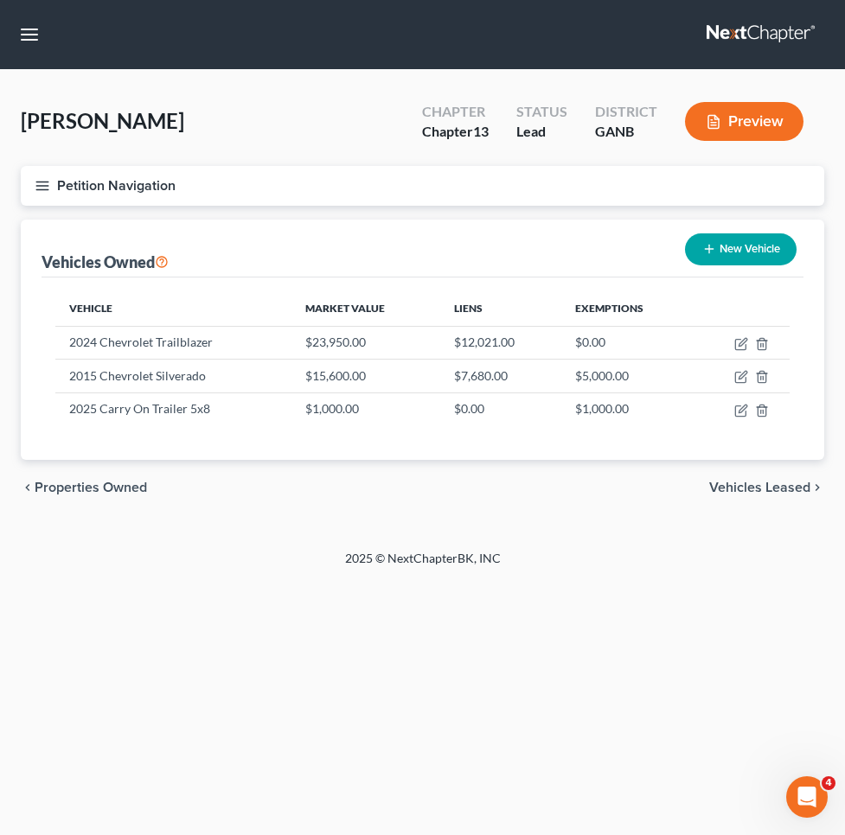
click at [99, 180] on button "Petition Navigation" at bounding box center [422, 186] width 803 height 40
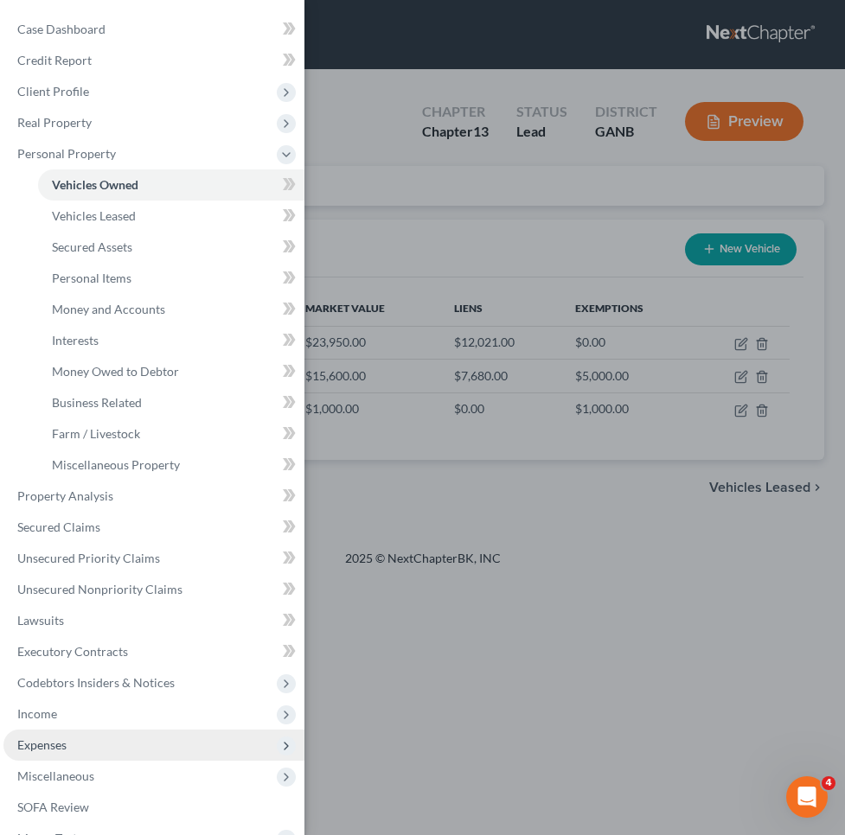
click at [106, 737] on span "Expenses" at bounding box center [153, 745] width 301 height 31
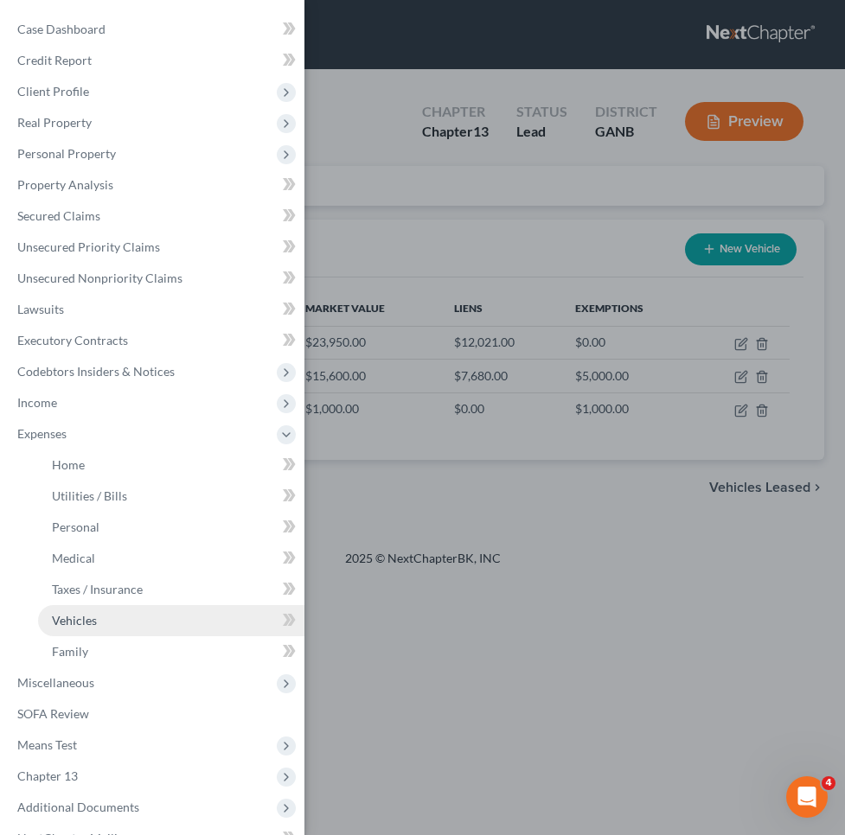
click at [106, 627] on link "Vehicles" at bounding box center [171, 620] width 266 height 31
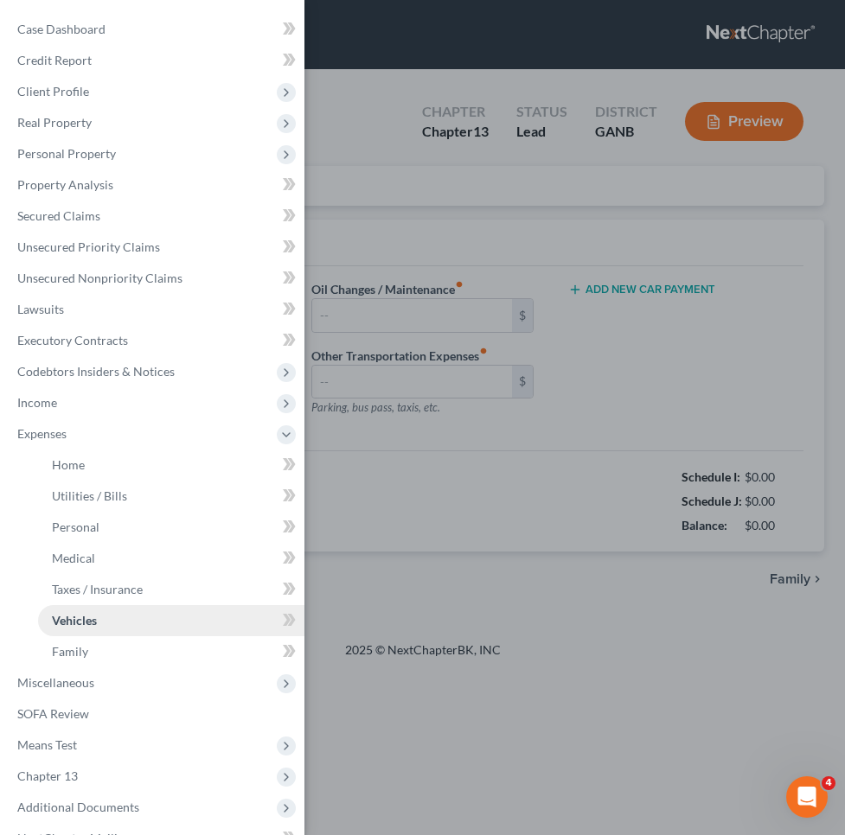
type input "300.00"
type input "0.00"
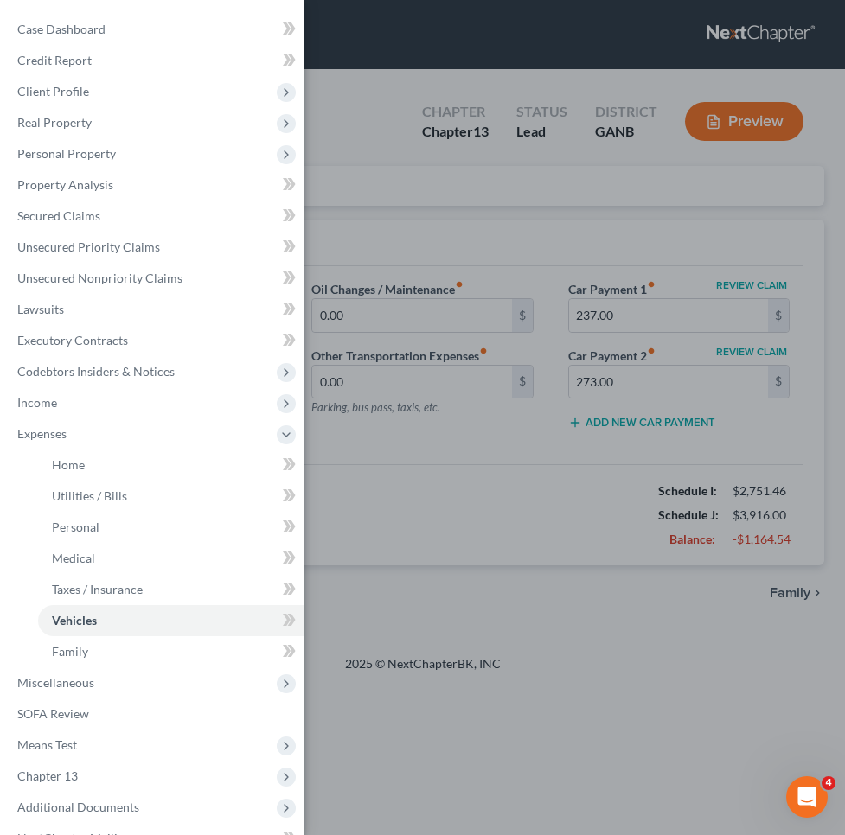
click at [483, 445] on div "Case Dashboard Payments Invoices Payments Payments Credit Report Client Profile" at bounding box center [422, 417] width 845 height 835
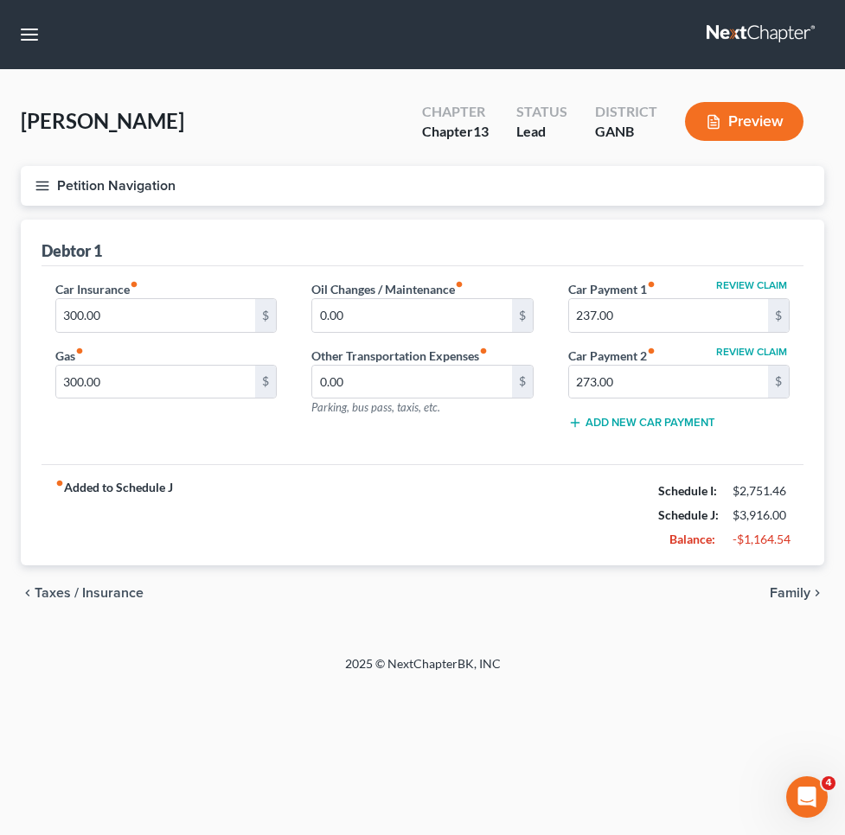
click at [99, 188] on button "Petition Navigation" at bounding box center [422, 186] width 803 height 40
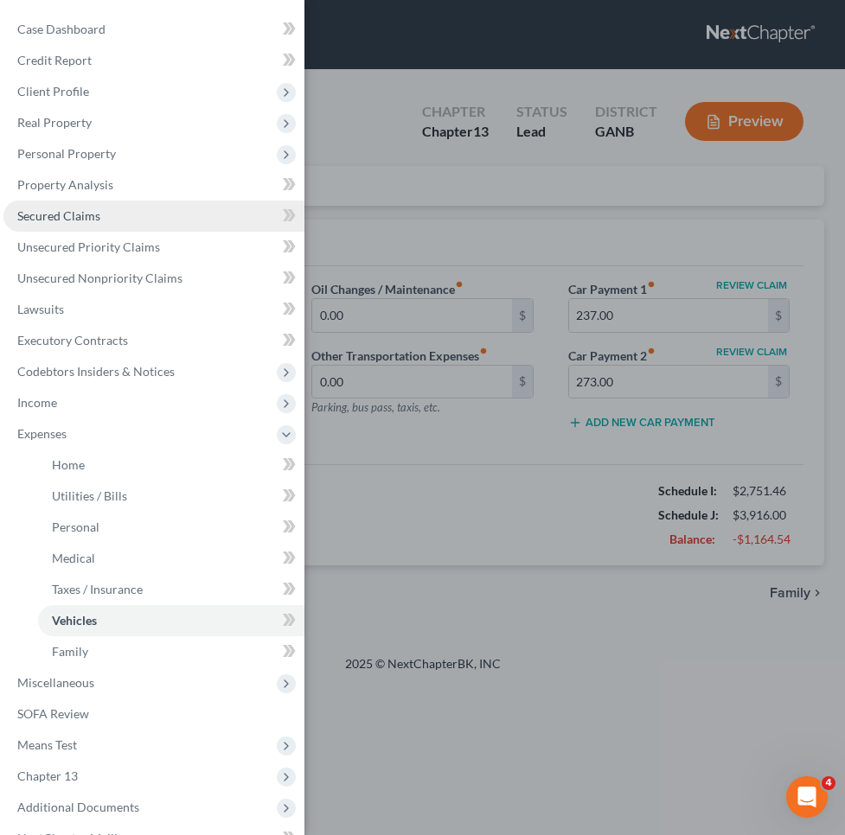
click at [87, 212] on span "Secured Claims" at bounding box center [58, 215] width 83 height 15
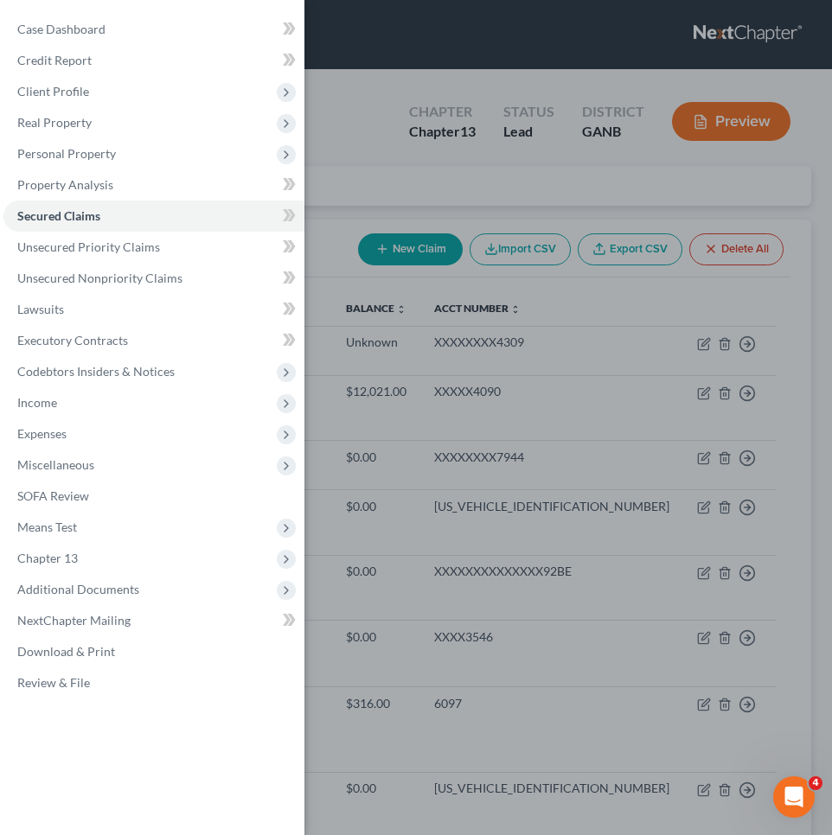
click at [400, 233] on div "Case Dashboard Payments Invoices Payments Payments Credit Report Client Profile" at bounding box center [416, 417] width 832 height 835
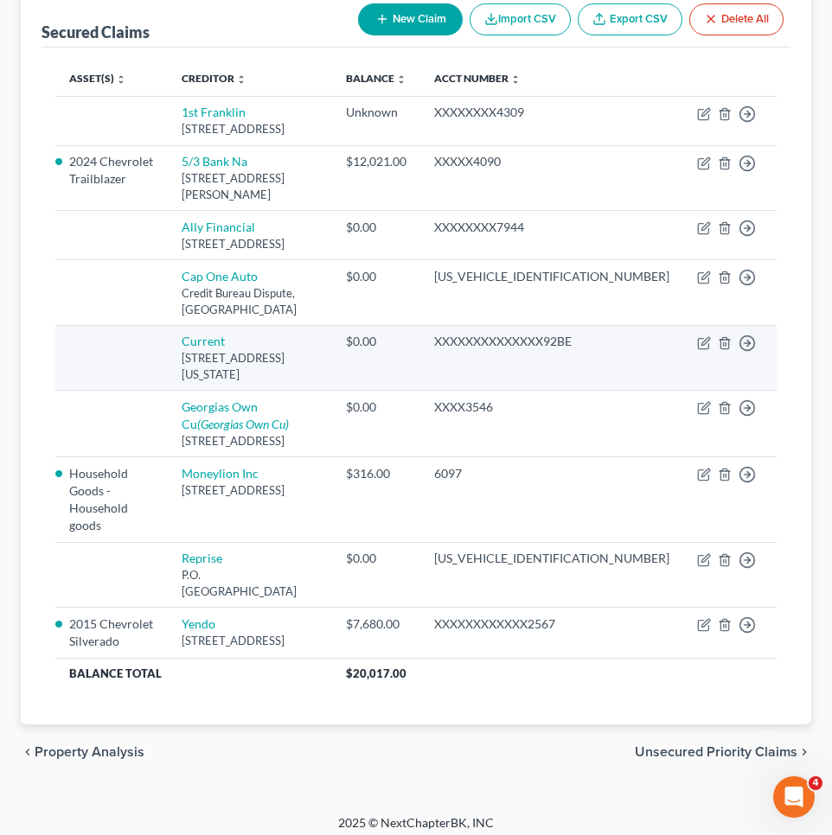
scroll to position [229, 0]
